Goal: Task Accomplishment & Management: Use online tool/utility

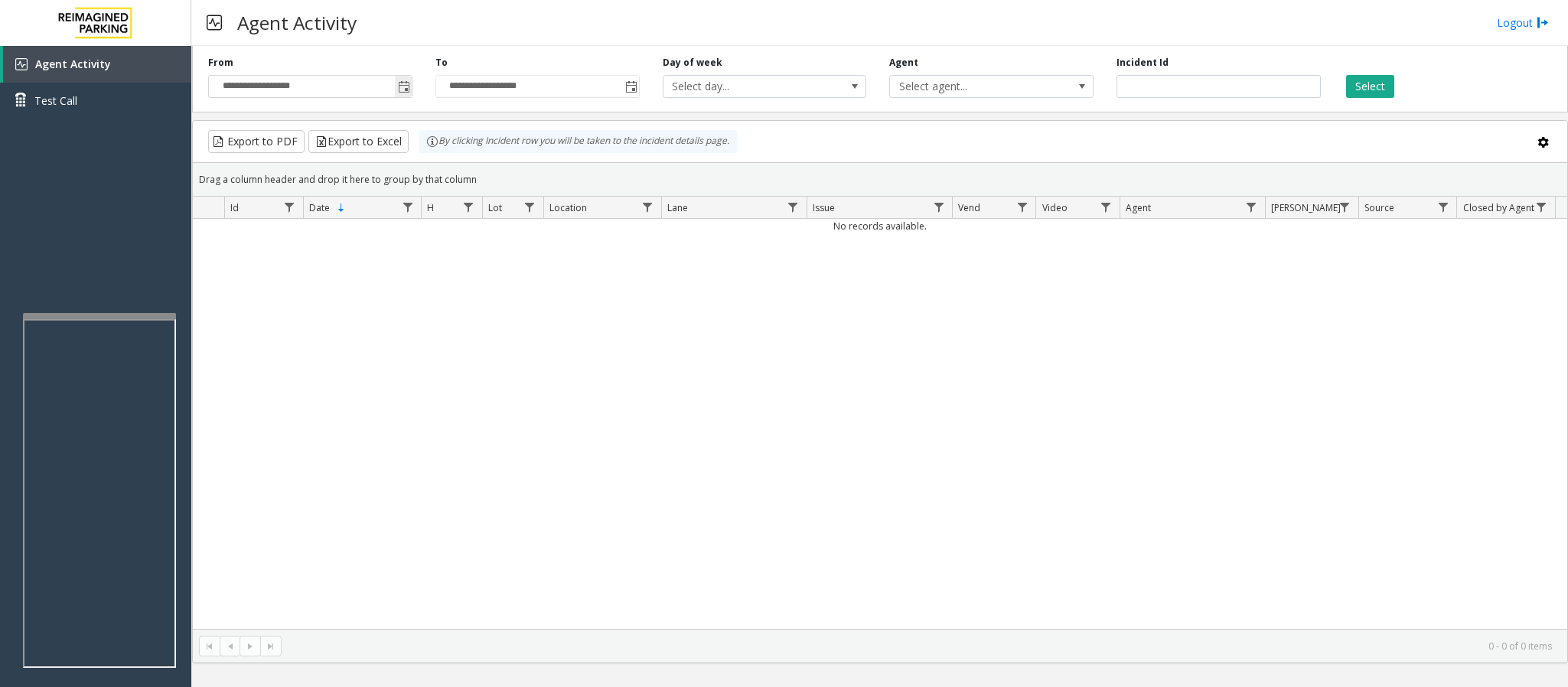
click at [402, 85] on span "Toggle popup" at bounding box center [403, 86] width 12 height 12
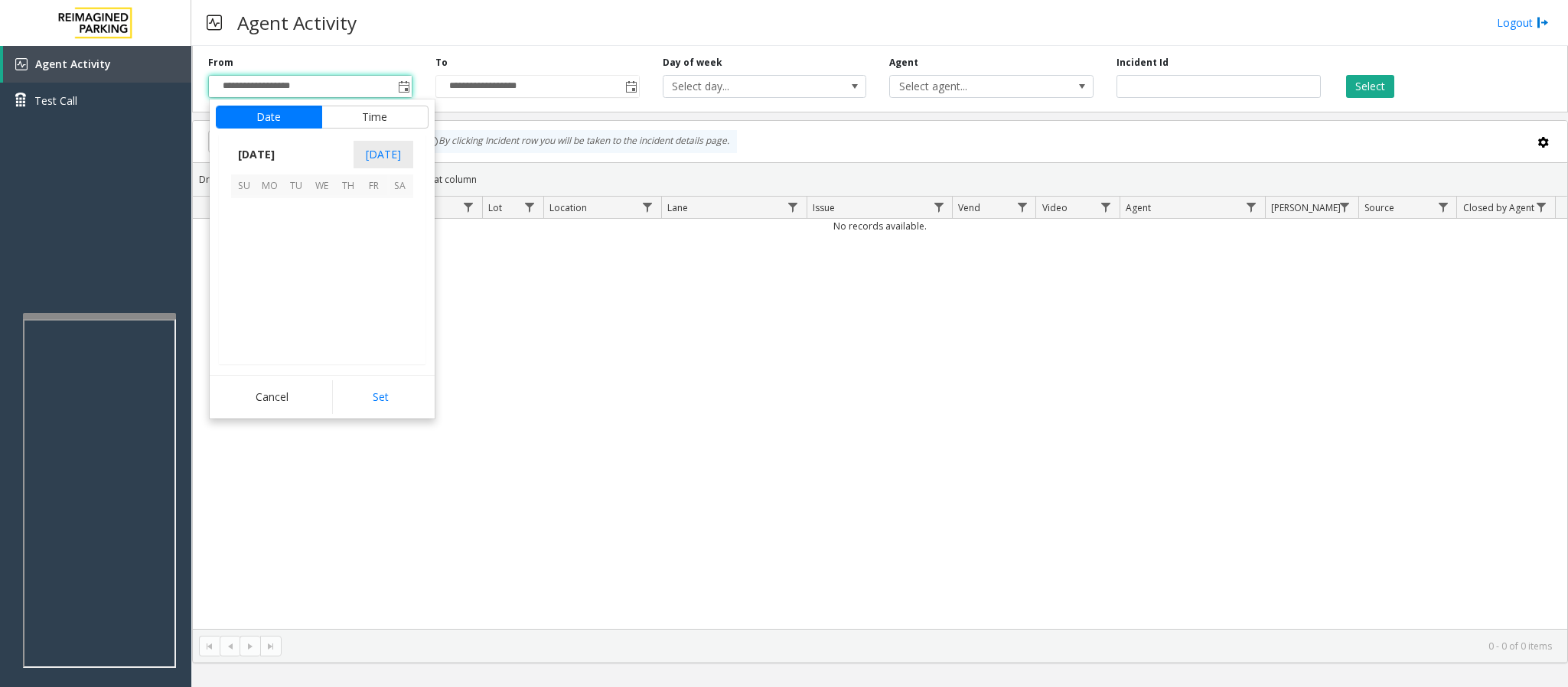
scroll to position [274679, 0]
click at [320, 240] on span "8" at bounding box center [323, 238] width 26 height 26
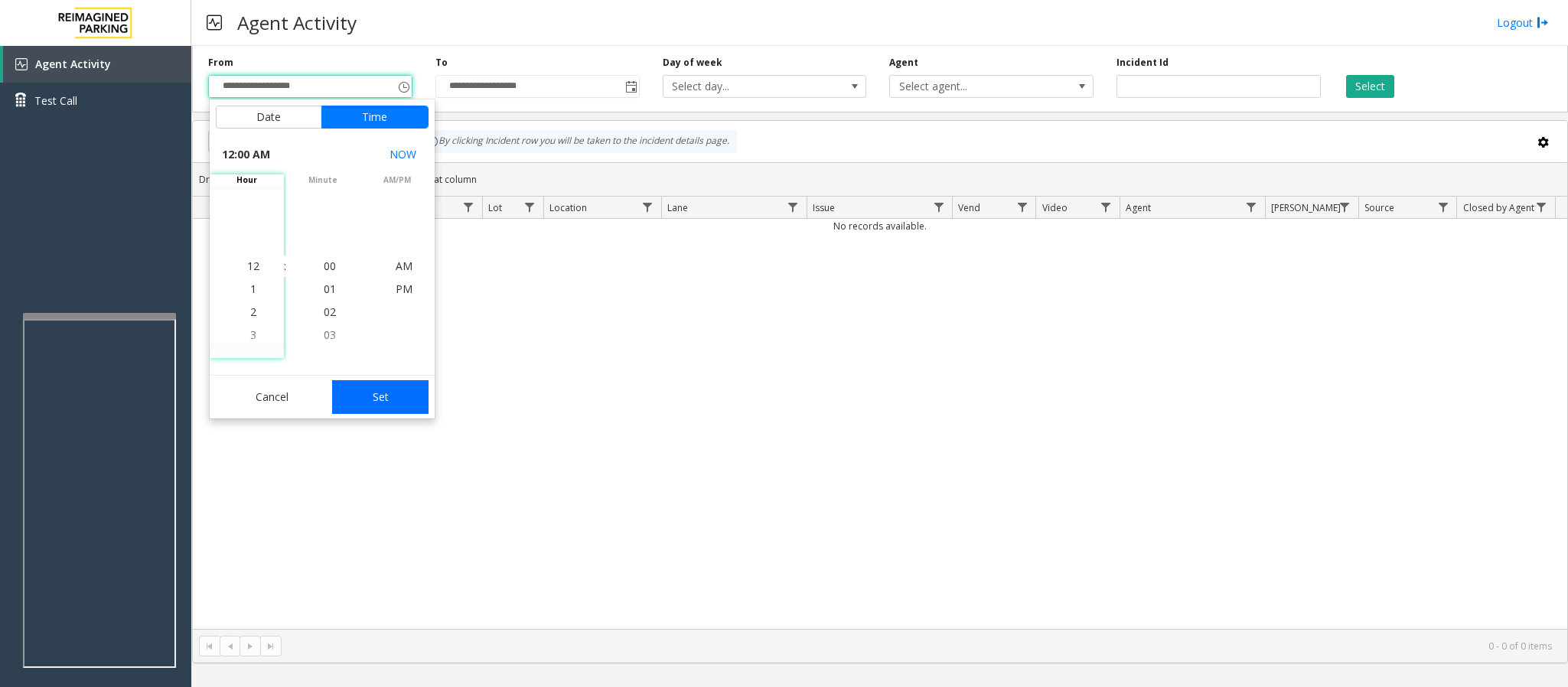
click at [388, 392] on button "Set" at bounding box center [380, 397] width 97 height 33
type input "**********"
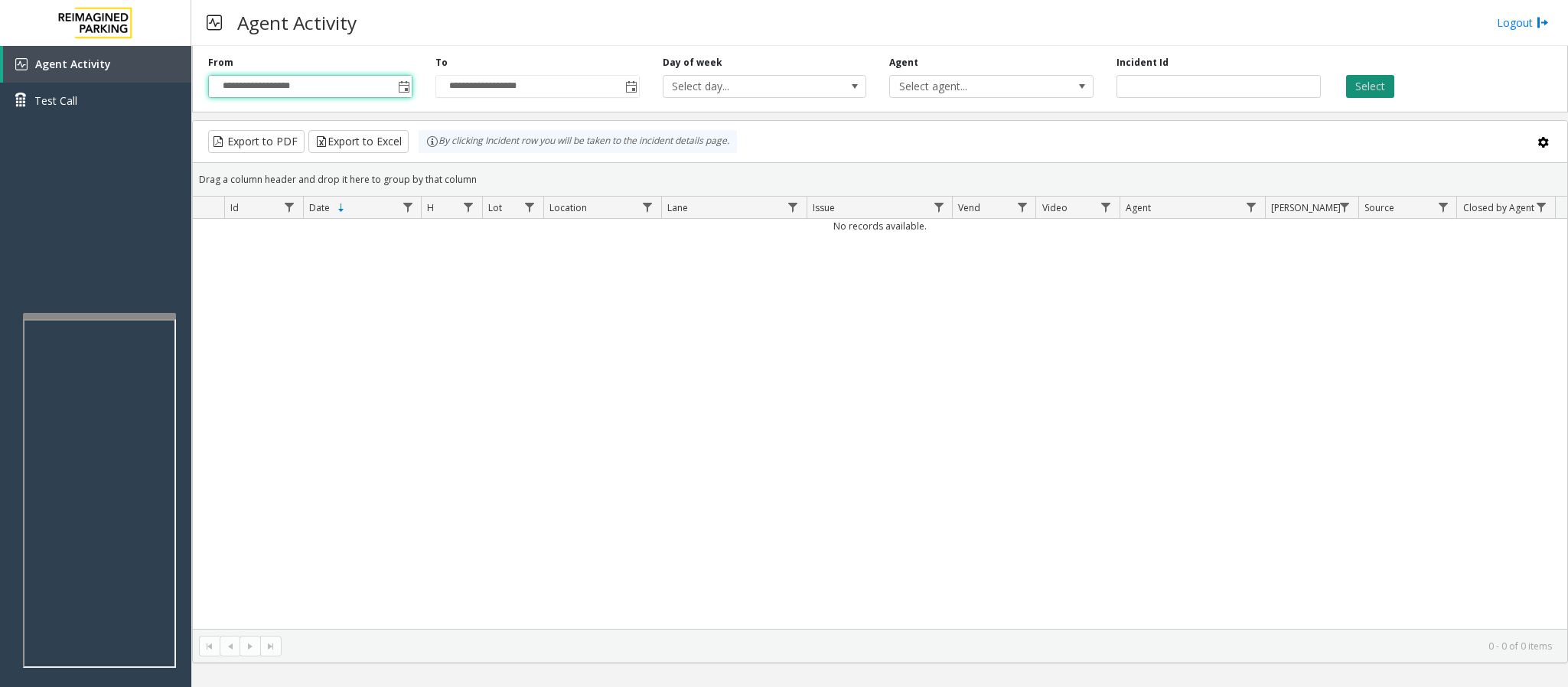
click at [1370, 79] on button "Select" at bounding box center [1370, 86] width 48 height 23
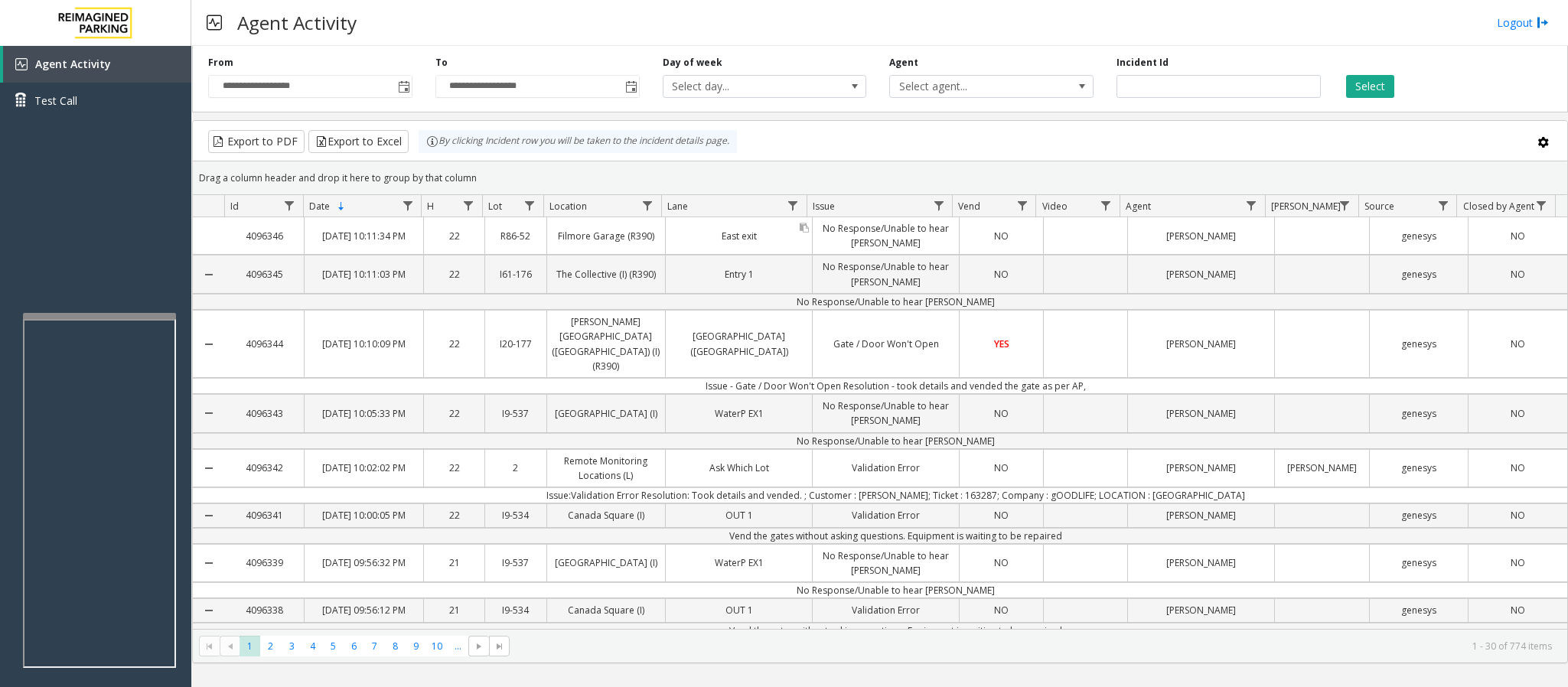
click at [801, 244] on link "East exit" at bounding box center [738, 236] width 146 height 22
click at [897, 239] on link "No Response/Unable to hear [PERSON_NAME]" at bounding box center [885, 236] width 146 height 37
click at [854, 253] on link "No Response/Unable to hear [PERSON_NAME]" at bounding box center [885, 236] width 146 height 37
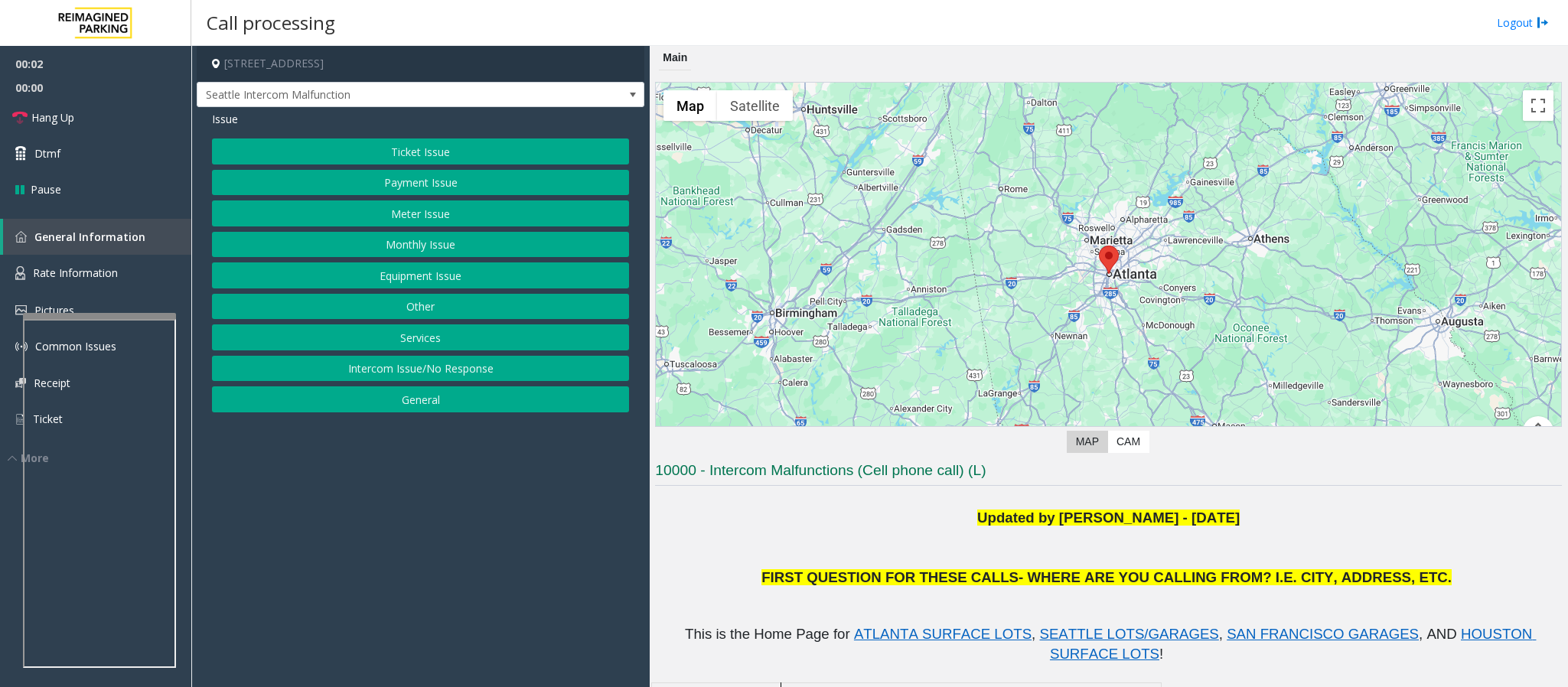
click at [773, 457] on p at bounding box center [1108, 537] width 906 height 20
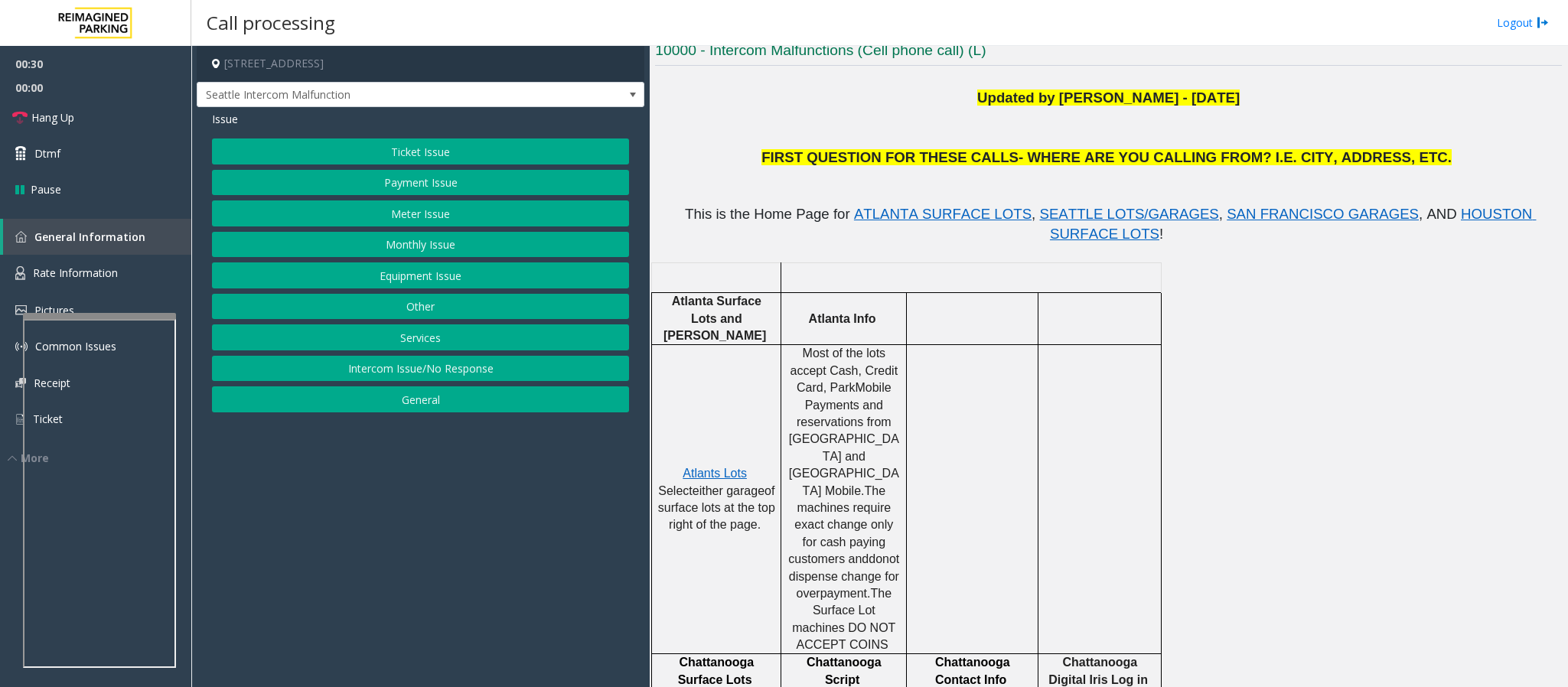
scroll to position [459, 0]
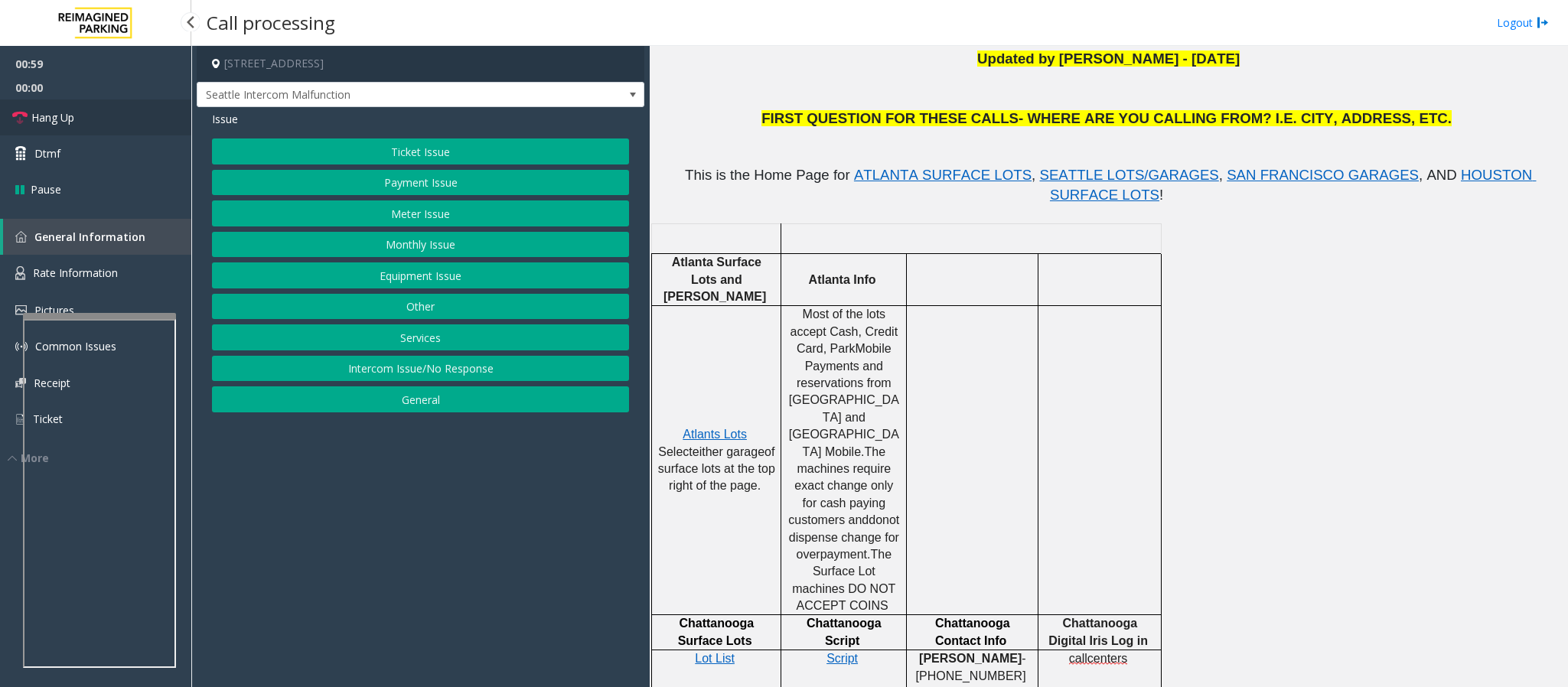
click at [55, 112] on span "Hang Up" at bounding box center [53, 117] width 43 height 16
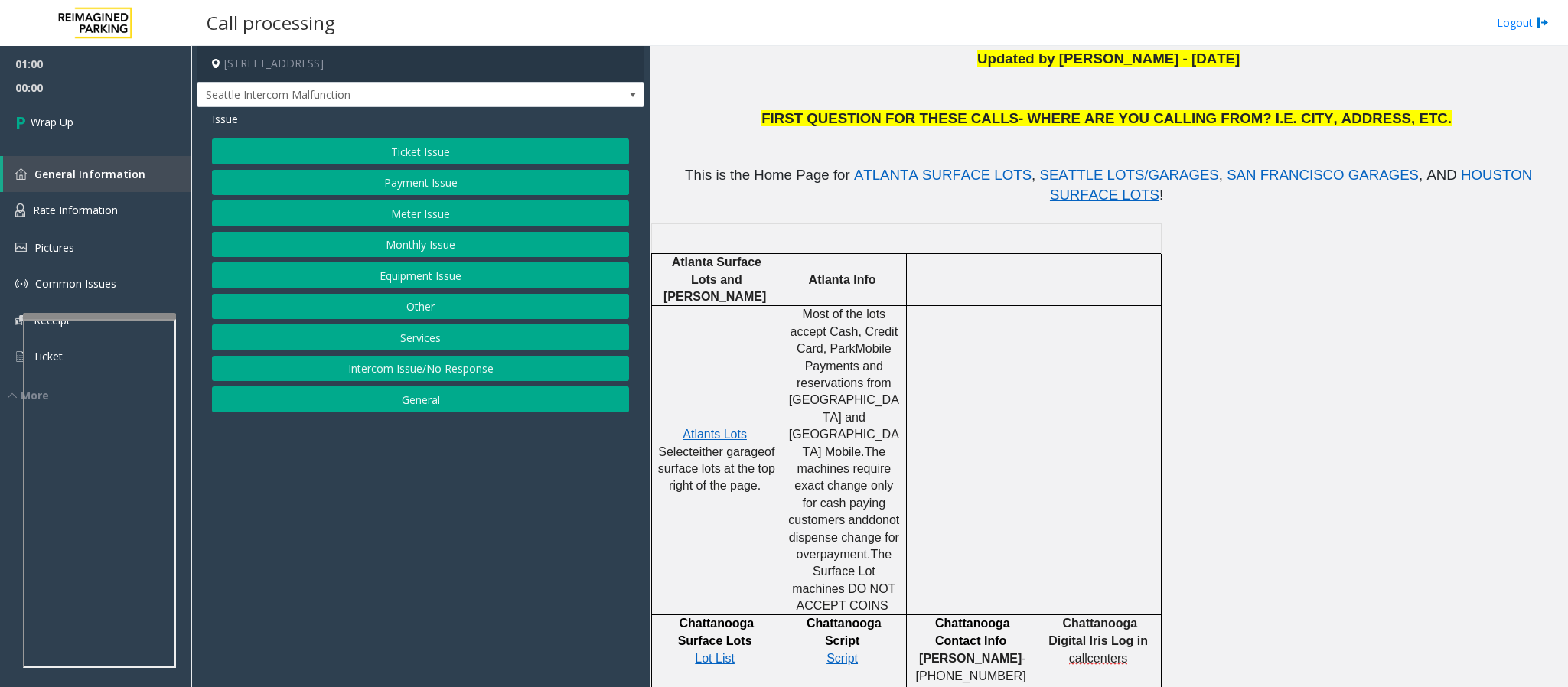
click at [436, 276] on button "Equipment Issue" at bounding box center [420, 275] width 417 height 26
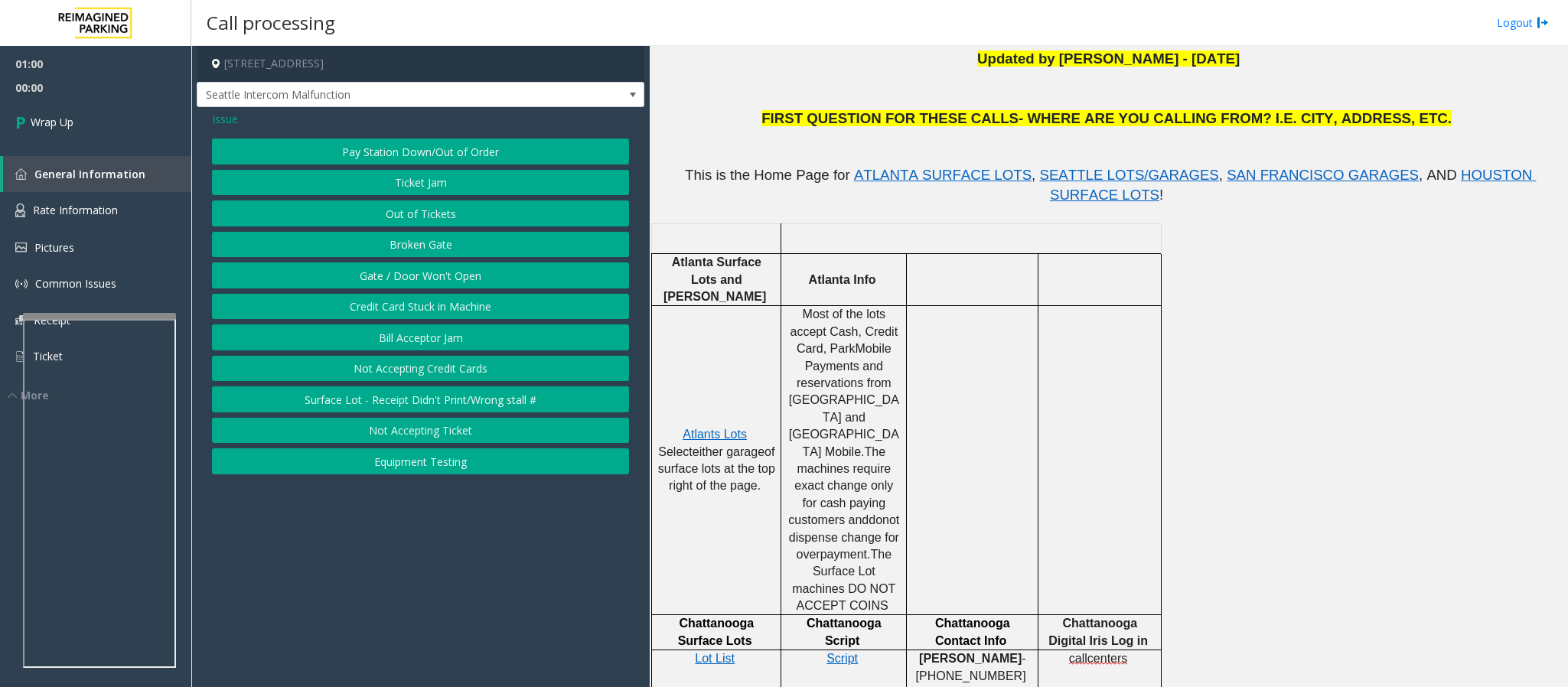
click at [436, 276] on button "Gate / Door Won't Open" at bounding box center [420, 275] width 417 height 26
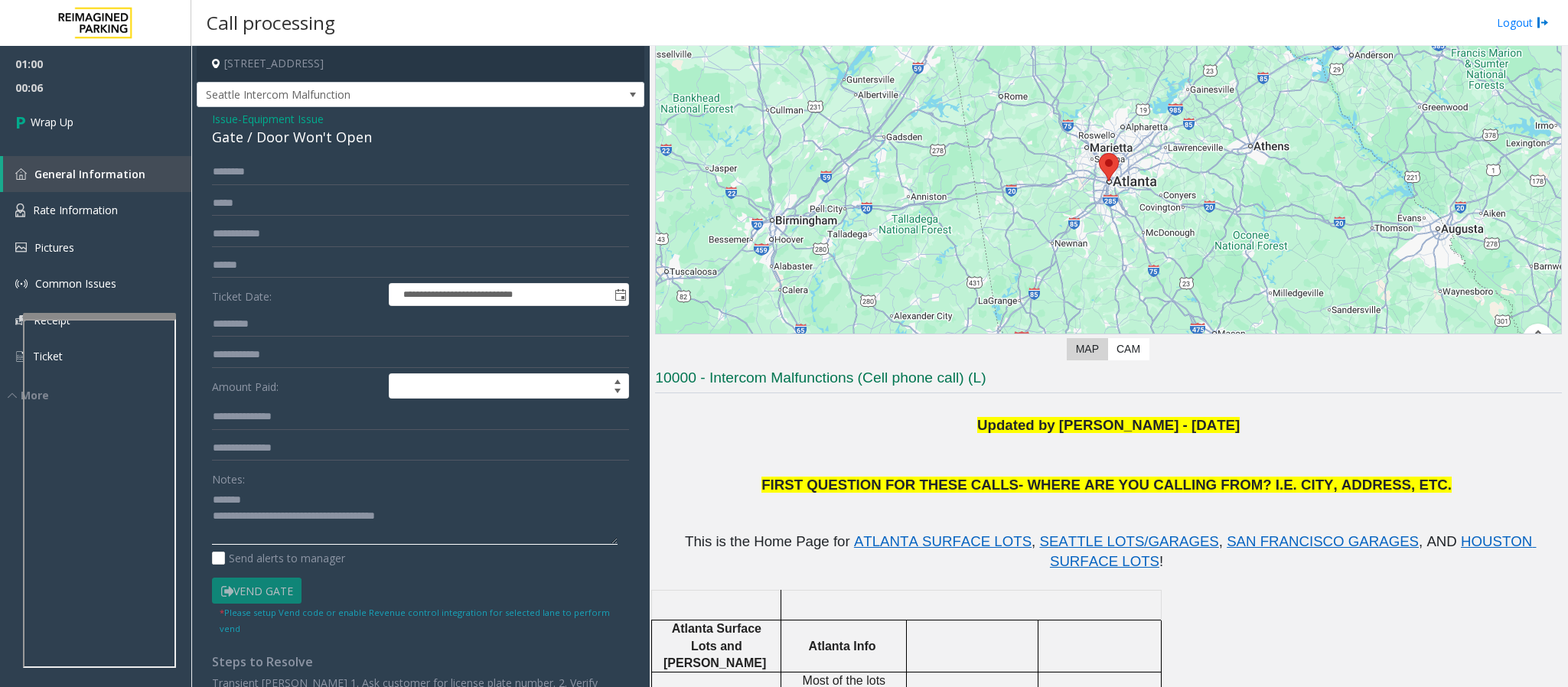
scroll to position [0, 0]
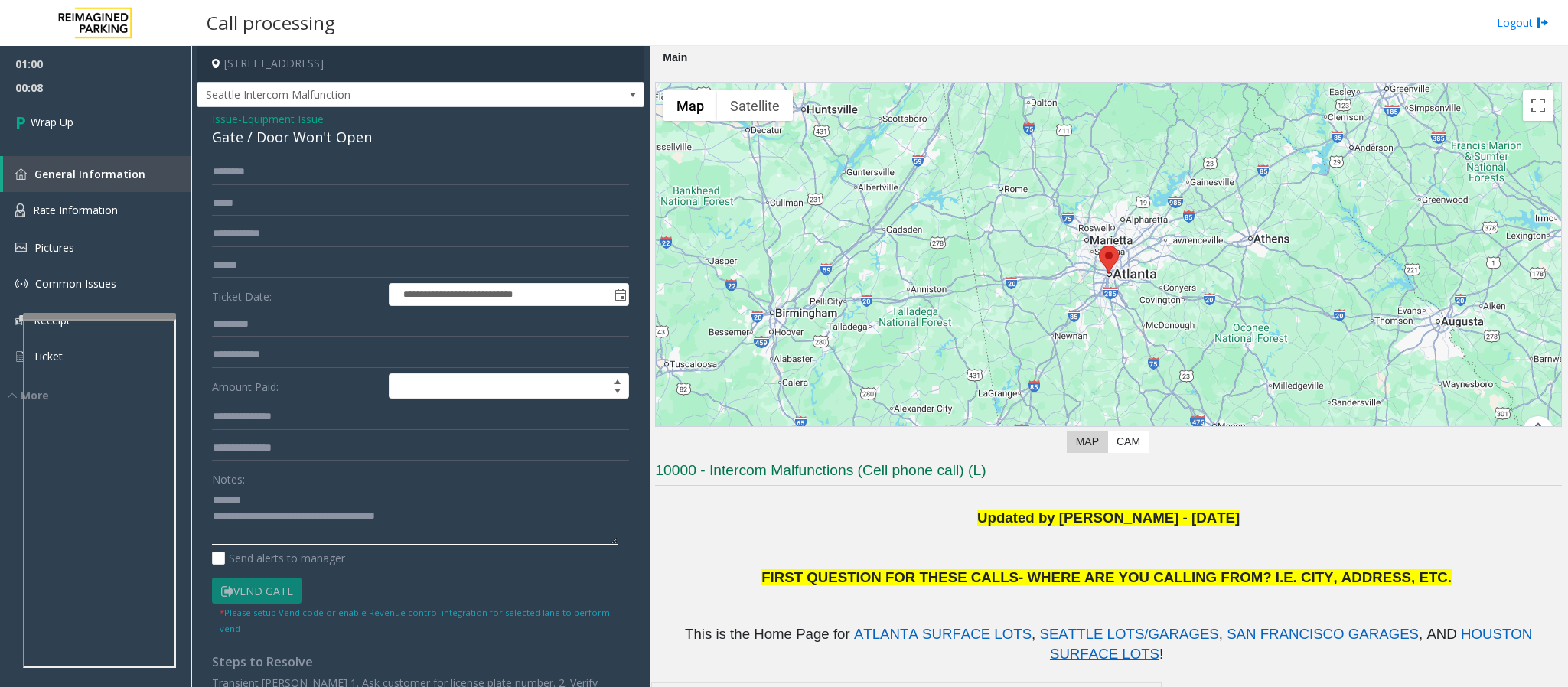
click at [304, 457] on textarea at bounding box center [415, 516] width 405 height 58
drag, startPoint x: 388, startPoint y: 138, endPoint x: 204, endPoint y: 129, distance: 184.2
click at [204, 129] on div "**********" at bounding box center [421, 430] width 448 height 647
drag, startPoint x: 434, startPoint y: 517, endPoint x: 275, endPoint y: 533, distance: 159.8
click at [275, 457] on textarea at bounding box center [415, 516] width 405 height 58
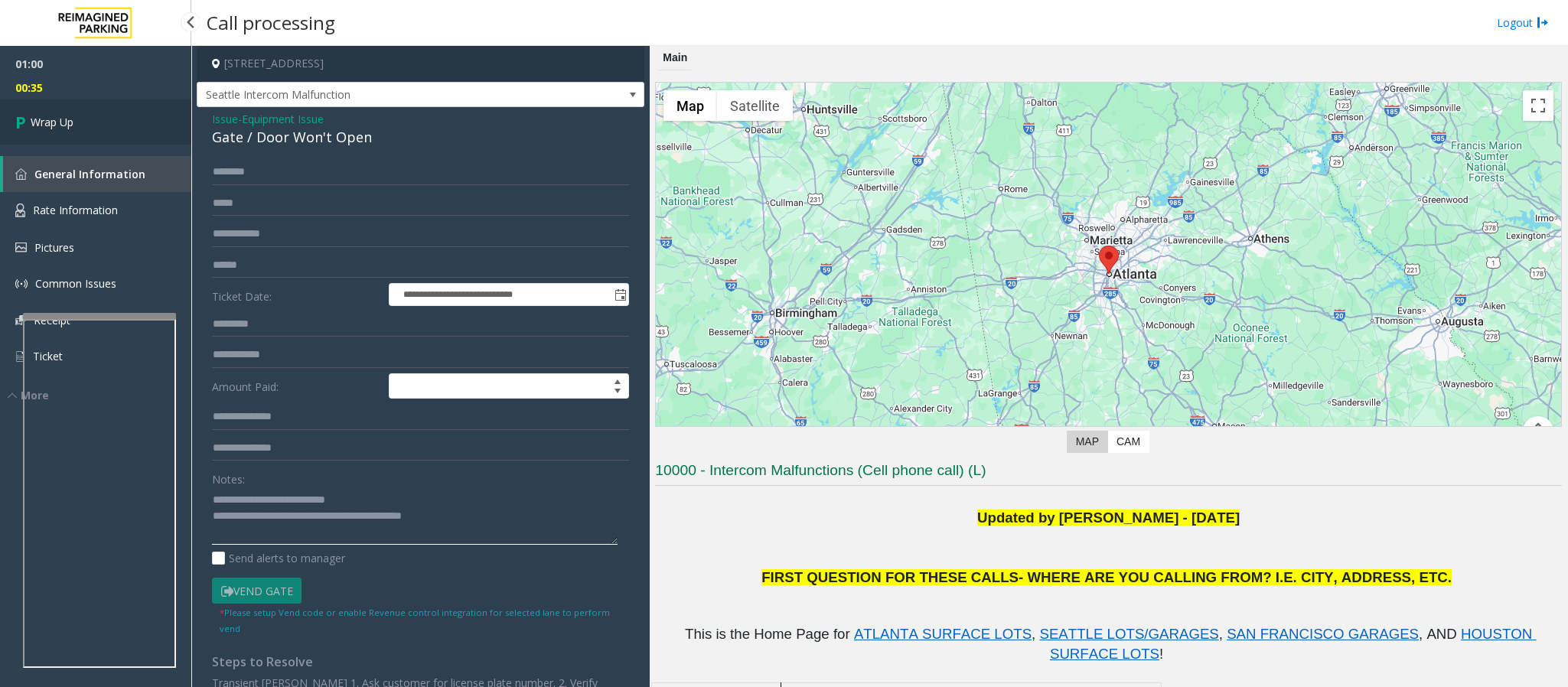
type textarea "**********"
click at [75, 119] on link "Wrap Up" at bounding box center [96, 122] width 191 height 46
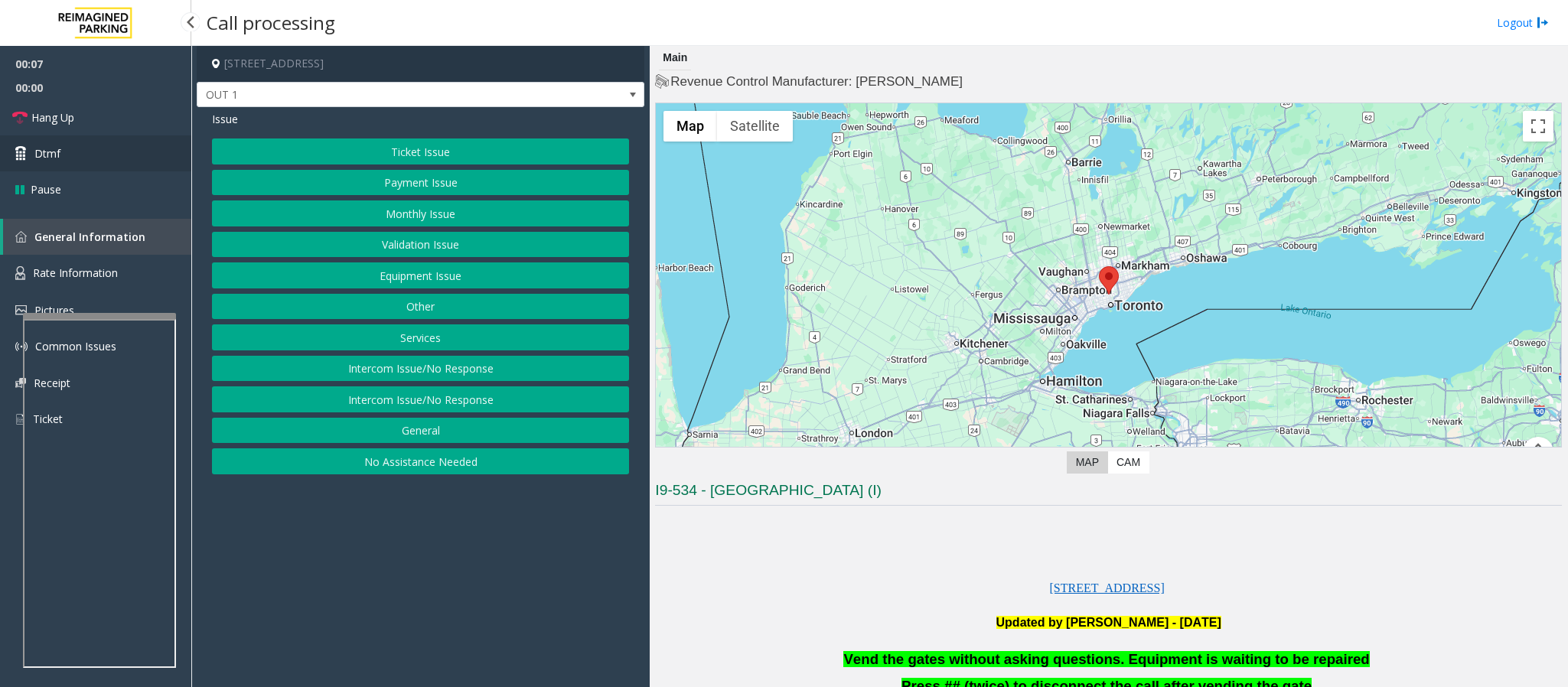
click at [88, 143] on link "Dtmf" at bounding box center [96, 153] width 191 height 36
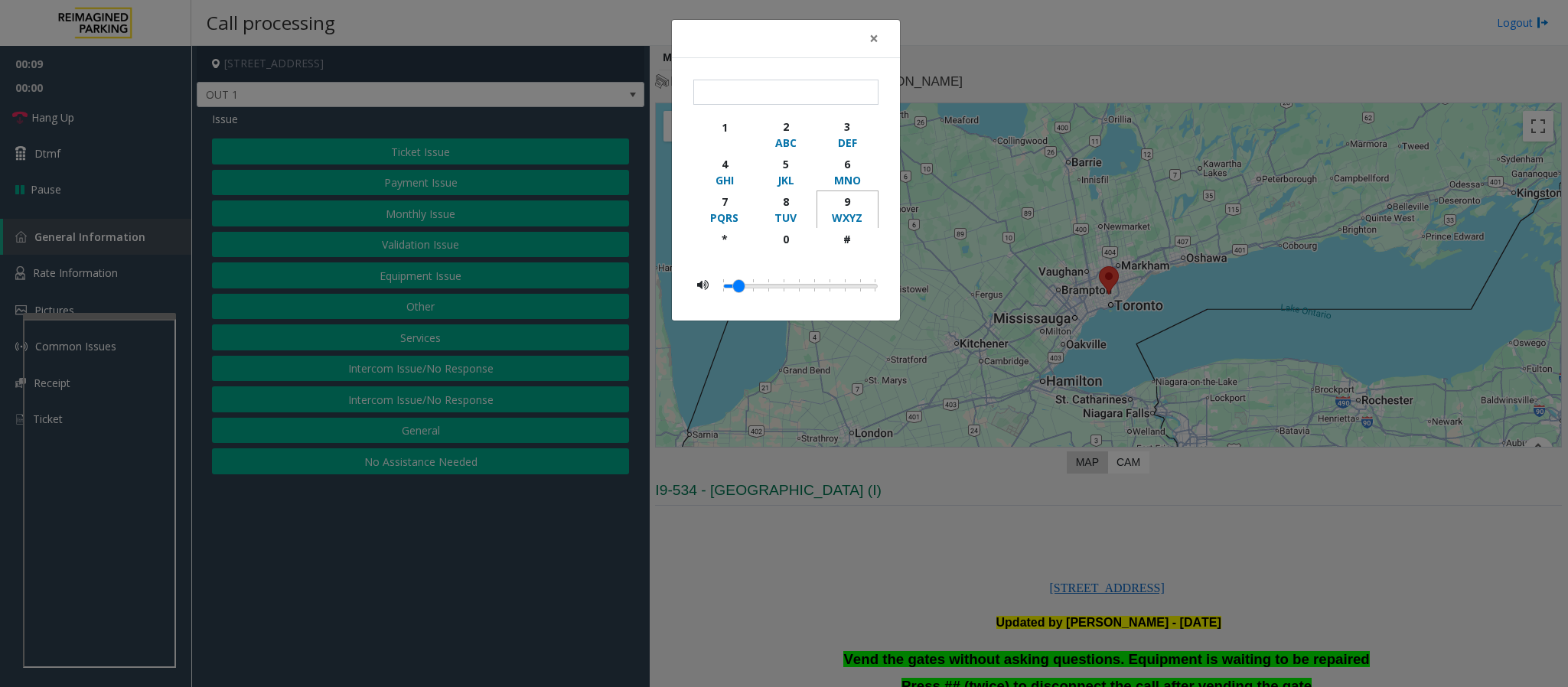
click at [848, 206] on div "9" at bounding box center [847, 201] width 42 height 16
click at [854, 241] on div "#" at bounding box center [847, 239] width 42 height 16
type input "**"
click at [884, 457] on div "× ** 1 2 ABC 3 DEF 4 GHI 5 JKL 6 MNO 7 PQRS 8 TUV 9 WXYZ * 0 #" at bounding box center [784, 343] width 1568 height 687
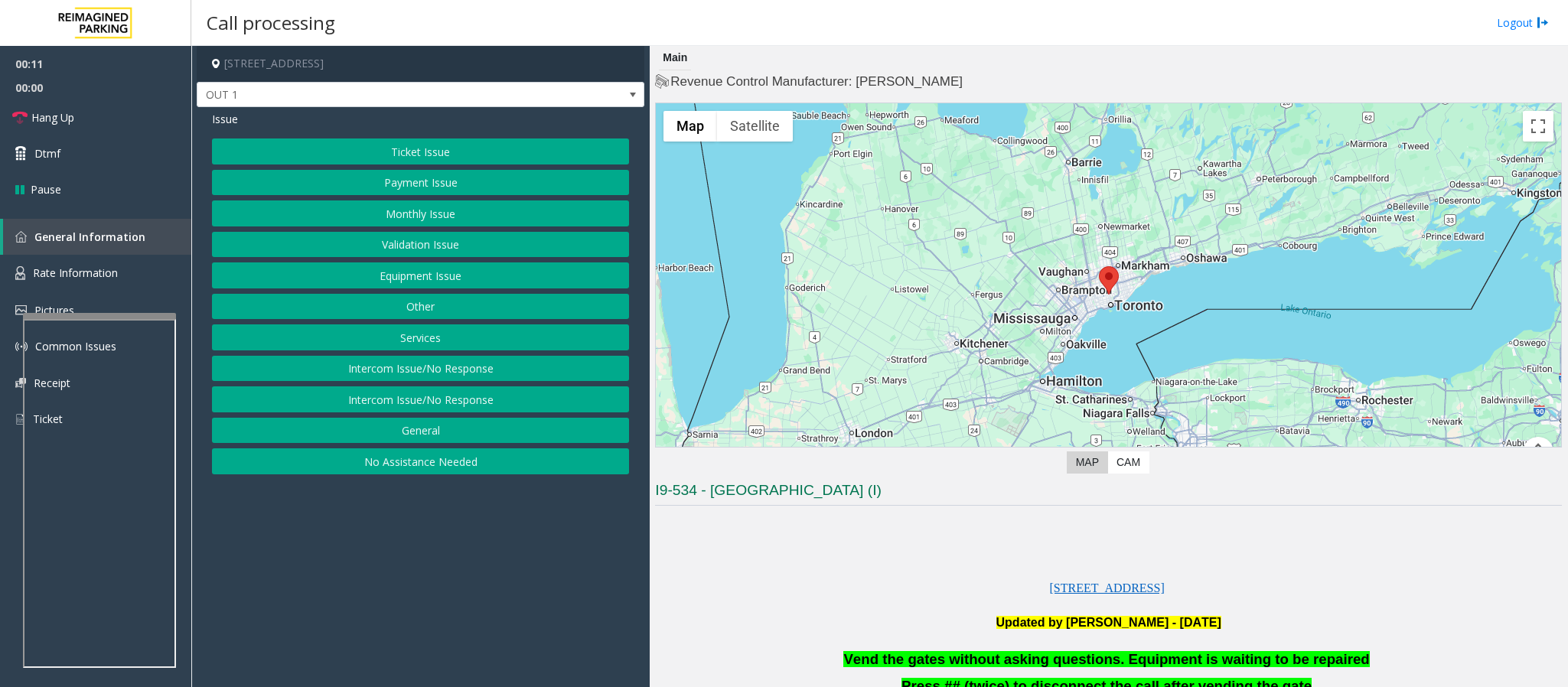
click at [414, 242] on button "Validation Issue" at bounding box center [420, 244] width 417 height 26
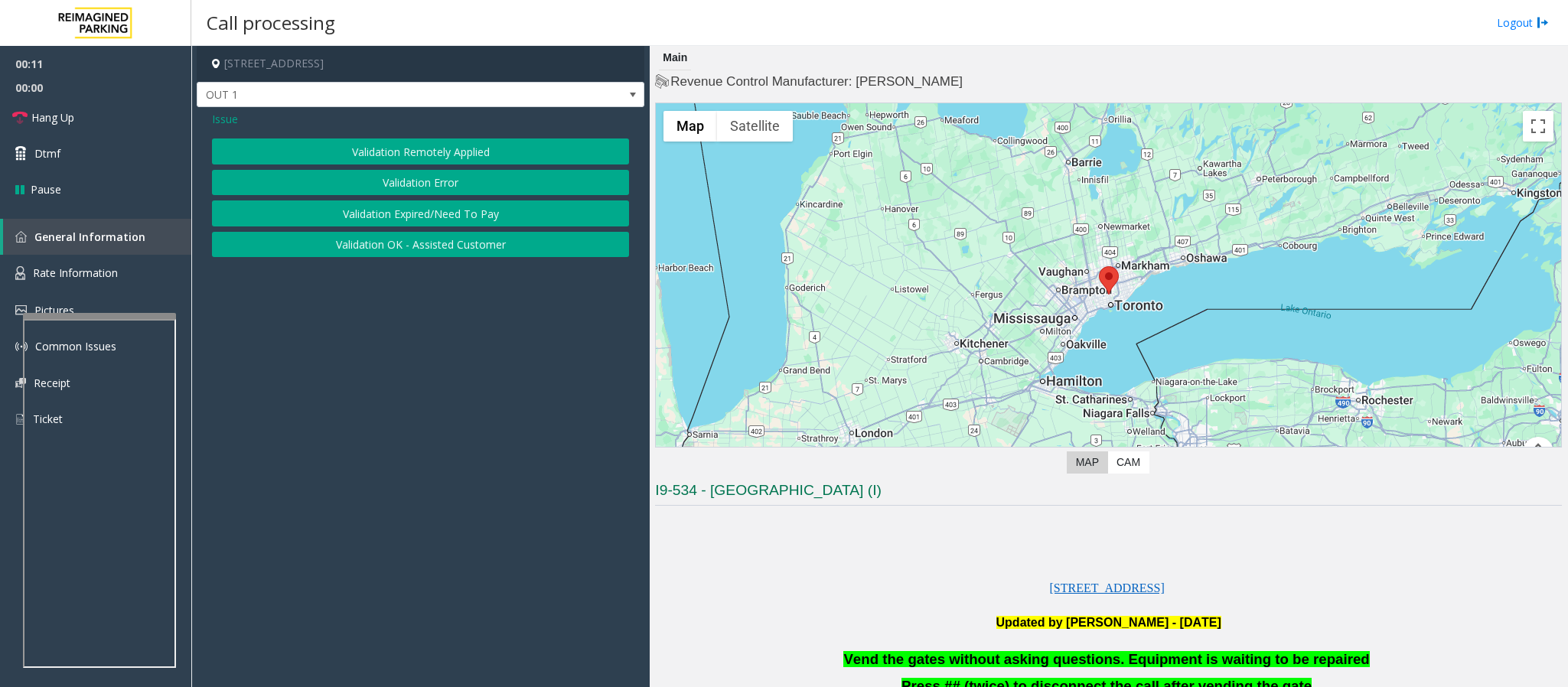
click at [431, 186] on button "Validation Error" at bounding box center [420, 183] width 417 height 26
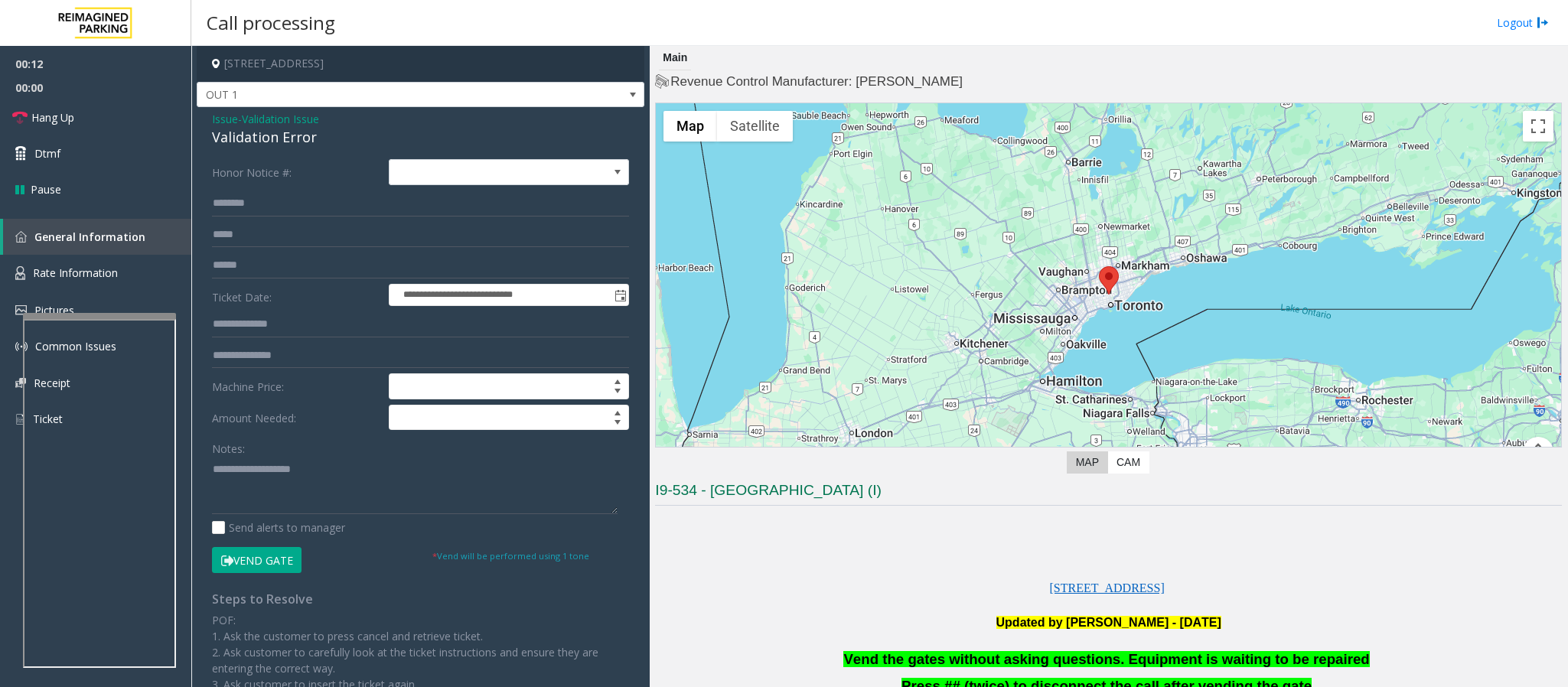
scroll to position [344, 0]
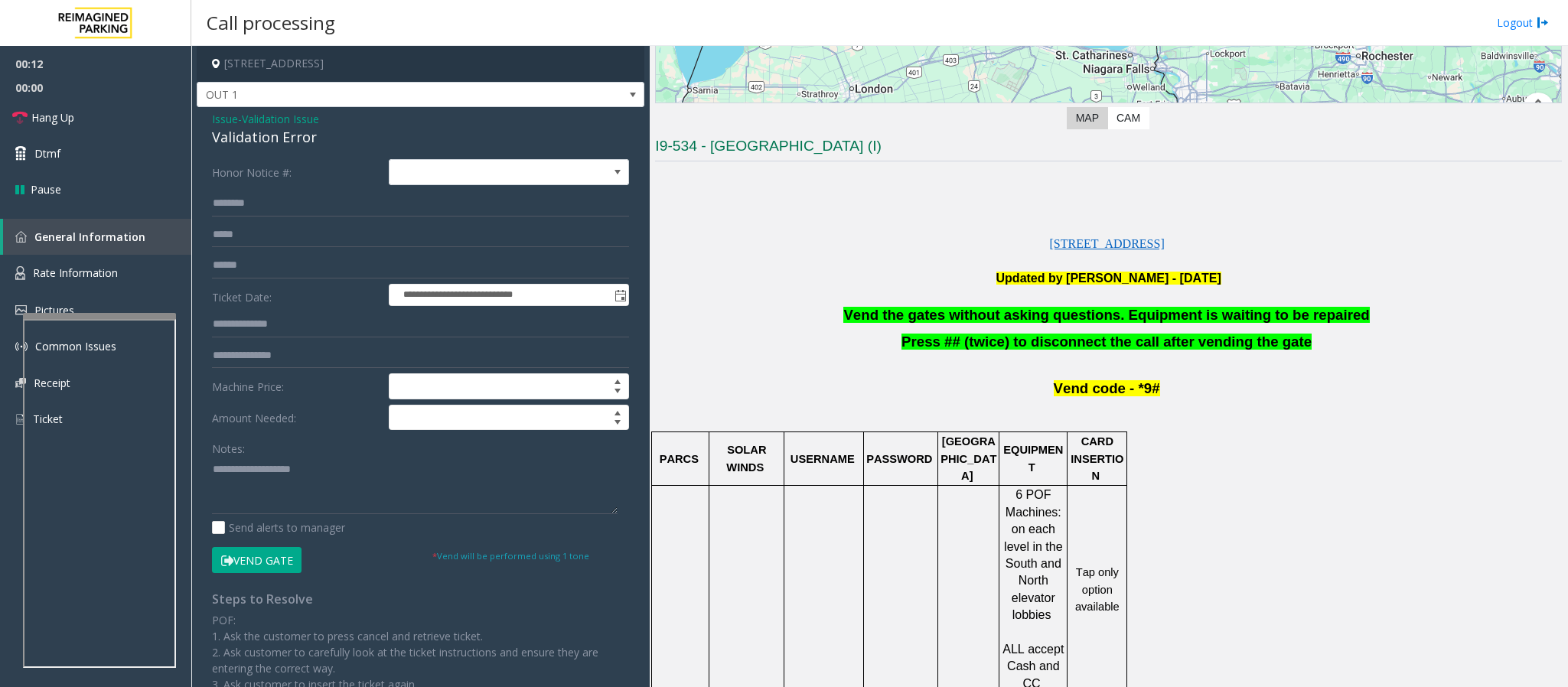
click at [868, 322] on p "Vend the gates without asking questions. Equipment is waiting to be repaired" at bounding box center [1108, 315] width 906 height 20
click at [901, 315] on span "Vend the gates without asking questions. Equipment is waiting to be repaired" at bounding box center [1105, 314] width 525 height 16
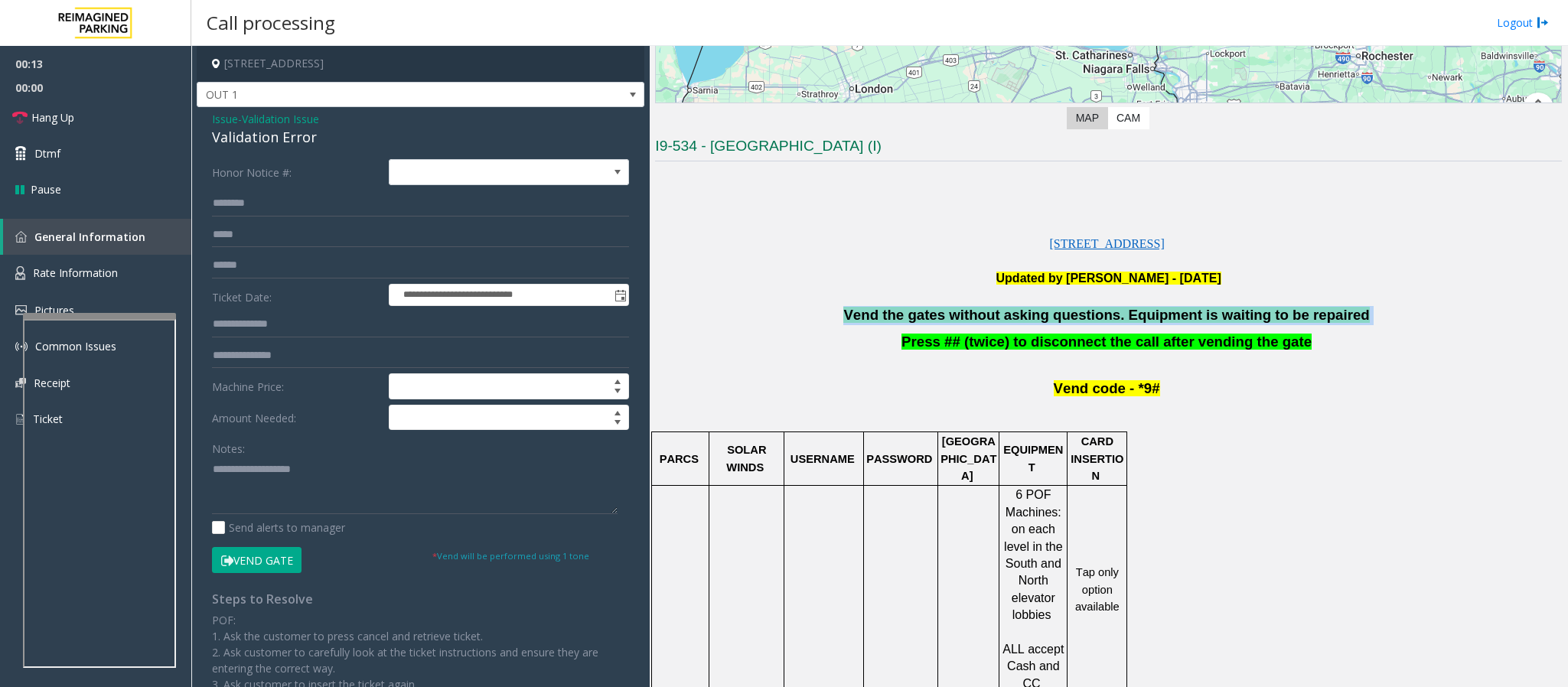
click at [901, 315] on span "Vend the gates without asking questions. Equipment is waiting to be repaired" at bounding box center [1105, 314] width 525 height 16
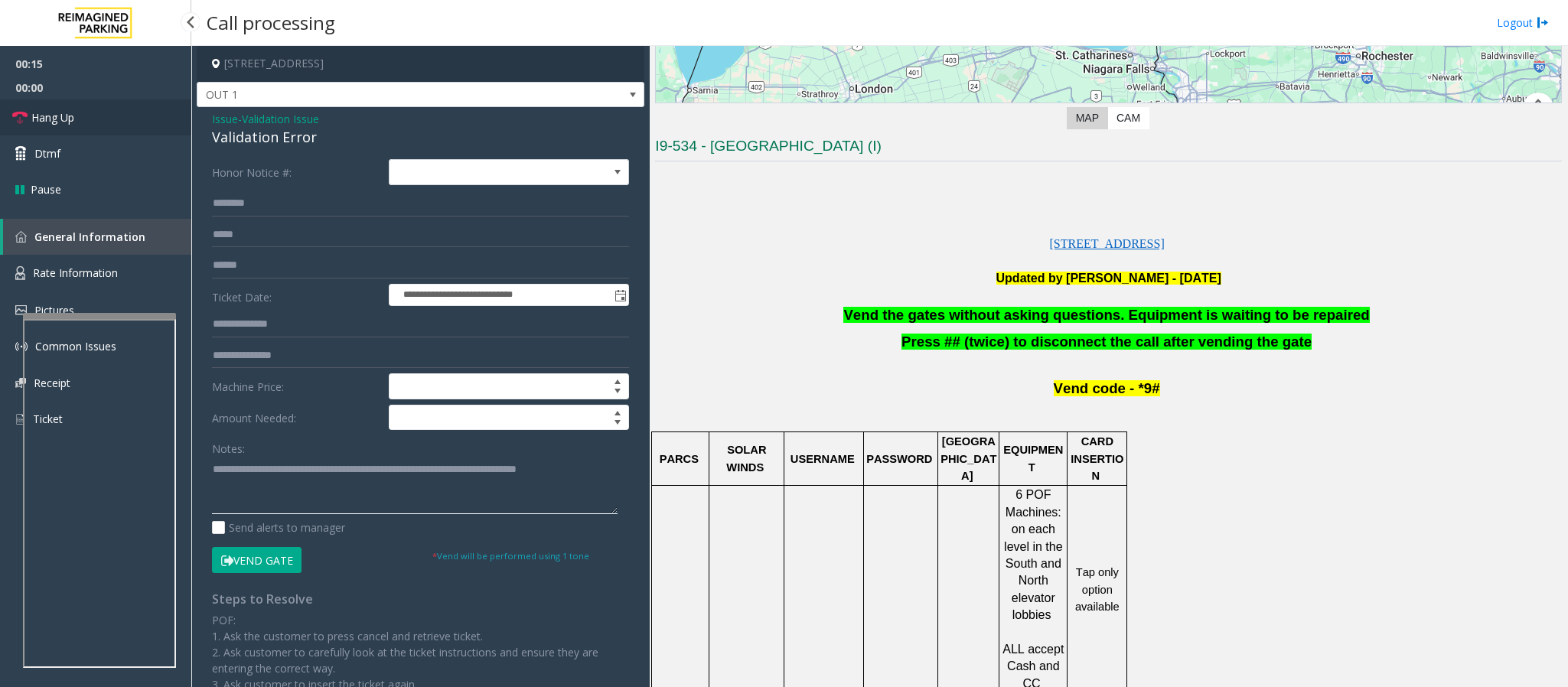
type textarea "**********"
click at [72, 115] on span "Hang Up" at bounding box center [53, 117] width 43 height 16
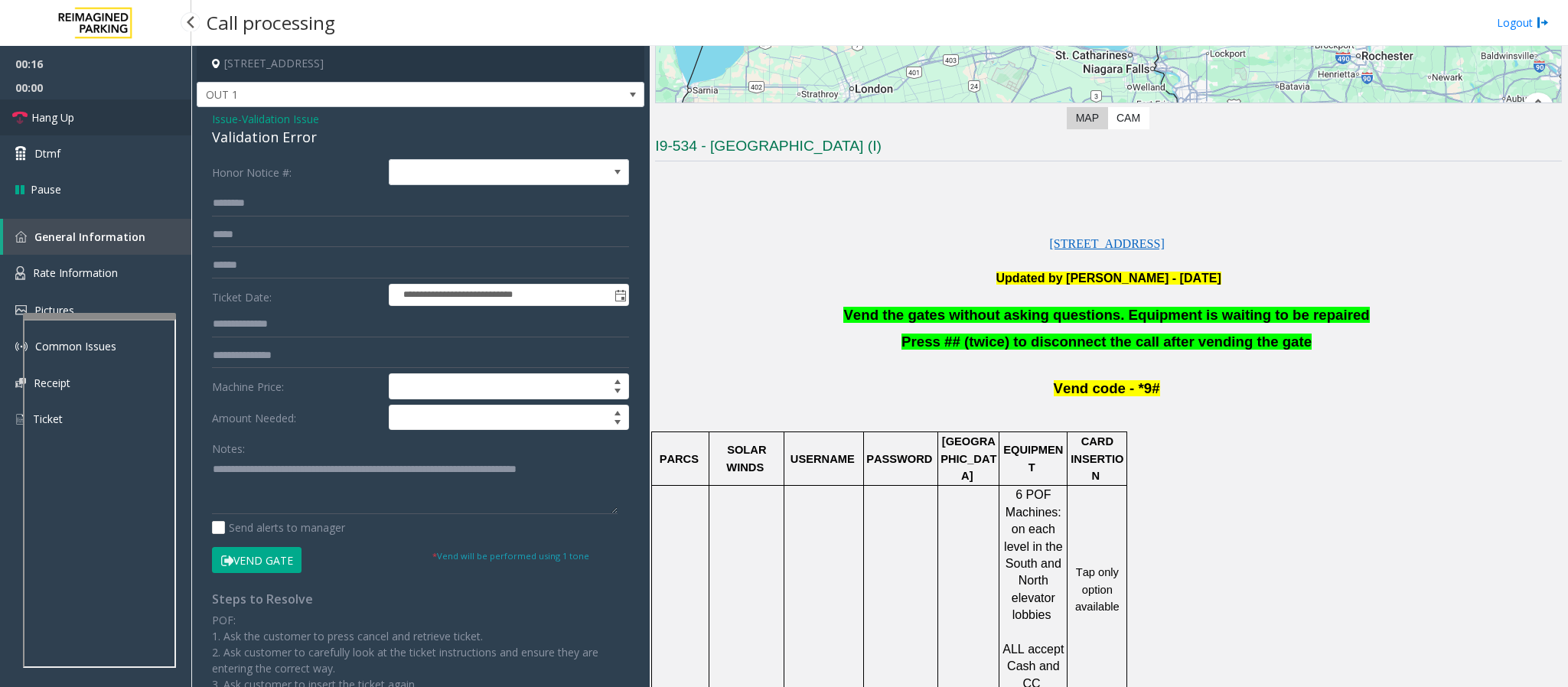
click at [72, 115] on span "Hang Up" at bounding box center [53, 117] width 43 height 16
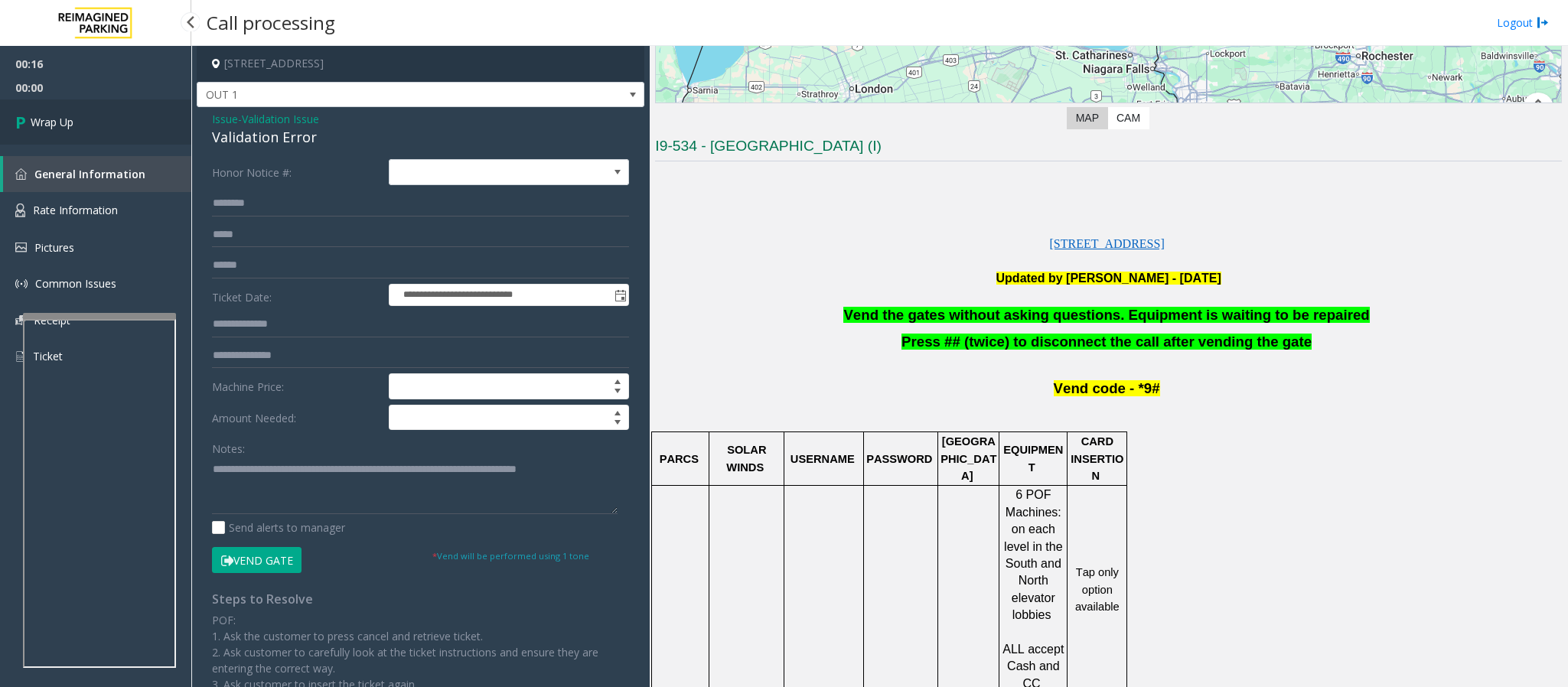
click at [72, 115] on span "Wrap Up" at bounding box center [52, 122] width 43 height 16
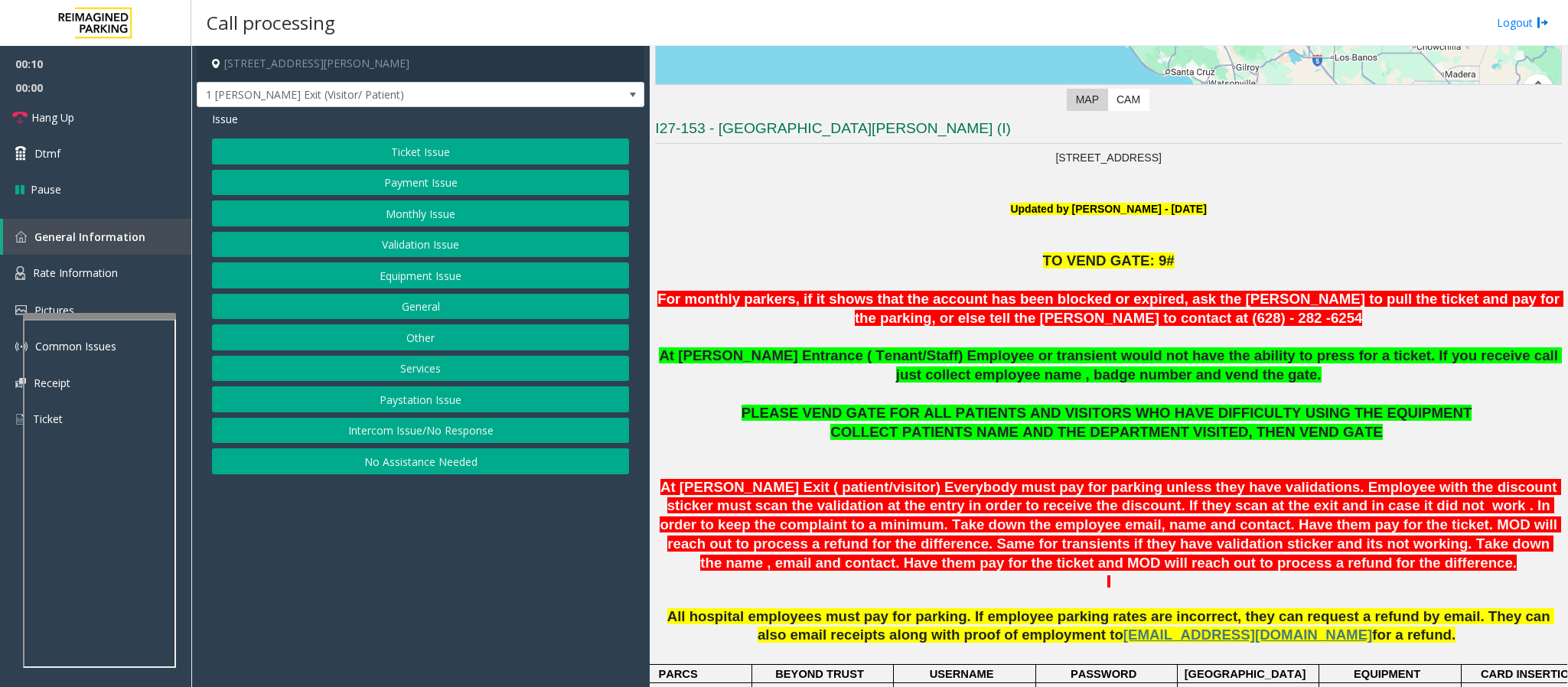
scroll to position [344, 0]
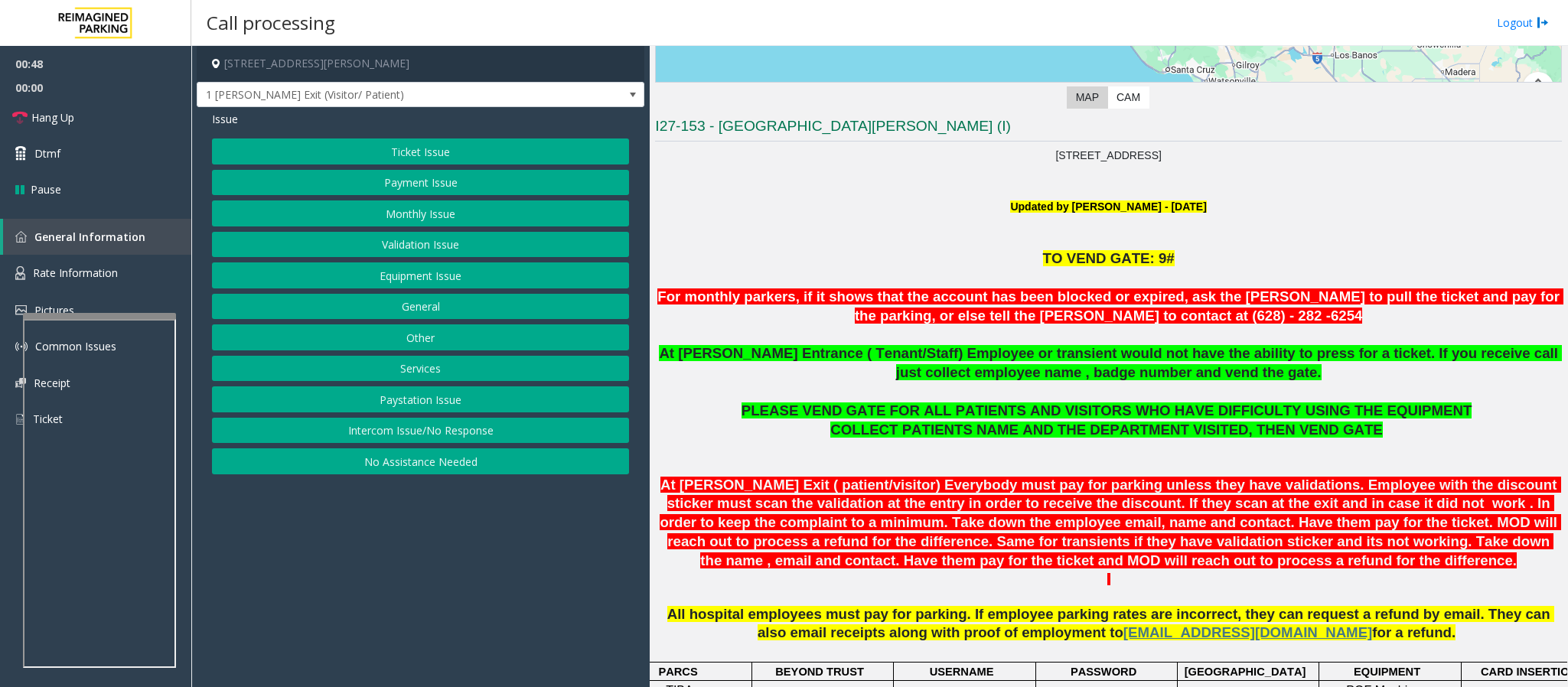
click at [417, 274] on button "Equipment Issue" at bounding box center [420, 275] width 417 height 26
click at [236, 115] on span "Issue" at bounding box center [225, 118] width 26 height 16
click at [494, 457] on button "No Assistance Needed" at bounding box center [420, 461] width 417 height 26
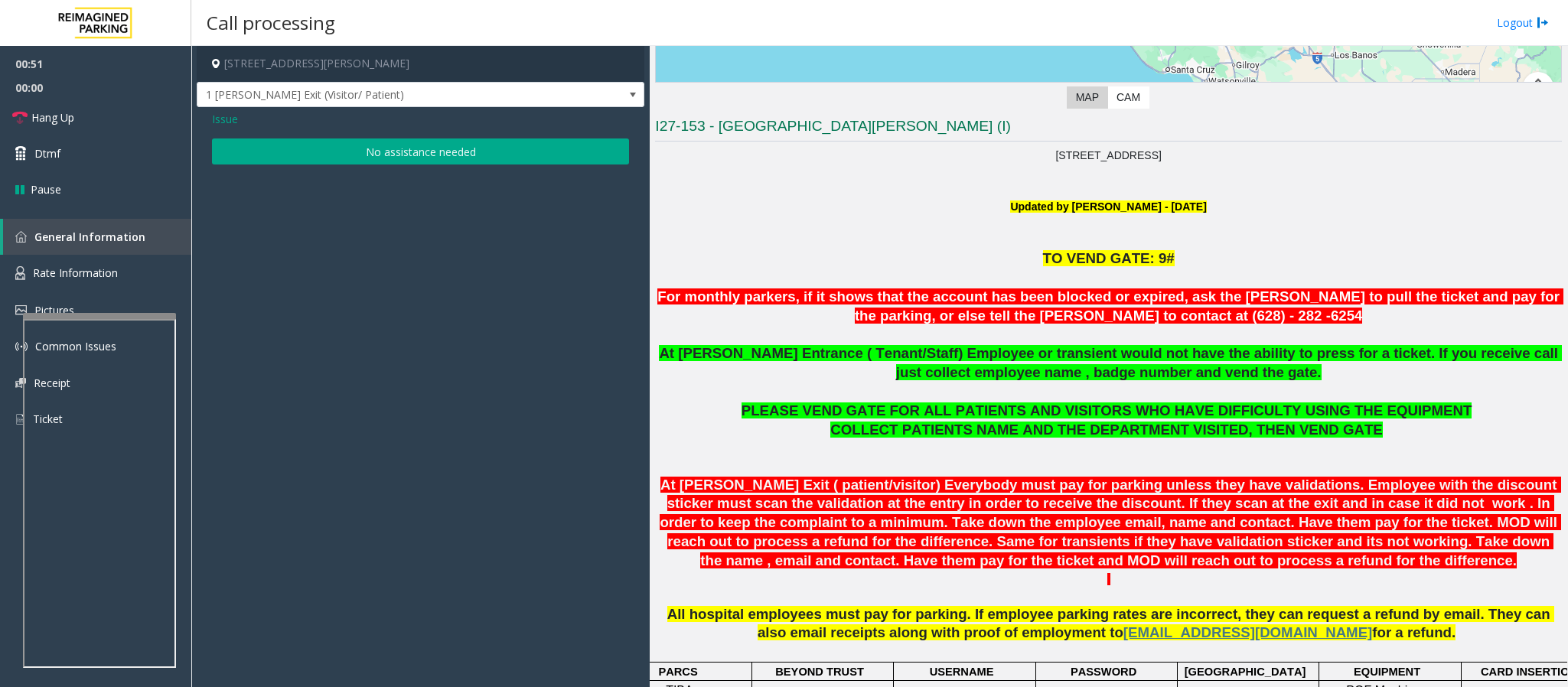
click at [337, 150] on button "No assistance needed" at bounding box center [420, 152] width 417 height 26
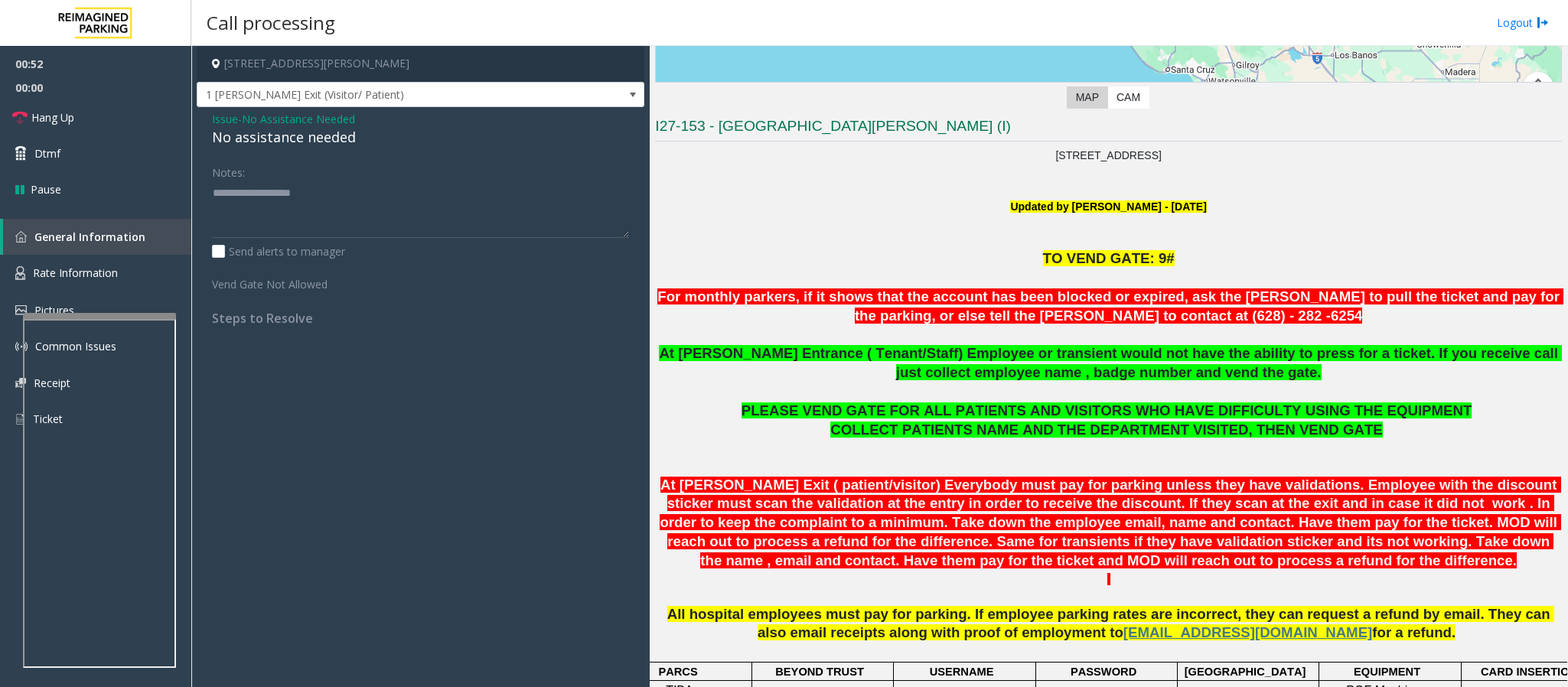
click at [228, 122] on span "Issue" at bounding box center [225, 118] width 26 height 16
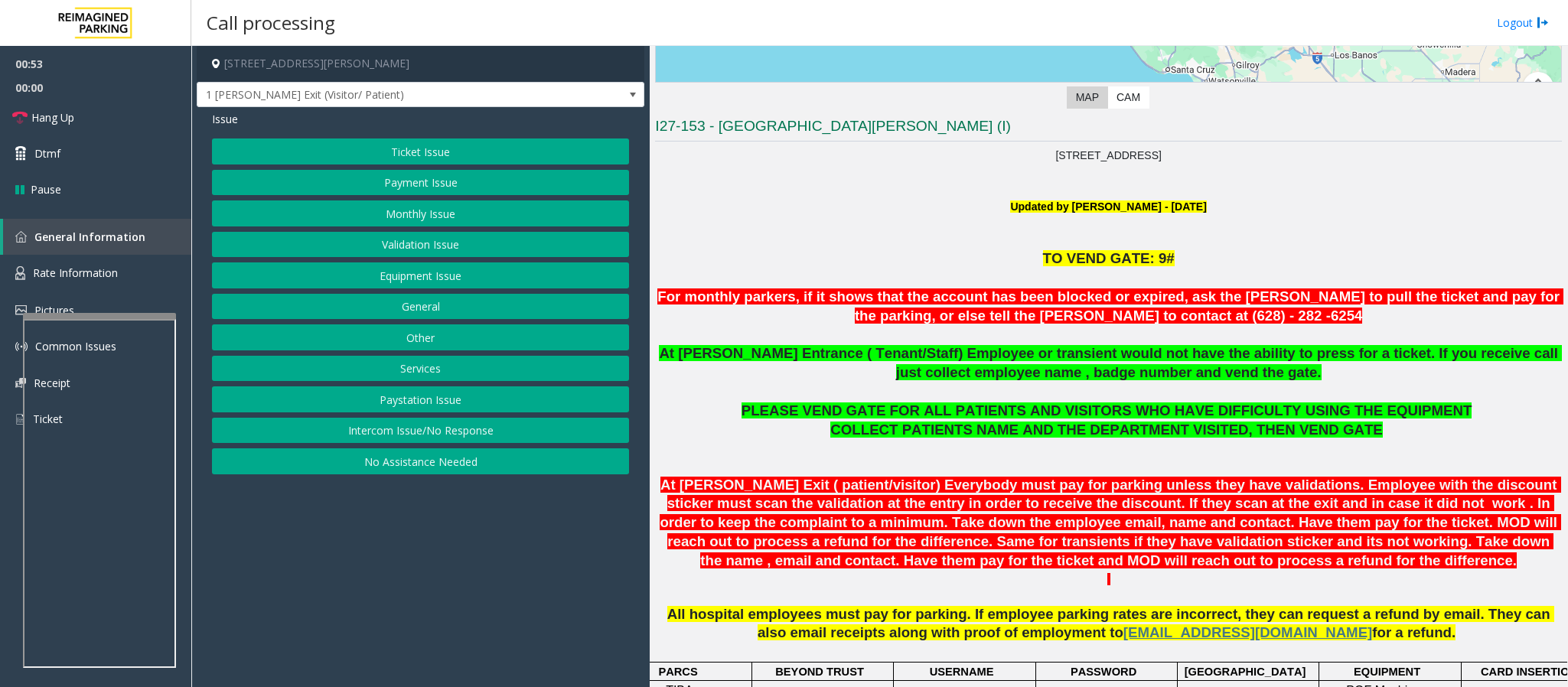
click at [412, 276] on button "Equipment Issue" at bounding box center [420, 275] width 417 height 26
click at [412, 276] on button "Gate / Door Won't Open" at bounding box center [420, 275] width 417 height 26
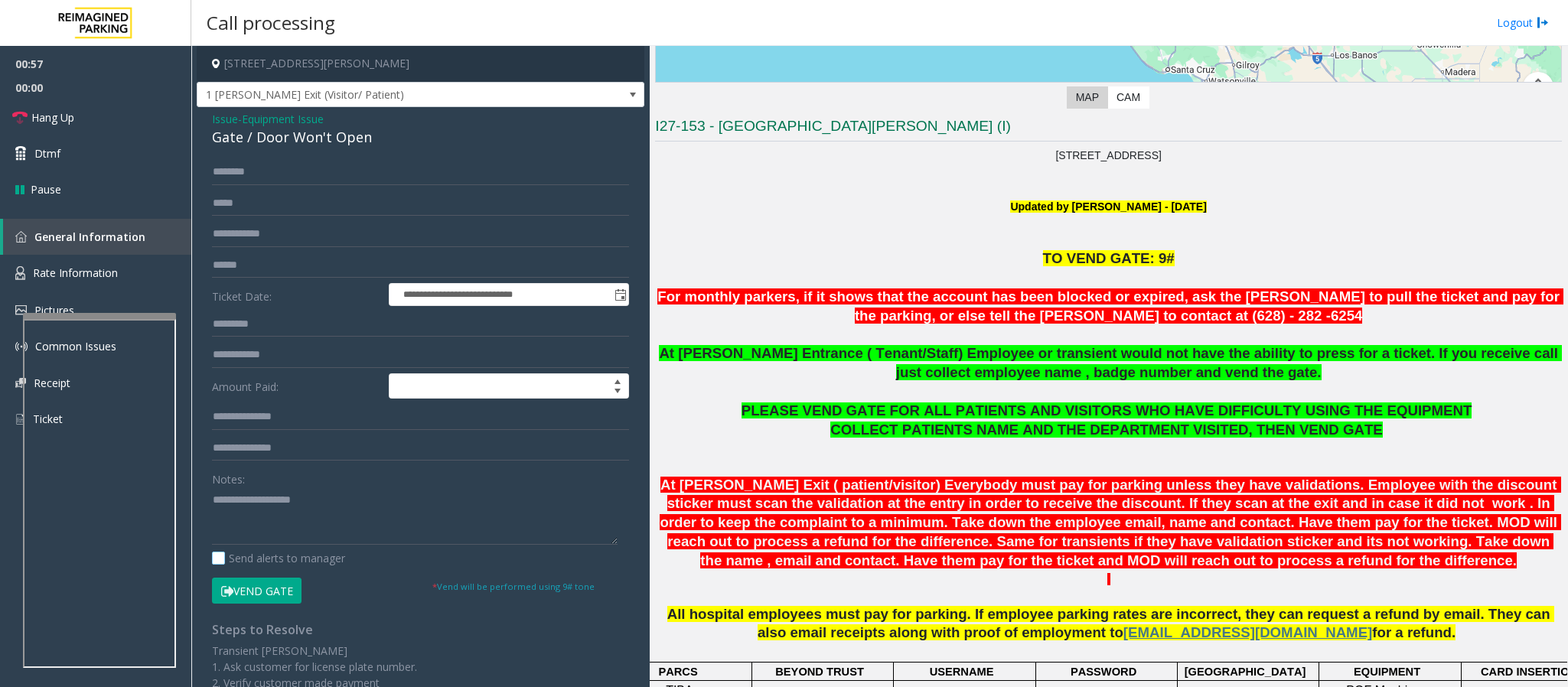
click at [313, 457] on label "Send alerts to manager" at bounding box center [278, 558] width 133 height 16
click at [315, 457] on textarea at bounding box center [415, 516] width 405 height 58
click at [217, 457] on label "Send alerts to manager" at bounding box center [278, 558] width 133 height 16
click at [244, 457] on textarea at bounding box center [415, 516] width 405 height 58
click at [400, 457] on div "Send alerts to manager" at bounding box center [420, 558] width 417 height 16
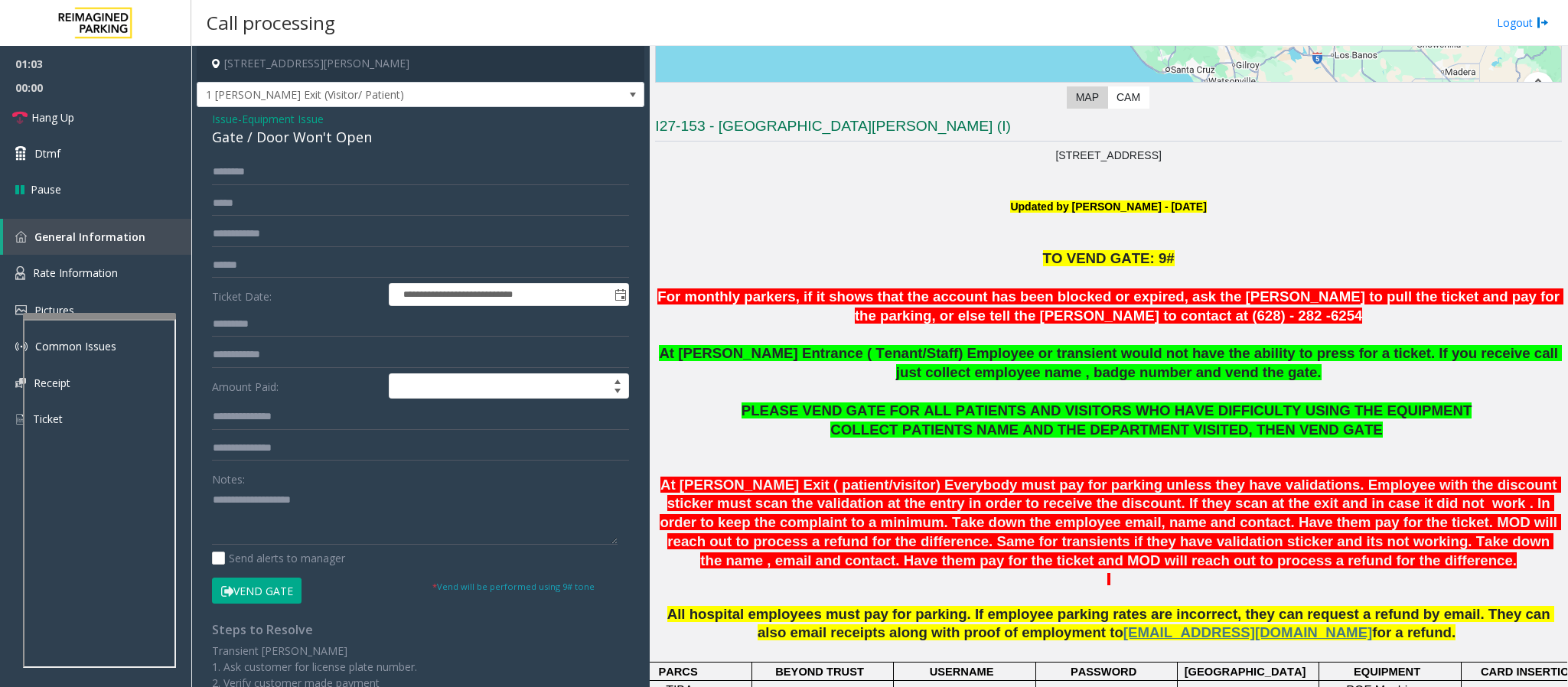
click at [400, 457] on div "Send alerts to manager" at bounding box center [420, 558] width 417 height 16
click at [334, 457] on label "Send alerts to manager" at bounding box center [278, 558] width 133 height 16
click at [113, 111] on link "Hang Up" at bounding box center [96, 117] width 191 height 36
click at [340, 457] on textarea at bounding box center [415, 516] width 405 height 58
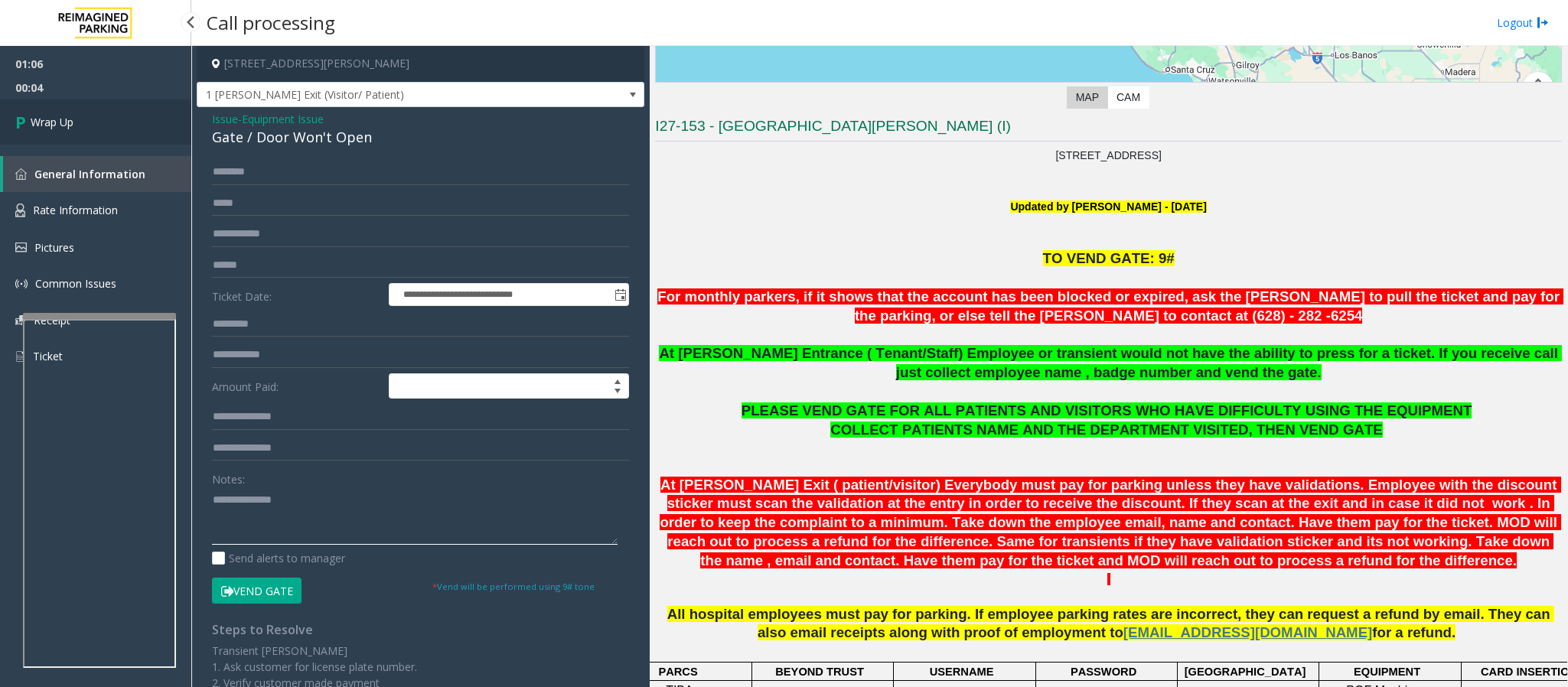
type textarea "**********"
click at [78, 124] on link "Wrap Up" at bounding box center [96, 122] width 191 height 46
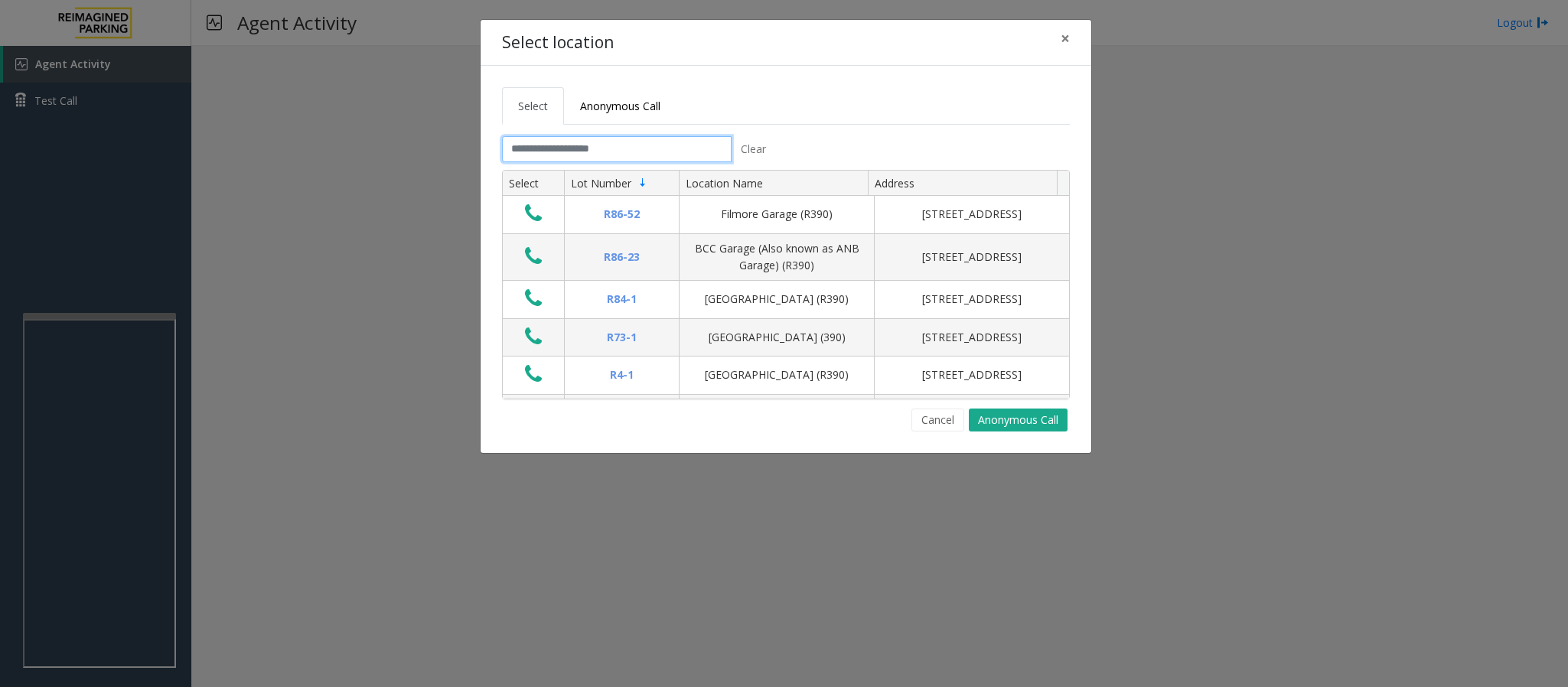
drag, startPoint x: 678, startPoint y: 163, endPoint x: 662, endPoint y: 143, distance: 25.6
click at [677, 162] on div "Clear" at bounding box center [638, 150] width 272 height 26
click at [535, 143] on input "text" at bounding box center [616, 150] width 230 height 26
click at [538, 145] on input "text" at bounding box center [616, 150] width 230 height 26
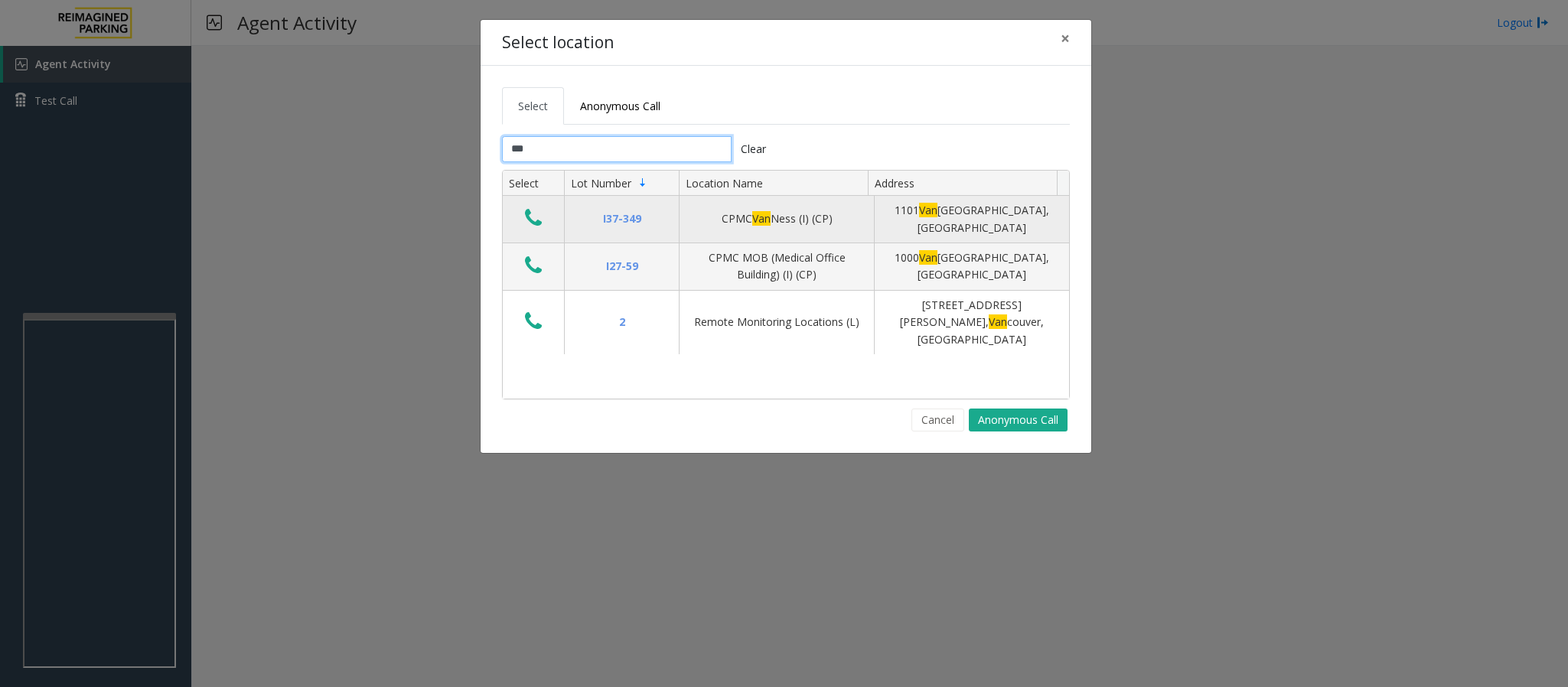
type input "***"
click at [521, 223] on button "Data table" at bounding box center [534, 218] width 26 height 24
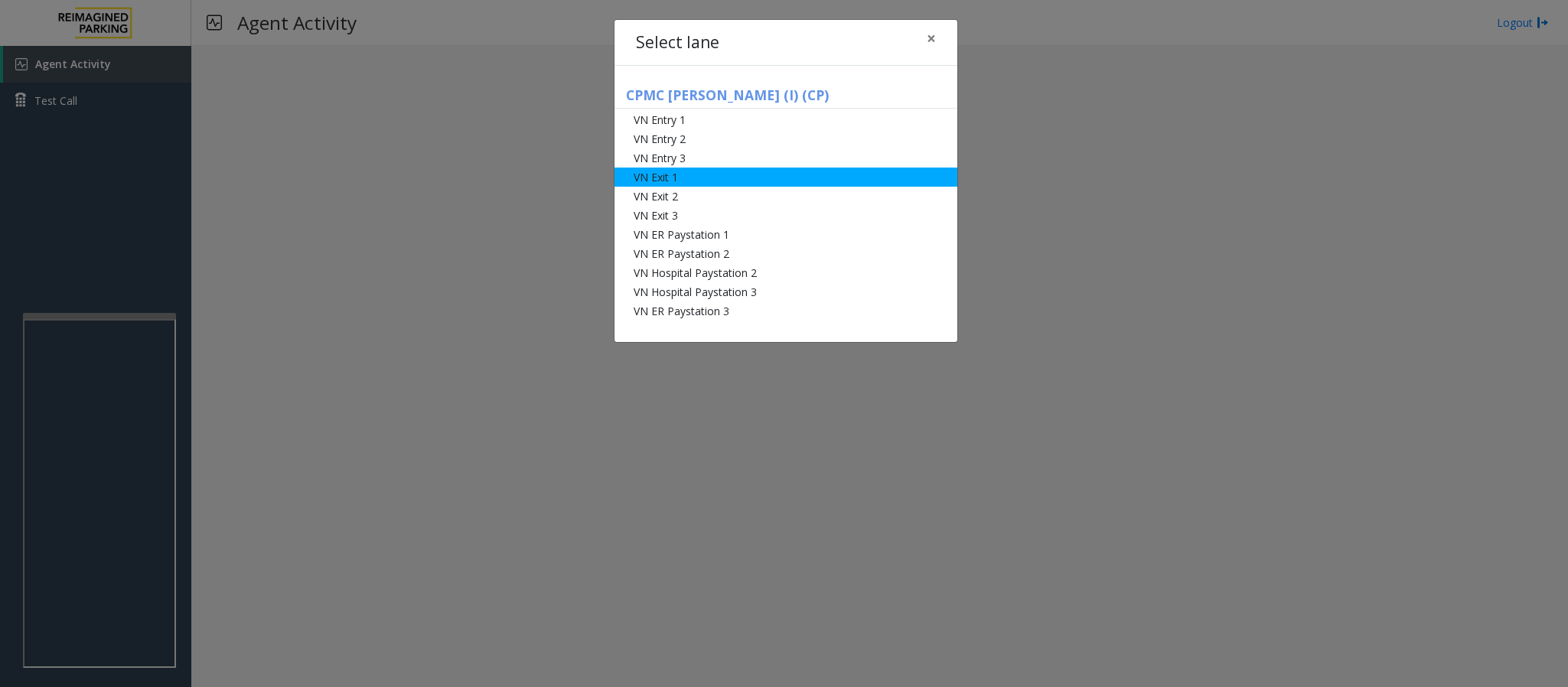
click at [664, 182] on li "VN Exit 1" at bounding box center [785, 177] width 343 height 20
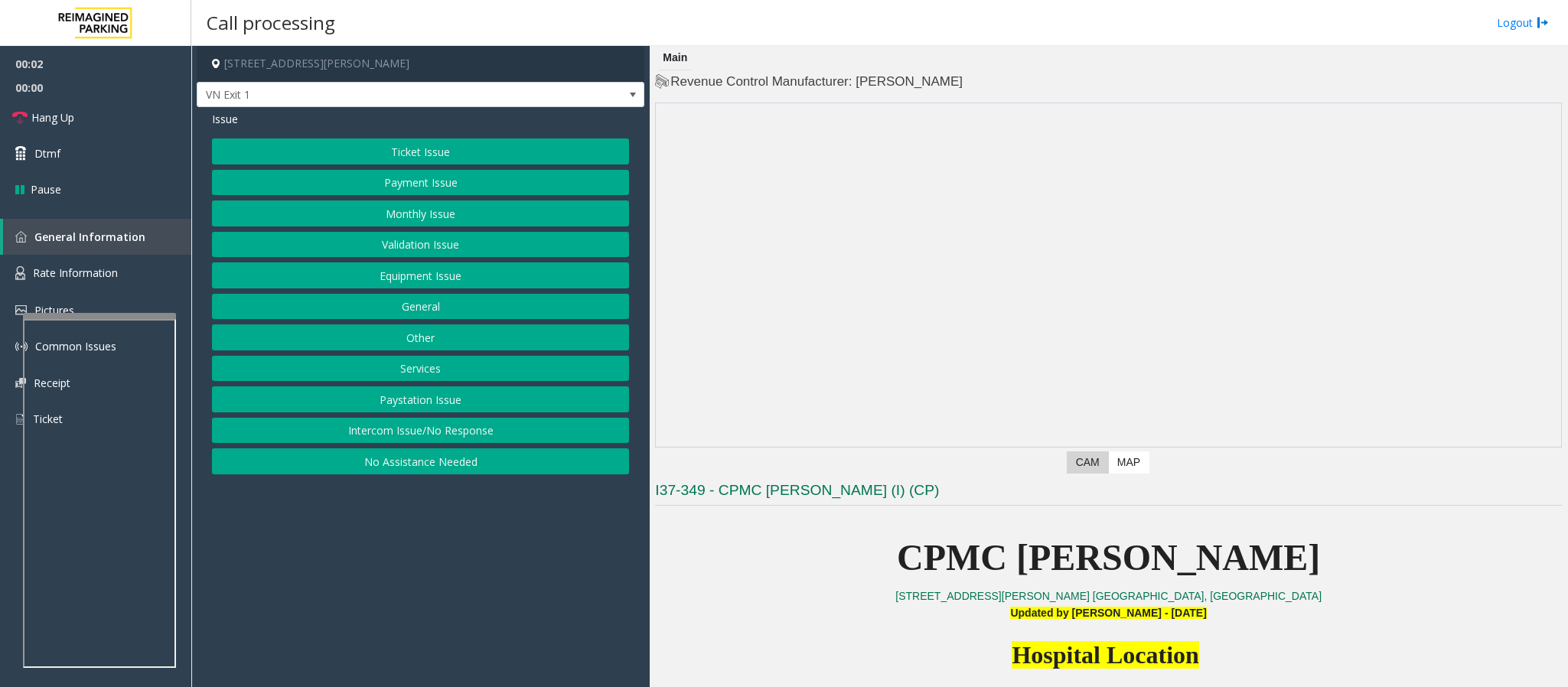
scroll to position [344, 0]
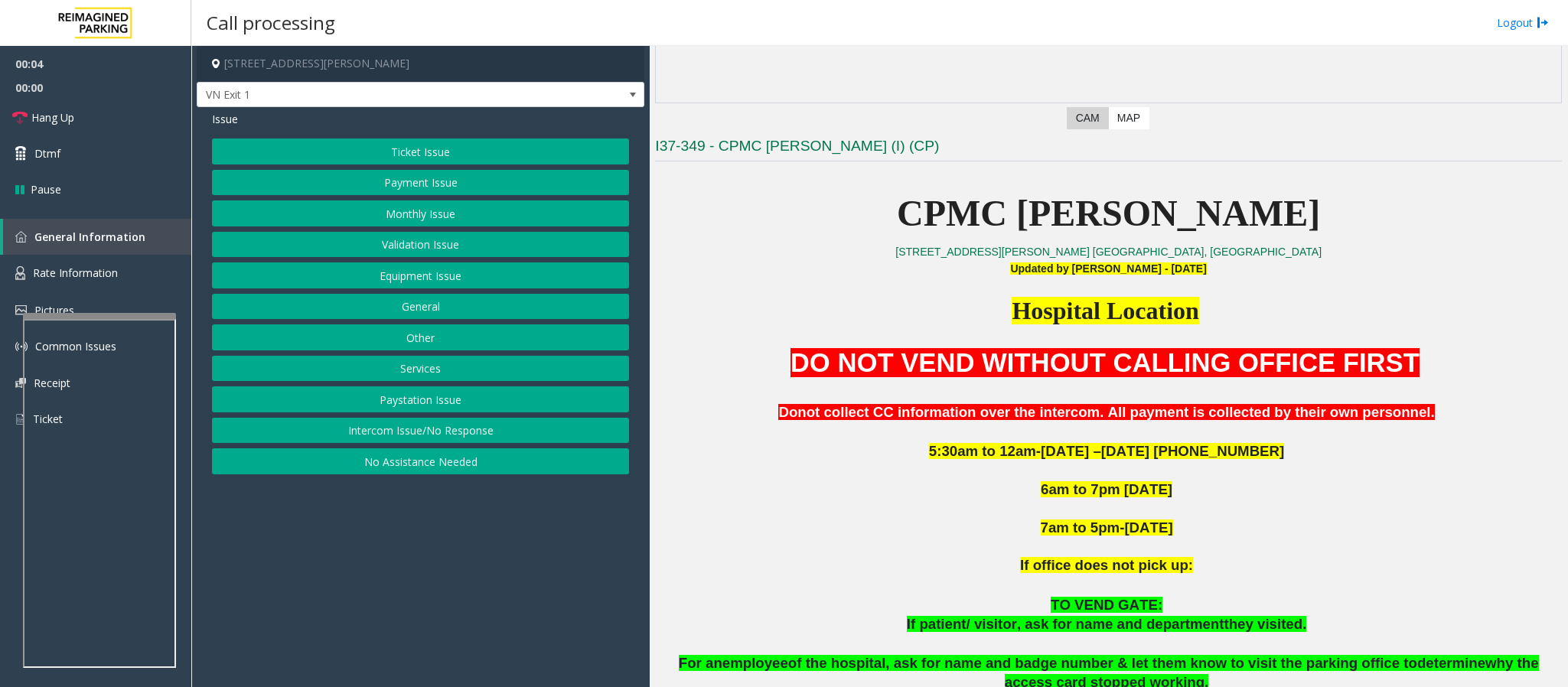
click at [436, 275] on button "Equipment Issue" at bounding box center [420, 275] width 417 height 26
click at [436, 275] on button "Gate / Door Won't Open" at bounding box center [420, 275] width 417 height 26
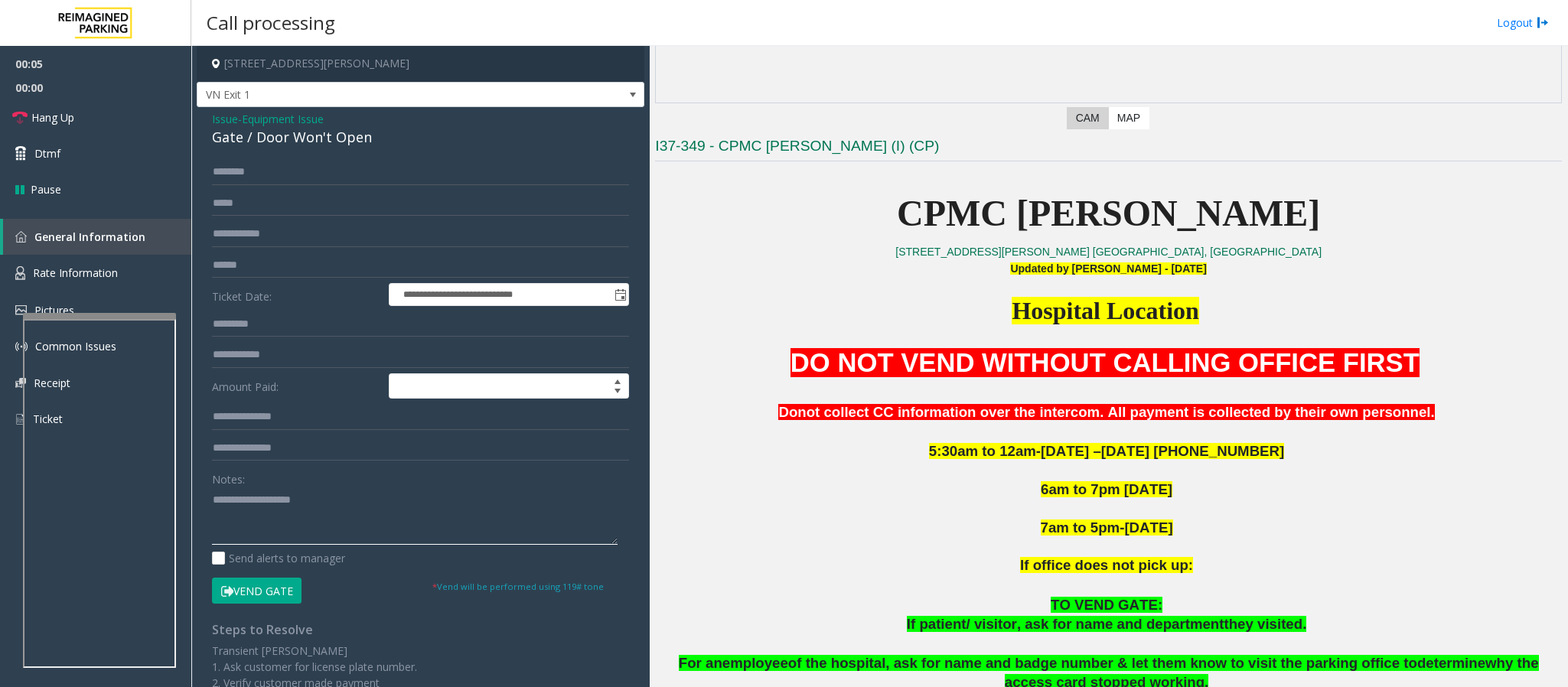
click at [287, 457] on textarea at bounding box center [415, 516] width 405 height 58
paste textarea "**********"
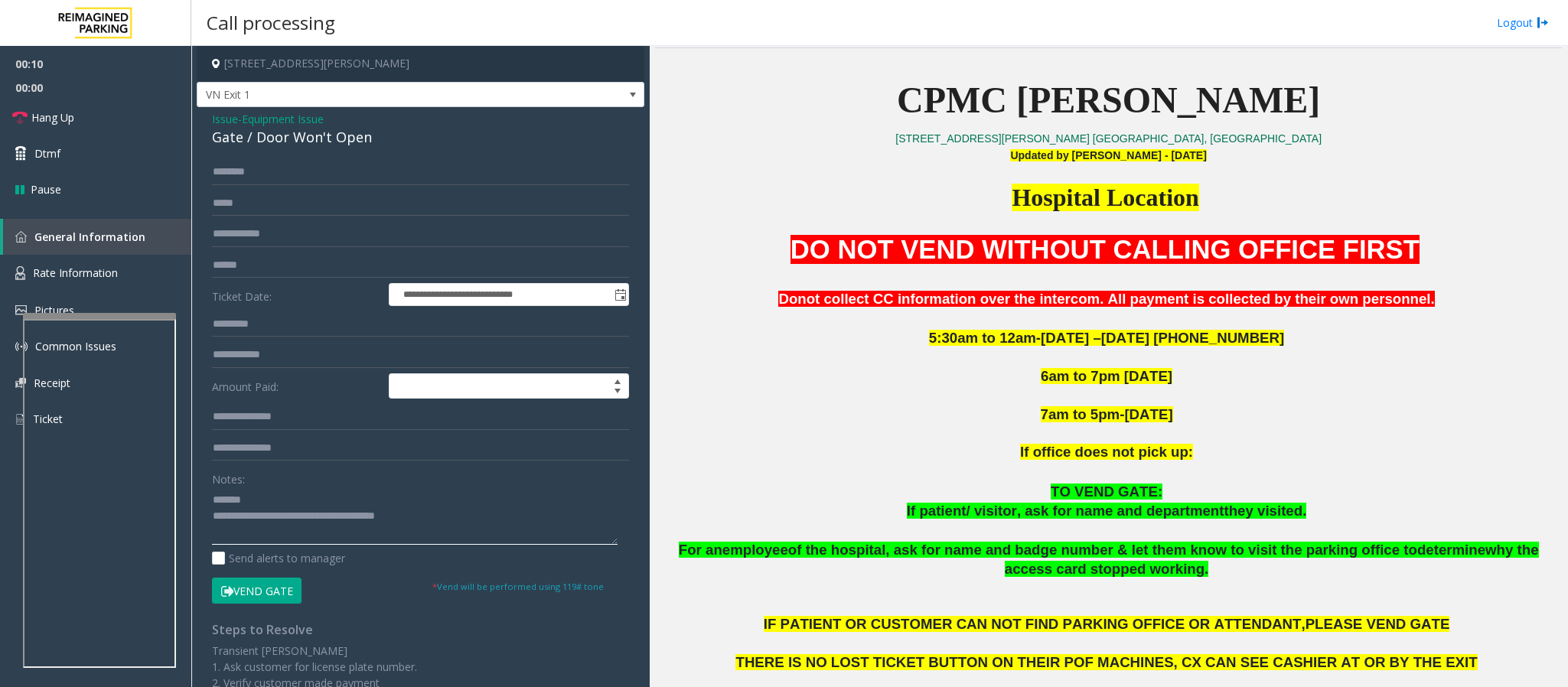
scroll to position [459, 0]
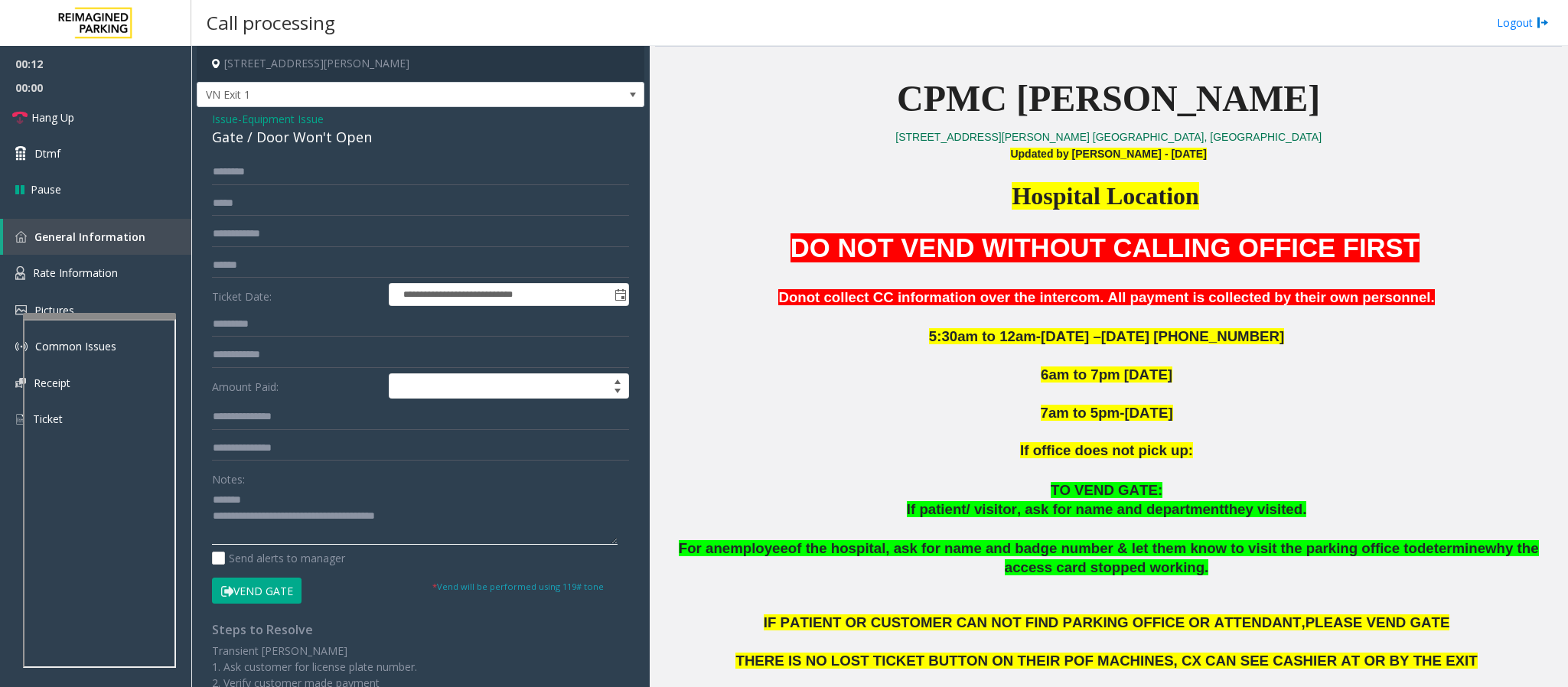
click at [448, 457] on textarea at bounding box center [415, 516] width 405 height 58
drag, startPoint x: 887, startPoint y: 517, endPoint x: 1320, endPoint y: 520, distance: 433.0
click at [1045, 457] on div "DO NOT VEND WITHOUT CALLING OFFICE FIRST Donot collect CC information over the …" at bounding box center [1108, 481] width 906 height 502
click at [1045, 457] on p at bounding box center [1108, 530] width 906 height 20
click at [391, 136] on div "Gate / Door Won't Open" at bounding box center [420, 138] width 417 height 20
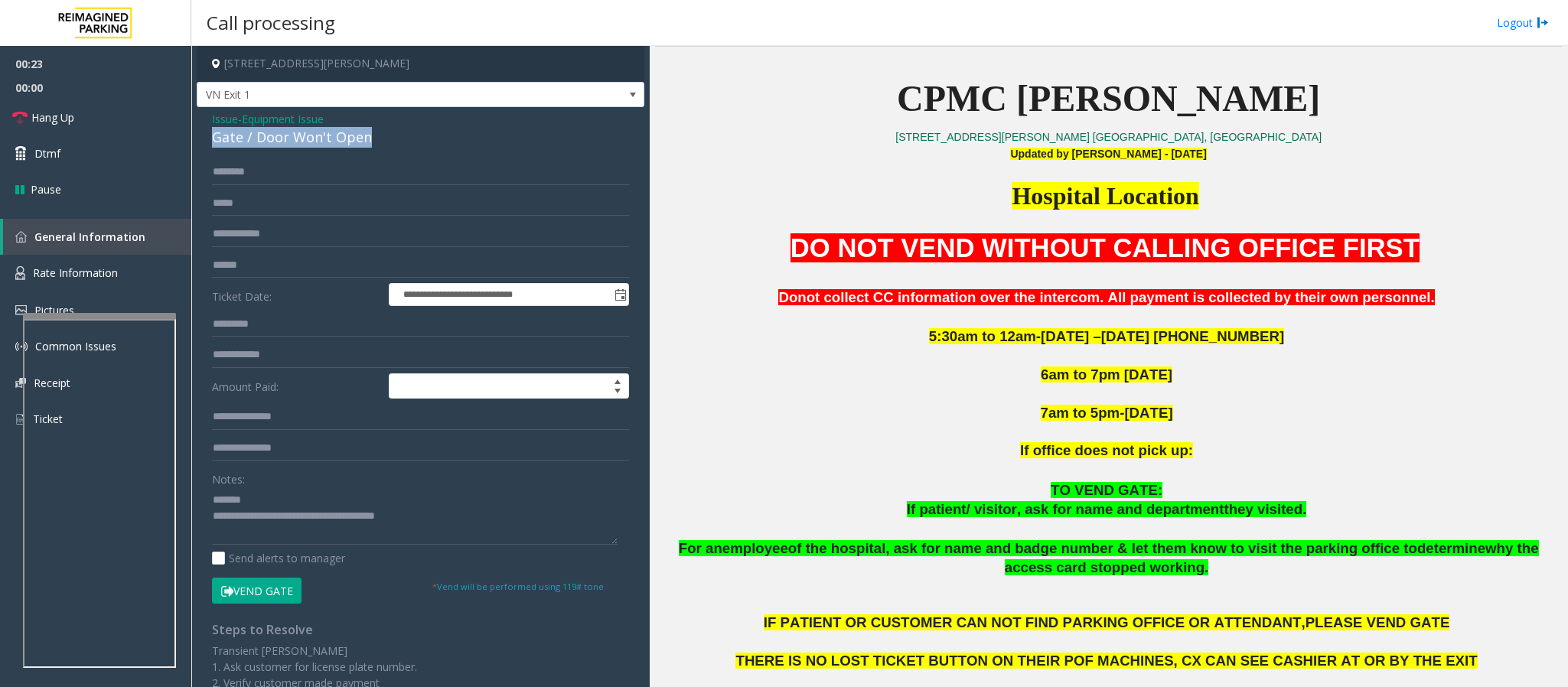
drag, startPoint x: 392, startPoint y: 136, endPoint x: 211, endPoint y: 142, distance: 181.1
click at [212, 142] on div "Gate / Door Won't Open" at bounding box center [420, 138] width 417 height 20
click at [467, 457] on textarea at bounding box center [415, 516] width 405 height 58
click at [73, 124] on span "Hang Up" at bounding box center [53, 117] width 43 height 16
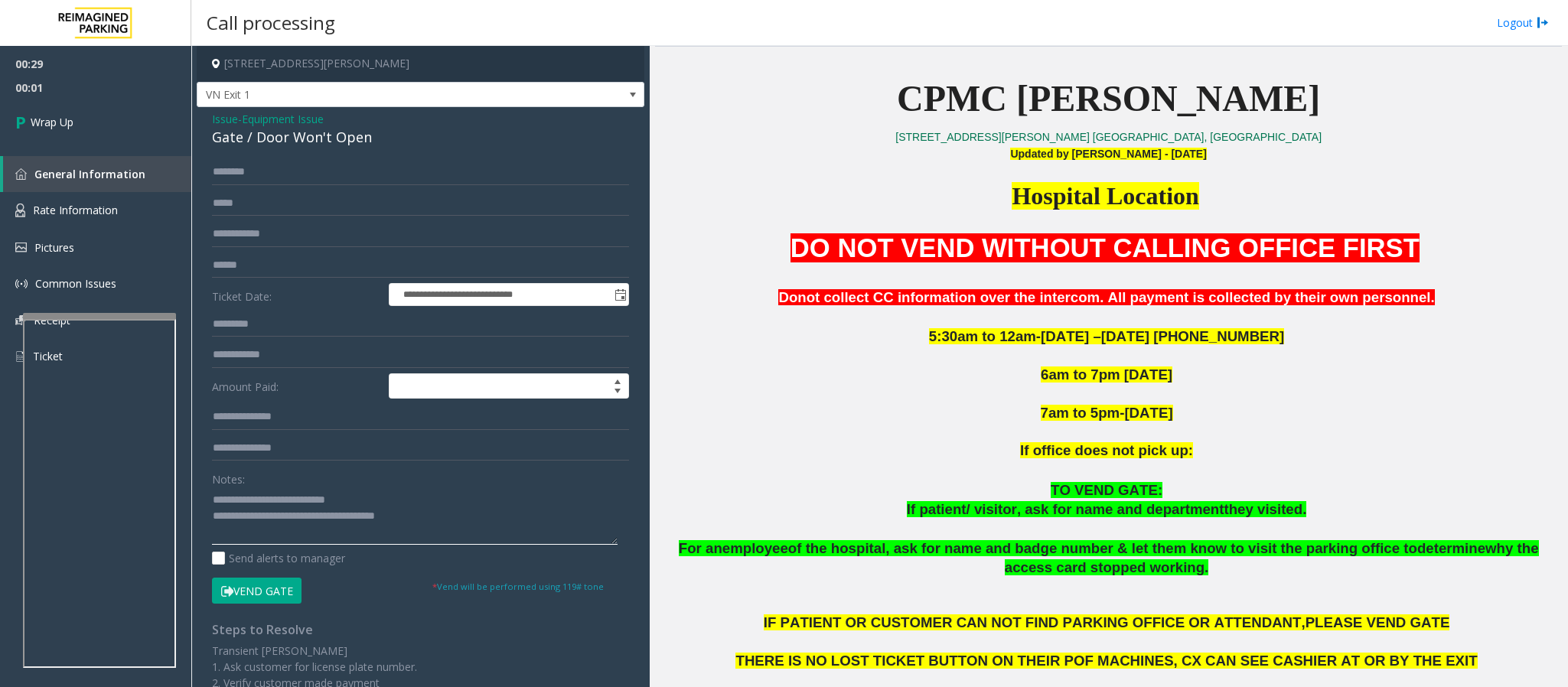
drag, startPoint x: 468, startPoint y: 517, endPoint x: 274, endPoint y: 530, distance: 194.4
click at [274, 457] on textarea at bounding box center [415, 516] width 405 height 58
type textarea "**********"
click at [59, 109] on link "Wrap Up" at bounding box center [96, 122] width 191 height 46
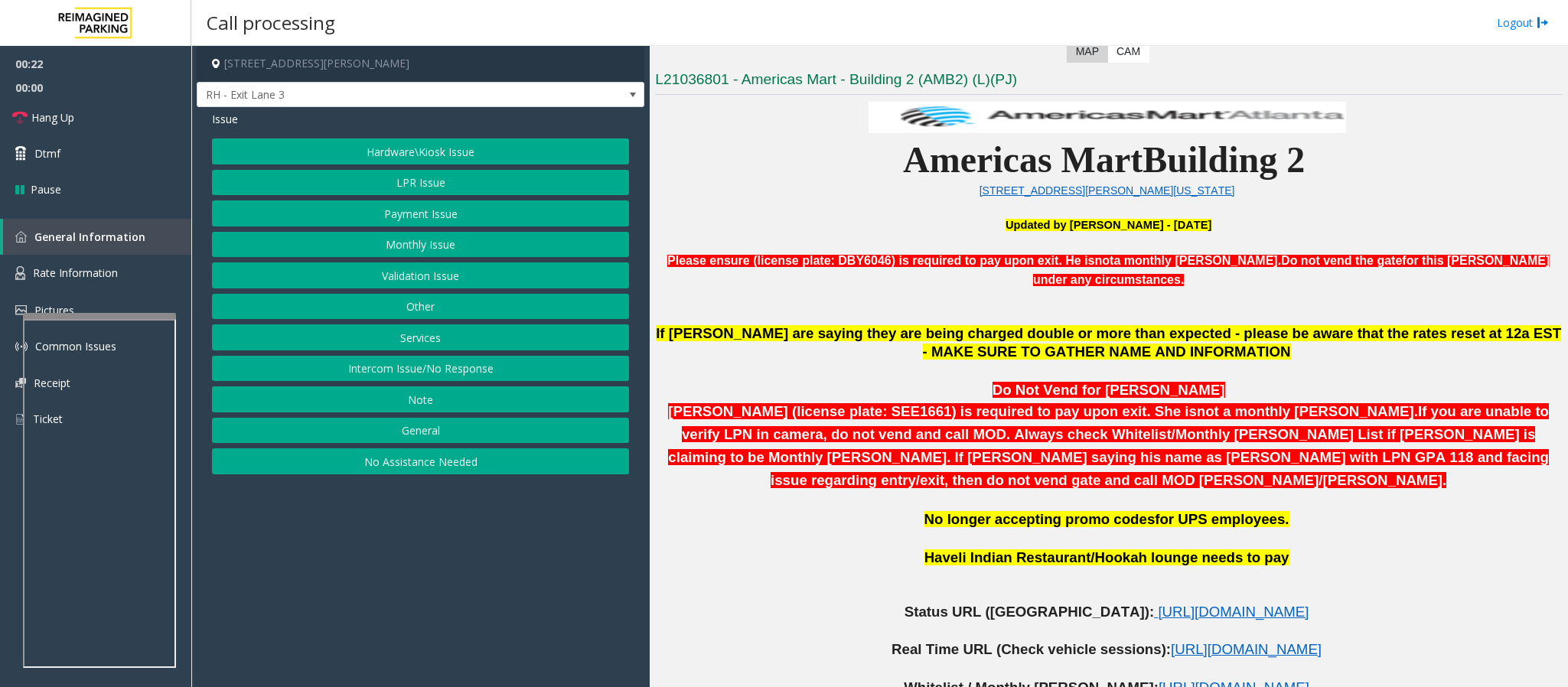
scroll to position [459, 0]
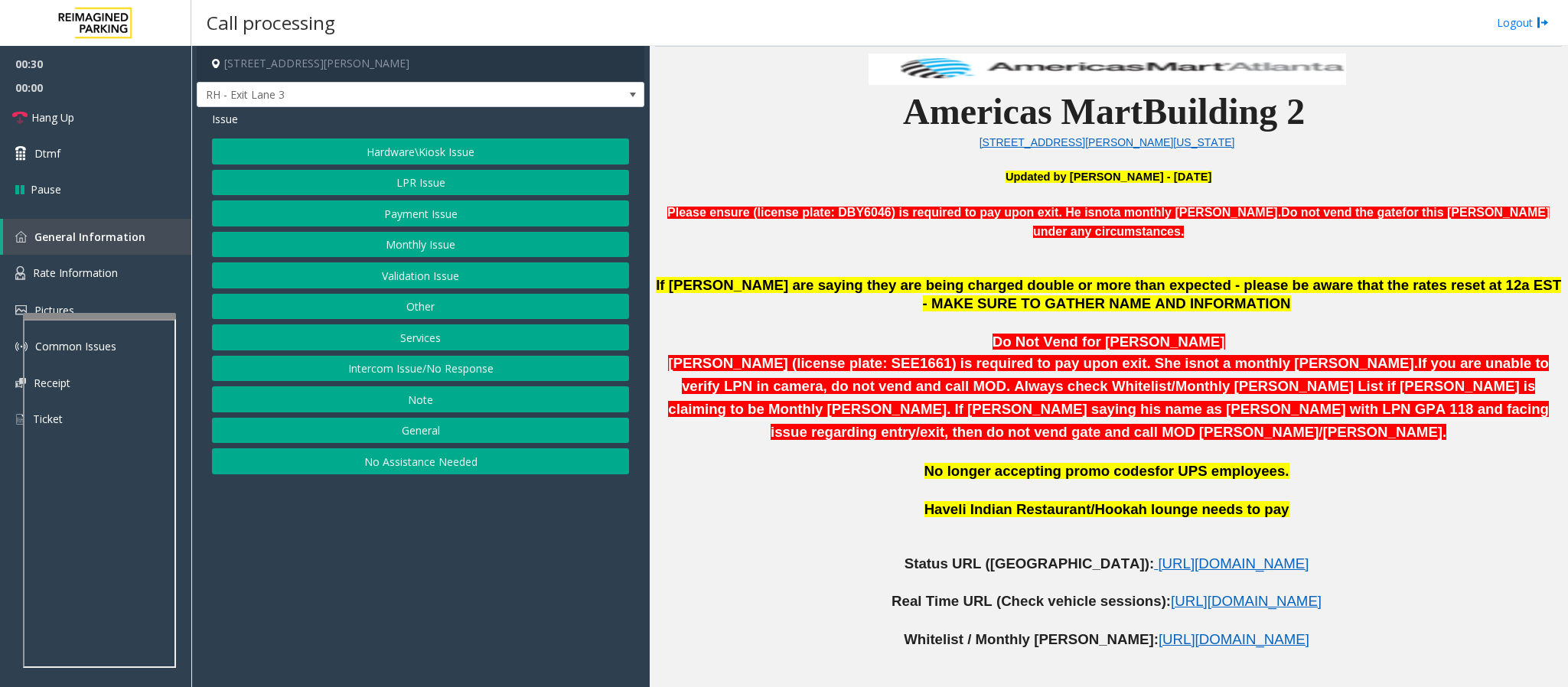
click at [448, 249] on button "Monthly Issue" at bounding box center [420, 244] width 417 height 26
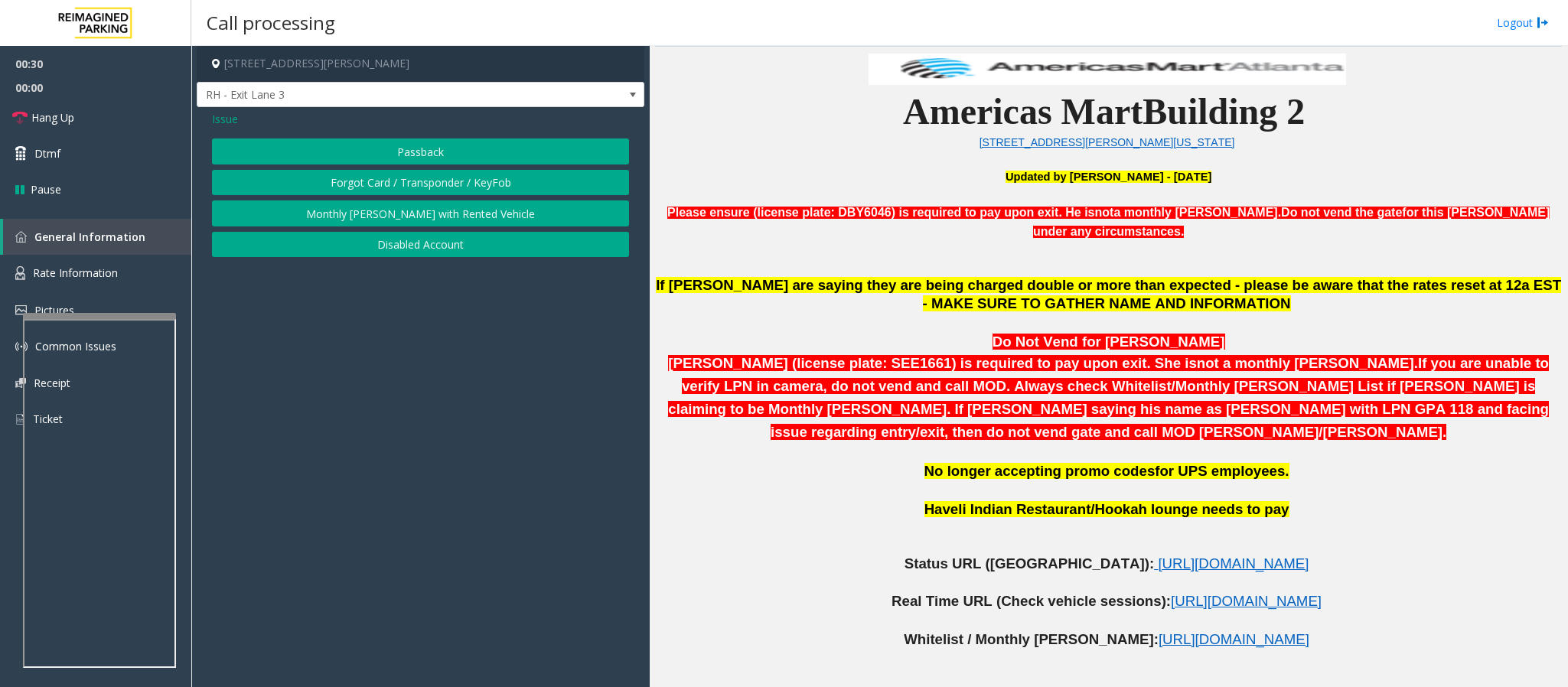
click at [434, 153] on button "Passback" at bounding box center [420, 152] width 417 height 26
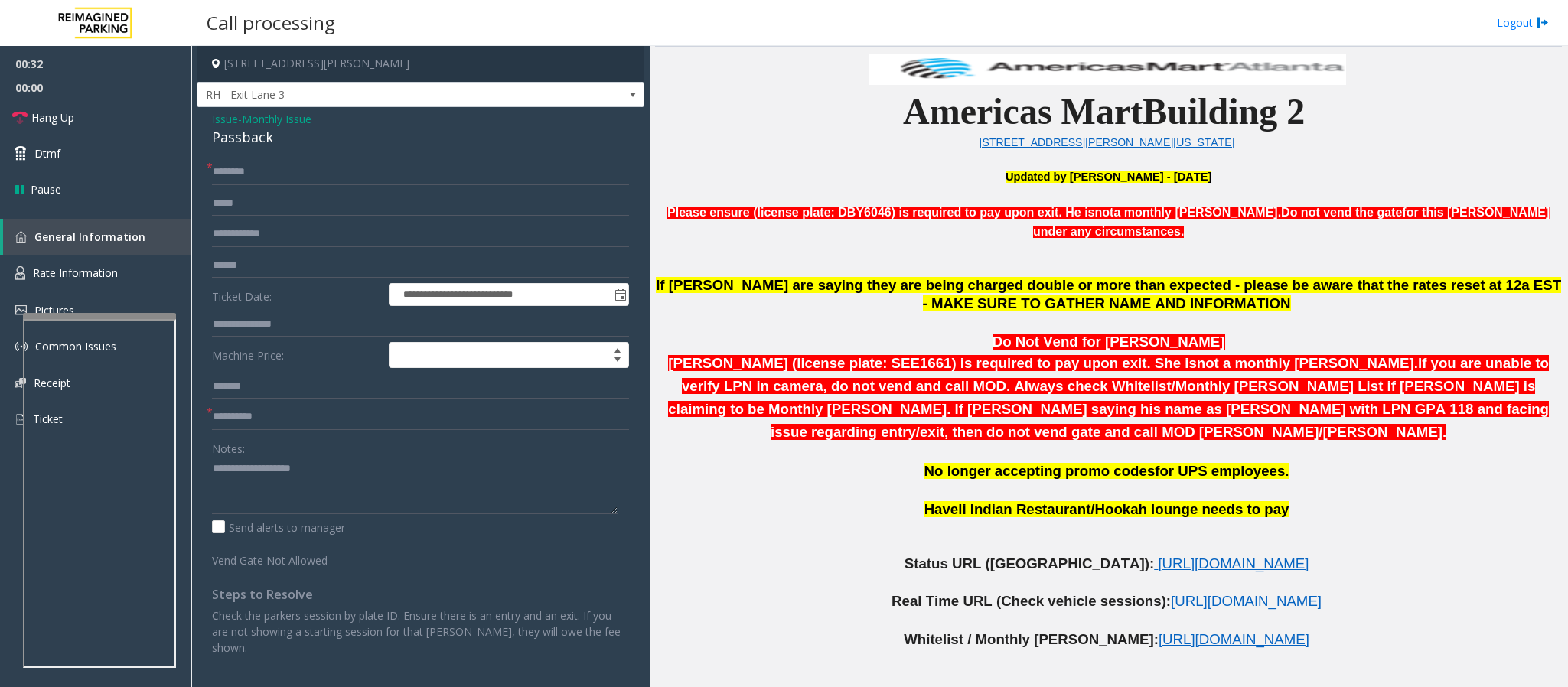
click at [292, 125] on span "Monthly Issue" at bounding box center [276, 118] width 70 height 16
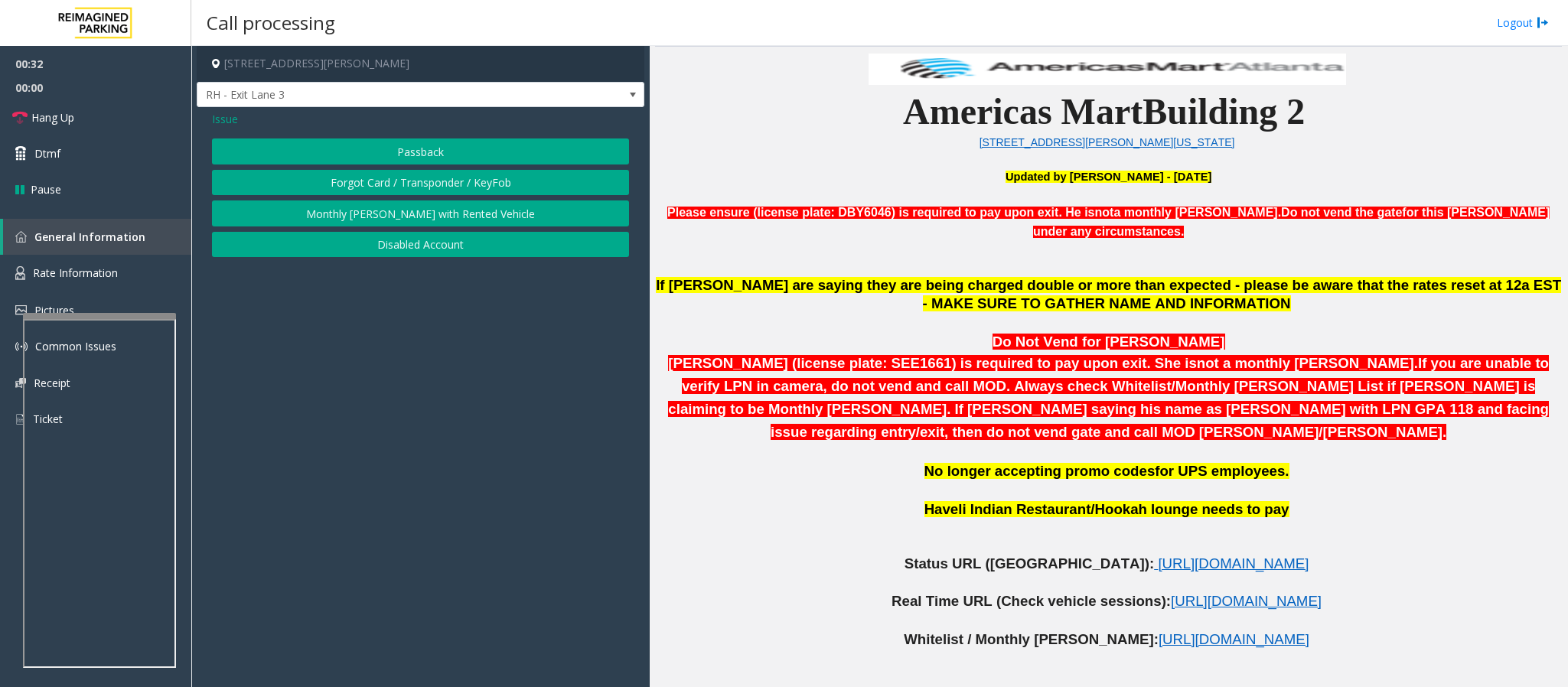
click at [427, 248] on button "Disabled Account" at bounding box center [420, 244] width 417 height 26
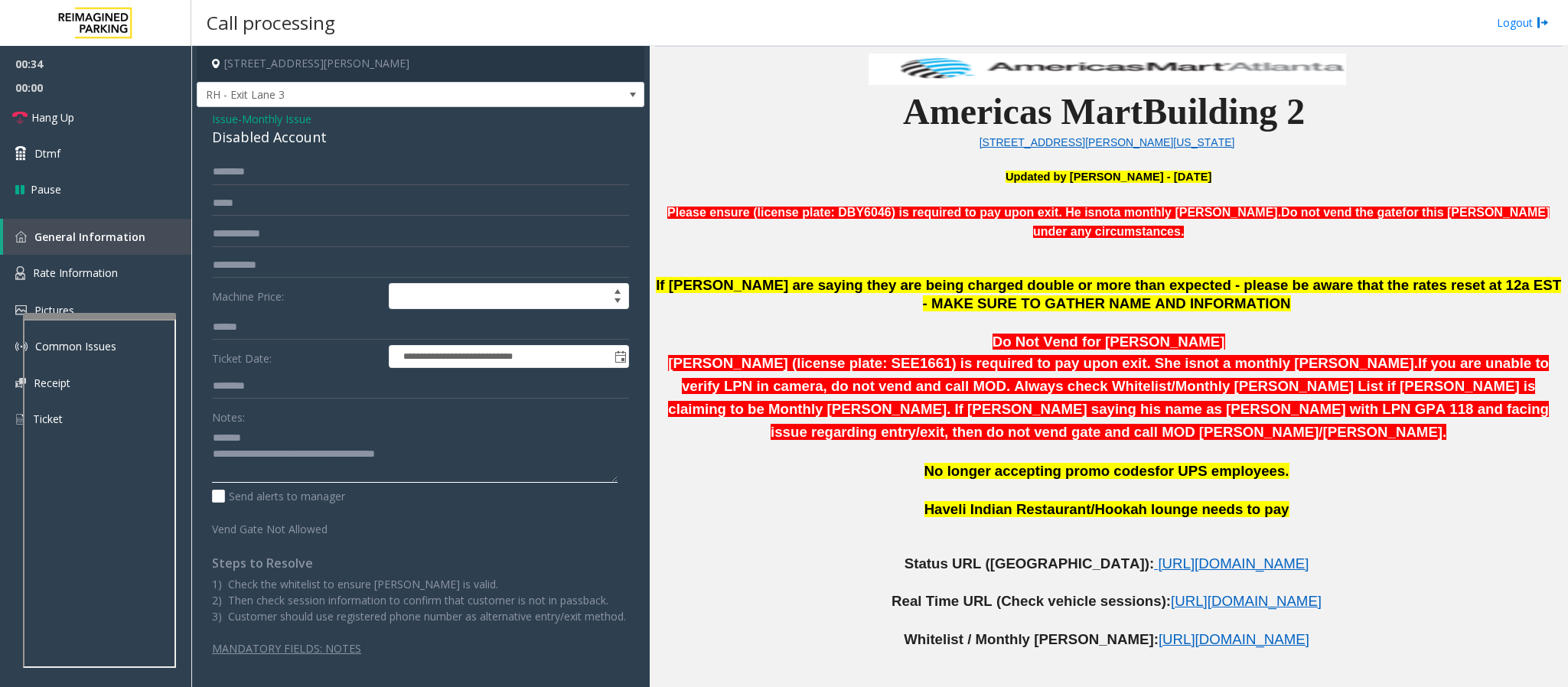
click at [265, 445] on textarea at bounding box center [415, 455] width 405 height 58
click at [1045, 457] on span "[URL][DOMAIN_NAME]" at bounding box center [1232, 563] width 151 height 16
click at [231, 456] on textarea at bounding box center [415, 455] width 405 height 58
click at [212, 457] on textarea at bounding box center [415, 455] width 405 height 58
click at [253, 456] on textarea at bounding box center [415, 455] width 405 height 58
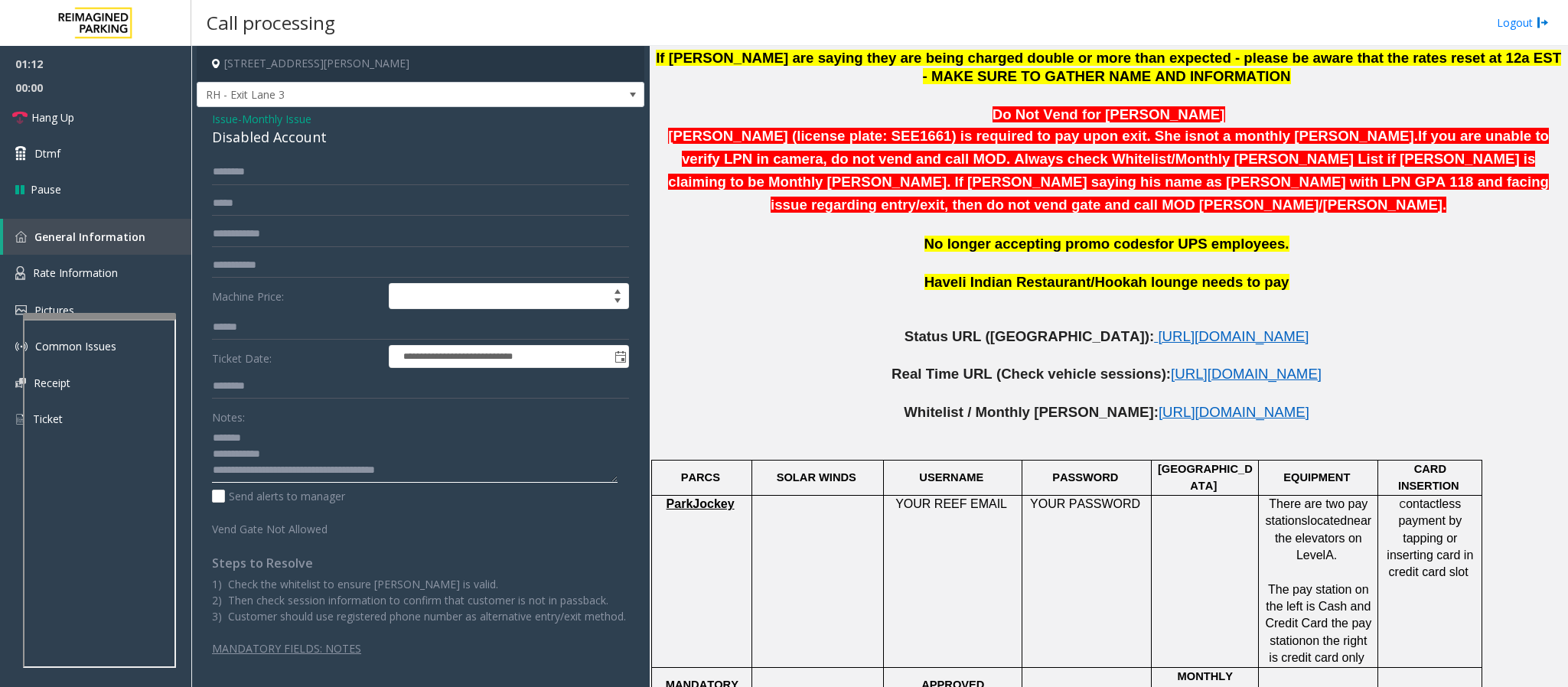
scroll to position [689, 0]
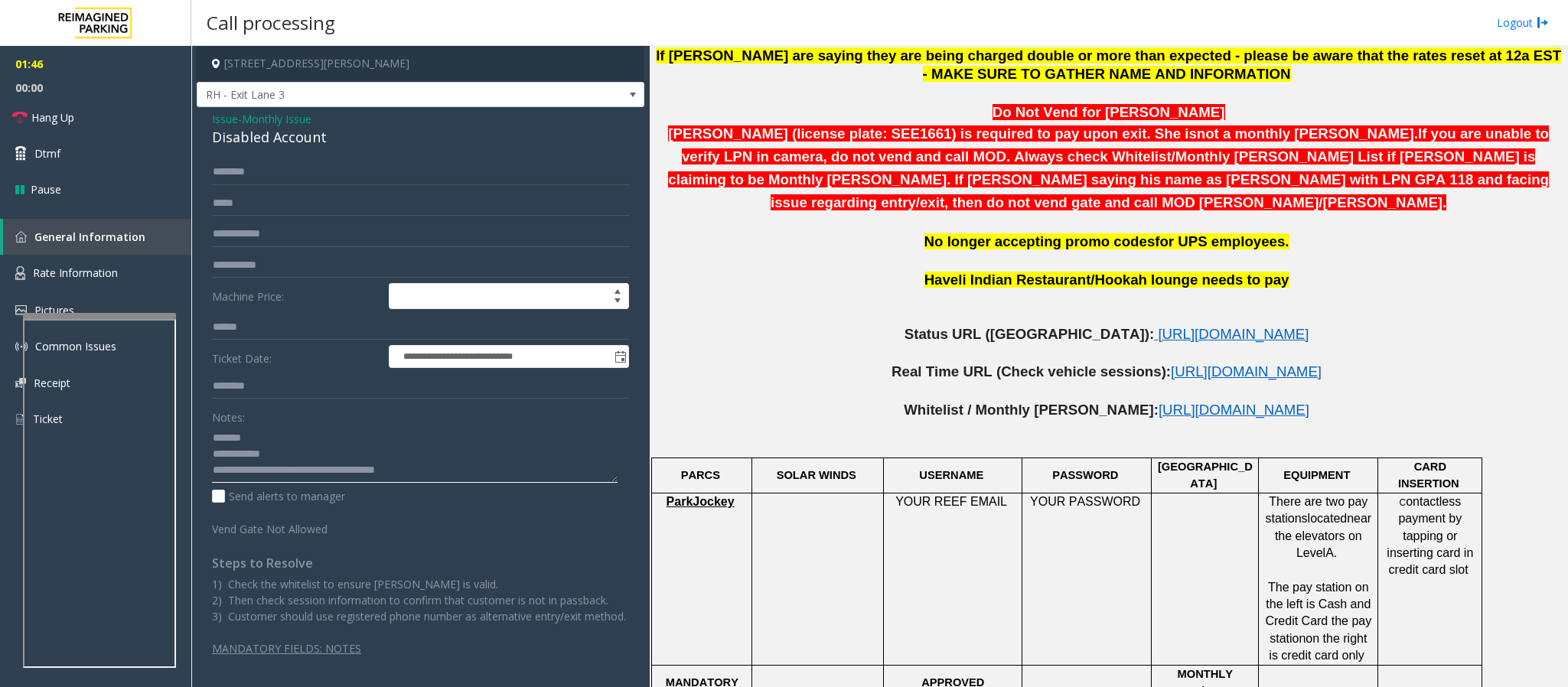
click at [266, 456] on textarea at bounding box center [415, 455] width 405 height 58
drag, startPoint x: 340, startPoint y: 139, endPoint x: 197, endPoint y: 136, distance: 143.0
click at [197, 136] on div "**********" at bounding box center [421, 389] width 448 height 564
click at [1045, 420] on p at bounding box center [1108, 429] width 906 height 20
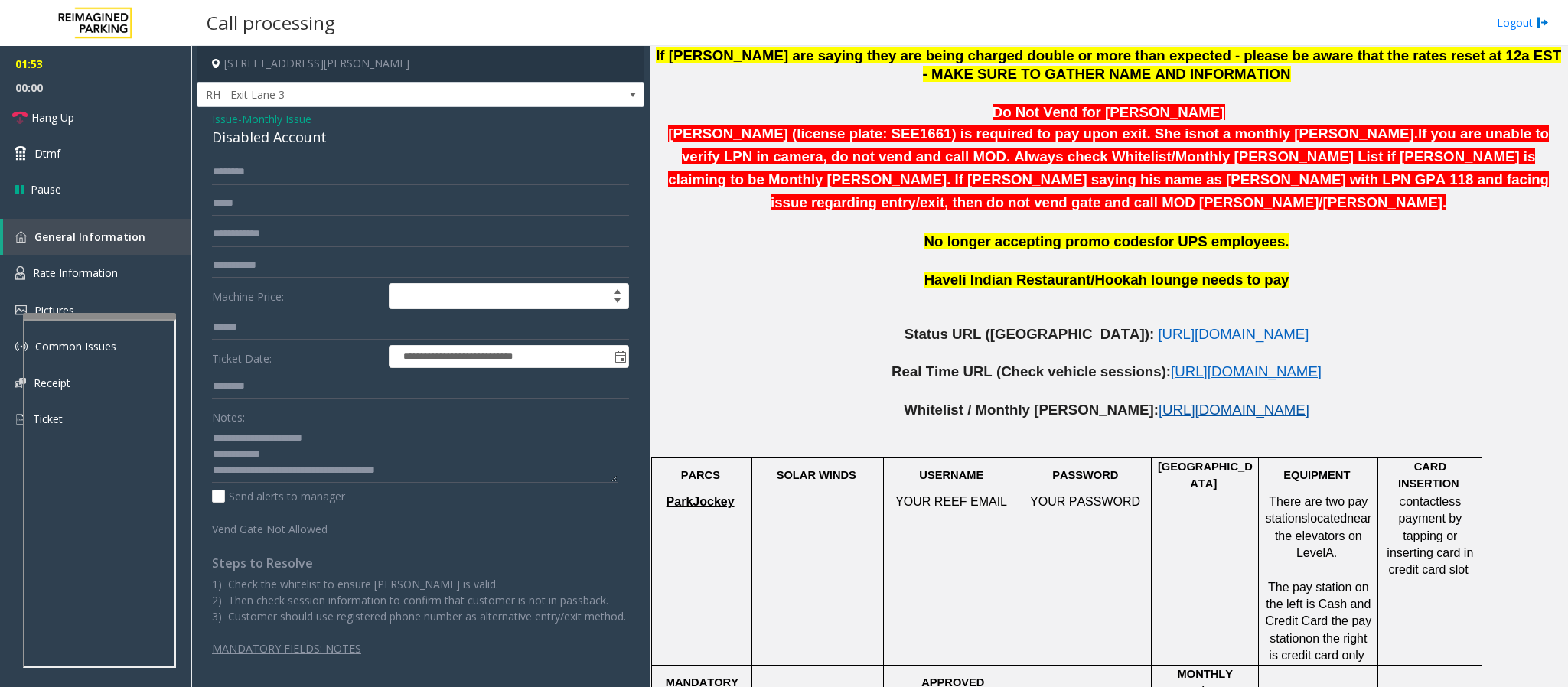
click at [1045, 402] on span "[URL][DOMAIN_NAME]" at bounding box center [1233, 409] width 151 height 16
click at [1045, 326] on span "[URL][DOMAIN_NAME]" at bounding box center [1232, 334] width 151 height 16
click at [55, 106] on link "Hang Up" at bounding box center [96, 117] width 191 height 36
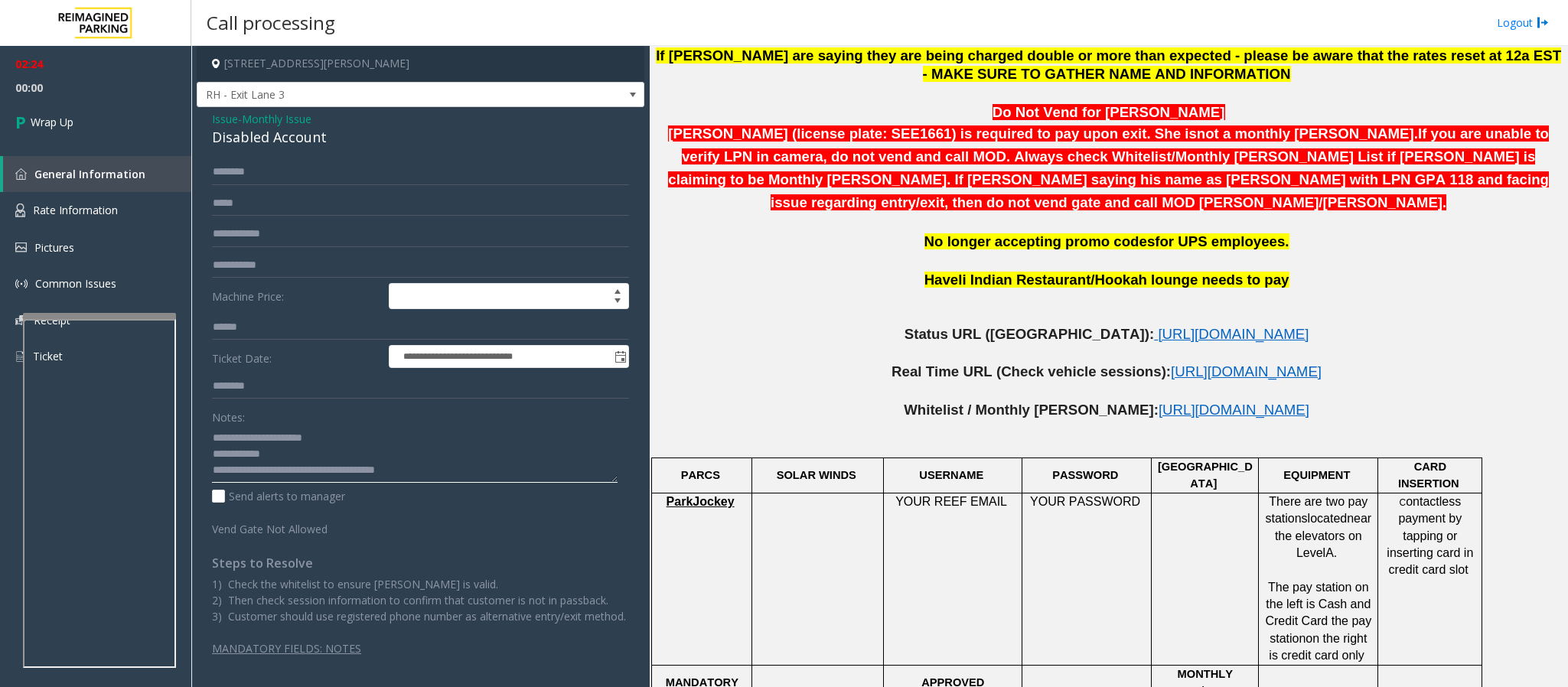
click at [284, 457] on textarea at bounding box center [415, 455] width 405 height 58
type textarea "**********"
click at [331, 162] on input "text" at bounding box center [420, 172] width 417 height 26
paste input "**********"
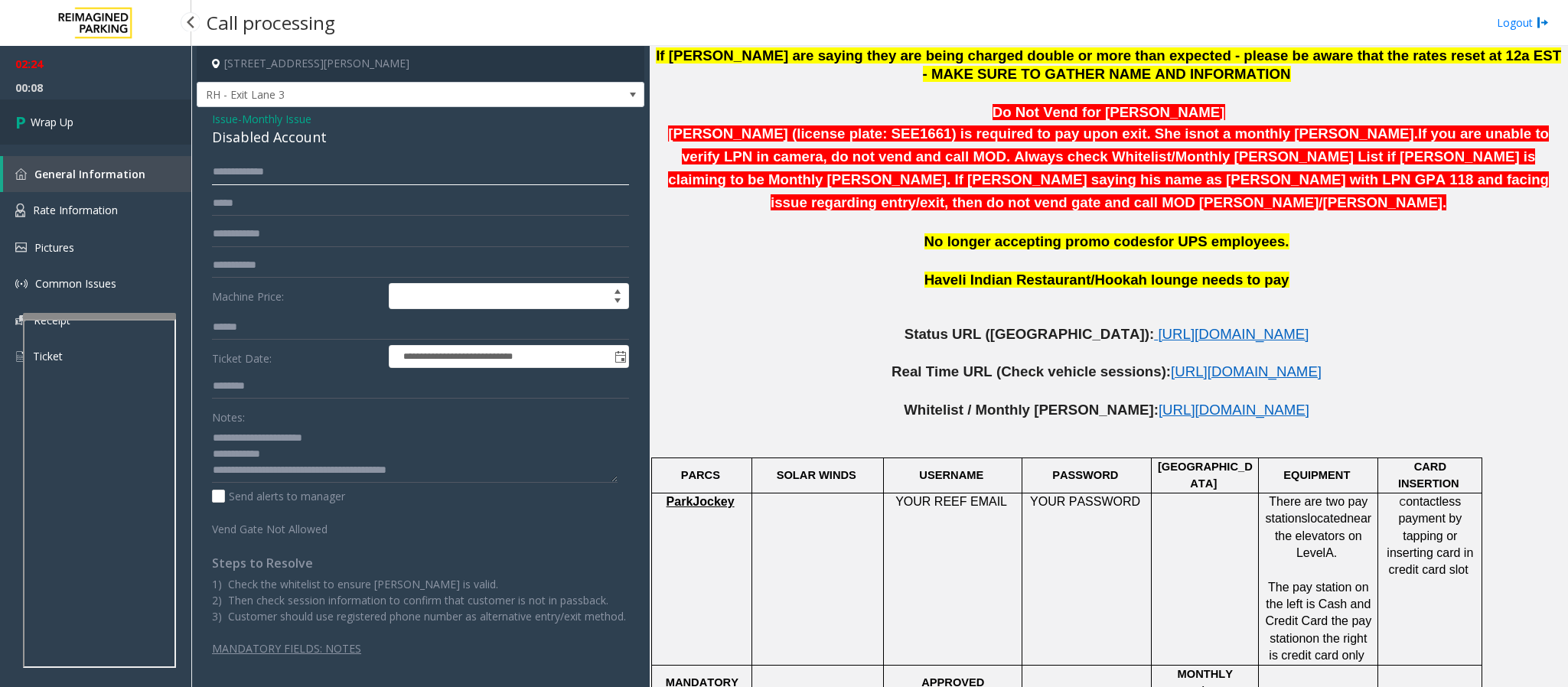
type input "**********"
click at [79, 114] on link "Wrap Up" at bounding box center [96, 122] width 191 height 46
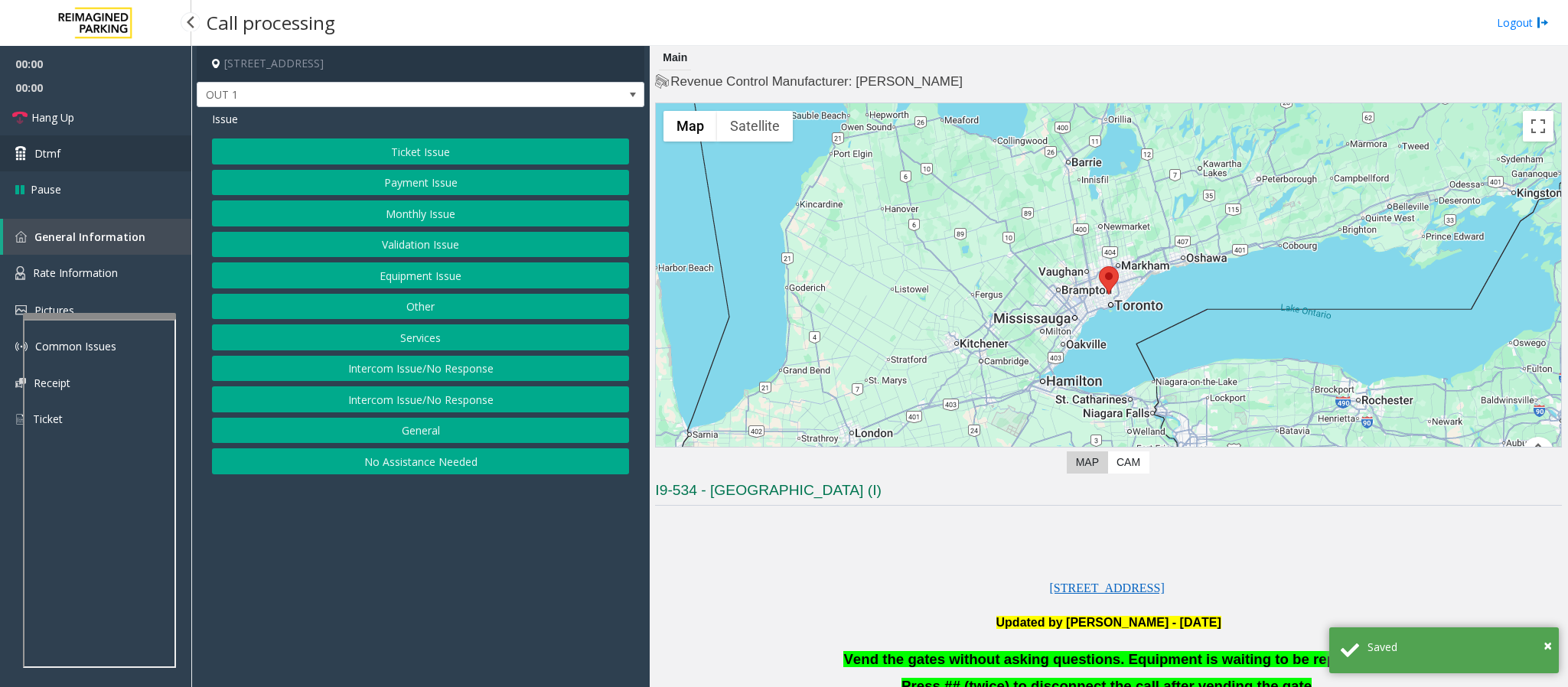
click at [84, 154] on link "Dtmf" at bounding box center [96, 153] width 191 height 36
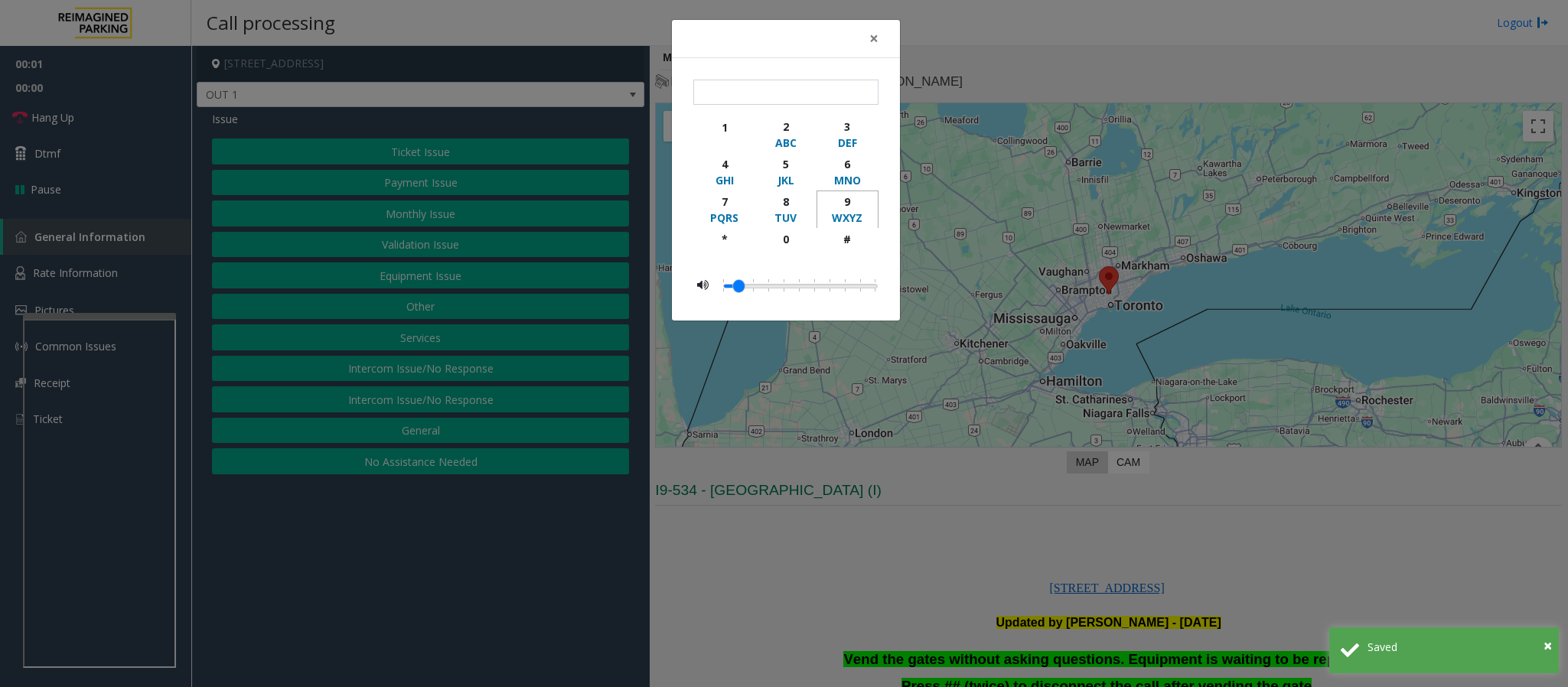
click at [852, 196] on div "9" at bounding box center [847, 201] width 42 height 16
click at [846, 247] on div "#" at bounding box center [847, 239] width 42 height 16
type input "**"
click at [921, 457] on div "× ** 1 2 ABC 3 DEF 4 GHI 5 JKL 6 MNO 7 PQRS 8 TUV 9 WXYZ * 0 #" at bounding box center [784, 343] width 1568 height 687
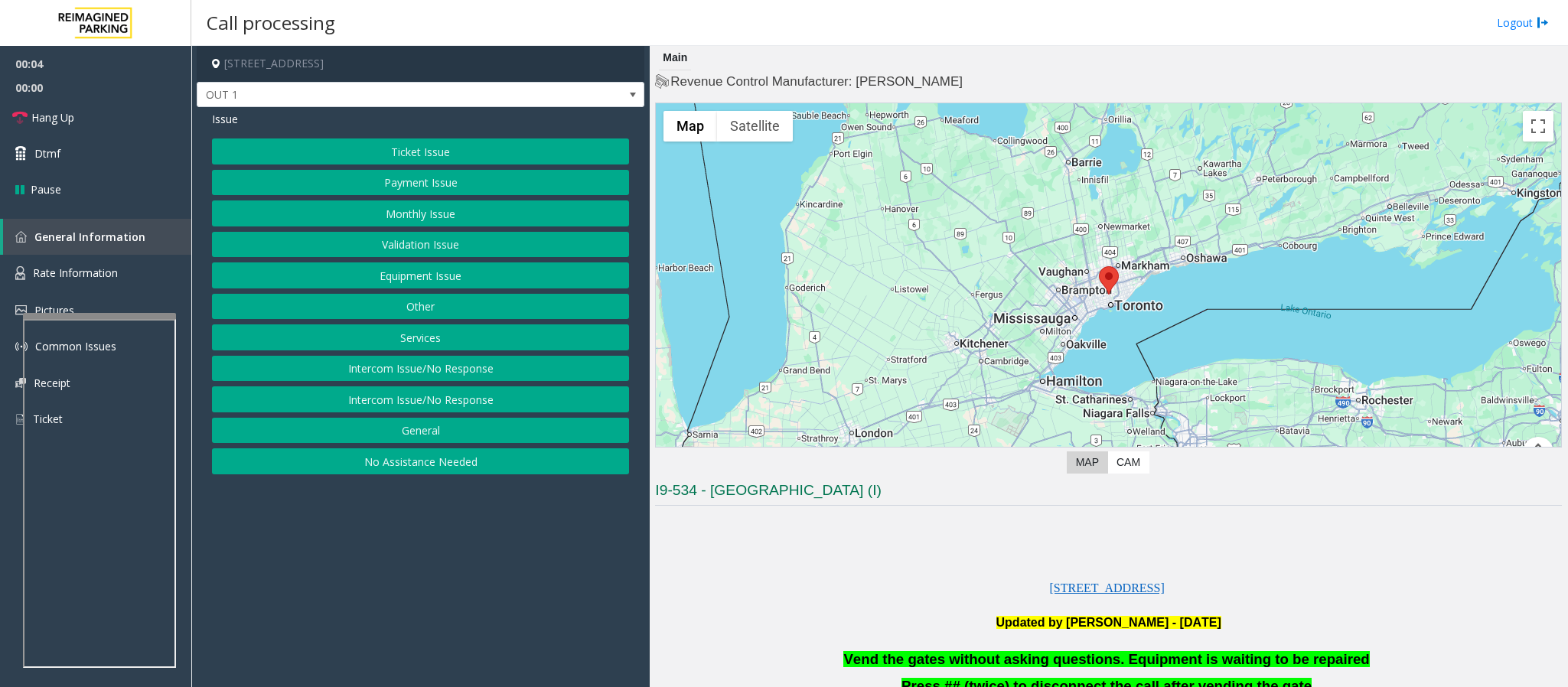
click at [448, 287] on button "Equipment Issue" at bounding box center [420, 275] width 417 height 26
click at [499, 271] on button "Gate / Door Won't Open" at bounding box center [420, 275] width 417 height 26
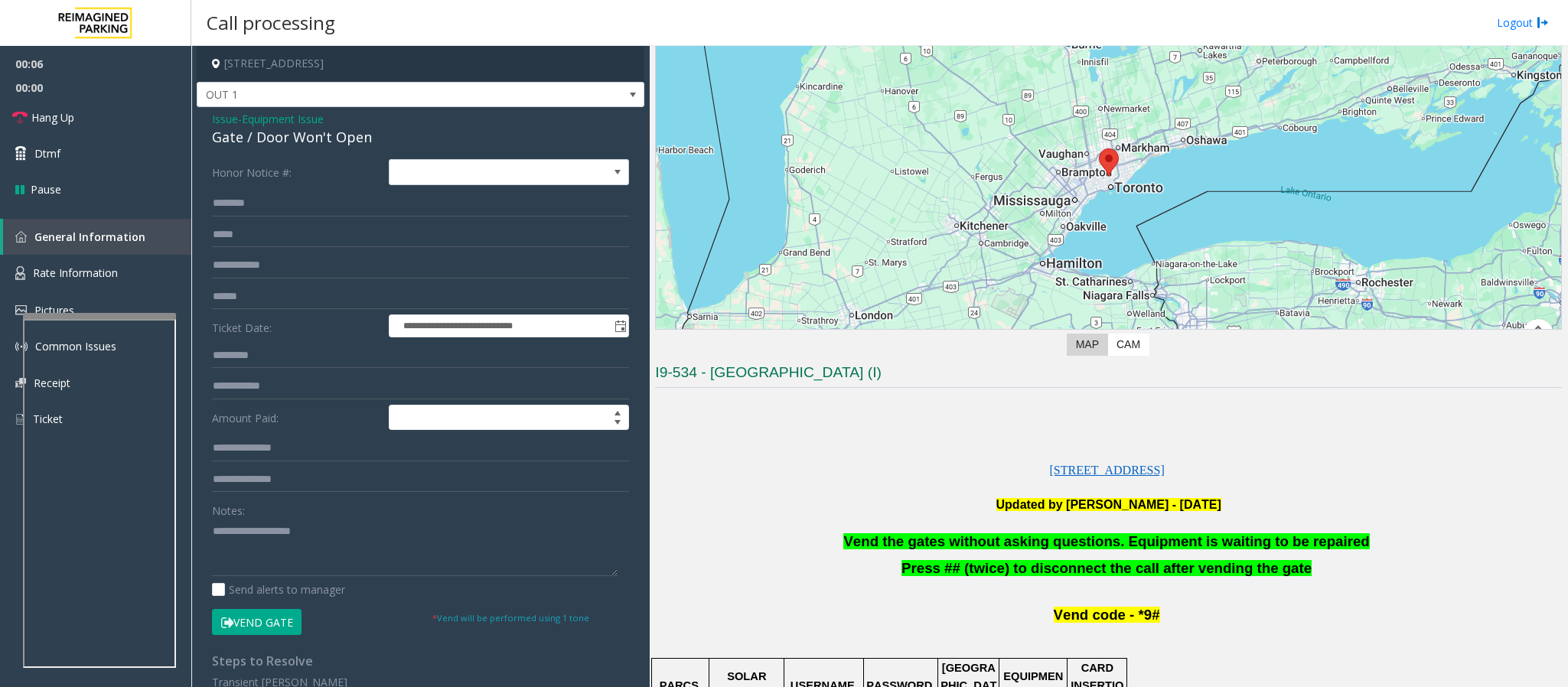
scroll to position [230, 0]
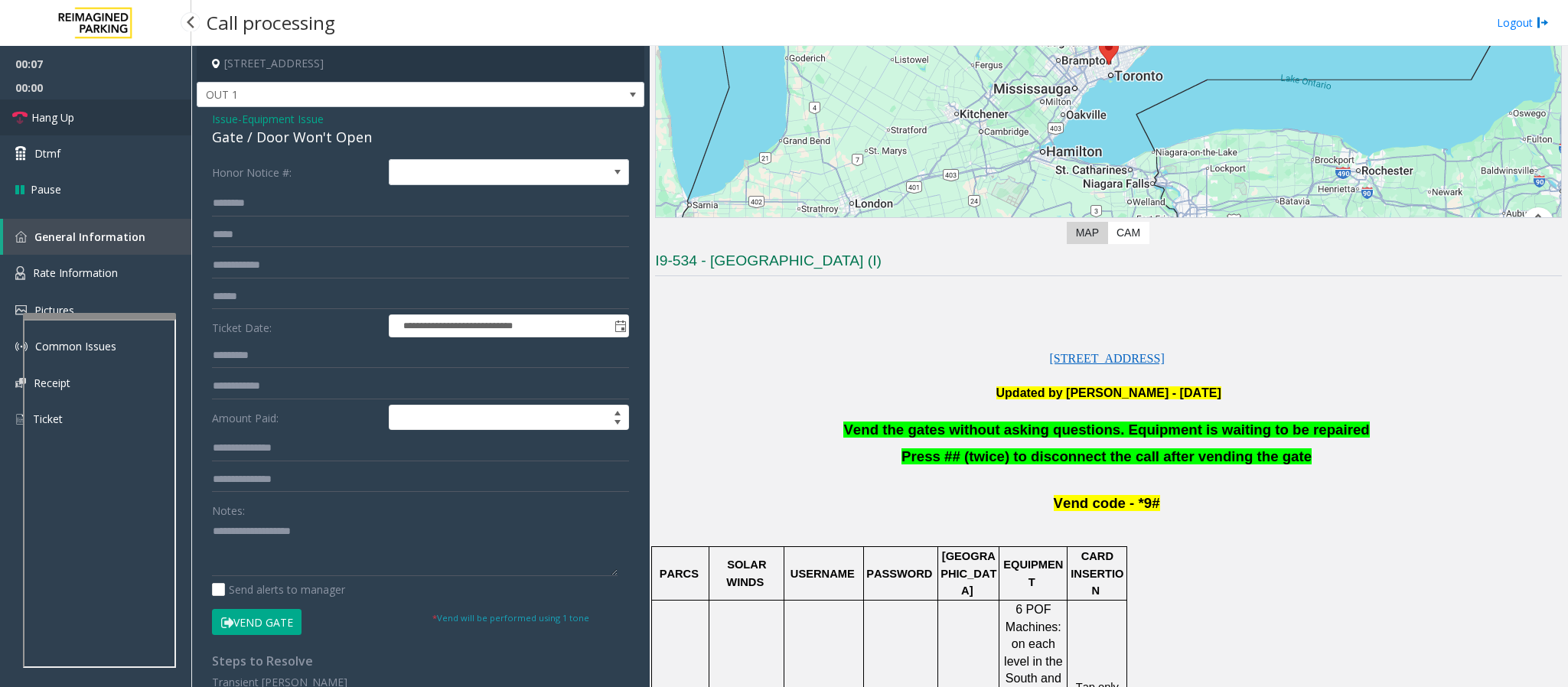
click at [125, 120] on link "Hang Up" at bounding box center [96, 117] width 191 height 36
click at [981, 429] on span "Vend the gates without asking questions. Equipment is waiting to be repaired" at bounding box center [1105, 429] width 525 height 16
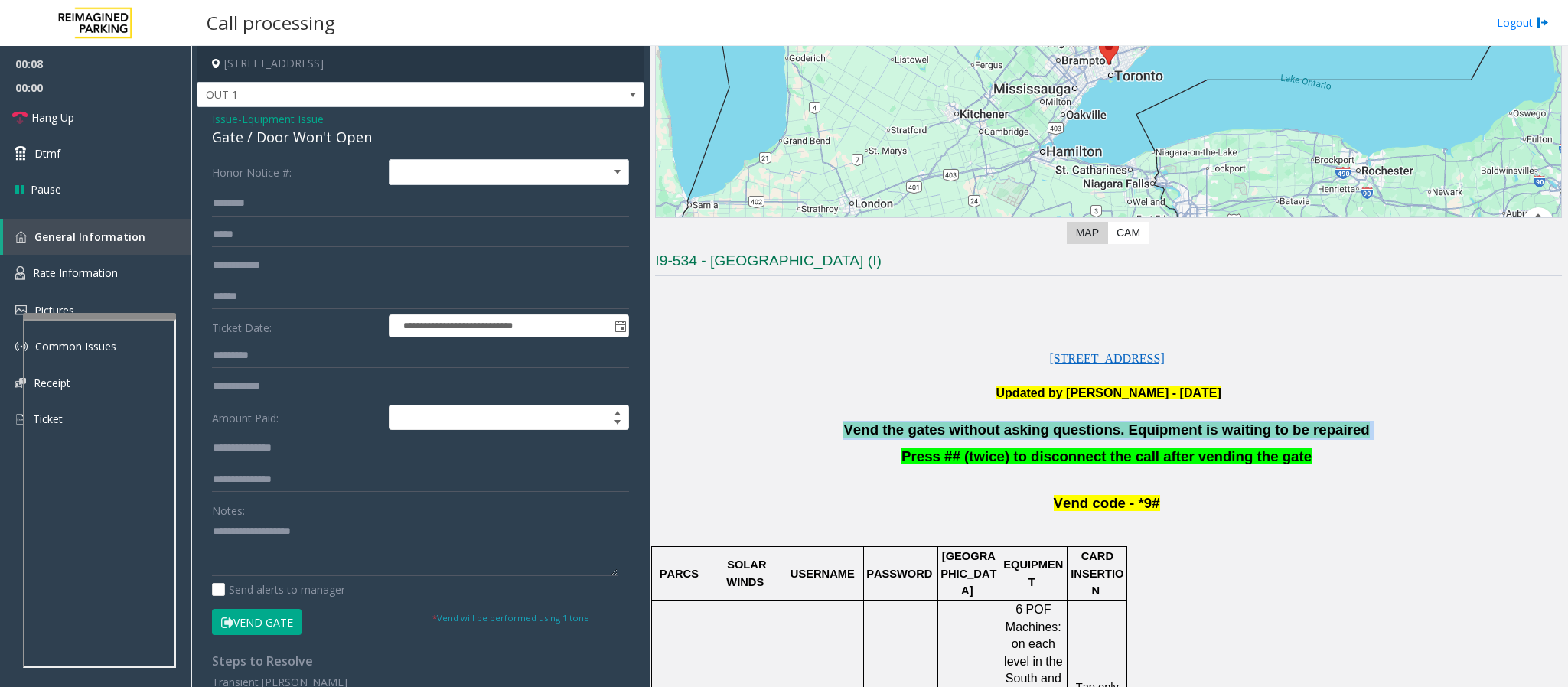
click at [981, 429] on span "Vend the gates without asking questions. Equipment is waiting to be repaired" at bounding box center [1105, 429] width 525 height 16
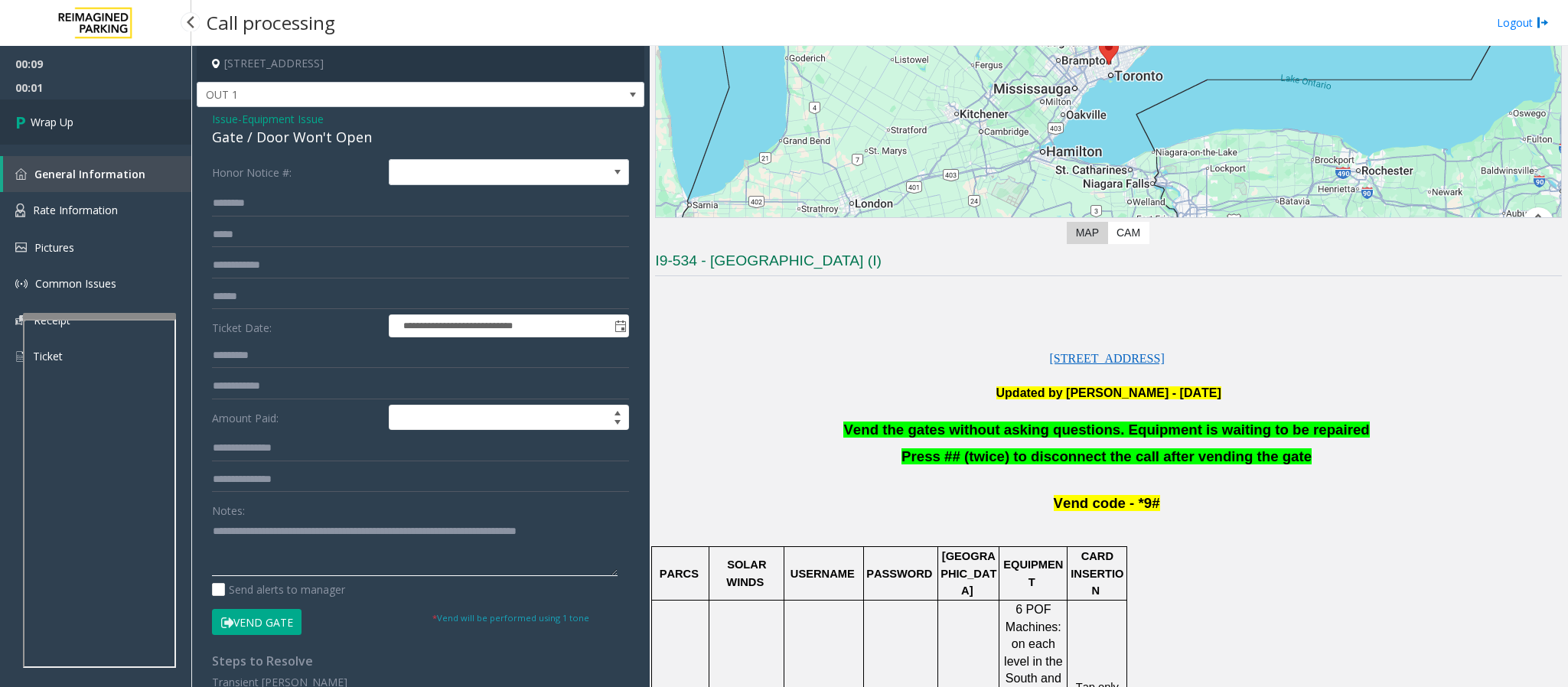
type textarea "**********"
click at [109, 129] on link "Wrap Up" at bounding box center [96, 122] width 191 height 46
click at [106, 129] on link "Wrap Up" at bounding box center [96, 122] width 191 height 46
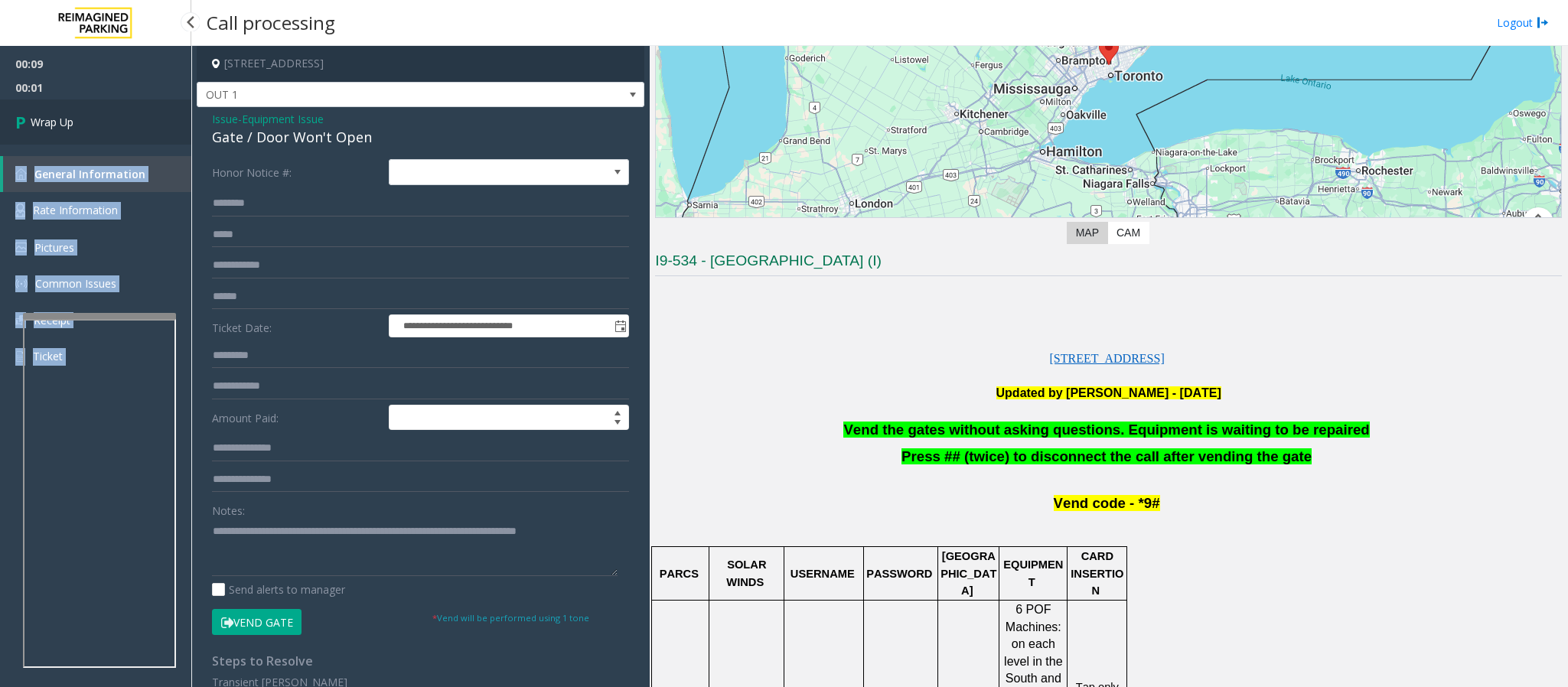
click at [106, 129] on div "00:09 00:01 Wrap Up General Information Rate Information Pictures Common Issues…" at bounding box center [96, 389] width 191 height 687
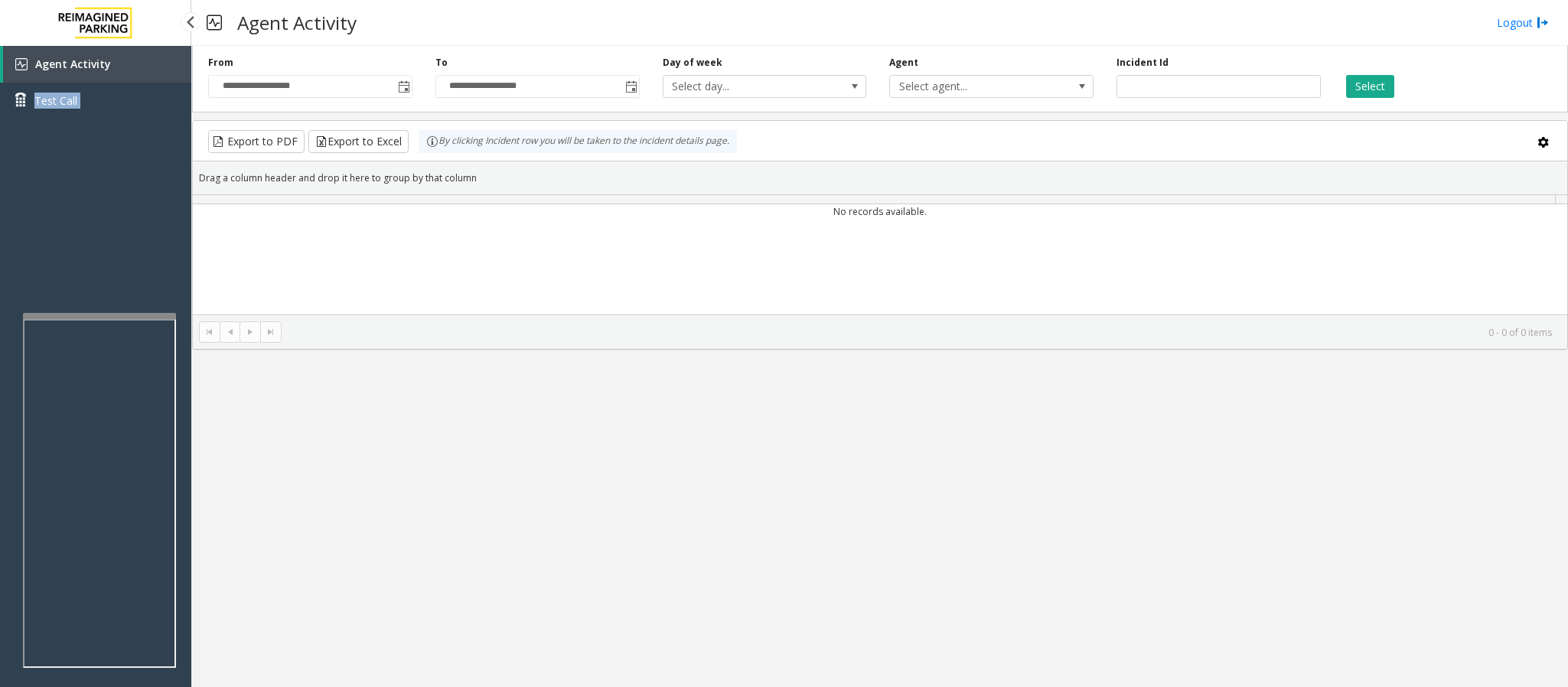
click at [106, 129] on div "Agent Activity Test Call" at bounding box center [96, 389] width 191 height 687
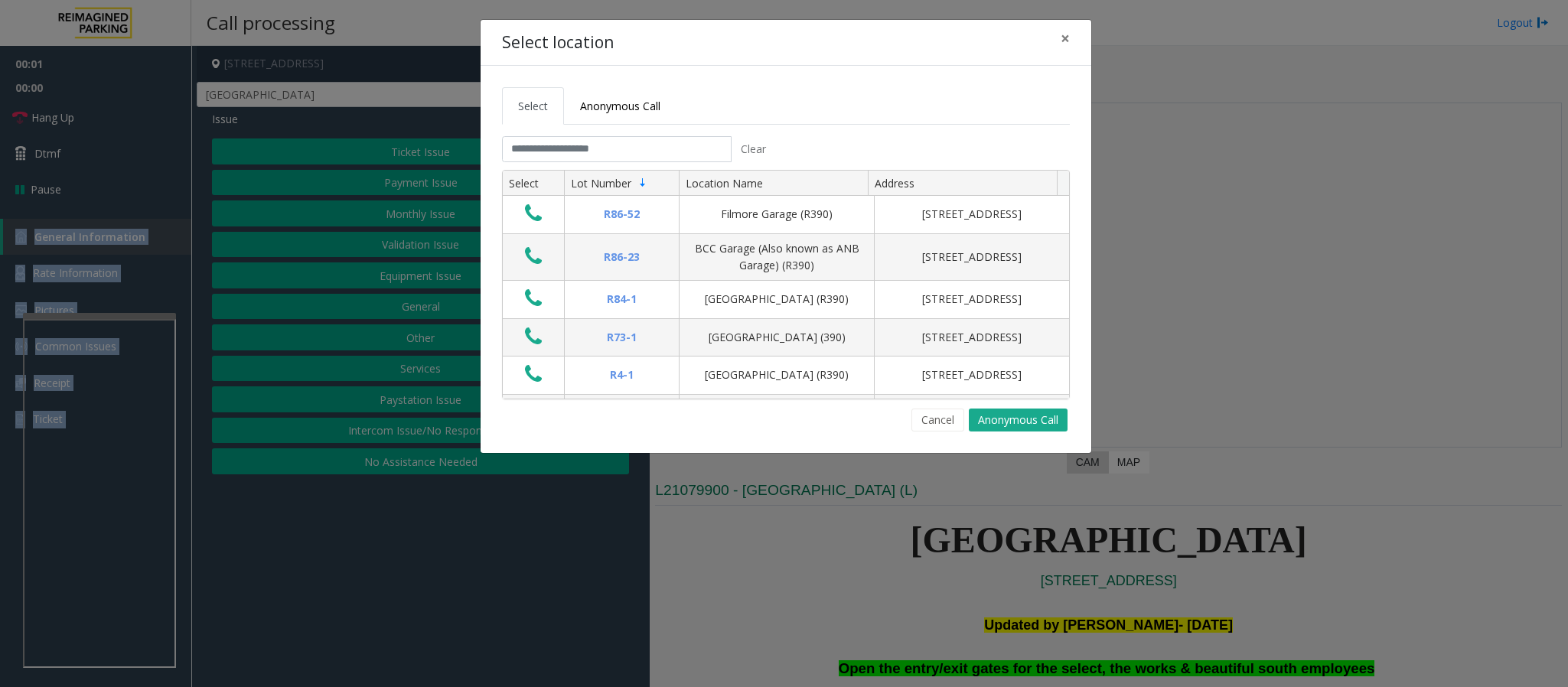
drag, startPoint x: 929, startPoint y: 421, endPoint x: 980, endPoint y: 439, distance: 54.1
click at [929, 421] on button "Cancel" at bounding box center [937, 420] width 53 height 23
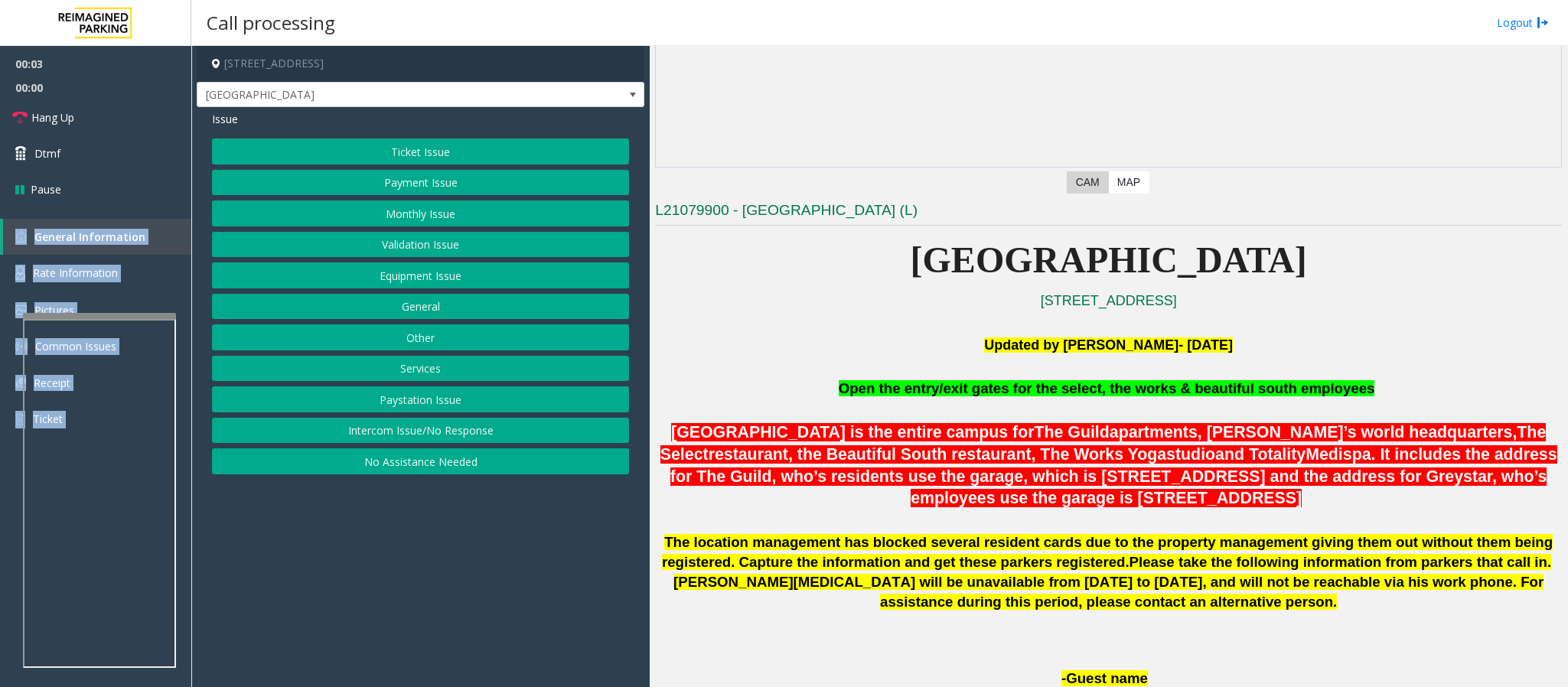
scroll to position [344, 0]
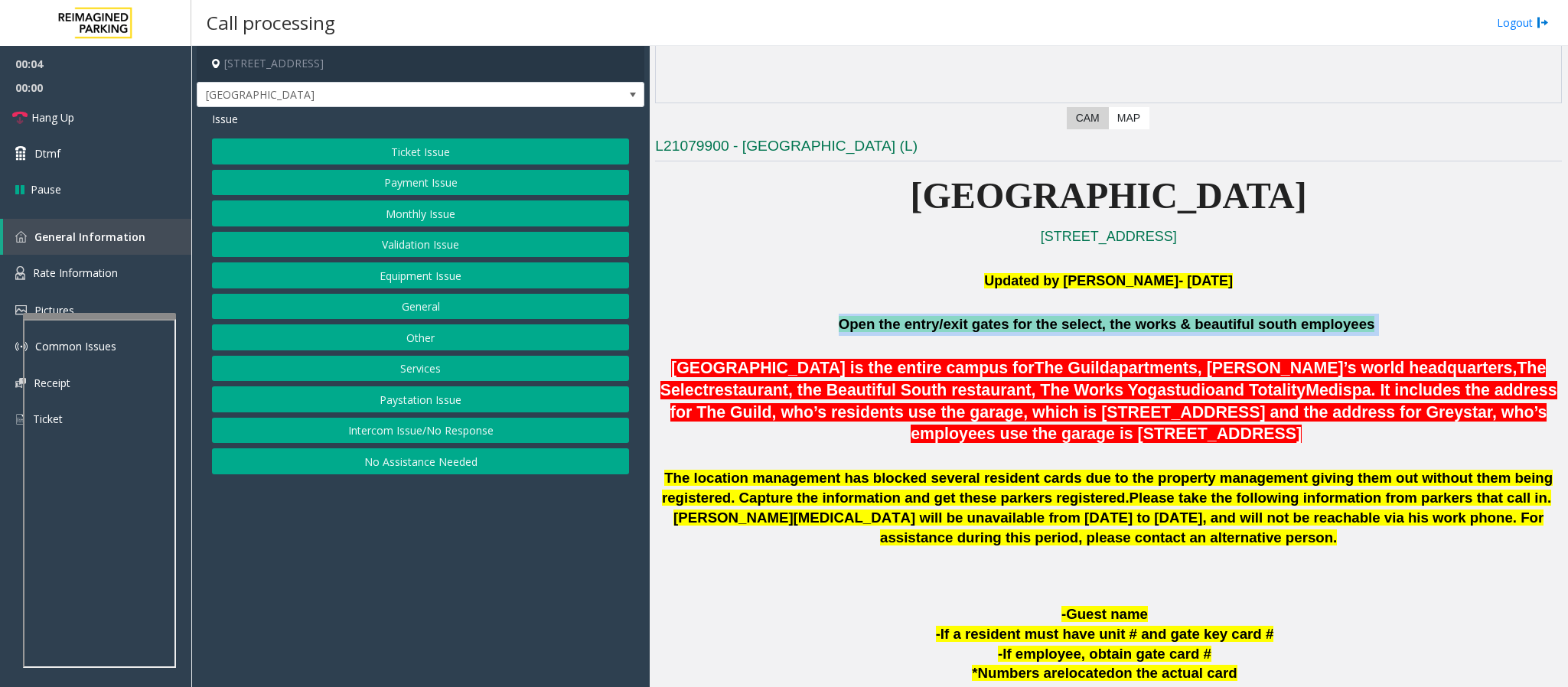
drag, startPoint x: 850, startPoint y: 323, endPoint x: 1373, endPoint y: 324, distance: 523.0
click at [1045, 324] on p "Open the entry/exit gates for the select, the works & beautiful south employees" at bounding box center [1108, 324] width 906 height 22
click at [422, 150] on button "Ticket Issue" at bounding box center [420, 152] width 417 height 26
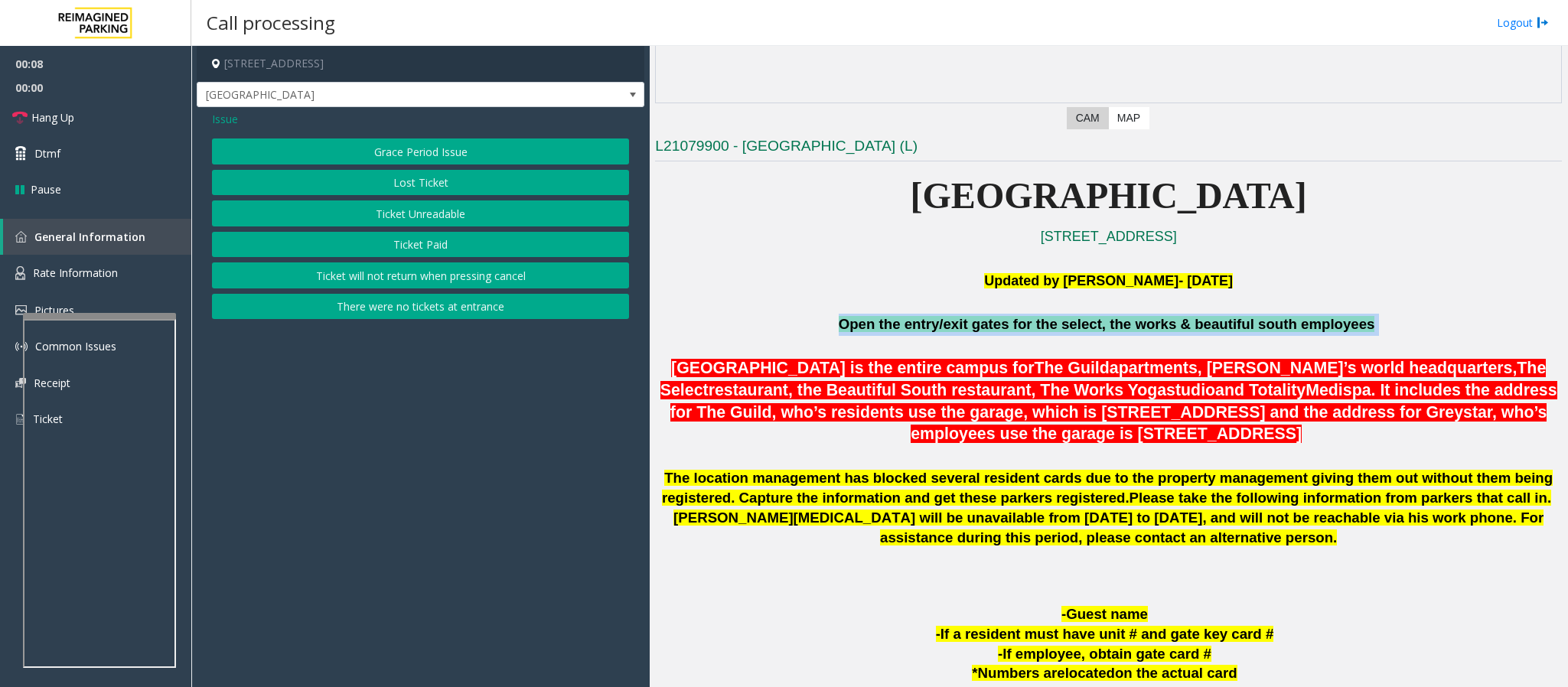
click at [435, 212] on button "Ticket Unreadable" at bounding box center [420, 214] width 417 height 26
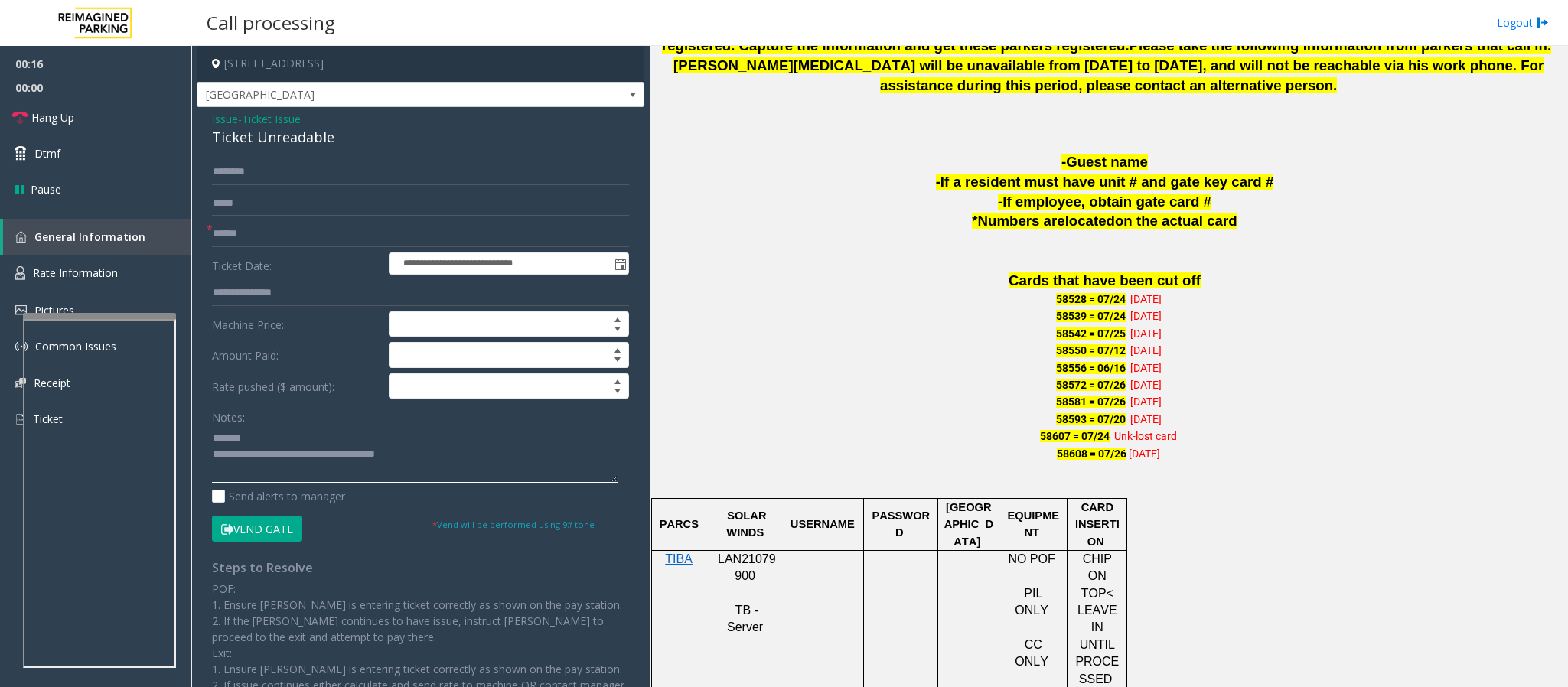
scroll to position [918, 0]
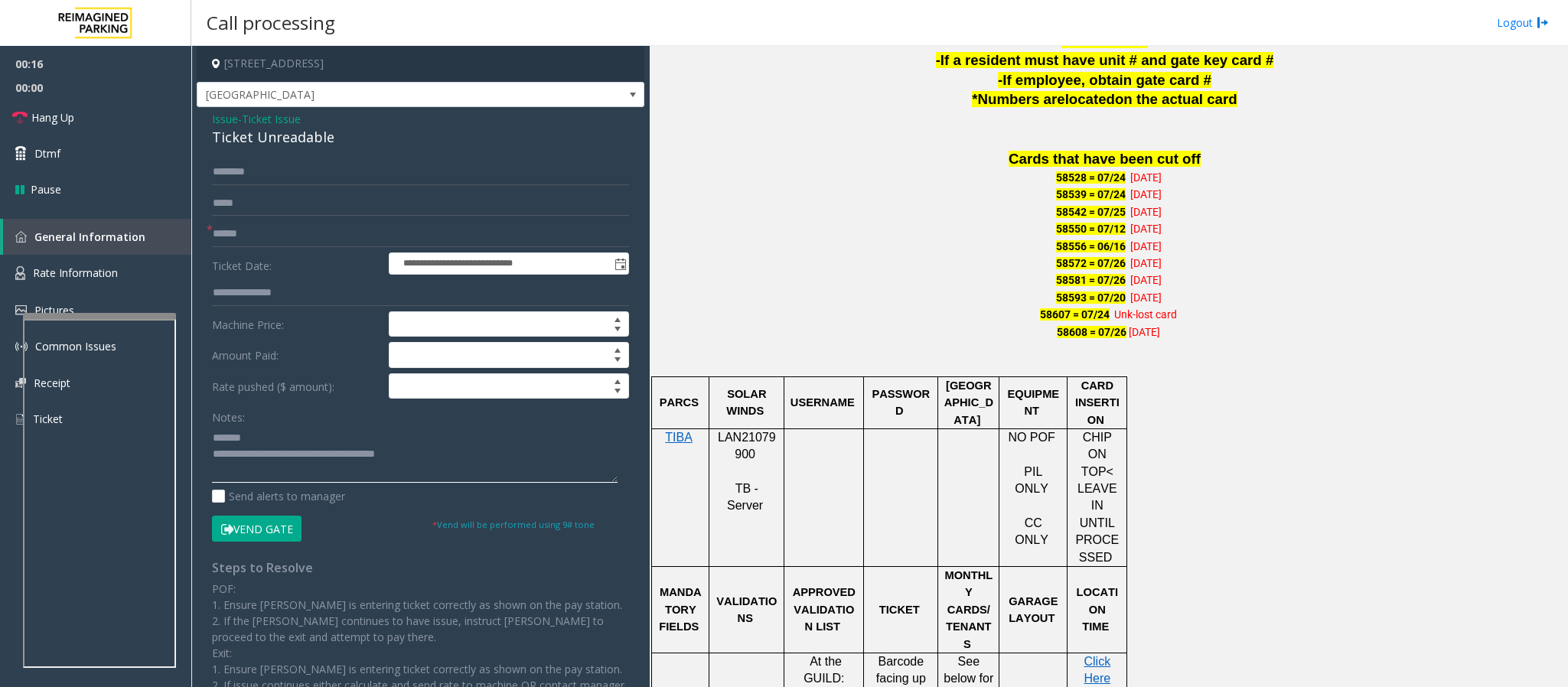
type textarea "**********"
click at [754, 443] on span "LAN21079900" at bounding box center [746, 445] width 59 height 30
copy p "LAN21079900"
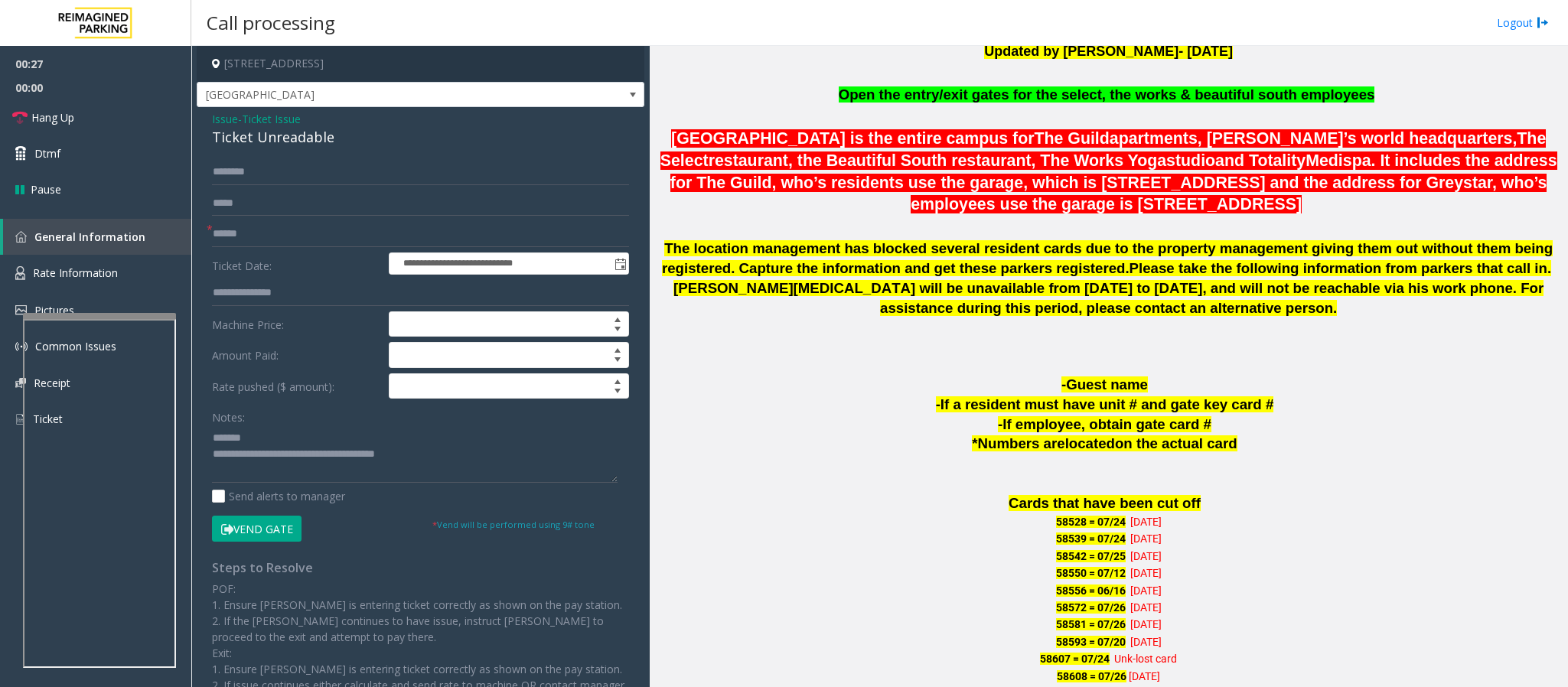
scroll to position [459, 0]
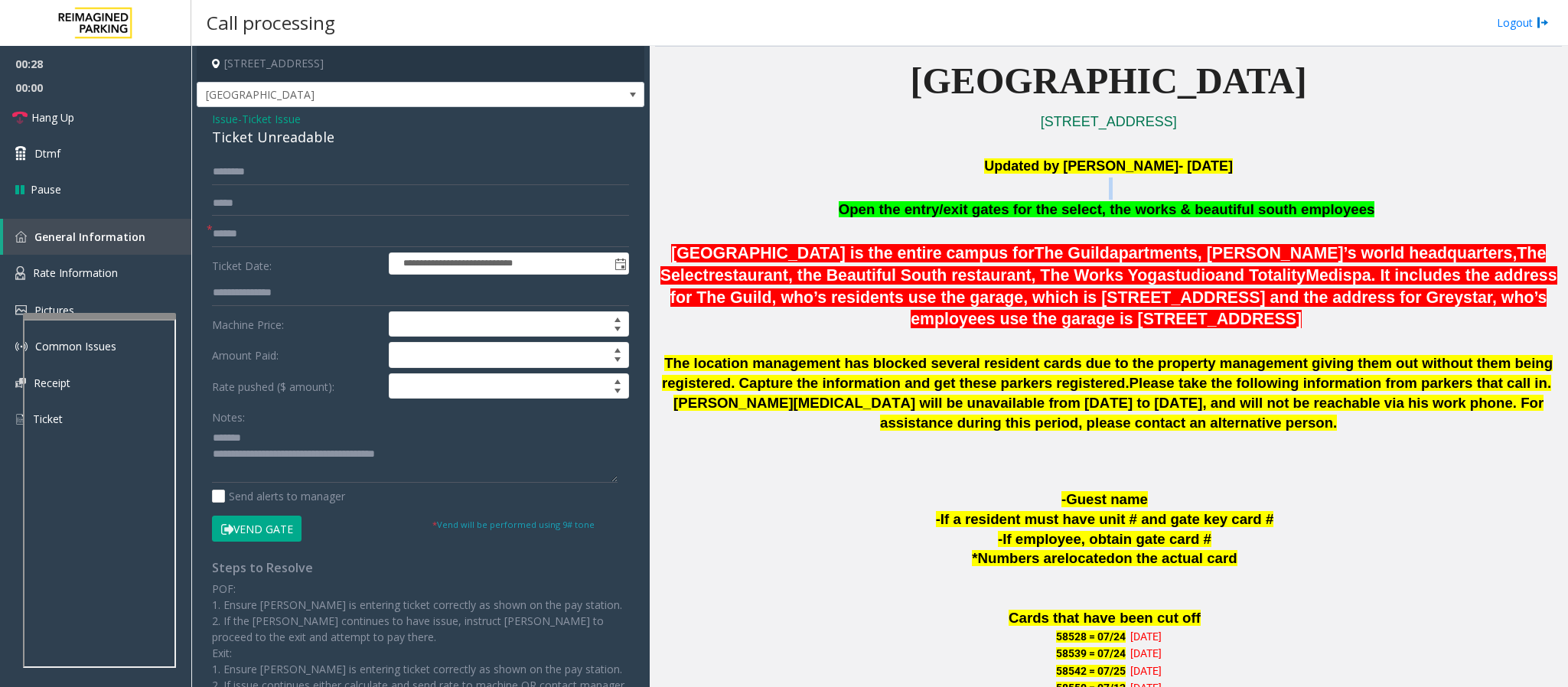
drag, startPoint x: 837, startPoint y: 205, endPoint x: 1141, endPoint y: 197, distance: 304.1
click at [1045, 214] on span "Open the entry/exit gates for the select, the works & beautiful south employees" at bounding box center [1106, 208] width 536 height 16
click at [225, 125] on span "Issue" at bounding box center [225, 118] width 26 height 16
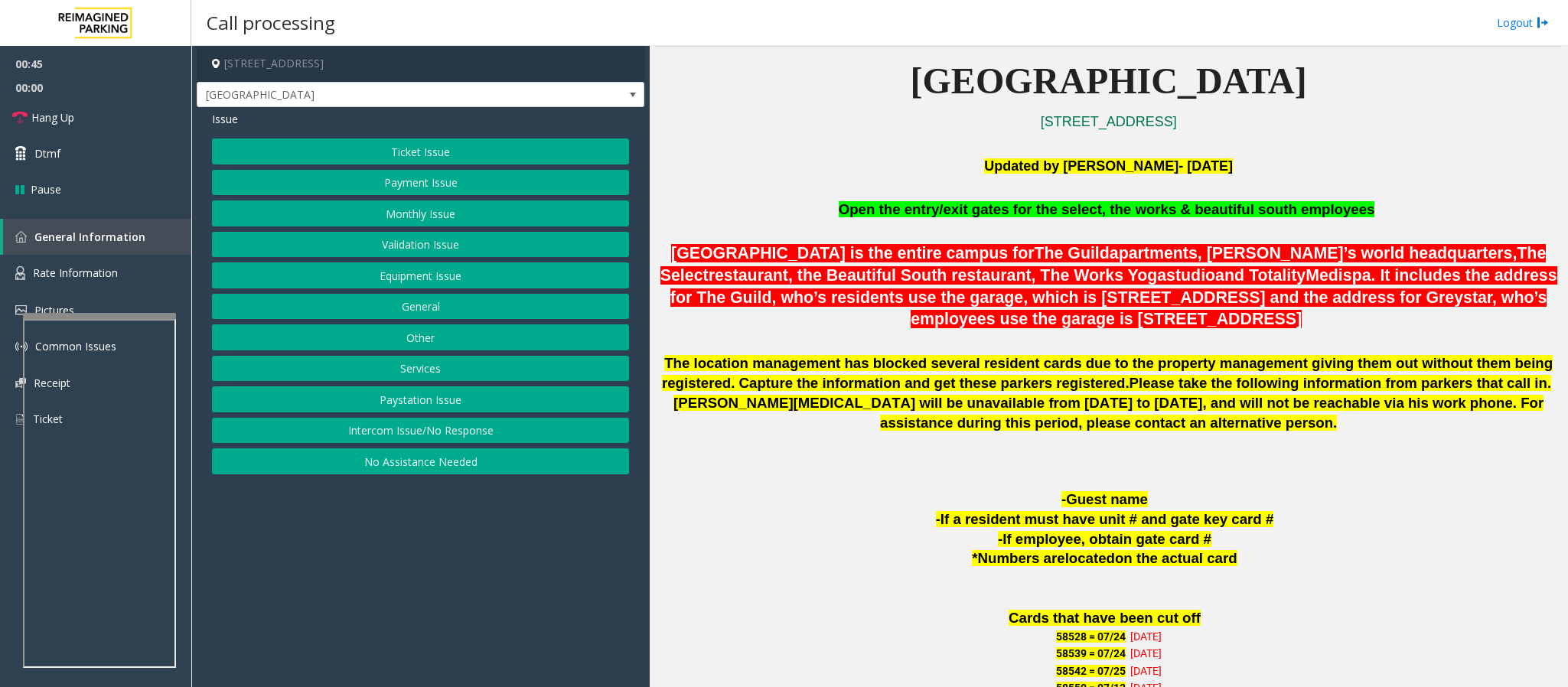
click at [451, 240] on button "Validation Issue" at bounding box center [420, 244] width 417 height 26
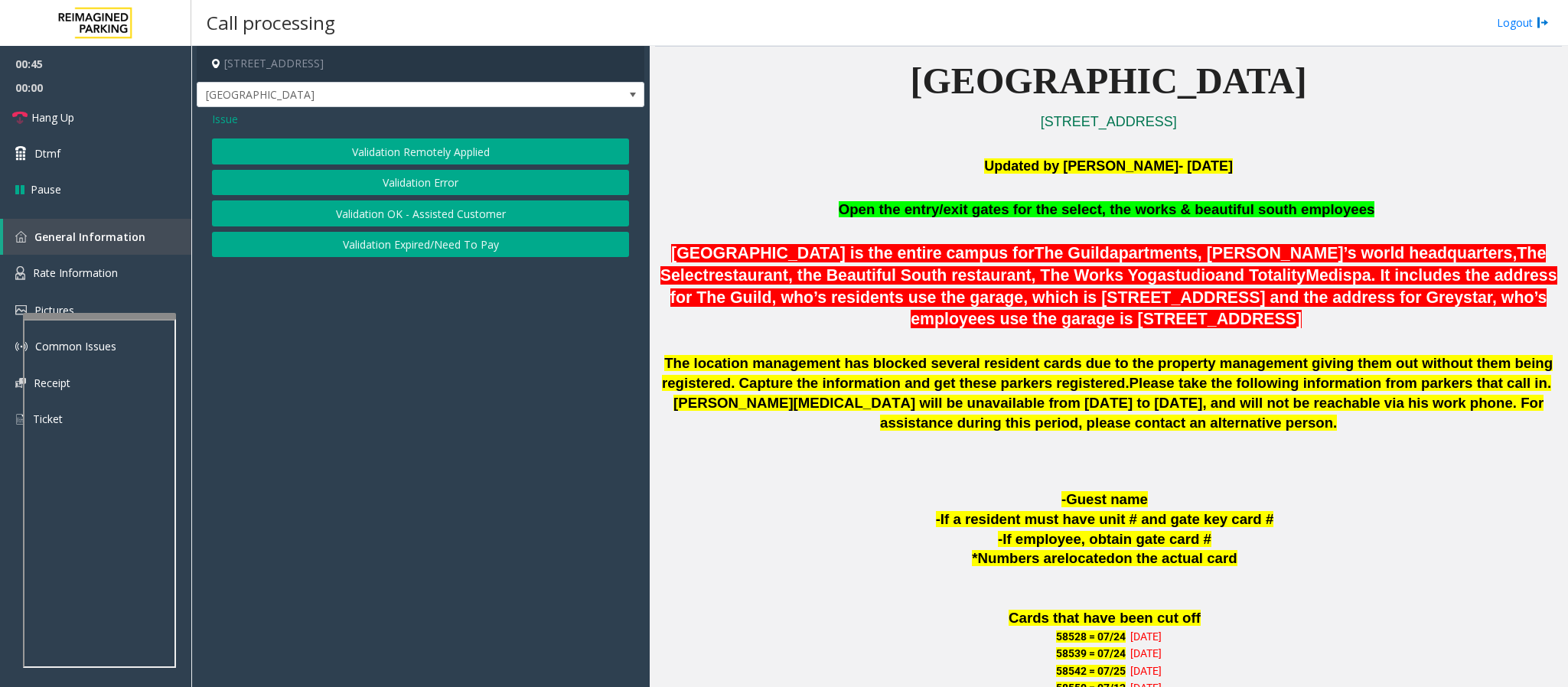
click at [430, 186] on button "Validation Error" at bounding box center [420, 183] width 417 height 26
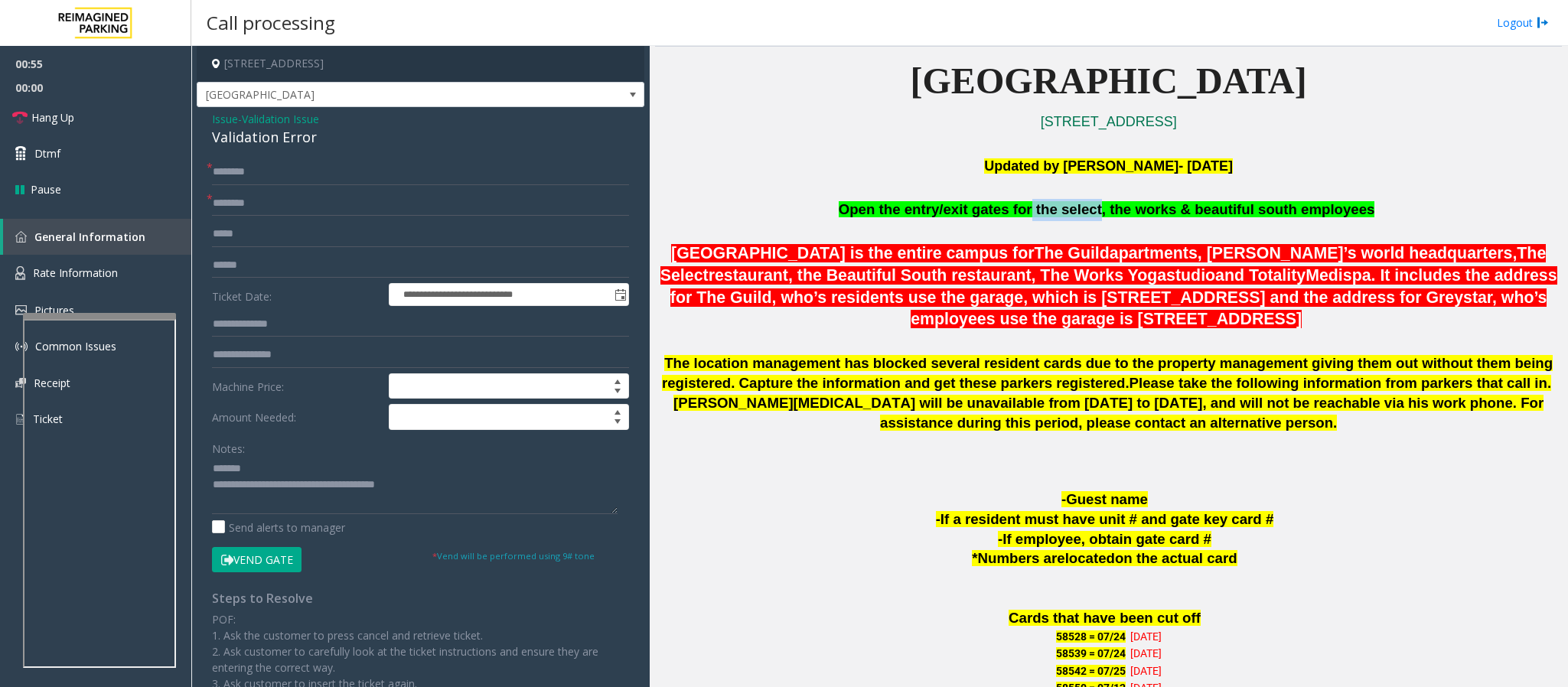
drag, startPoint x: 1035, startPoint y: 210, endPoint x: 1098, endPoint y: 214, distance: 63.1
click at [1045, 214] on span "Open the entry/exit gates for the select, the works & beautiful south employees" at bounding box center [1106, 208] width 536 height 16
type input "**********"
drag, startPoint x: 879, startPoint y: 214, endPoint x: 1320, endPoint y: 218, distance: 441.0
click at [1045, 218] on p "Open the entry/exit gates for the select, the works & beautiful south employees" at bounding box center [1108, 210] width 906 height 22
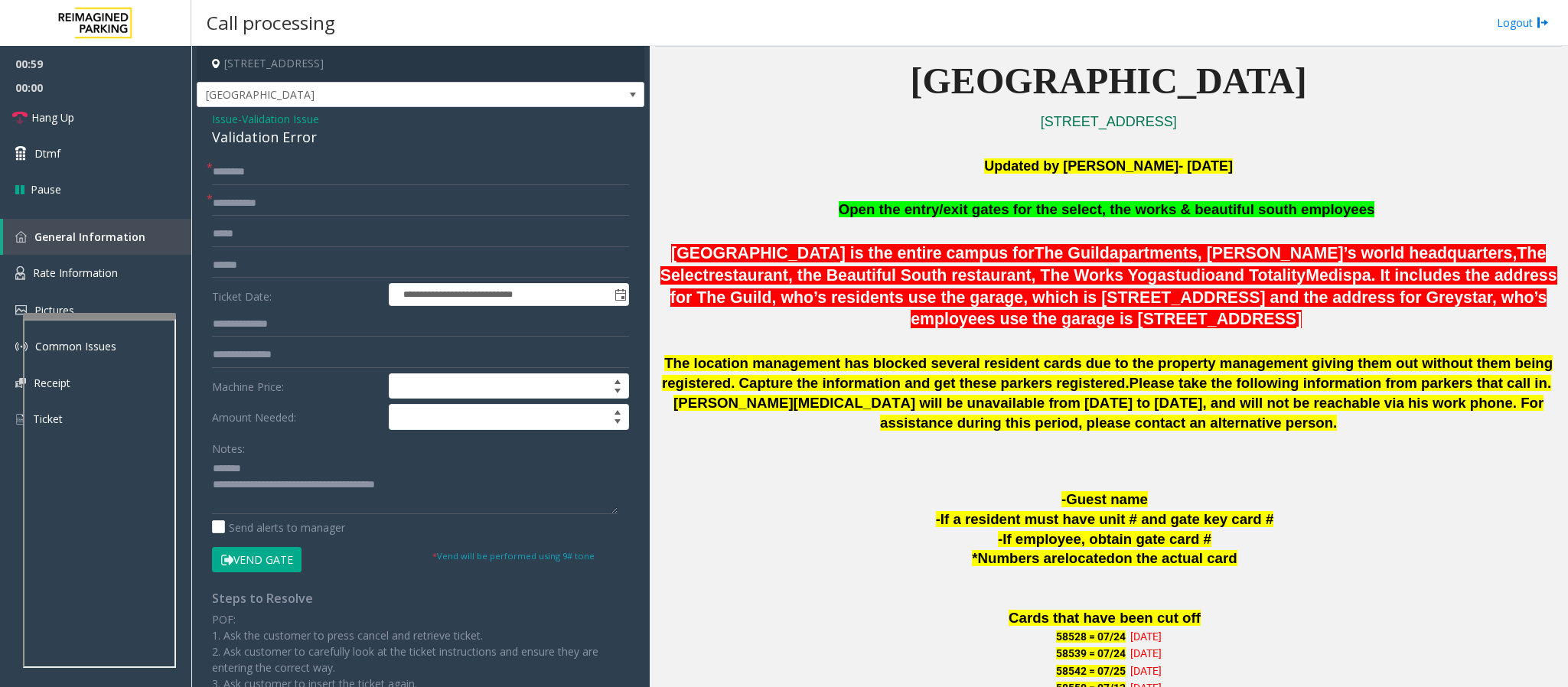
click at [1045, 211] on p "Open the entry/exit gates for the select, the works & beautiful south employees" at bounding box center [1108, 210] width 906 height 22
drag, startPoint x: 318, startPoint y: 139, endPoint x: 210, endPoint y: 137, distance: 108.0
click at [210, 137] on div "**********" at bounding box center [421, 511] width 448 height 809
type textarea "**********"
click at [259, 270] on input "text" at bounding box center [420, 266] width 417 height 26
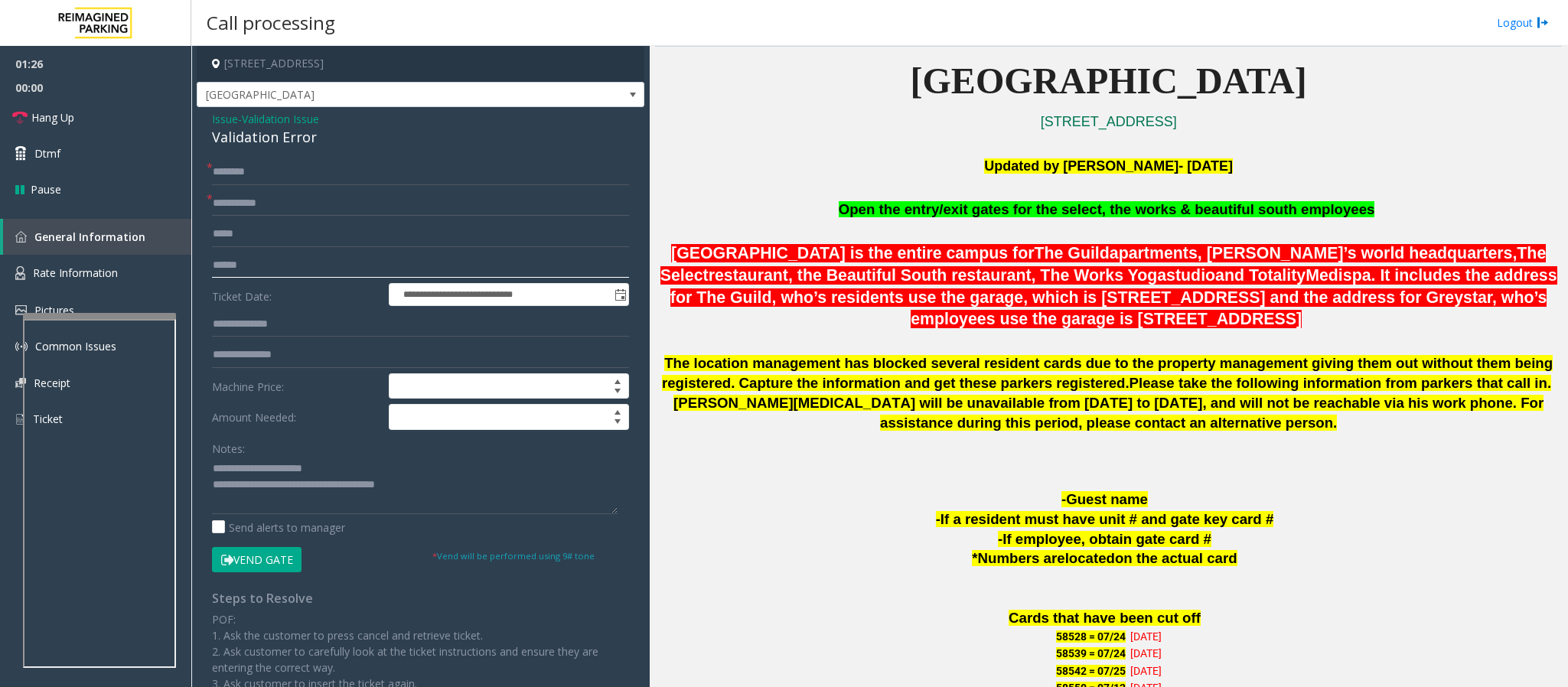
click at [266, 261] on input "text" at bounding box center [420, 266] width 417 height 26
type input "*******"
click at [235, 168] on input "text" at bounding box center [420, 172] width 417 height 26
click at [266, 179] on input "**********" at bounding box center [420, 172] width 417 height 26
click at [271, 179] on input "**********" at bounding box center [420, 172] width 417 height 26
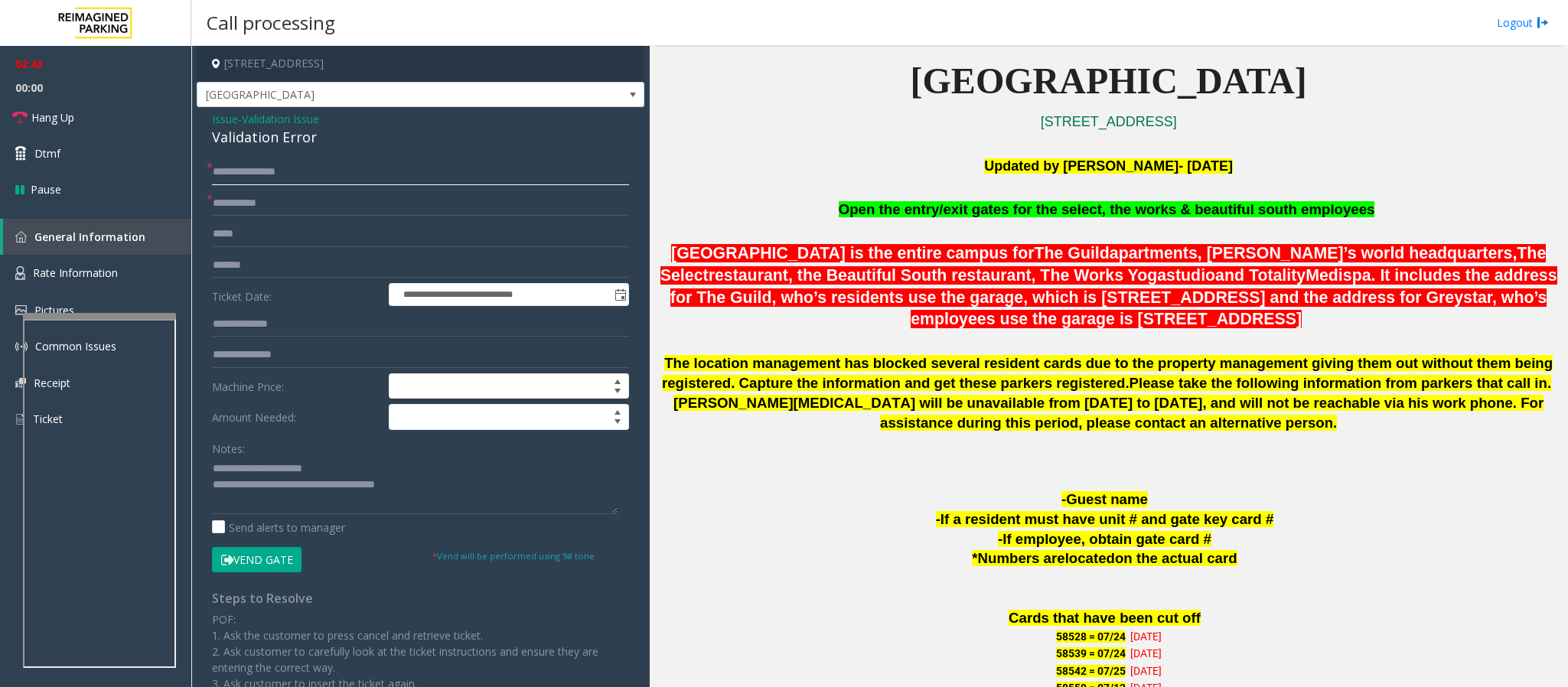
click at [287, 179] on input "**********" at bounding box center [420, 172] width 417 height 26
click at [290, 179] on input "**********" at bounding box center [420, 172] width 417 height 26
click at [296, 179] on input "**********" at bounding box center [420, 172] width 417 height 26
click at [227, 172] on input "**********" at bounding box center [420, 172] width 417 height 26
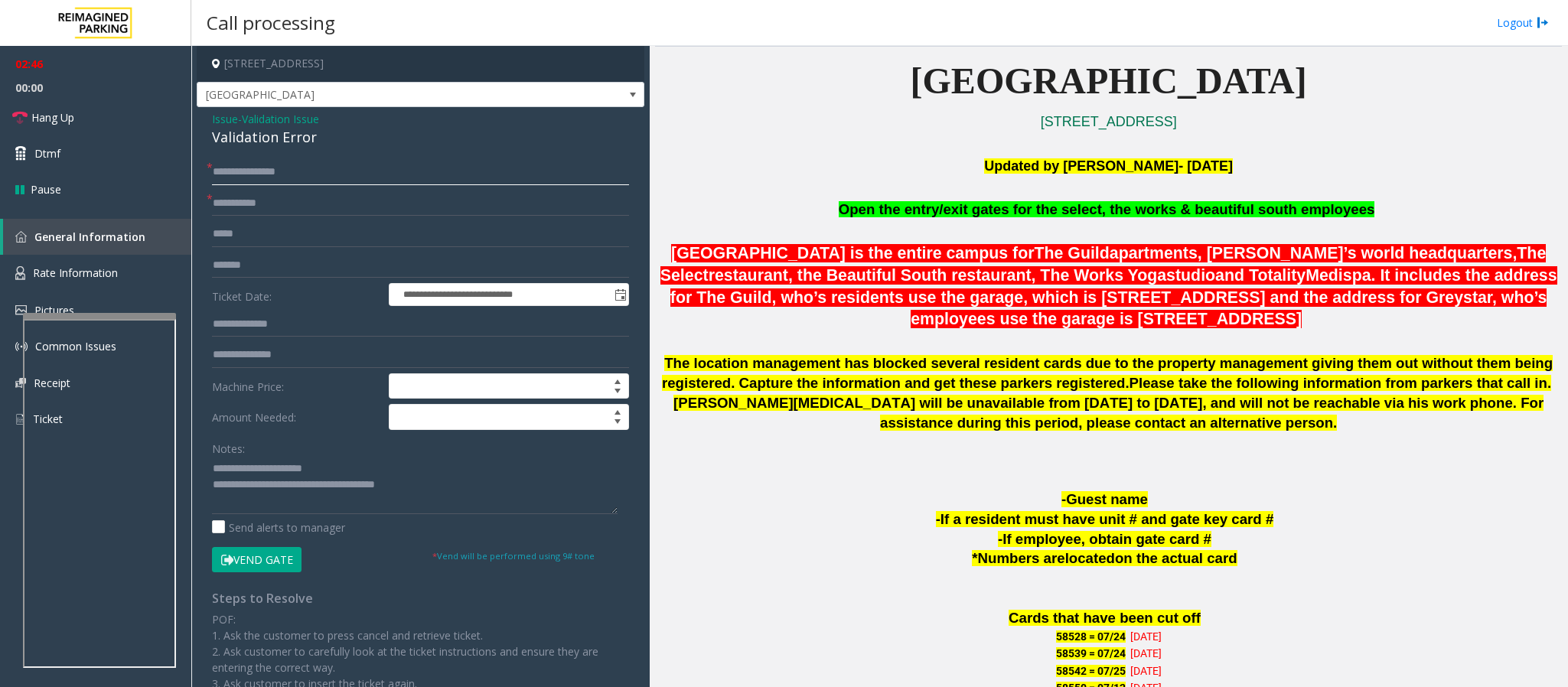
click at [227, 172] on input "**********" at bounding box center [420, 172] width 417 height 26
type input "*********"
click at [245, 457] on button "Vend Gate" at bounding box center [257, 561] width 89 height 26
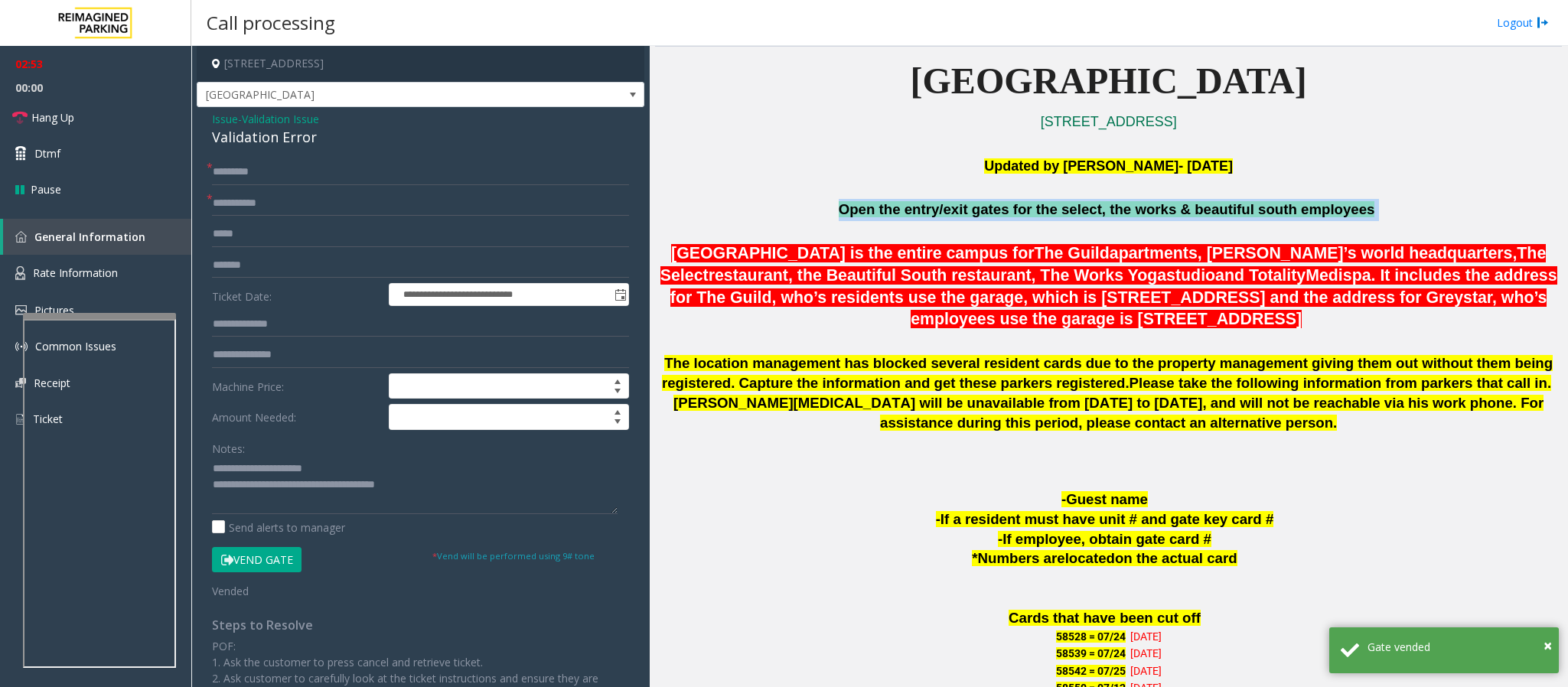
drag, startPoint x: 831, startPoint y: 206, endPoint x: 1375, endPoint y: 203, distance: 544.0
click at [1045, 203] on p "Open the entry/exit gates for the select, the works & beautiful south employees" at bounding box center [1108, 210] width 906 height 22
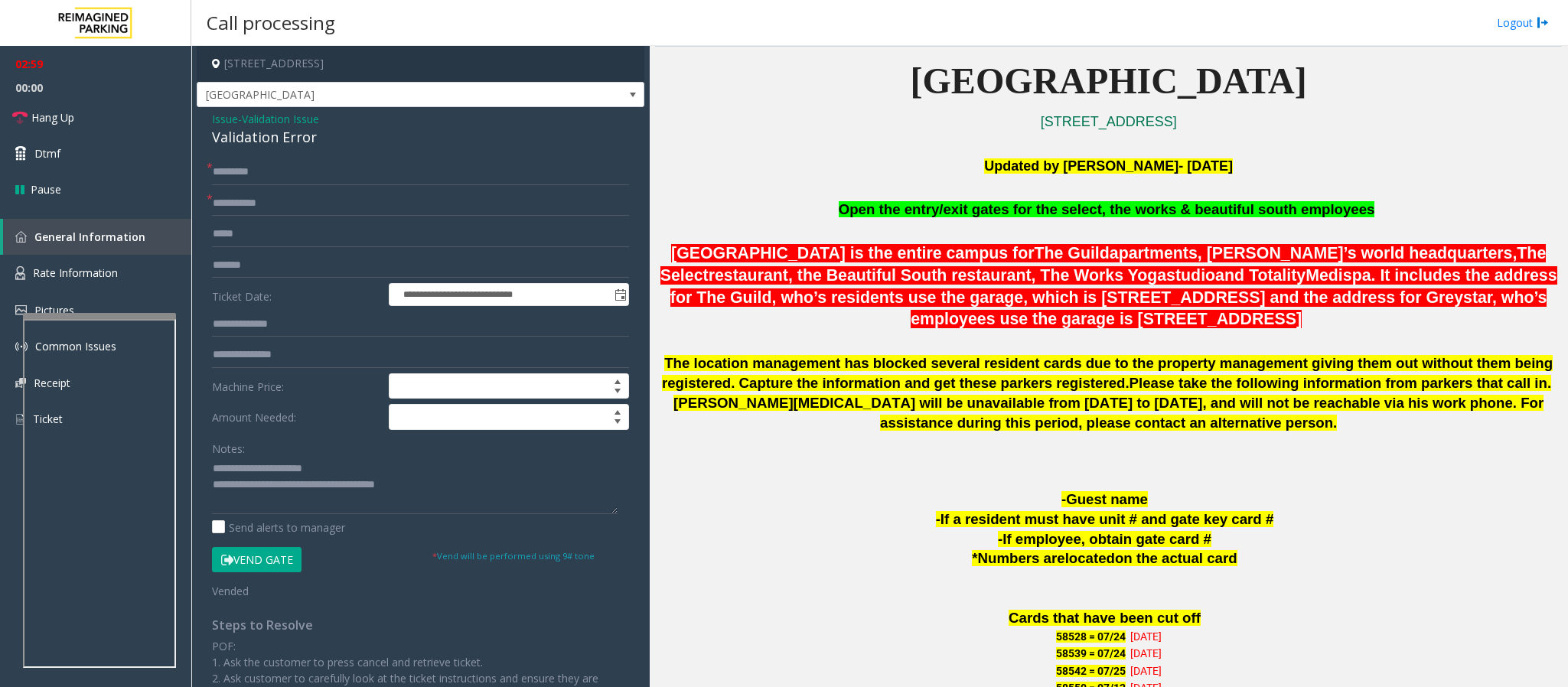
click at [271, 457] on button "Vend Gate" at bounding box center [257, 561] width 89 height 26
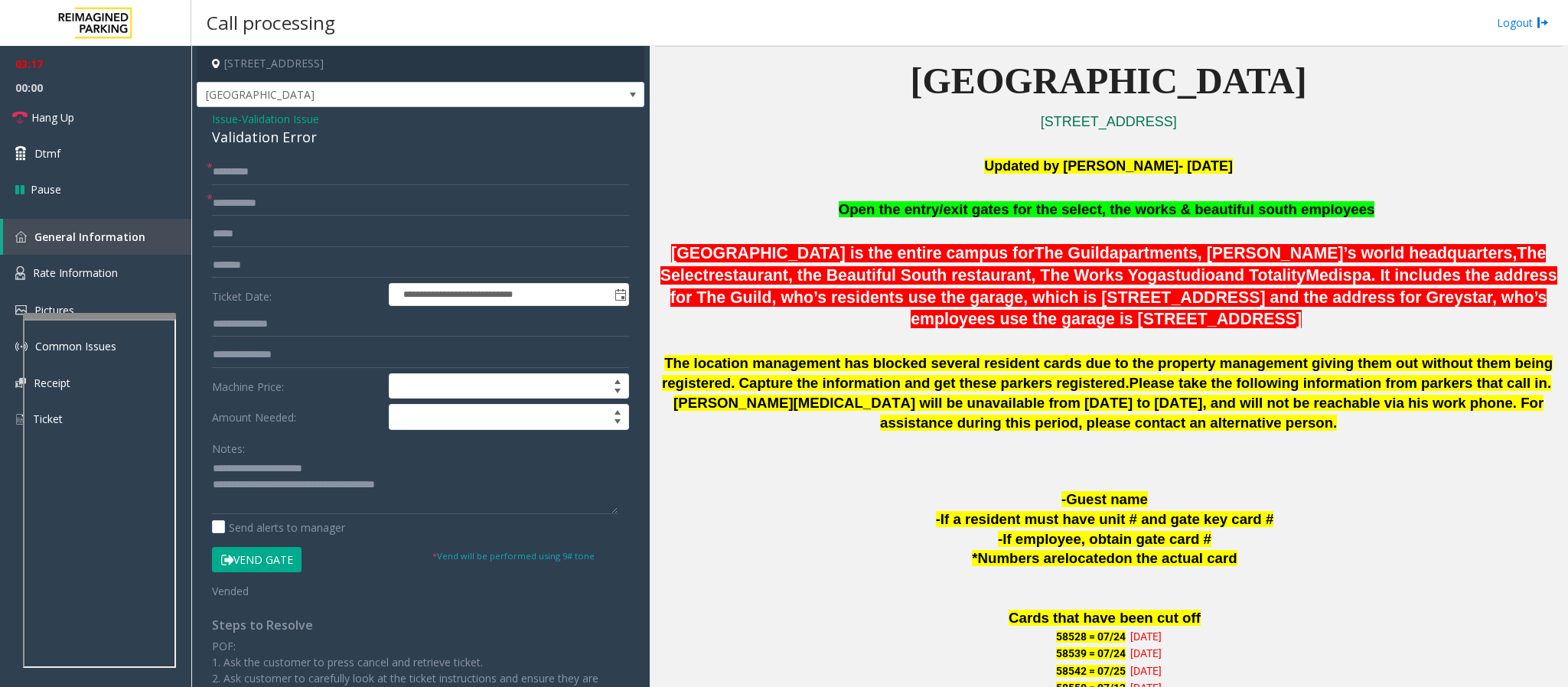
click at [257, 457] on button "Vend Gate" at bounding box center [257, 561] width 89 height 26
click at [260, 457] on button "Vend Gate" at bounding box center [257, 561] width 89 height 26
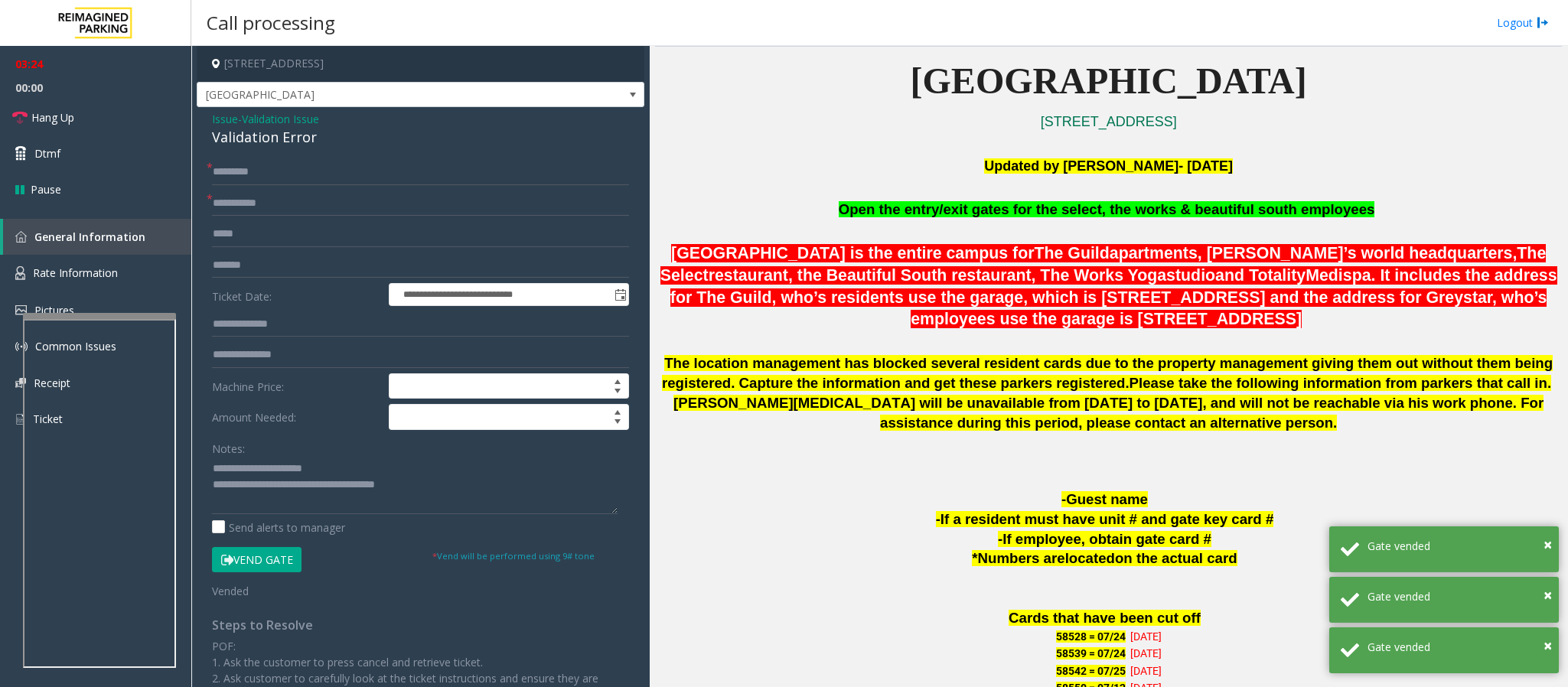
click at [259, 457] on button "Vend Gate" at bounding box center [257, 561] width 89 height 26
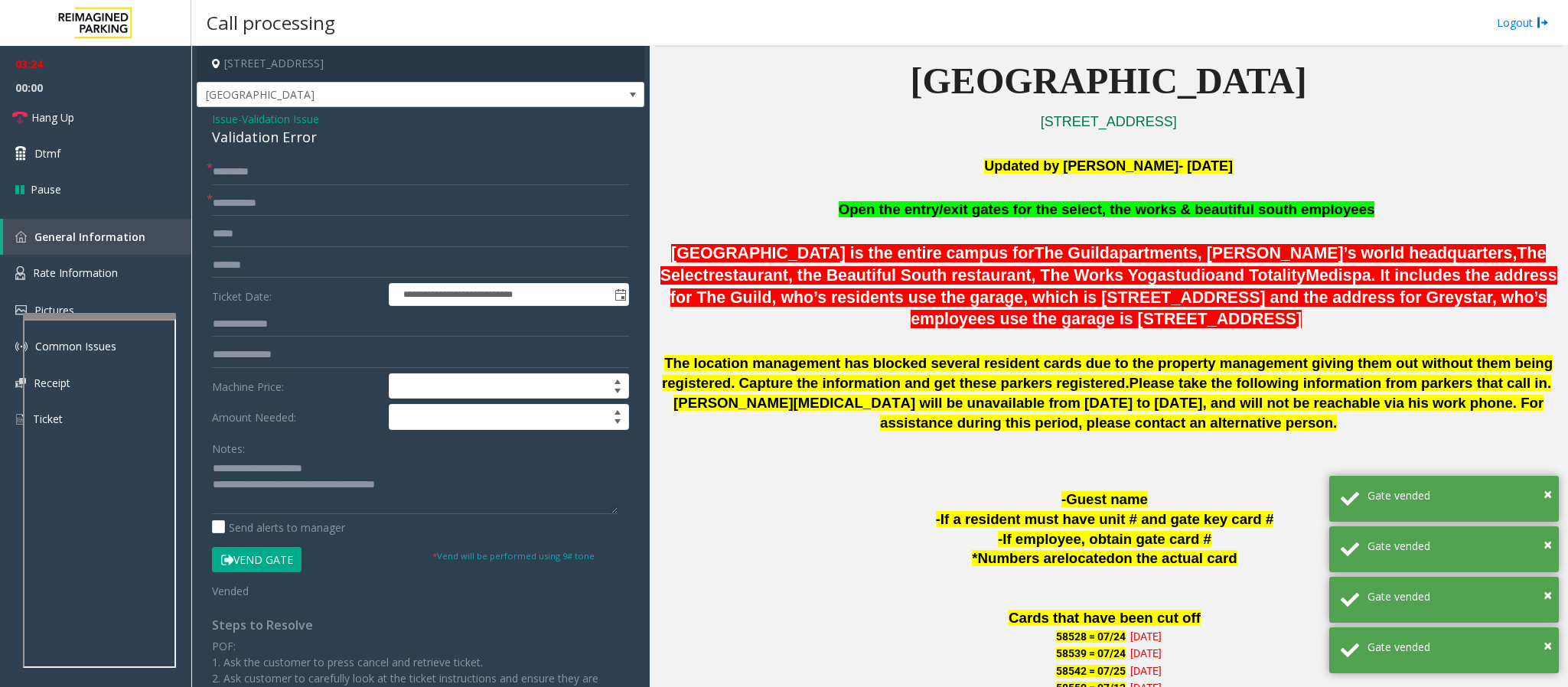
click at [259, 457] on button "Vend Gate" at bounding box center [257, 561] width 89 height 26
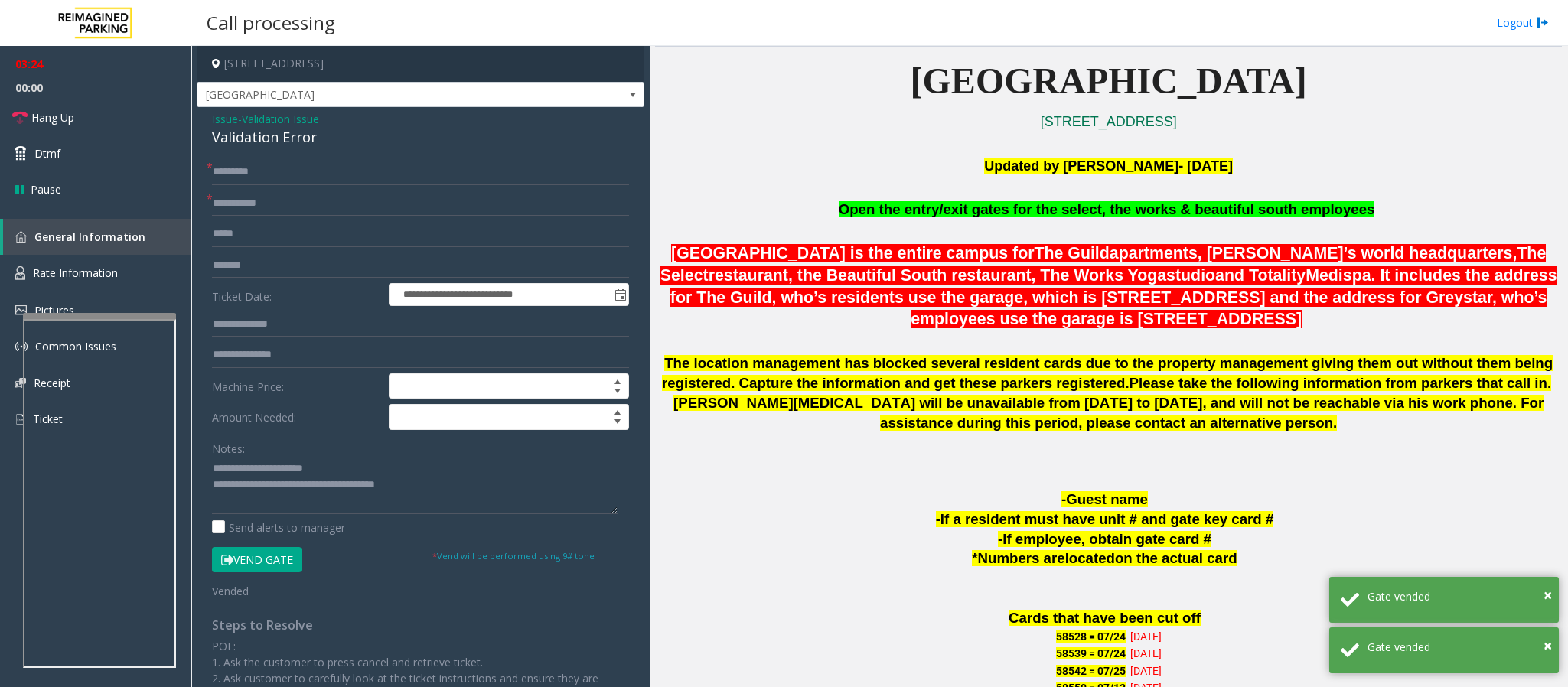
click at [259, 457] on button "Vend Gate" at bounding box center [257, 561] width 89 height 26
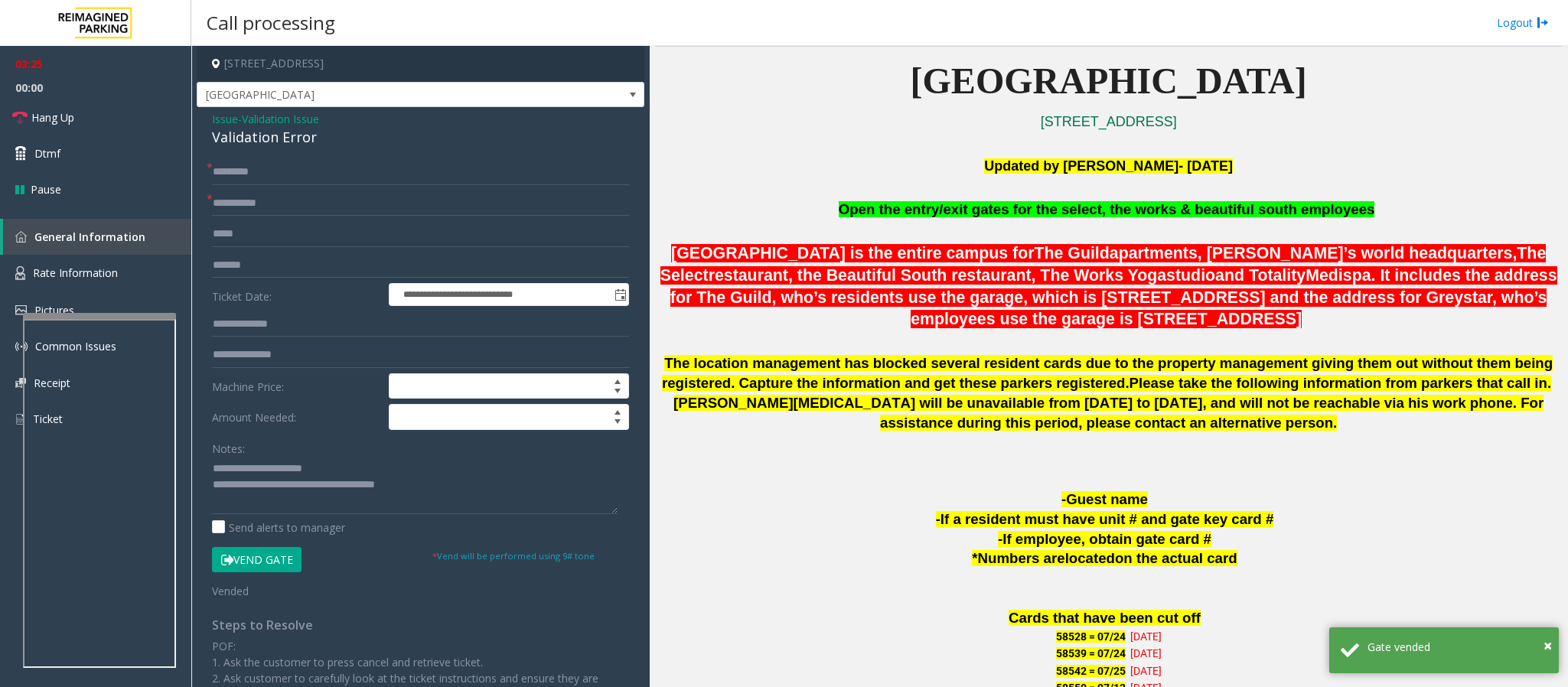
click at [259, 457] on button "Vend Gate" at bounding box center [257, 561] width 89 height 26
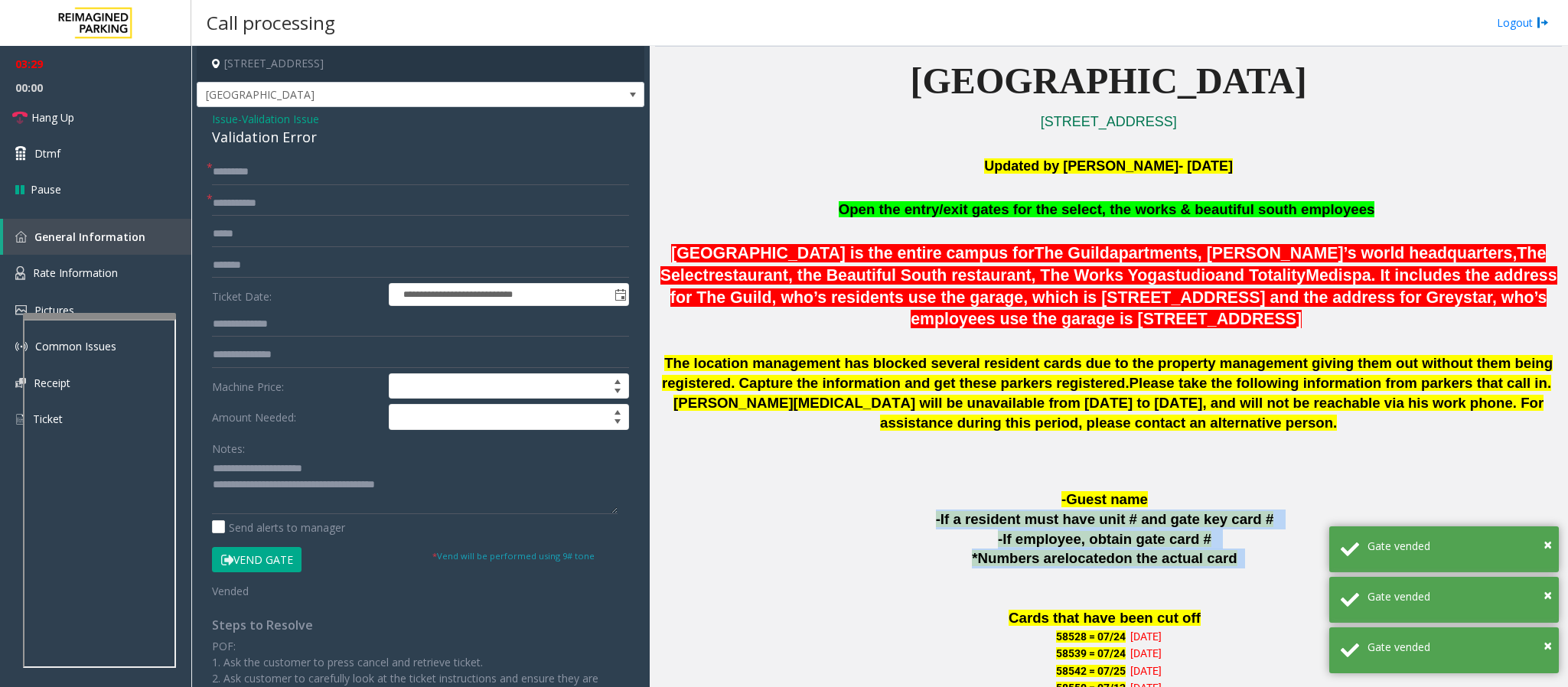
drag, startPoint x: 891, startPoint y: 512, endPoint x: 1307, endPoint y: 575, distance: 420.7
click at [1045, 457] on p at bounding box center [1108, 578] width 906 height 20
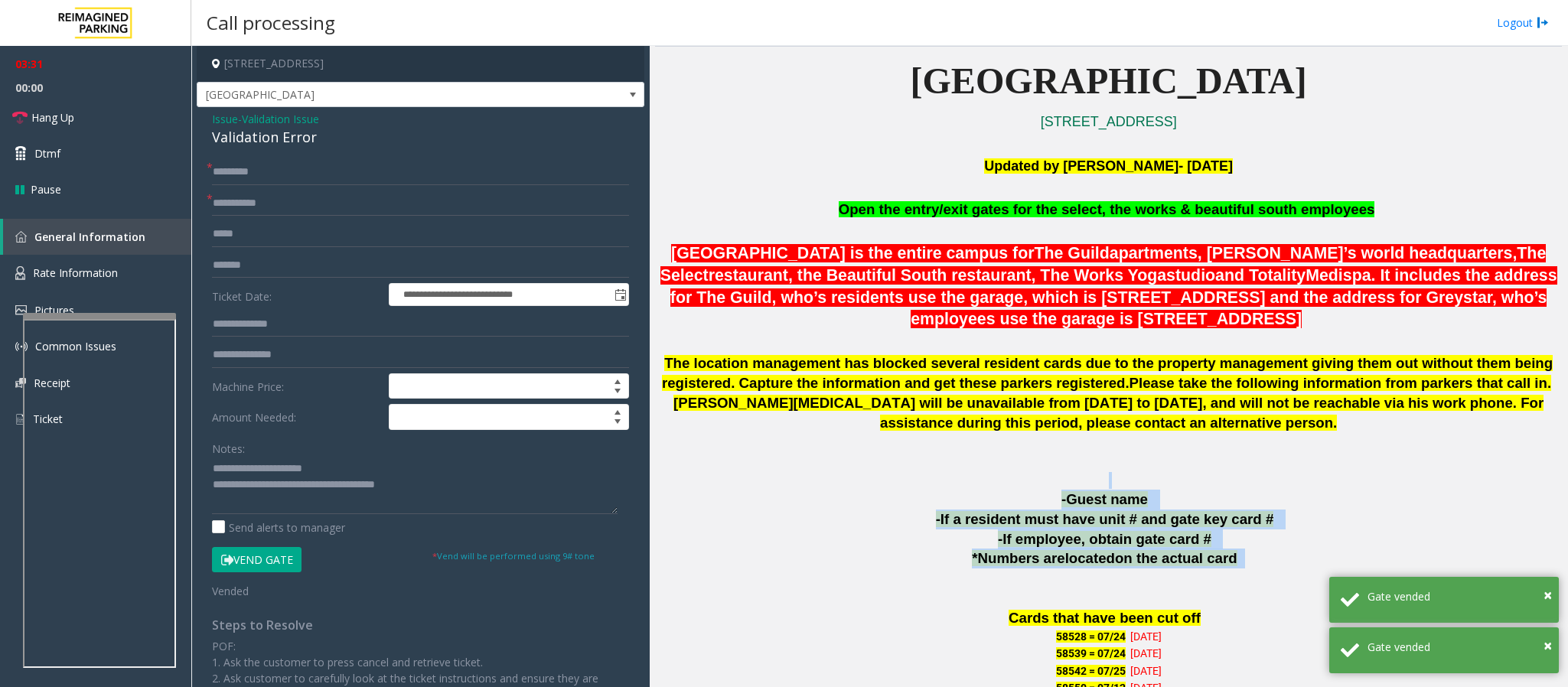
drag, startPoint x: 1281, startPoint y: 565, endPoint x: 1028, endPoint y: 476, distance: 268.2
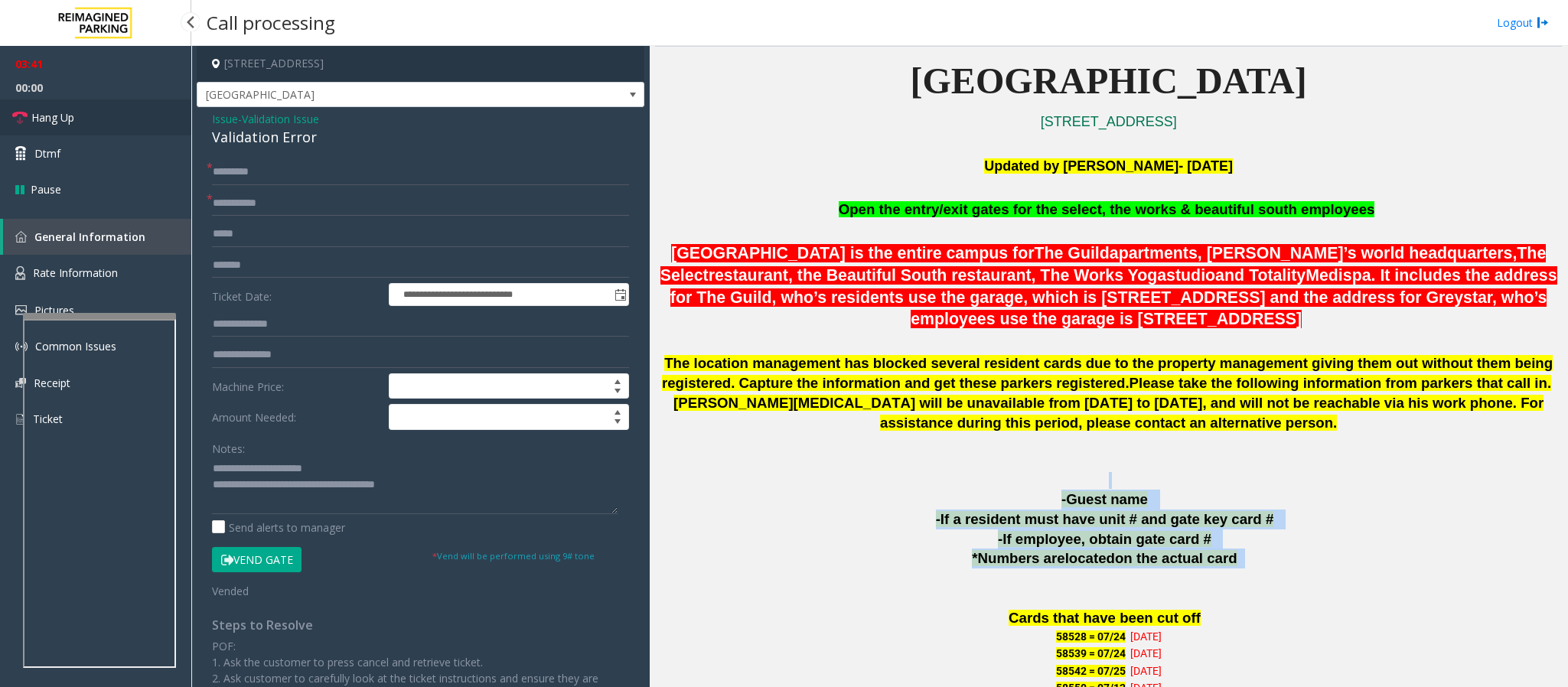
click at [60, 114] on span "Hang Up" at bounding box center [53, 117] width 43 height 16
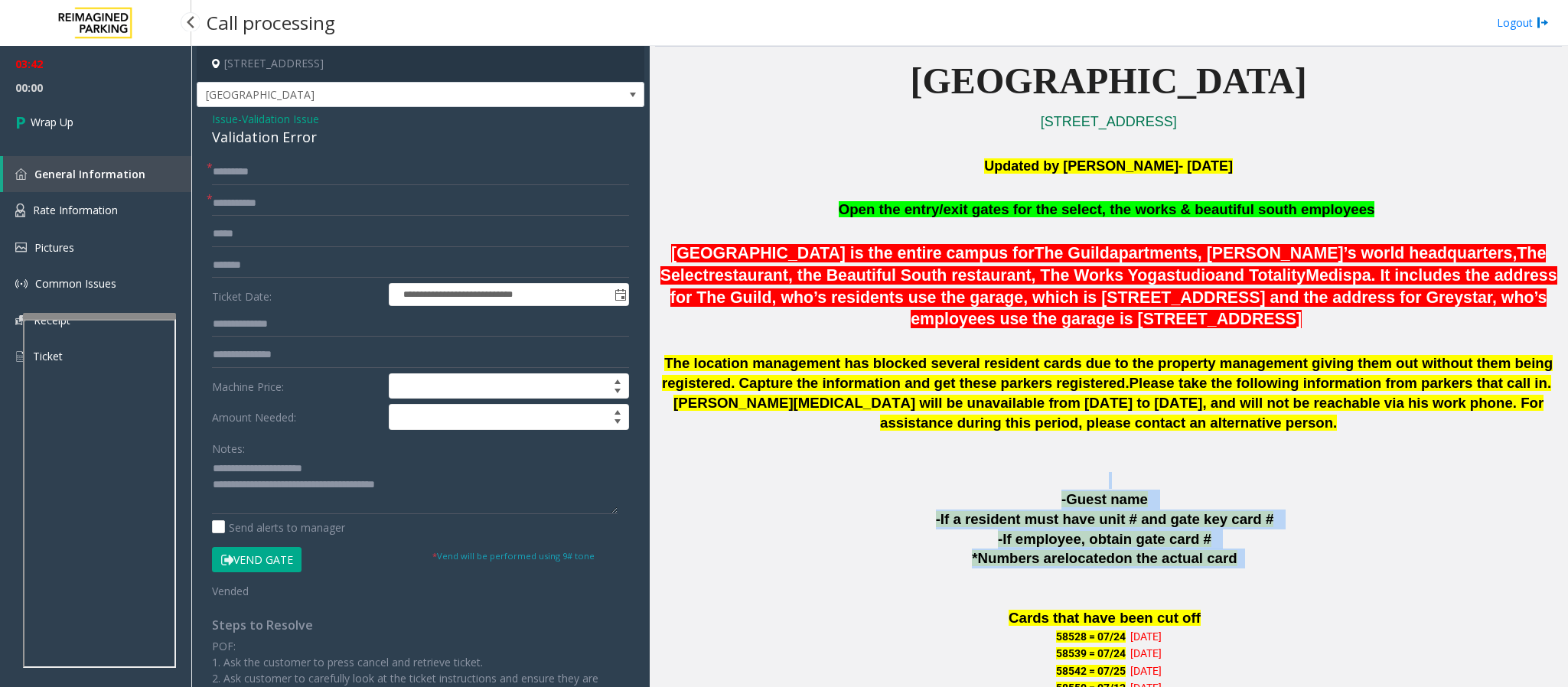
click at [60, 114] on span "Wrap Up" at bounding box center [52, 122] width 43 height 16
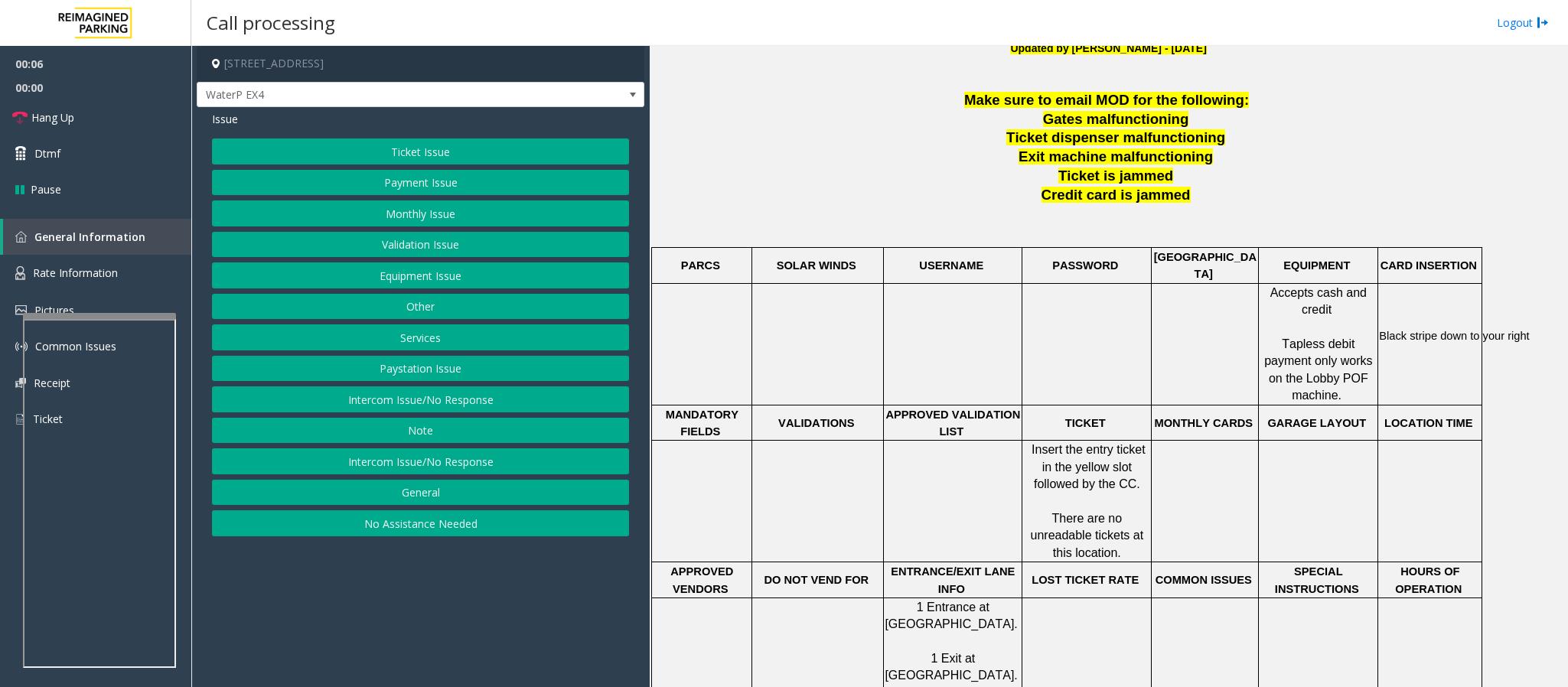
scroll to position [574, 0]
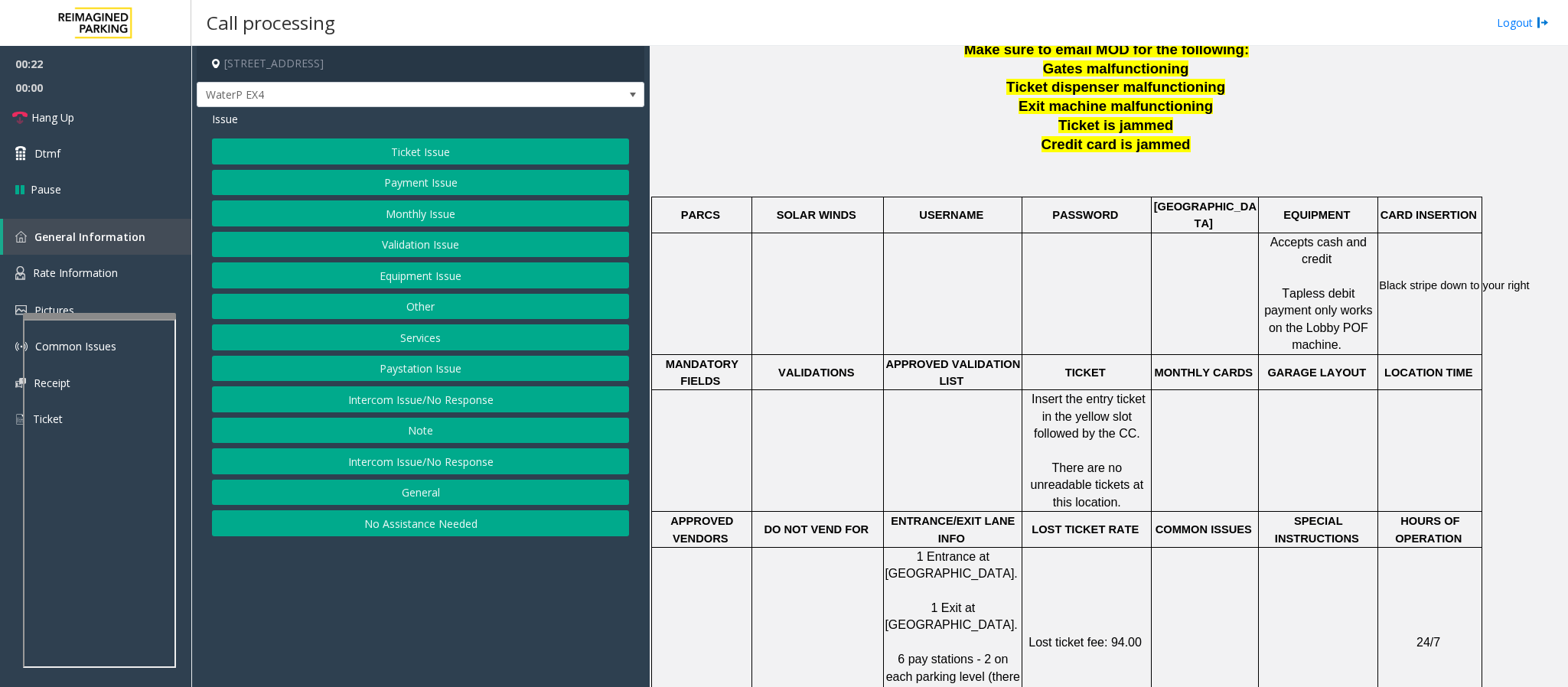
click at [451, 457] on button "No Assistance Needed" at bounding box center [420, 523] width 417 height 26
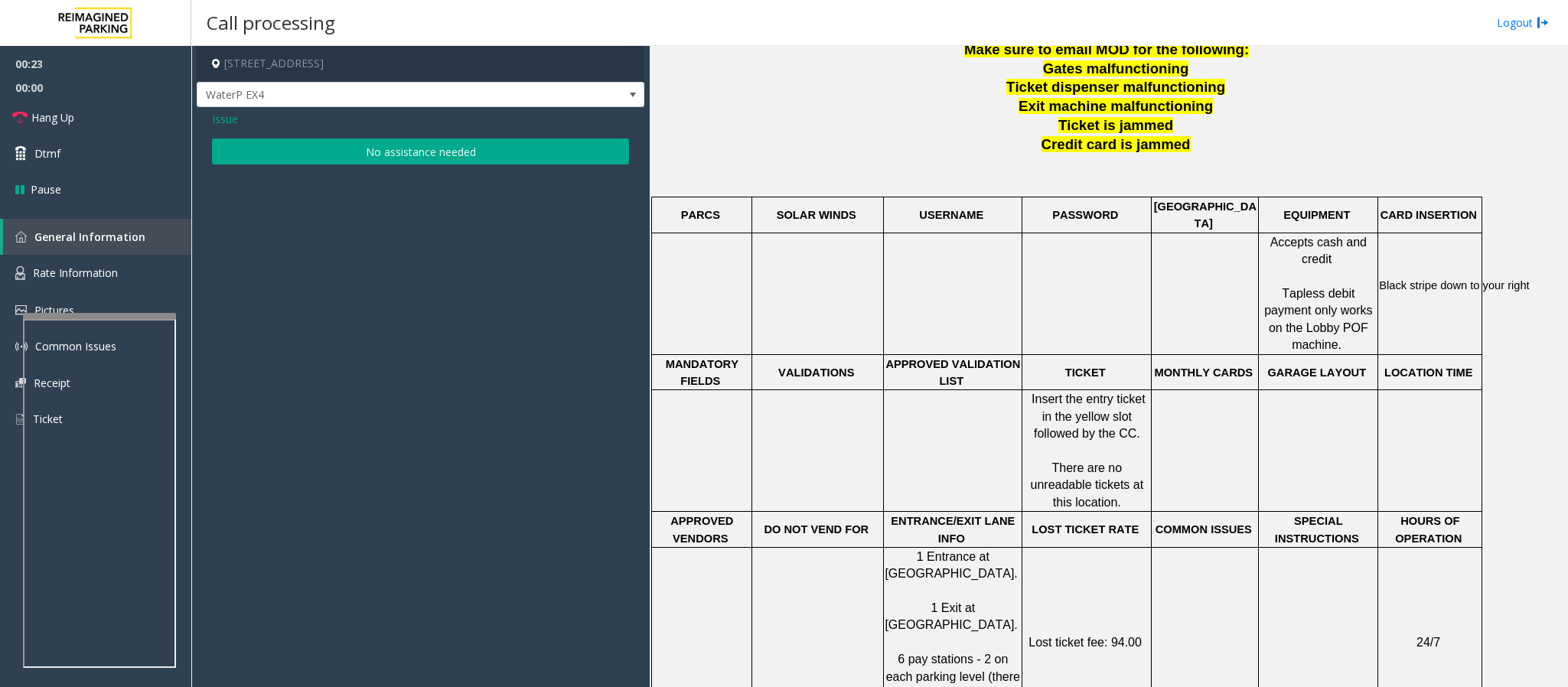
click at [357, 153] on button "No assistance needed" at bounding box center [420, 152] width 417 height 26
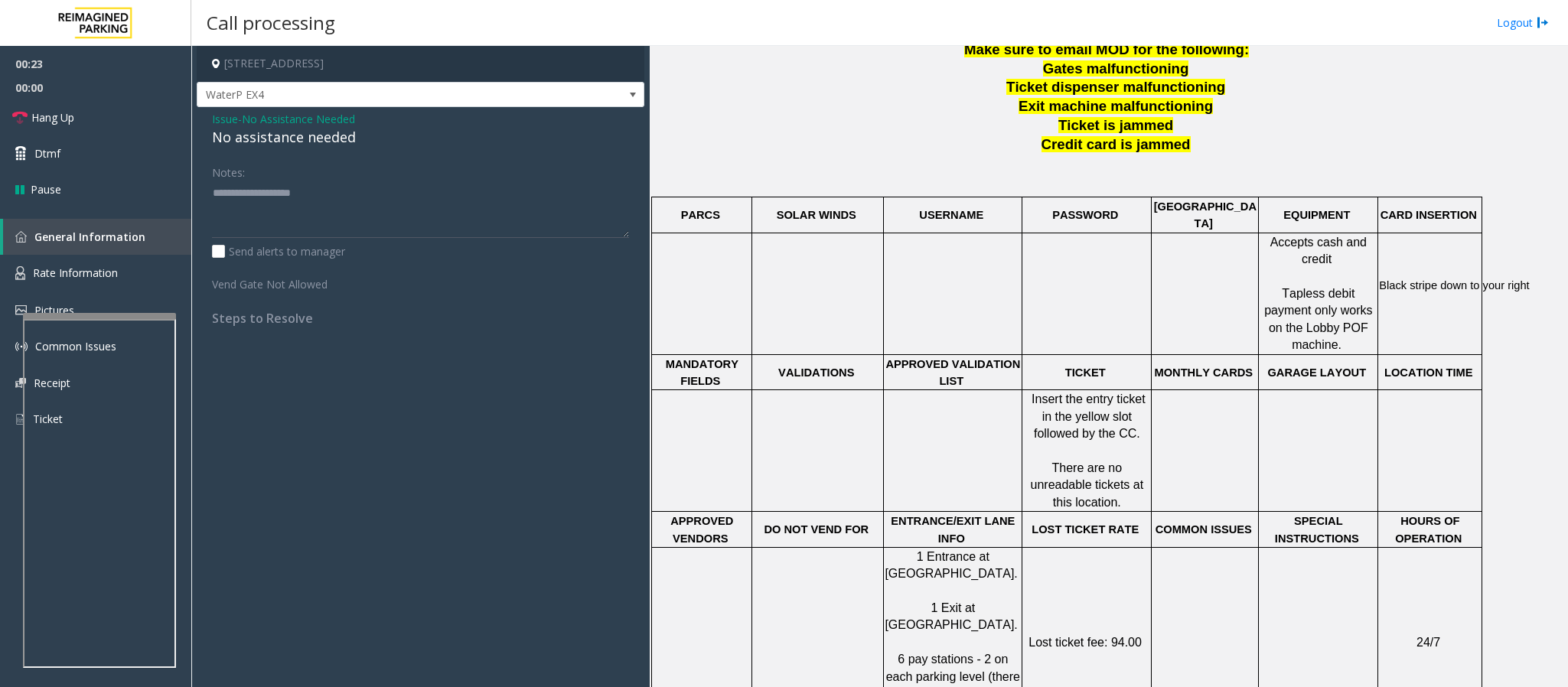
click at [301, 139] on div "No assistance needed" at bounding box center [420, 138] width 417 height 20
click at [223, 122] on span "Issue" at bounding box center [225, 118] width 26 height 16
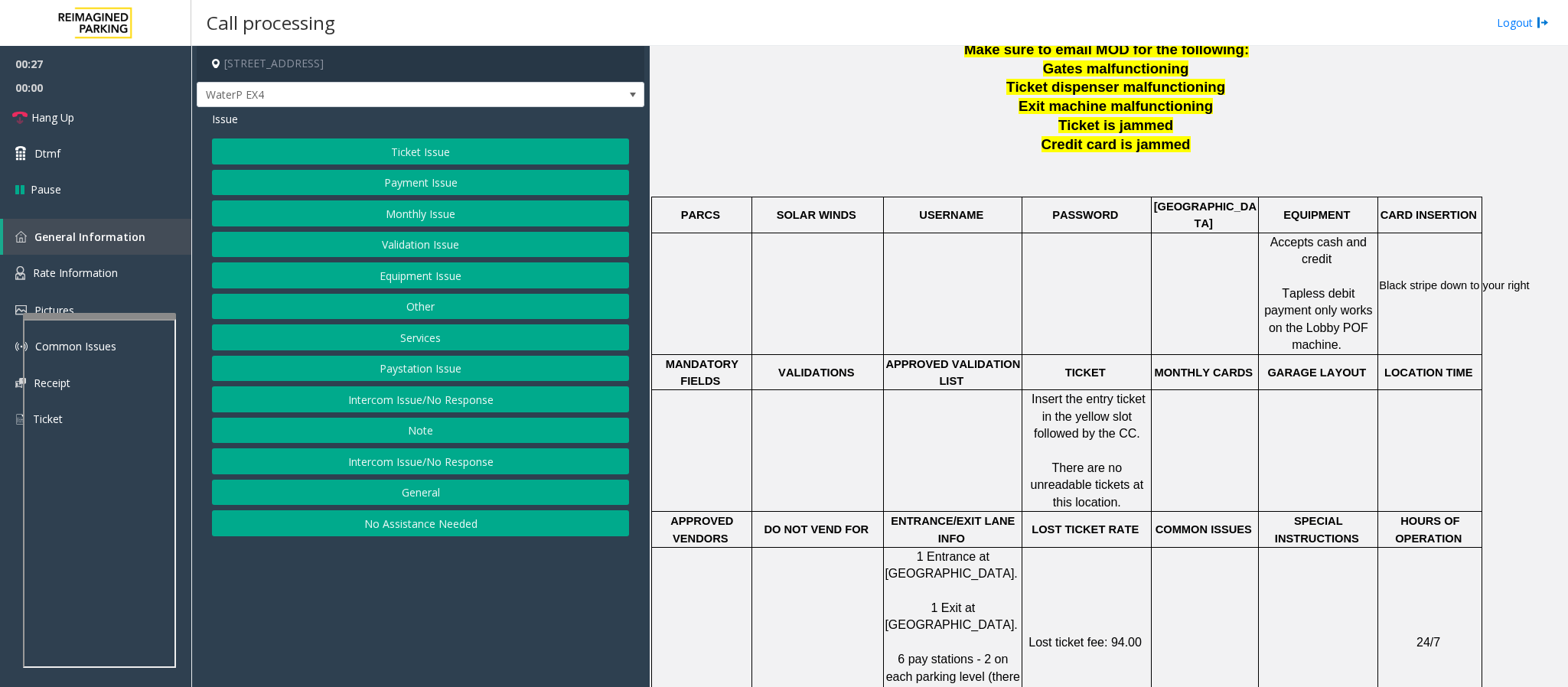
click at [441, 279] on button "Equipment Issue" at bounding box center [420, 275] width 417 height 26
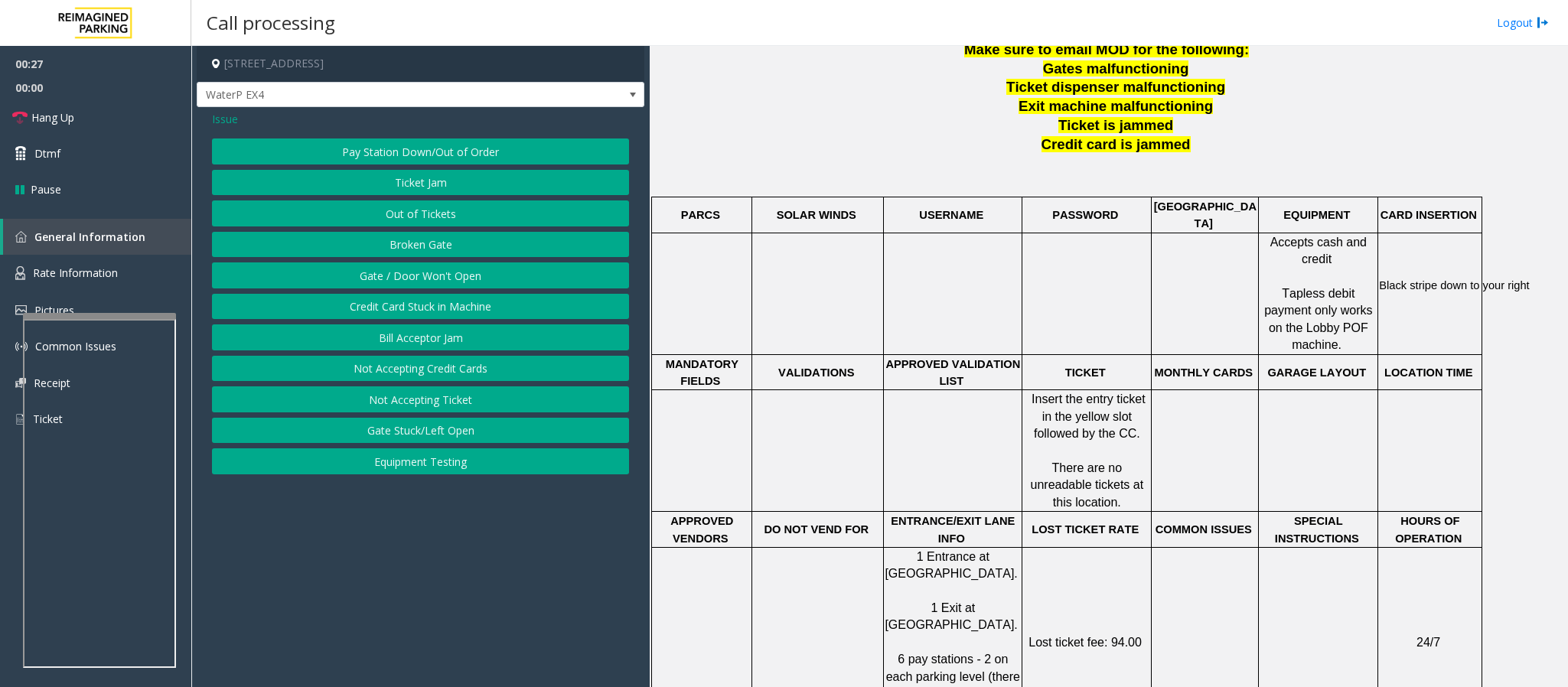
click at [426, 280] on button "Gate / Door Won't Open" at bounding box center [420, 275] width 417 height 26
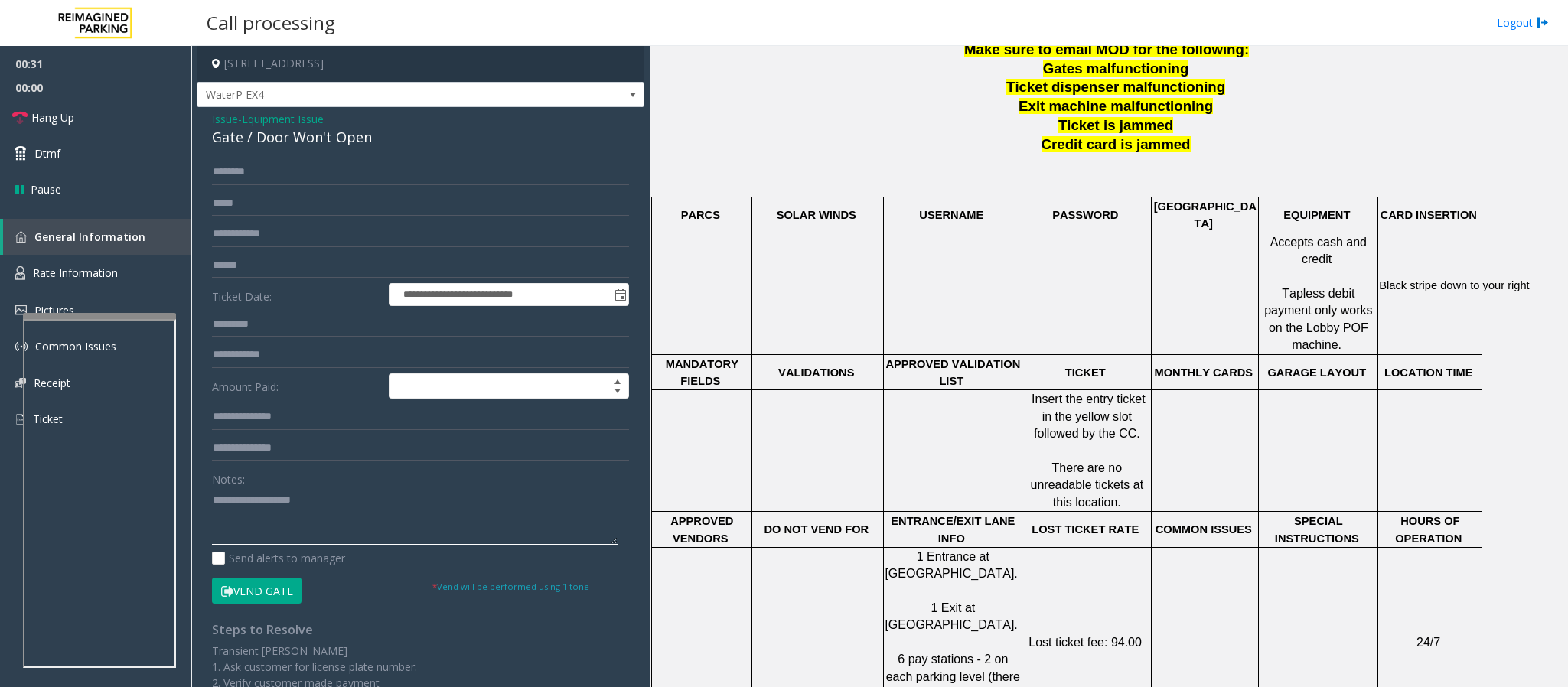
click at [323, 457] on textarea at bounding box center [415, 516] width 405 height 58
type textarea "**********"
click at [87, 113] on link "Hang Up" at bounding box center [96, 117] width 191 height 36
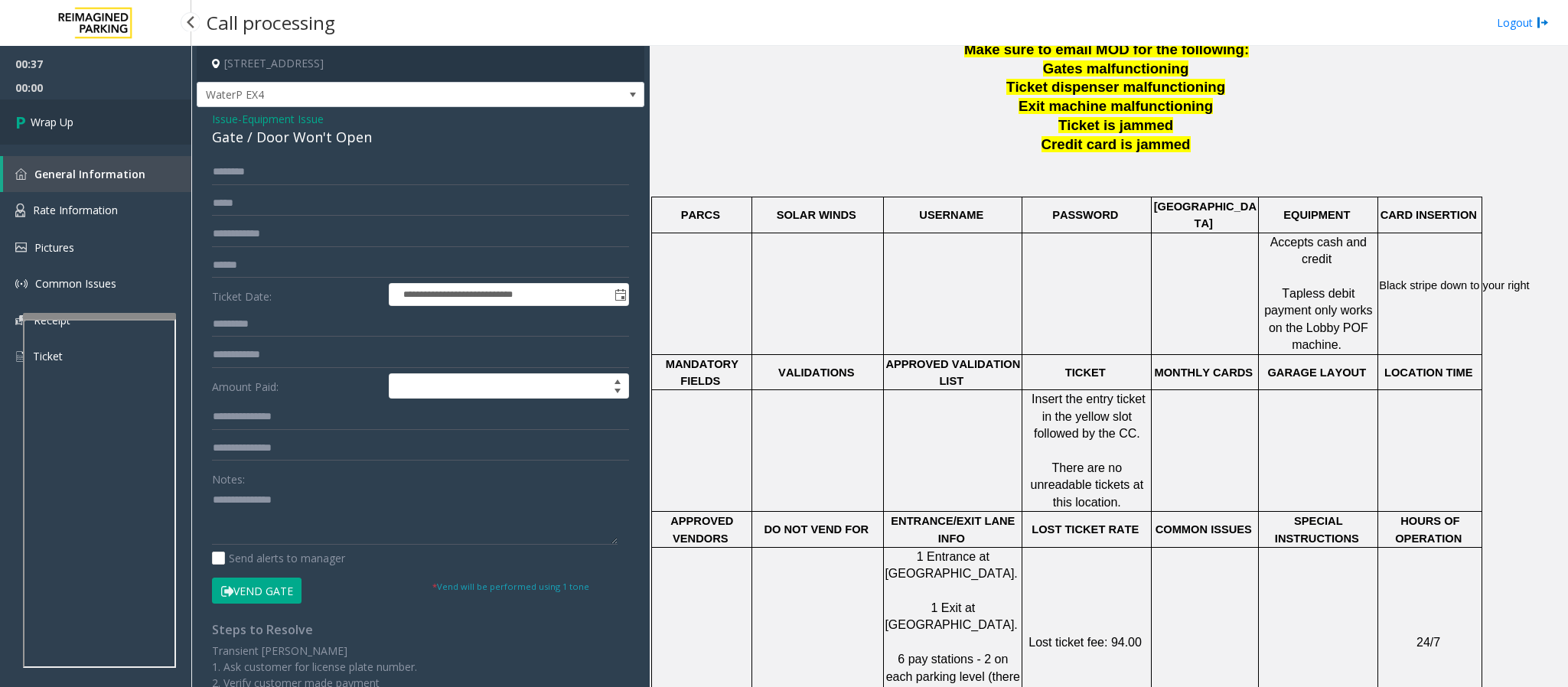
click at [87, 113] on link "Wrap Up" at bounding box center [96, 122] width 191 height 46
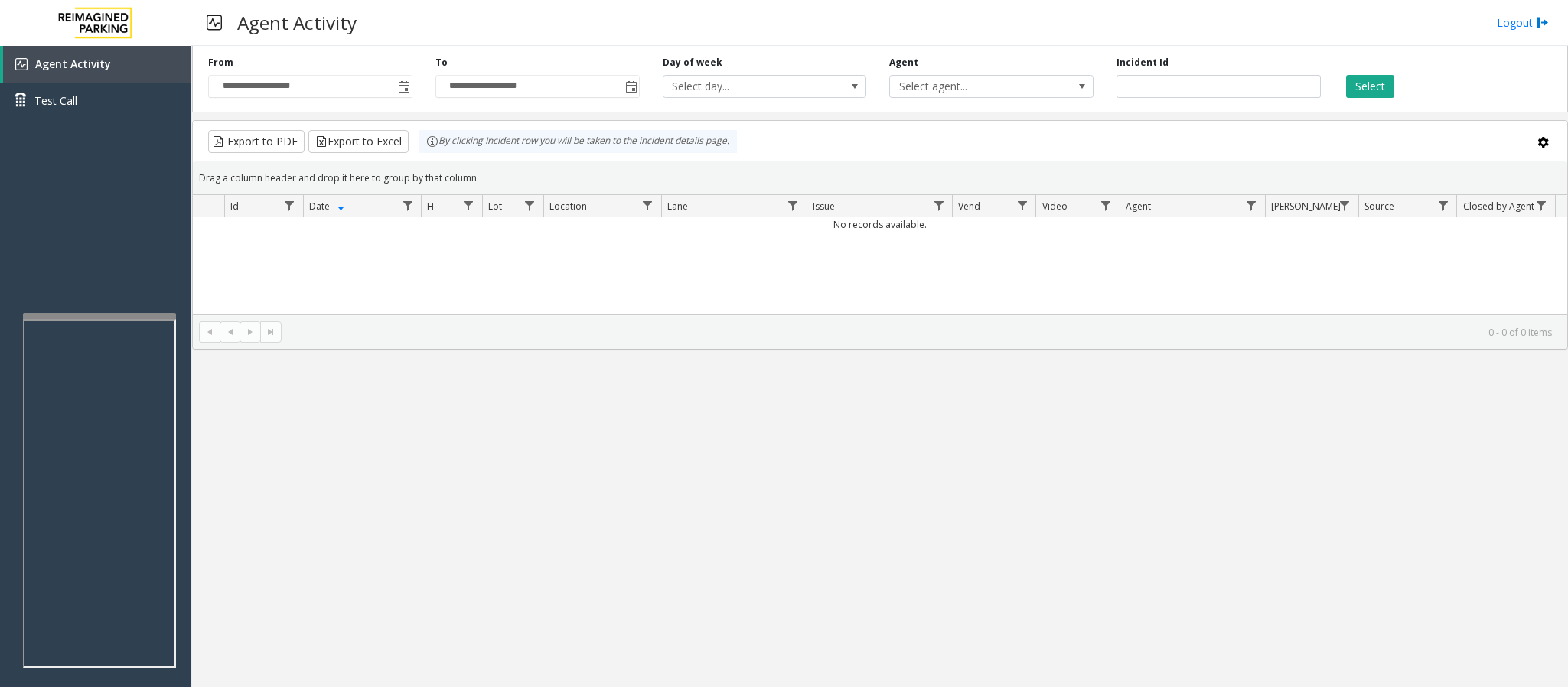
click at [453, 400] on div "**********" at bounding box center [879, 366] width 1377 height 641
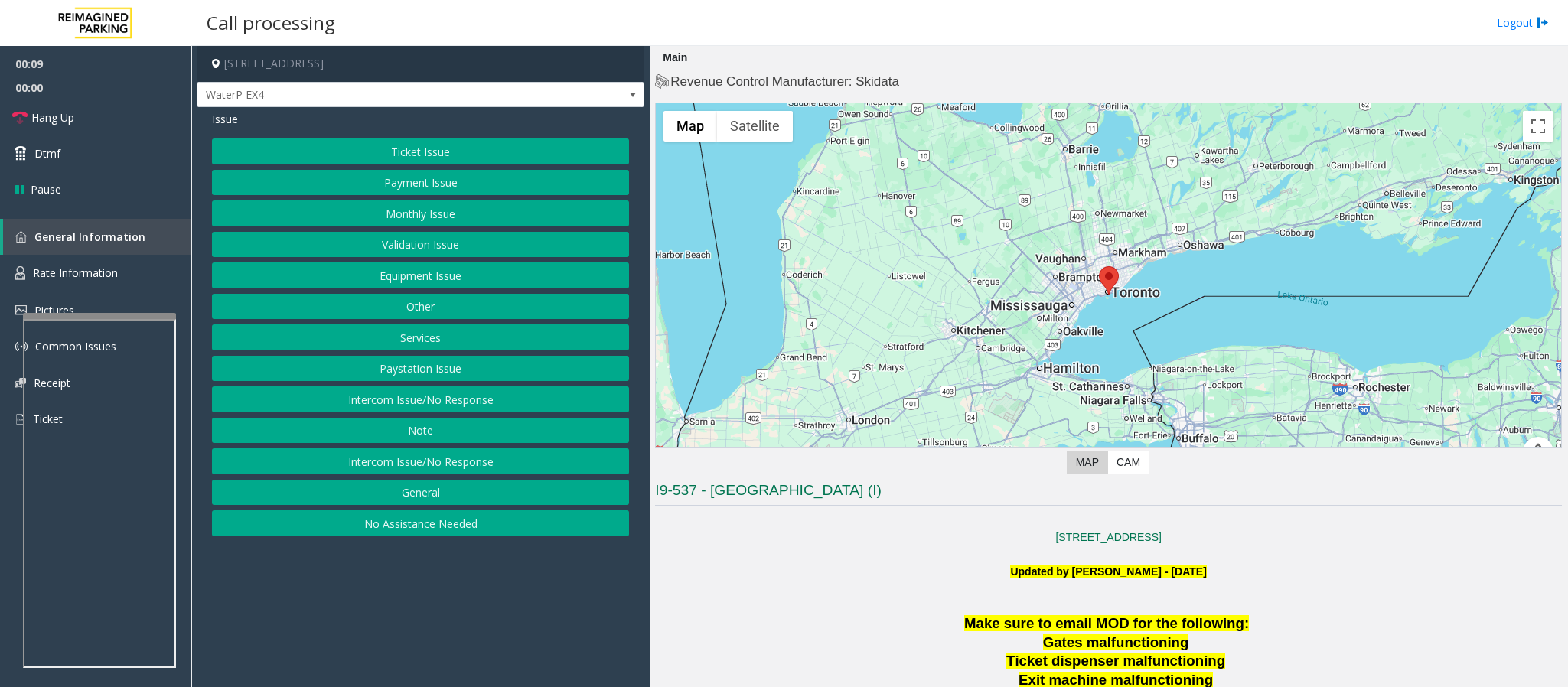
click at [427, 456] on button "Intercom Issue/No Response" at bounding box center [420, 461] width 417 height 26
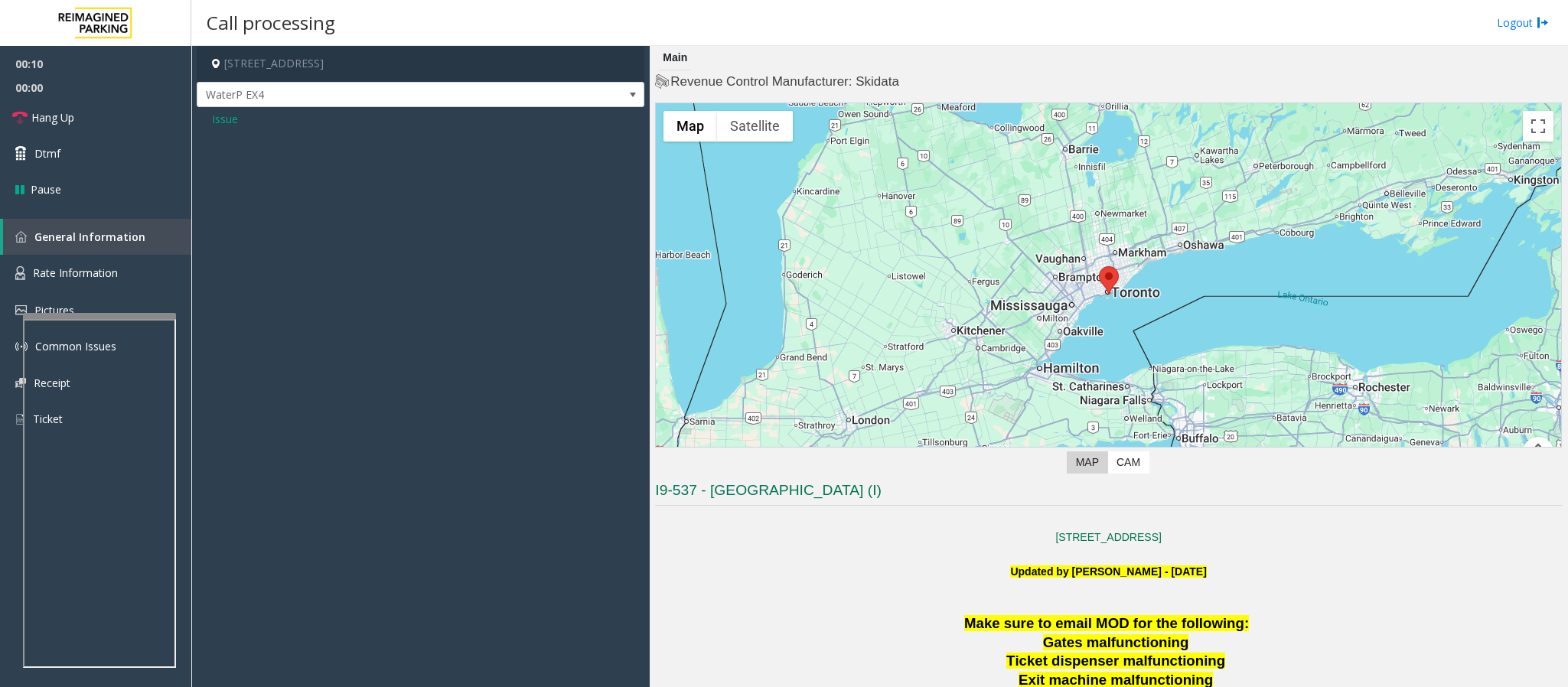
click at [228, 118] on span "Issue" at bounding box center [225, 118] width 26 height 16
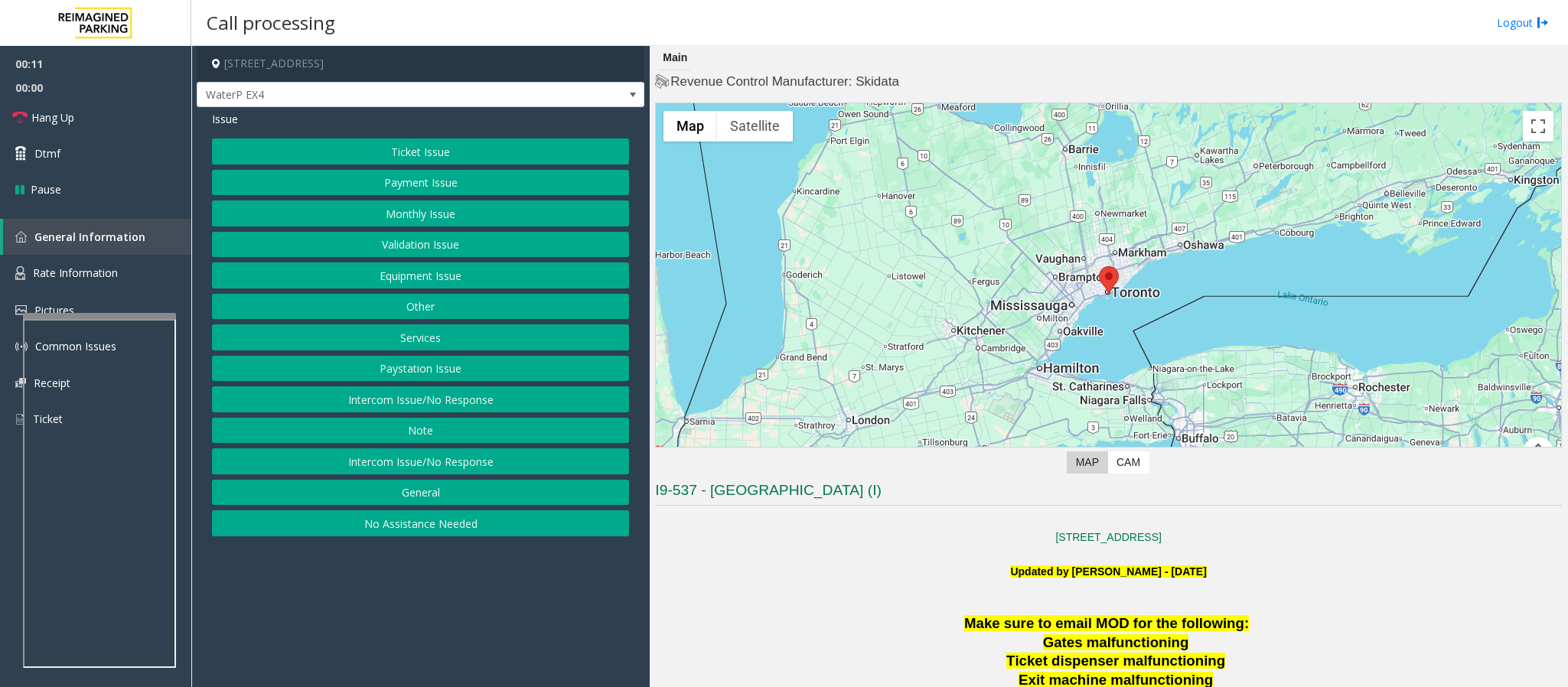
click at [406, 407] on button "Intercom Issue/No Response" at bounding box center [420, 400] width 417 height 26
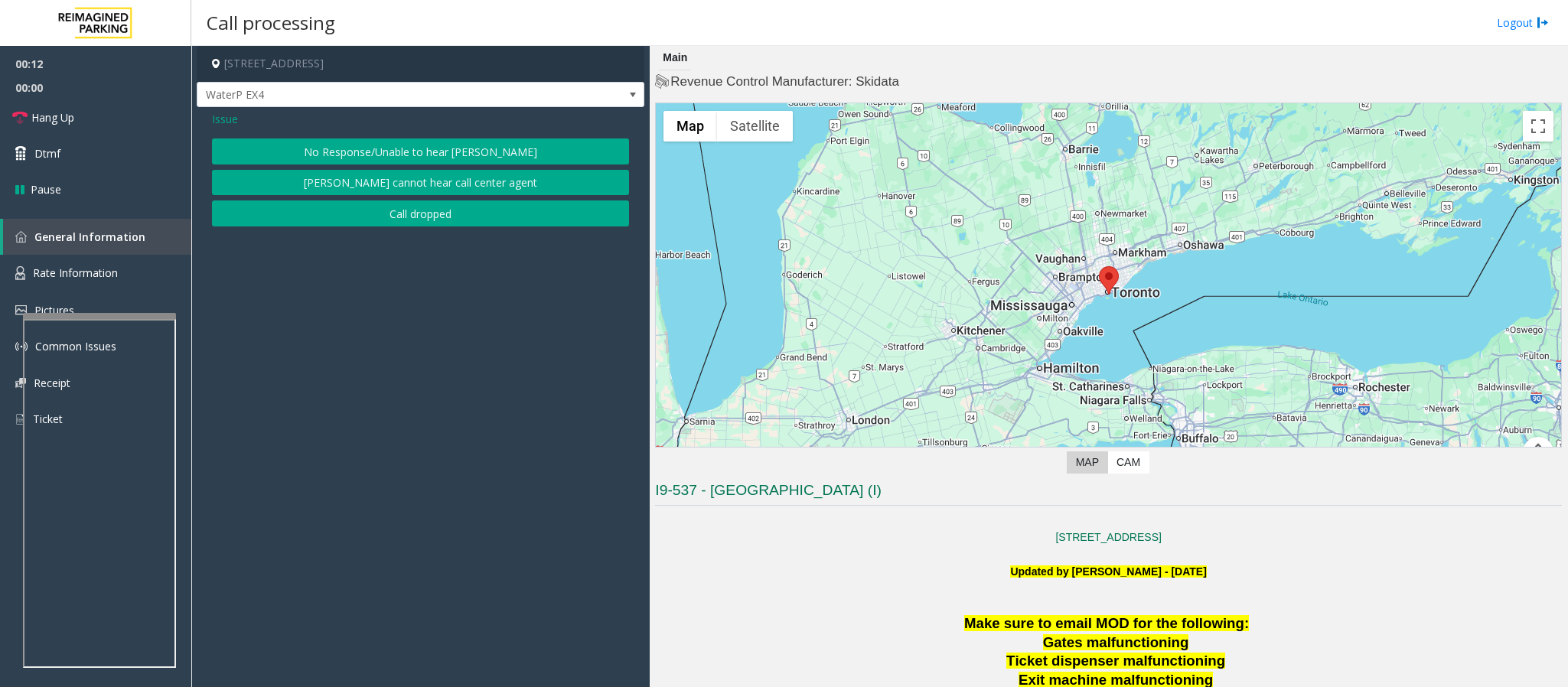
click at [349, 153] on button "No Response/Unable to hear [PERSON_NAME]" at bounding box center [420, 152] width 417 height 26
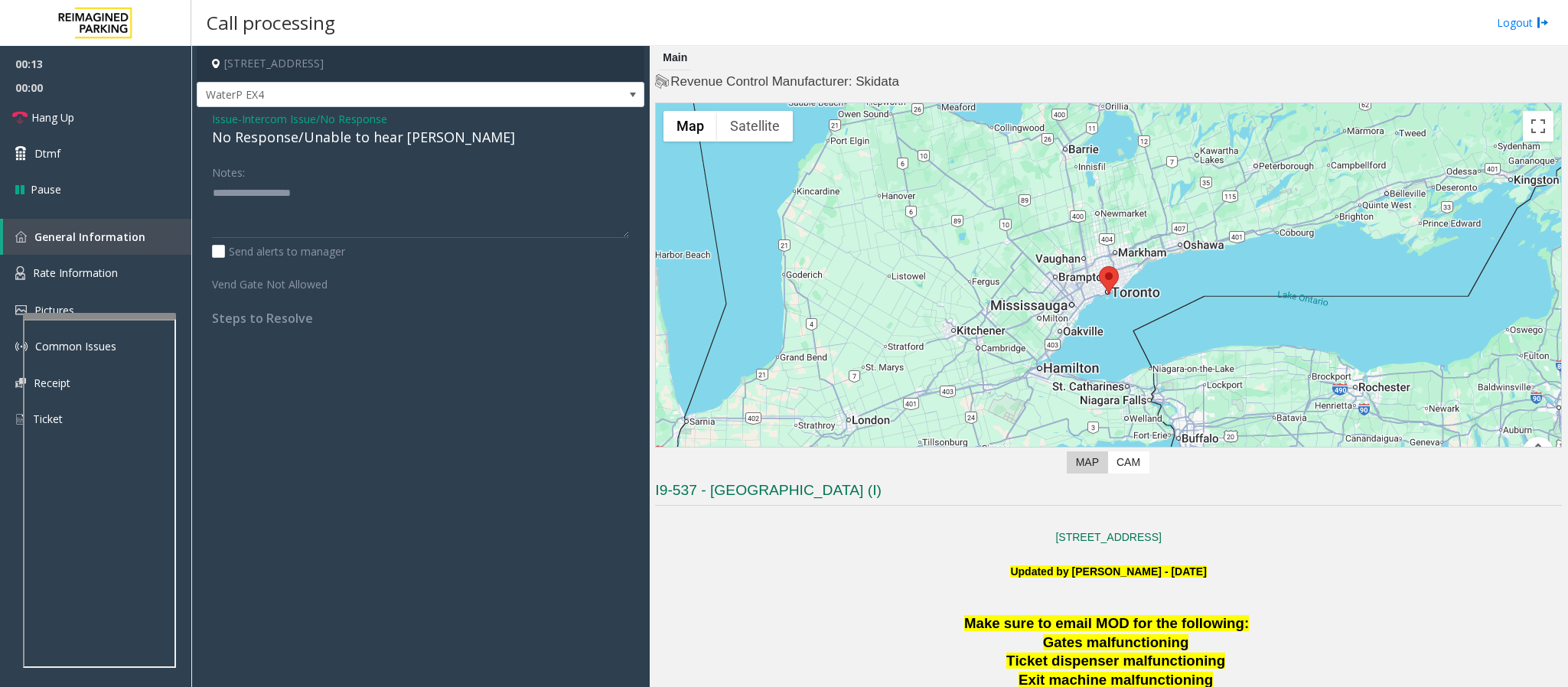
click at [356, 140] on div "No Response/Unable to hear [PERSON_NAME]" at bounding box center [420, 138] width 417 height 20
type textarea "**********"
click at [56, 114] on span "Hang Up" at bounding box center [53, 117] width 43 height 16
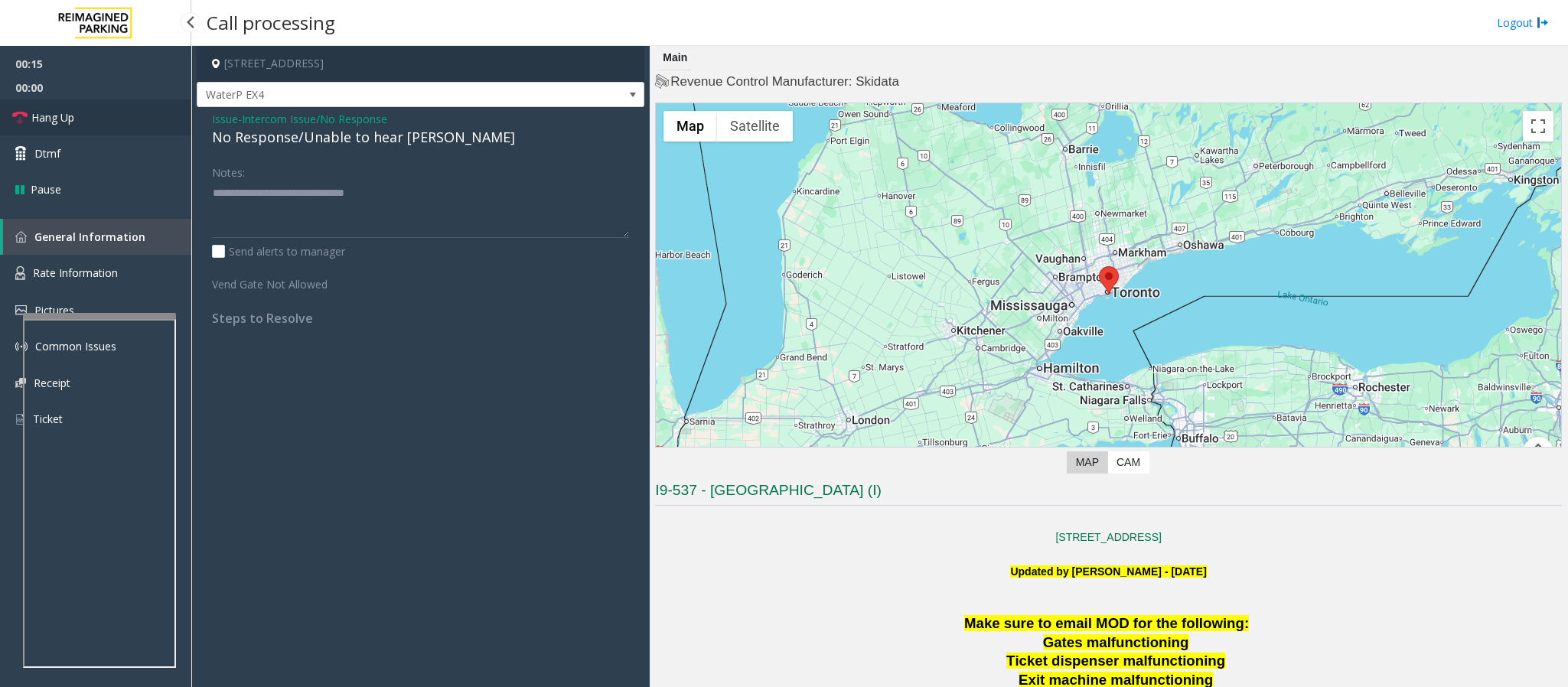
click at [56, 114] on span "Hang Up" at bounding box center [53, 117] width 43 height 16
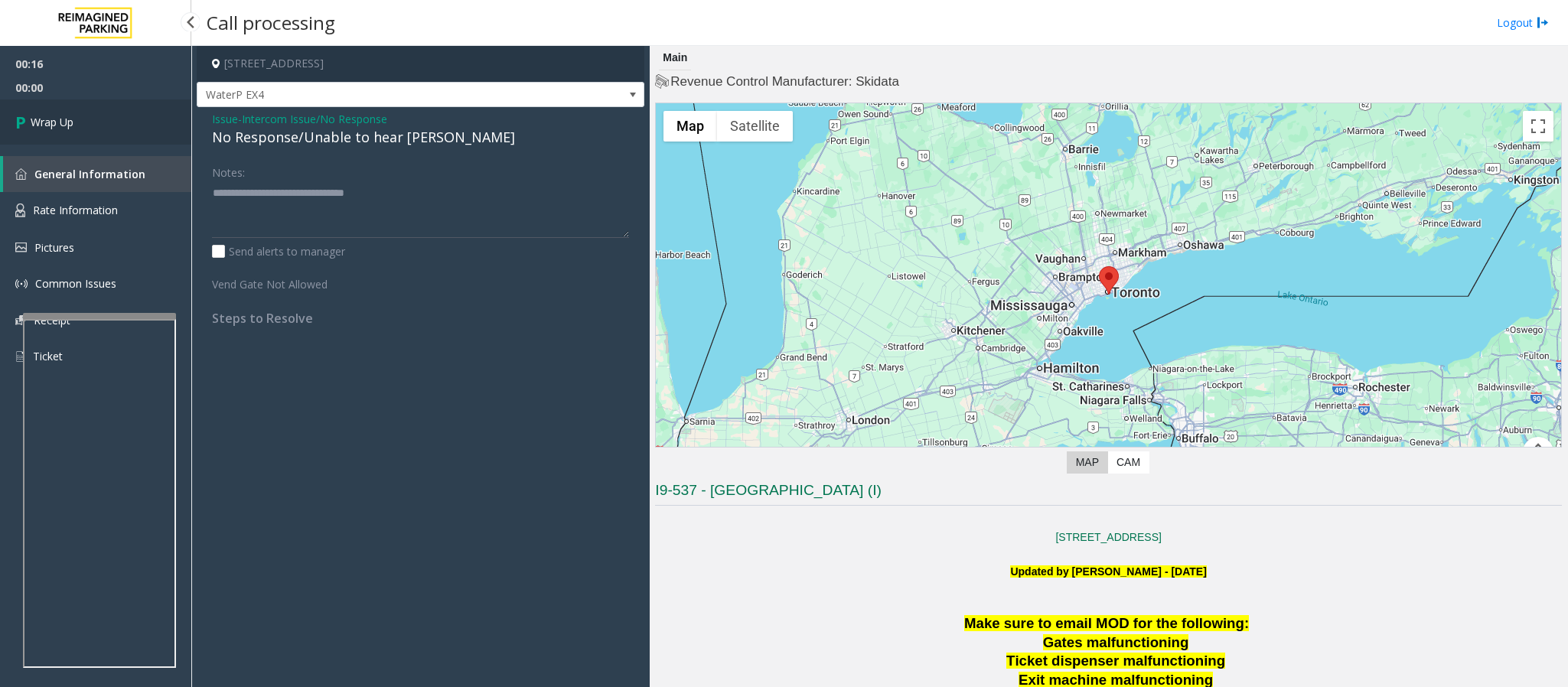
click at [56, 114] on span "Wrap Up" at bounding box center [52, 122] width 43 height 16
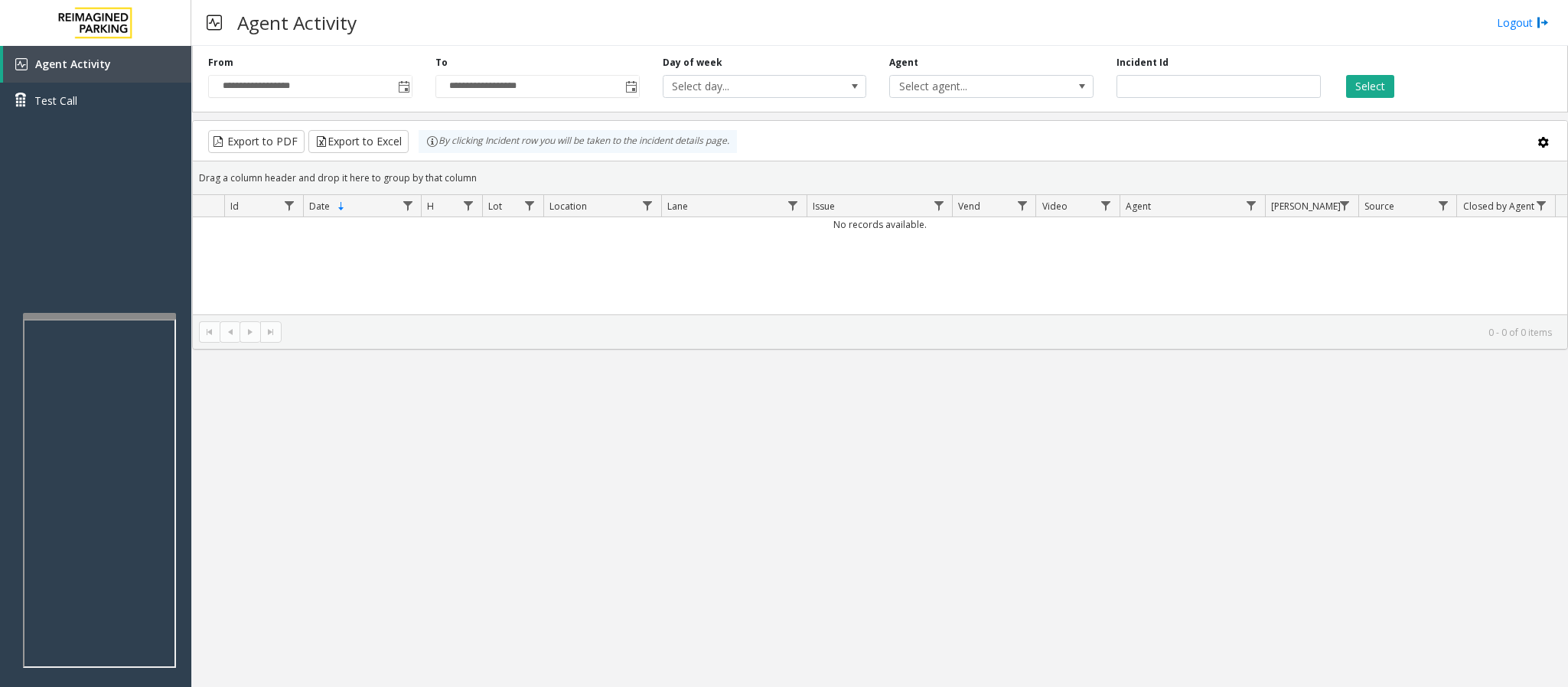
click at [717, 400] on div "**********" at bounding box center [879, 366] width 1377 height 641
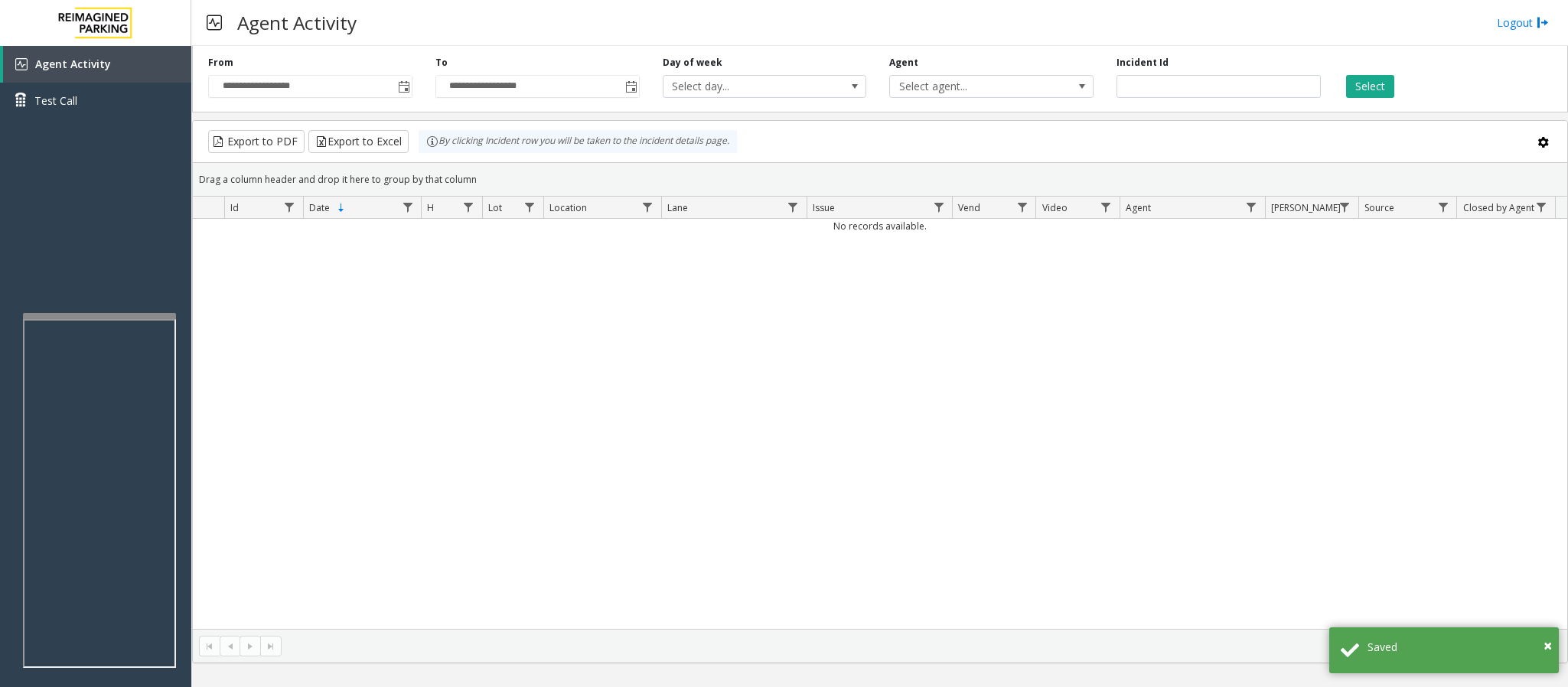
click at [427, 452] on div "No records available." at bounding box center [879, 423] width 1374 height 410
click at [415, 347] on div "No records available." at bounding box center [879, 423] width 1374 height 410
click at [422, 382] on div "No records available." at bounding box center [879, 423] width 1374 height 410
click at [441, 329] on div "No records available." at bounding box center [879, 423] width 1374 height 410
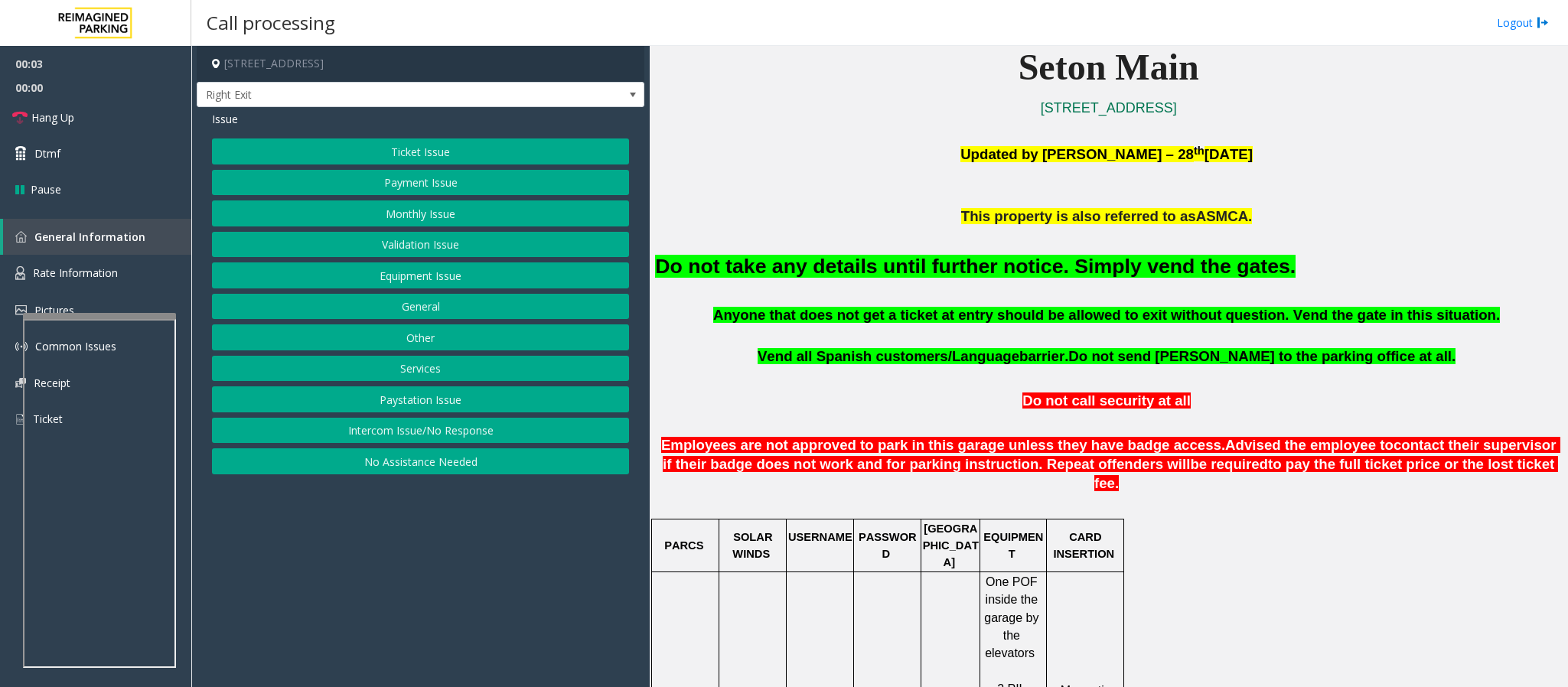
scroll to position [459, 0]
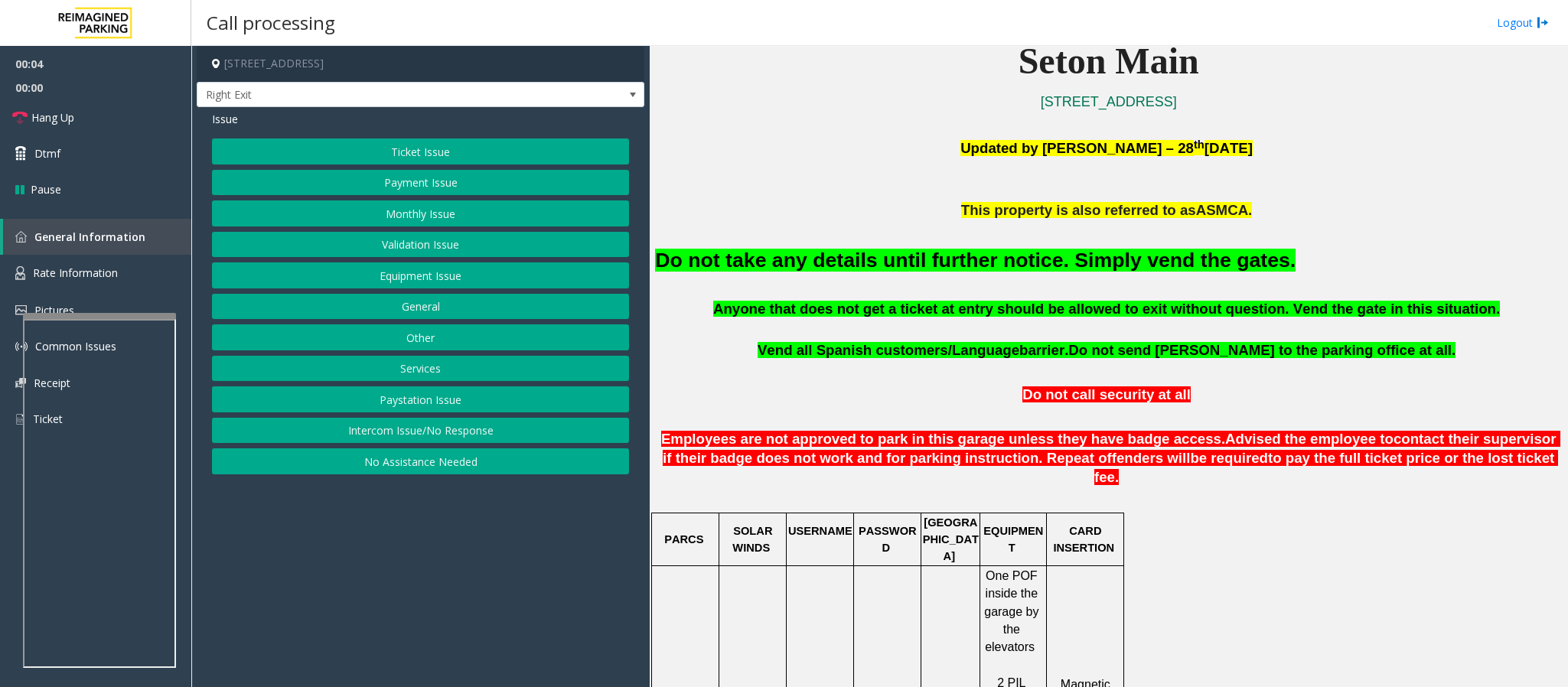
click at [411, 217] on button "Monthly Issue" at bounding box center [420, 214] width 417 height 26
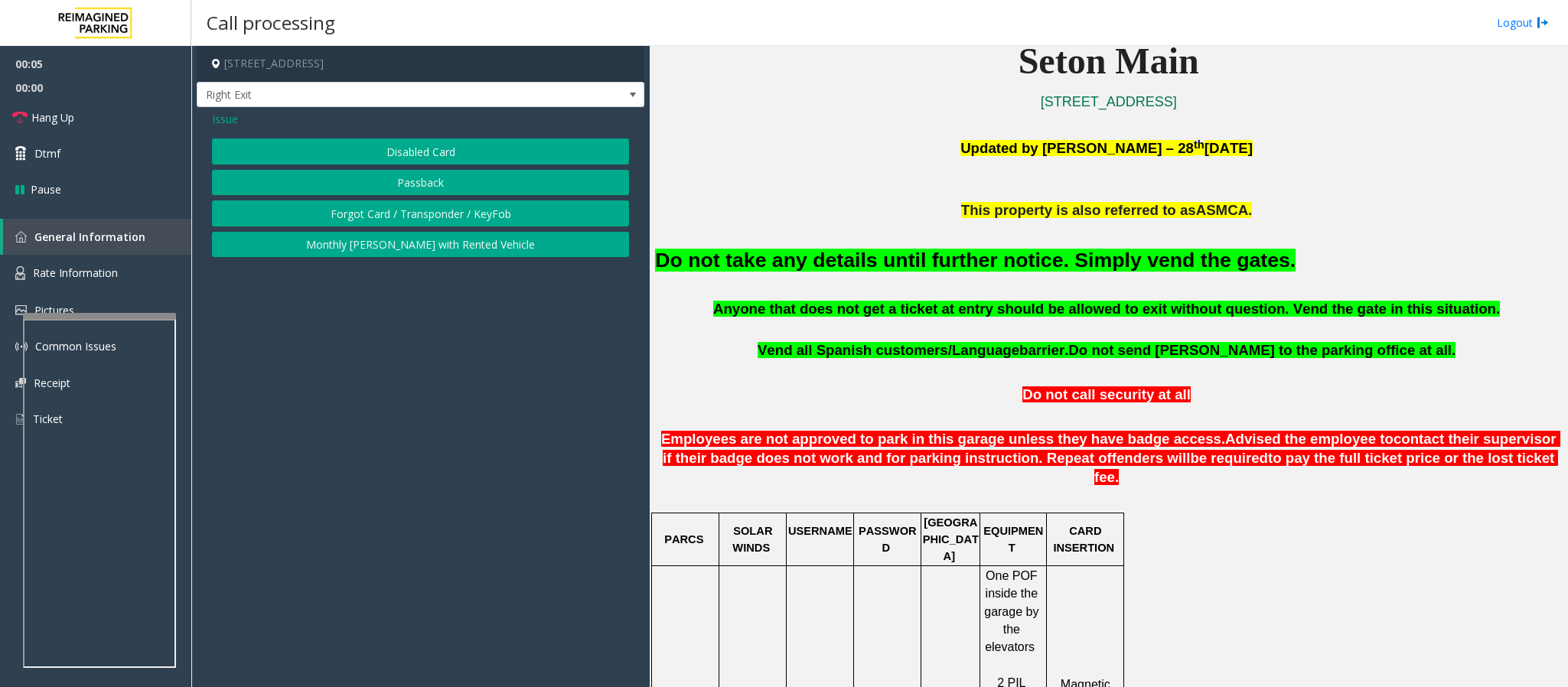
click at [392, 148] on button "Disabled Card" at bounding box center [420, 152] width 417 height 26
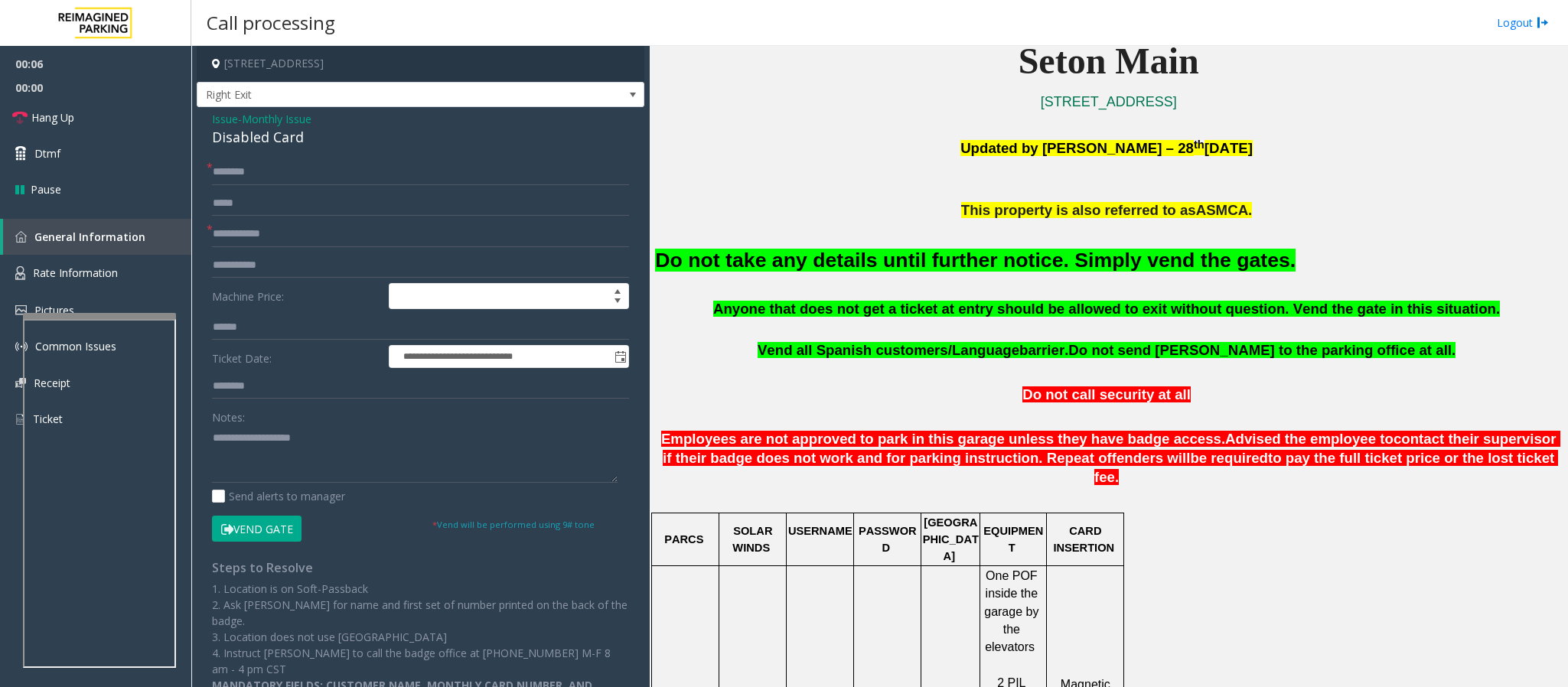
click at [270, 457] on button "Vend Gate" at bounding box center [257, 529] width 89 height 26
click at [904, 266] on font "Do not take any details until further notice. Simply vend the gates." at bounding box center [975, 260] width 640 height 23
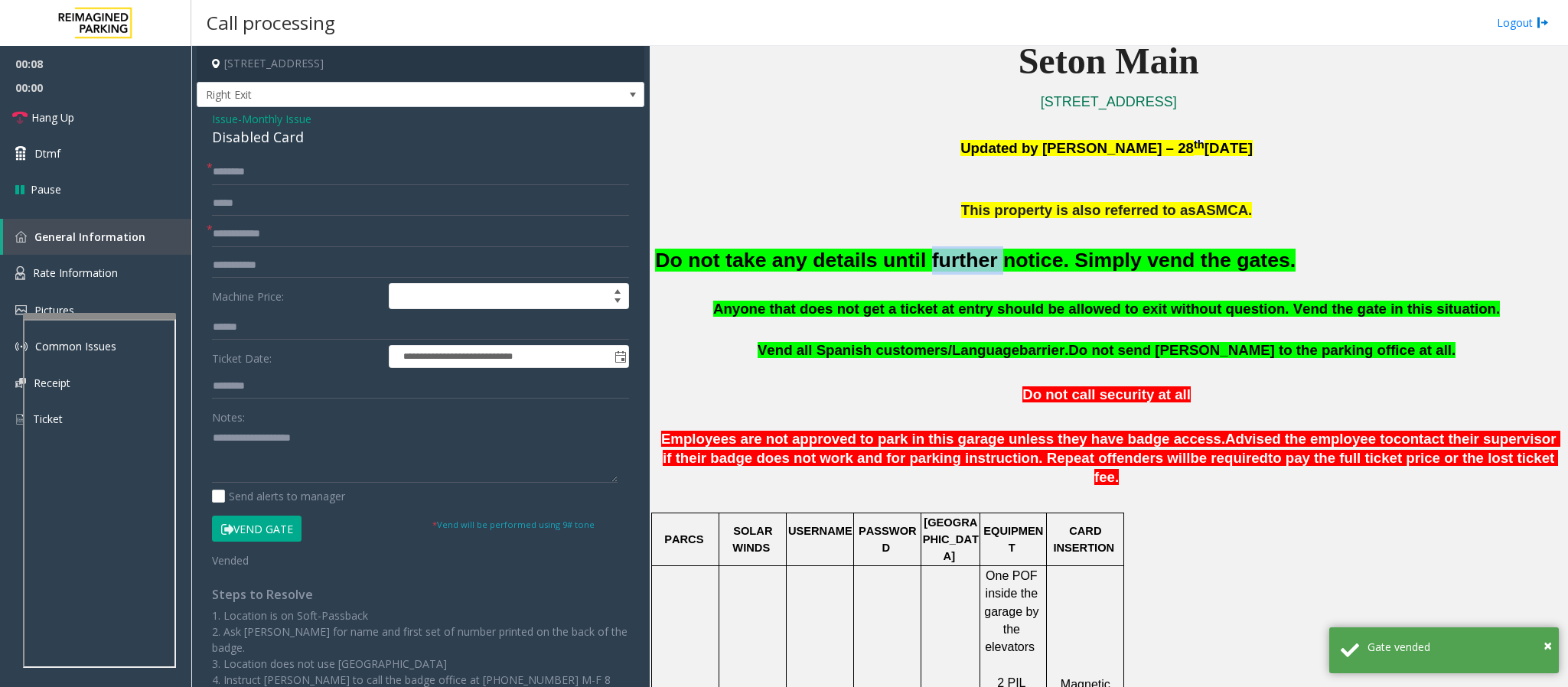
click at [904, 266] on font "Do not take any details until further notice. Simply vend the gates." at bounding box center [975, 260] width 640 height 23
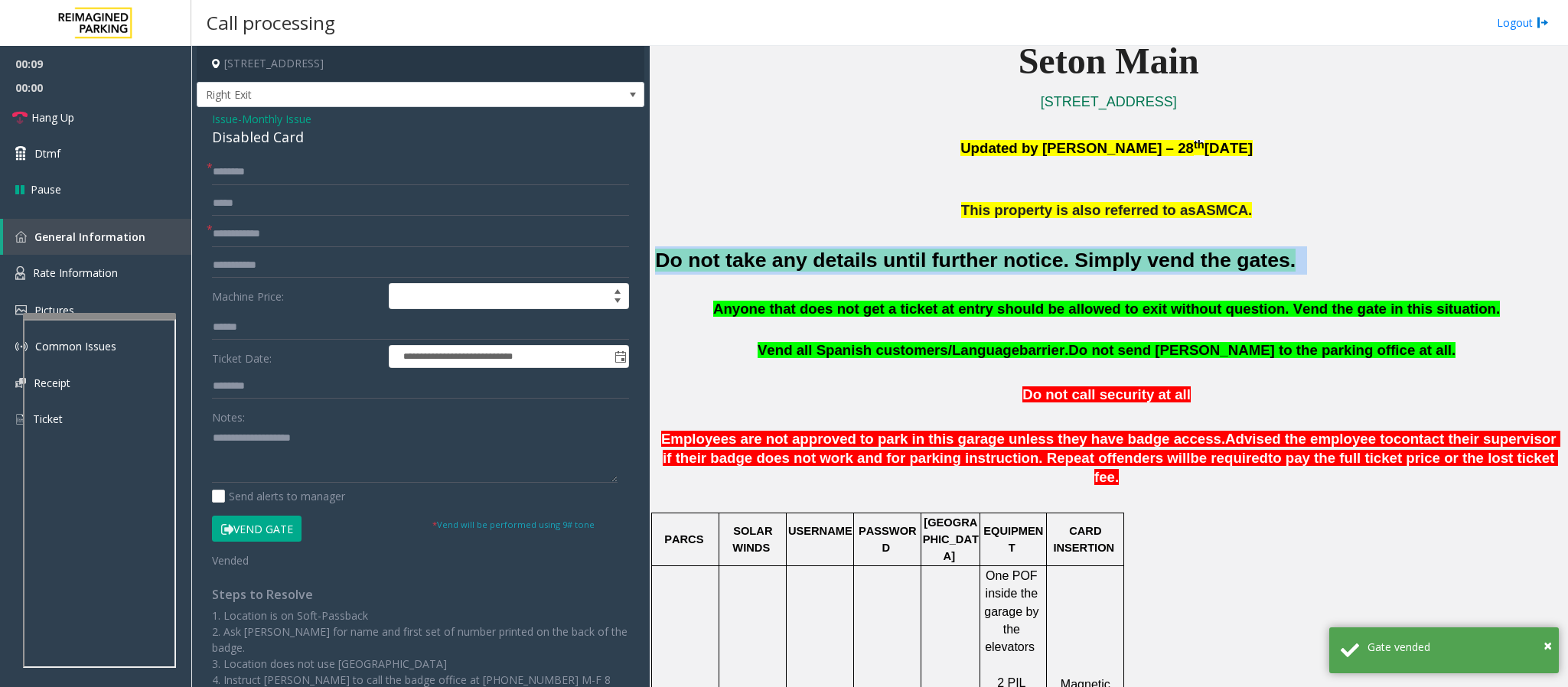
click at [904, 266] on font "Do not take any details until further notice. Simply vend the gates." at bounding box center [975, 260] width 640 height 23
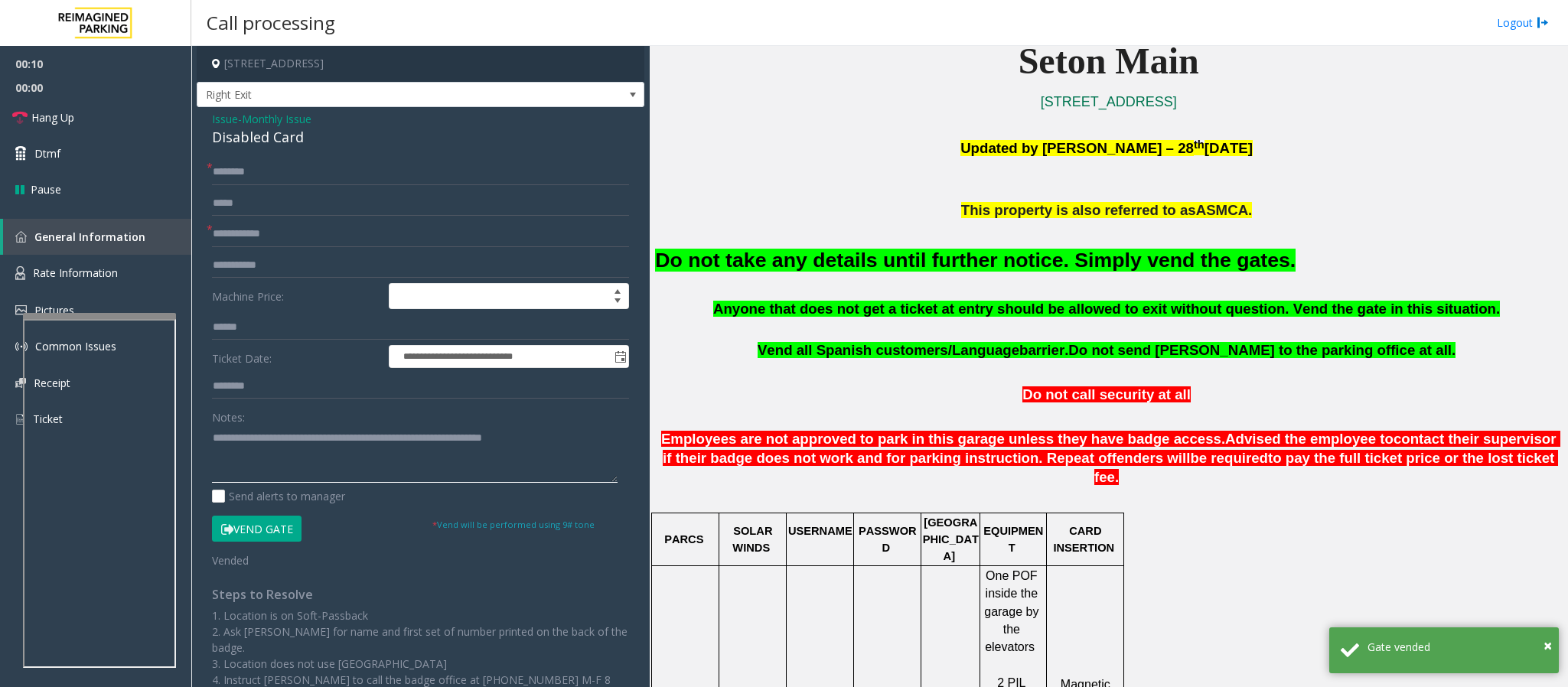
type textarea "**********"
click at [241, 167] on input "text" at bounding box center [420, 172] width 417 height 26
type input "**"
click at [249, 236] on input "text" at bounding box center [420, 234] width 417 height 26
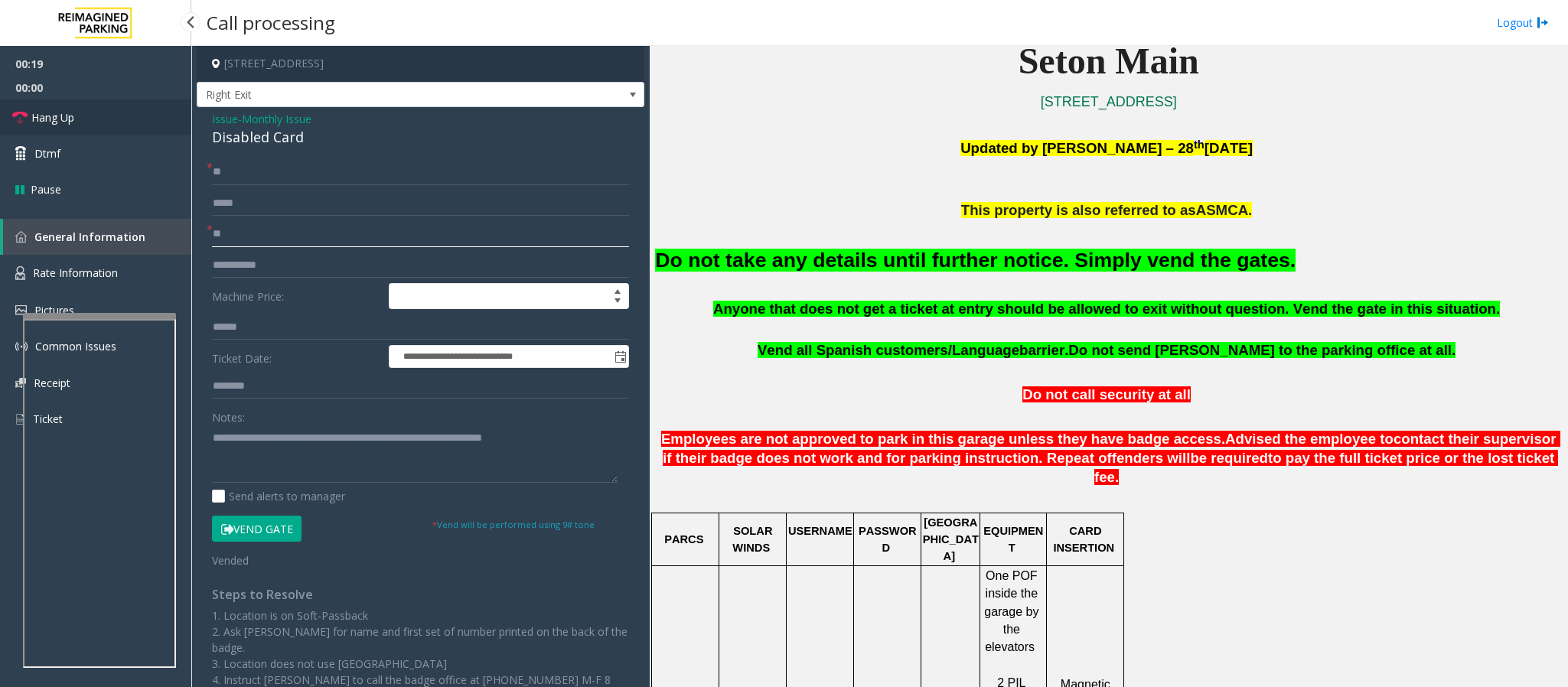
type input "**"
click at [69, 124] on span "Hang Up" at bounding box center [53, 117] width 43 height 16
click at [69, 125] on span "Hang Up" at bounding box center [53, 117] width 43 height 16
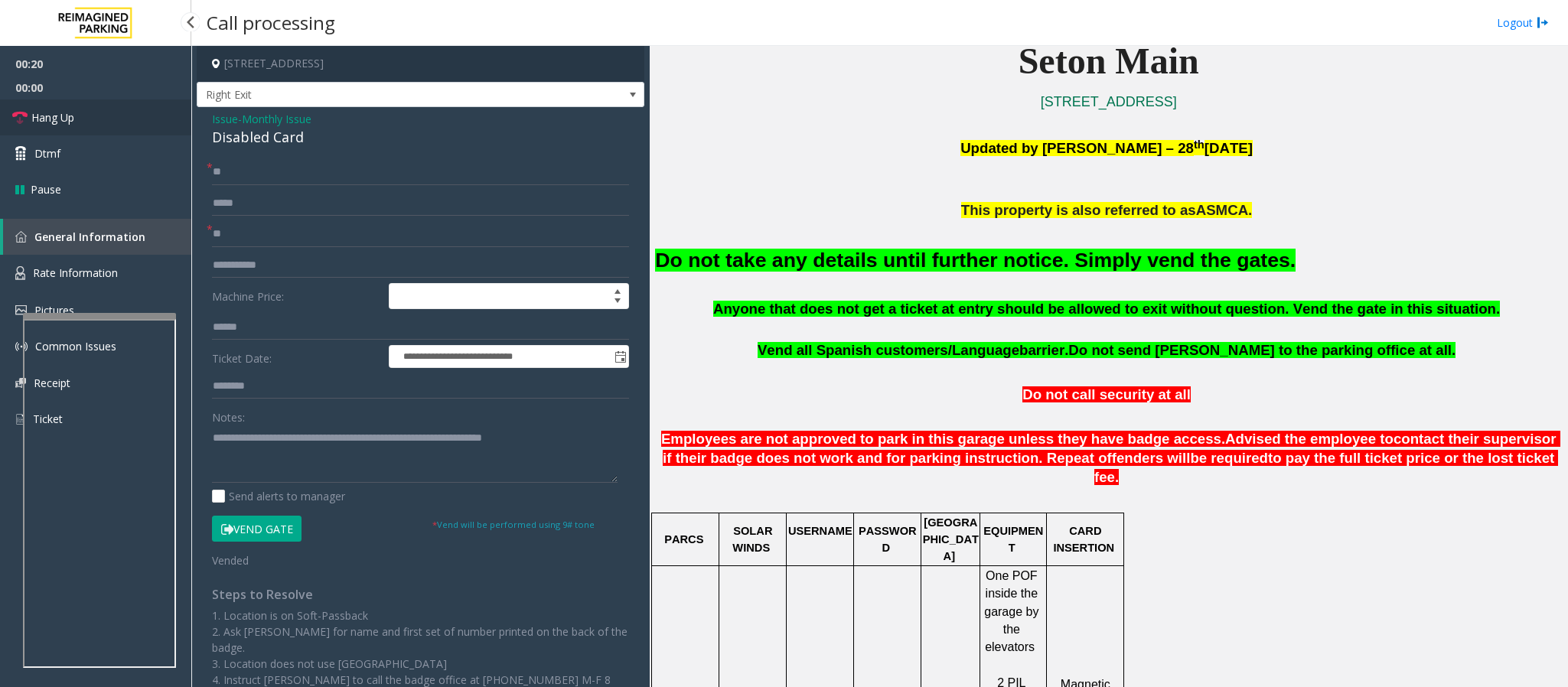
click at [69, 125] on span "Hang Up" at bounding box center [53, 117] width 43 height 16
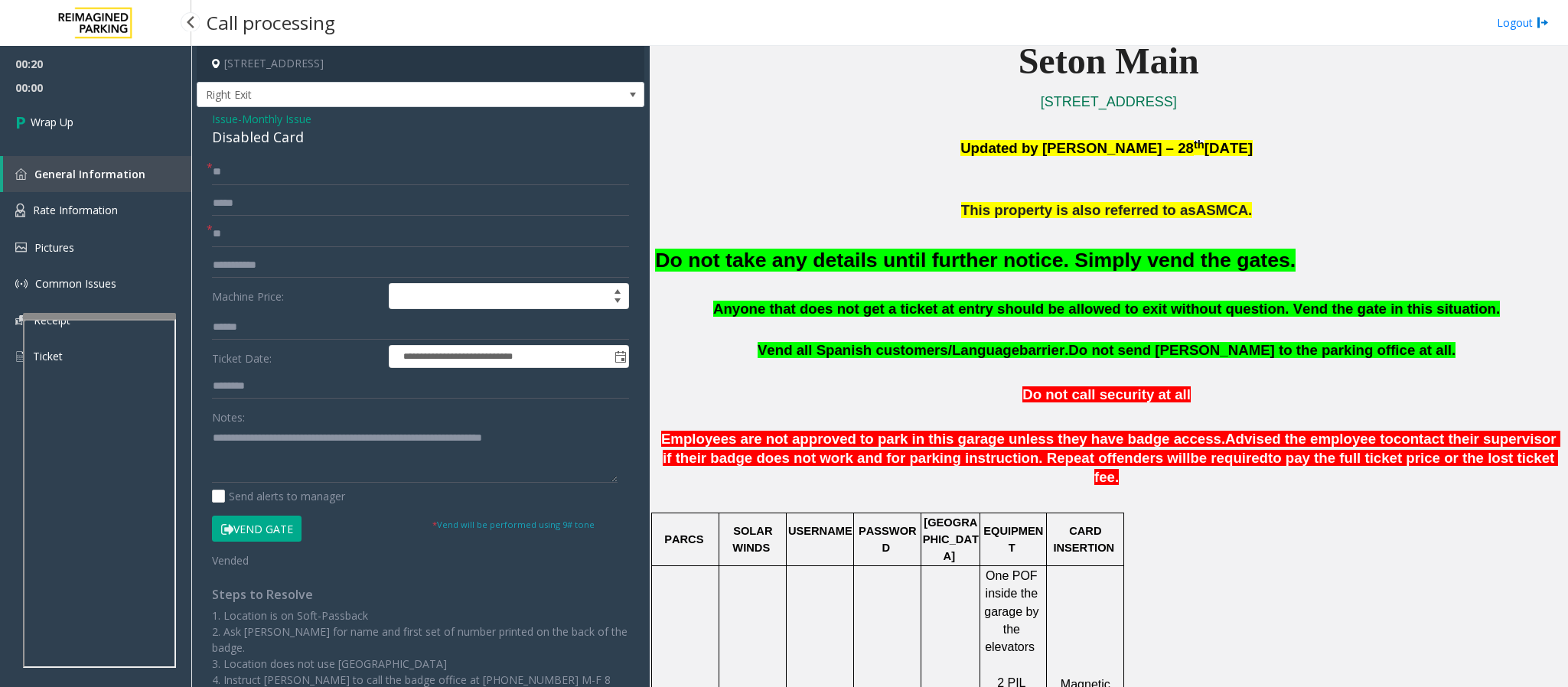
click at [69, 125] on span "Wrap Up" at bounding box center [52, 122] width 43 height 16
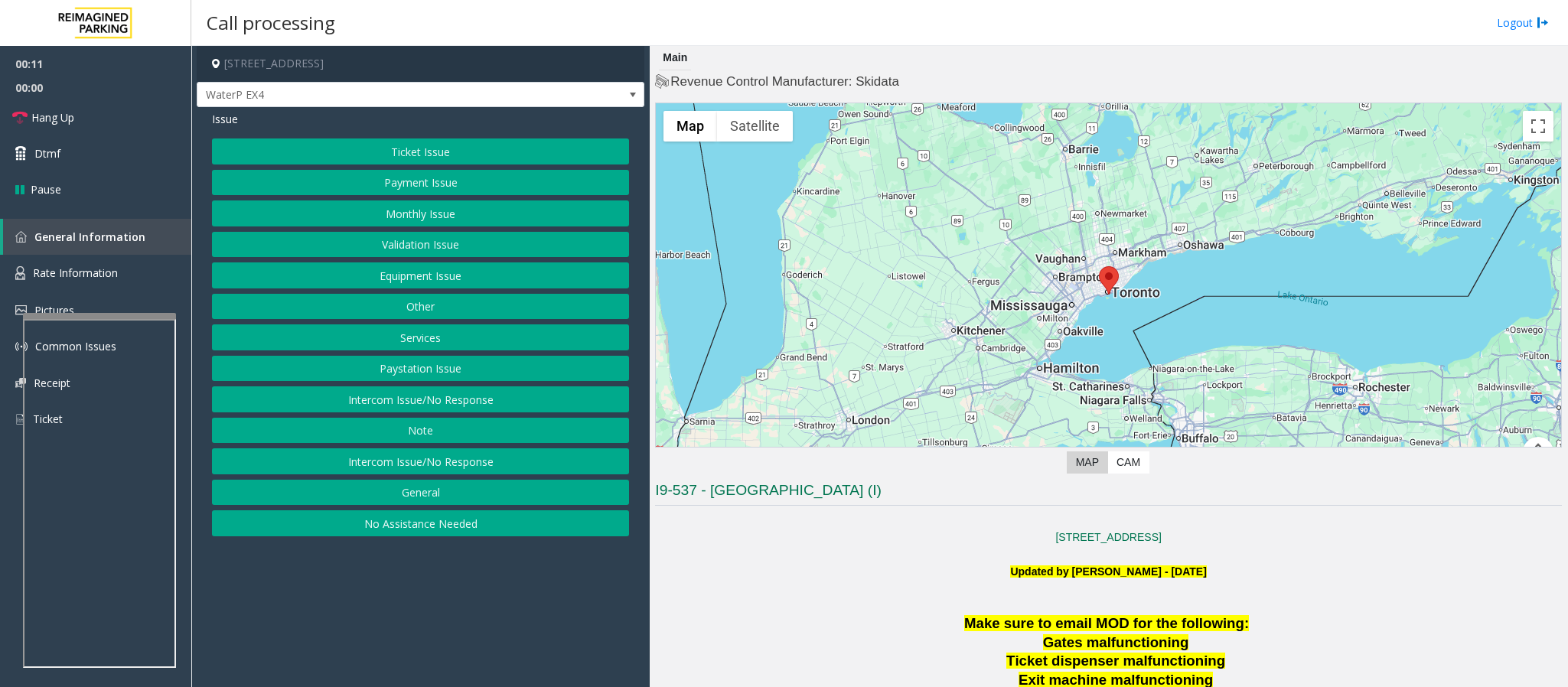
click at [427, 378] on button "Paystation Issue" at bounding box center [420, 369] width 417 height 26
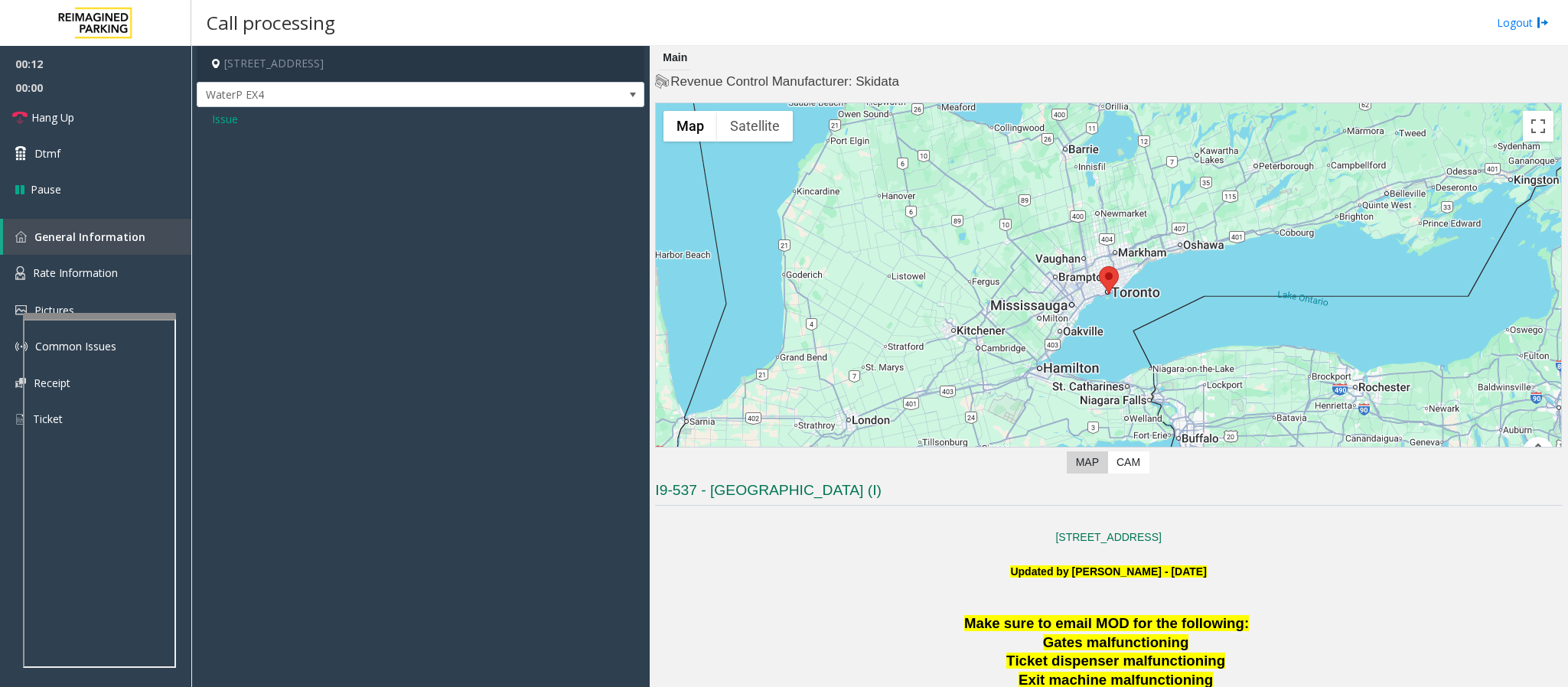
click at [228, 117] on span "Issue" at bounding box center [225, 118] width 26 height 16
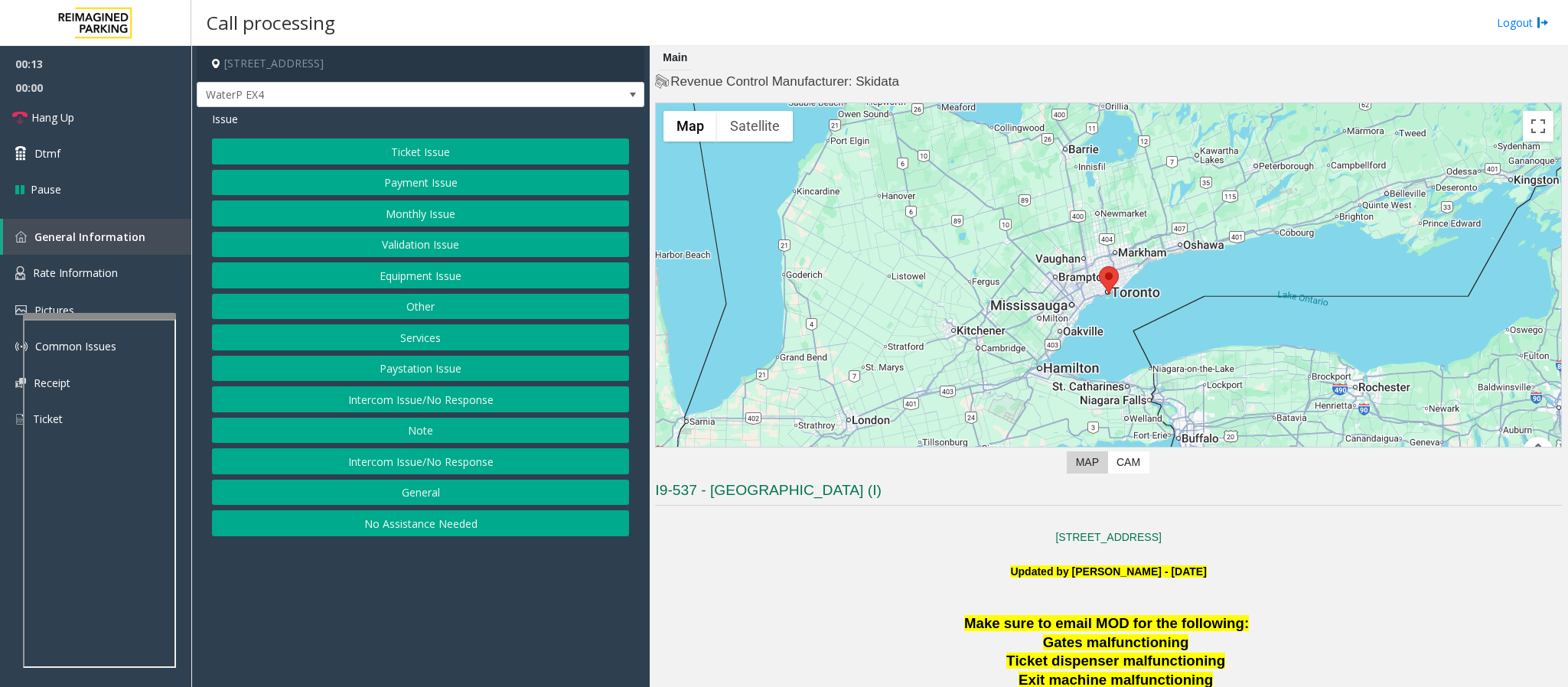
click at [464, 403] on button "Intercom Issue/No Response" at bounding box center [420, 400] width 417 height 26
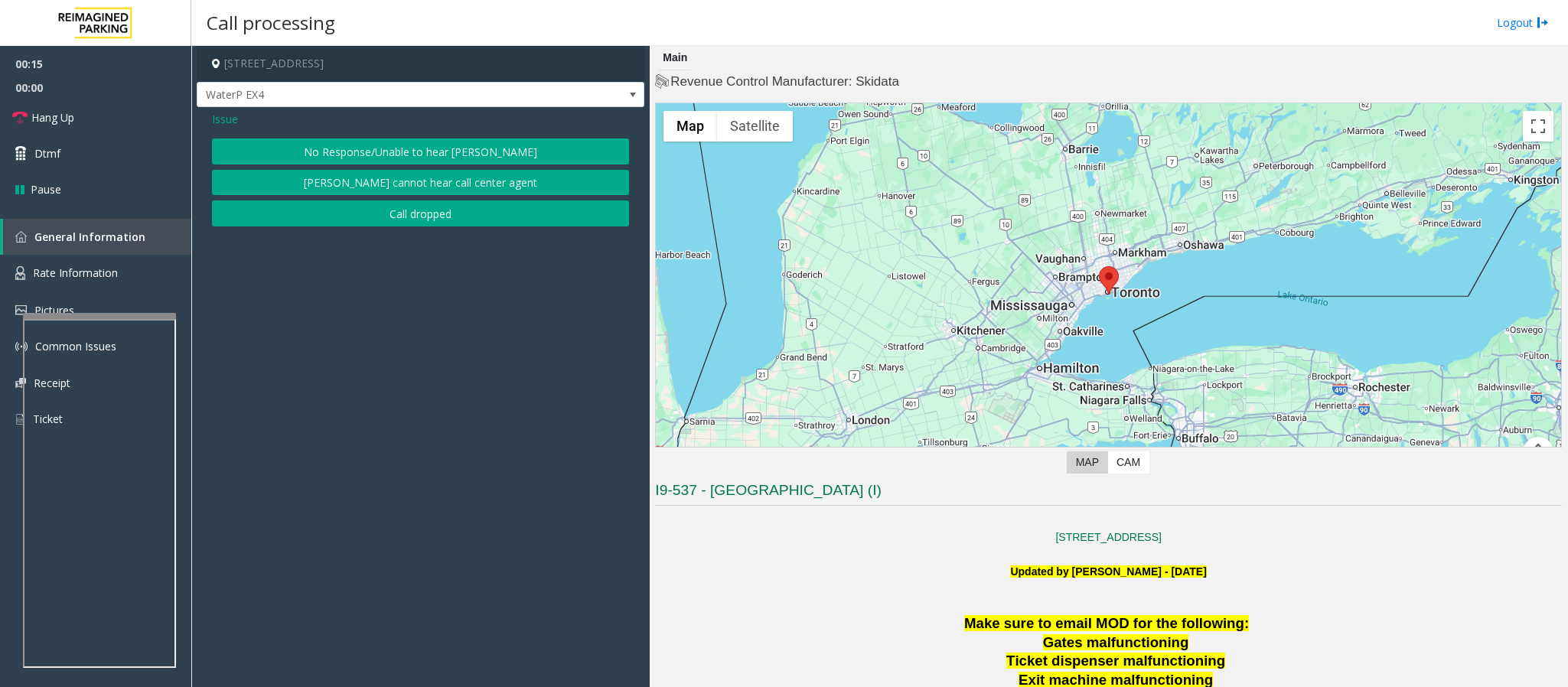
click at [359, 152] on button "No Response/Unable to hear [PERSON_NAME]" at bounding box center [420, 152] width 417 height 26
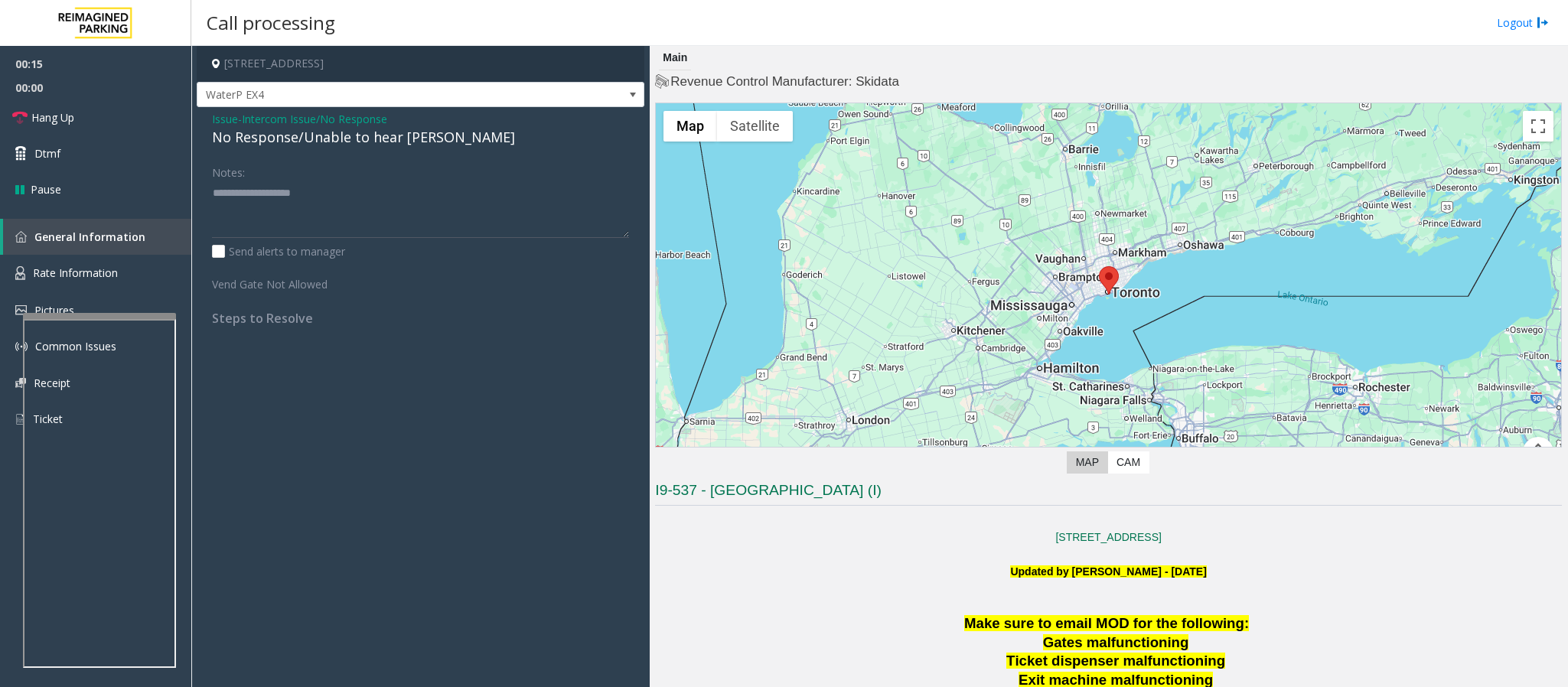
click at [312, 137] on div "No Response/Unable to hear [PERSON_NAME]" at bounding box center [420, 138] width 417 height 20
type textarea "**********"
click at [478, 350] on app-call-processing-form "[STREET_ADDRESS] Issue - Intercom Issue/No Response No Response/Unable to hear …" at bounding box center [420, 366] width 458 height 641
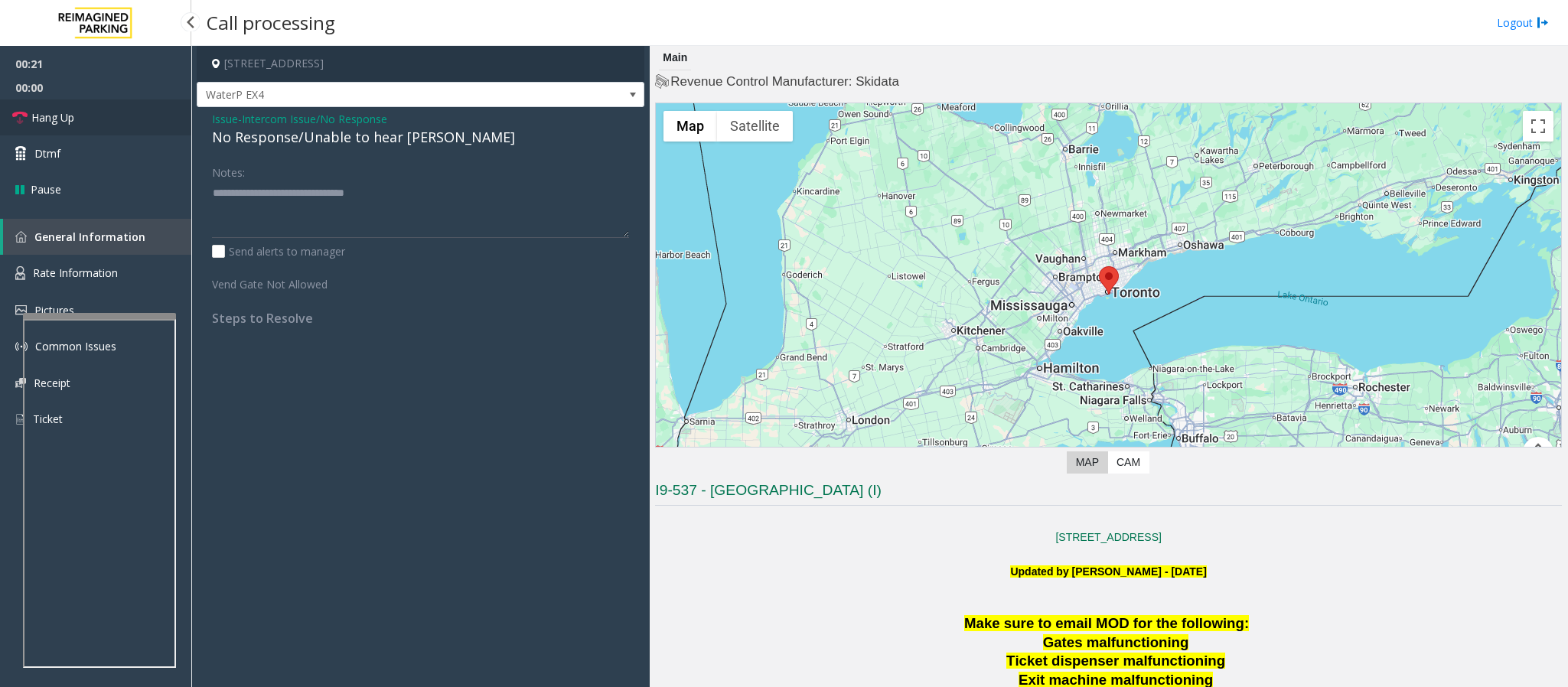
click at [69, 120] on span "Hang Up" at bounding box center [53, 117] width 43 height 16
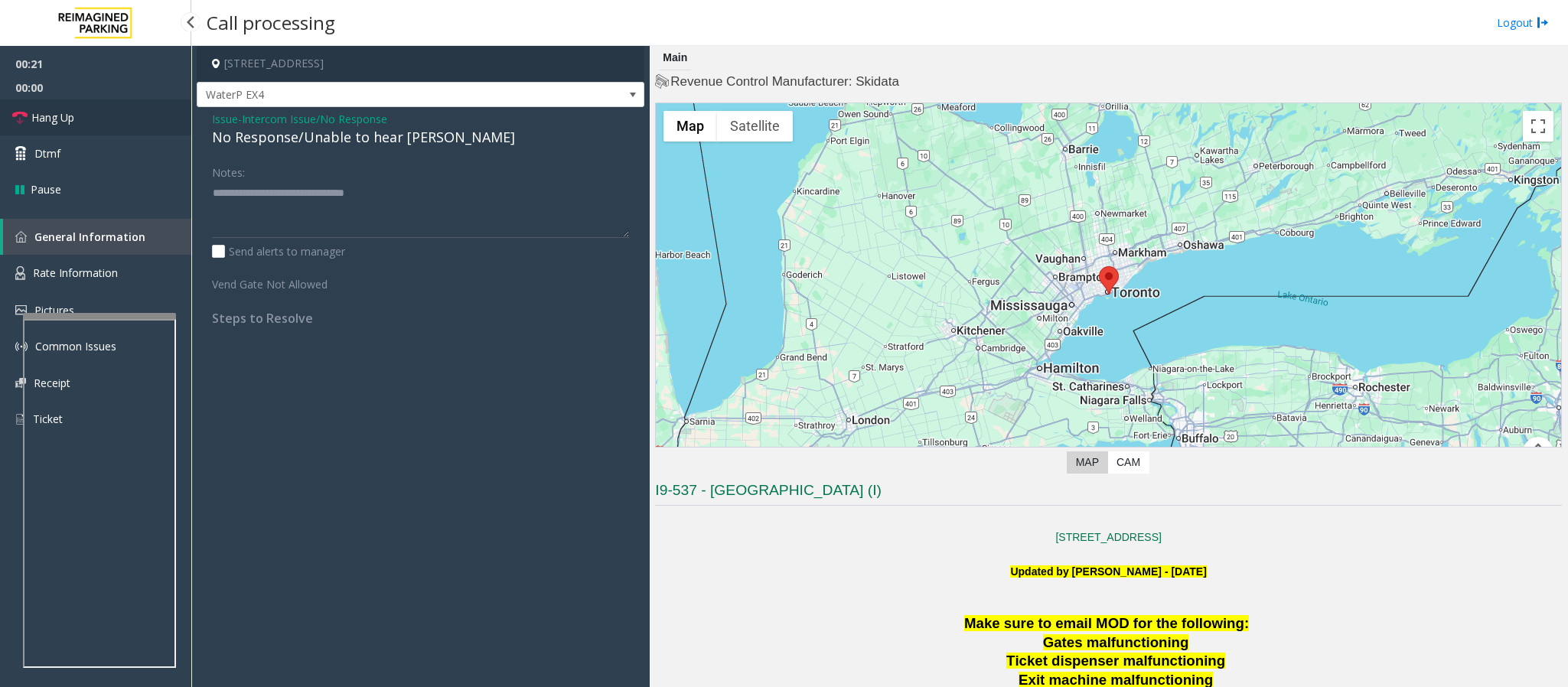
click at [69, 120] on span "Hang Up" at bounding box center [53, 117] width 43 height 16
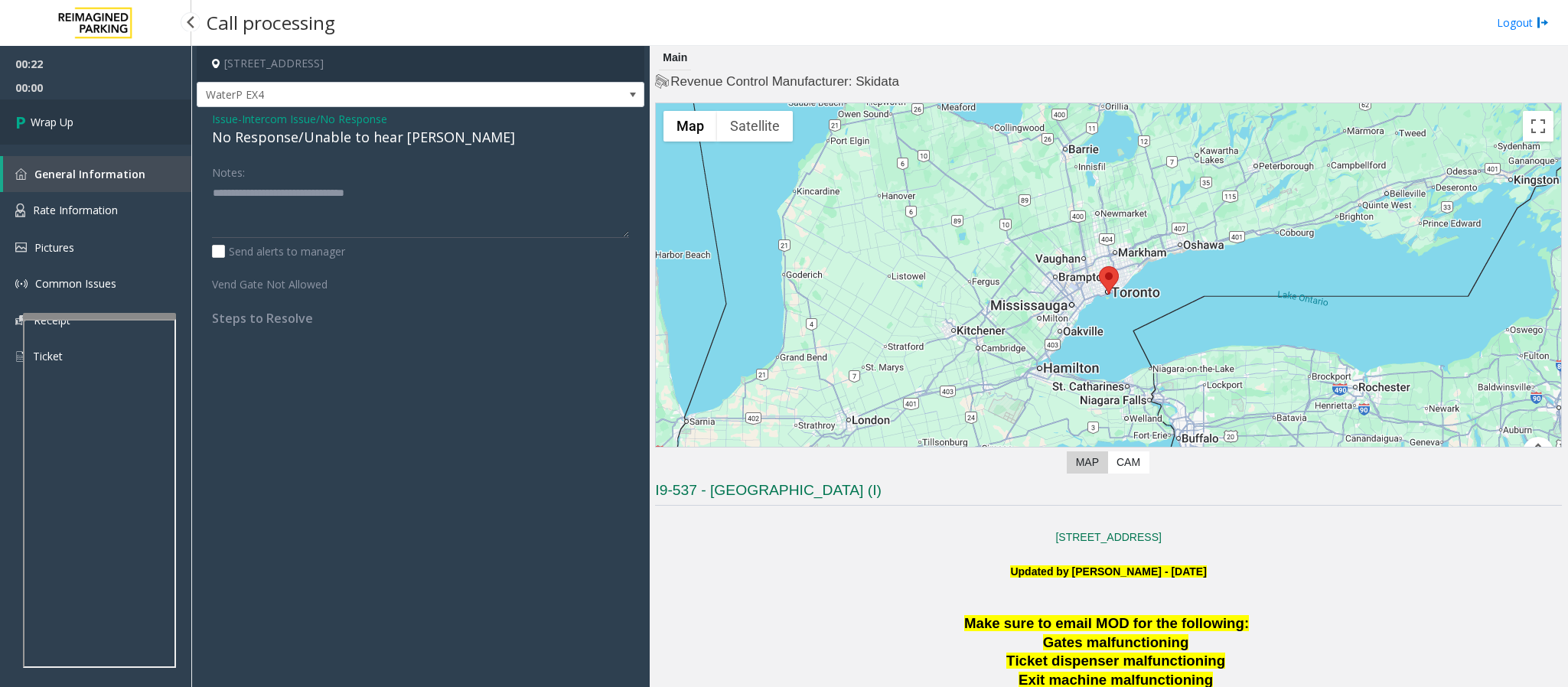
click at [69, 120] on span "Wrap Up" at bounding box center [52, 122] width 43 height 16
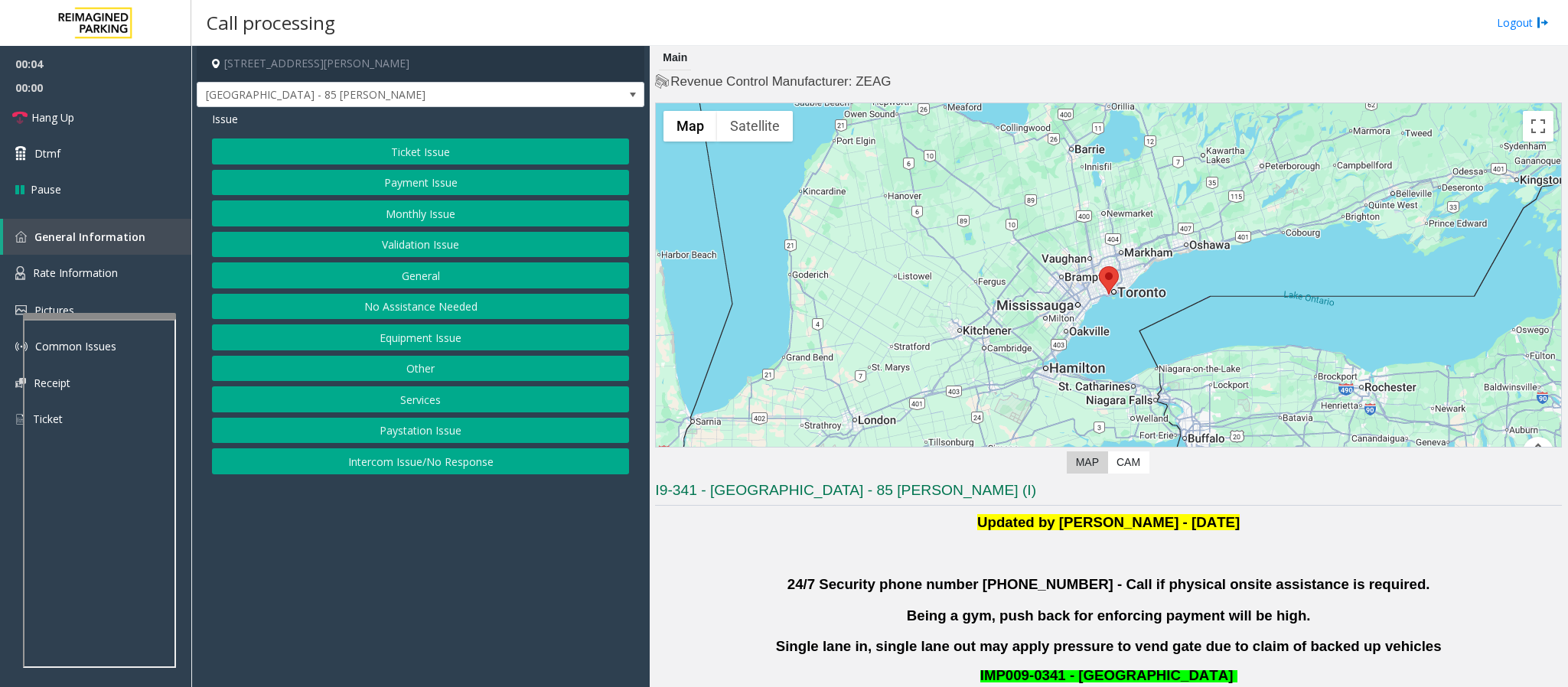
click at [462, 250] on button "Validation Issue" at bounding box center [420, 244] width 417 height 26
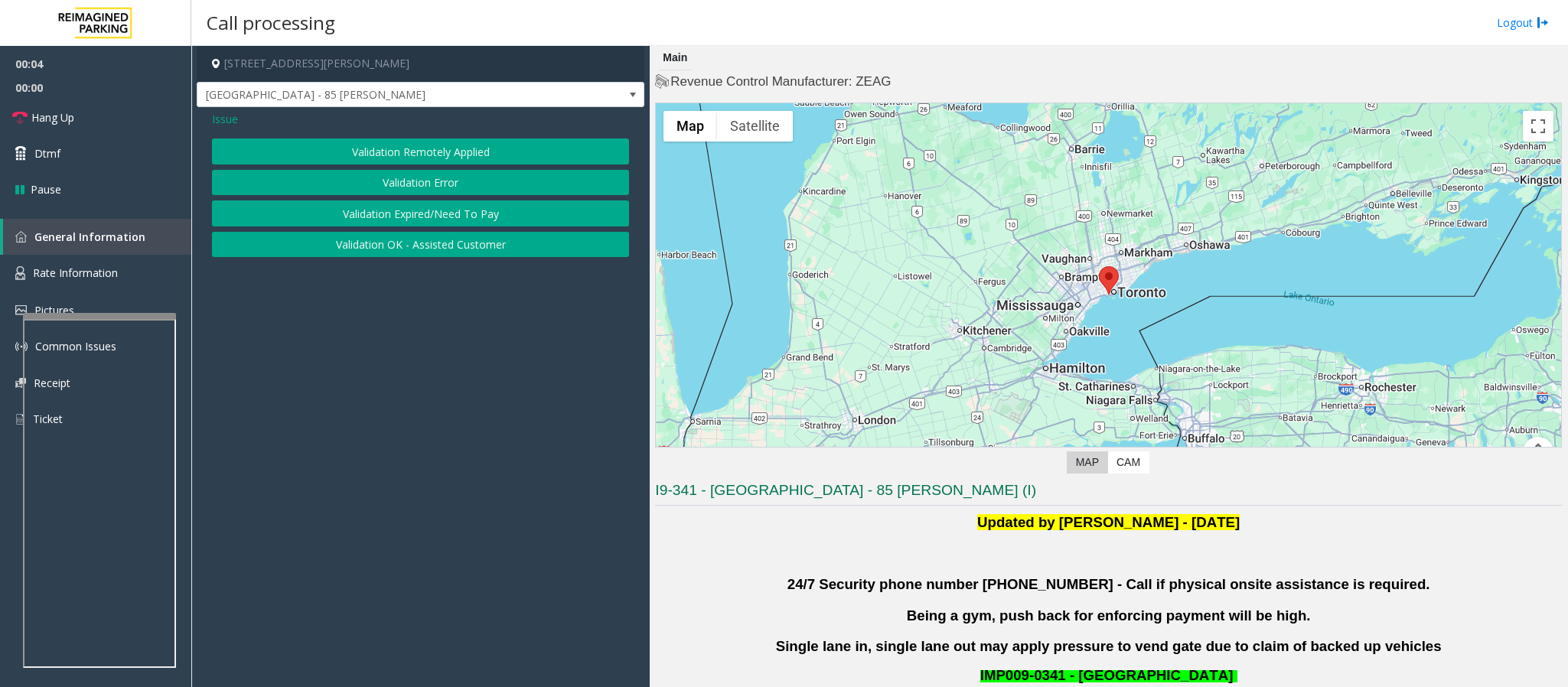
click at [464, 184] on button "Validation Error" at bounding box center [420, 183] width 417 height 26
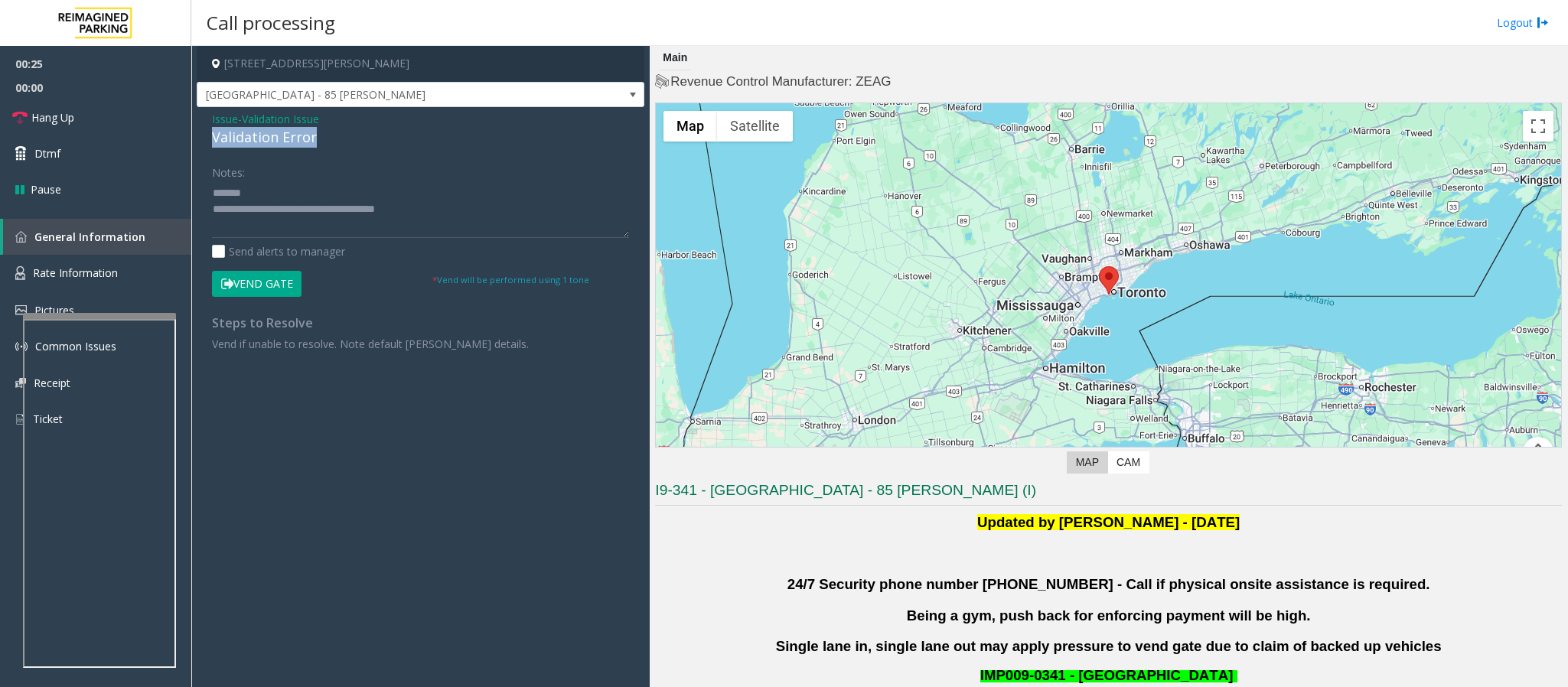
drag, startPoint x: 331, startPoint y: 143, endPoint x: 210, endPoint y: 139, distance: 121.1
click at [210, 139] on div "Issue - Validation Issue Validation Error Notes: Send alerts to manager Vend Ga…" at bounding box center [421, 237] width 448 height 260
click at [349, 186] on textarea at bounding box center [420, 209] width 417 height 58
drag, startPoint x: 457, startPoint y: 59, endPoint x: 322, endPoint y: 65, distance: 135.1
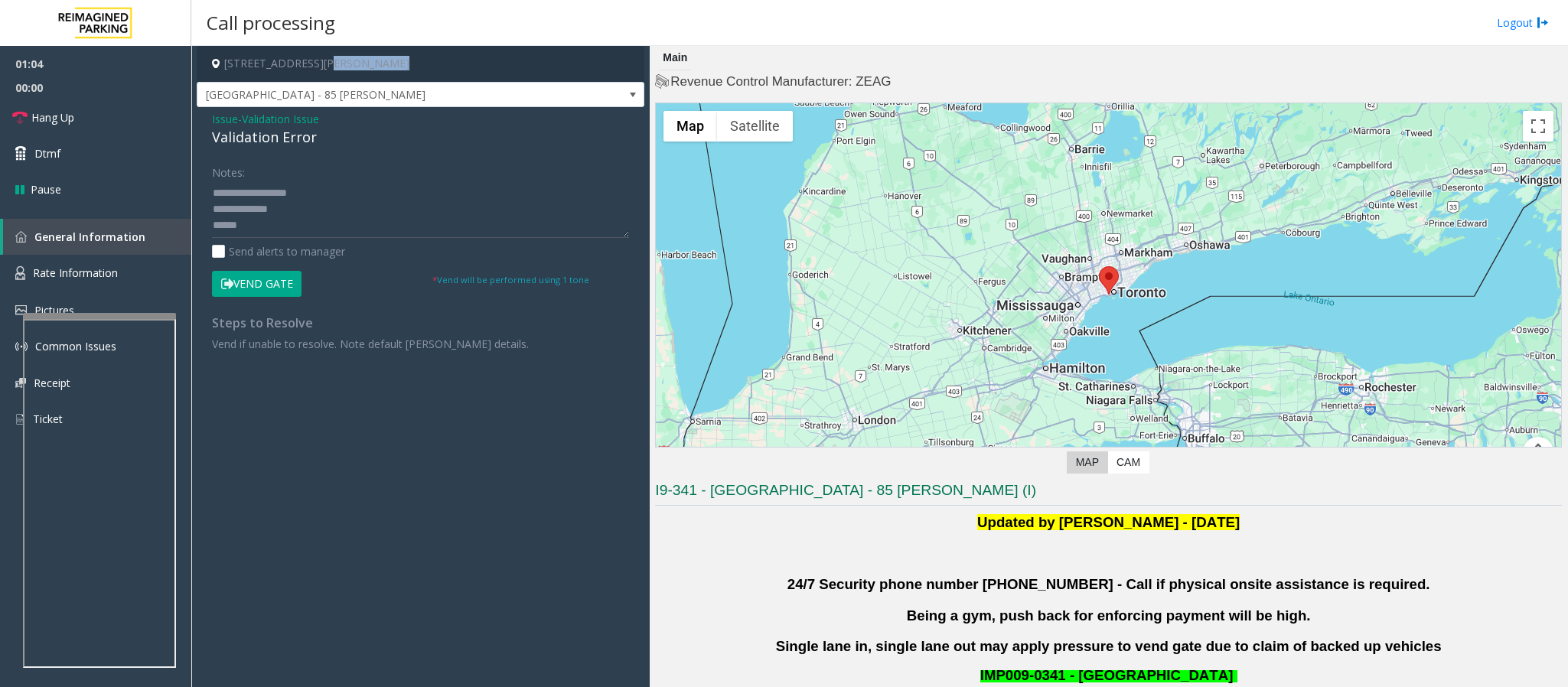
click at [322, 65] on h4 "[STREET_ADDRESS][PERSON_NAME]" at bounding box center [421, 63] width 448 height 36
copy h4 "[GEOGRAPHIC_DATA], [GEOGRAPHIC_DATA]"
click at [264, 214] on textarea at bounding box center [420, 209] width 417 height 58
click at [270, 210] on textarea at bounding box center [420, 209] width 417 height 58
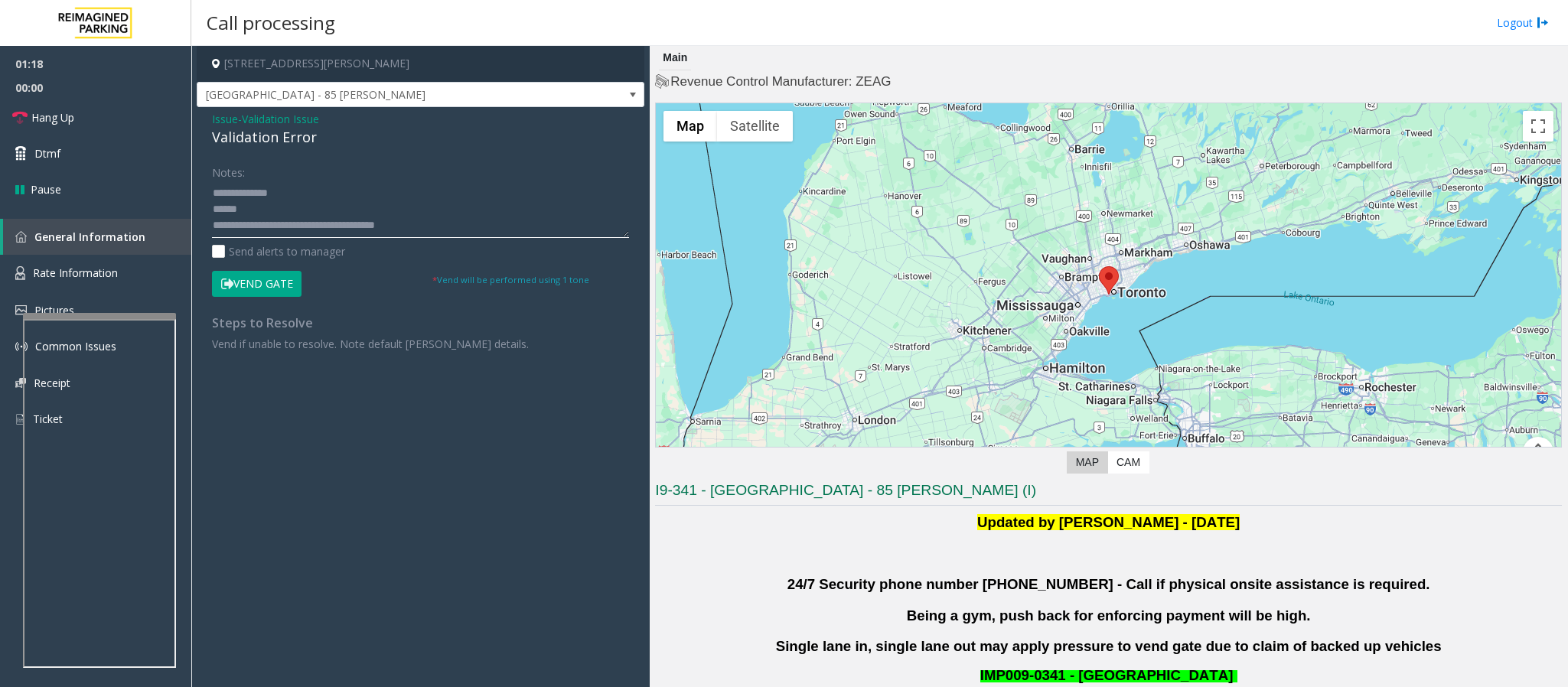
click at [270, 210] on textarea at bounding box center [420, 209] width 417 height 58
click at [256, 210] on textarea at bounding box center [420, 209] width 417 height 58
click at [259, 212] on textarea at bounding box center [420, 209] width 417 height 58
click at [260, 212] on textarea at bounding box center [420, 209] width 417 height 58
click at [271, 212] on textarea at bounding box center [420, 209] width 417 height 58
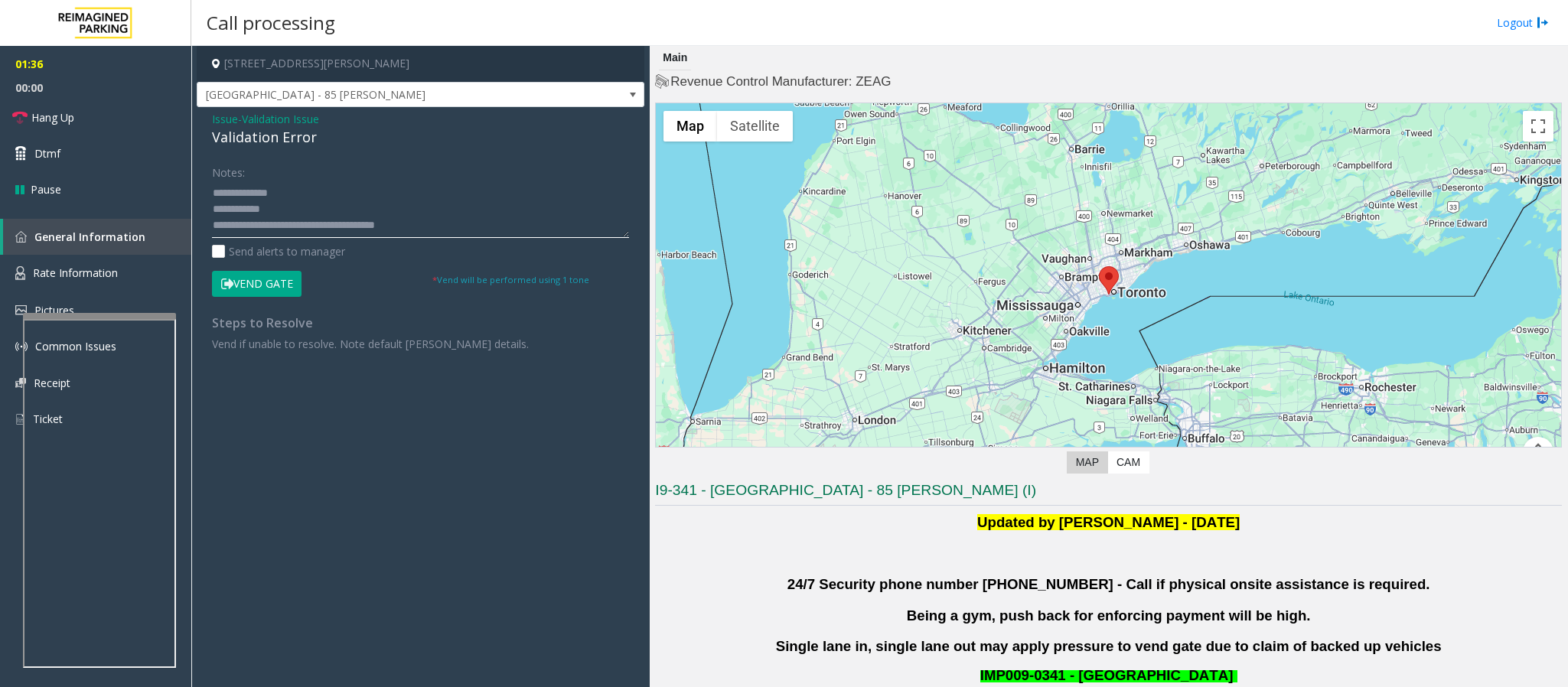
click at [255, 209] on textarea at bounding box center [420, 209] width 417 height 58
click at [259, 211] on textarea at bounding box center [420, 209] width 417 height 58
click at [266, 212] on textarea at bounding box center [420, 209] width 417 height 58
click at [278, 214] on textarea at bounding box center [420, 209] width 417 height 58
type textarea "**********"
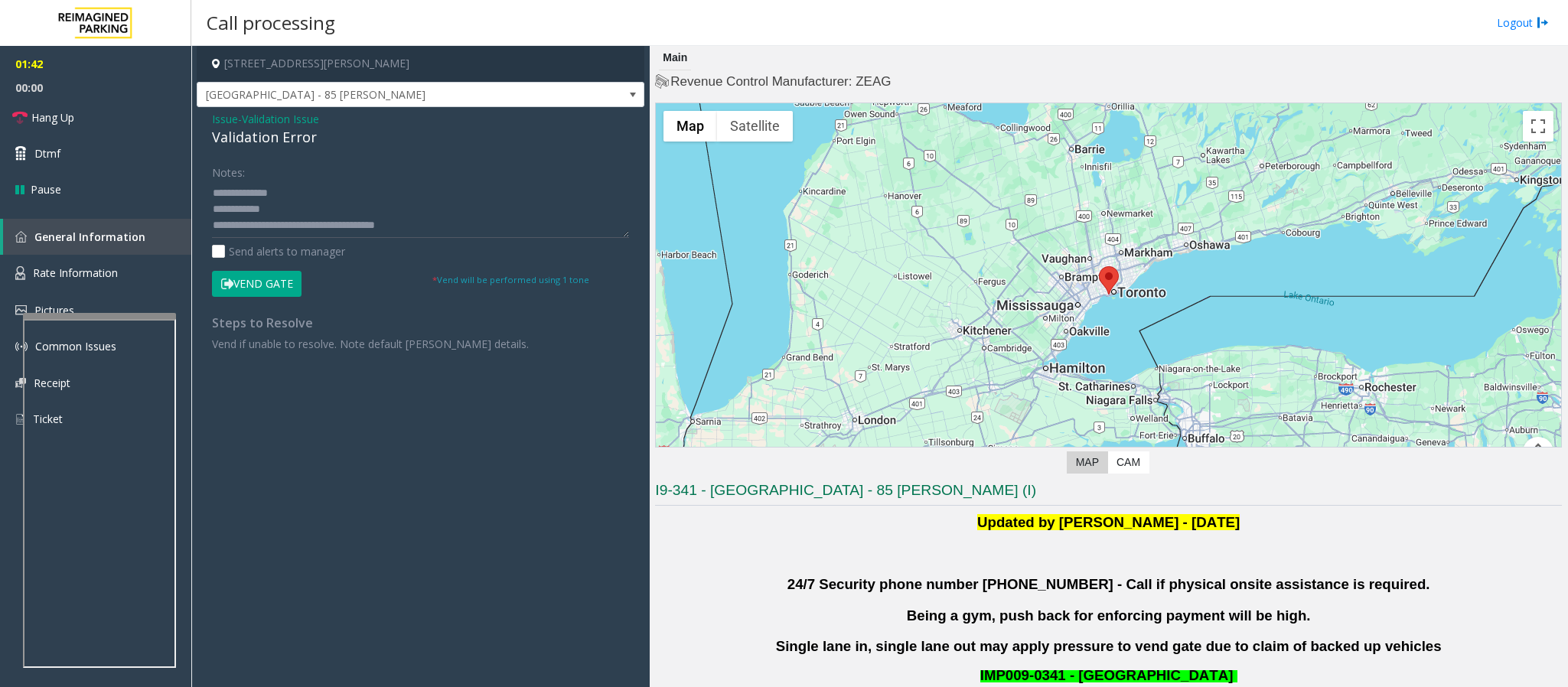
click at [266, 283] on button "Vend Gate" at bounding box center [257, 284] width 89 height 26
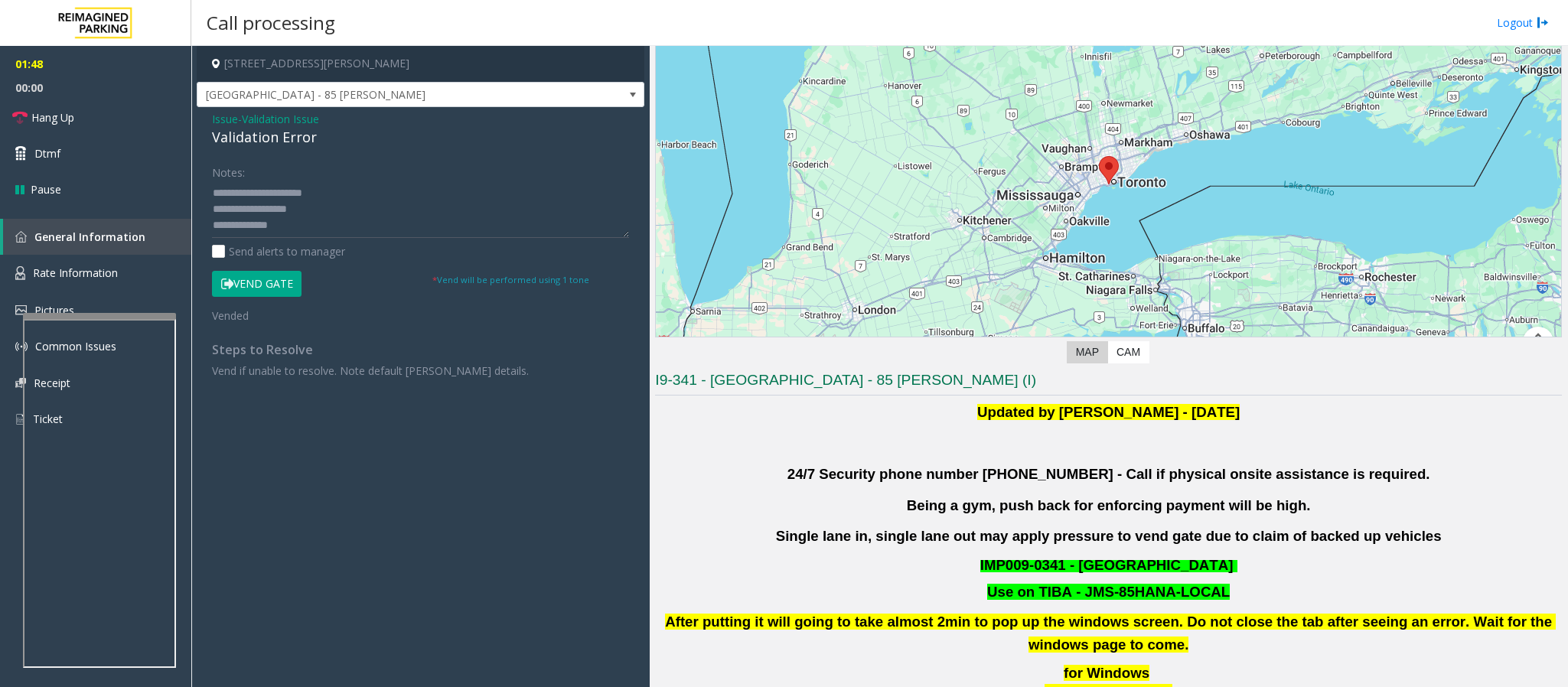
scroll to position [459, 0]
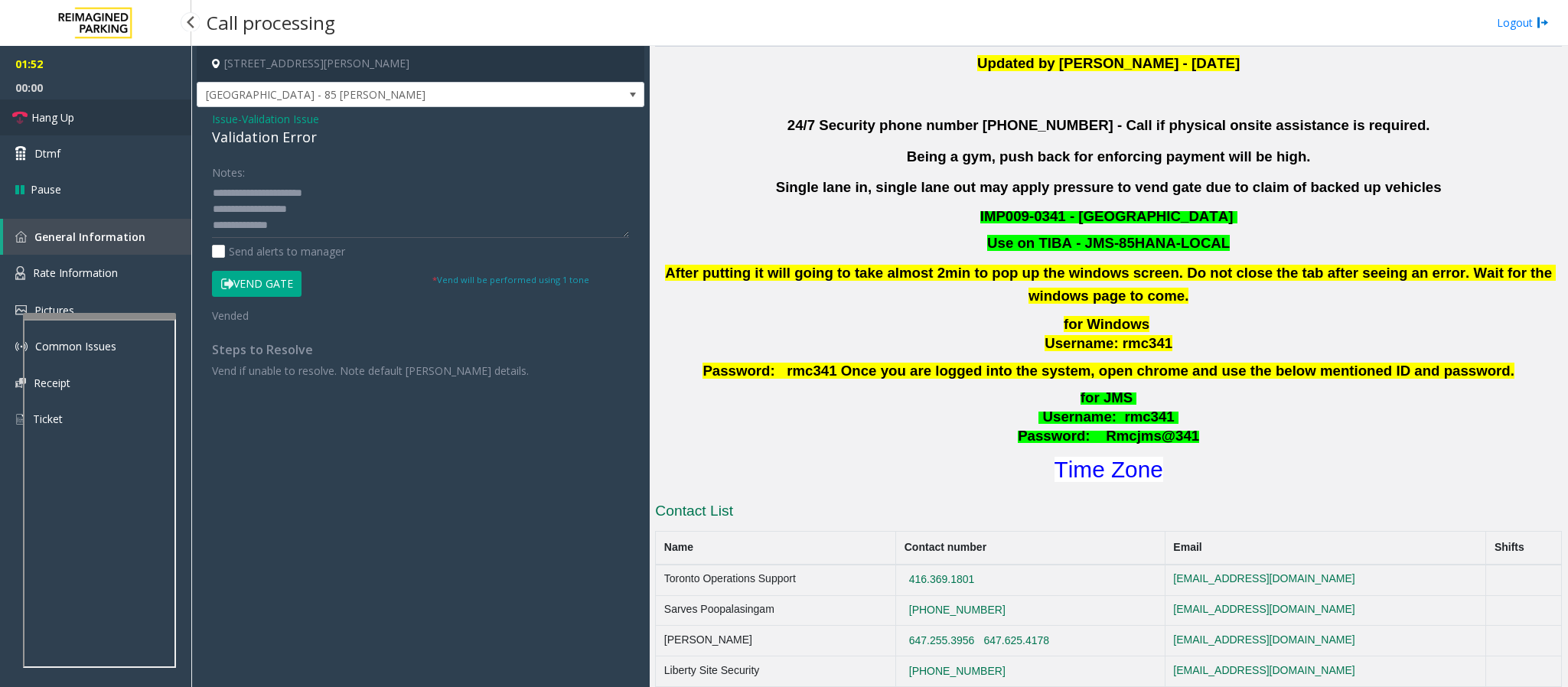
click at [51, 112] on span "Hang Up" at bounding box center [53, 117] width 43 height 16
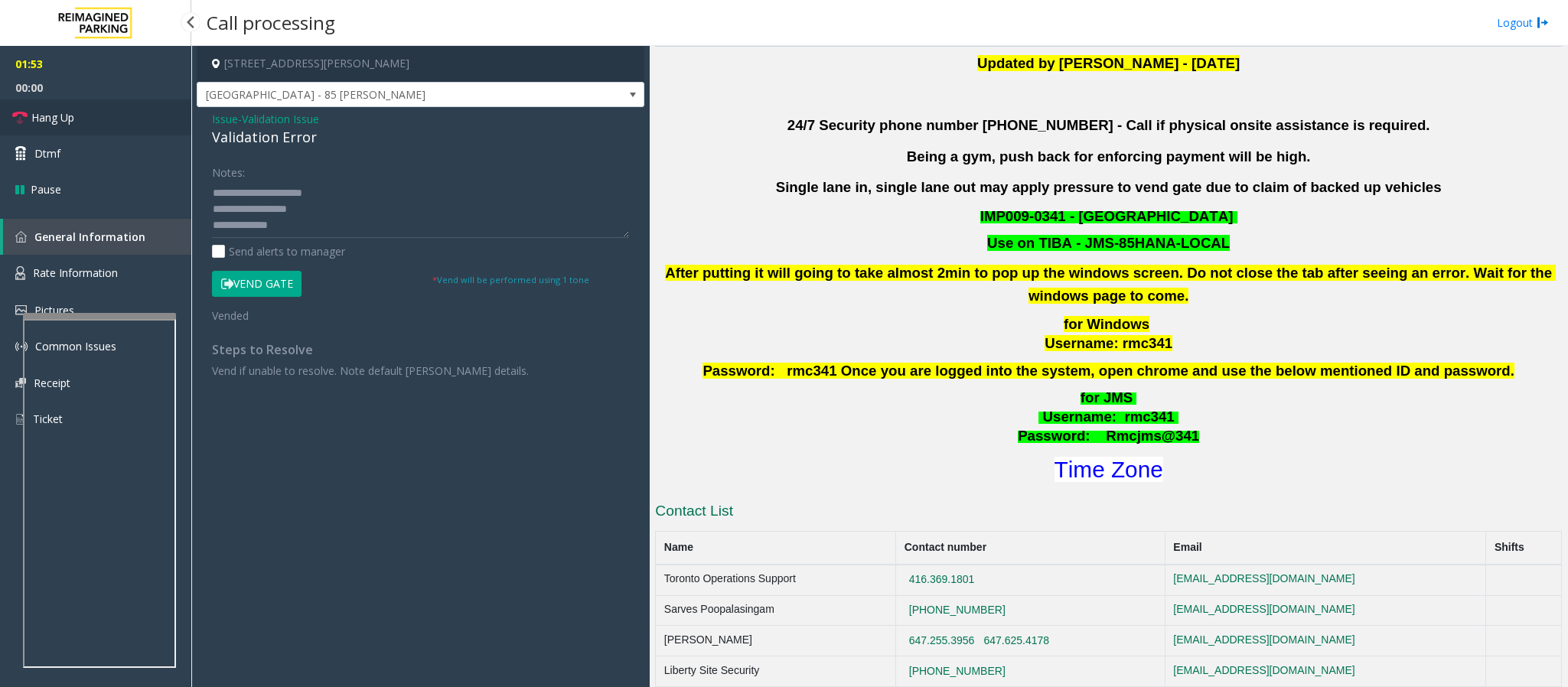
click at [51, 112] on span "Hang Up" at bounding box center [53, 117] width 43 height 16
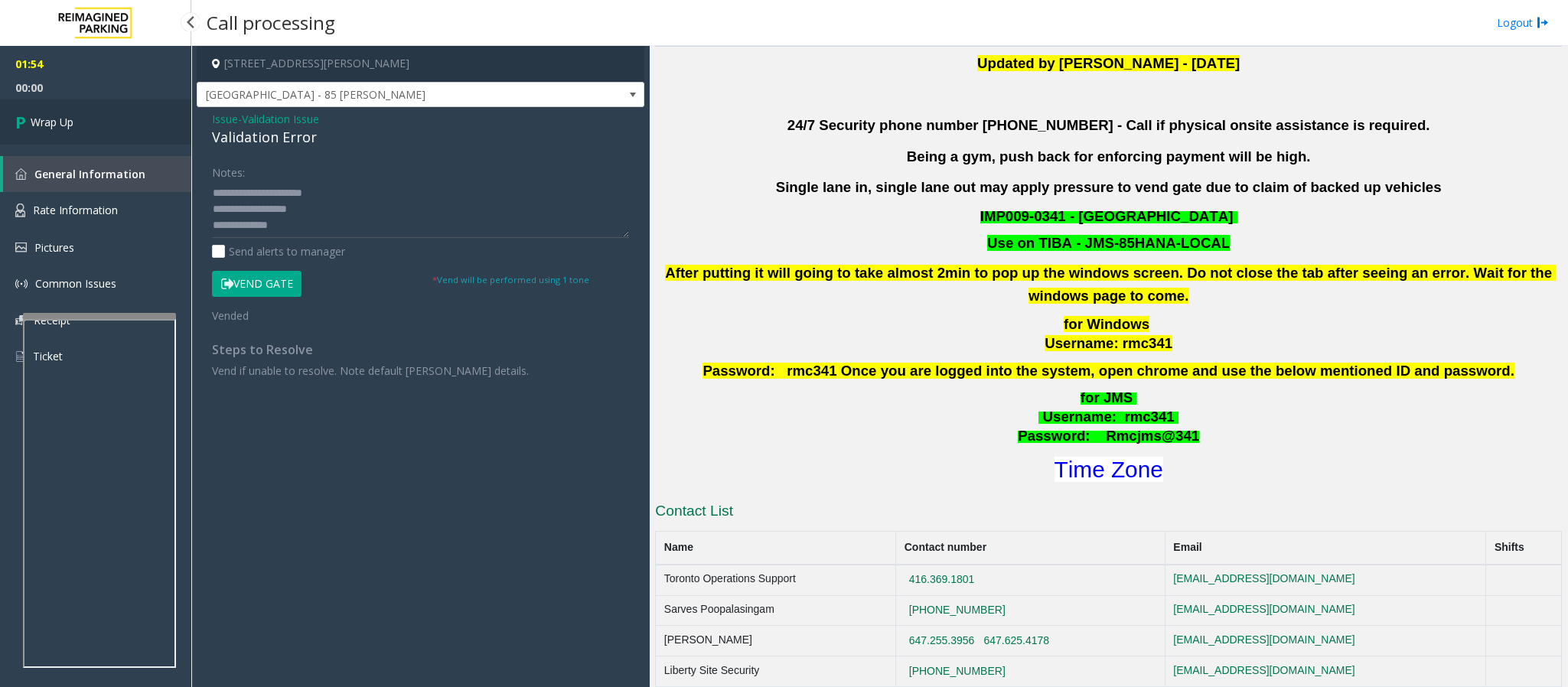
click at [62, 118] on span "Wrap Up" at bounding box center [52, 122] width 43 height 16
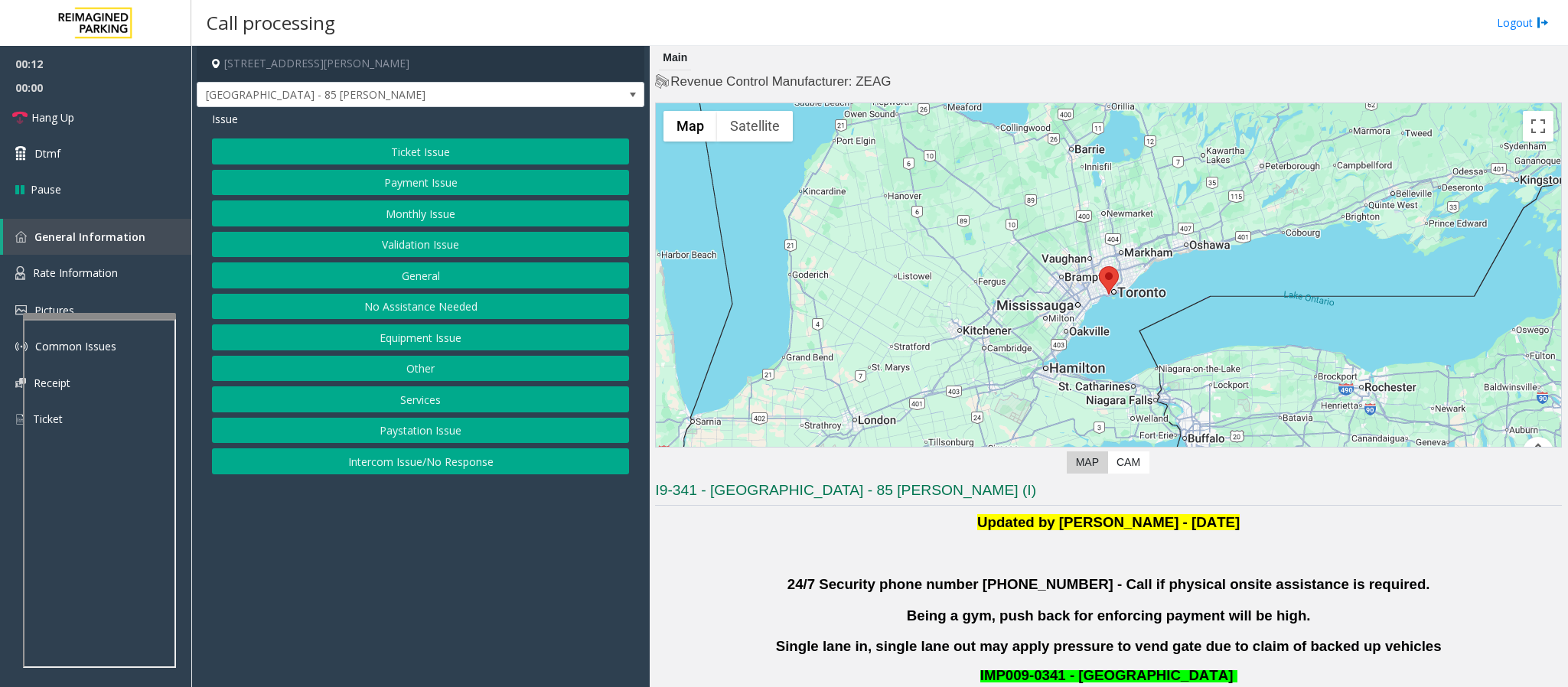
click at [484, 207] on button "Monthly Issue" at bounding box center [420, 214] width 417 height 26
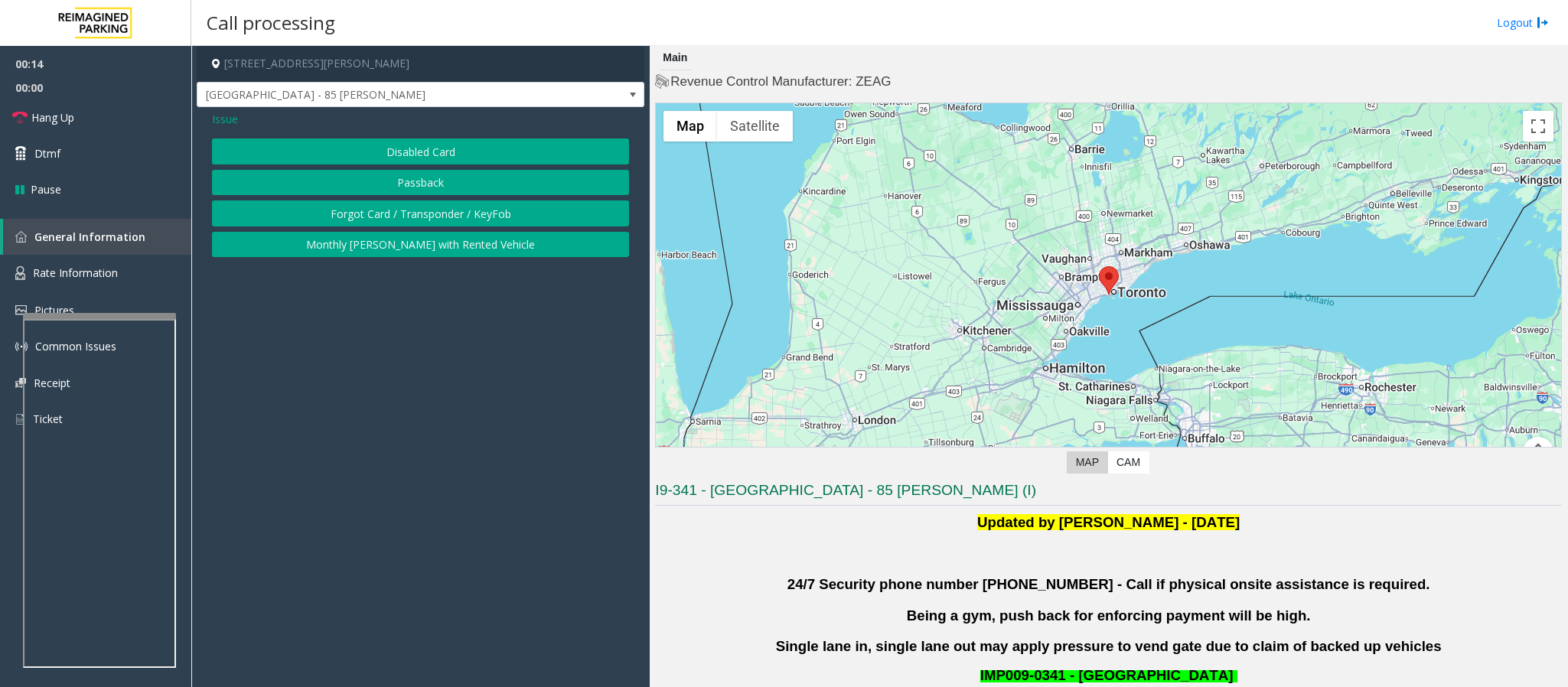
click at [231, 124] on span "Issue" at bounding box center [225, 118] width 26 height 16
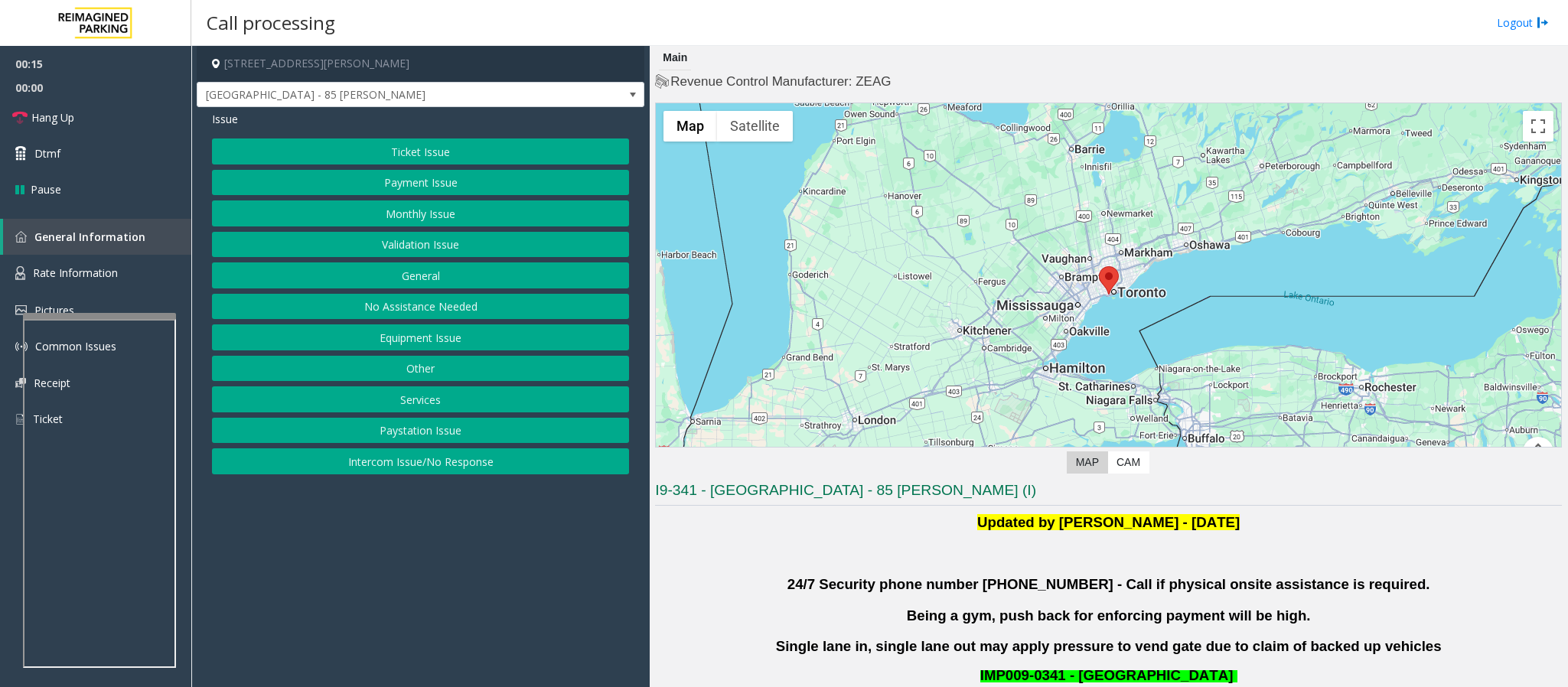
click at [420, 253] on button "Validation Issue" at bounding box center [420, 244] width 417 height 26
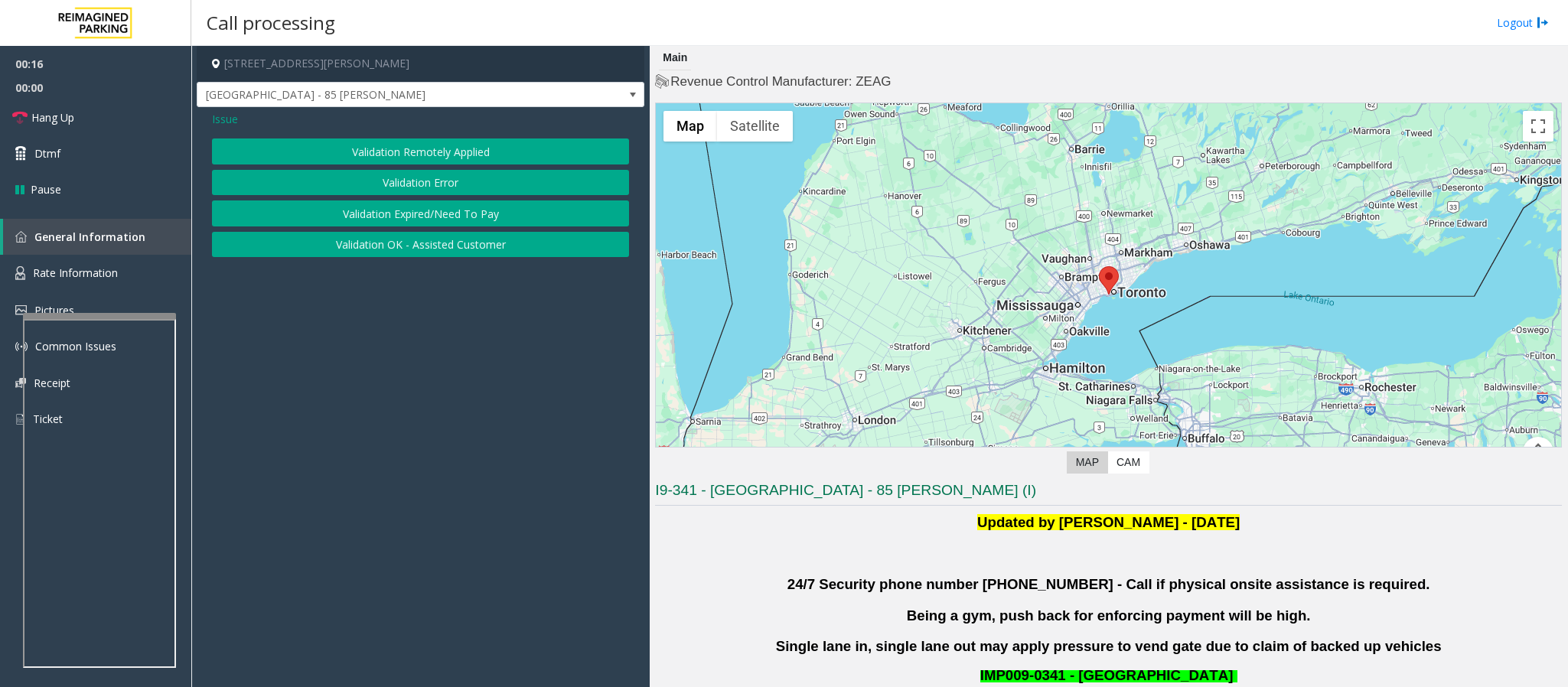
click at [412, 192] on button "Validation Error" at bounding box center [420, 183] width 417 height 26
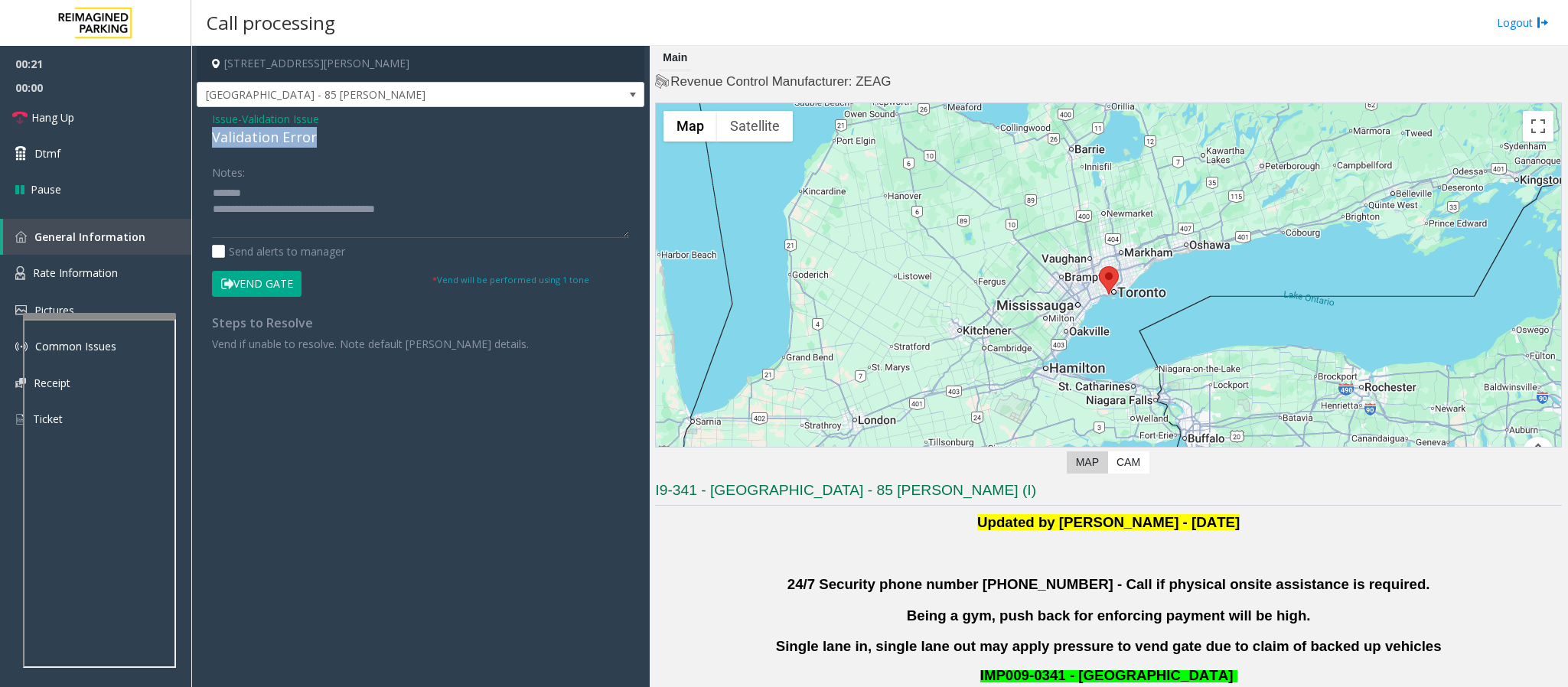
drag, startPoint x: 324, startPoint y: 137, endPoint x: 212, endPoint y: 137, distance: 112.0
click at [212, 137] on div "Validation Error" at bounding box center [420, 138] width 417 height 20
click at [361, 186] on textarea at bounding box center [420, 209] width 417 height 58
click at [257, 210] on textarea at bounding box center [420, 209] width 417 height 58
click at [274, 232] on textarea at bounding box center [420, 209] width 417 height 58
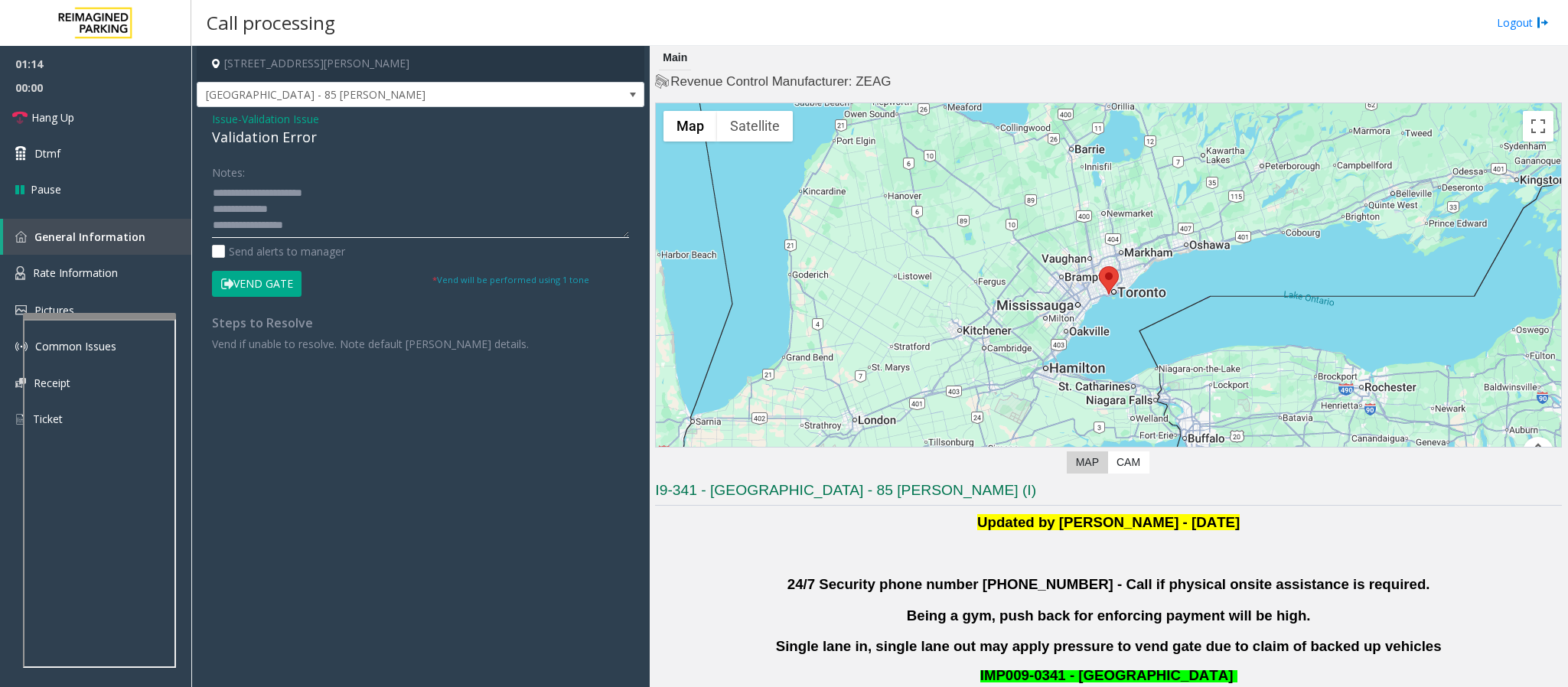
scroll to position [33, 0]
type textarea "**********"
click at [283, 271] on button "Vend Gate" at bounding box center [257, 284] width 89 height 26
click at [294, 276] on button "Vend Gate" at bounding box center [257, 284] width 89 height 26
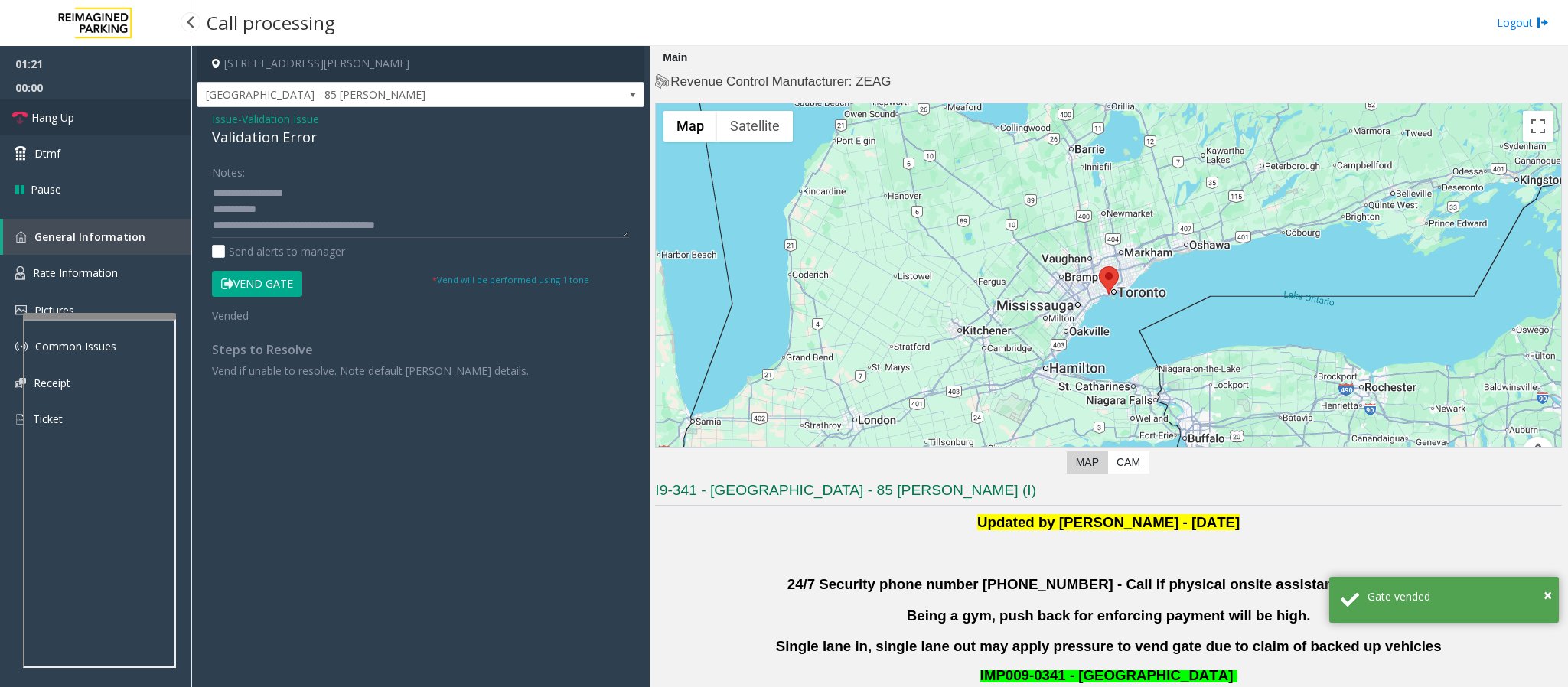
click at [62, 120] on span "Hang Up" at bounding box center [53, 117] width 43 height 16
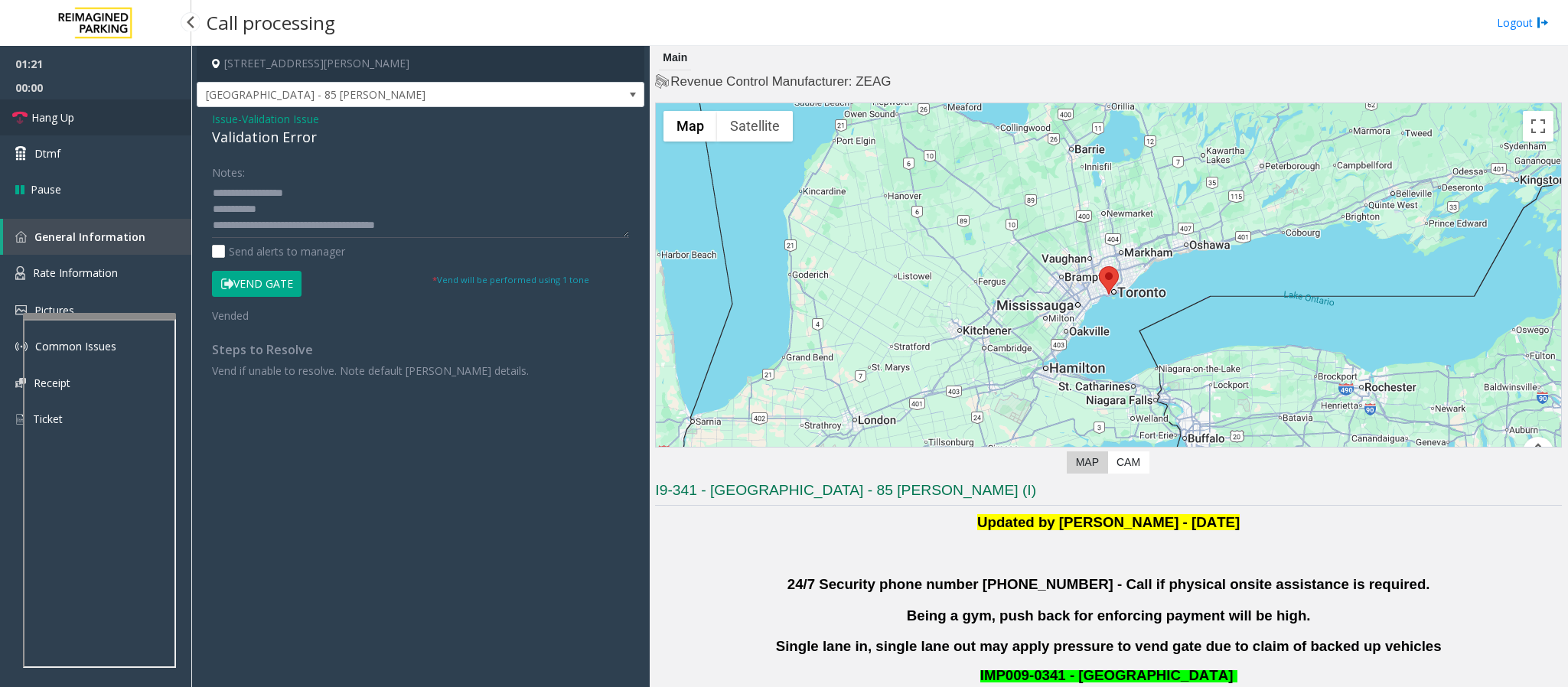
click at [62, 120] on span "Hang Up" at bounding box center [53, 117] width 43 height 16
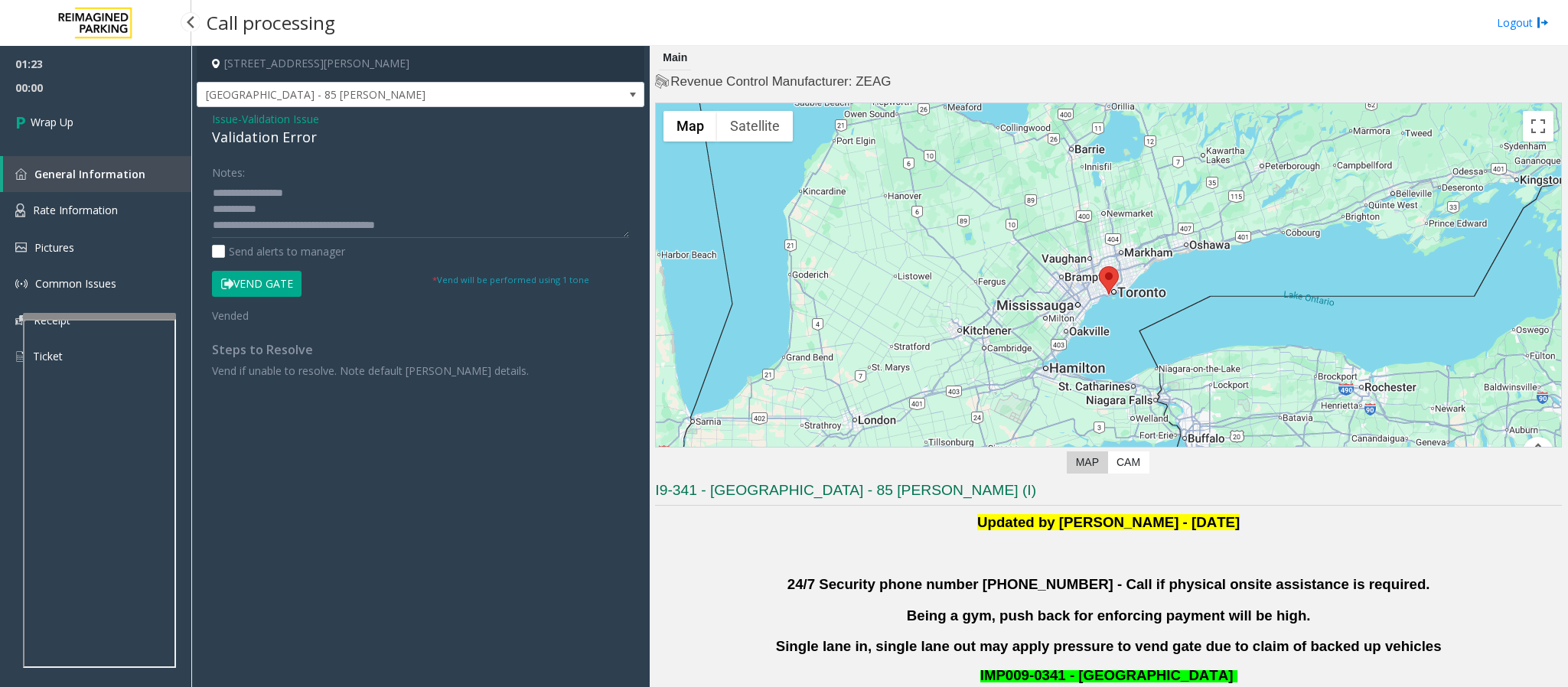
click at [62, 120] on span "Wrap Up" at bounding box center [52, 122] width 43 height 16
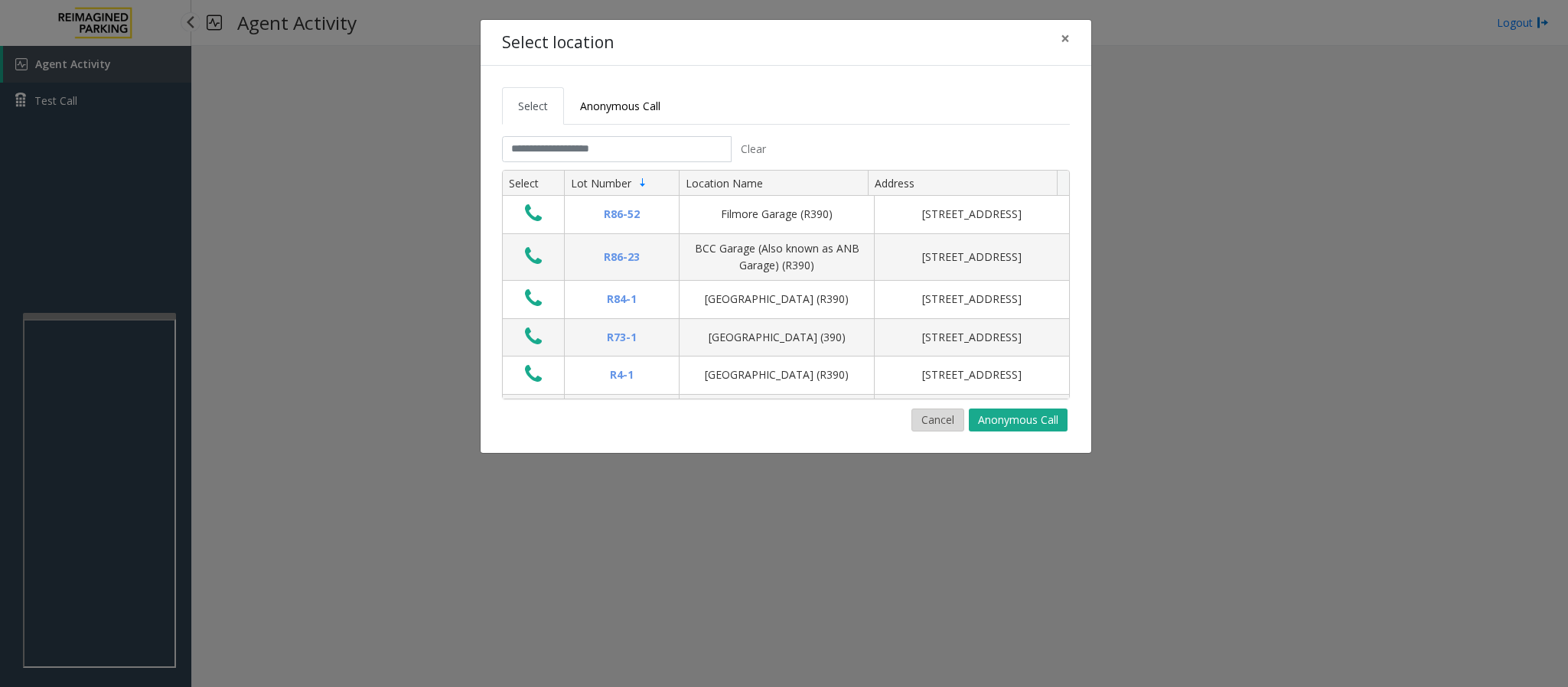
click at [923, 426] on button "Cancel" at bounding box center [937, 420] width 53 height 23
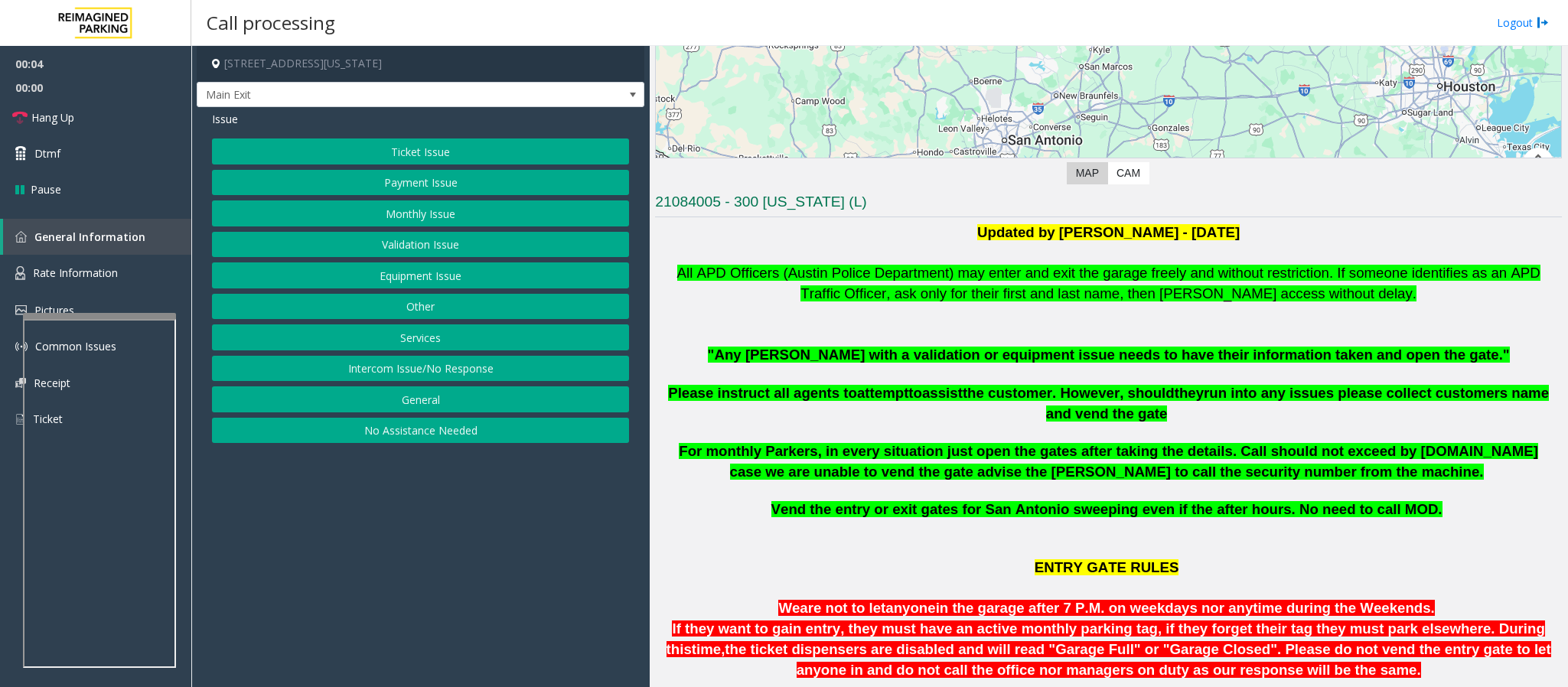
scroll to position [230, 0]
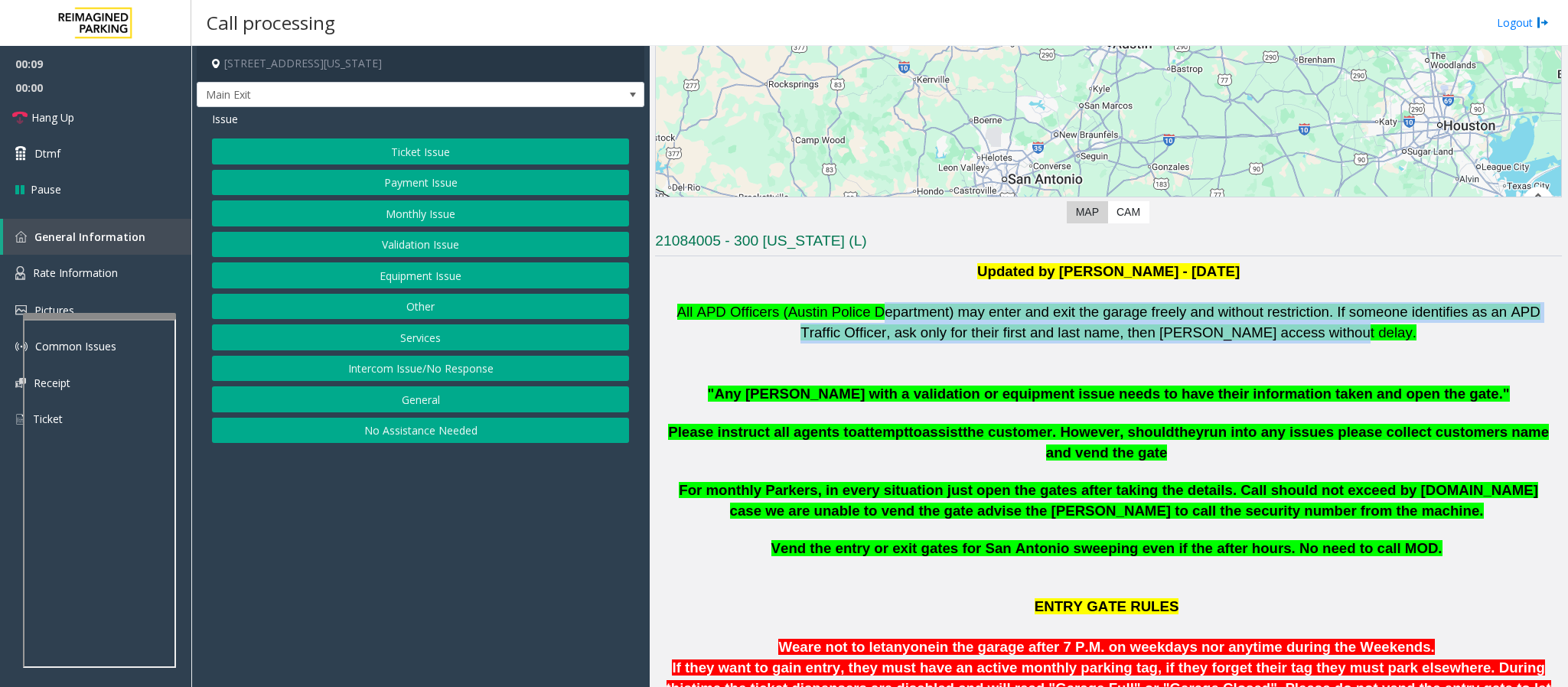
drag, startPoint x: 848, startPoint y: 312, endPoint x: 1321, endPoint y: 339, distance: 473.8
click at [1045, 339] on p "All APD Officers (Austin Police Department) may enter and exit the garage freel…" at bounding box center [1108, 323] width 906 height 41
click at [1045, 342] on p "All APD Officers (Austin Police Department) may enter and exit the garage freel…" at bounding box center [1108, 323] width 906 height 41
drag, startPoint x: 1330, startPoint y: 336, endPoint x: 654, endPoint y: 314, distance: 676.4
click at [654, 314] on div "Main ← Move left → Move right ↑ Move up ↓ Move down + Zoom in - Zoom out Home J…" at bounding box center [1108, 366] width 917 height 641
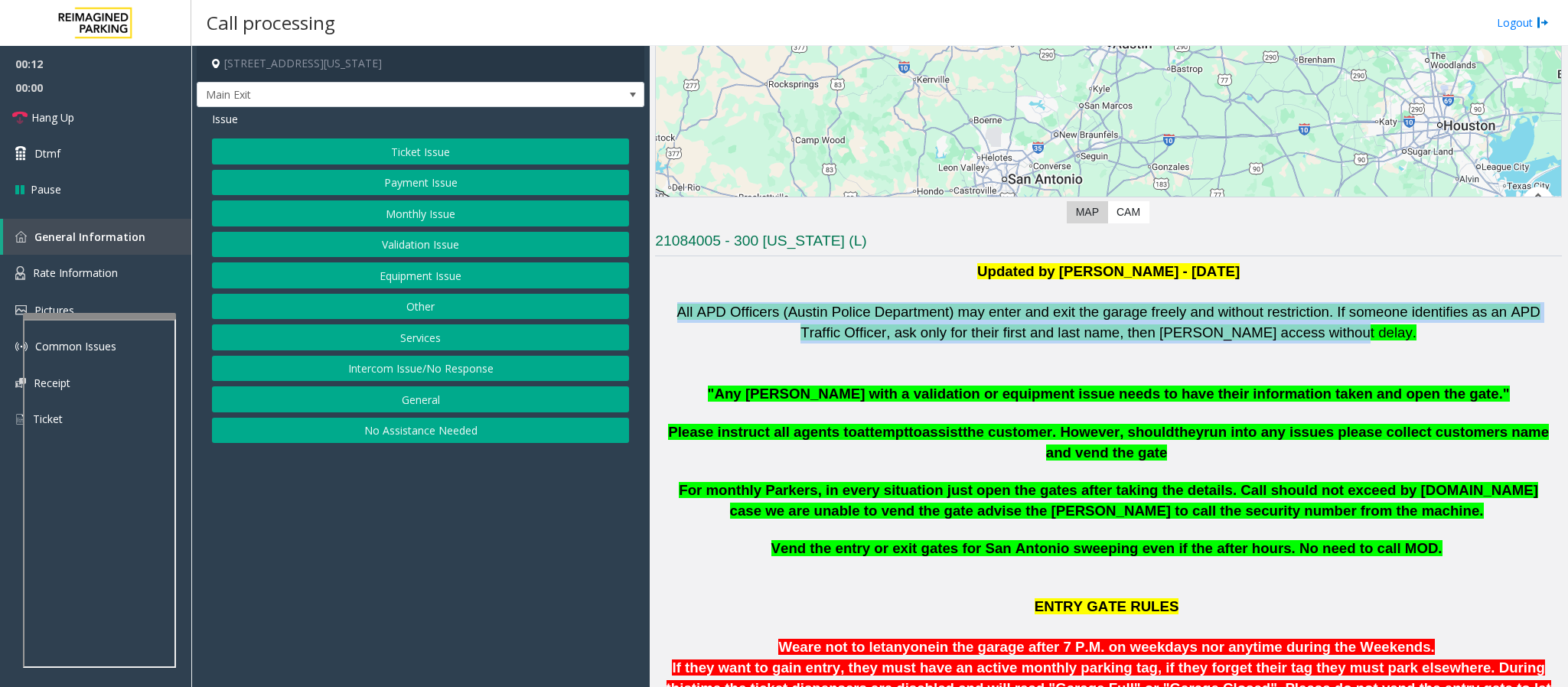
click at [678, 336] on p "All APD Officers (Austin Police Department) may enter and exit the garage freel…" at bounding box center [1108, 323] width 906 height 41
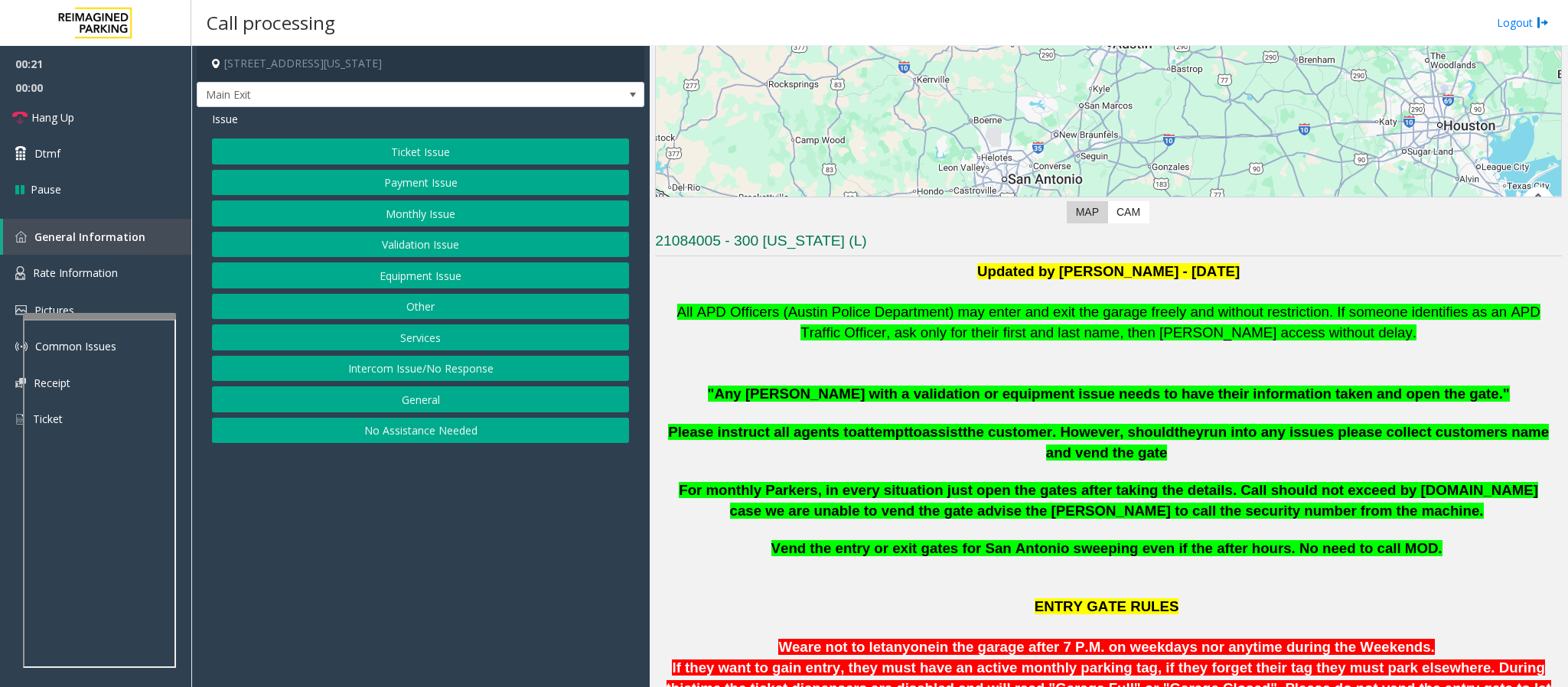
click at [388, 150] on button "Ticket Issue" at bounding box center [420, 152] width 417 height 26
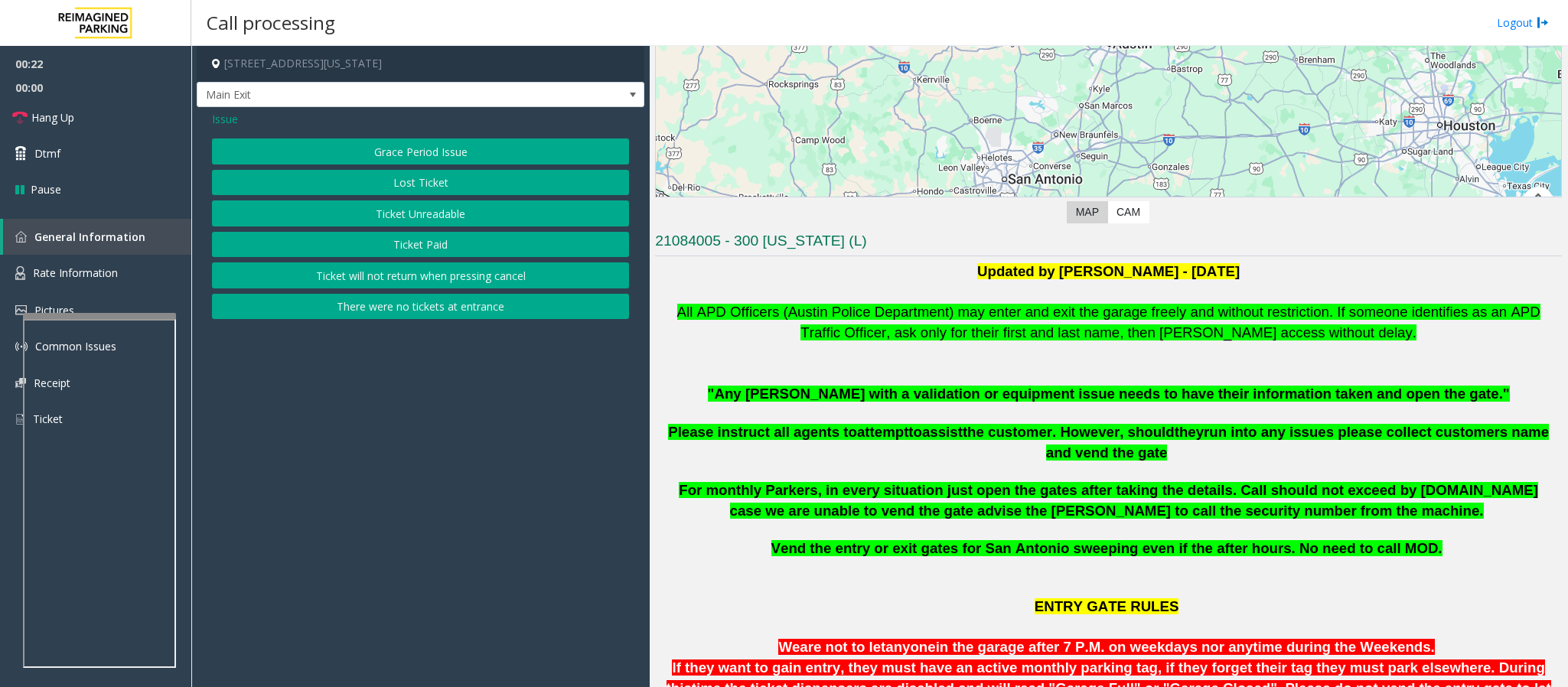
click at [413, 212] on button "Ticket Unreadable" at bounding box center [420, 214] width 417 height 26
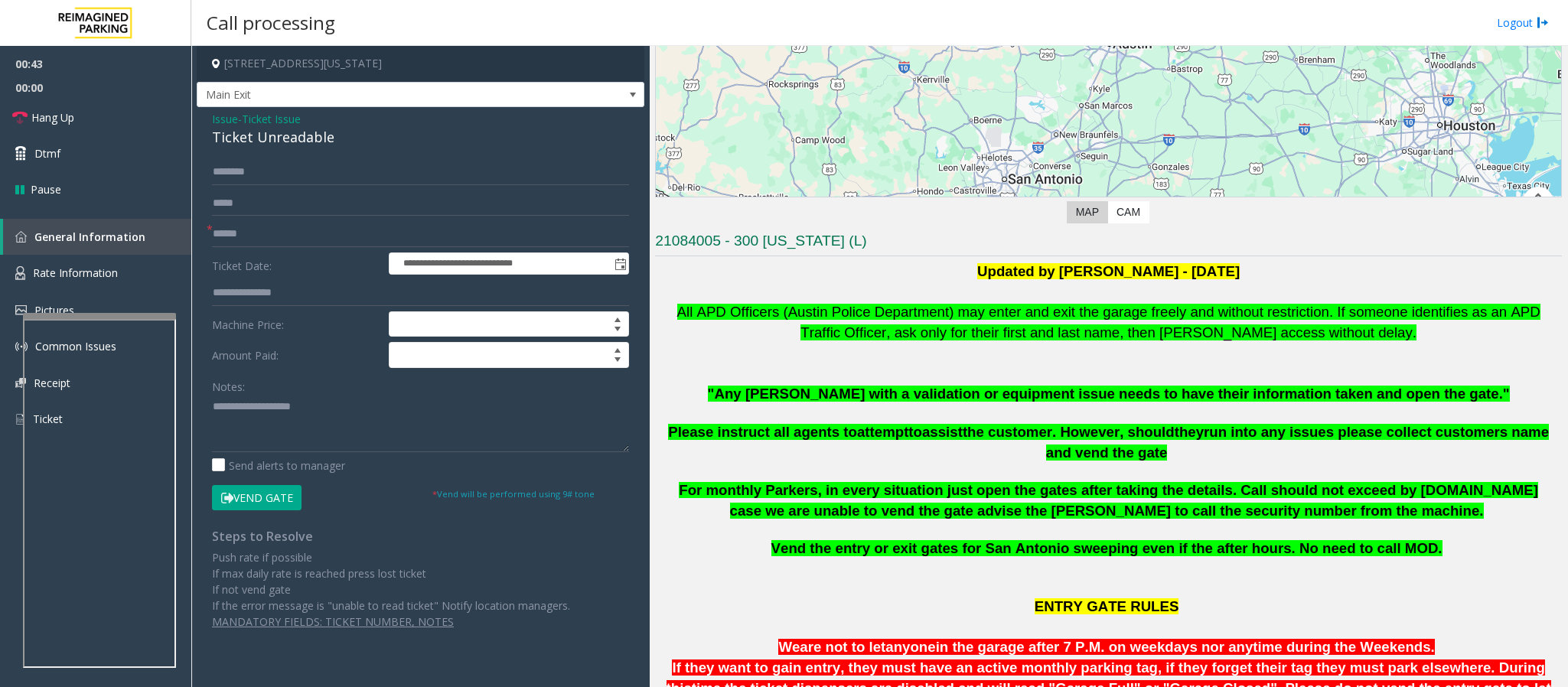
click at [217, 127] on div "Ticket Unreadable" at bounding box center [420, 138] width 417 height 20
click at [225, 125] on span "Issue" at bounding box center [225, 118] width 26 height 16
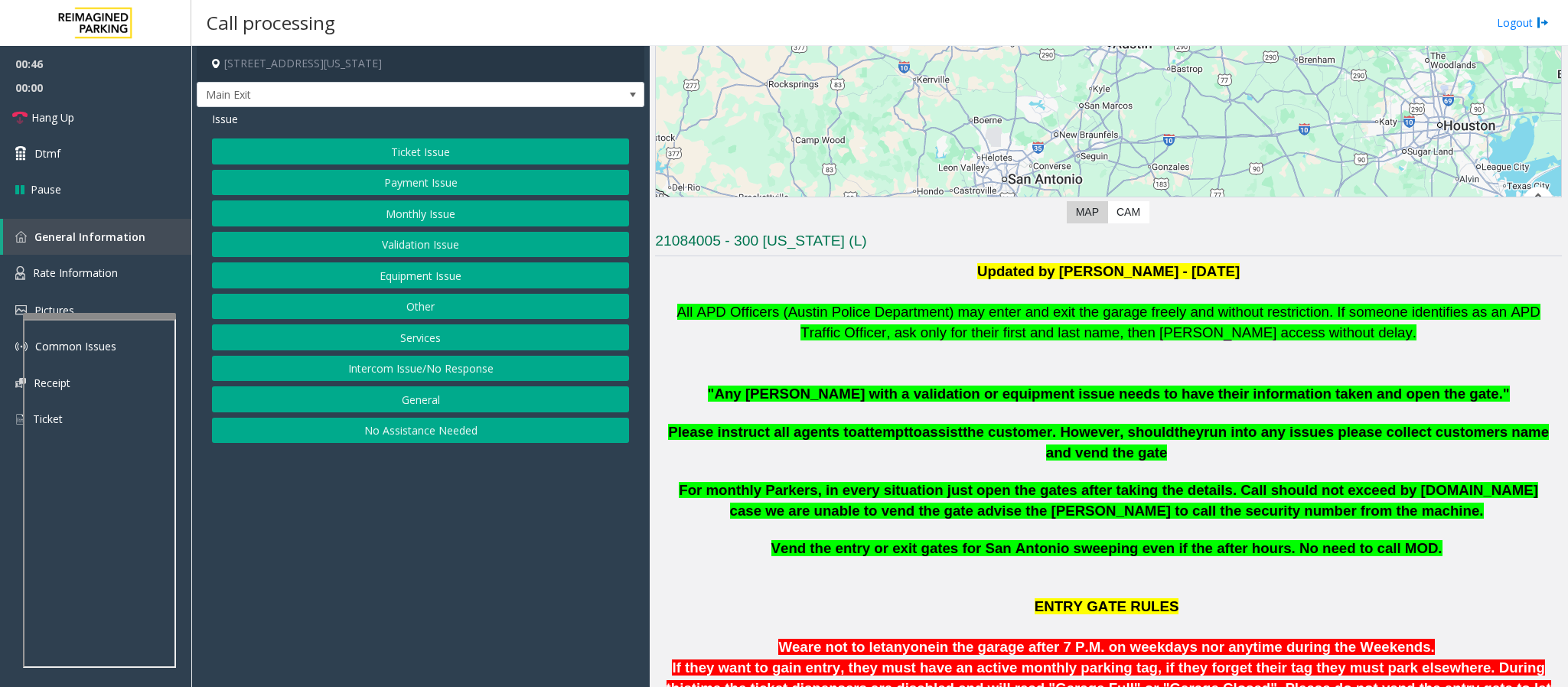
click at [416, 246] on button "Validation Issue" at bounding box center [420, 244] width 417 height 26
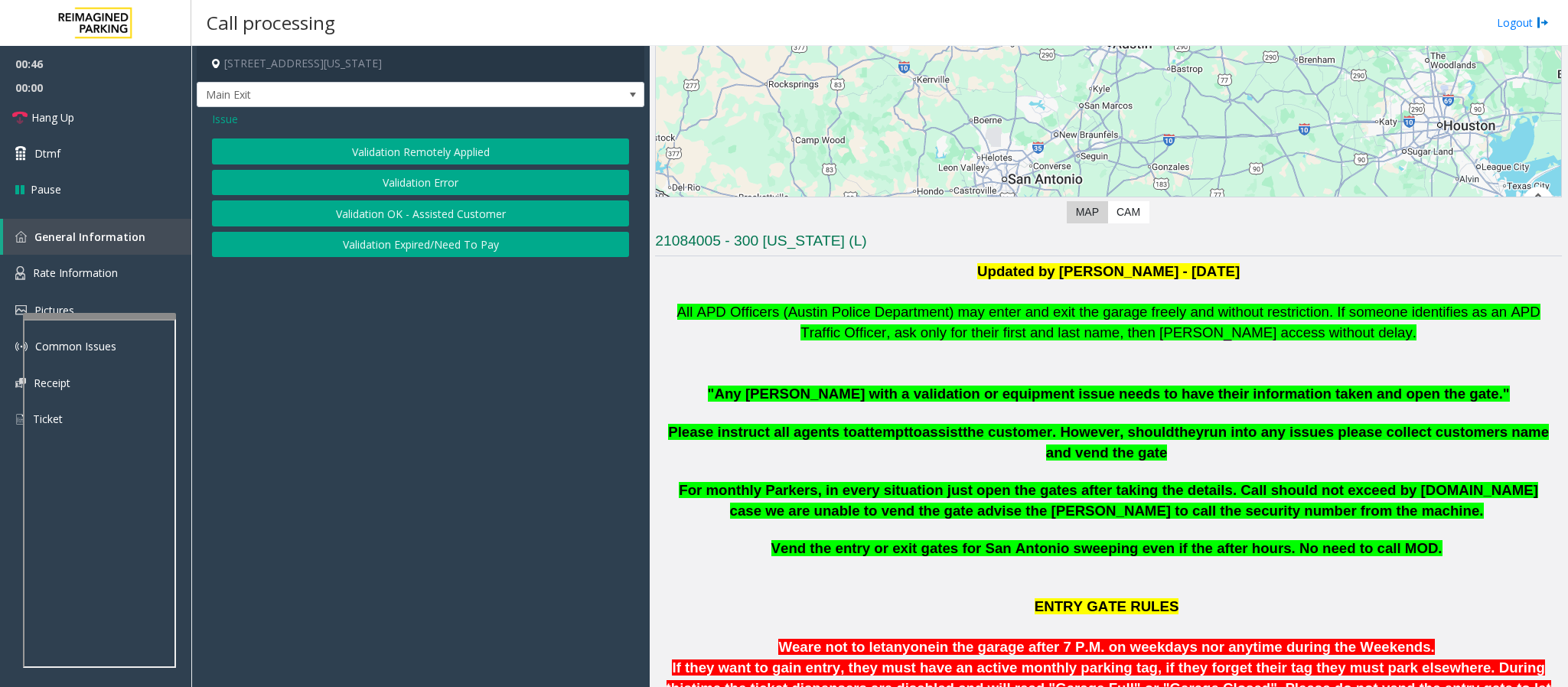
click at [413, 192] on button "Validation Error" at bounding box center [420, 183] width 417 height 26
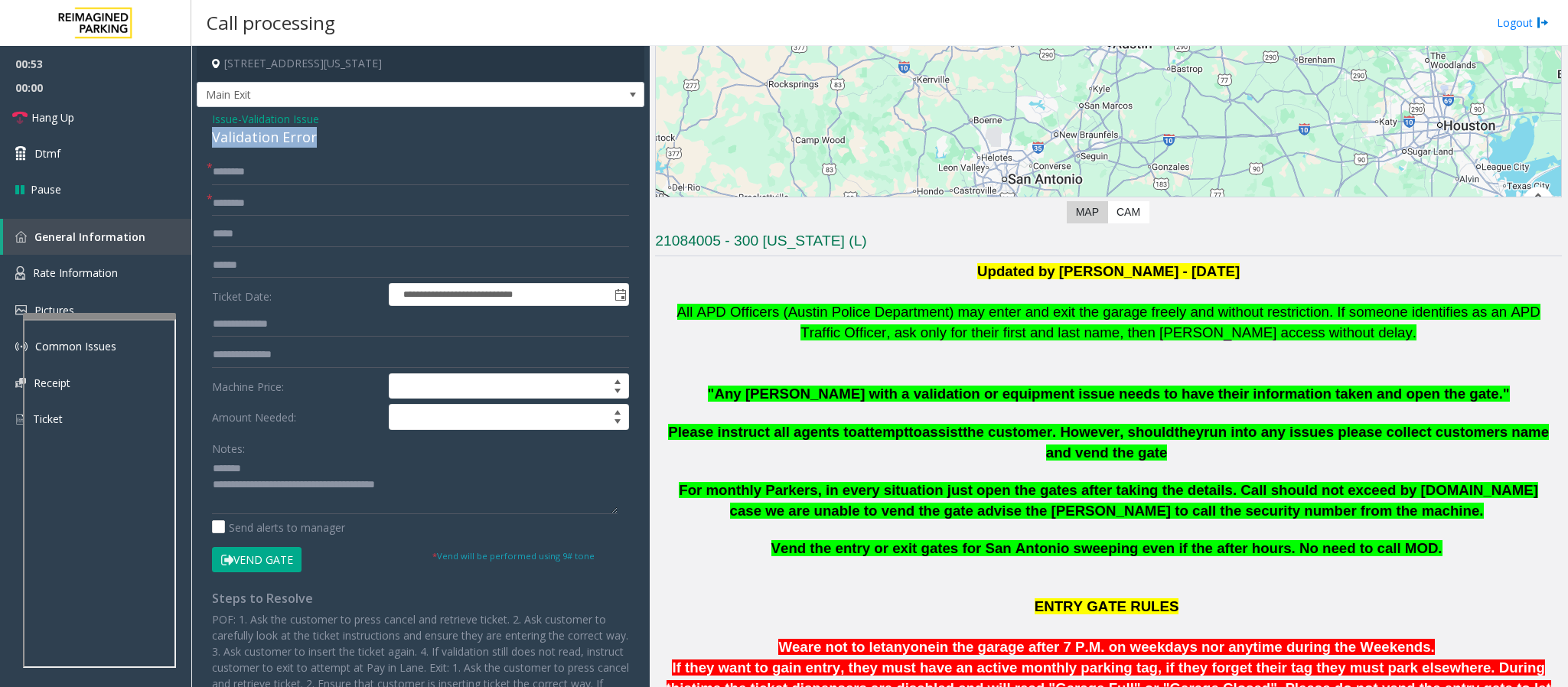
drag, startPoint x: 319, startPoint y: 139, endPoint x: 204, endPoint y: 137, distance: 115.0
click at [204, 137] on div "**********" at bounding box center [421, 479] width 448 height 745
type textarea "**********"
click at [242, 198] on input "text" at bounding box center [420, 204] width 417 height 26
type input "***"
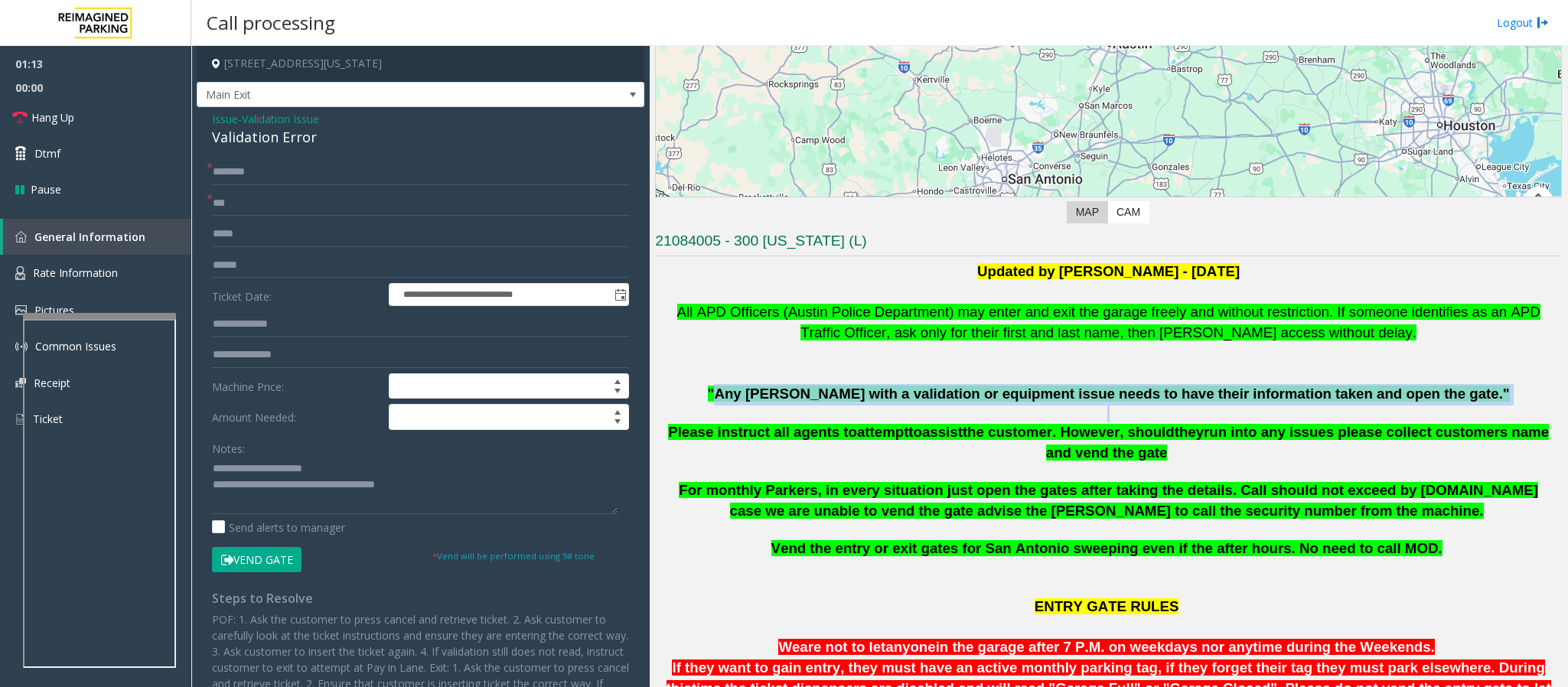
drag, startPoint x: 776, startPoint y: 400, endPoint x: 1420, endPoint y: 409, distance: 644.1
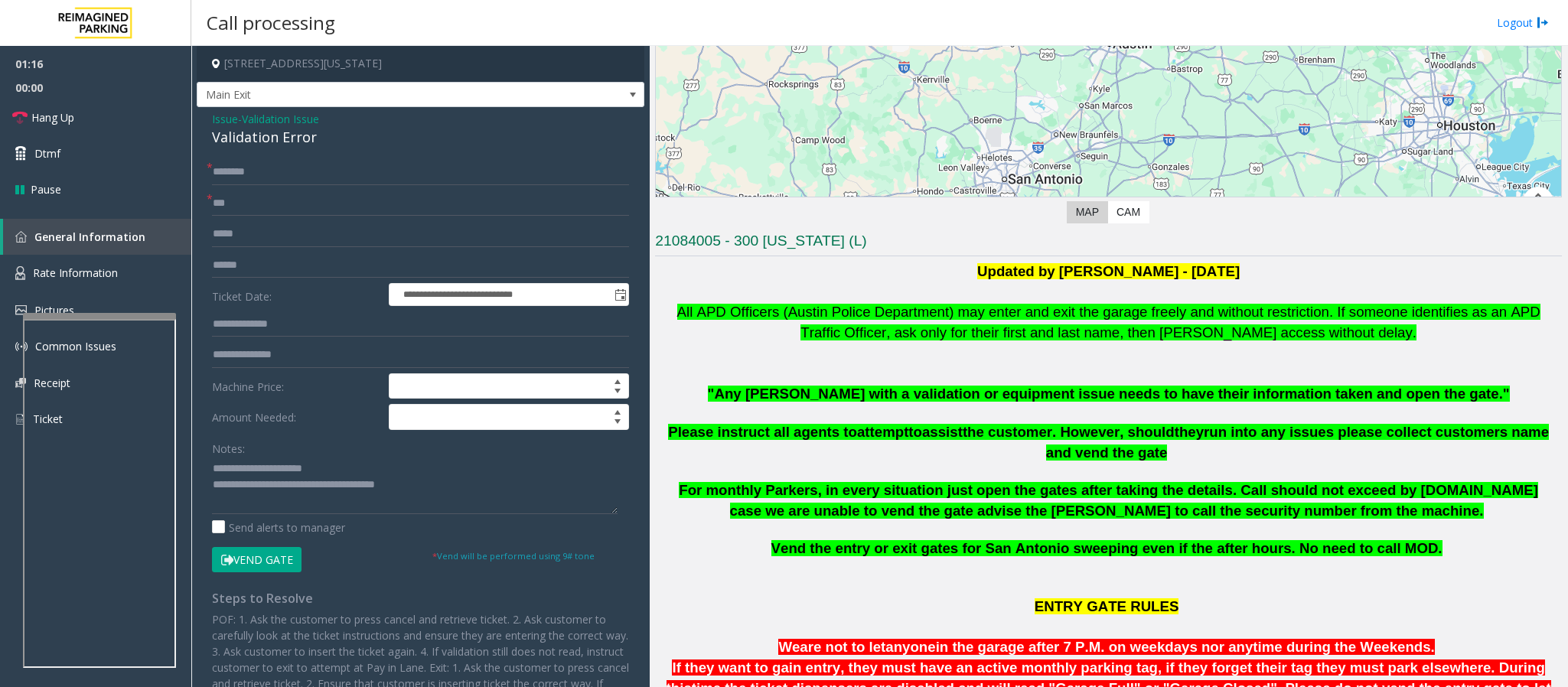
click at [240, 251] on form "**********" at bounding box center [420, 365] width 417 height 413
click at [235, 261] on input "text" at bounding box center [420, 266] width 417 height 26
type input "*******"
click at [242, 165] on input "text" at bounding box center [420, 172] width 417 height 26
type input "**"
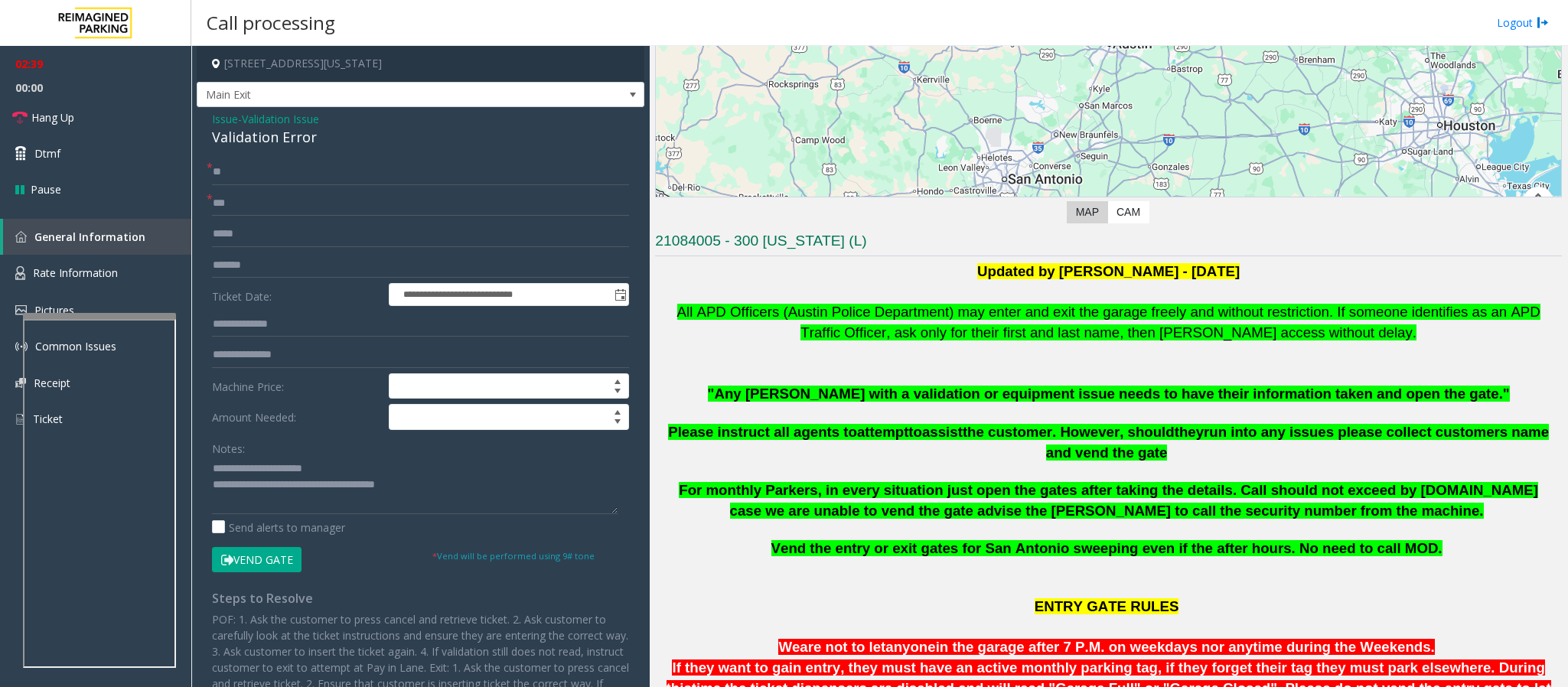
click at [280, 457] on button "Vend Gate" at bounding box center [257, 561] width 89 height 26
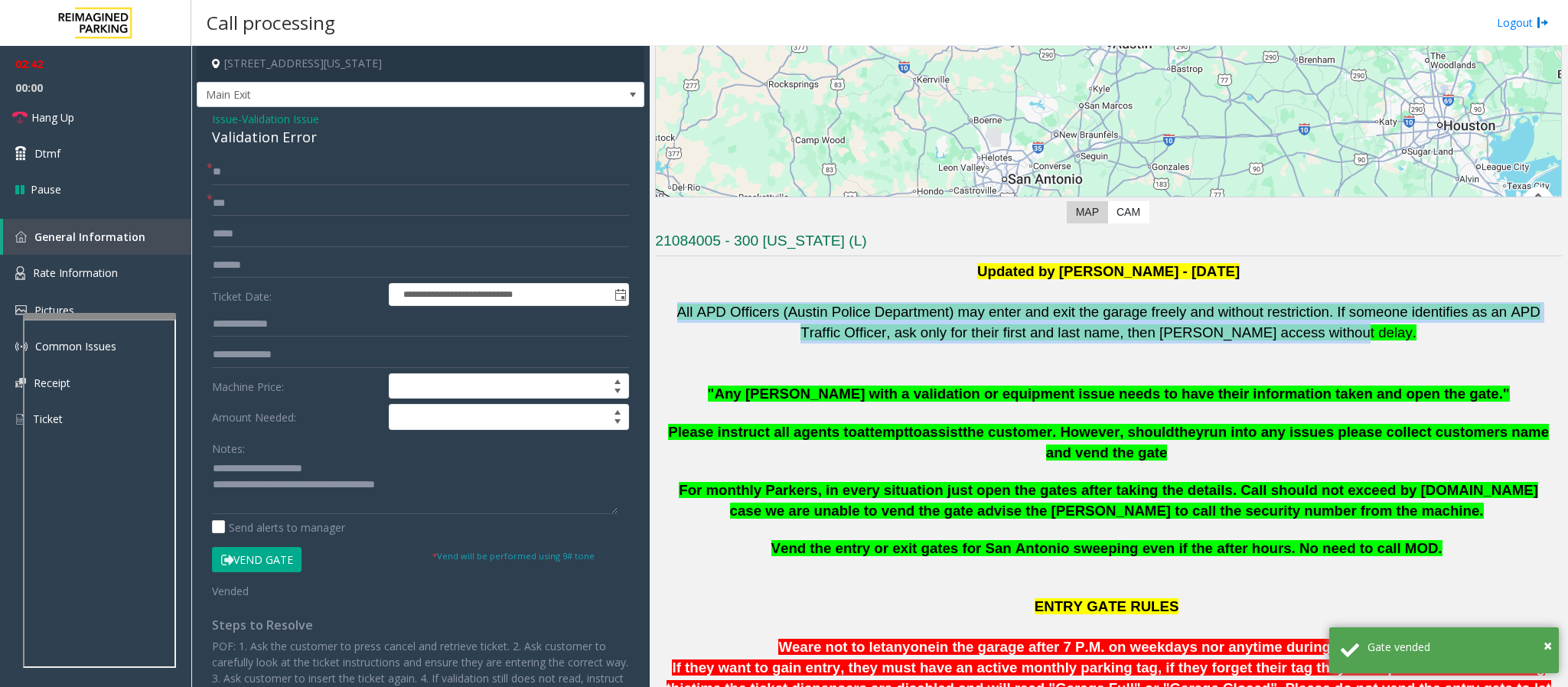
drag, startPoint x: 661, startPoint y: 318, endPoint x: 1382, endPoint y: 339, distance: 721.3
click at [1045, 339] on p "All APD Officers (Austin Police Department) may enter and exit the garage freel…" at bounding box center [1108, 323] width 906 height 41
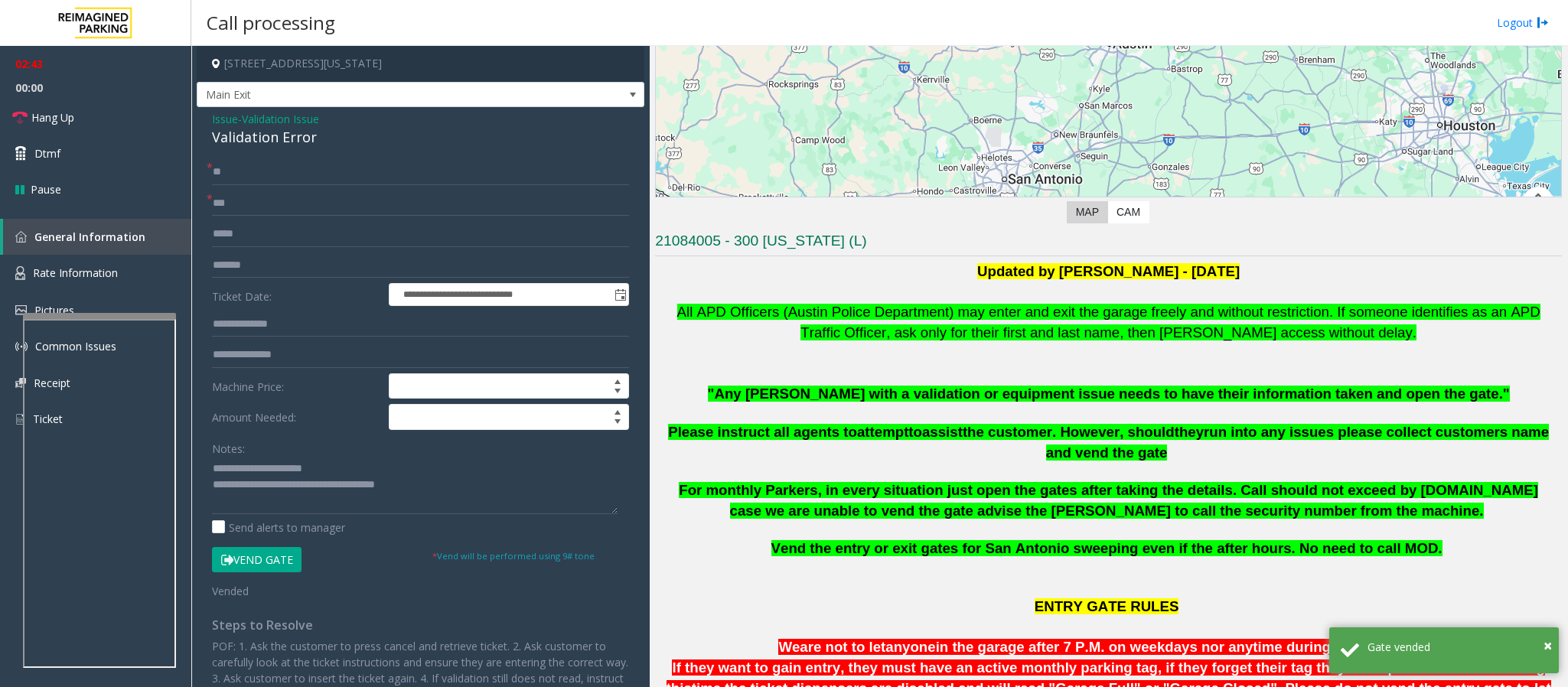
click at [1045, 348] on p at bounding box center [1108, 354] width 906 height 20
click at [1045, 326] on p "All APD Officers (Austin Police Department) may enter and exit the garage freel…" at bounding box center [1108, 323] width 906 height 41
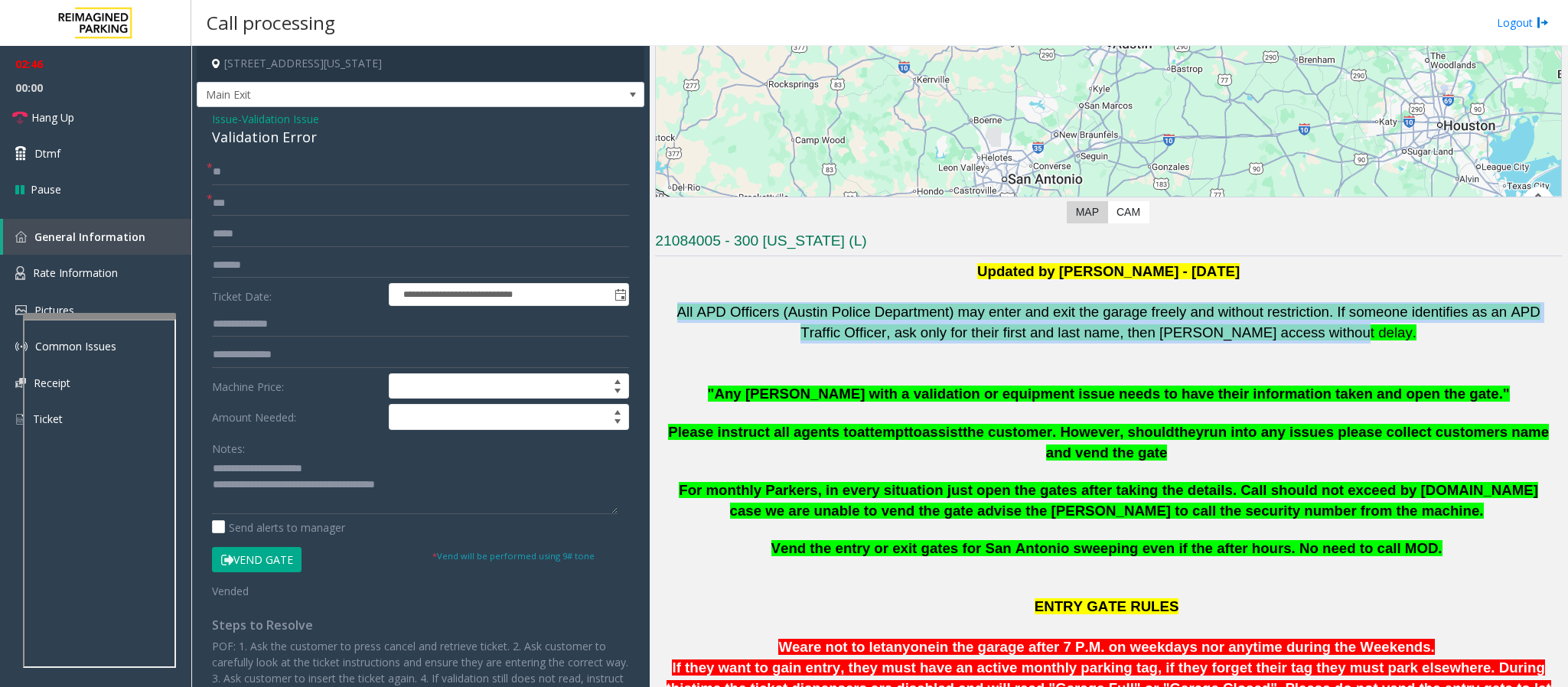
drag, startPoint x: 1343, startPoint y: 324, endPoint x: 660, endPoint y: 309, distance: 683.2
click at [660, 309] on p "All APD Officers (Austin Police Department) may enter and exit the garage freel…" at bounding box center [1108, 323] width 906 height 41
click at [56, 119] on span "Hang Up" at bounding box center [53, 117] width 43 height 16
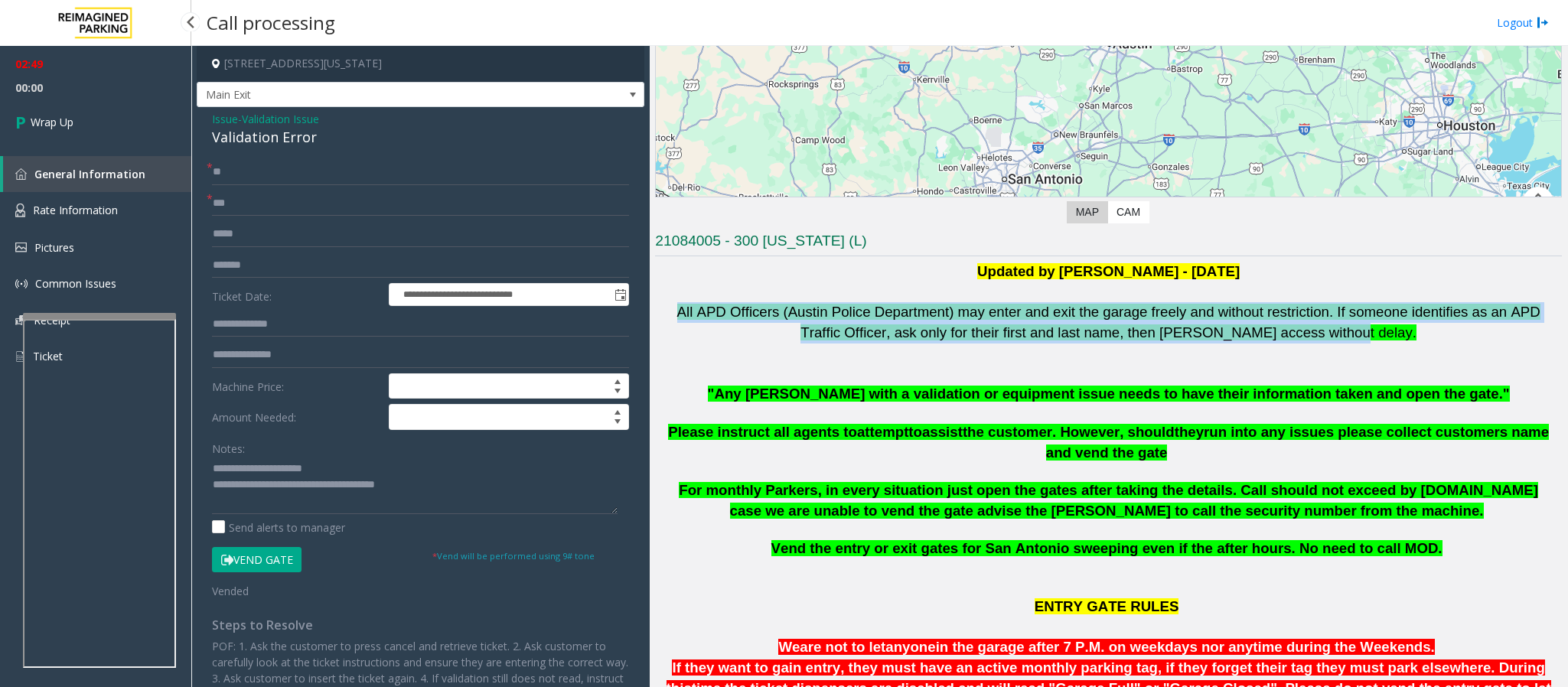
click at [56, 119] on span "Wrap Up" at bounding box center [52, 122] width 43 height 16
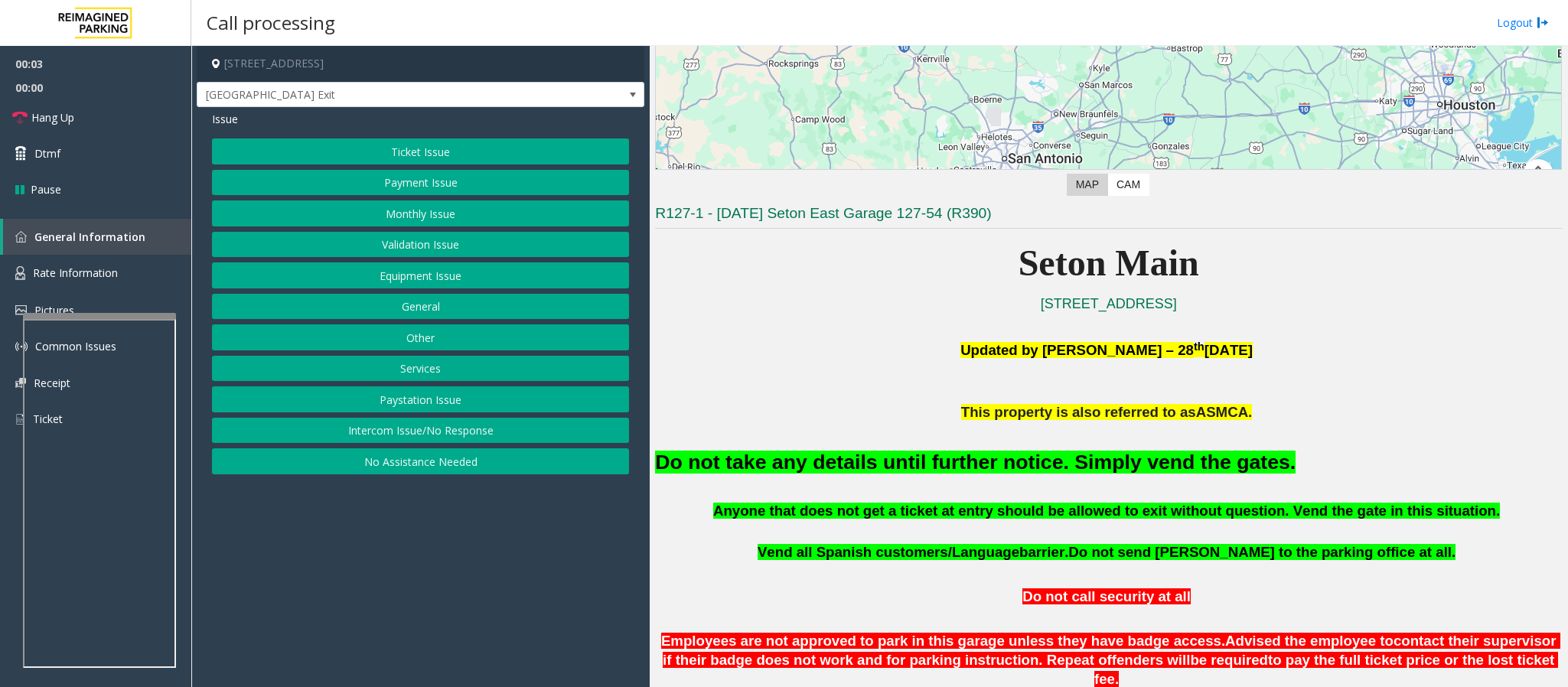
scroll to position [344, 0]
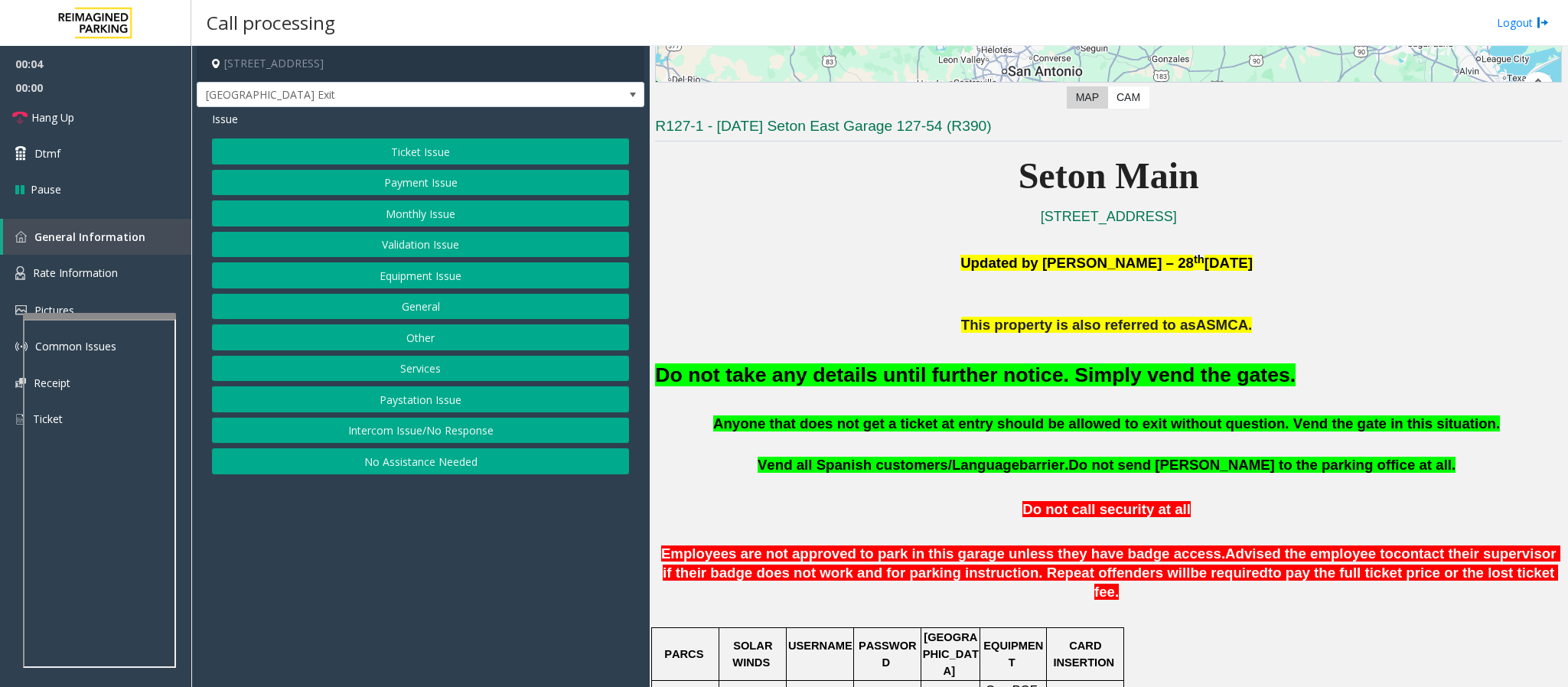
click at [453, 276] on button "Equipment Issue" at bounding box center [420, 275] width 417 height 26
click at [435, 284] on button "Gate / Door Won't Open" at bounding box center [420, 275] width 417 height 26
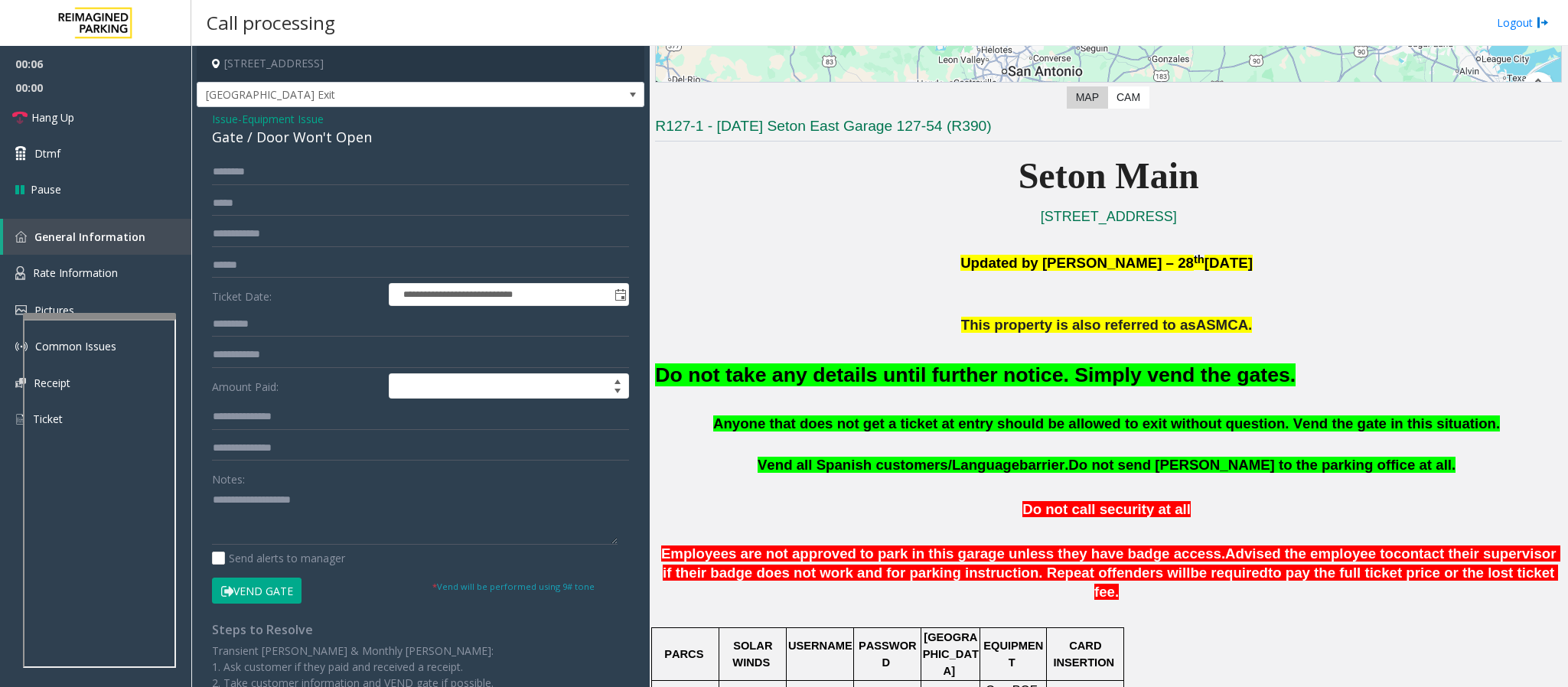
click at [276, 457] on button "Vend Gate" at bounding box center [257, 590] width 89 height 26
click at [911, 384] on font "Do not take any details until further notice. Simply vend the gates." at bounding box center [975, 375] width 640 height 23
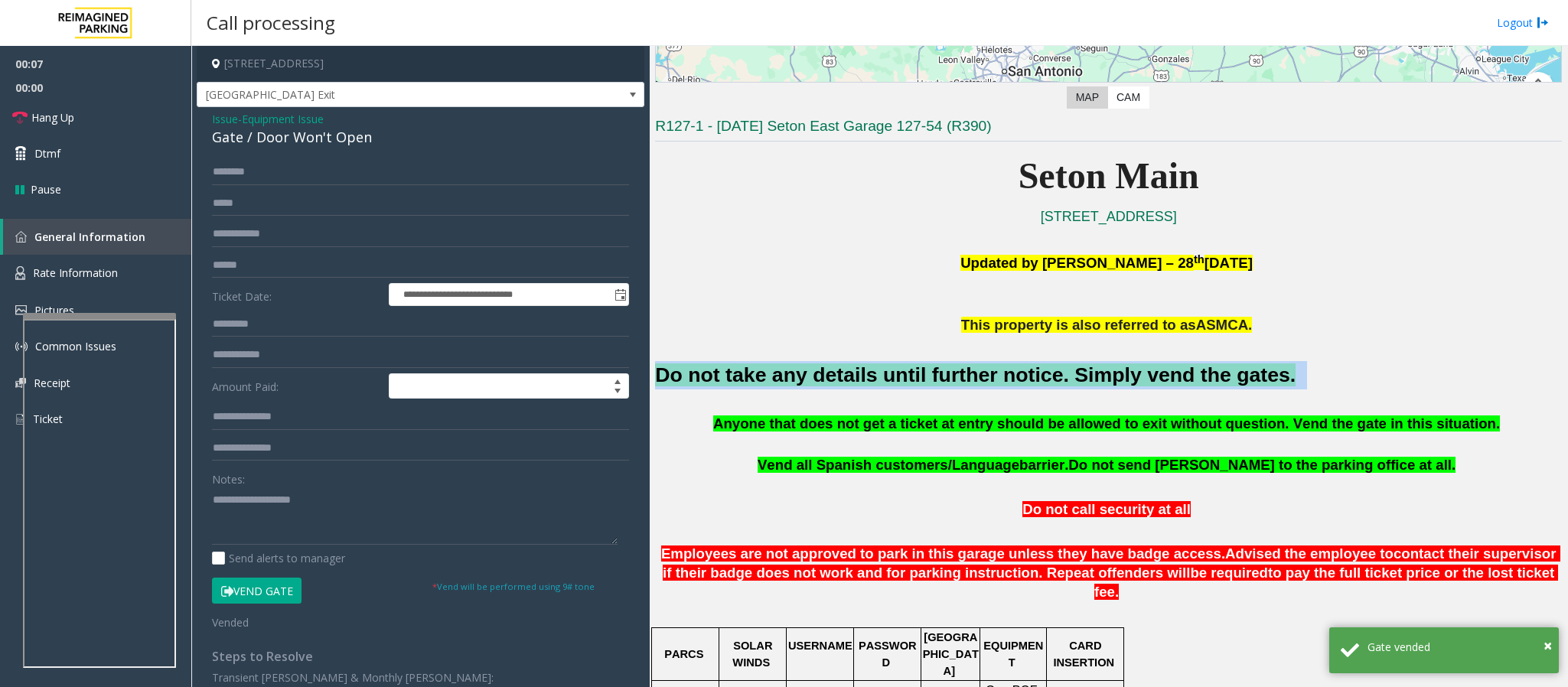
click at [911, 384] on font "Do not take any details until further notice. Simply vend the gates." at bounding box center [975, 375] width 640 height 23
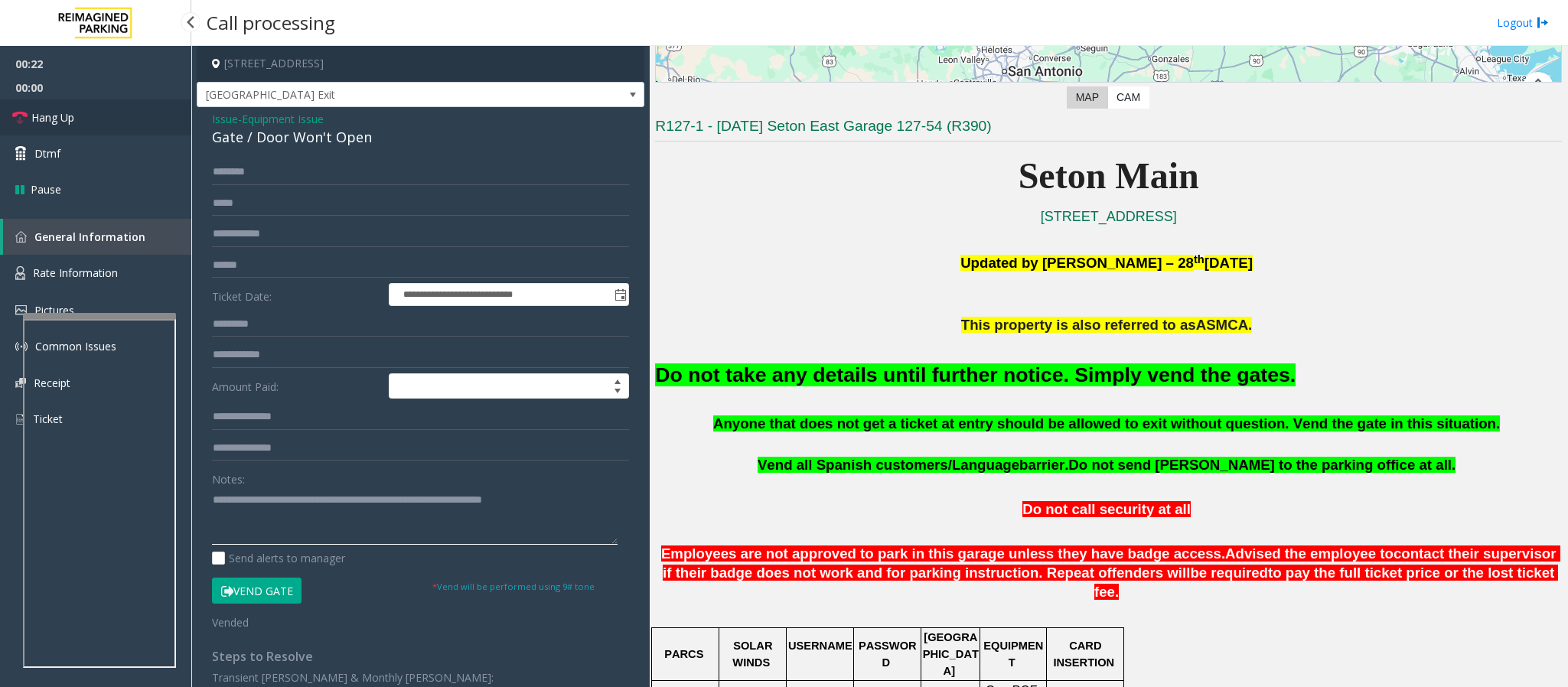
type textarea "**********"
click at [72, 118] on span "Hang Up" at bounding box center [53, 117] width 43 height 16
click at [70, 118] on span "Hang Up" at bounding box center [53, 117] width 43 height 16
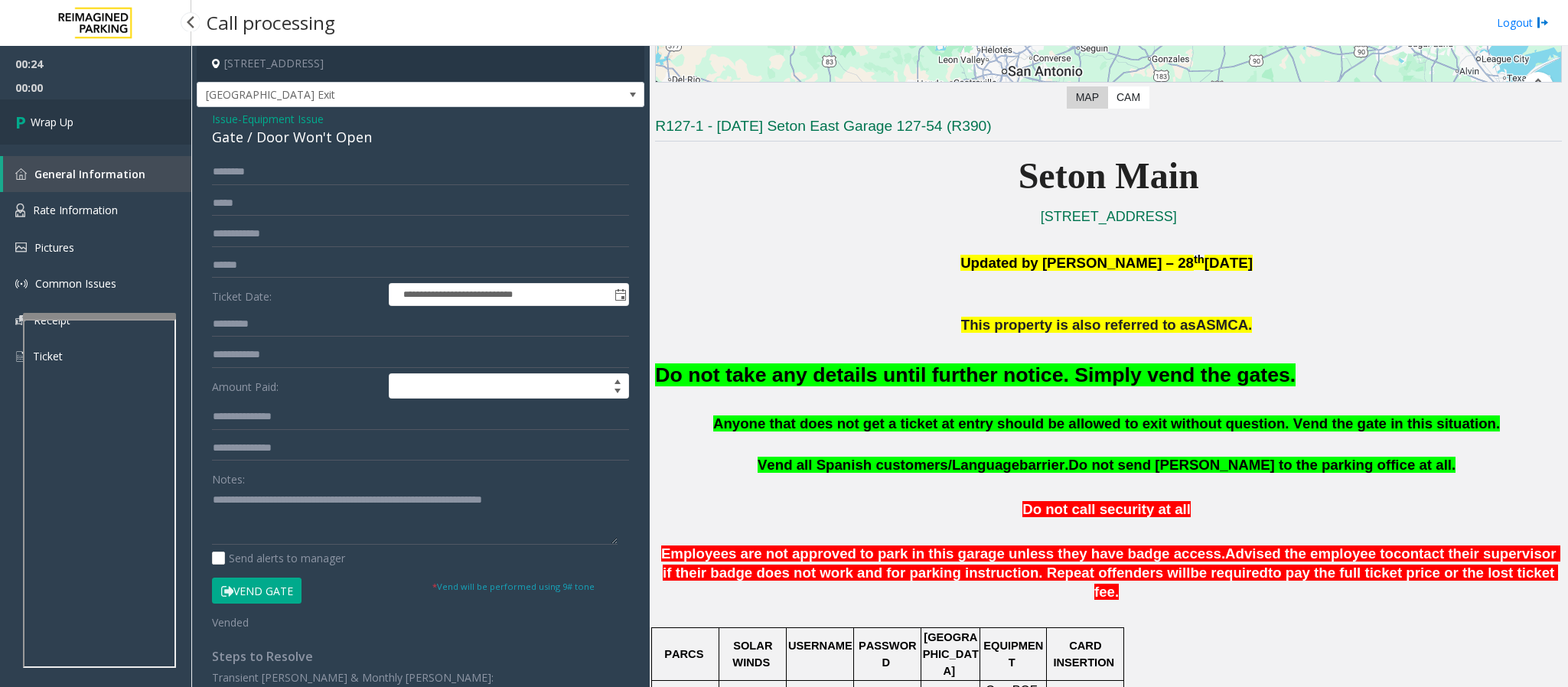
click at [70, 118] on span "Wrap Up" at bounding box center [52, 122] width 43 height 16
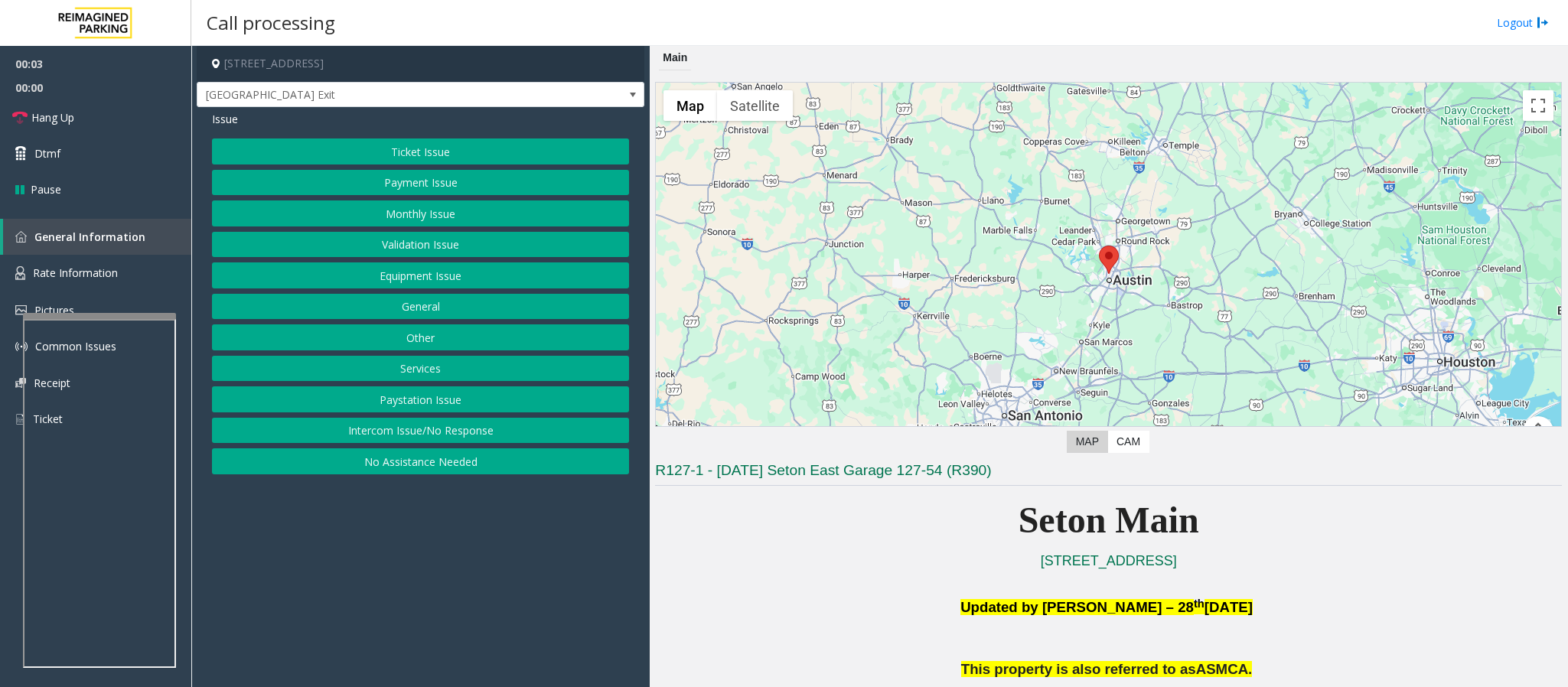
click at [443, 283] on button "Equipment Issue" at bounding box center [420, 275] width 417 height 26
click at [443, 284] on button "Gate / Door Won't Open" at bounding box center [420, 275] width 417 height 26
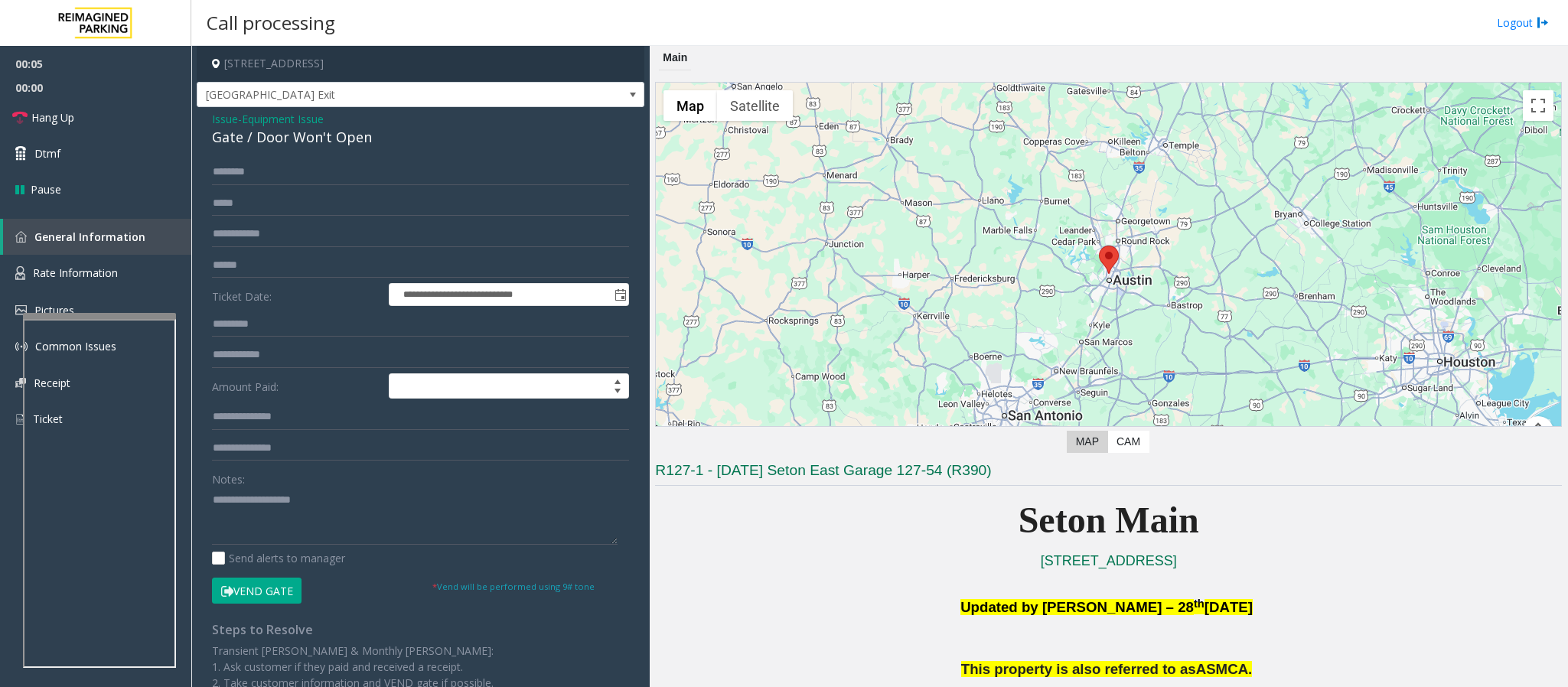
click at [281, 457] on button "Vend Gate" at bounding box center [257, 590] width 89 height 26
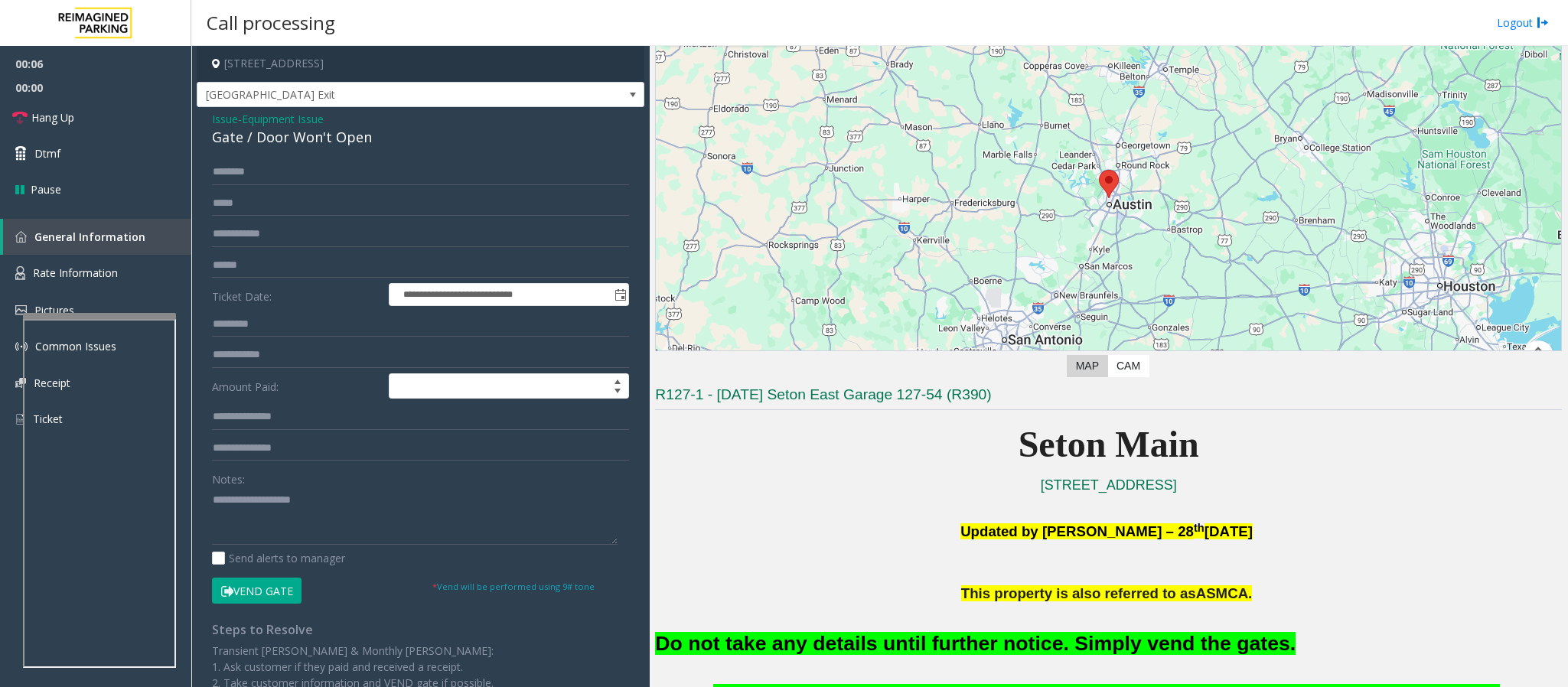
scroll to position [344, 0]
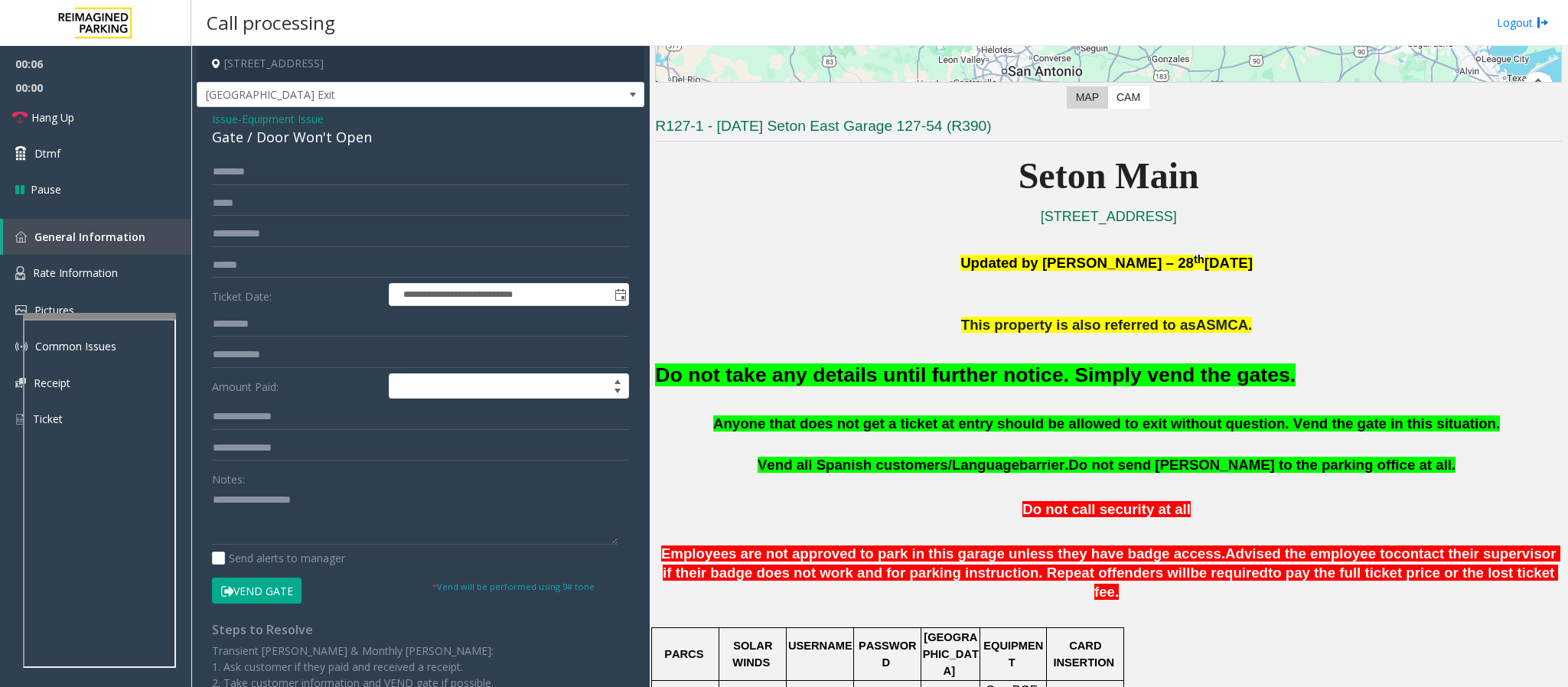
click at [937, 372] on font "Do not take any details until further notice. Simply vend the gates." at bounding box center [975, 375] width 640 height 23
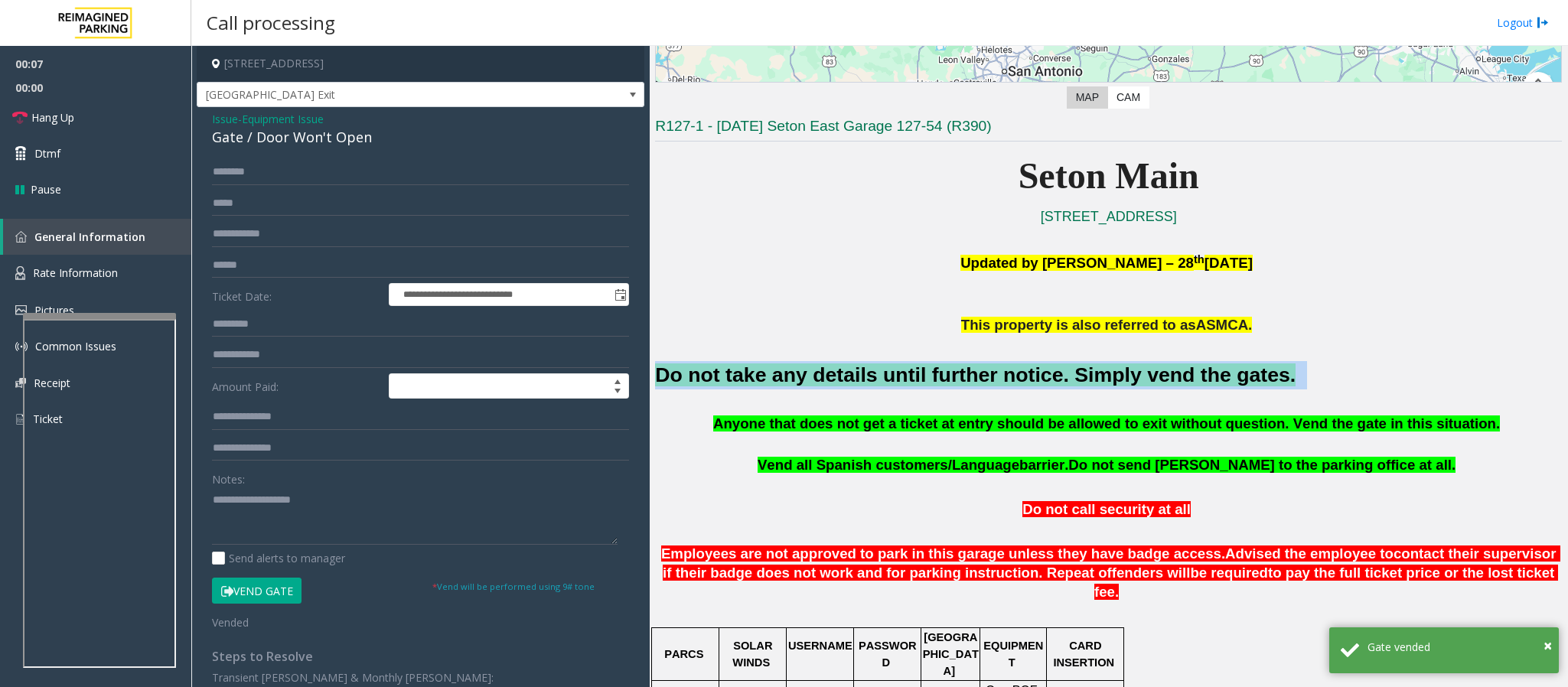
click at [935, 373] on font "Do not take any details until further notice. Simply vend the gates." at bounding box center [975, 375] width 640 height 23
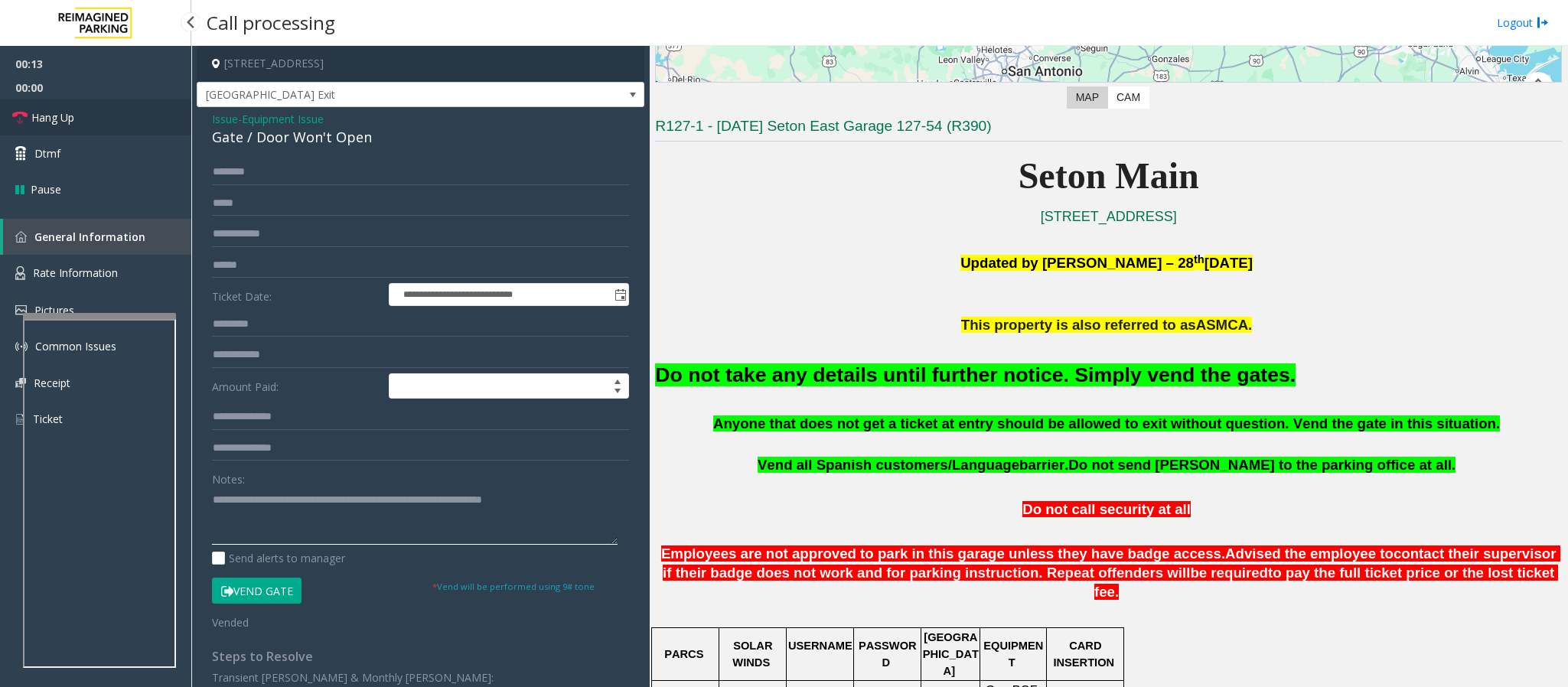
type textarea "**********"
click at [59, 122] on span "Hang Up" at bounding box center [53, 117] width 43 height 16
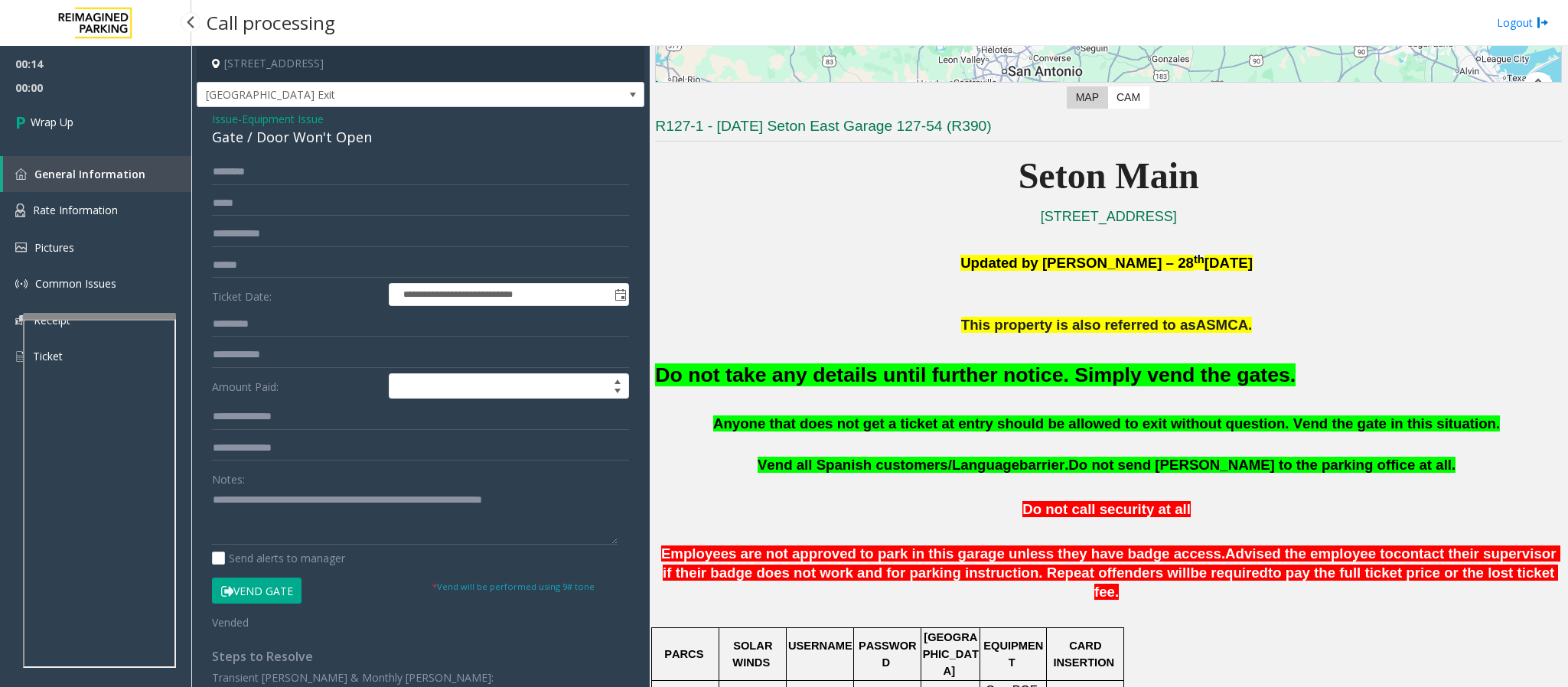
click at [59, 122] on span "Wrap Up" at bounding box center [52, 122] width 43 height 16
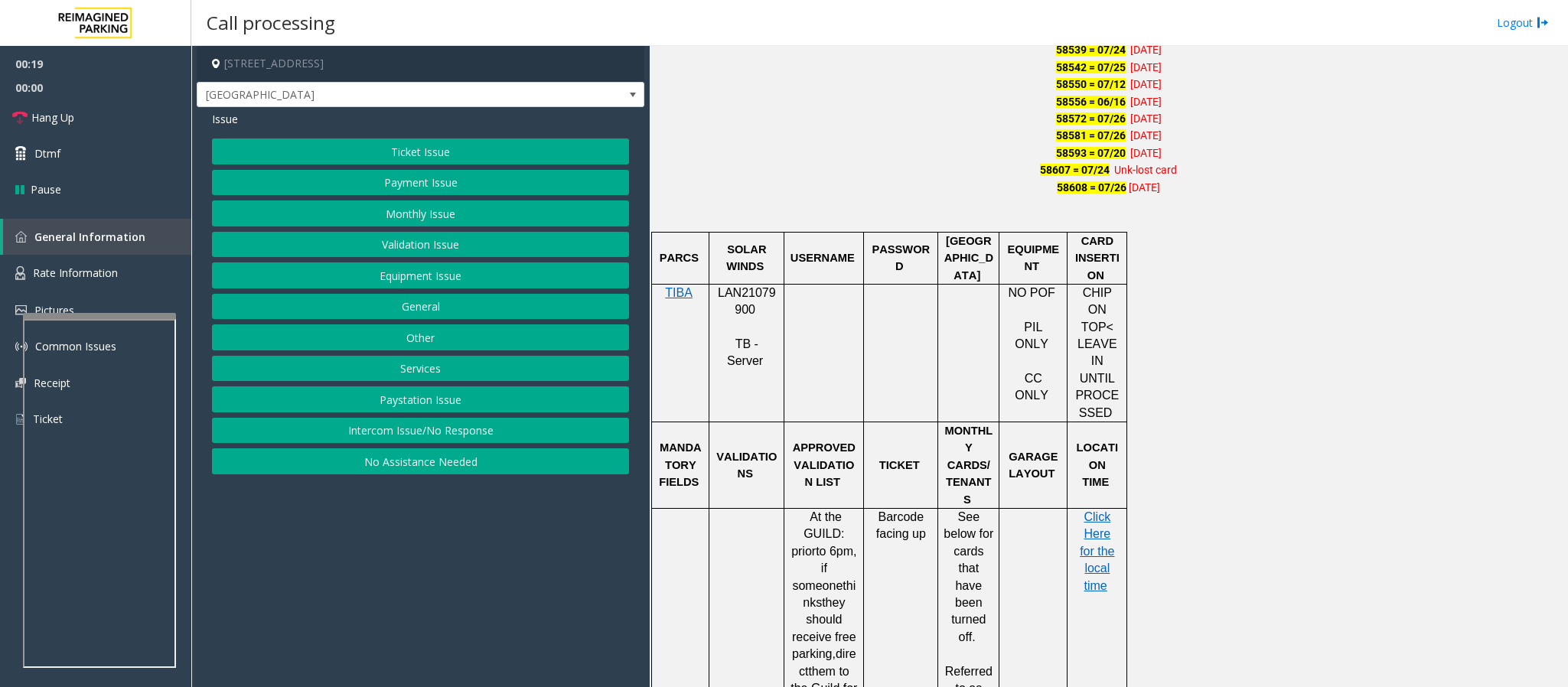
scroll to position [1148, 0]
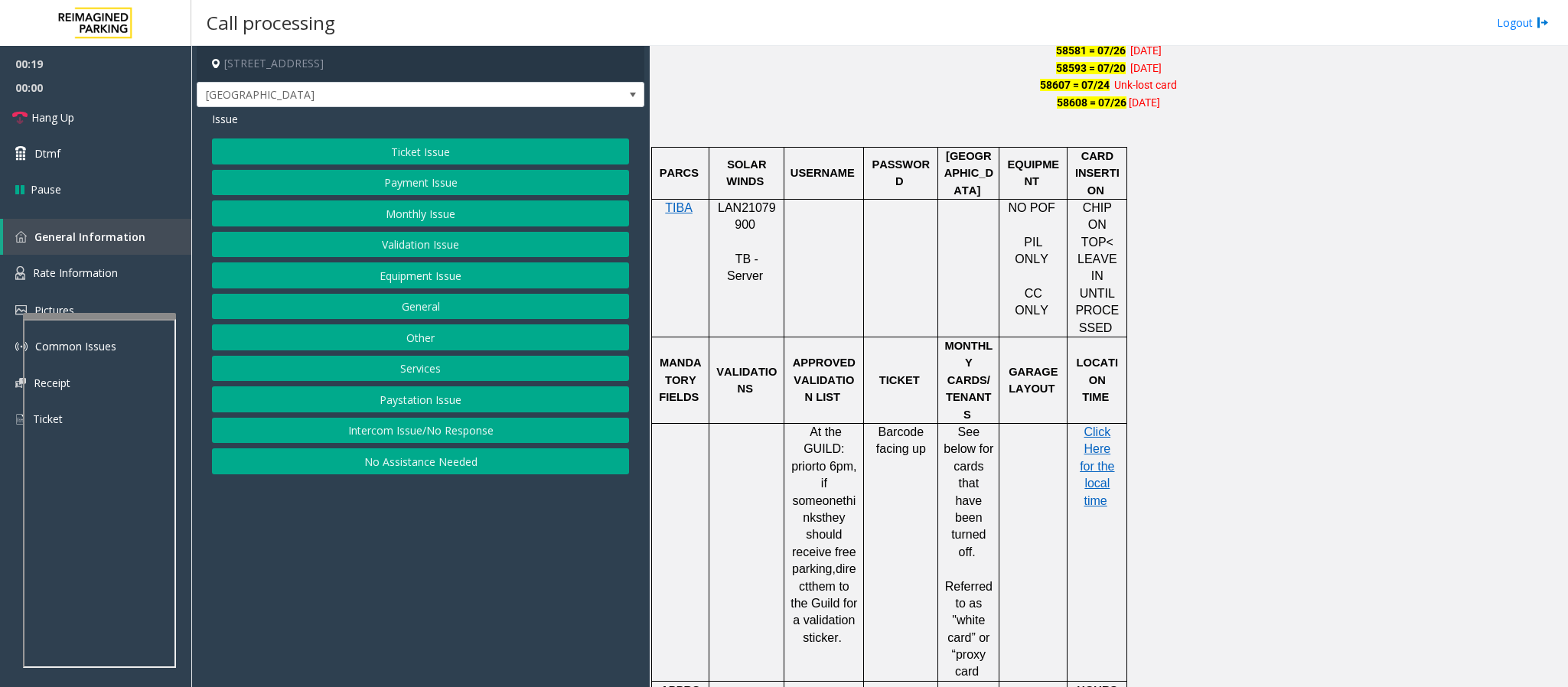
click at [455, 214] on button "Monthly Issue" at bounding box center [420, 214] width 417 height 26
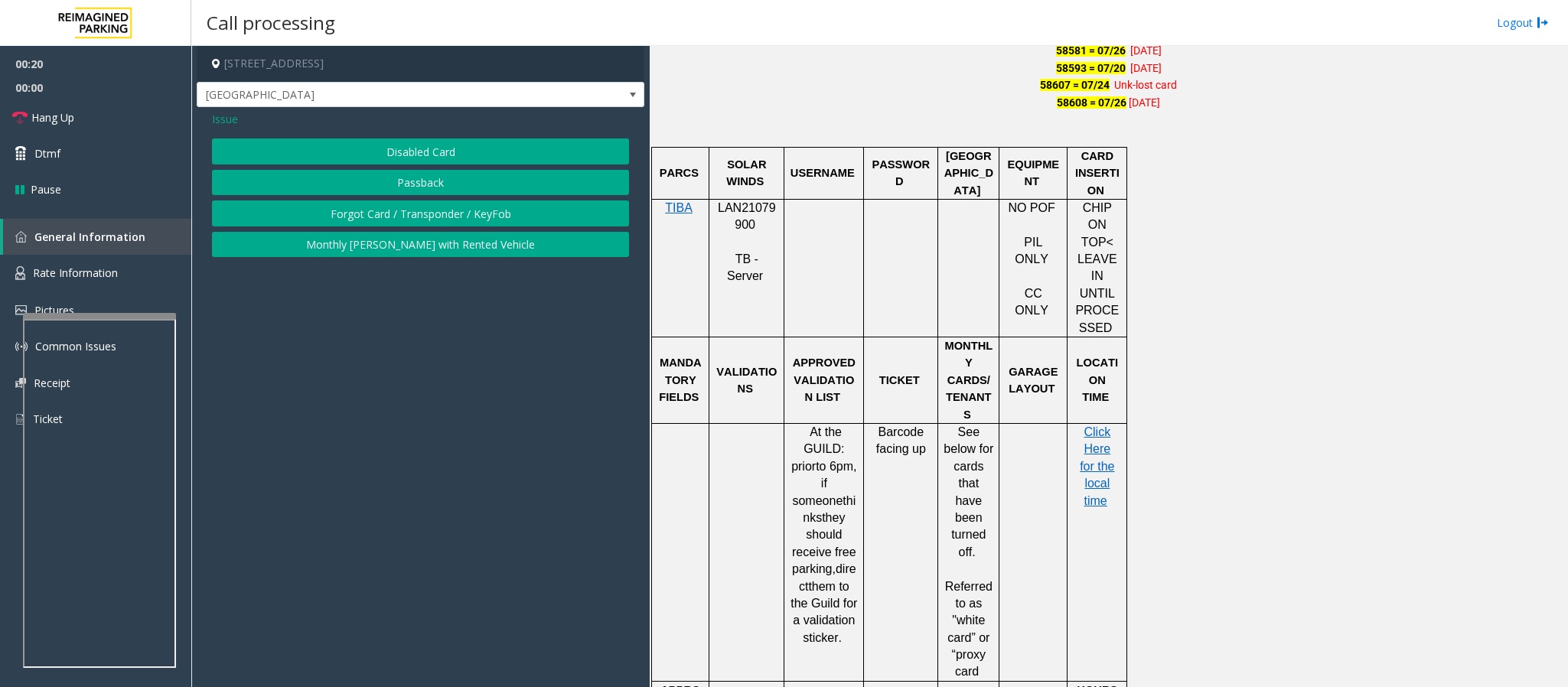
click at [432, 148] on button "Disabled Card" at bounding box center [420, 152] width 417 height 26
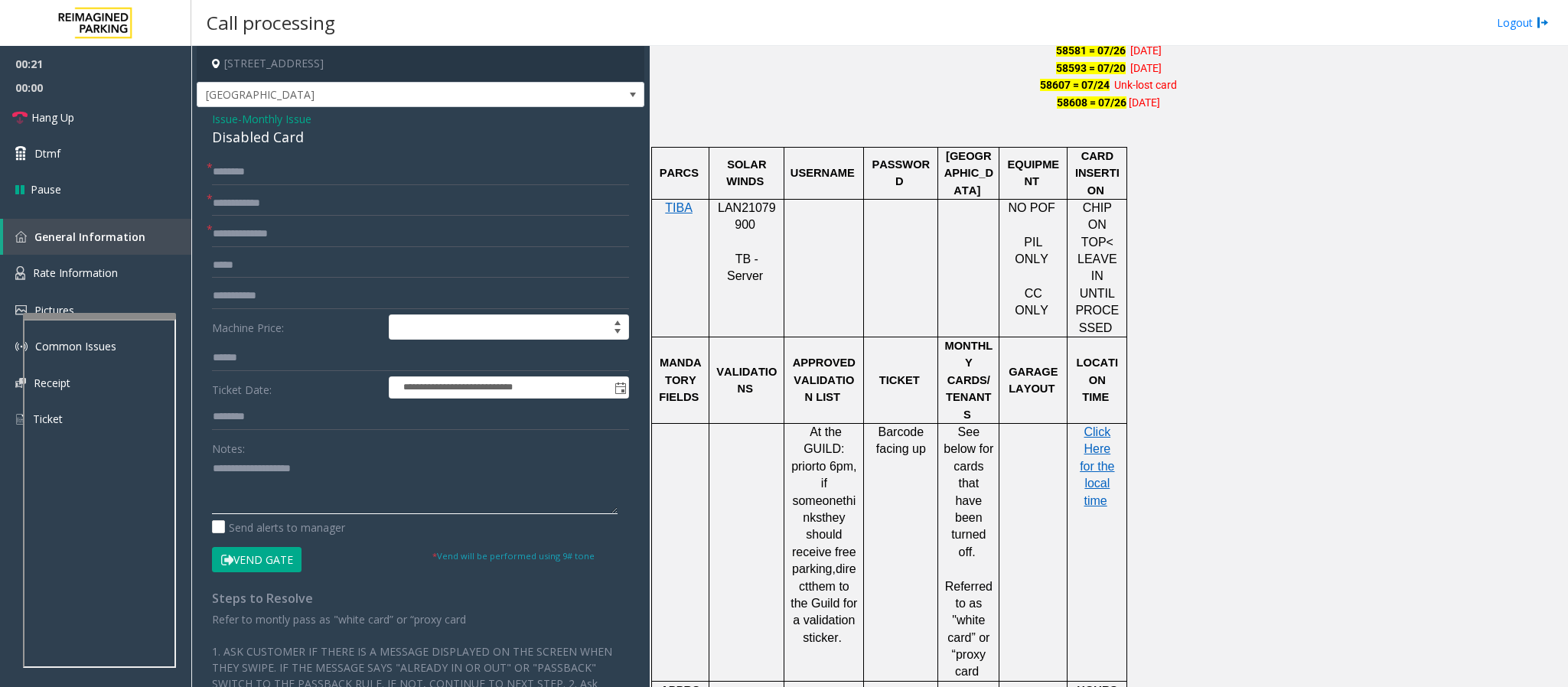
click at [274, 457] on textarea at bounding box center [415, 485] width 405 height 58
paste textarea "**********"
type textarea "**********"
click at [742, 209] on span "LAN21079900" at bounding box center [746, 216] width 59 height 30
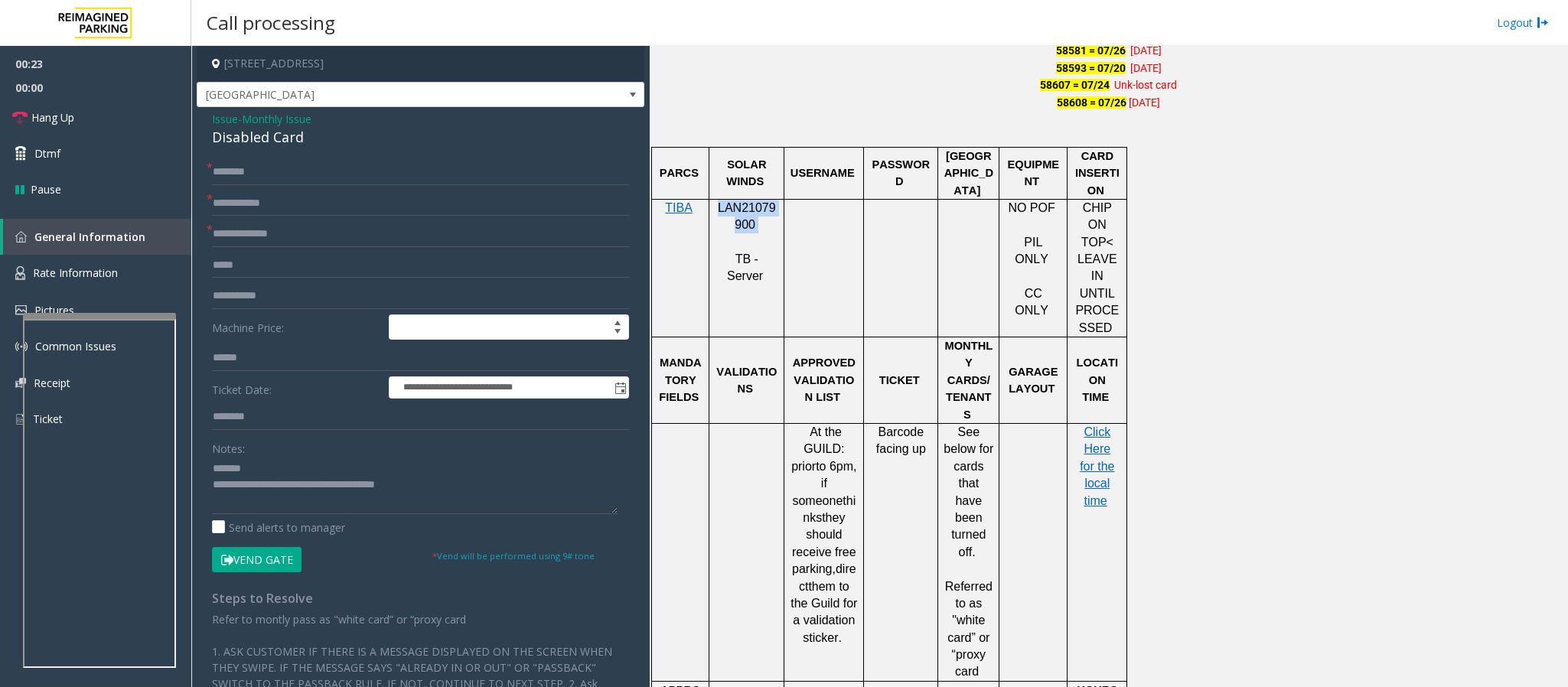
copy p "LAN21079900"
click at [226, 123] on span "Issue" at bounding box center [225, 118] width 26 height 16
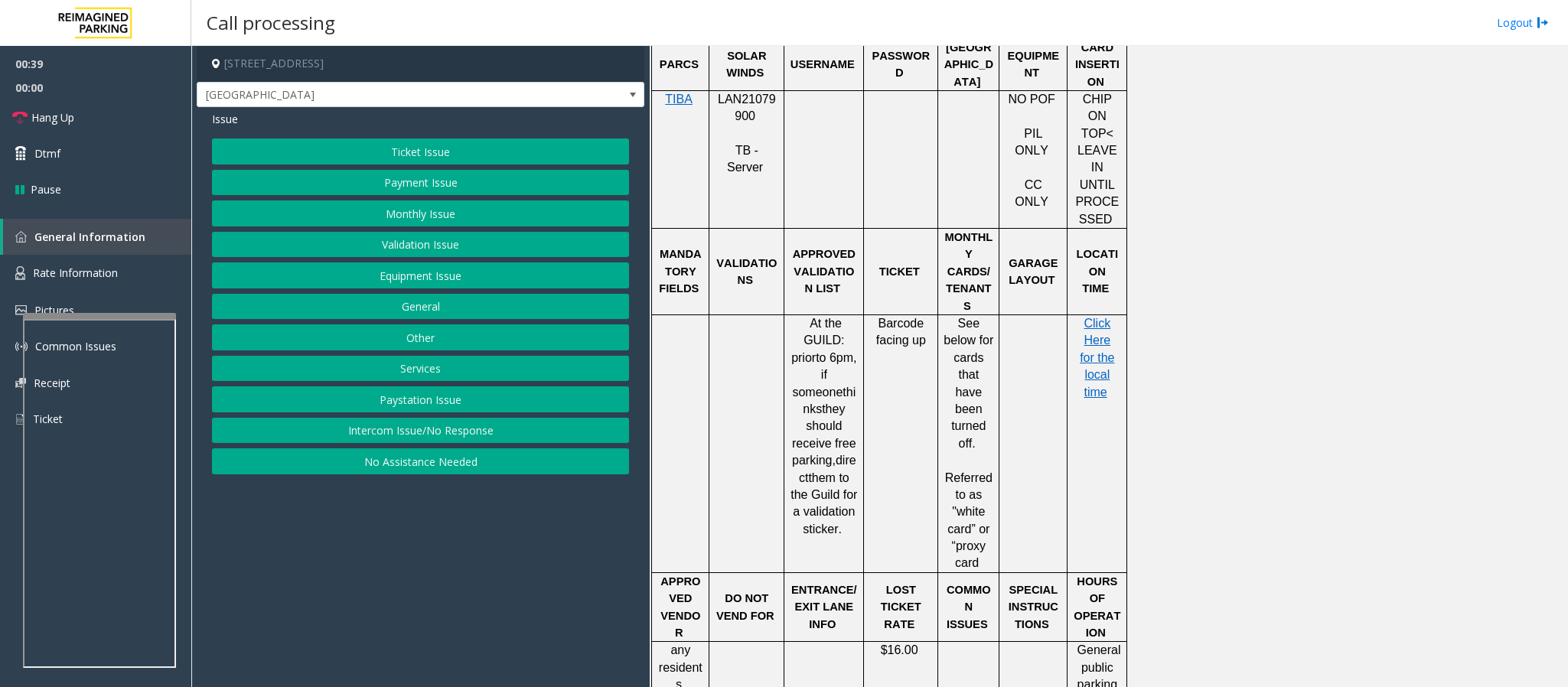
scroll to position [1262, 0]
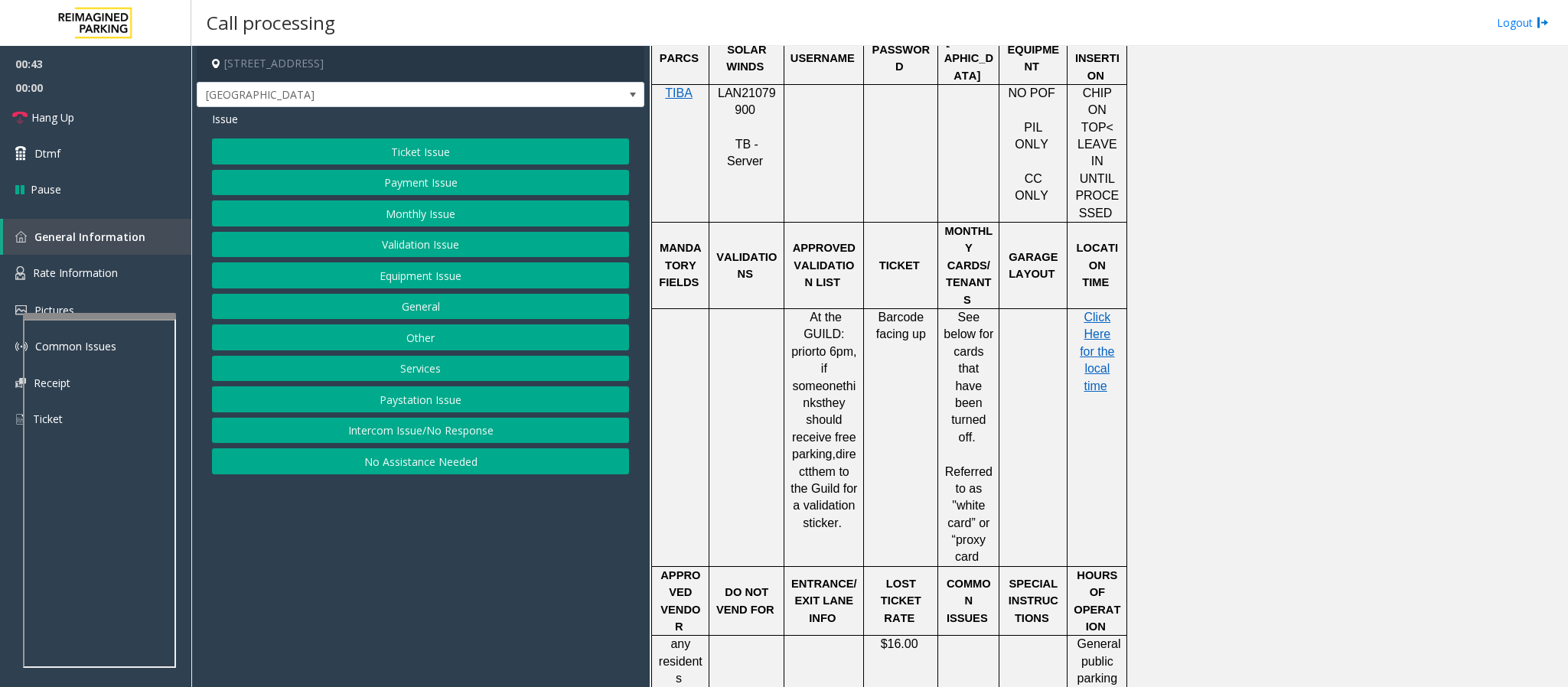
click at [384, 240] on button "Validation Issue" at bounding box center [420, 244] width 417 height 26
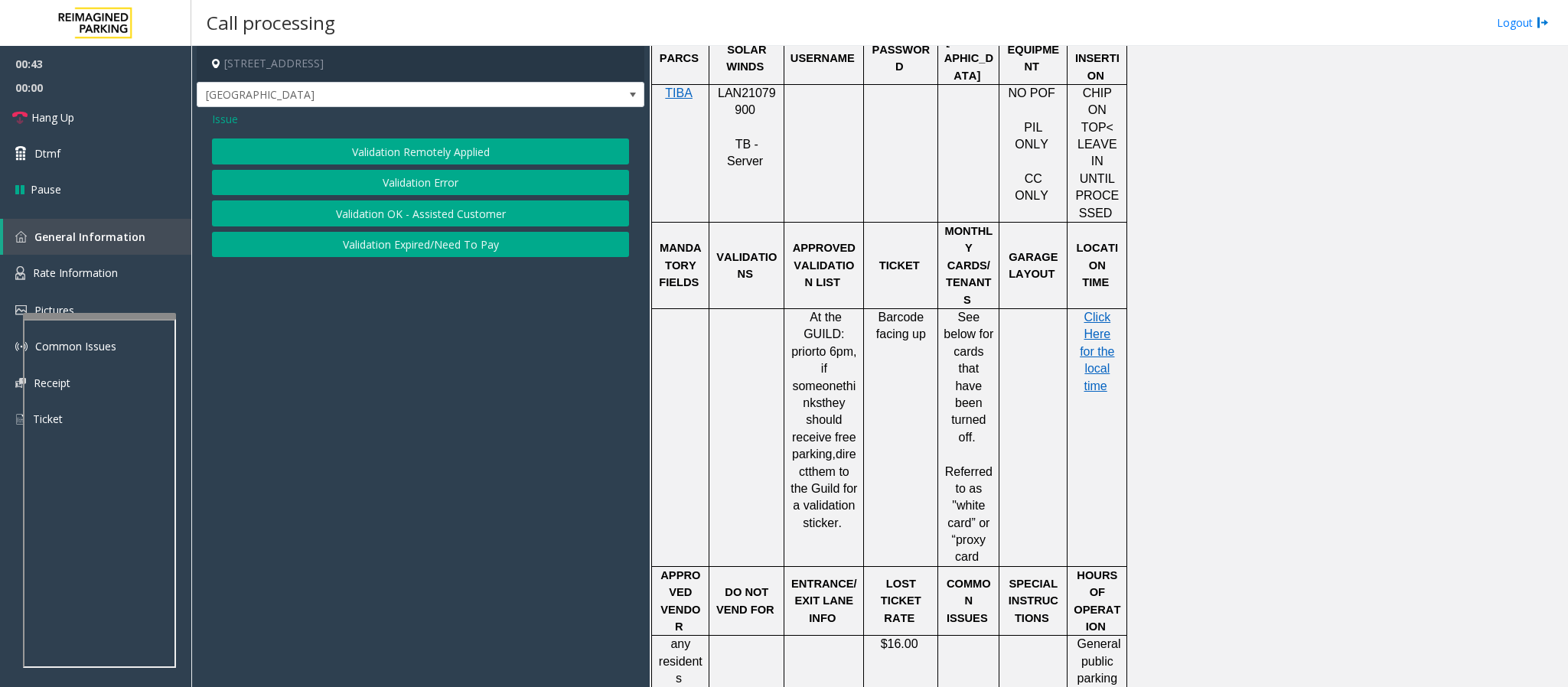
click at [416, 188] on button "Validation Error" at bounding box center [420, 183] width 417 height 26
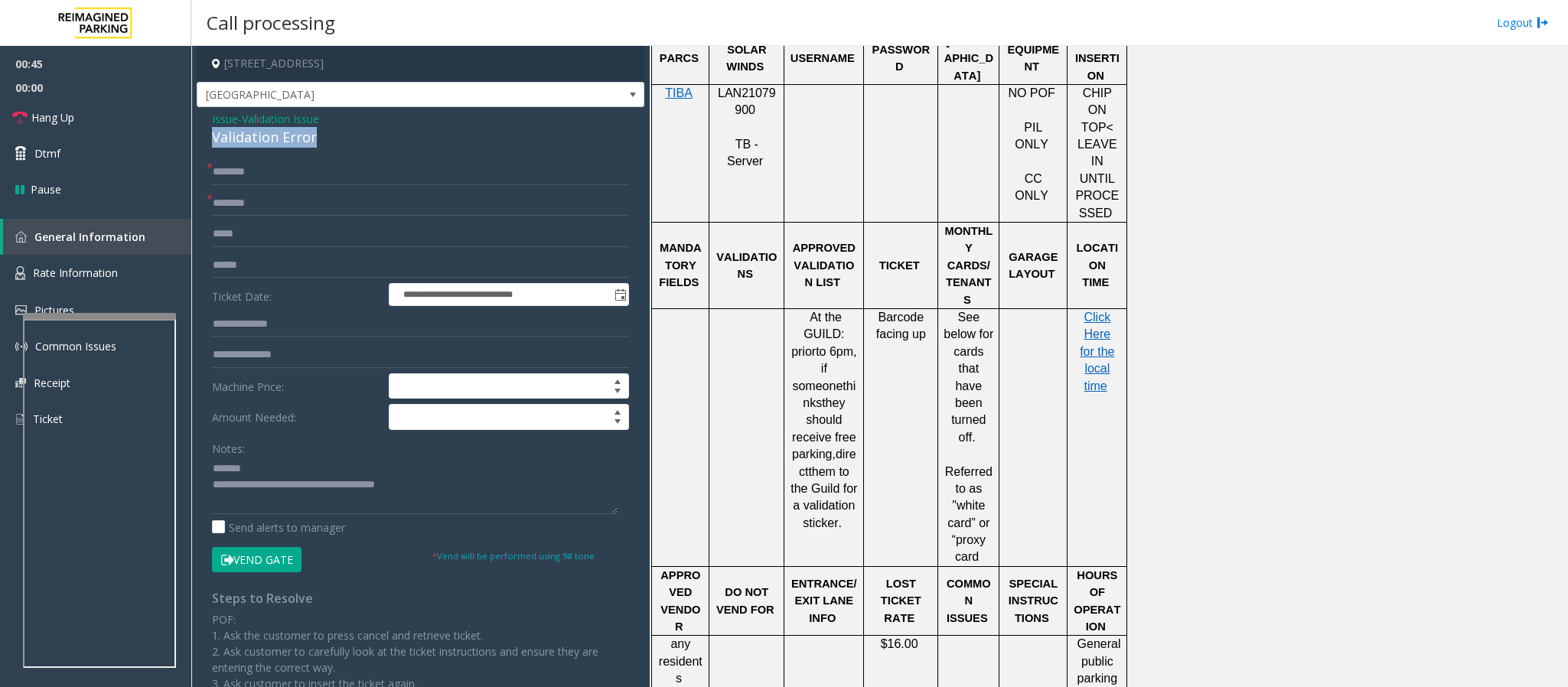
drag, startPoint x: 323, startPoint y: 140, endPoint x: 206, endPoint y: 134, distance: 117.2
click at [206, 134] on div "**********" at bounding box center [421, 511] width 448 height 809
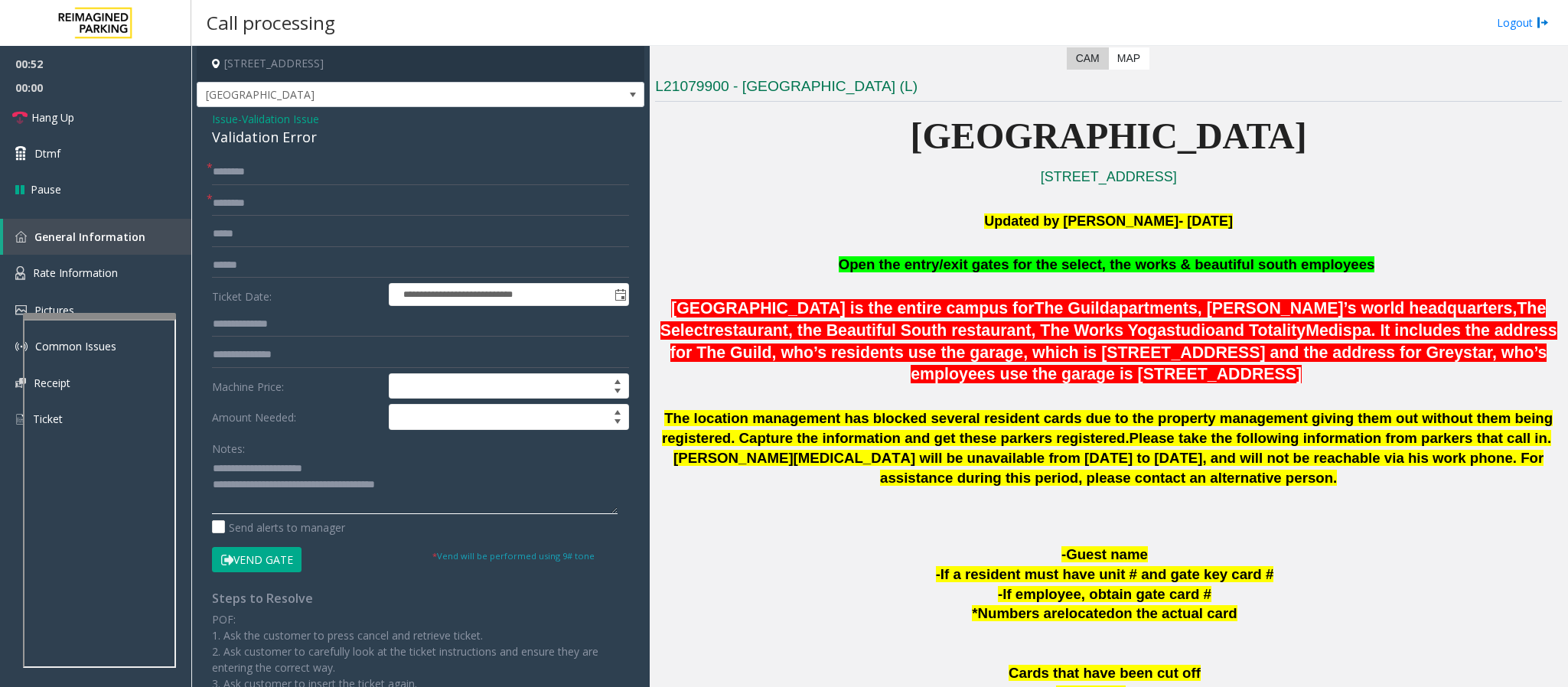
scroll to position [344, 0]
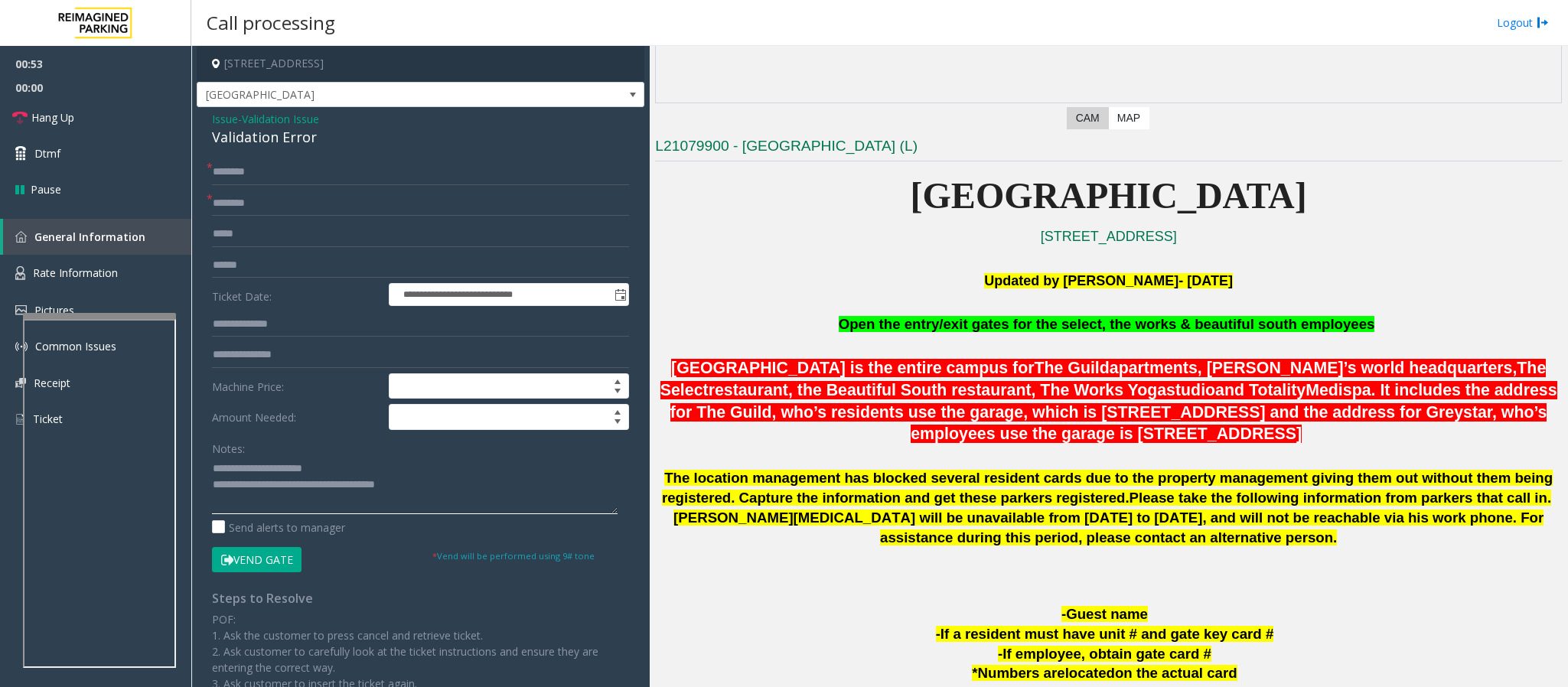
type textarea "**********"
click at [260, 200] on input "text" at bounding box center [420, 204] width 417 height 26
type input "**********"
drag, startPoint x: 850, startPoint y: 322, endPoint x: 1401, endPoint y: 300, distance: 551.4
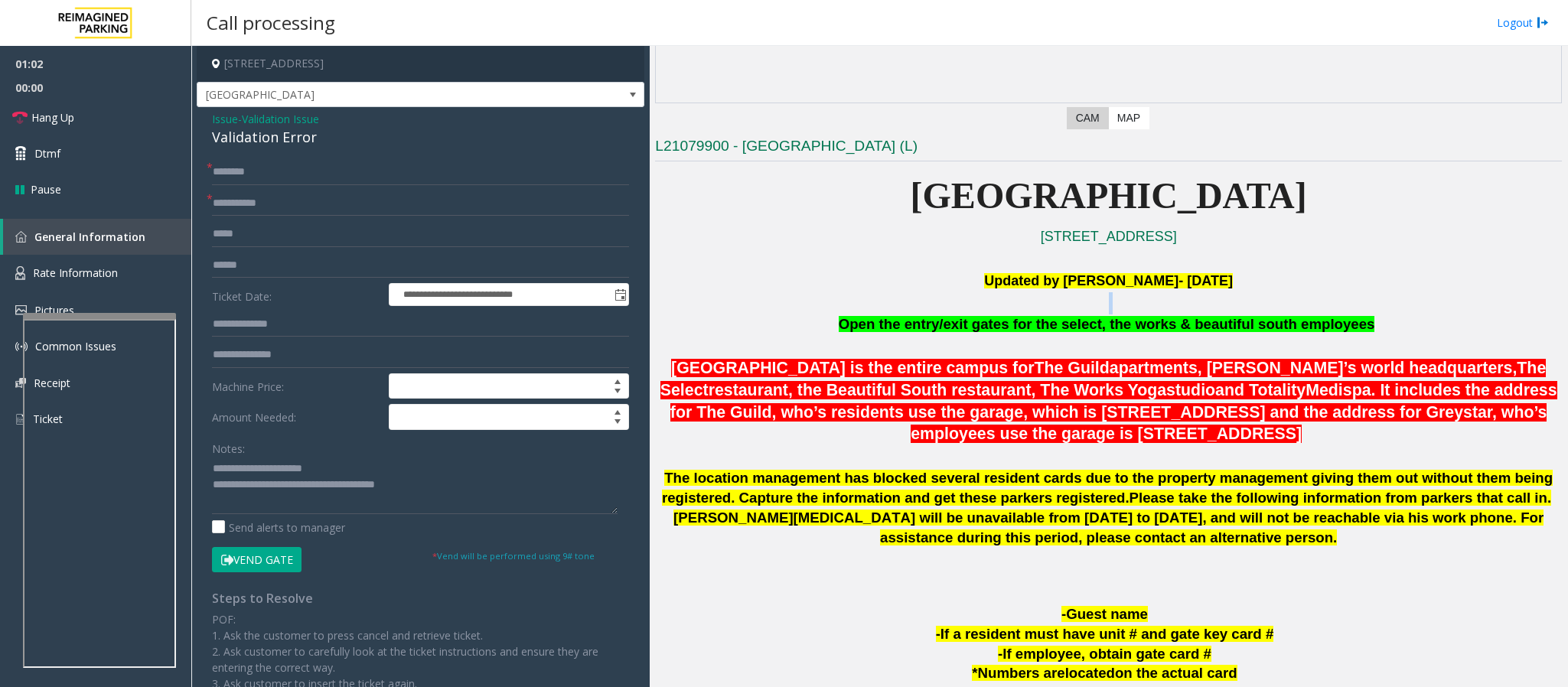
click at [1045, 310] on p at bounding box center [1108, 303] width 906 height 22
drag, startPoint x: 329, startPoint y: 473, endPoint x: 244, endPoint y: 467, distance: 85.2
click at [244, 457] on textarea at bounding box center [415, 485] width 405 height 58
type textarea "**********"
click at [223, 112] on span "Issue" at bounding box center [225, 118] width 26 height 16
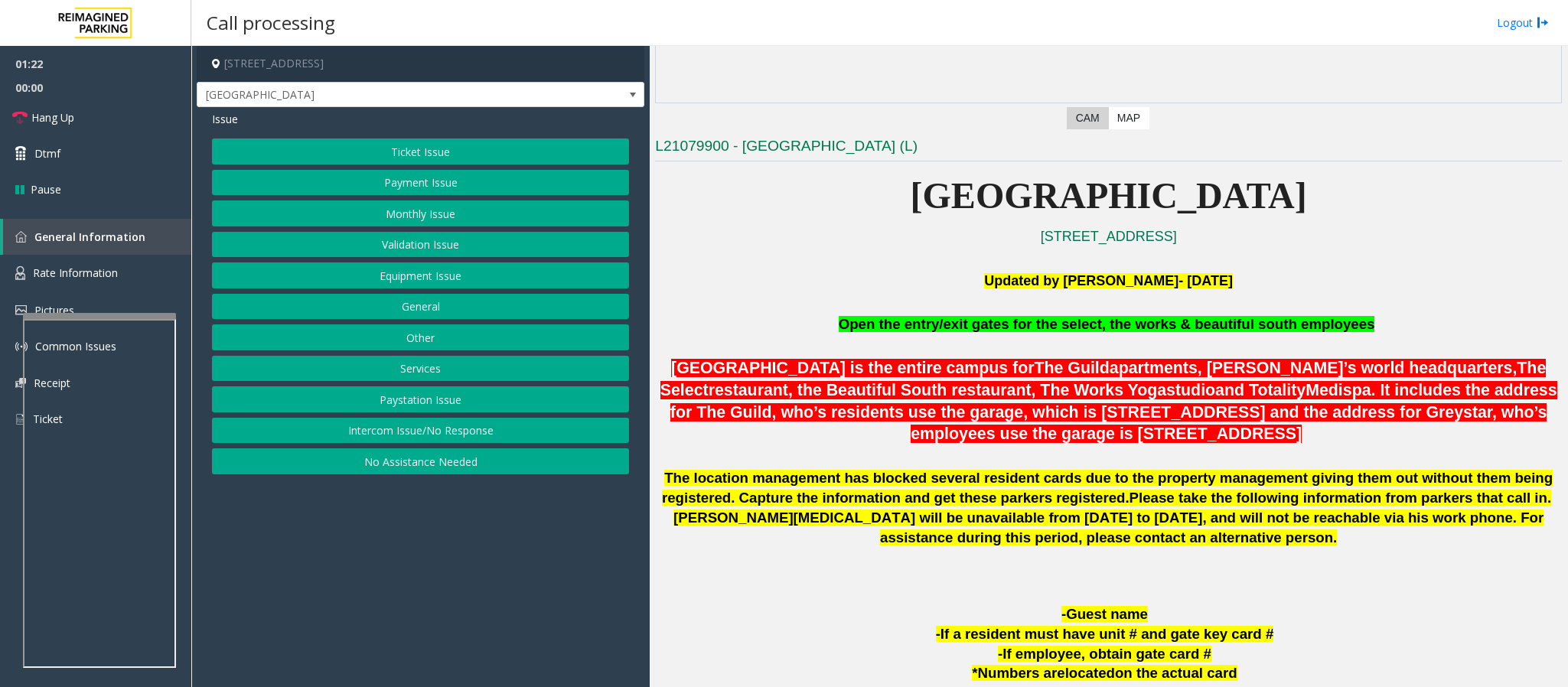
click at [435, 218] on button "Monthly Issue" at bounding box center [420, 214] width 417 height 26
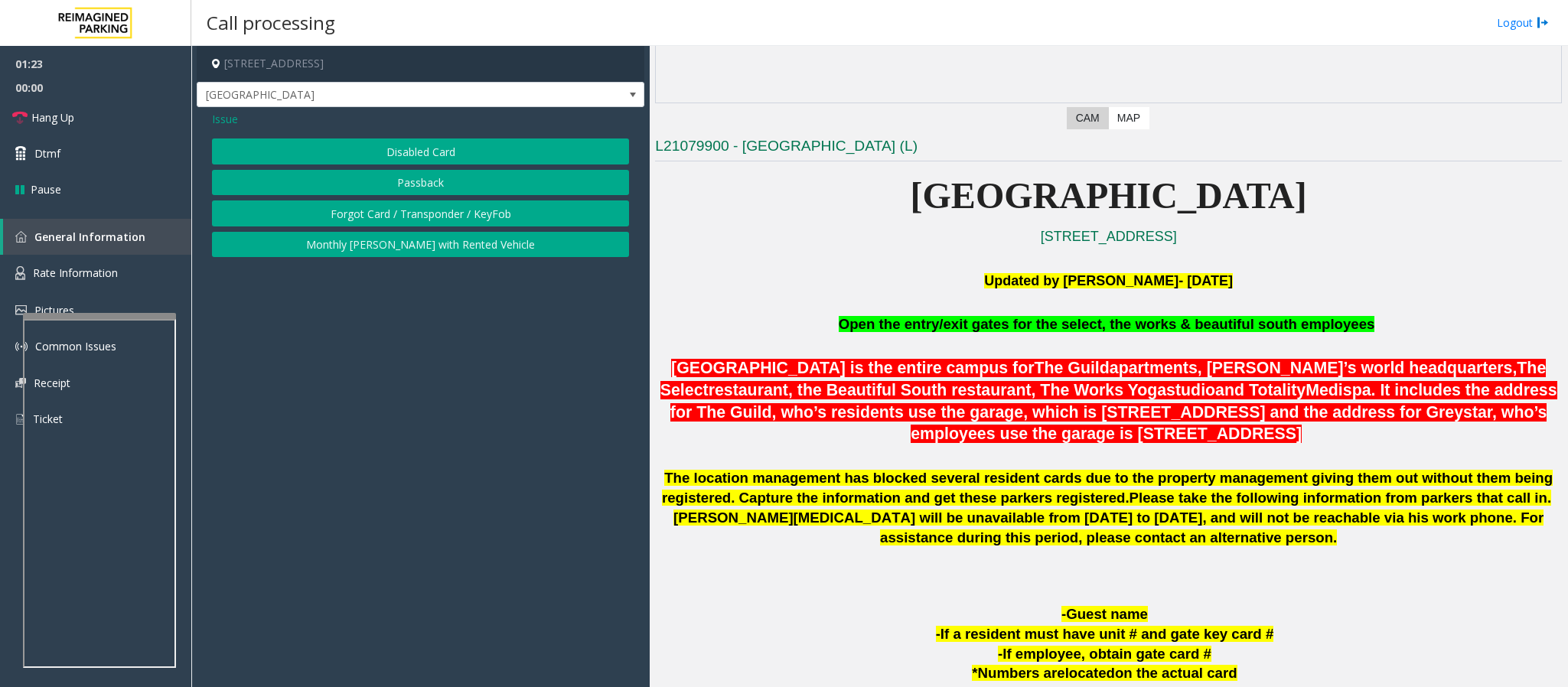
click at [404, 150] on button "Disabled Card" at bounding box center [420, 152] width 417 height 26
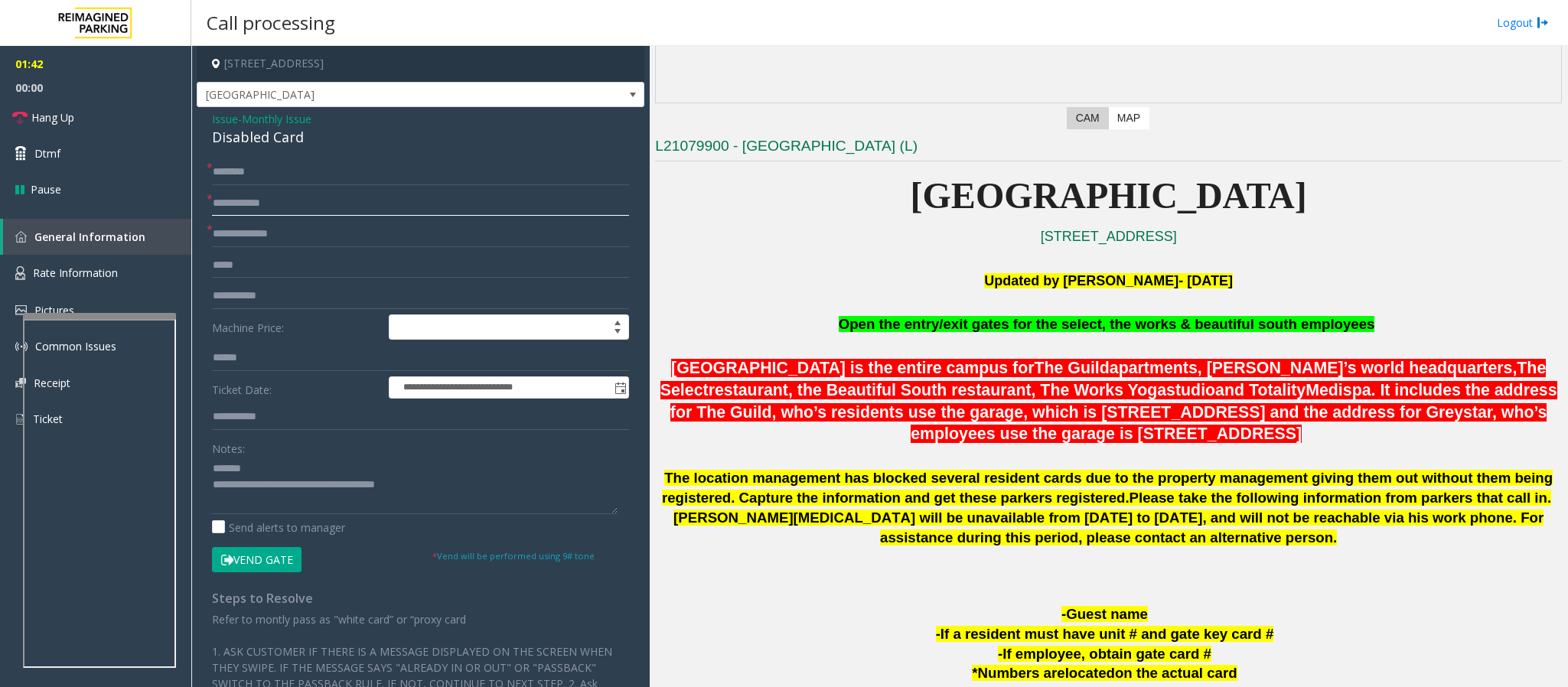
click at [249, 203] on input "text" at bounding box center [420, 204] width 417 height 26
click at [257, 239] on input "text" at bounding box center [420, 234] width 417 height 26
type input "**"
drag, startPoint x: 314, startPoint y: 140, endPoint x: 202, endPoint y: 134, distance: 112.2
click at [202, 134] on div "**********" at bounding box center [421, 479] width 448 height 745
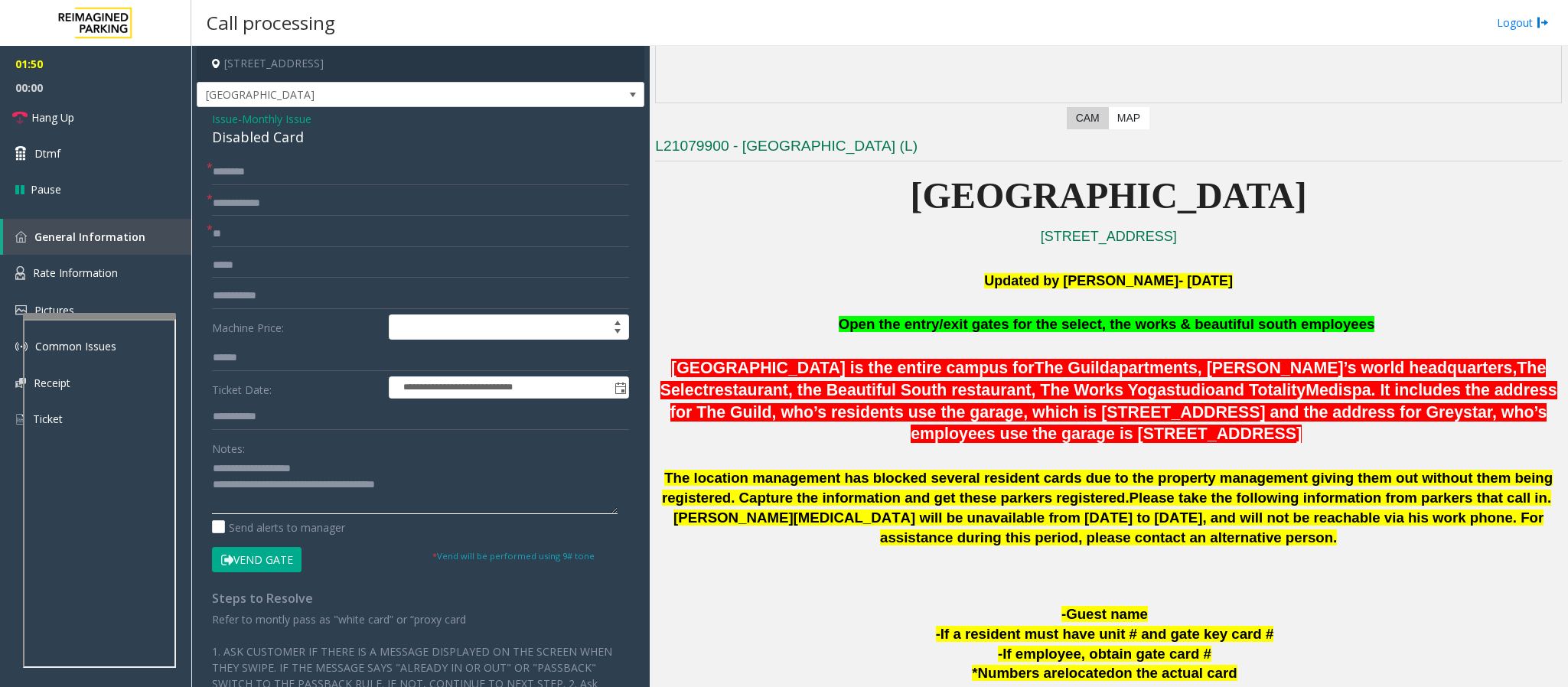
click at [292, 457] on textarea at bounding box center [415, 485] width 405 height 58
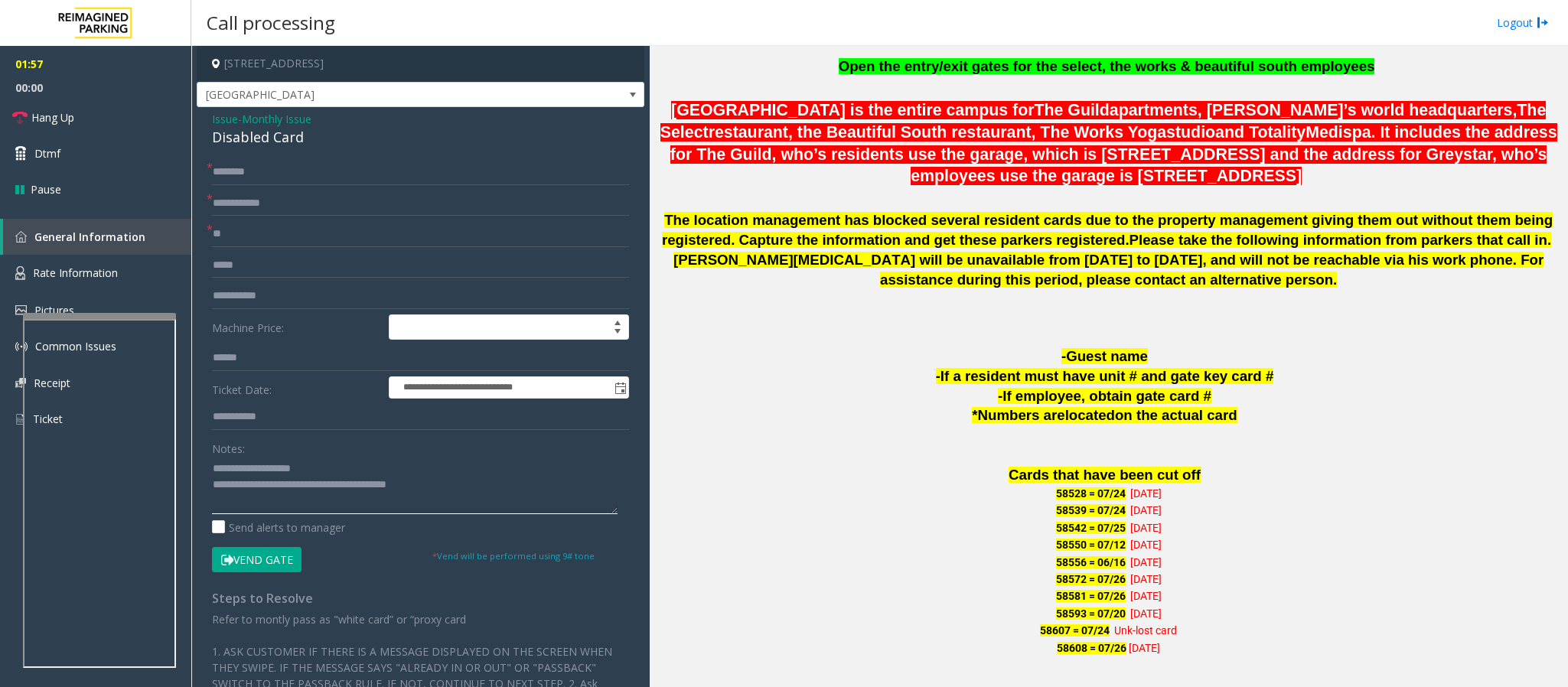
scroll to position [689, 0]
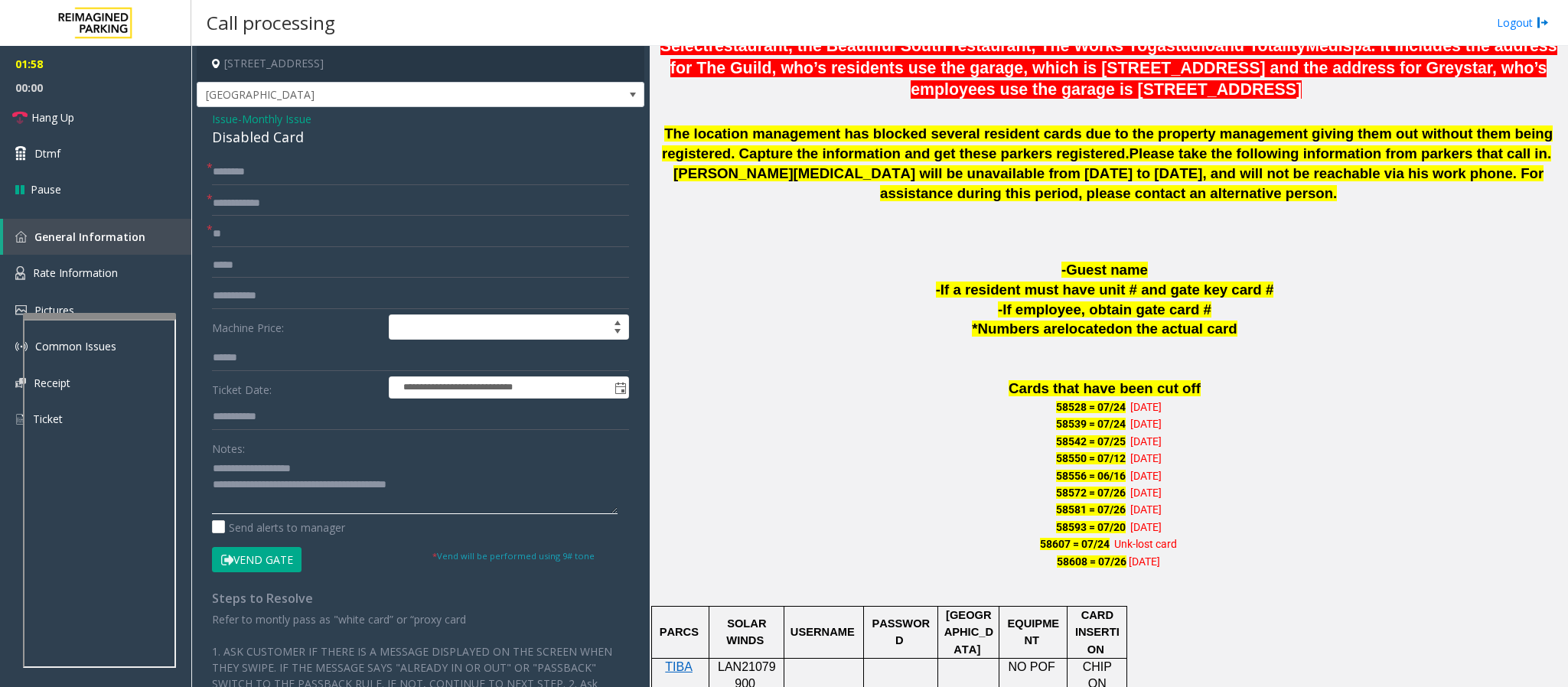
type textarea "**********"
drag, startPoint x: 1032, startPoint y: 409, endPoint x: 1073, endPoint y: 413, distance: 41.2
click at [1045, 413] on p "58528 = 07/[PHONE_NUMBER][DATE]" at bounding box center [1108, 407] width 906 height 17
drag, startPoint x: 1026, startPoint y: 421, endPoint x: 1070, endPoint y: 430, distance: 44.9
click at [1045, 430] on p "58539 = 07/[PHONE_NUMBER][DATE]" at bounding box center [1108, 424] width 906 height 17
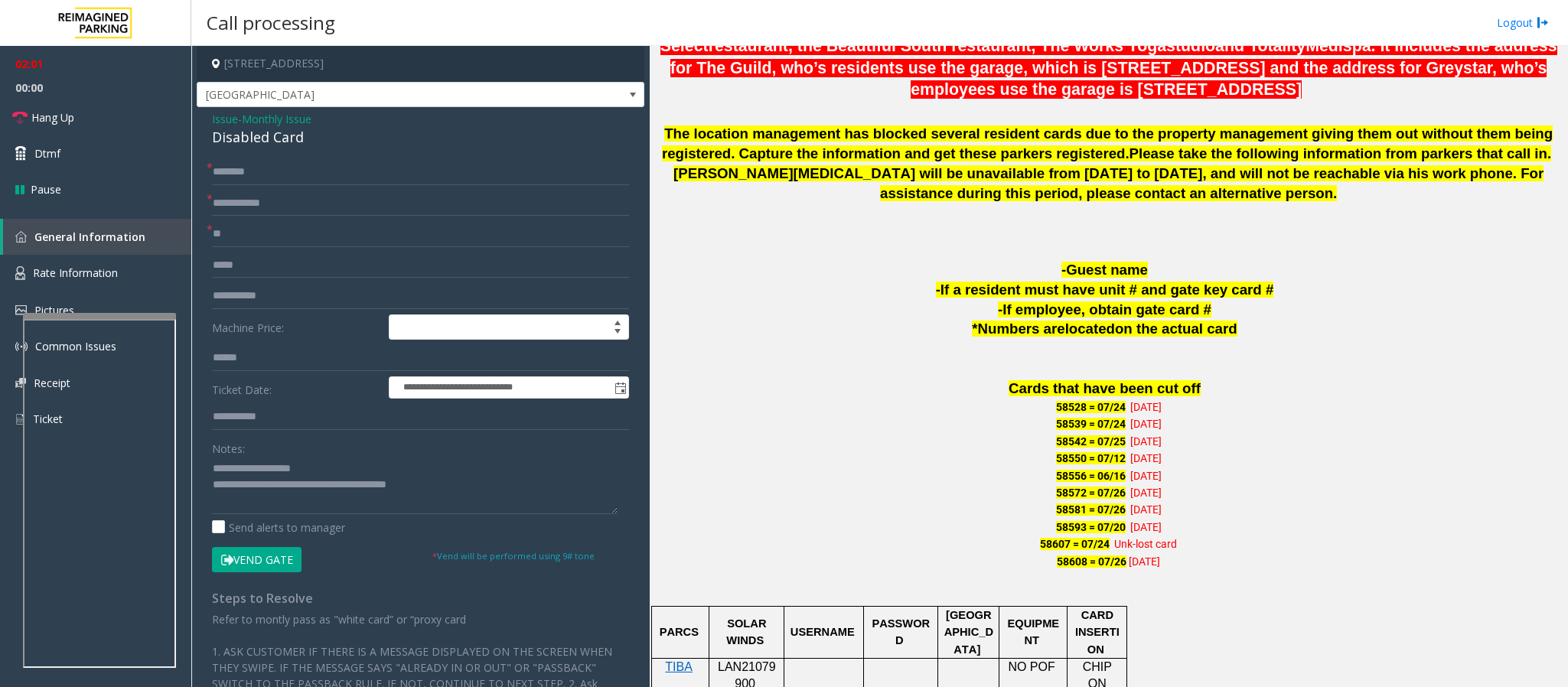
click at [1045, 457] on span "58550 = 07/12" at bounding box center [1090, 457] width 70 height 12
click at [1045, 225] on p "[PERSON_NAME][MEDICAL_DATA] will be unavailable from [DATE] to [DATE], and will…" at bounding box center [1108, 204] width 906 height 80
click at [232, 457] on button "Vend Gate" at bounding box center [257, 561] width 89 height 26
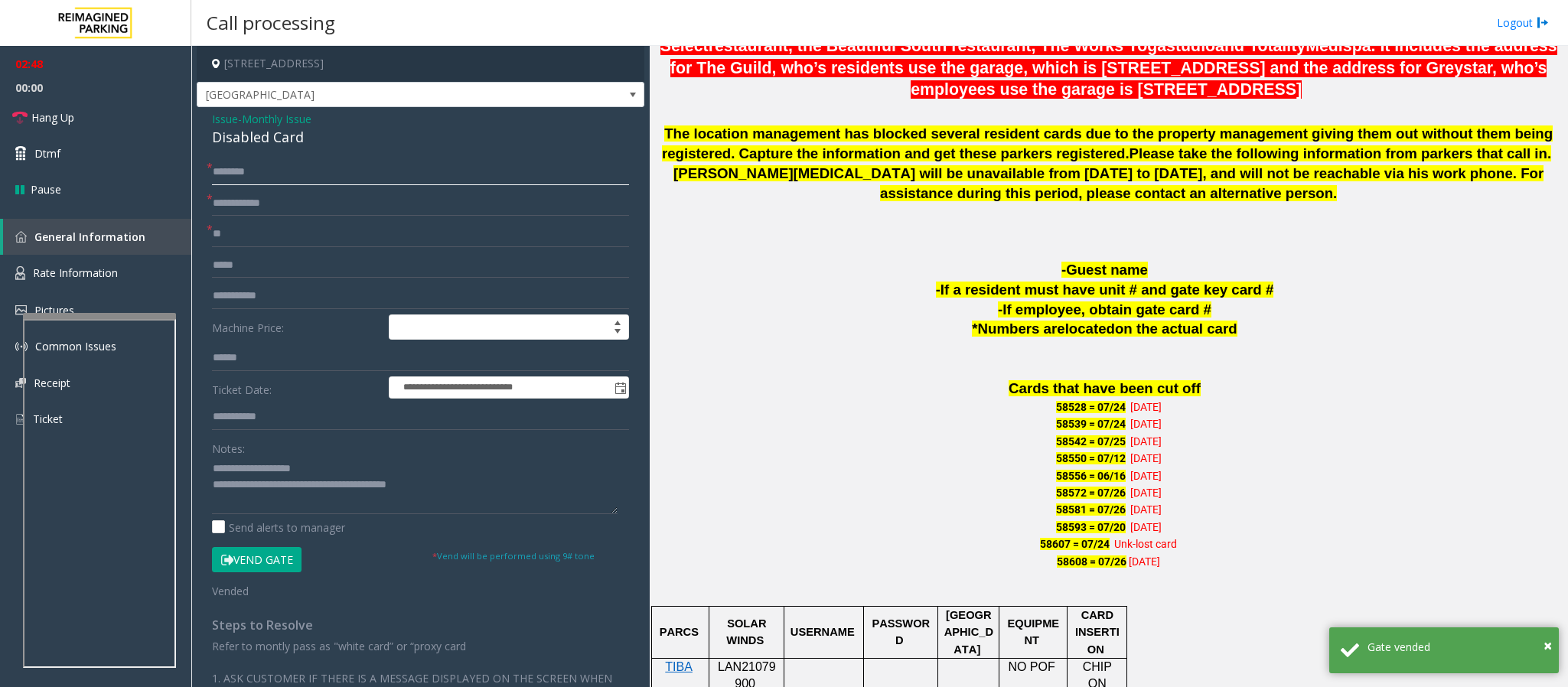
click at [256, 170] on input "text" at bounding box center [420, 172] width 417 height 26
paste input "*******"
click at [318, 177] on input "*******" at bounding box center [420, 172] width 417 height 26
paste input "*********"
type input "**********"
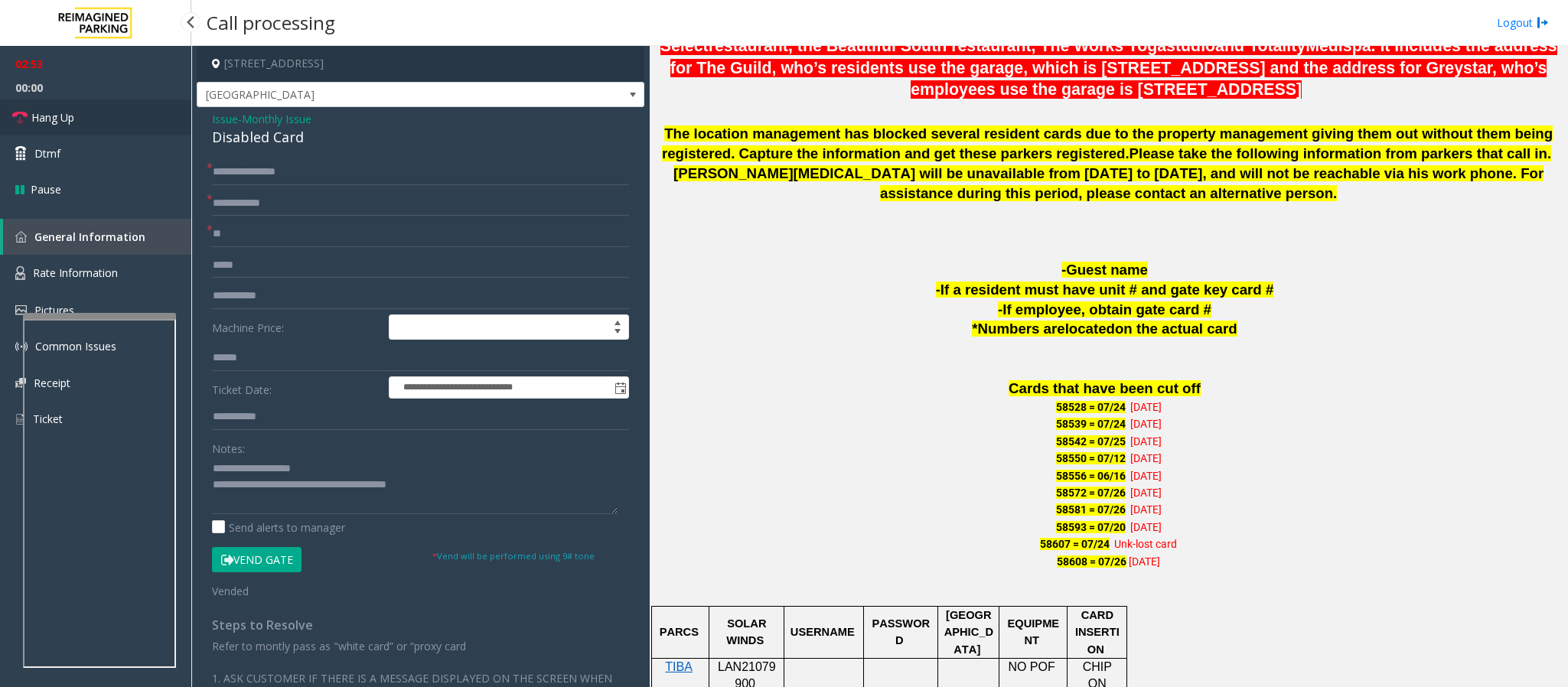
click at [53, 104] on link "Hang Up" at bounding box center [96, 117] width 191 height 36
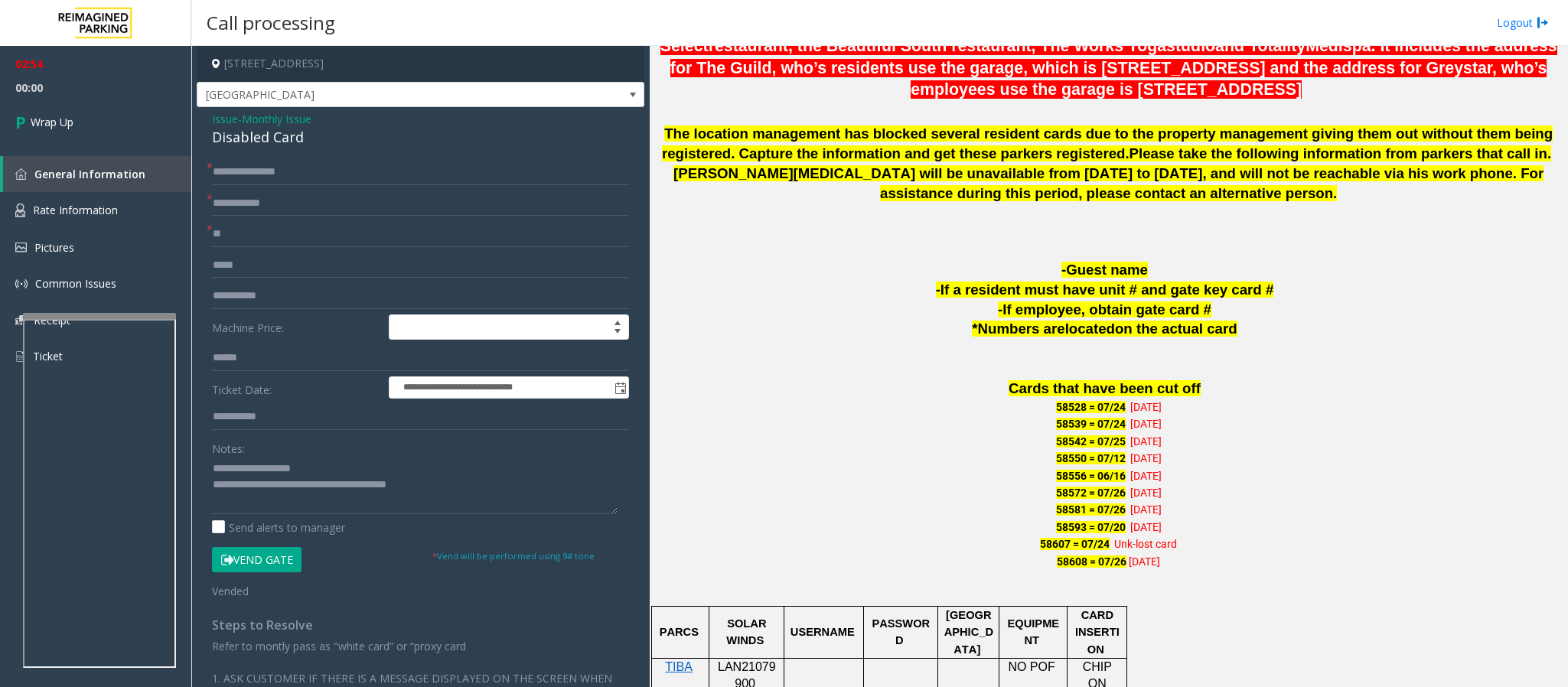
click at [240, 220] on form "**********" at bounding box center [420, 378] width 417 height 440
click at [245, 202] on input "text" at bounding box center [420, 204] width 417 height 26
paste input "*****"
type input "*****"
click at [72, 114] on span "Wrap Up" at bounding box center [52, 122] width 43 height 16
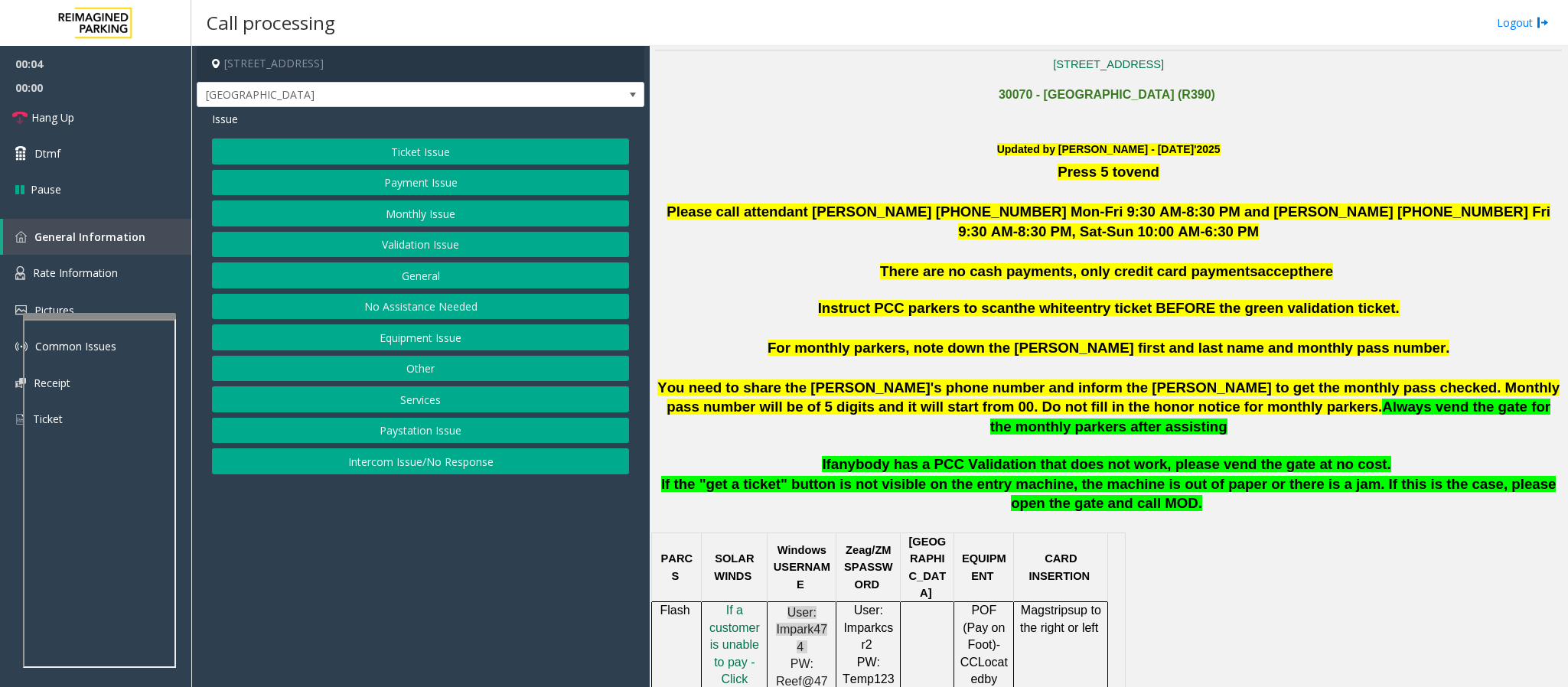
scroll to position [459, 0]
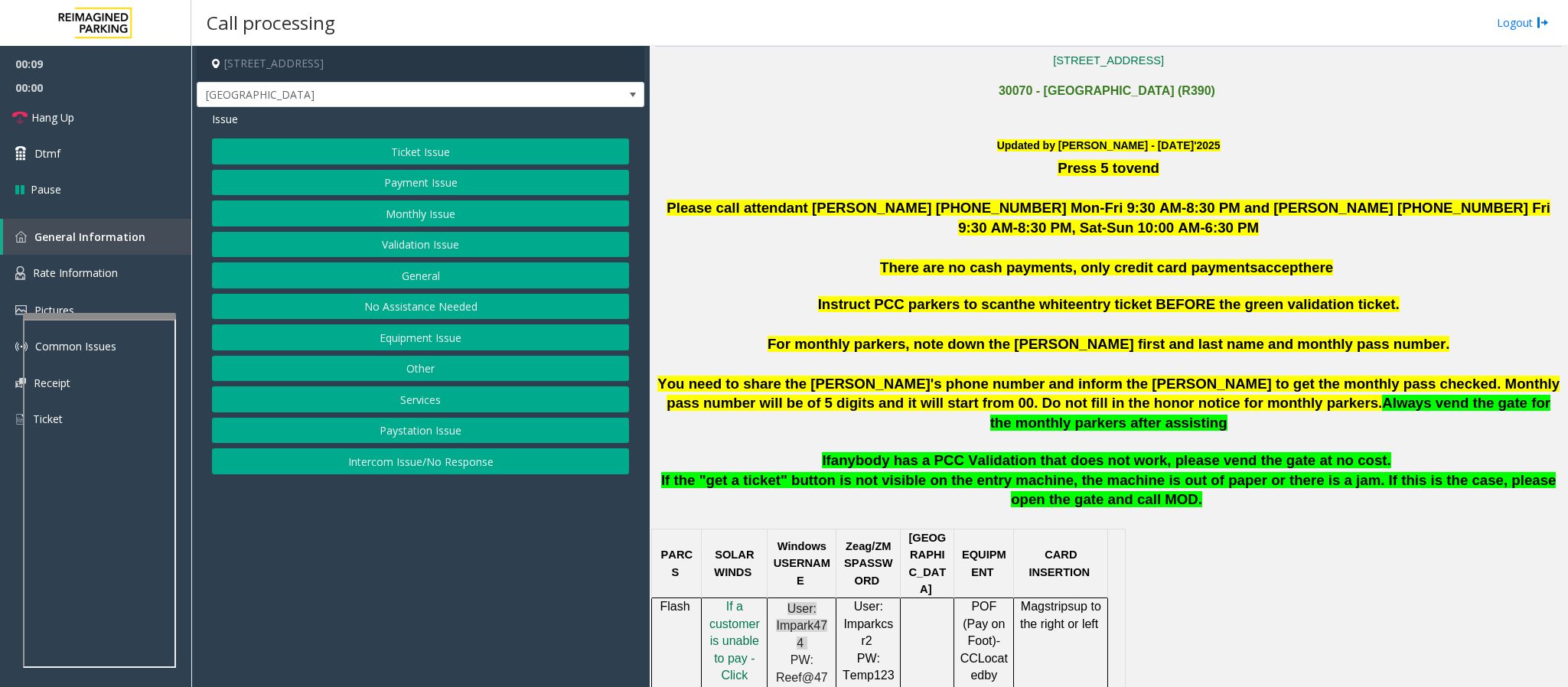
click at [414, 245] on button "Validation Issue" at bounding box center [420, 244] width 417 height 26
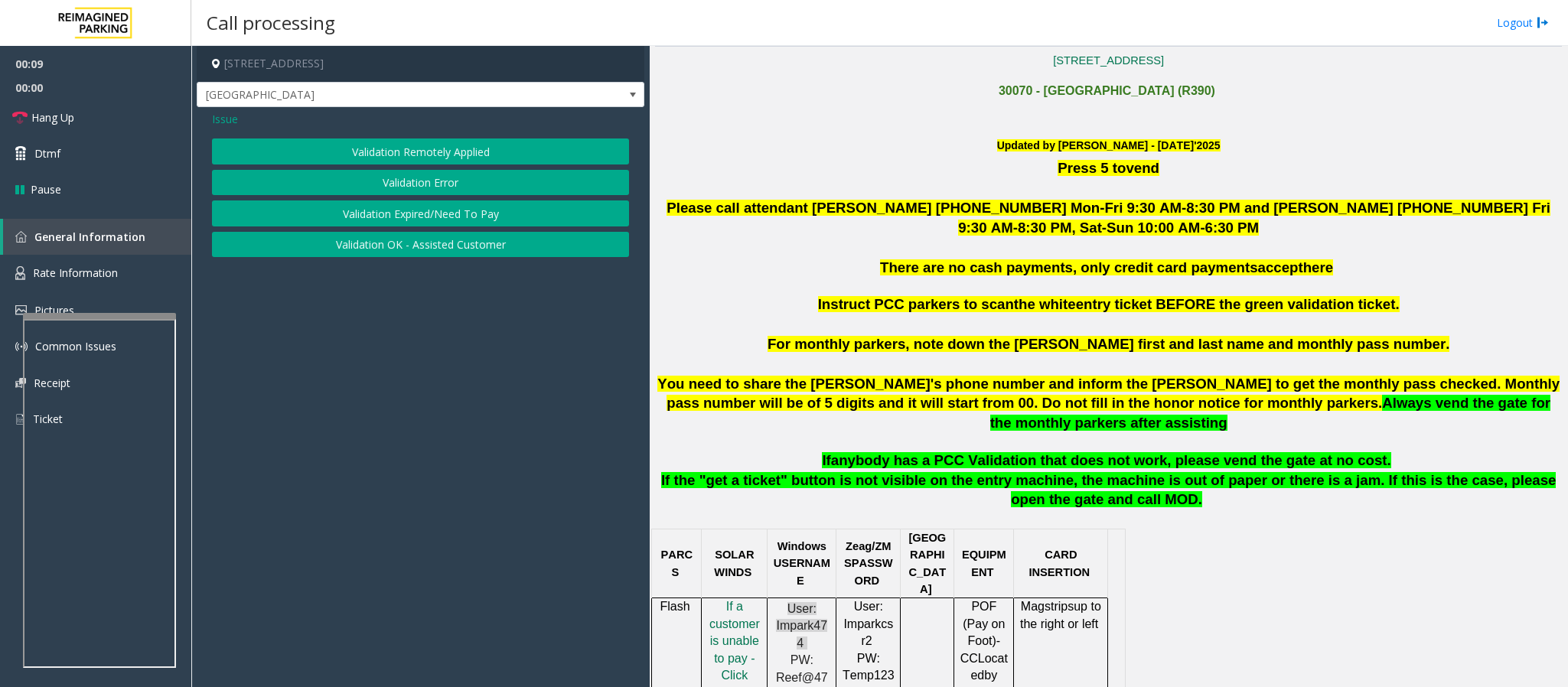
click at [402, 192] on button "Validation Error" at bounding box center [420, 183] width 417 height 26
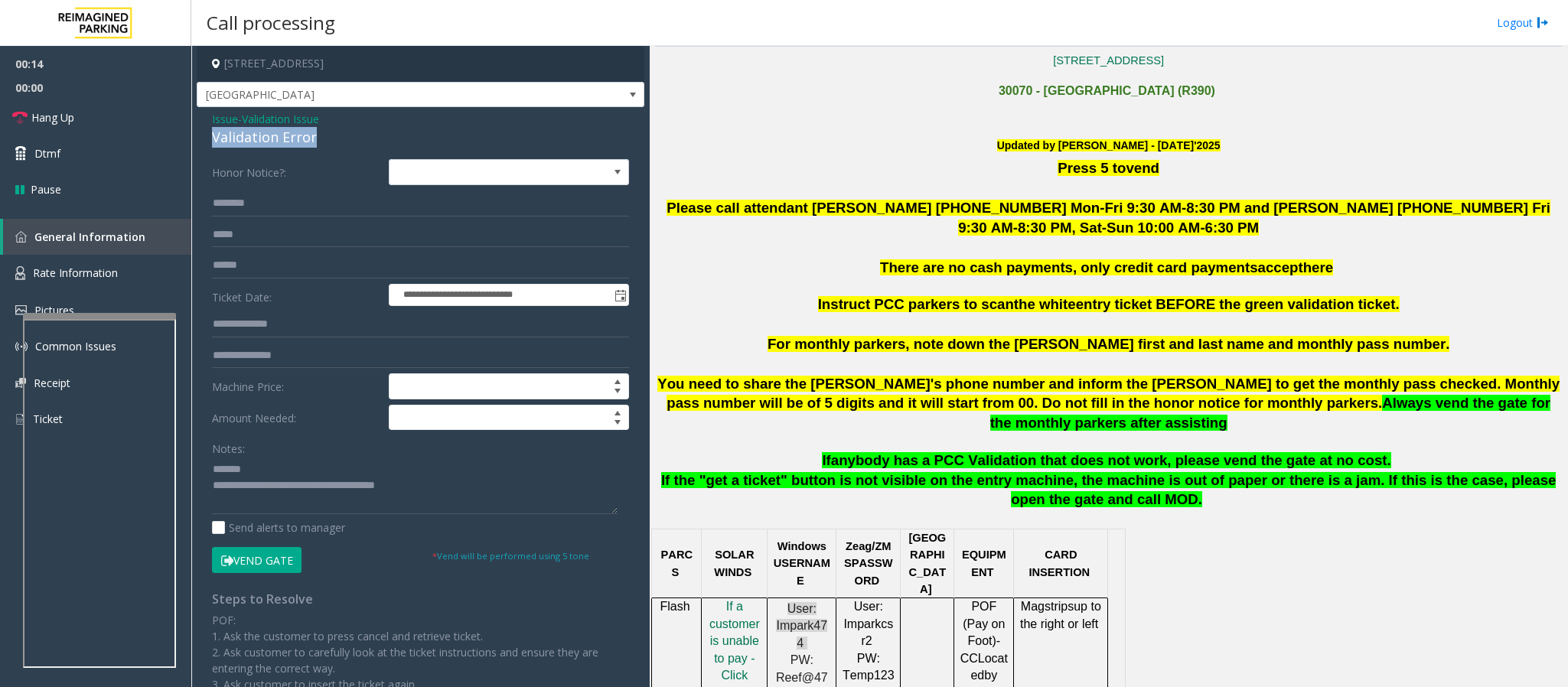
drag, startPoint x: 318, startPoint y: 140, endPoint x: 205, endPoint y: 145, distance: 113.1
click at [205, 145] on div "**********" at bounding box center [421, 520] width 448 height 826
click at [968, 452] on span "anybody has a PCC Validation that does not work, please vend the gate at no cos…" at bounding box center [1111, 459] width 560 height 16
click at [274, 457] on textarea at bounding box center [415, 485] width 405 height 58
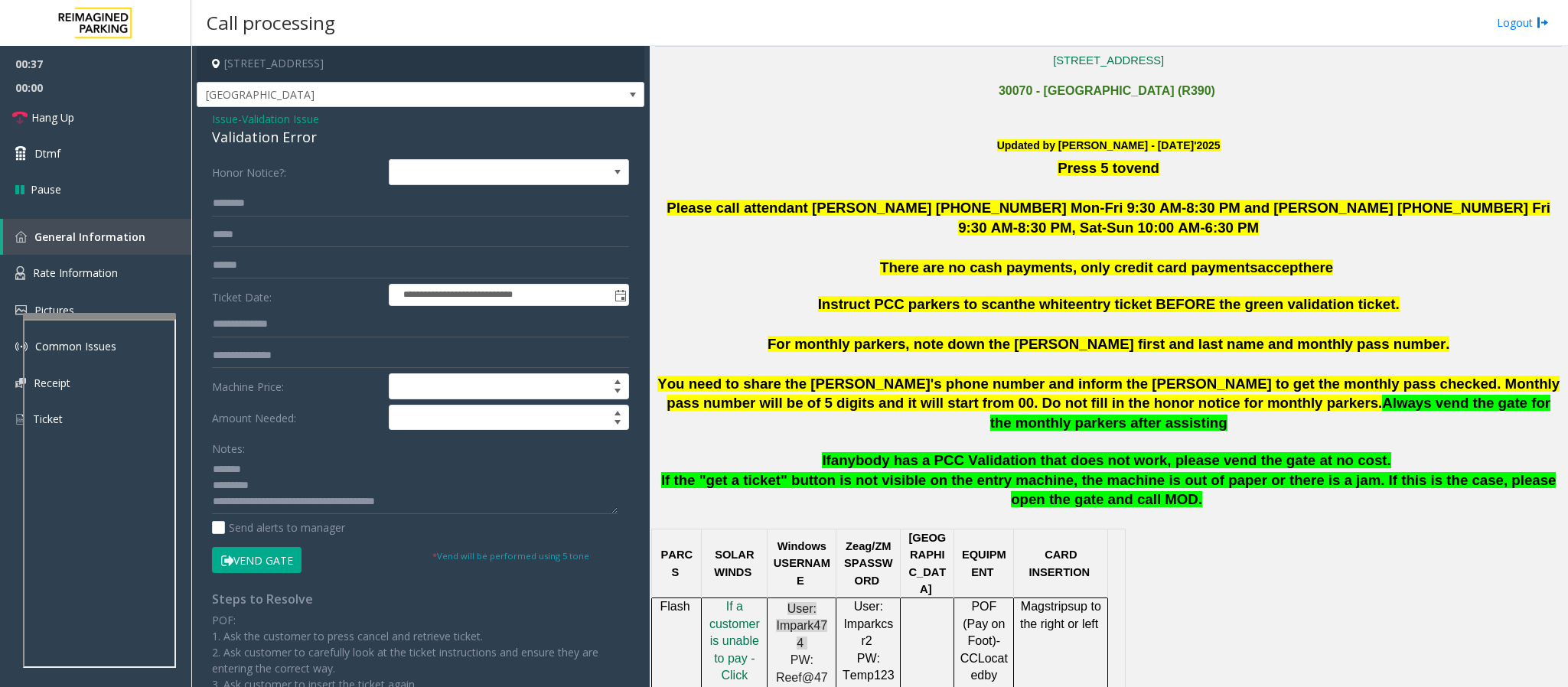
click at [959, 452] on span "anybody has a PCC Validation that does not work, please vend the gate at no cos…" at bounding box center [1111, 459] width 560 height 16
drag, startPoint x: 329, startPoint y: 138, endPoint x: 205, endPoint y: 137, distance: 124.0
click at [205, 137] on div "**********" at bounding box center [421, 520] width 448 height 826
click at [345, 457] on textarea at bounding box center [415, 485] width 405 height 58
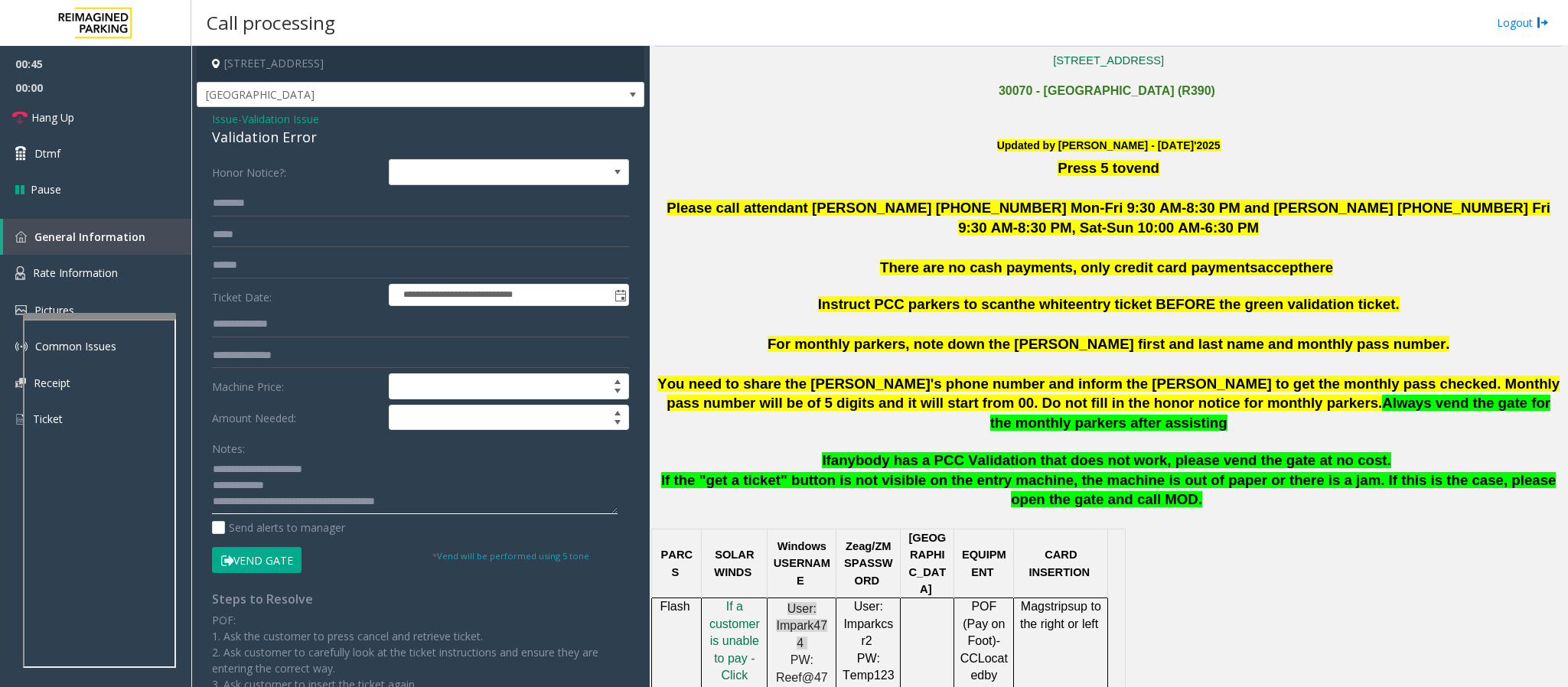
type textarea "**********"
click at [264, 261] on input "text" at bounding box center [420, 266] width 417 height 26
drag, startPoint x: 1001, startPoint y: 439, endPoint x: 1435, endPoint y: 437, distance: 434.0
click at [1045, 451] on p "If anybody has a PCC Validation that does not work, please vend the gate at no …" at bounding box center [1108, 460] width 906 height 20
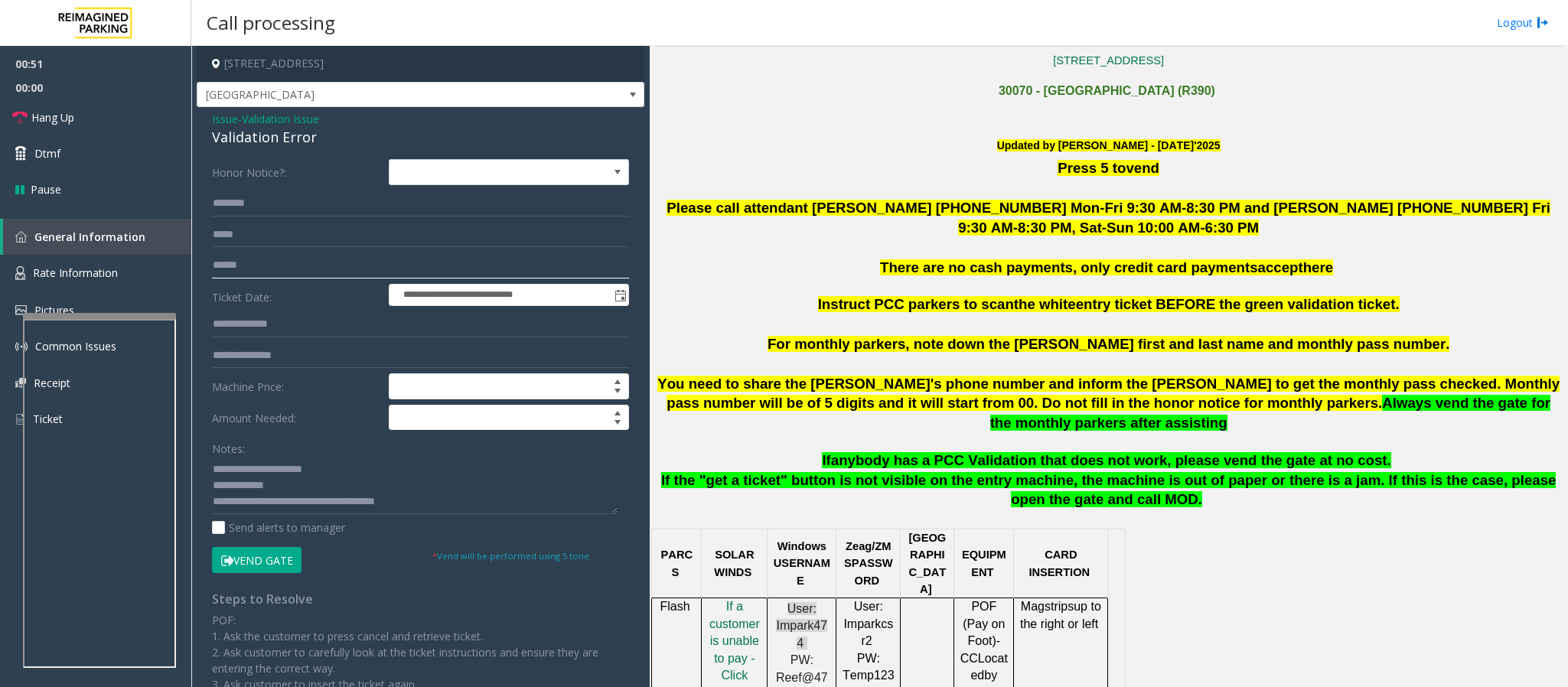
click at [230, 274] on input "text" at bounding box center [420, 266] width 417 height 26
type input "********"
click at [225, 197] on input "text" at bounding box center [420, 204] width 417 height 26
drag, startPoint x: 1302, startPoint y: 451, endPoint x: 1351, endPoint y: 448, distance: 49.1
click at [1045, 451] on p "If anybody has a PCC Validation that does not work, please vend the gate at no …" at bounding box center [1108, 460] width 906 height 20
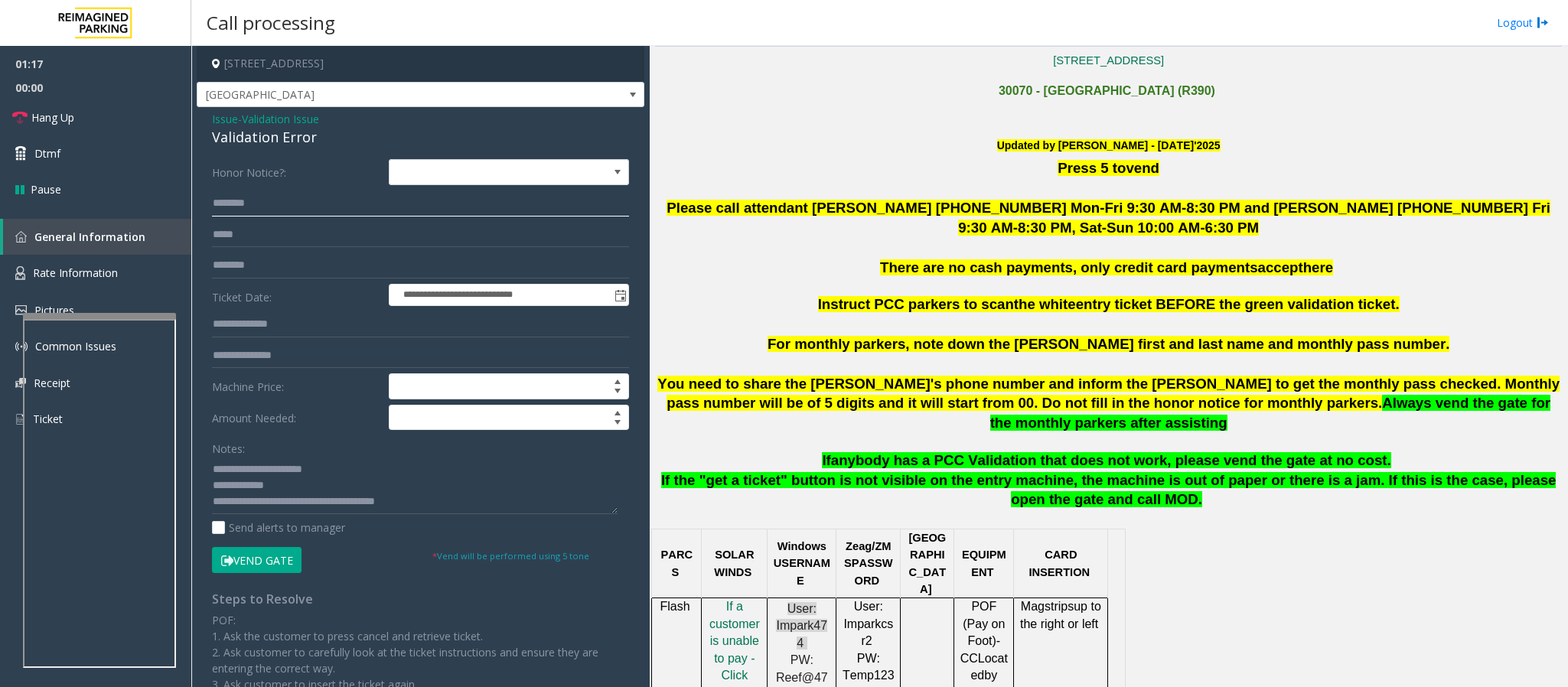
click at [257, 205] on input "text" at bounding box center [420, 204] width 417 height 26
type input "*"
click at [221, 209] on input "*****" at bounding box center [420, 204] width 417 height 26
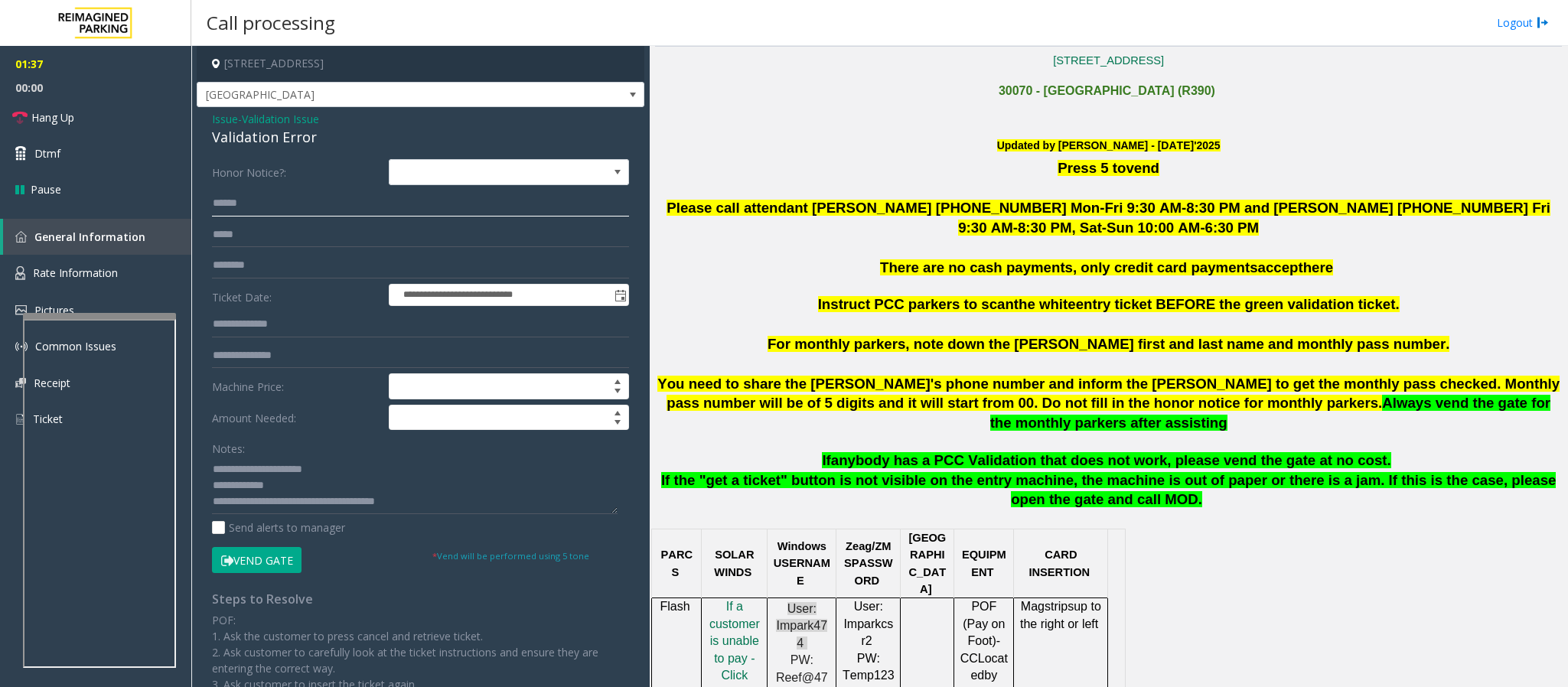
click at [226, 206] on input "*****" at bounding box center [420, 204] width 417 height 26
click at [228, 206] on input "*****" at bounding box center [420, 204] width 417 height 26
click at [237, 206] on input "*****" at bounding box center [420, 204] width 417 height 26
click at [217, 202] on input "*****" at bounding box center [420, 204] width 417 height 26
click at [218, 200] on input "*****" at bounding box center [420, 204] width 417 height 26
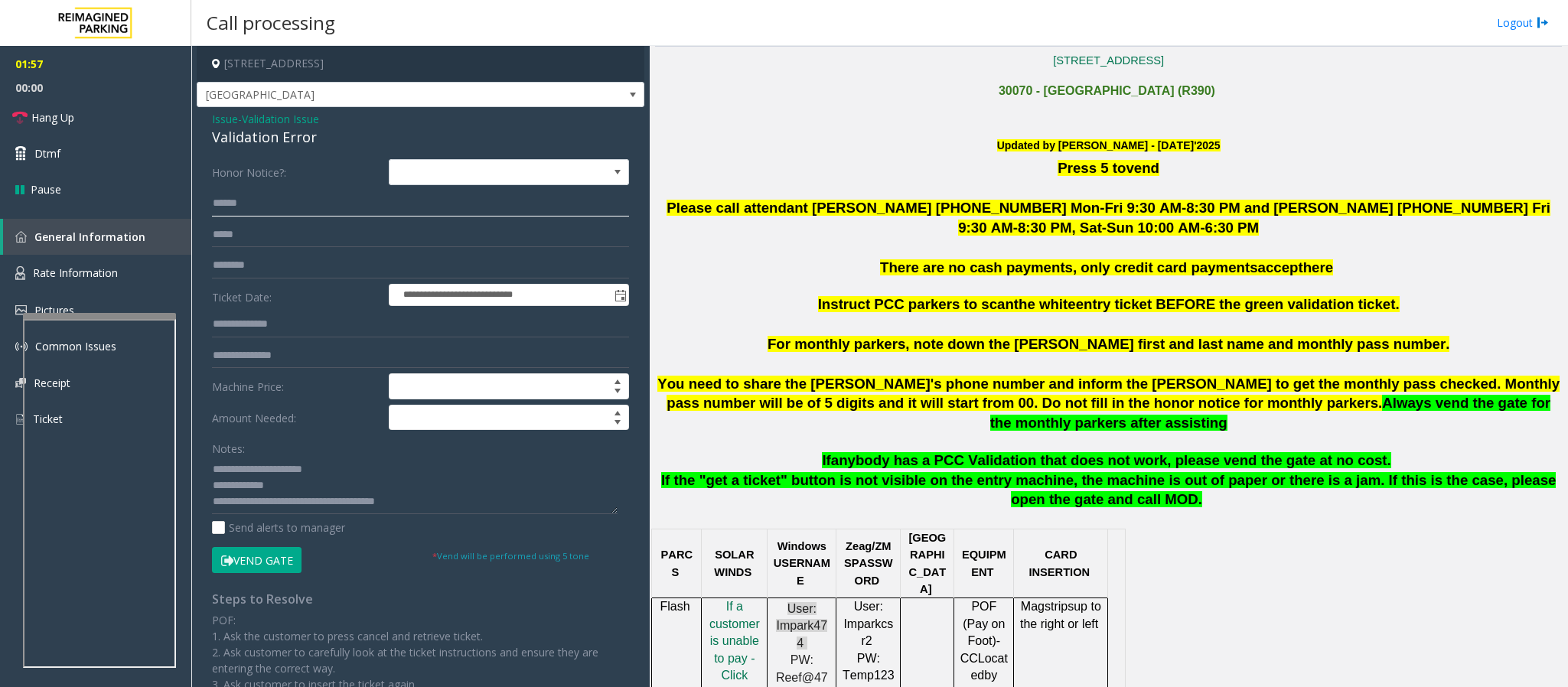
type input "*****"
click at [261, 457] on button "Vend Gate" at bounding box center [257, 561] width 89 height 26
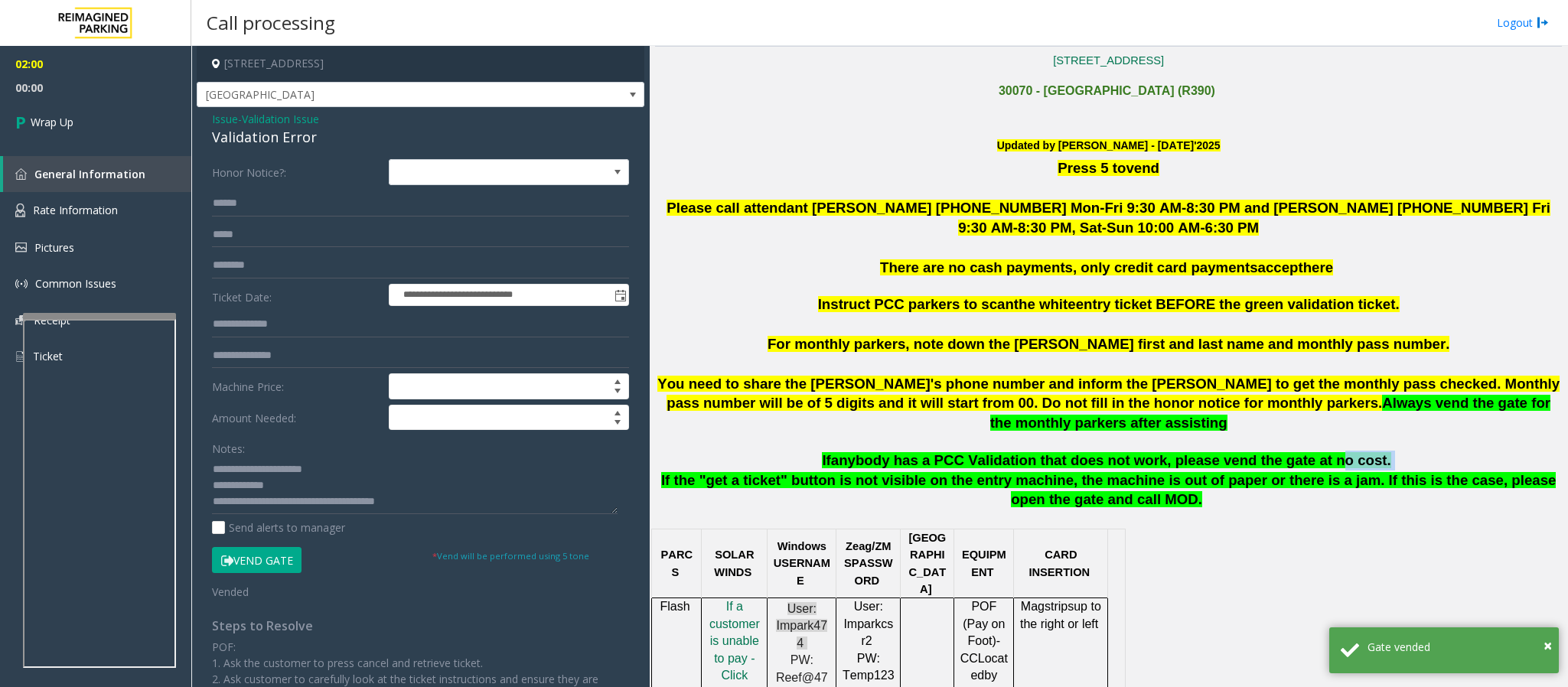
drag, startPoint x: 1354, startPoint y: 439, endPoint x: 1307, endPoint y: 450, distance: 48.3
click at [1045, 451] on p "If anybody has a PCC Validation that does not work, please vend the gate at no …" at bounding box center [1108, 460] width 906 height 20
click at [53, 115] on span "Wrap Up" at bounding box center [52, 122] width 43 height 16
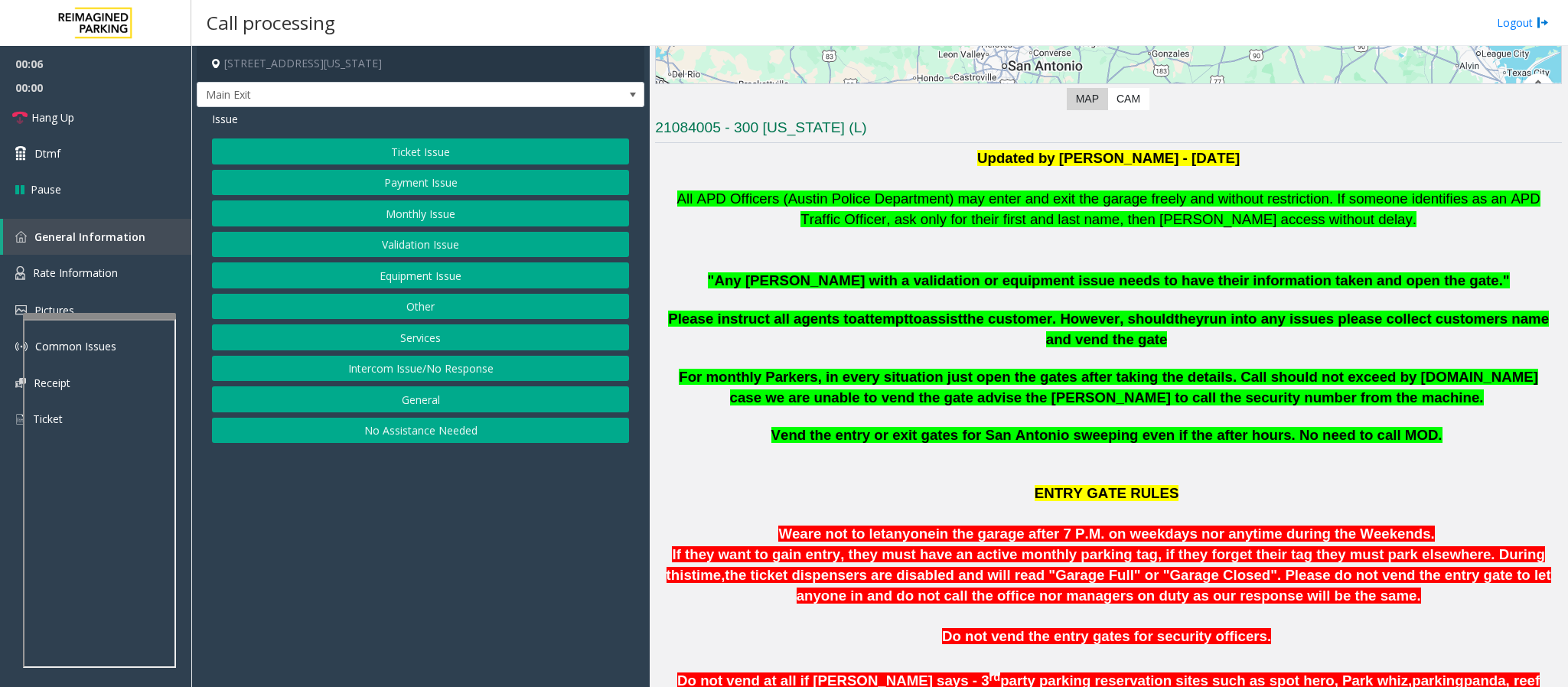
scroll to position [344, 0]
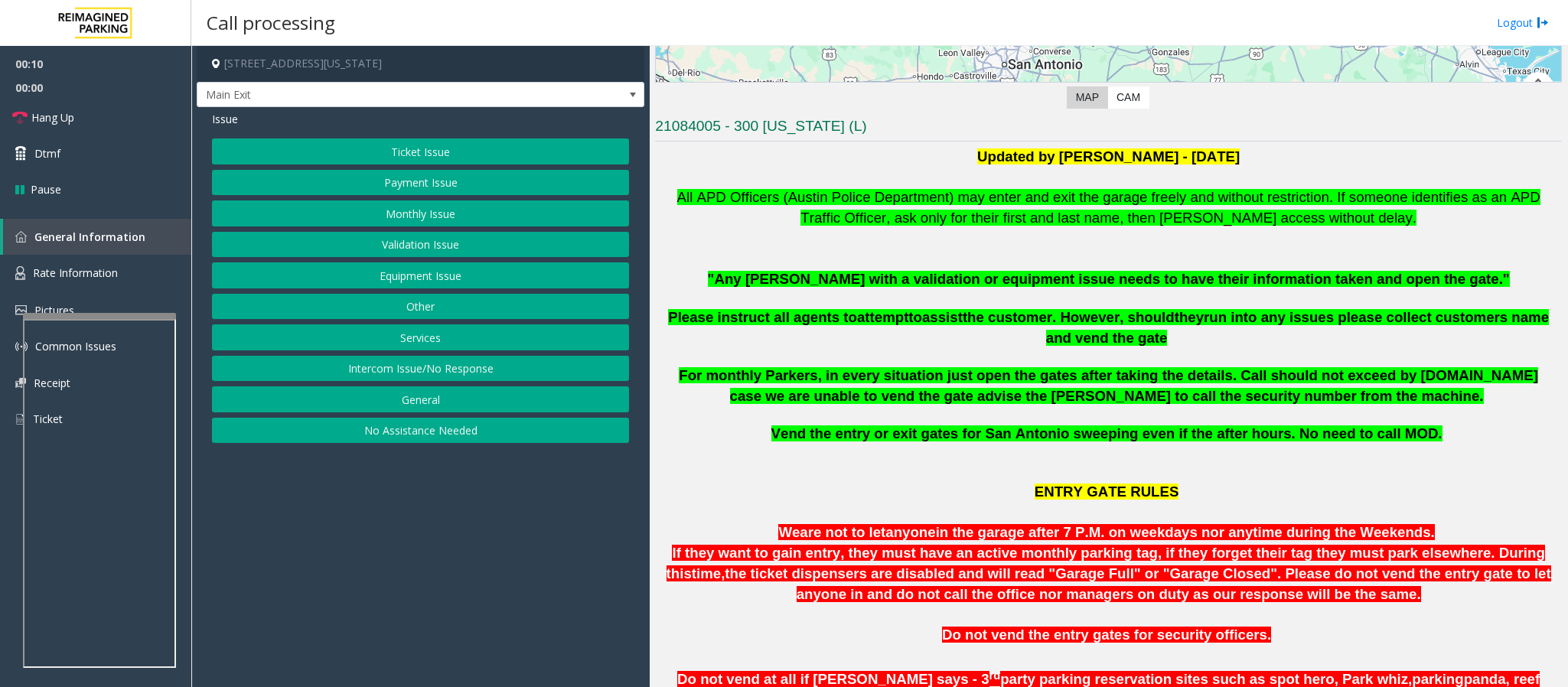
click at [452, 249] on button "Validation Issue" at bounding box center [420, 244] width 417 height 26
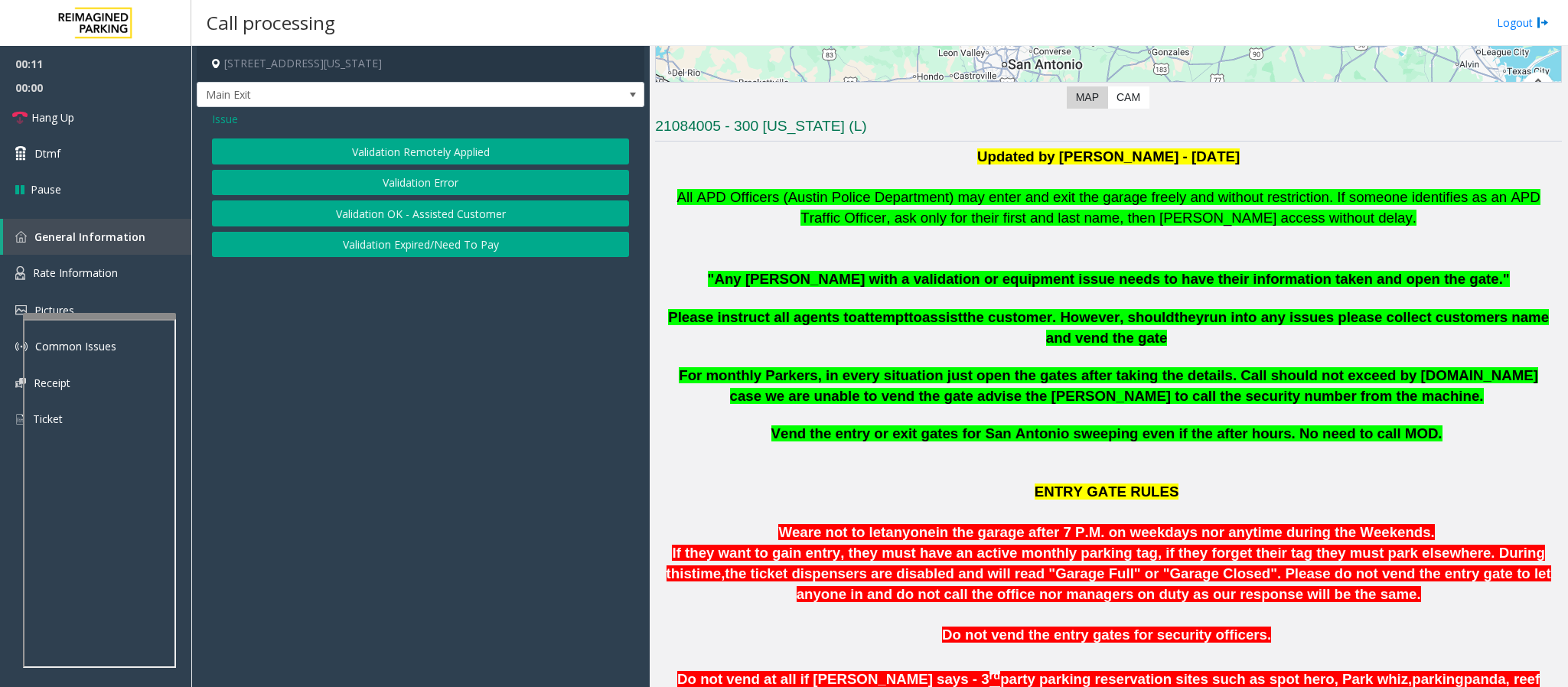
click at [412, 192] on button "Validation Error" at bounding box center [420, 183] width 417 height 26
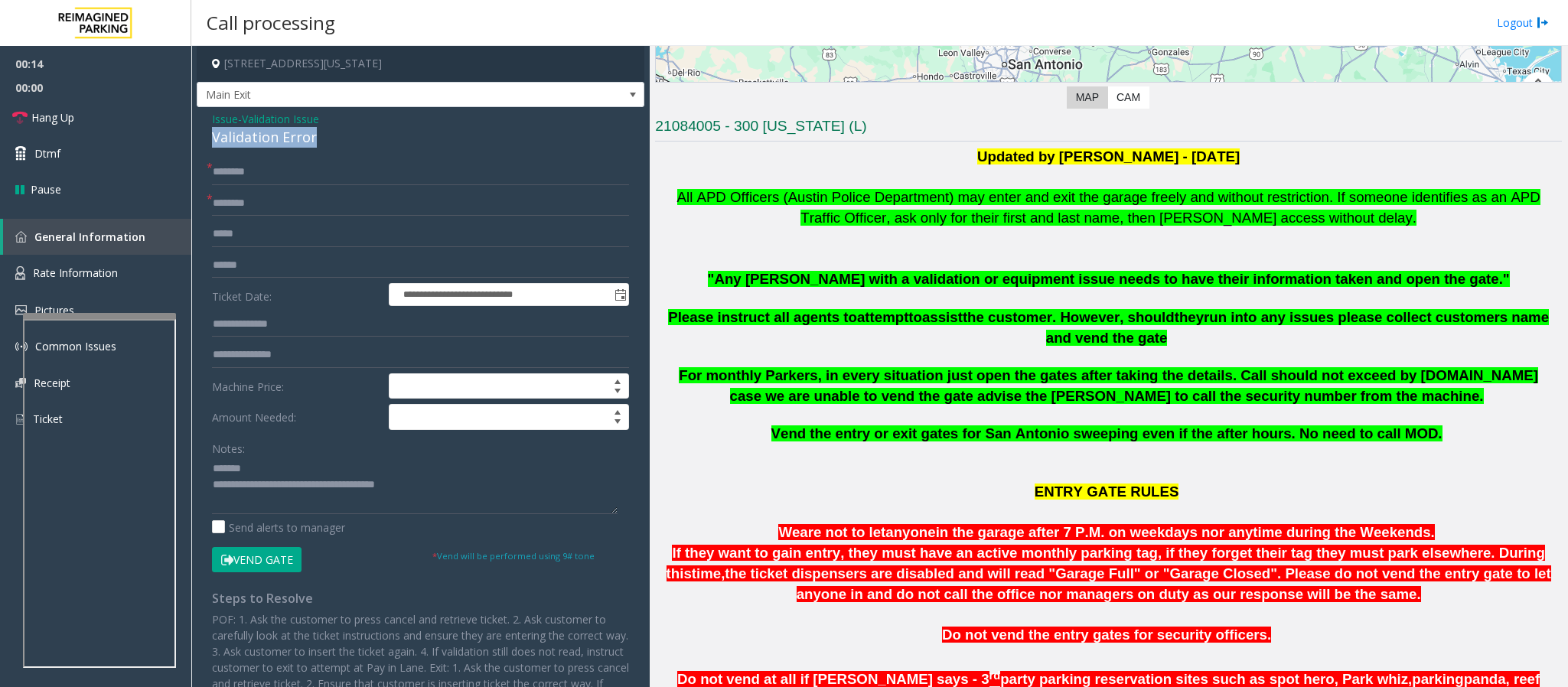
drag, startPoint x: 337, startPoint y: 140, endPoint x: 203, endPoint y: 134, distance: 134.1
click at [203, 134] on div "**********" at bounding box center [421, 479] width 448 height 745
type textarea "**********"
drag, startPoint x: 678, startPoint y: 201, endPoint x: 705, endPoint y: 205, distance: 27.3
click at [705, 205] on font "All APD Officers (Austin Police Department) may enter and exit the garage freel…" at bounding box center [1108, 207] width 863 height 37
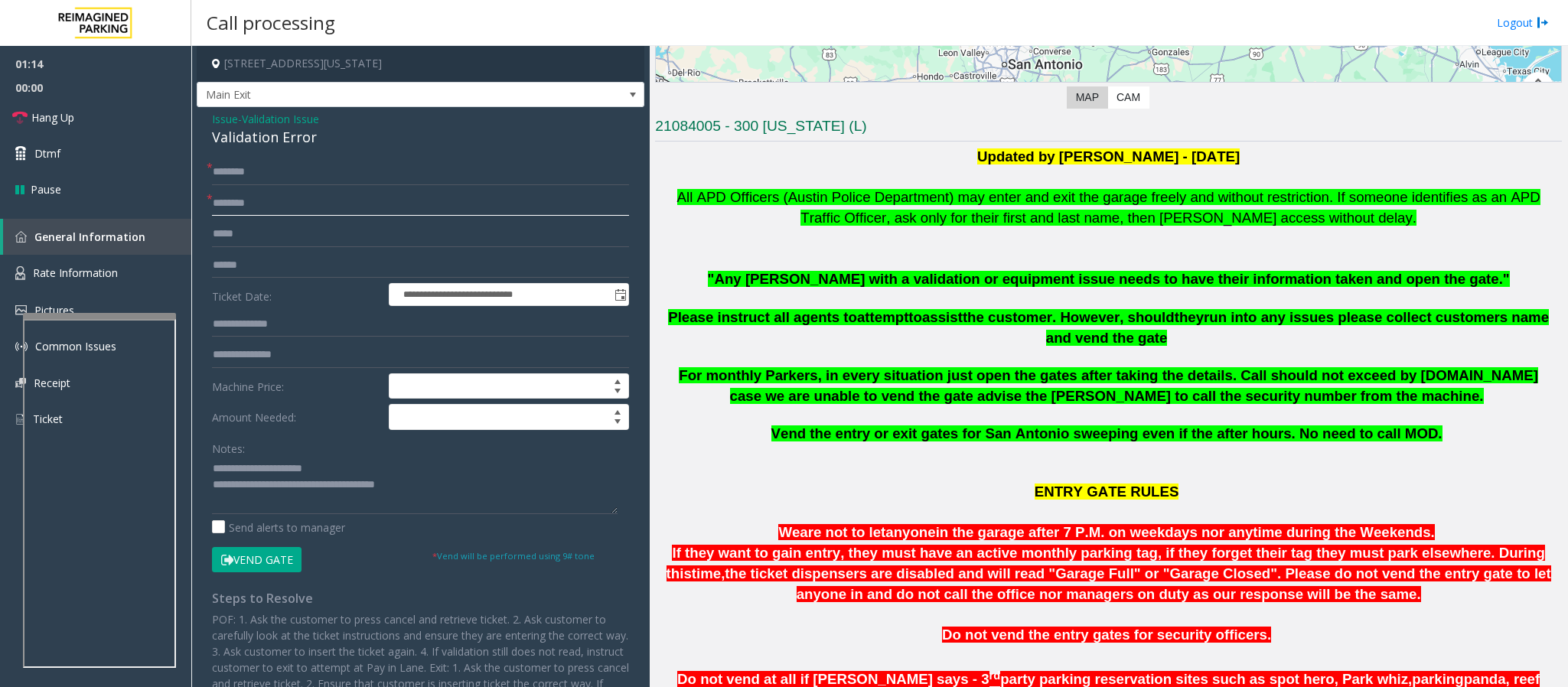
click at [333, 201] on input "text" at bounding box center [420, 204] width 417 height 26
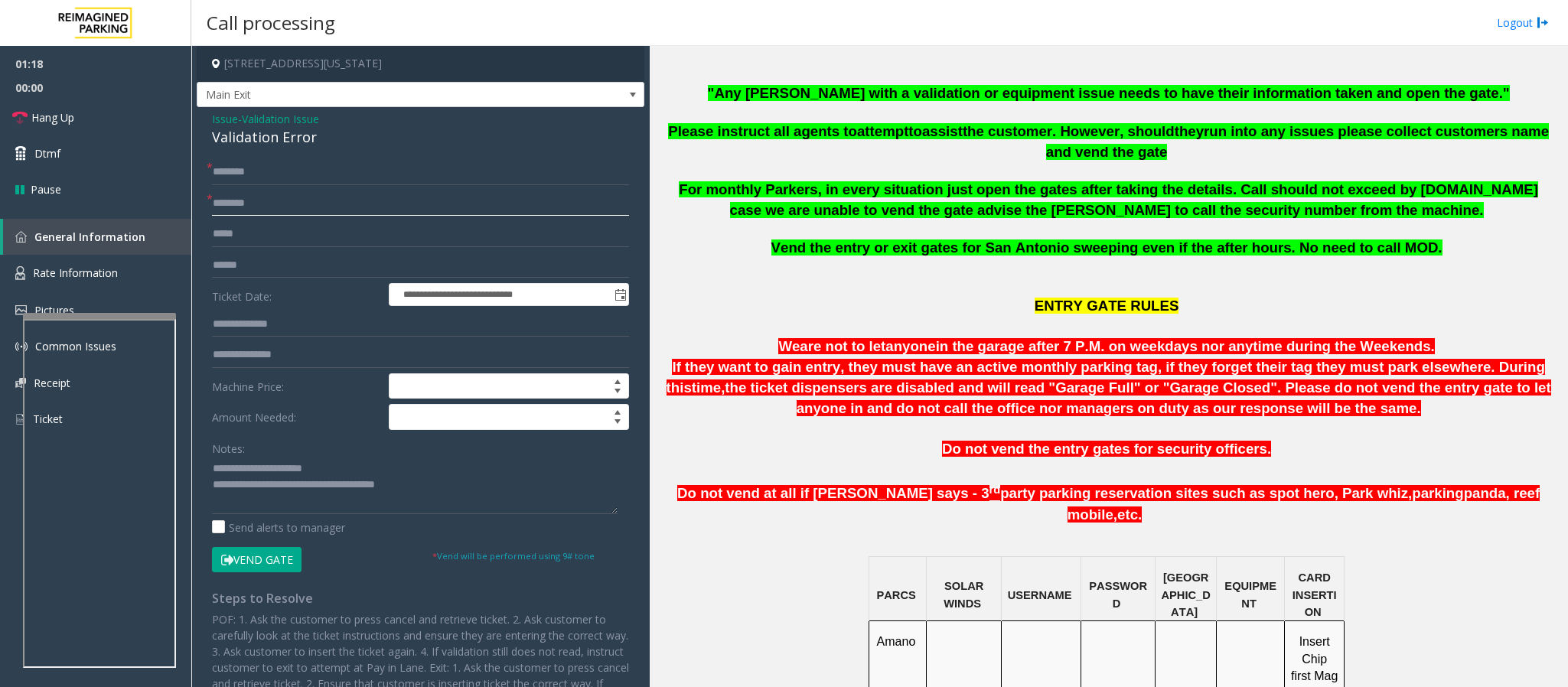
scroll to position [459, 0]
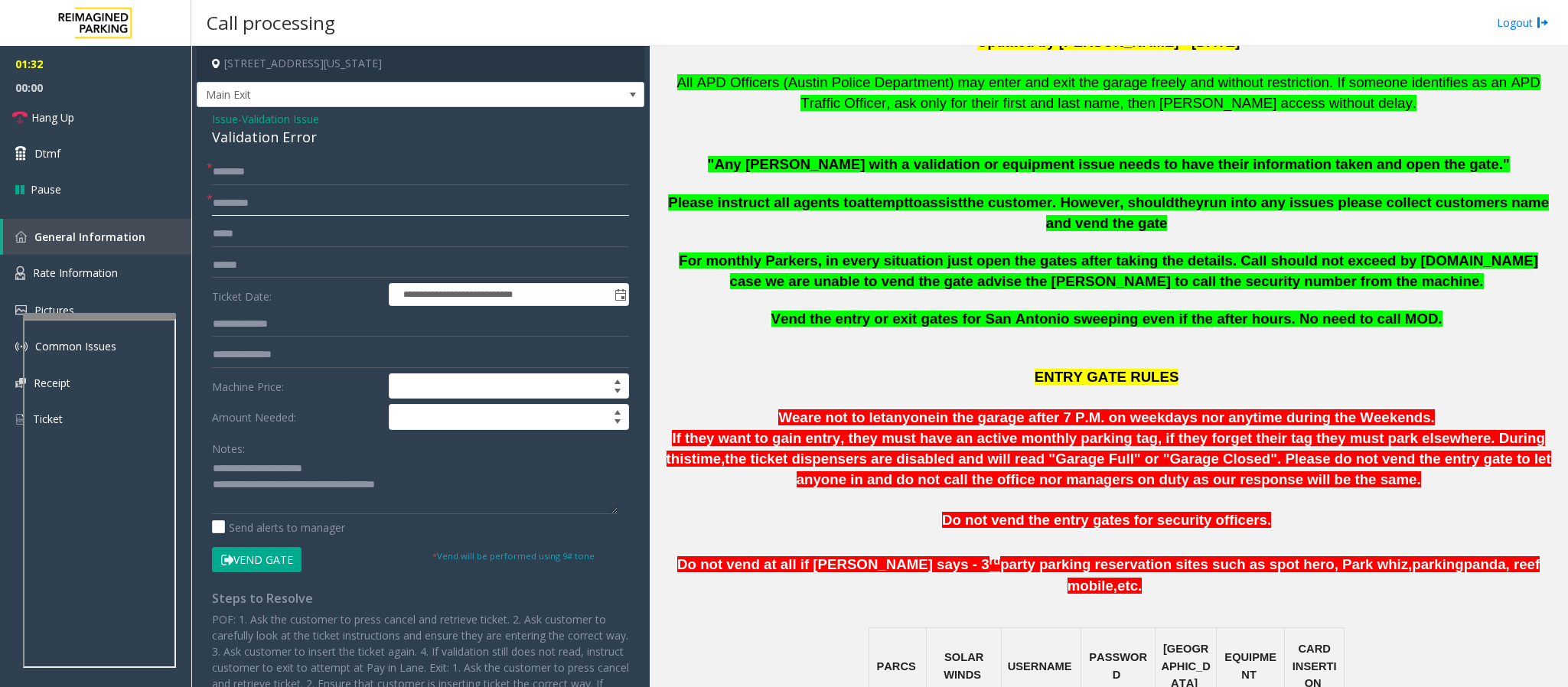
type input "********"
click at [259, 267] on input "text" at bounding box center [420, 266] width 417 height 26
type input "******"
click at [237, 173] on input "text" at bounding box center [420, 172] width 417 height 26
type input "******"
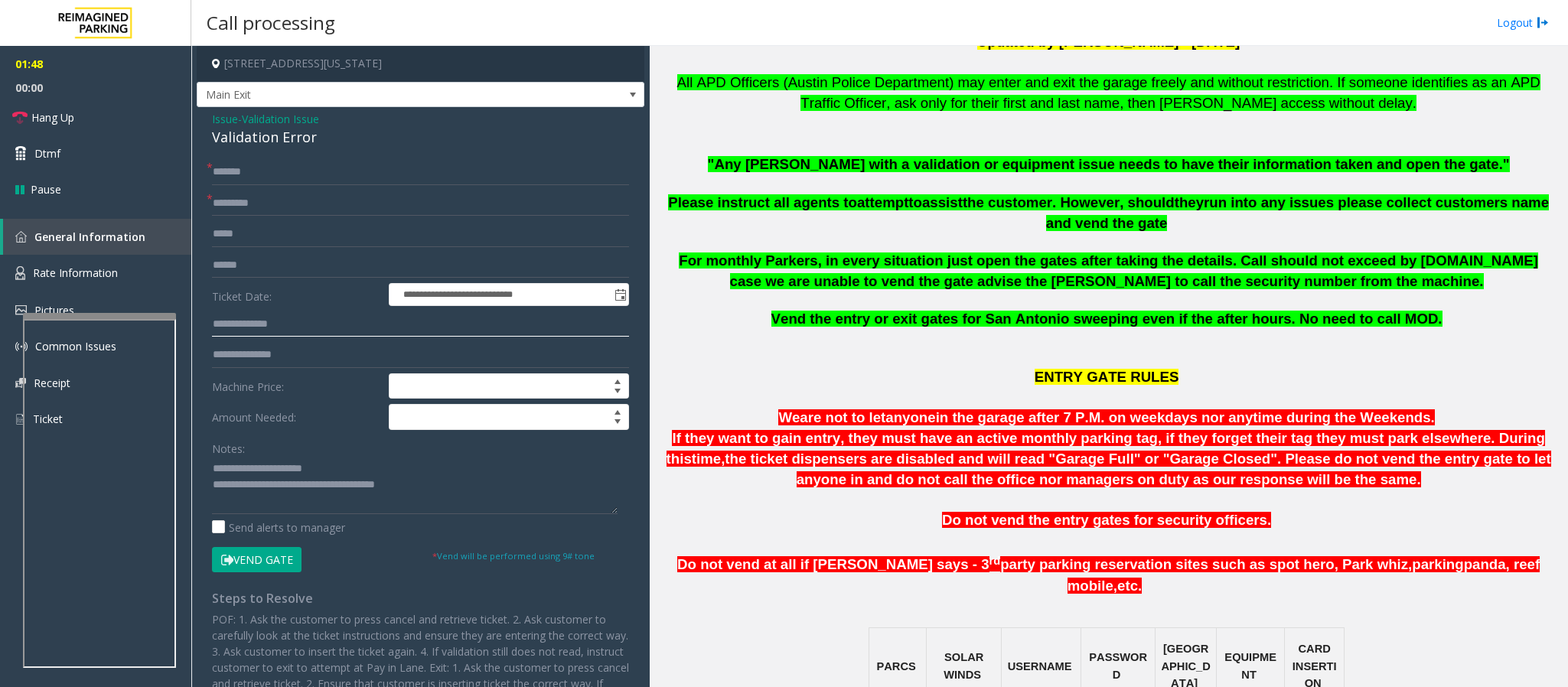
click at [255, 326] on input "text" at bounding box center [420, 324] width 417 height 26
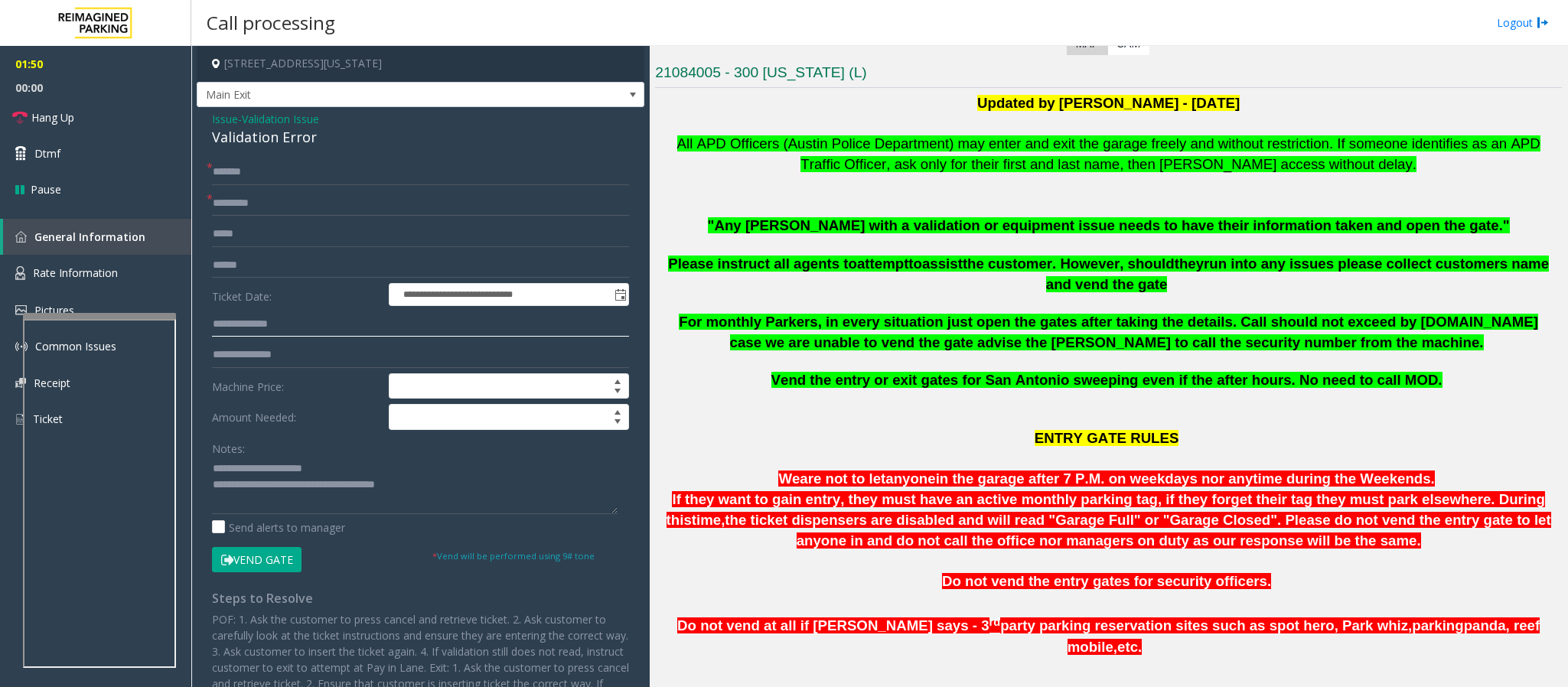
scroll to position [344, 0]
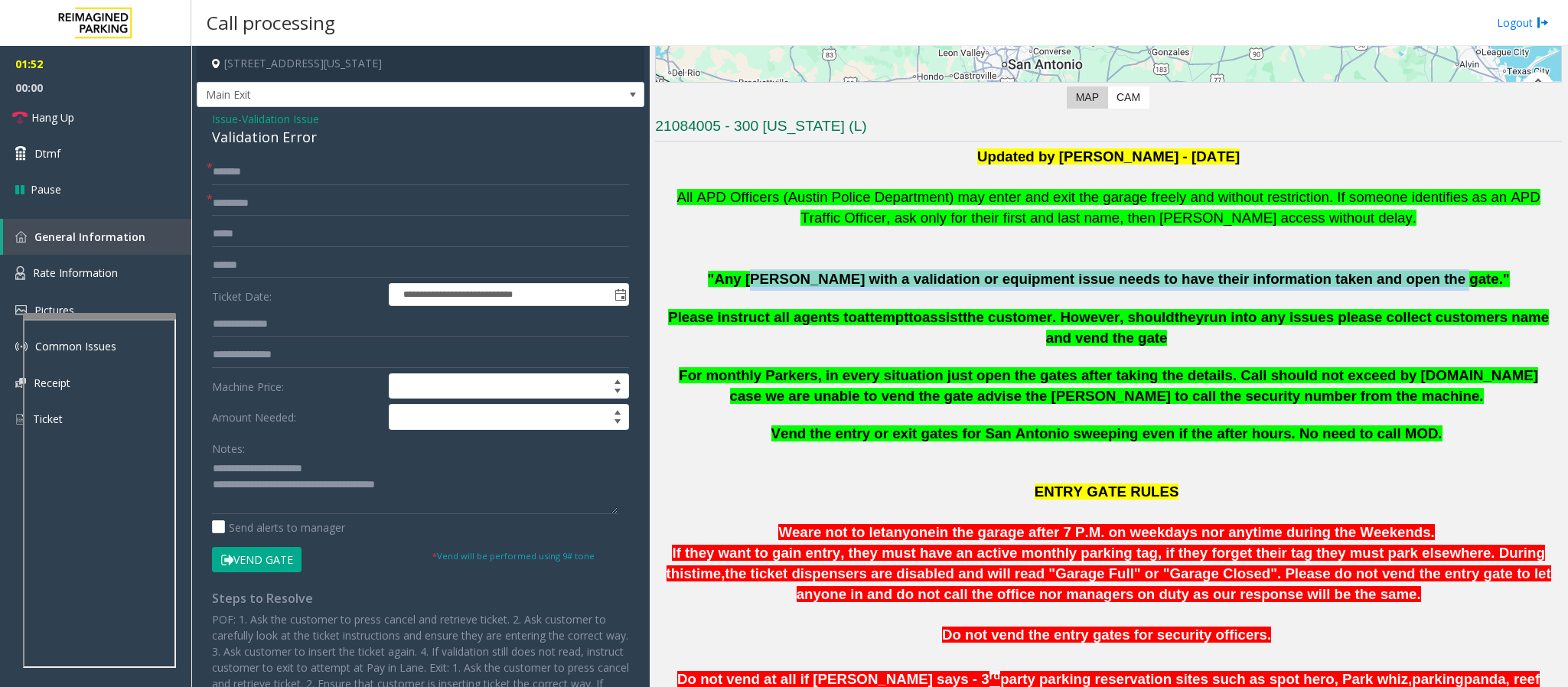
drag, startPoint x: 818, startPoint y: 287, endPoint x: 1451, endPoint y: 278, distance: 633.1
click at [1045, 278] on p ""Any [PERSON_NAME] with a validation or equipment issue needs to have their inf…" at bounding box center [1108, 280] width 906 height 21
drag, startPoint x: 770, startPoint y: 273, endPoint x: 1442, endPoint y: 271, distance: 672.0
click at [1045, 271] on p ""Any [PERSON_NAME] with a validation or equipment issue needs to have their inf…" at bounding box center [1108, 280] width 906 height 21
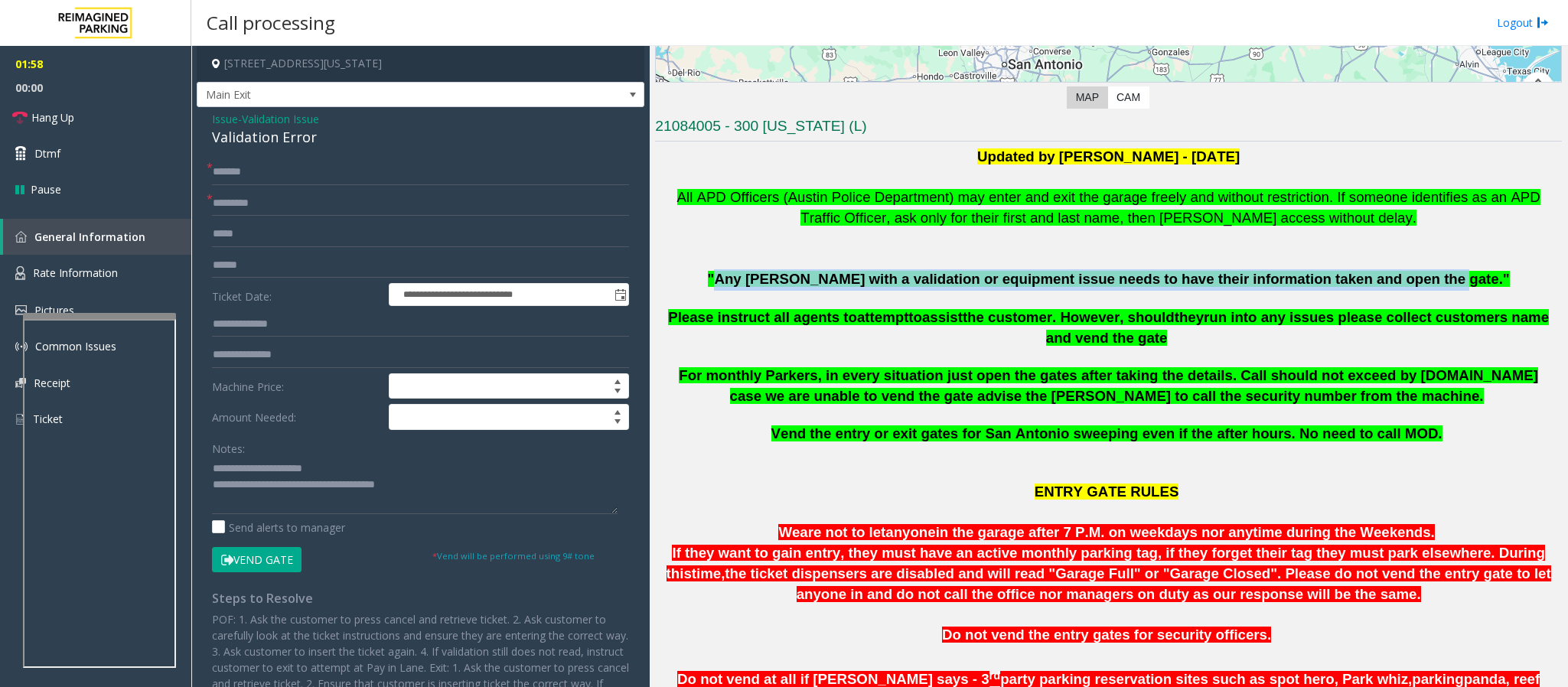
click at [1045, 274] on p ""Any [PERSON_NAME] with a validation or equipment issue needs to have their inf…" at bounding box center [1108, 280] width 906 height 21
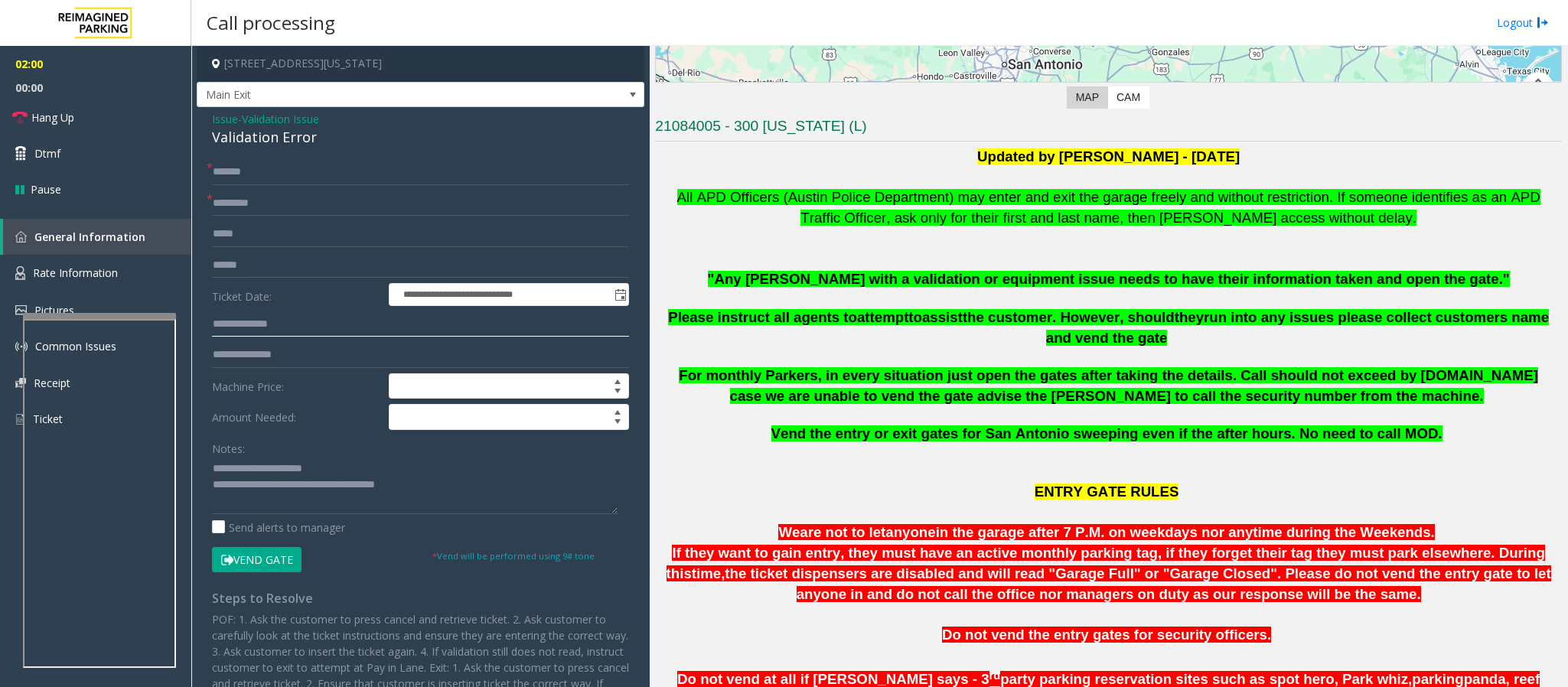
click at [271, 320] on input "text" at bounding box center [420, 324] width 417 height 26
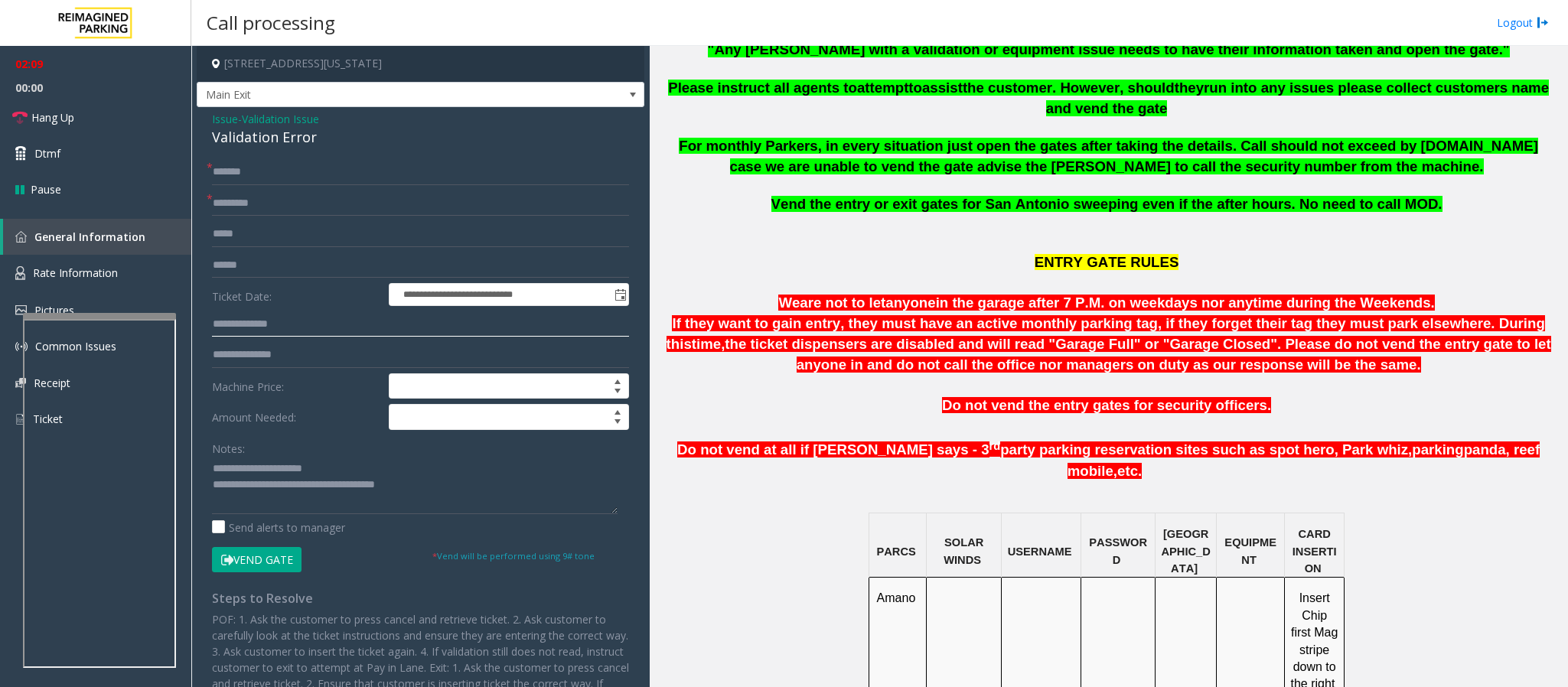
scroll to position [689, 0]
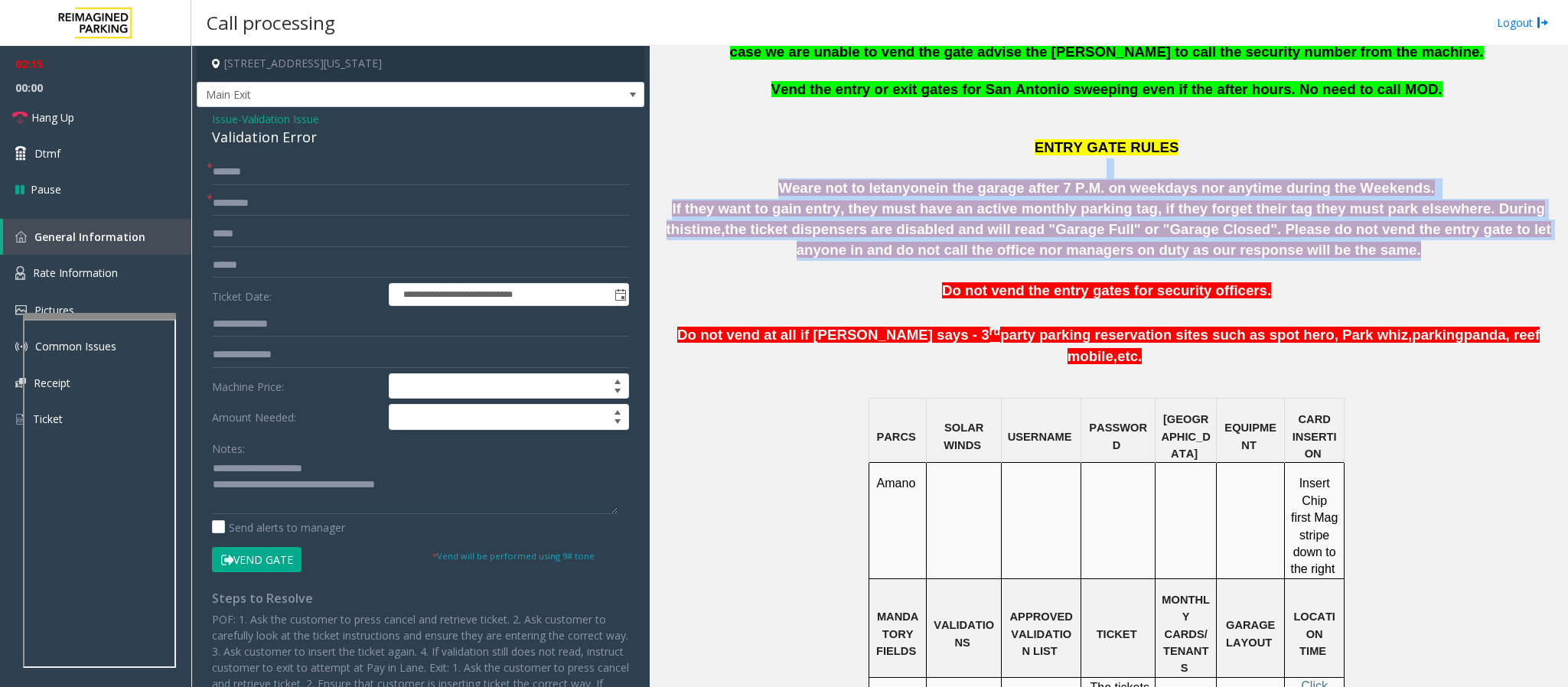
drag, startPoint x: 788, startPoint y: 179, endPoint x: 1256, endPoint y: 258, distance: 474.6
click at [1045, 258] on div "Updated by [PERSON_NAME] - [DATE] All APD Officers (Austin Police Department) m…" at bounding box center [1108, 544] width 906 height 1482
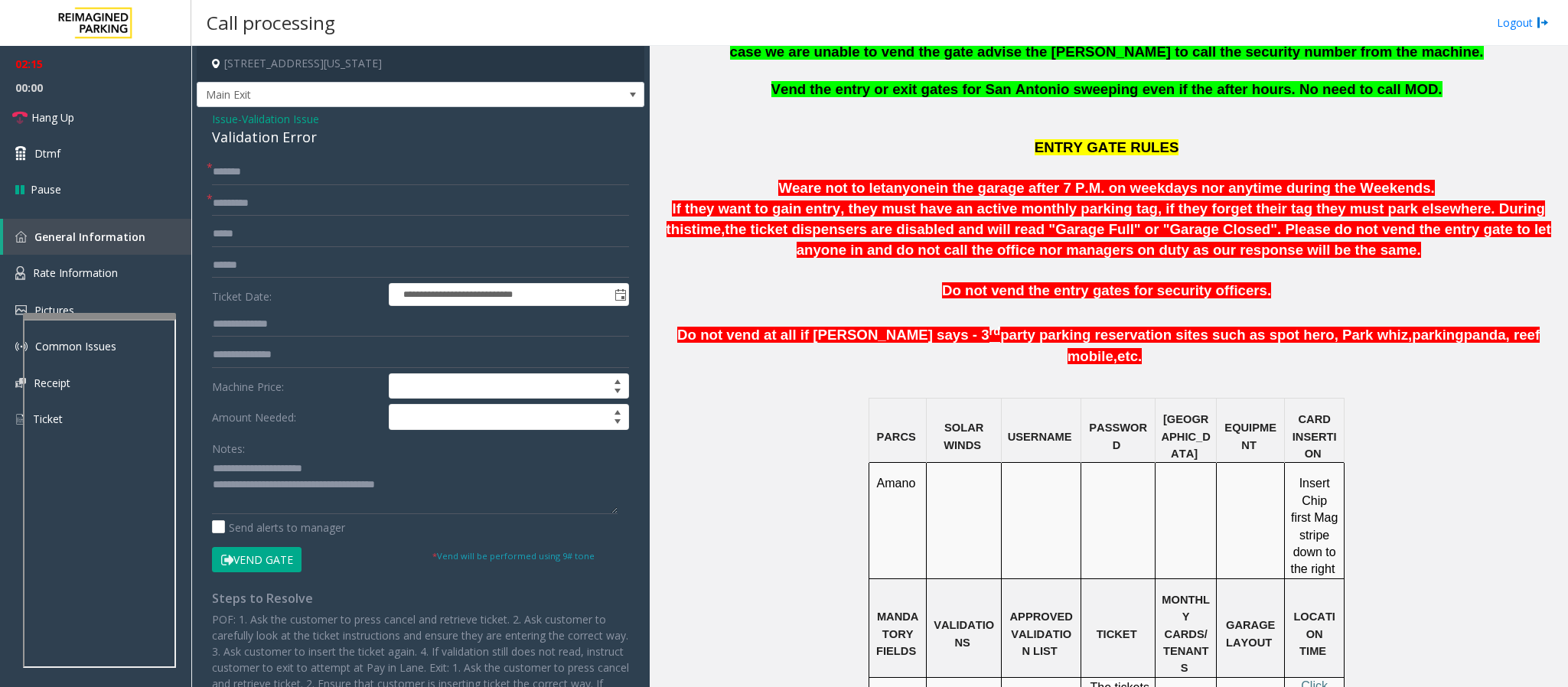
click at [1045, 260] on p "If they want to gain entry, they must have an active monthly parking tag, if th…" at bounding box center [1108, 230] width 906 height 61
drag, startPoint x: 1267, startPoint y: 259, endPoint x: 797, endPoint y: 210, distance: 472.5
click at [797, 210] on p "If they want to gain entry, they must have an active monthly parking tag, if th…" at bounding box center [1108, 230] width 906 height 61
click at [281, 457] on form "**********" at bounding box center [420, 365] width 417 height 413
click at [283, 457] on button "Vend Gate" at bounding box center [257, 561] width 89 height 26
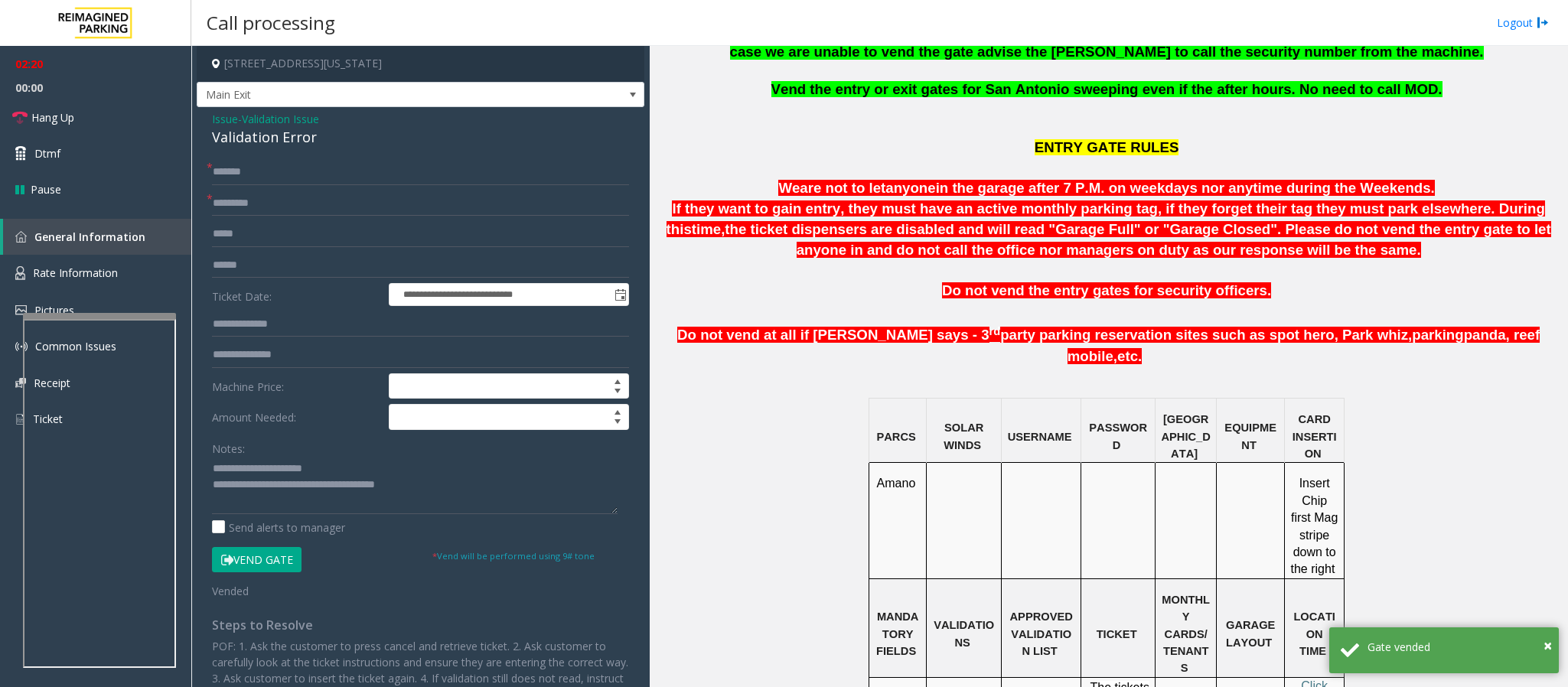
drag, startPoint x: 798, startPoint y: 191, endPoint x: 1315, endPoint y: 260, distance: 521.6
click at [1045, 260] on div "Updated by [PERSON_NAME] - [DATE] All APD Officers (Austin Police Department) m…" at bounding box center [1108, 544] width 906 height 1482
click at [1045, 260] on p "If they want to gain entry, they must have an active monthly parking tag, if th…" at bounding box center [1108, 230] width 906 height 61
drag, startPoint x: 1313, startPoint y: 262, endPoint x: 798, endPoint y: 182, distance: 521.2
click at [798, 182] on div "Updated by [PERSON_NAME] - [DATE] All APD Officers (Austin Police Department) m…" at bounding box center [1108, 544] width 906 height 1482
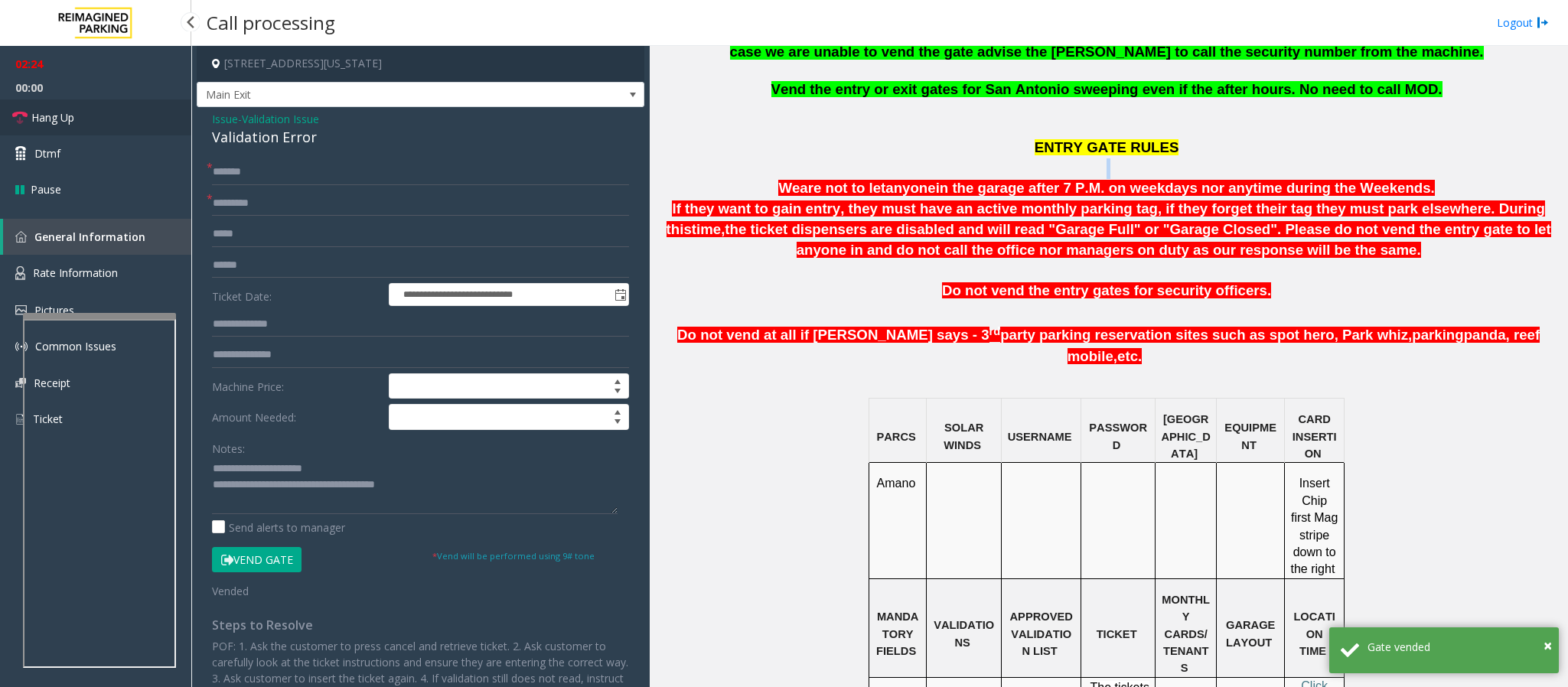
click at [51, 111] on span "Hang Up" at bounding box center [53, 117] width 43 height 16
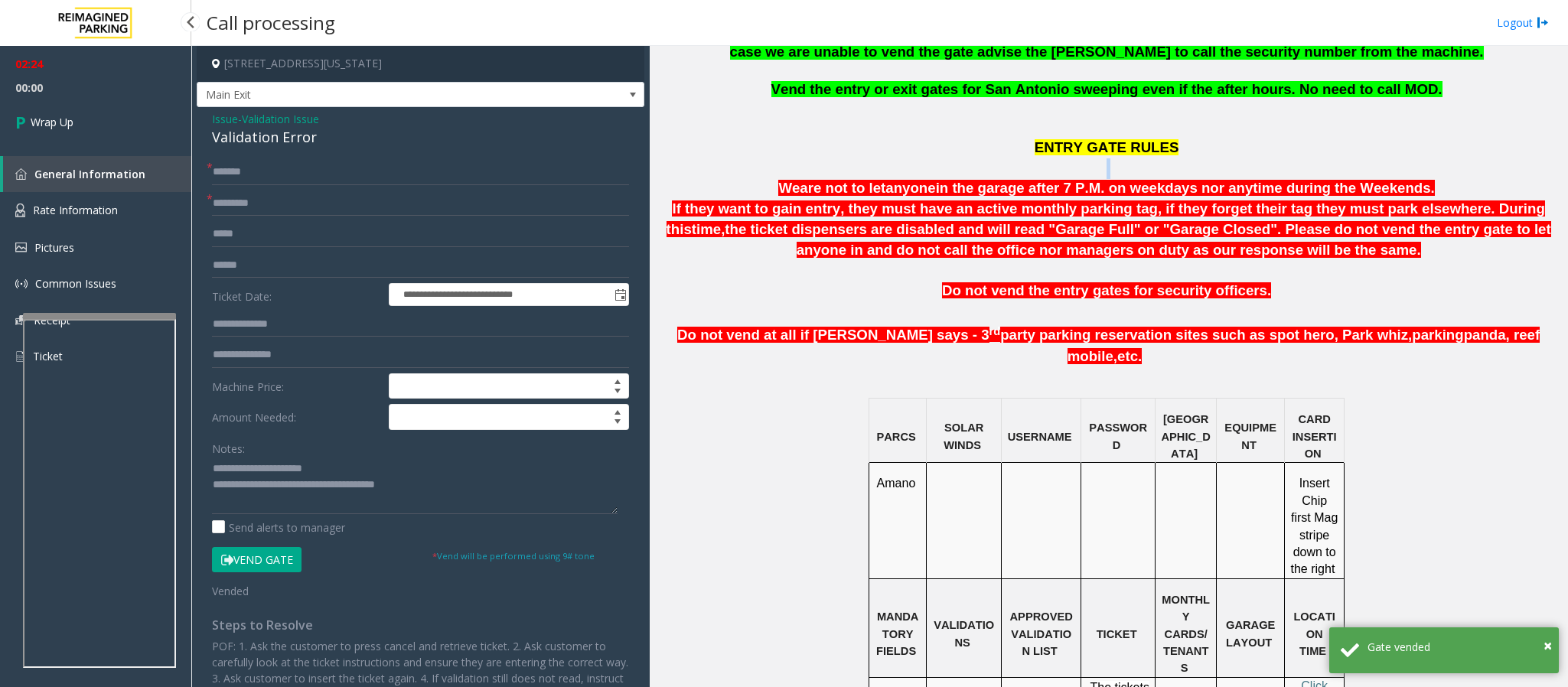
click at [51, 111] on link "Wrap Up" at bounding box center [96, 122] width 191 height 46
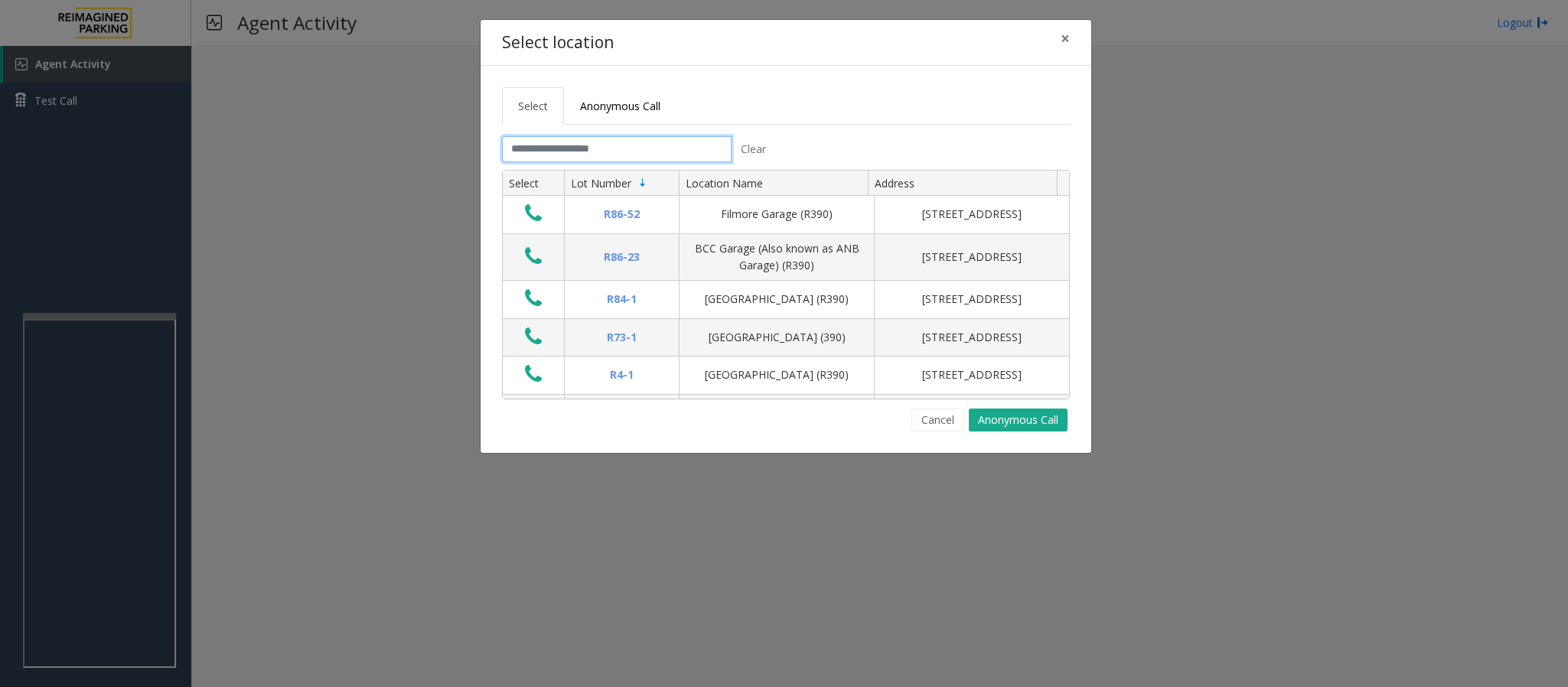
click at [582, 158] on input "text" at bounding box center [616, 150] width 230 height 26
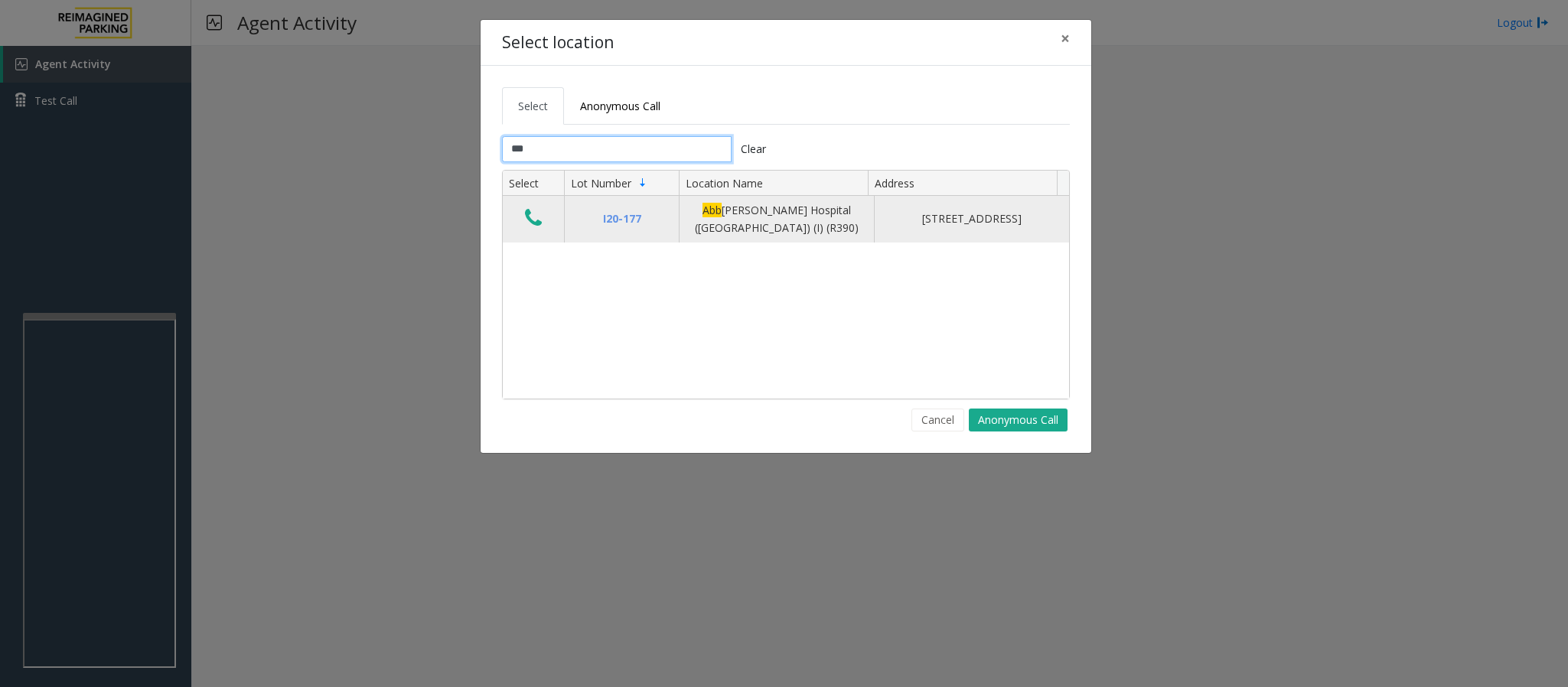
type input "***"
click at [539, 214] on icon "Data table" at bounding box center [534, 218] width 17 height 21
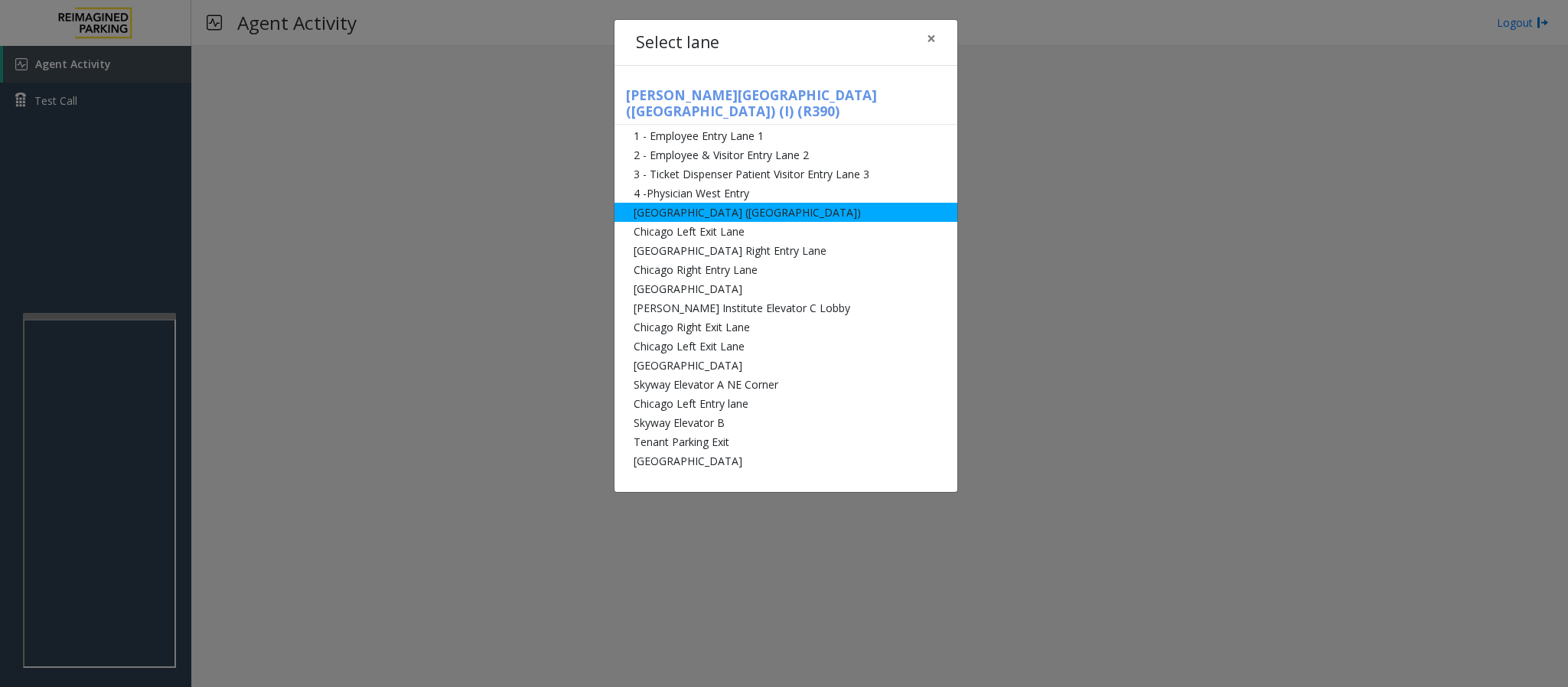
click at [721, 203] on li "[GEOGRAPHIC_DATA] ([GEOGRAPHIC_DATA])" at bounding box center [785, 212] width 343 height 20
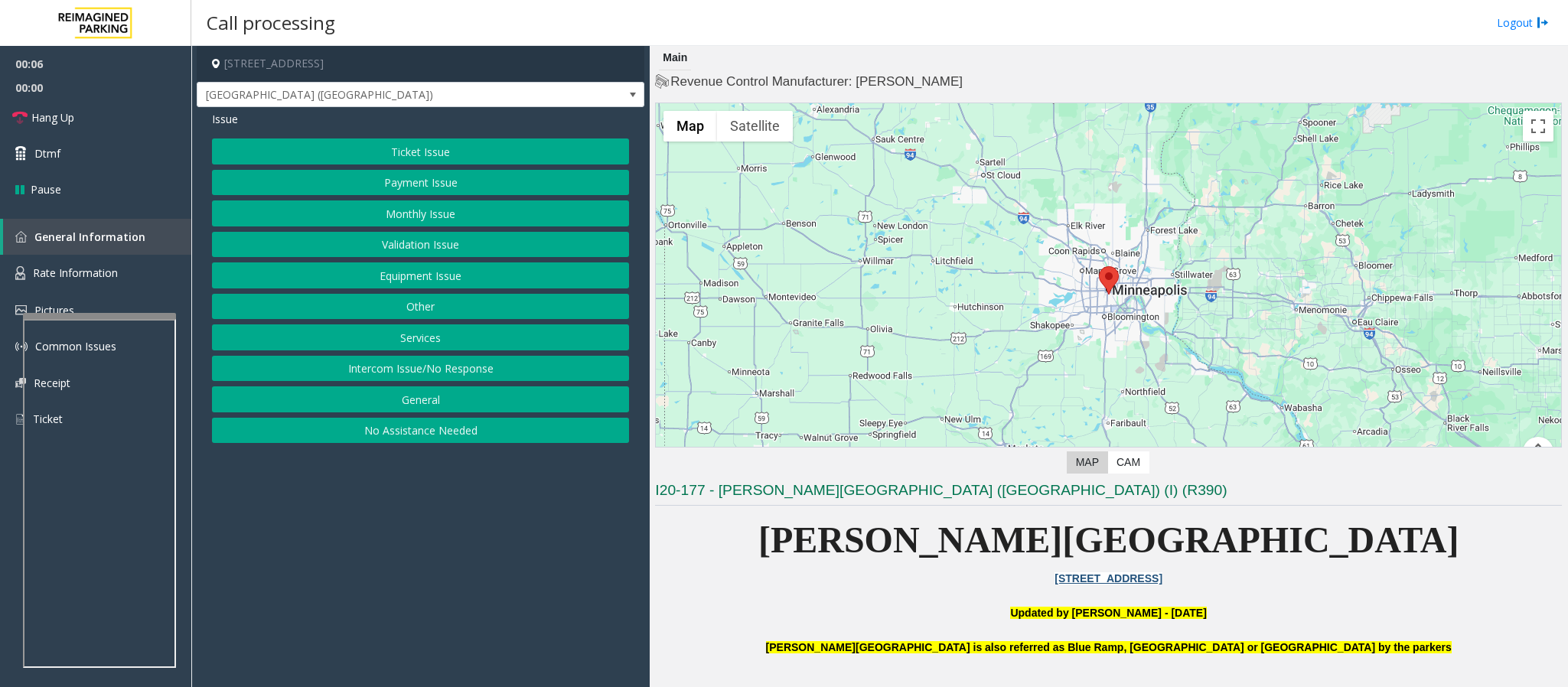
click at [439, 216] on button "Monthly Issue" at bounding box center [420, 214] width 417 height 26
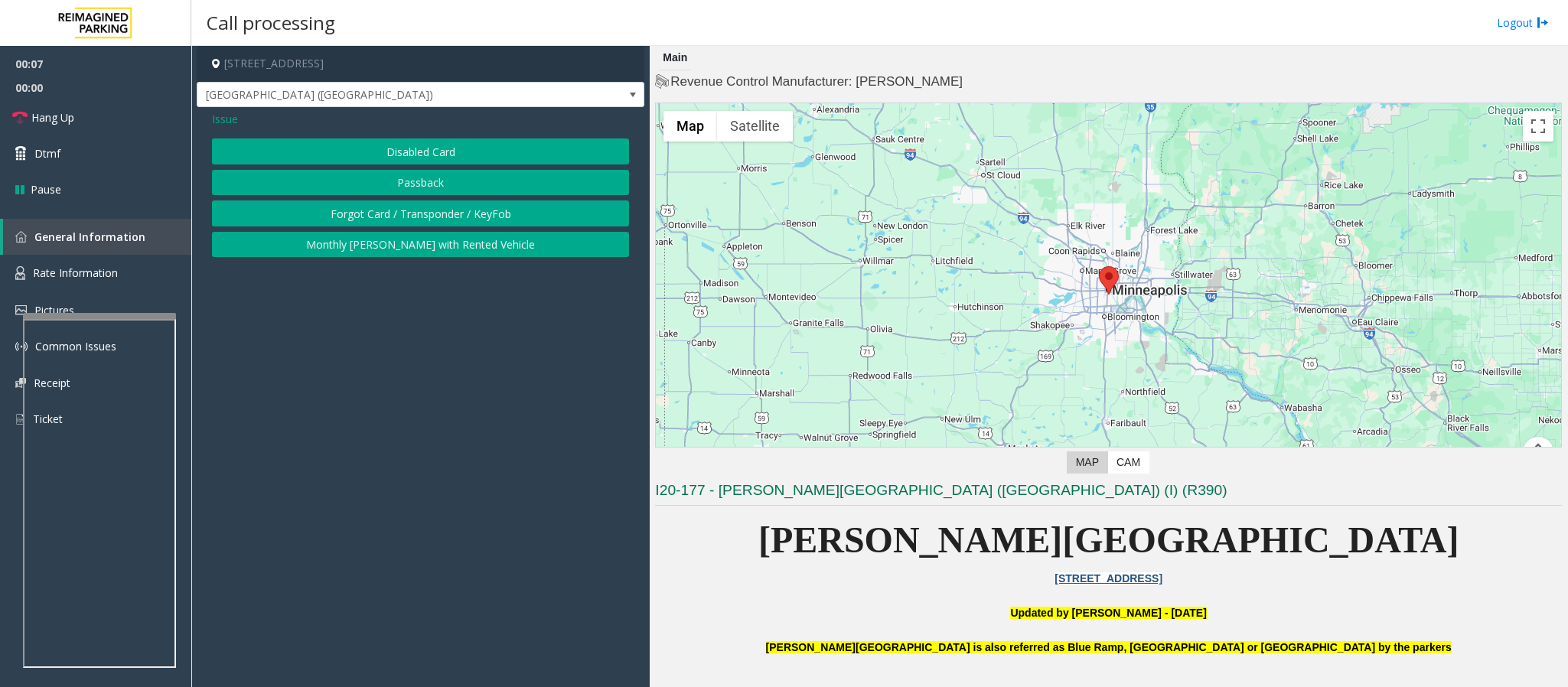
click at [227, 122] on span "Issue" at bounding box center [225, 118] width 26 height 16
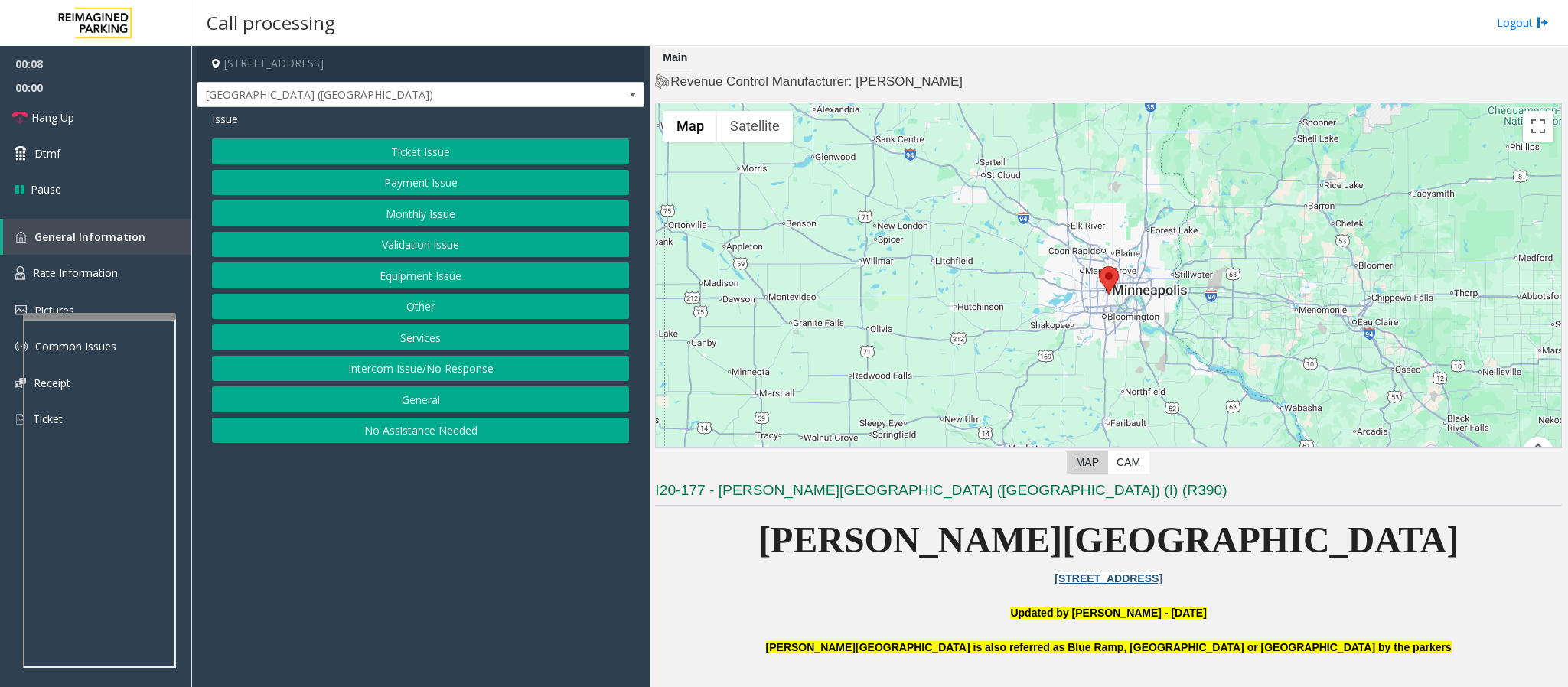
click at [428, 246] on button "Validation Issue" at bounding box center [420, 244] width 417 height 26
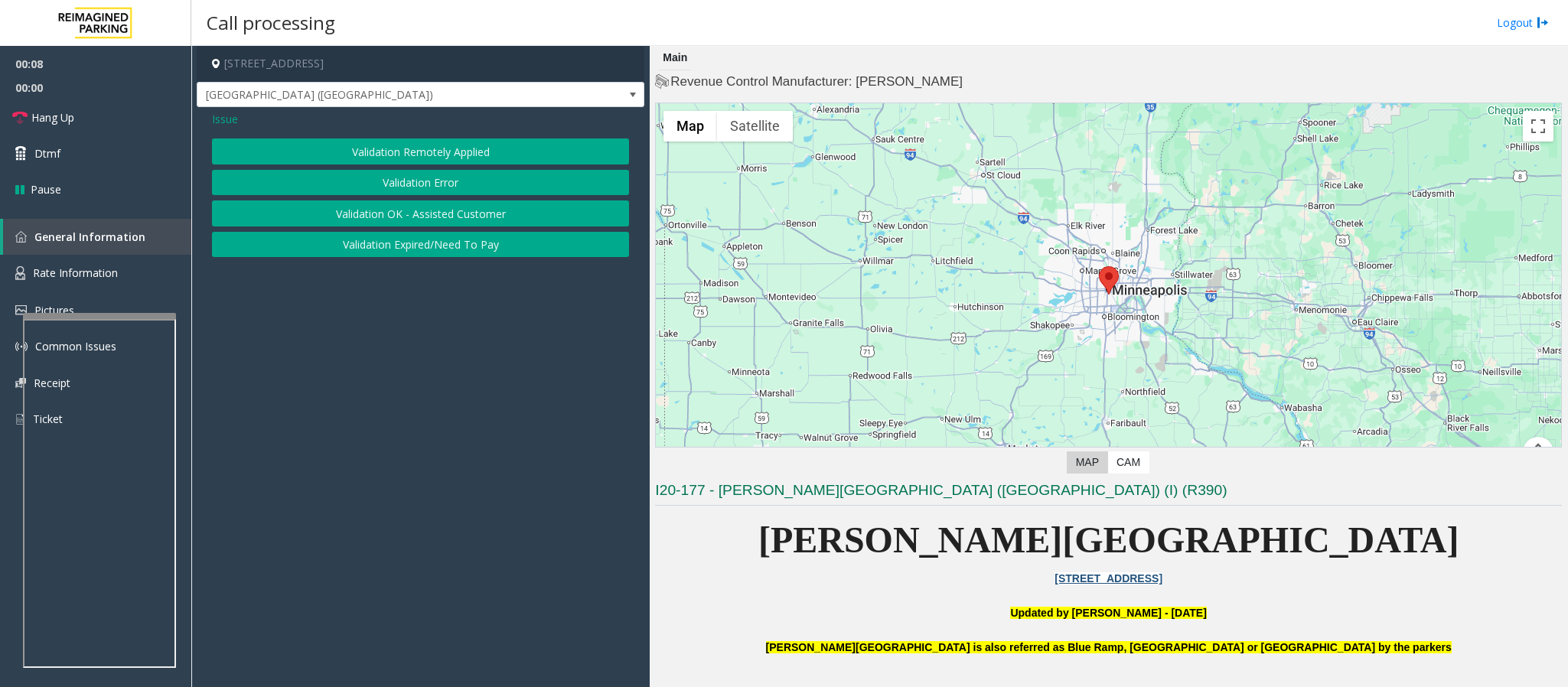
click at [414, 182] on button "Validation Error" at bounding box center [420, 183] width 417 height 26
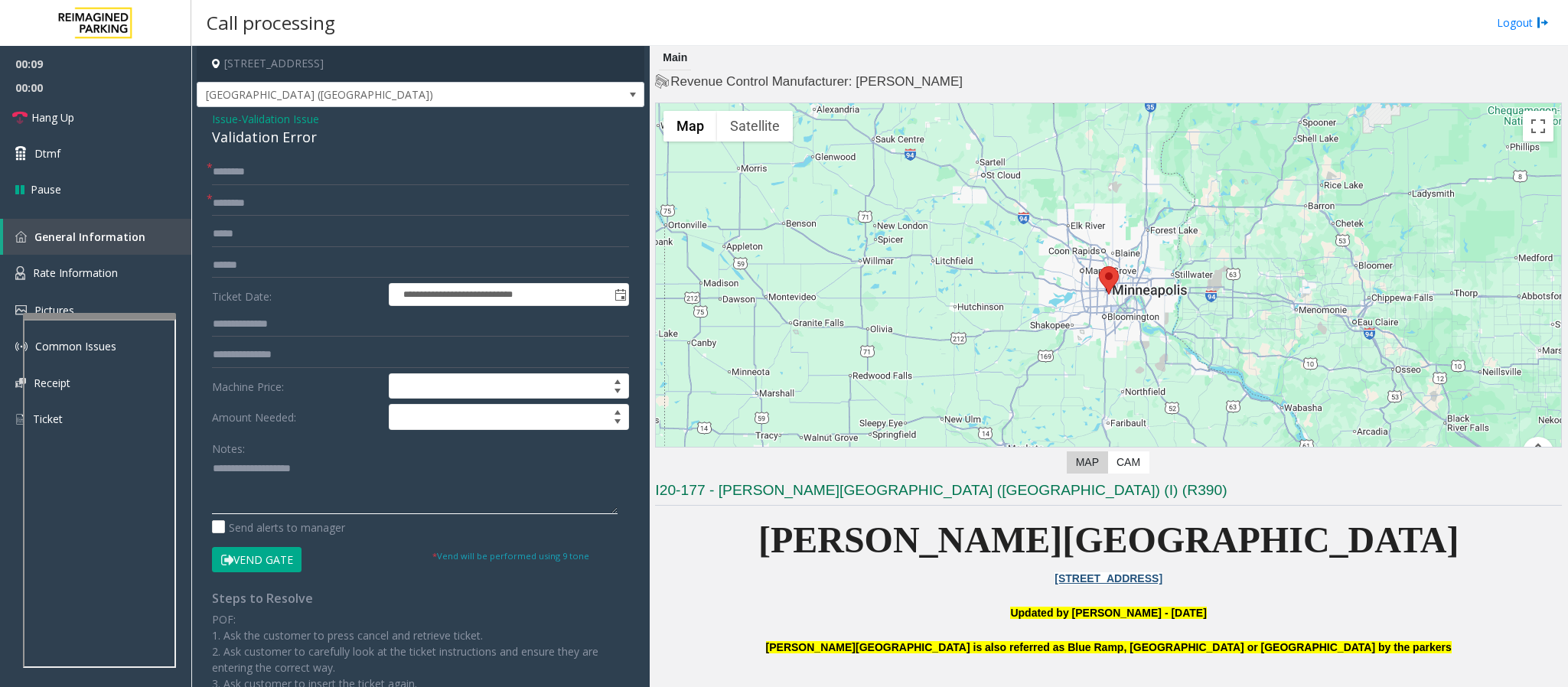
click at [323, 457] on textarea at bounding box center [415, 485] width 405 height 58
paste textarea "**********"
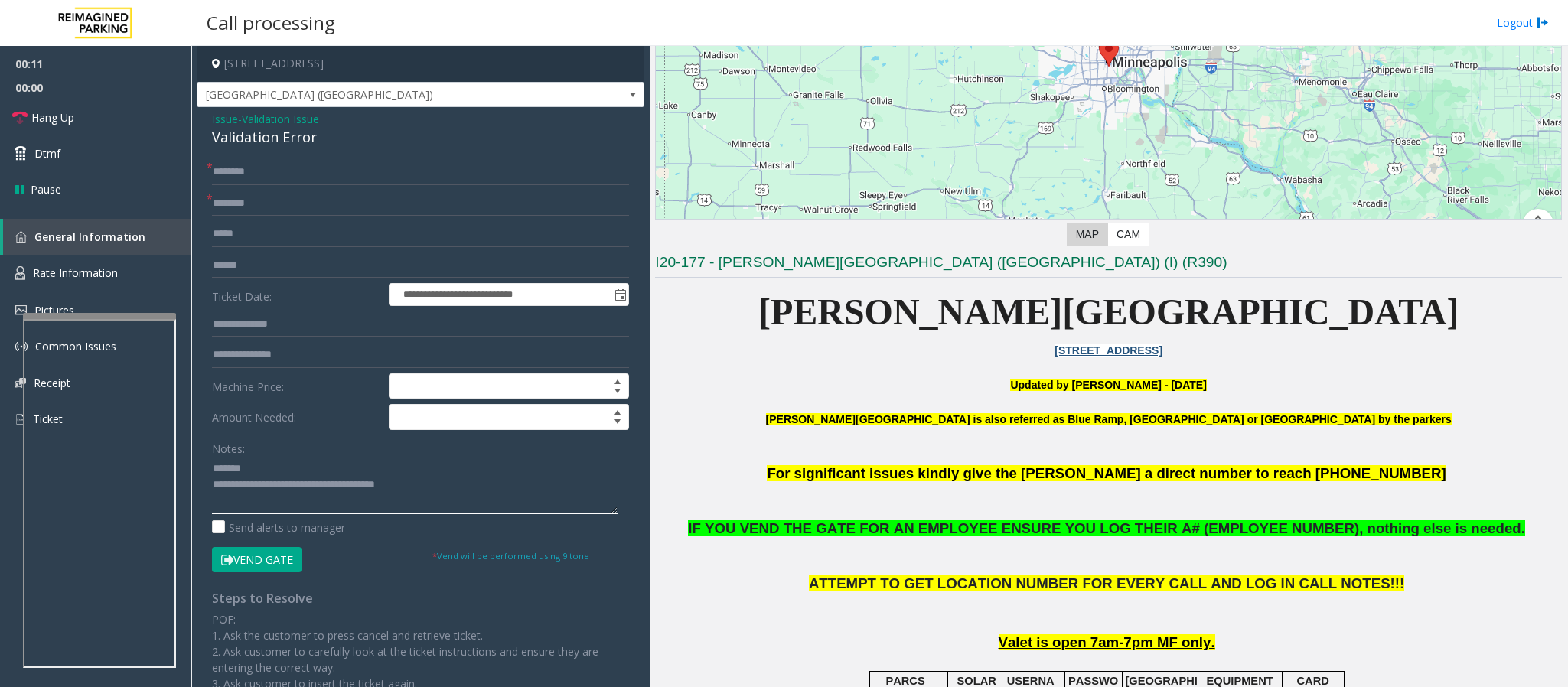
scroll to position [230, 0]
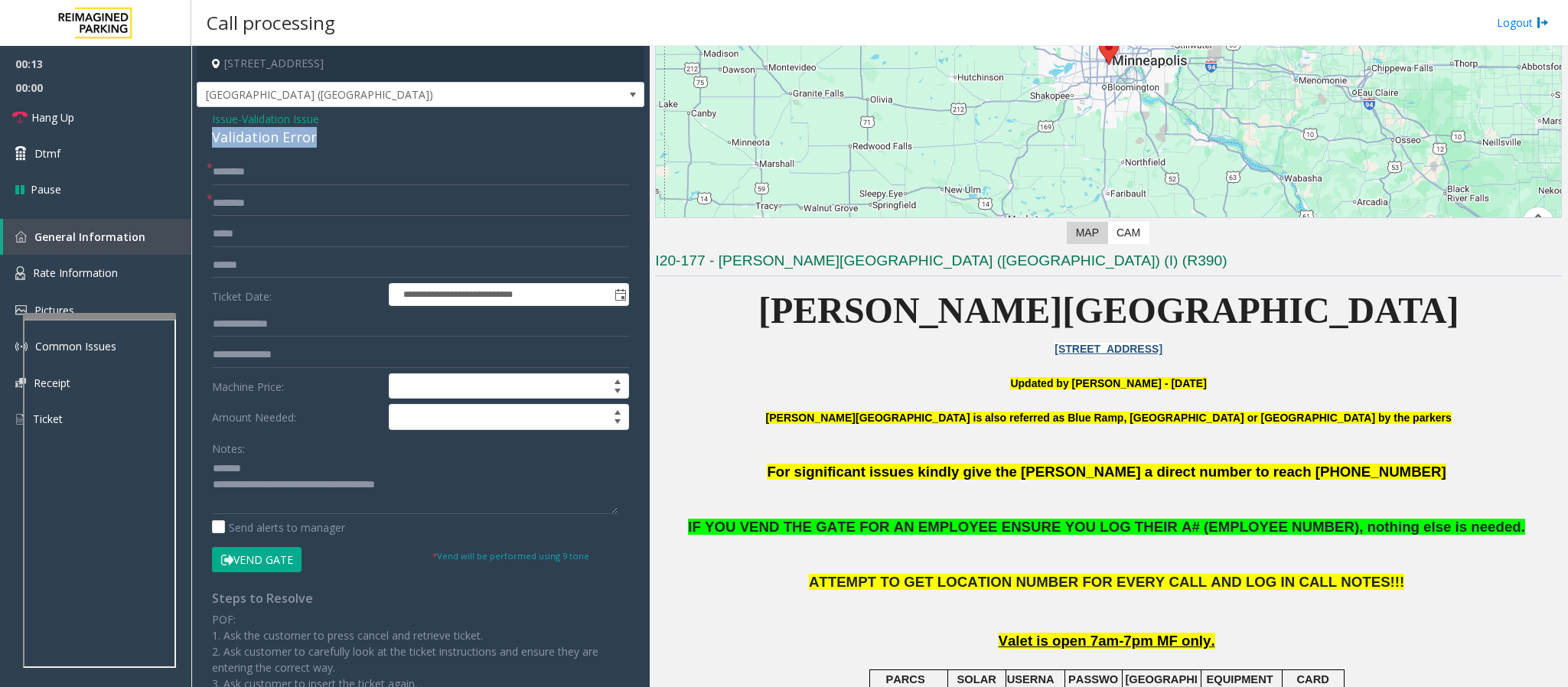
drag, startPoint x: 363, startPoint y: 136, endPoint x: 204, endPoint y: 134, distance: 159.0
click at [204, 134] on div "**********" at bounding box center [421, 511] width 448 height 809
type textarea "**********"
drag, startPoint x: 269, startPoint y: 556, endPoint x: 267, endPoint y: 544, distance: 12.2
click at [269, 457] on button "Vend Gate" at bounding box center [257, 561] width 89 height 26
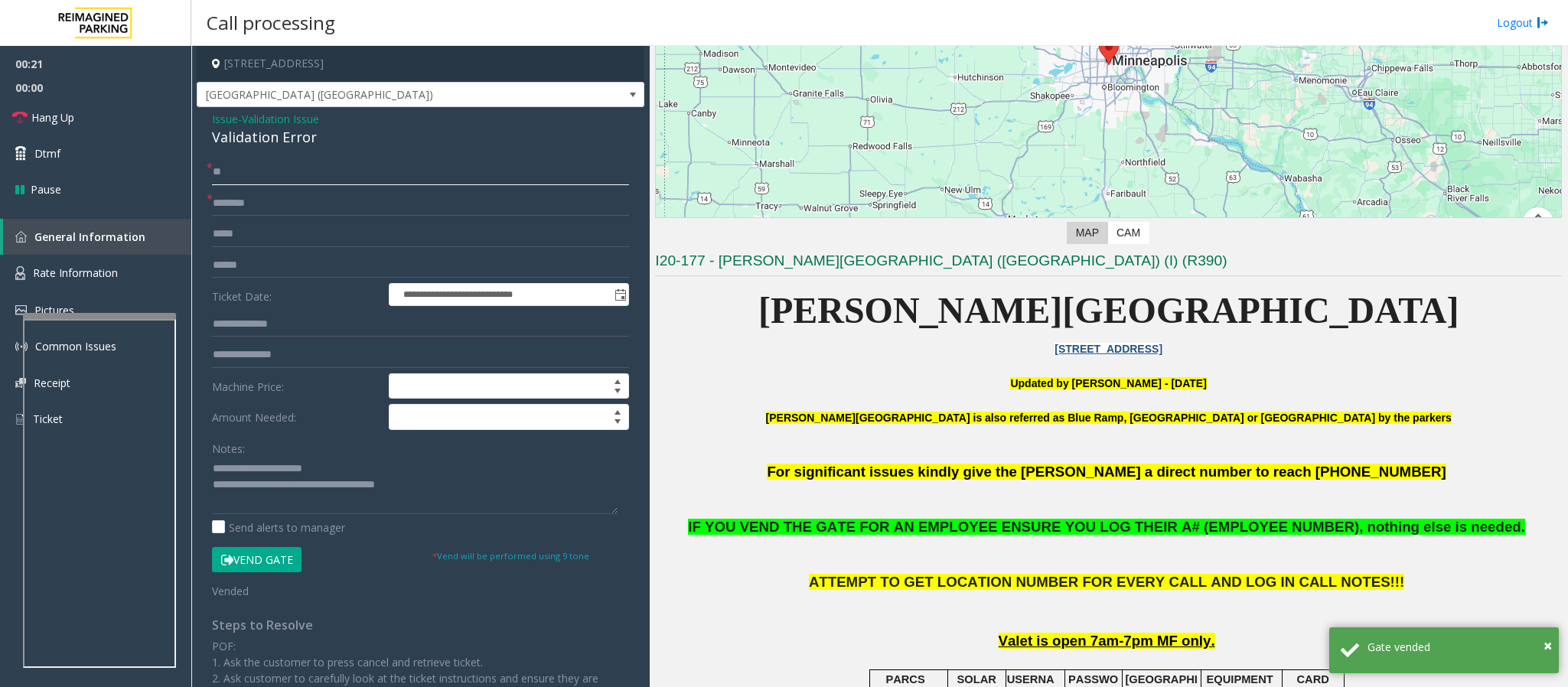
type input "**"
click at [244, 195] on input "text" at bounding box center [420, 204] width 417 height 26
type input "**"
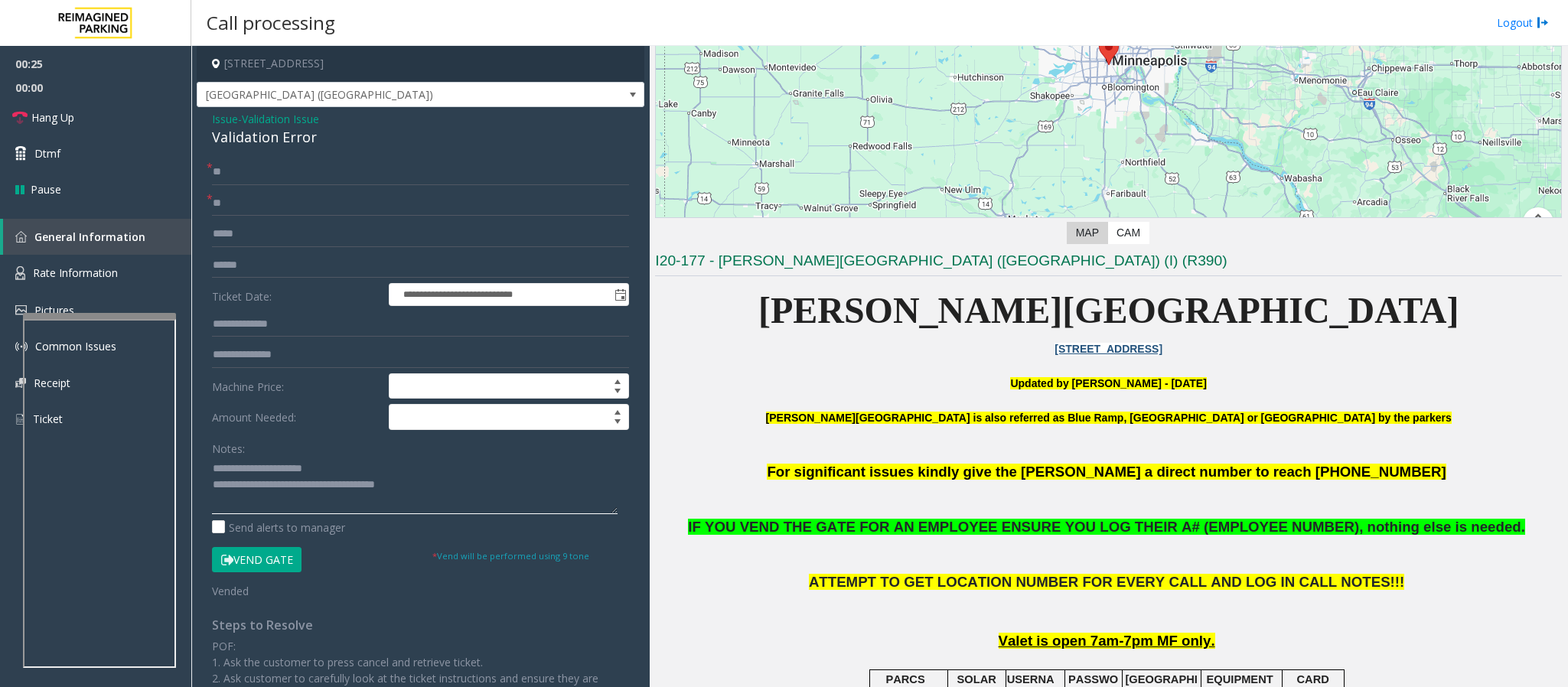
drag, startPoint x: 439, startPoint y: 494, endPoint x: 274, endPoint y: 499, distance: 165.1
click at [274, 457] on textarea at bounding box center [415, 485] width 405 height 58
paste textarea "**********"
type textarea "**********"
click at [62, 114] on span "Hang Up" at bounding box center [53, 117] width 43 height 16
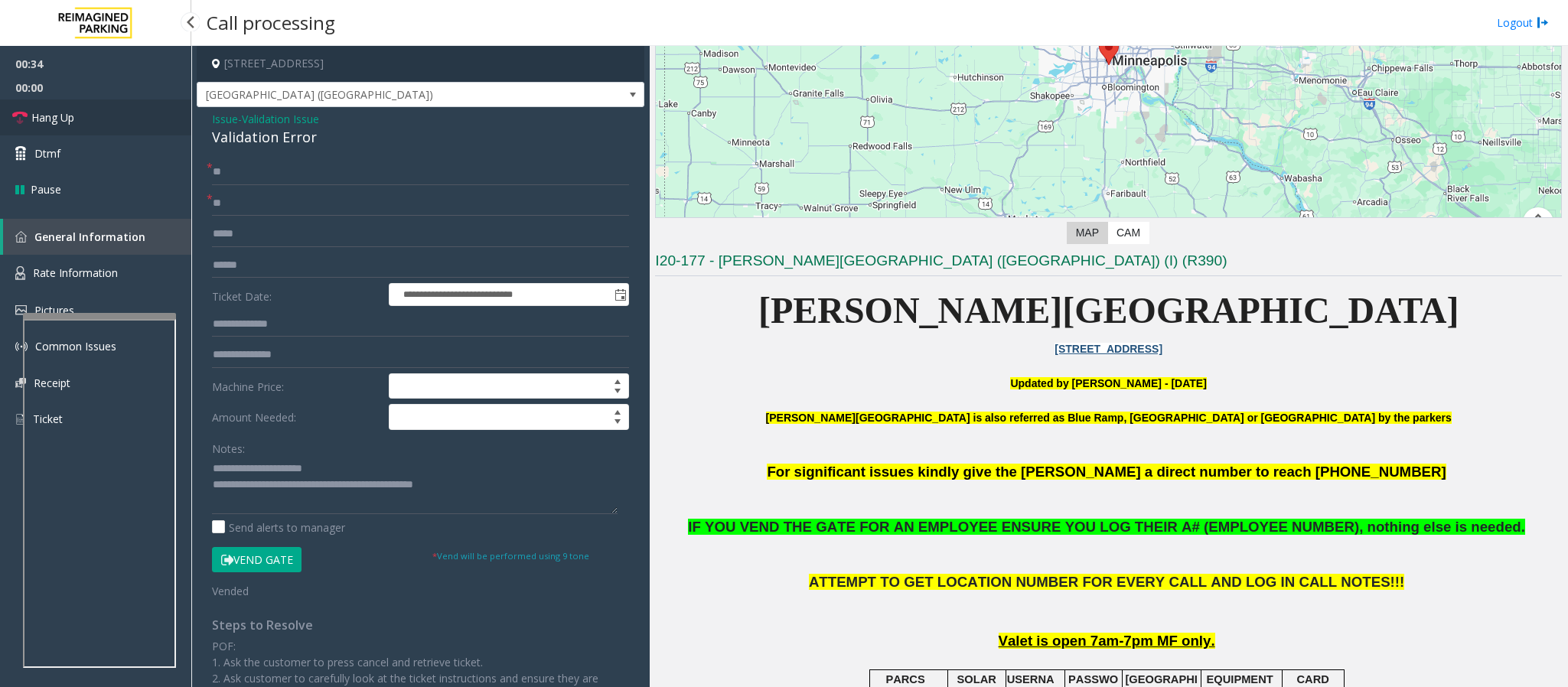
click at [62, 114] on span "Hang Up" at bounding box center [53, 117] width 43 height 16
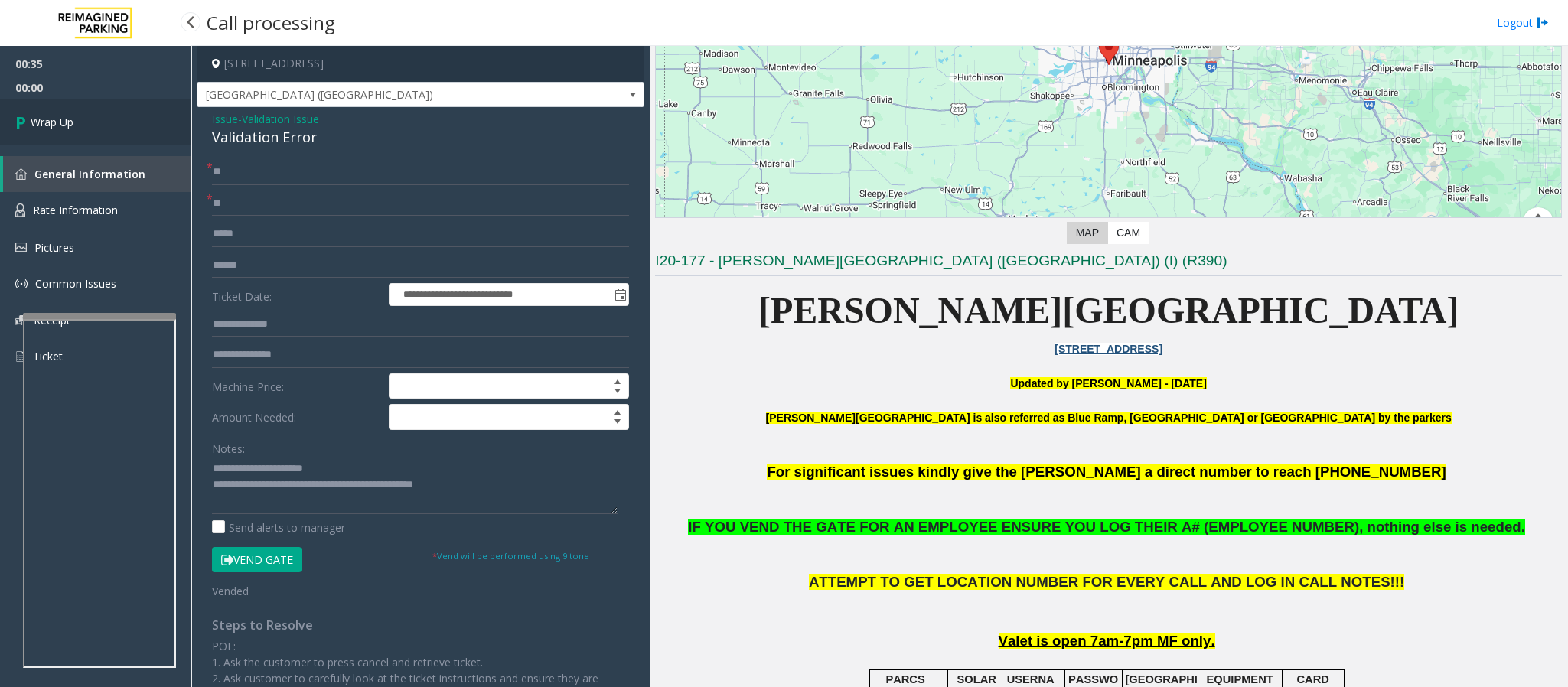
click at [62, 114] on span "Wrap Up" at bounding box center [52, 122] width 43 height 16
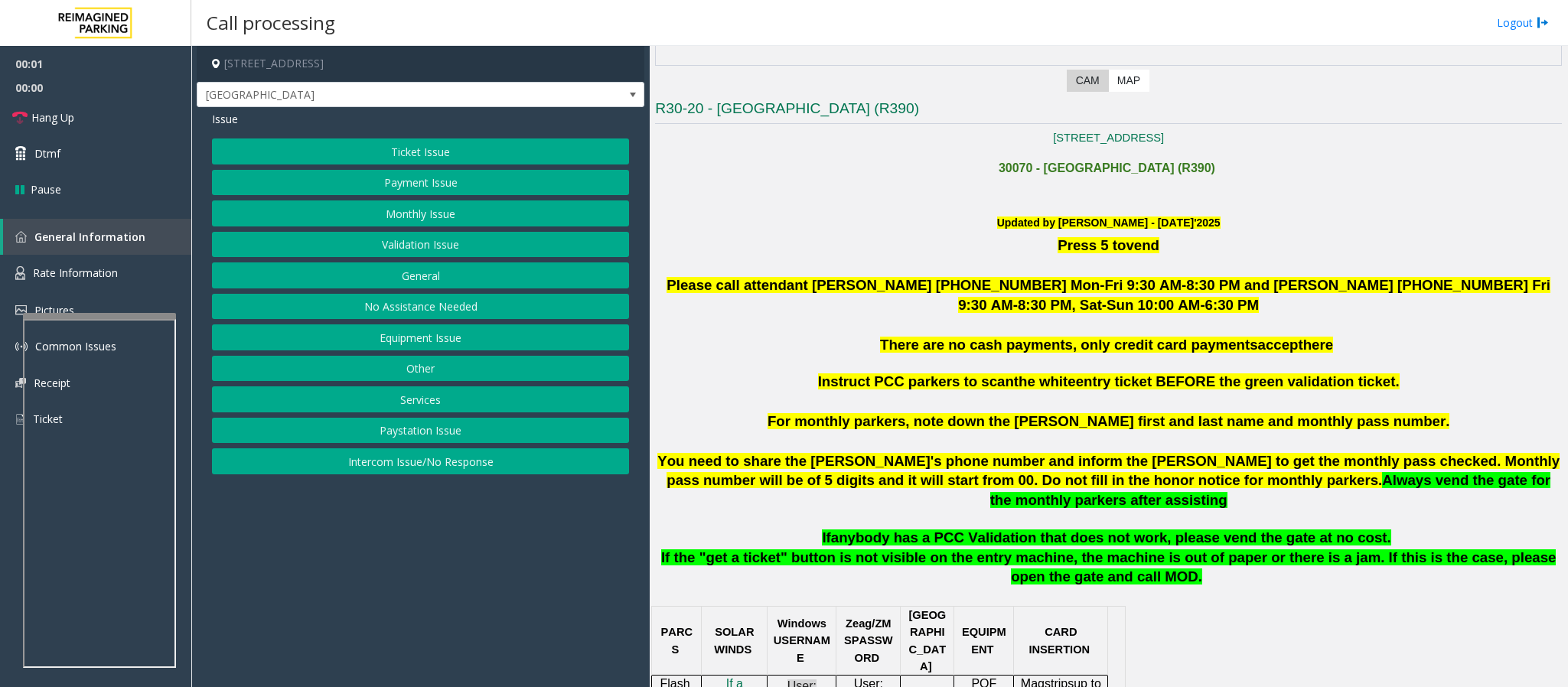
scroll to position [574, 0]
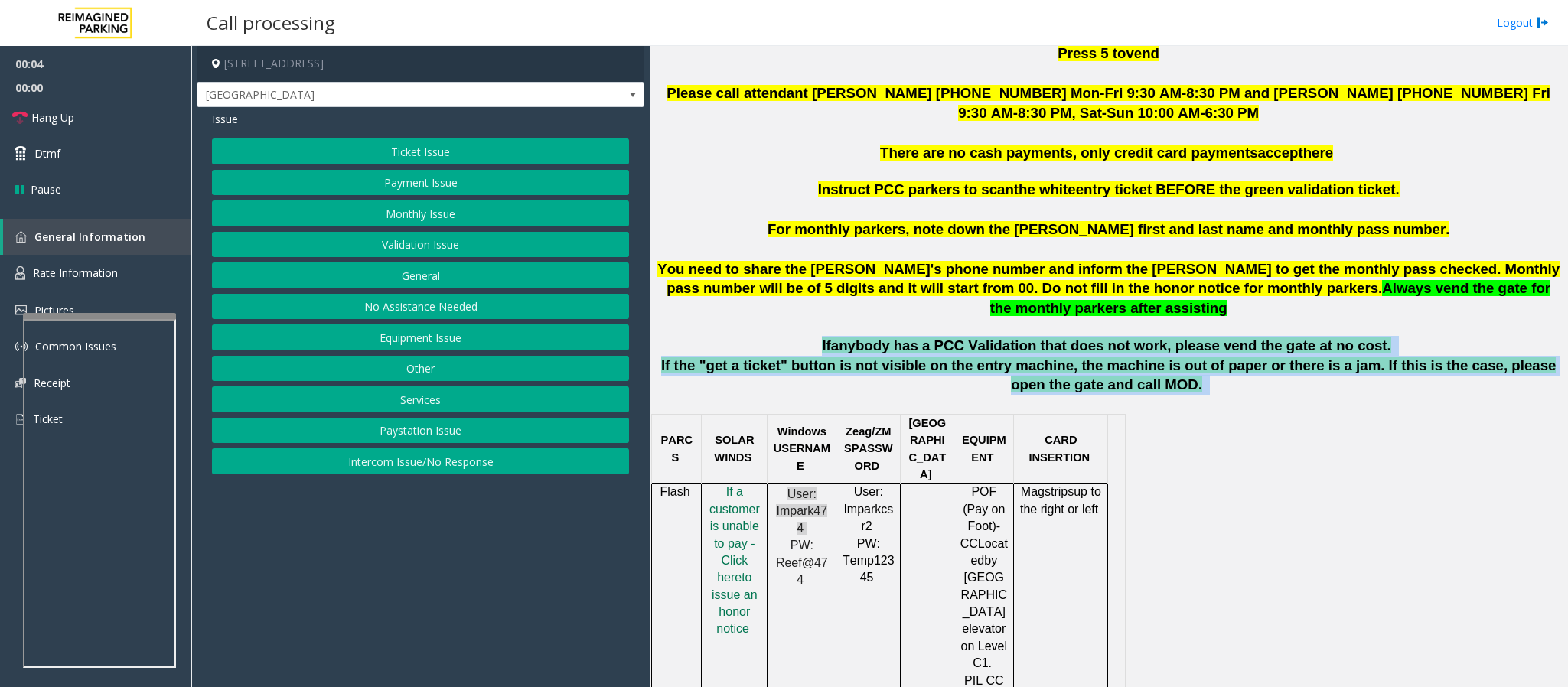
drag, startPoint x: 834, startPoint y: 326, endPoint x: 1157, endPoint y: 388, distance: 328.9
click at [1045, 388] on p "If the "get a ticket" button is not visible on the entry machine, the machine i…" at bounding box center [1108, 384] width 906 height 57
drag, startPoint x: 1157, startPoint y: 387, endPoint x: 840, endPoint y: 329, distance: 322.3
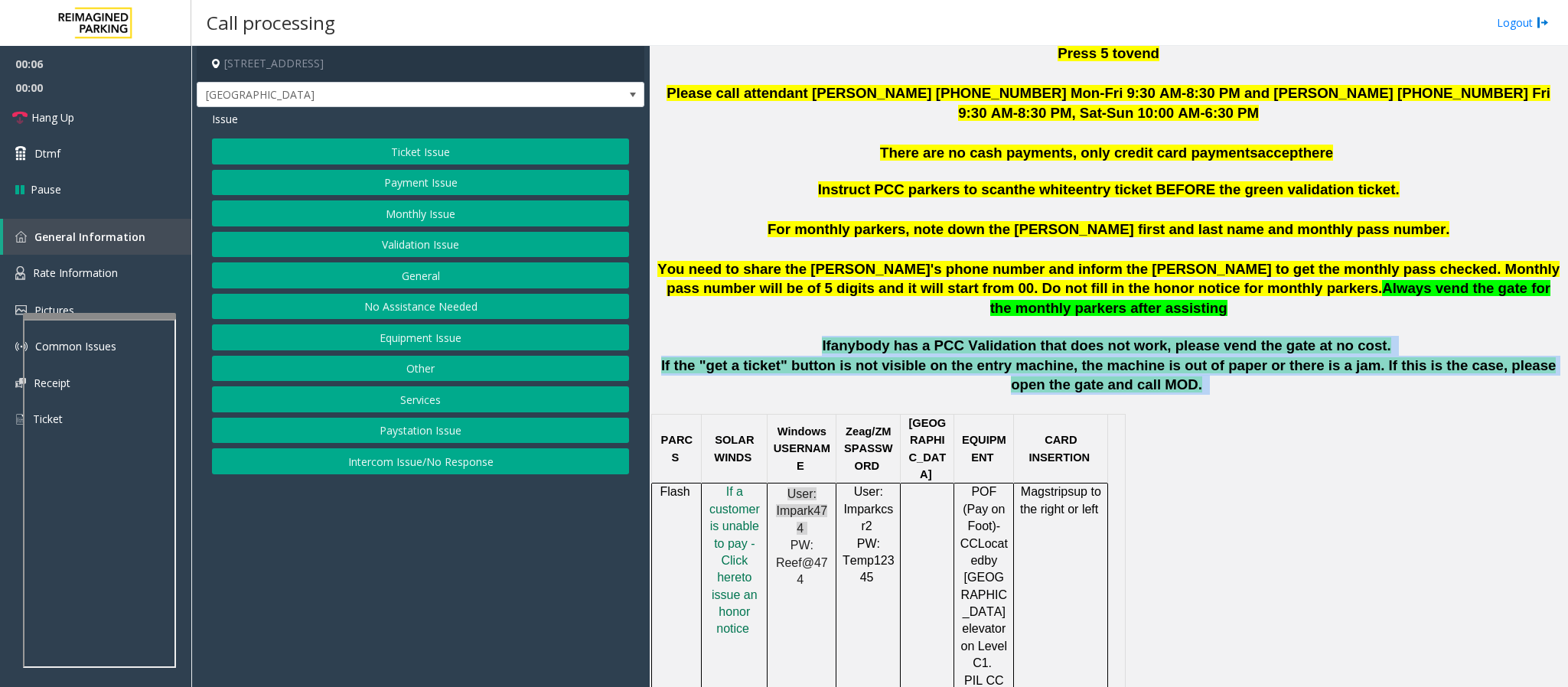
click at [846, 336] on p "If anybody has a PCC Validation that does not work, please vend the gate at no …" at bounding box center [1108, 345] width 906 height 20
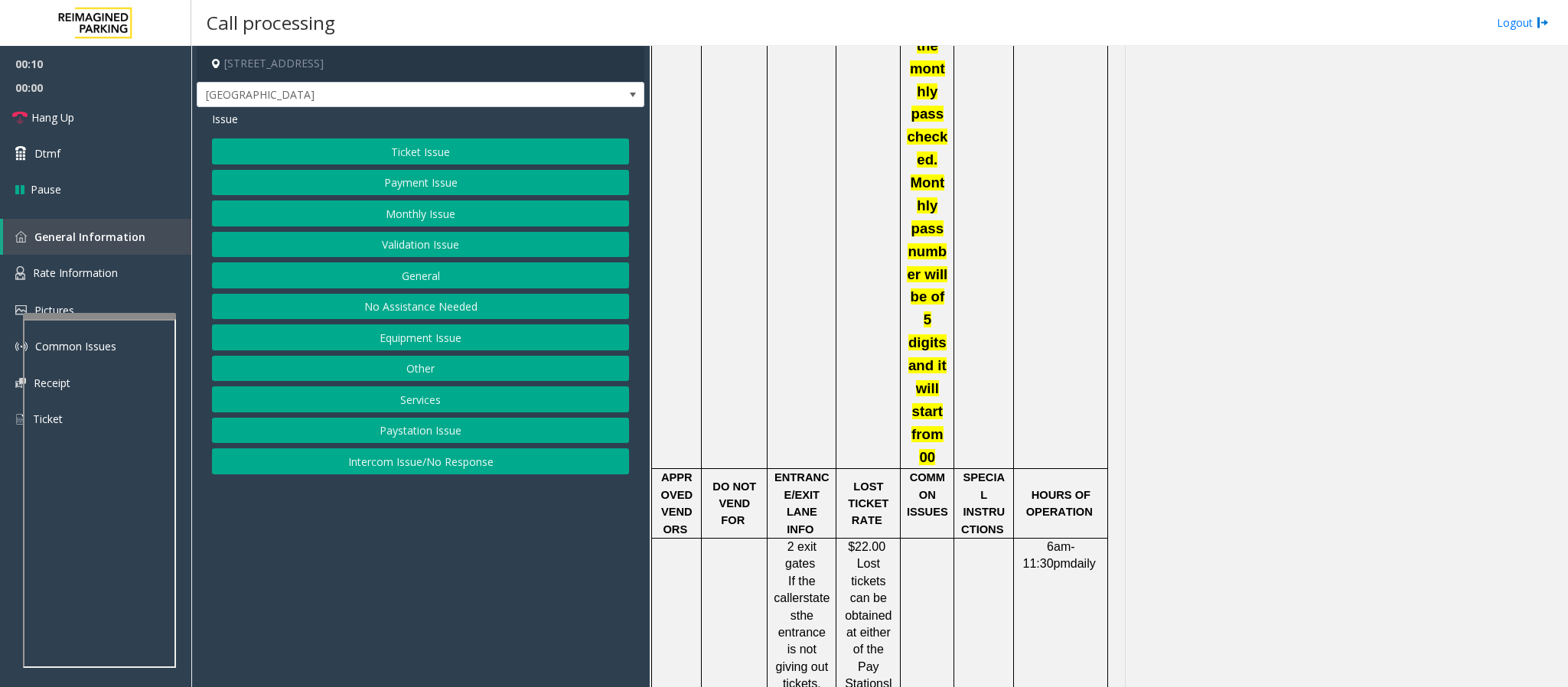
scroll to position [2411, 0]
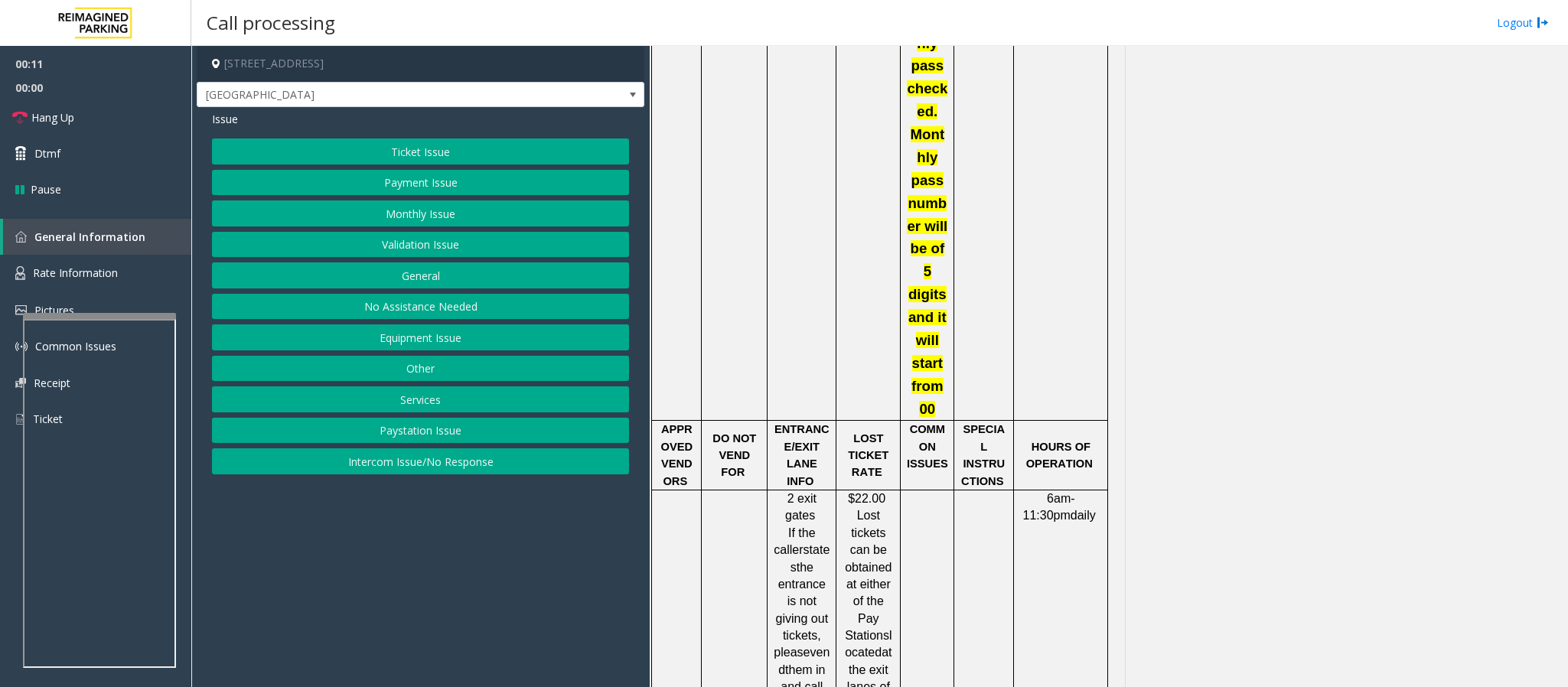
click at [436, 164] on button "Ticket Issue" at bounding box center [420, 152] width 417 height 26
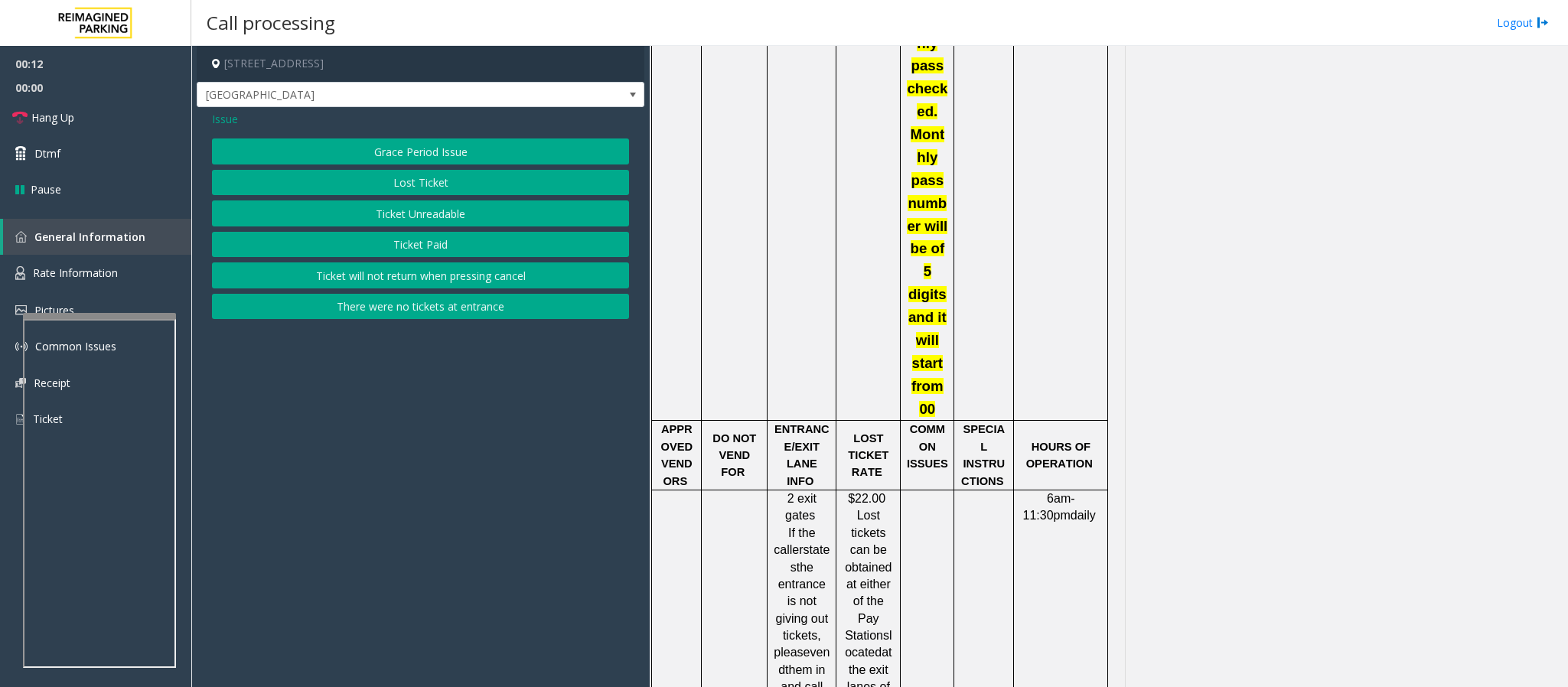
click at [409, 173] on button "Lost Ticket" at bounding box center [420, 183] width 417 height 26
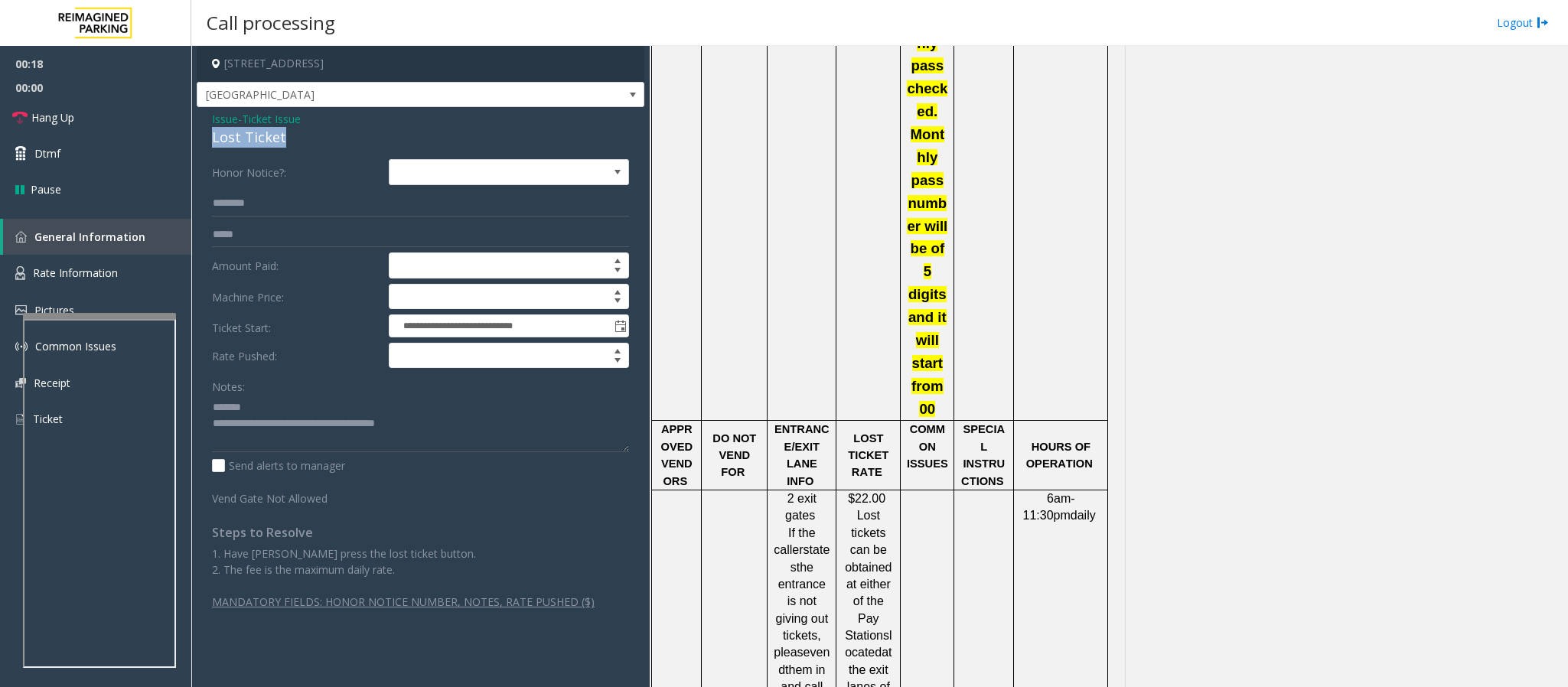
drag, startPoint x: 292, startPoint y: 131, endPoint x: 202, endPoint y: 132, distance: 90.0
click at [202, 132] on div "**********" at bounding box center [421, 365] width 448 height 518
drag, startPoint x: 451, startPoint y: 437, endPoint x: 276, endPoint y: 437, distance: 175.0
click at [276, 437] on textarea at bounding box center [420, 424] width 417 height 58
click at [64, 113] on span "Hang Up" at bounding box center [53, 117] width 43 height 16
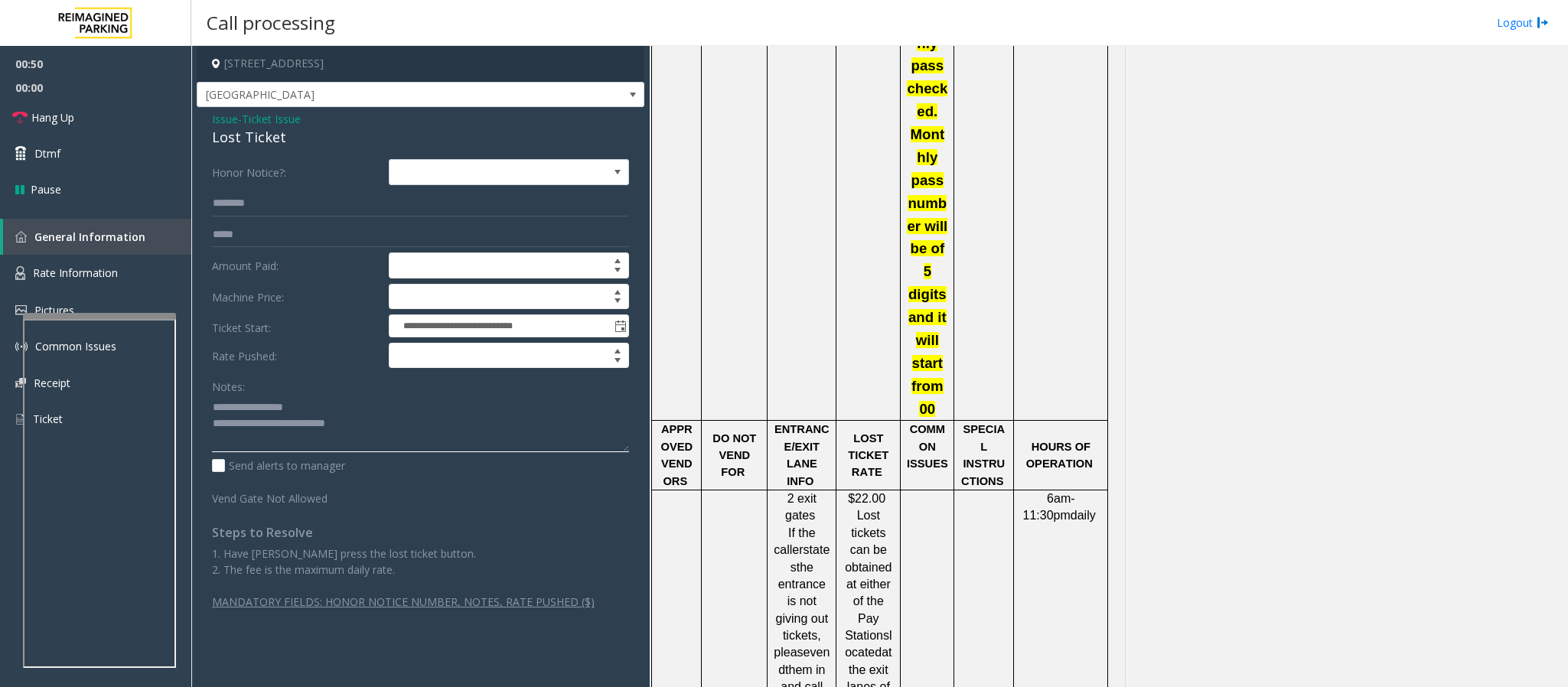
click at [383, 439] on textarea at bounding box center [420, 424] width 417 height 58
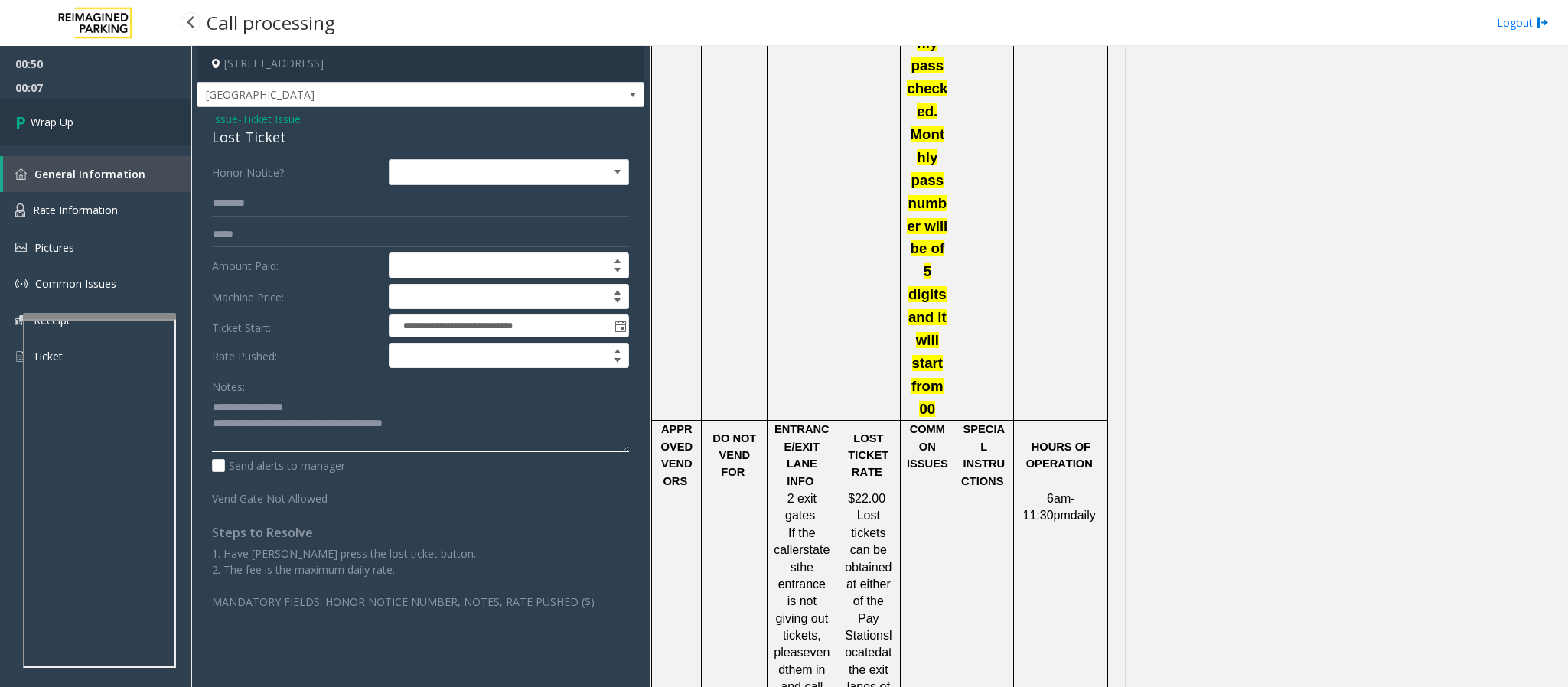
type textarea "**********"
click at [95, 126] on link "Wrap Up" at bounding box center [96, 122] width 191 height 46
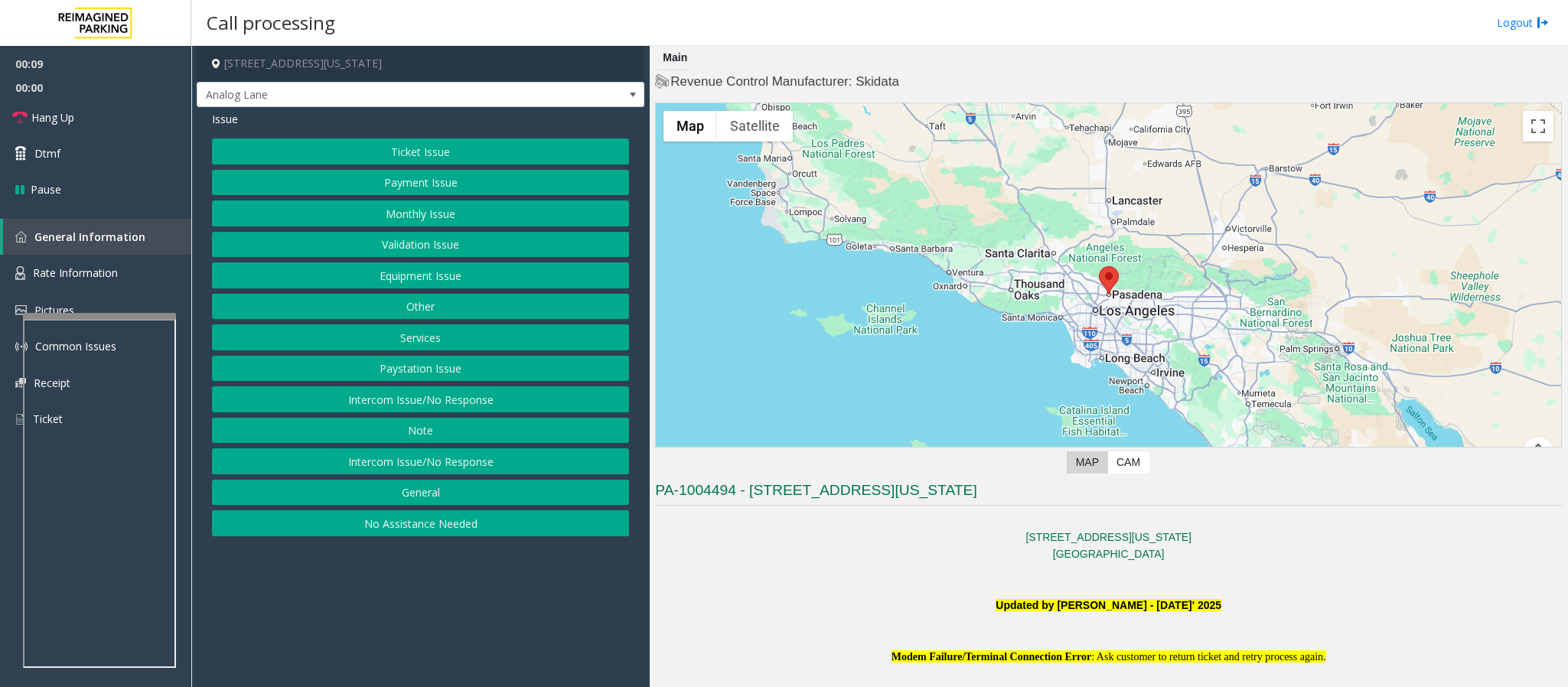
scroll to position [230, 0]
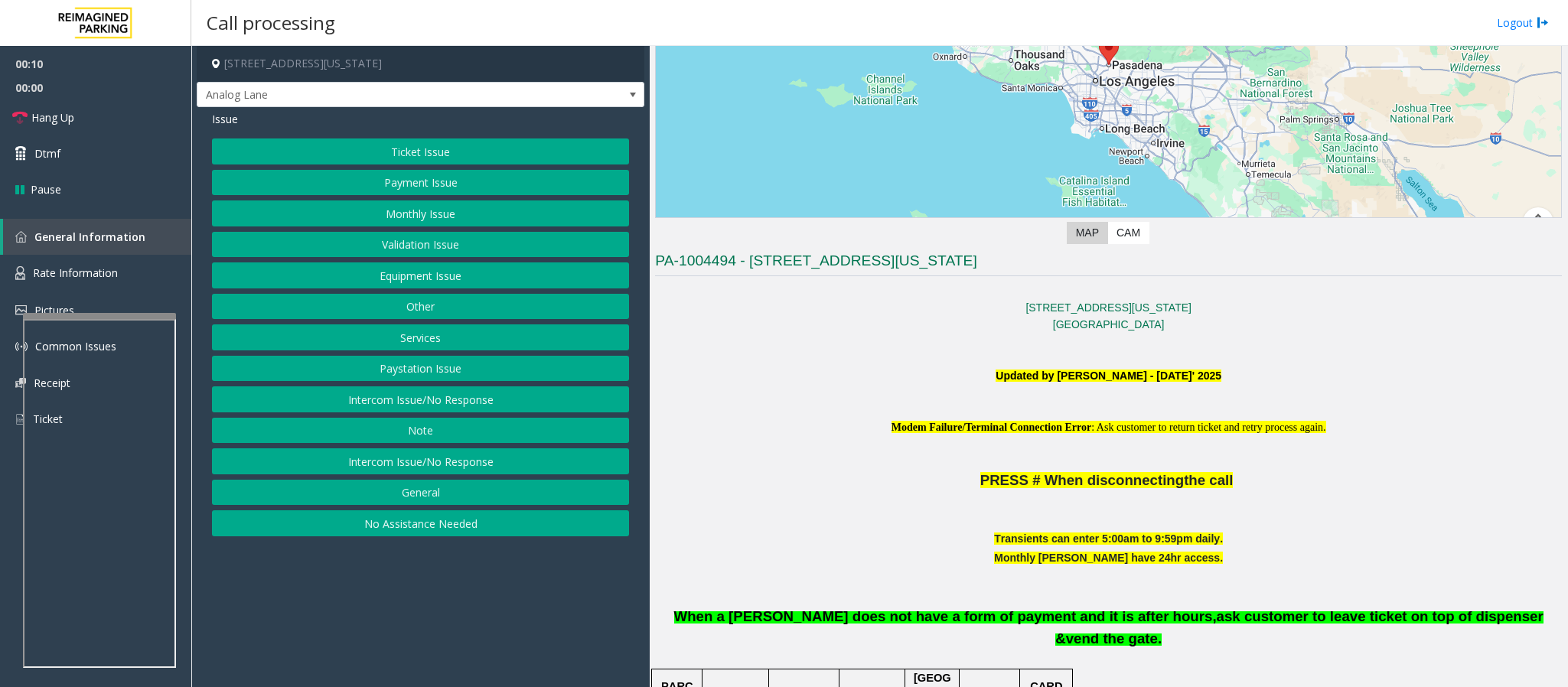
click at [430, 457] on button "Intercom Issue/No Response" at bounding box center [420, 461] width 417 height 26
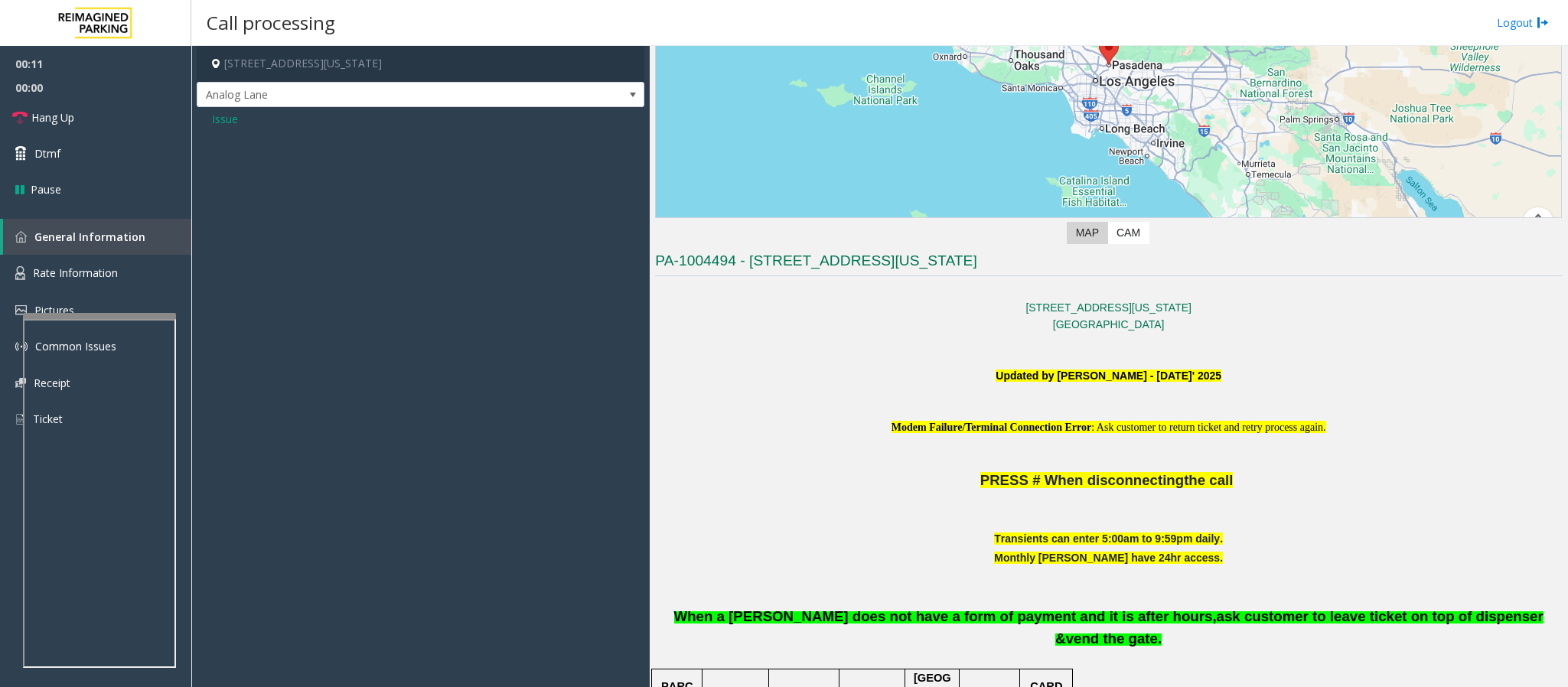
click at [220, 123] on span "Issue" at bounding box center [225, 118] width 26 height 16
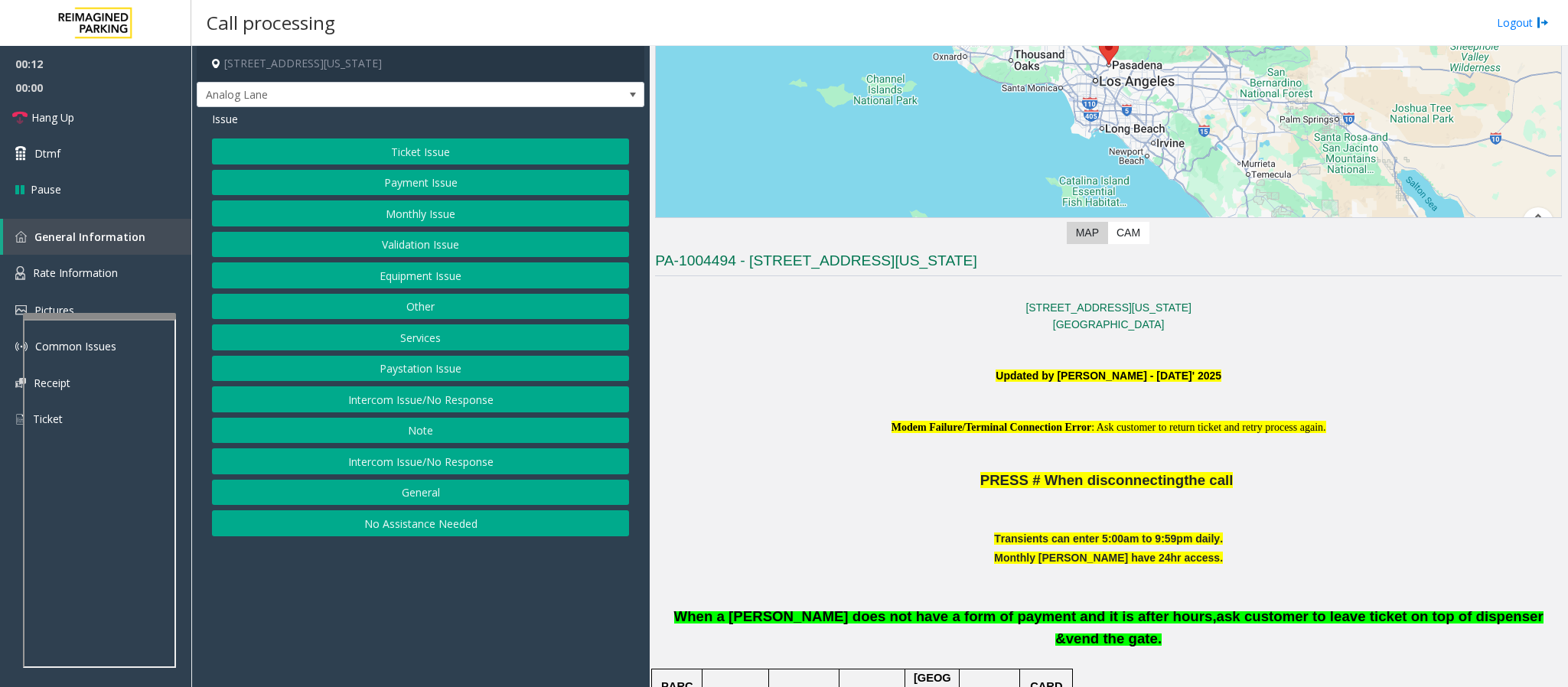
click at [388, 406] on button "Intercom Issue/No Response" at bounding box center [420, 400] width 417 height 26
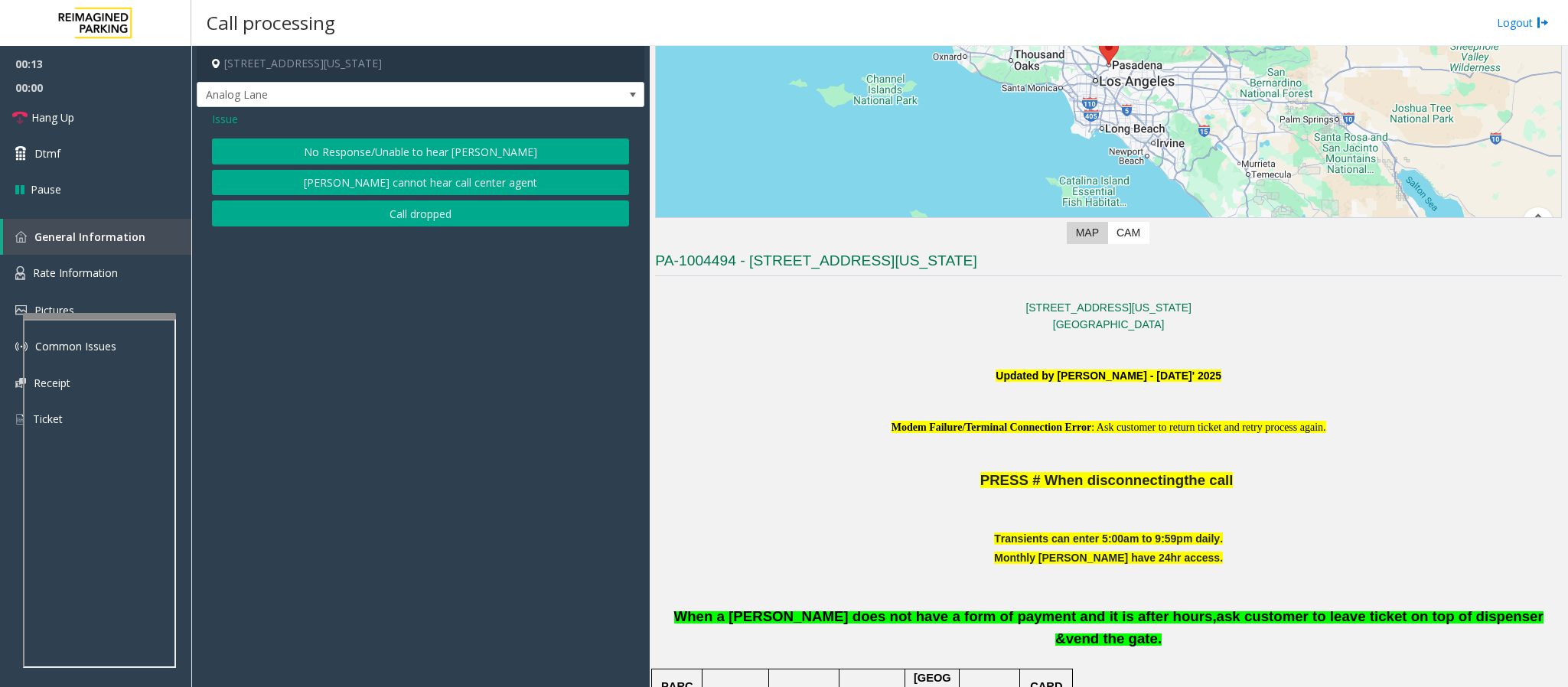
click at [373, 154] on button "No Response/Unable to hear [PERSON_NAME]" at bounding box center [420, 152] width 417 height 26
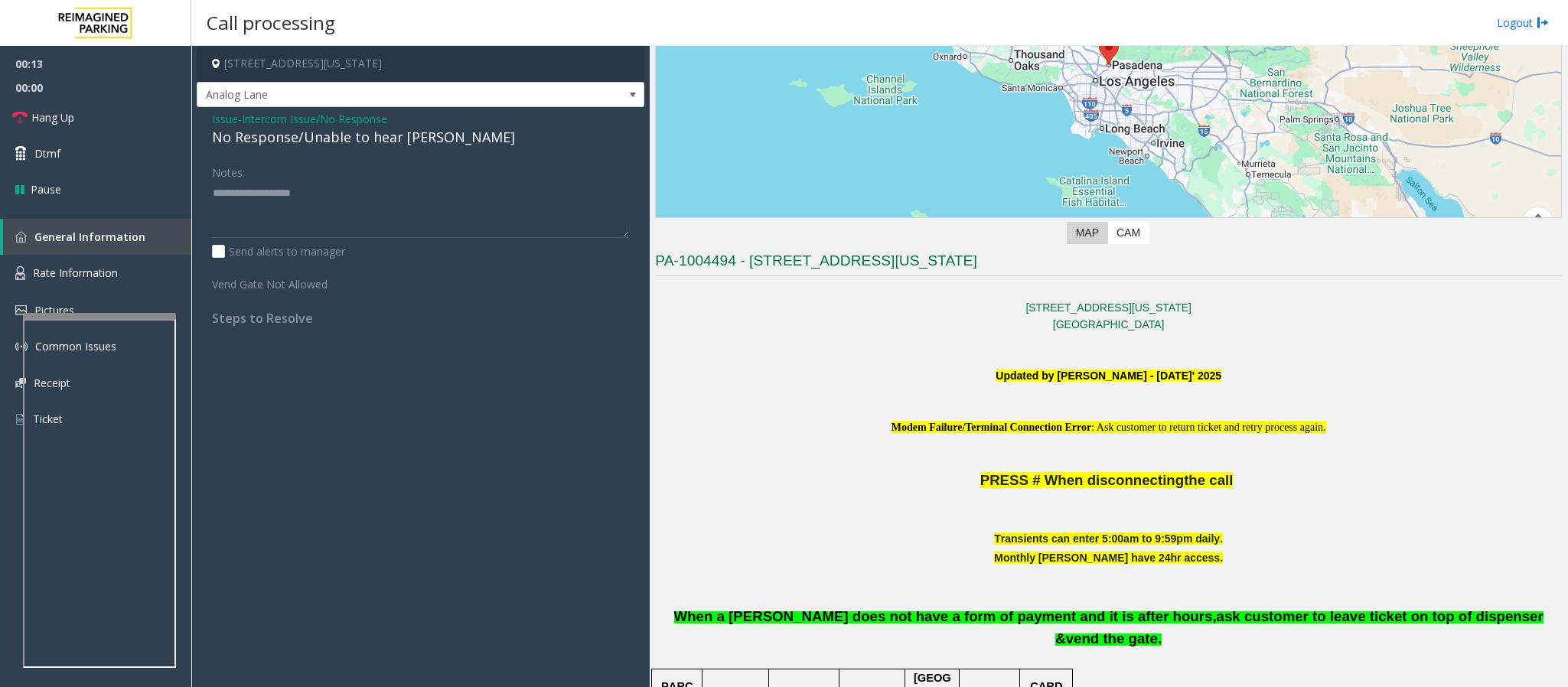
click at [365, 140] on div "No Response/Unable to hear [PERSON_NAME]" at bounding box center [420, 138] width 417 height 20
type textarea "**********"
click at [60, 117] on span "Hang Up" at bounding box center [53, 117] width 43 height 16
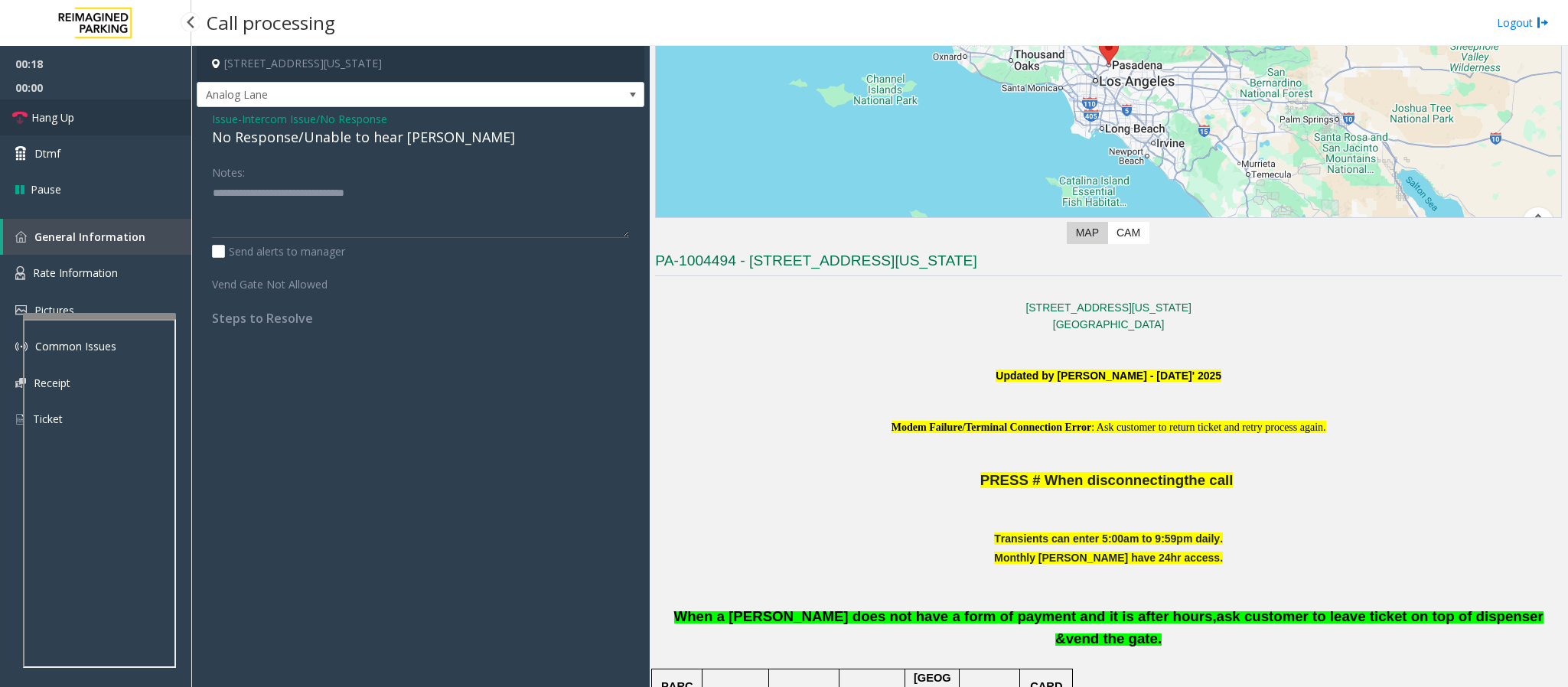
click at [60, 117] on span "Hang Up" at bounding box center [53, 117] width 43 height 16
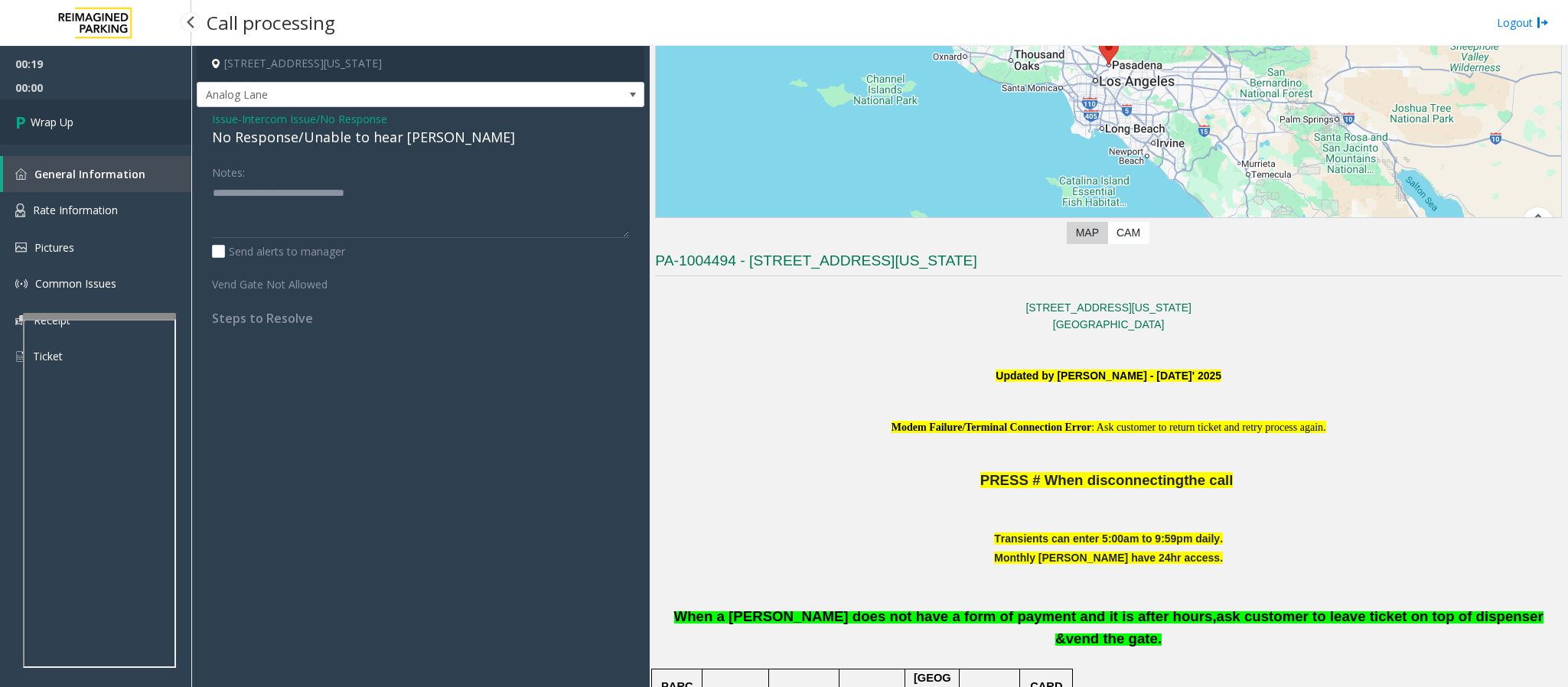
click at [67, 119] on span "Wrap Up" at bounding box center [52, 122] width 43 height 16
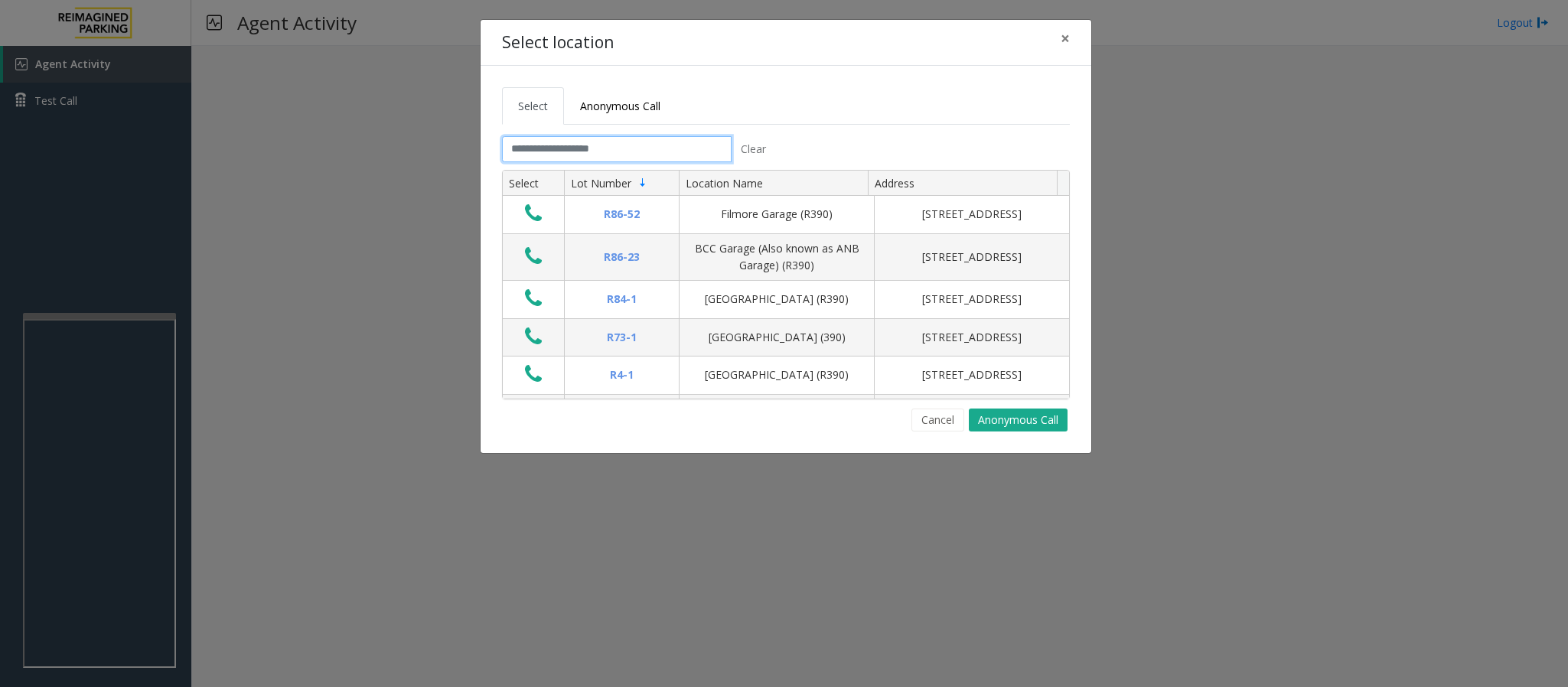
click at [583, 152] on input "text" at bounding box center [616, 150] width 230 height 26
click at [533, 148] on input "text" at bounding box center [616, 150] width 230 height 26
click at [613, 145] on input "text" at bounding box center [616, 150] width 230 height 26
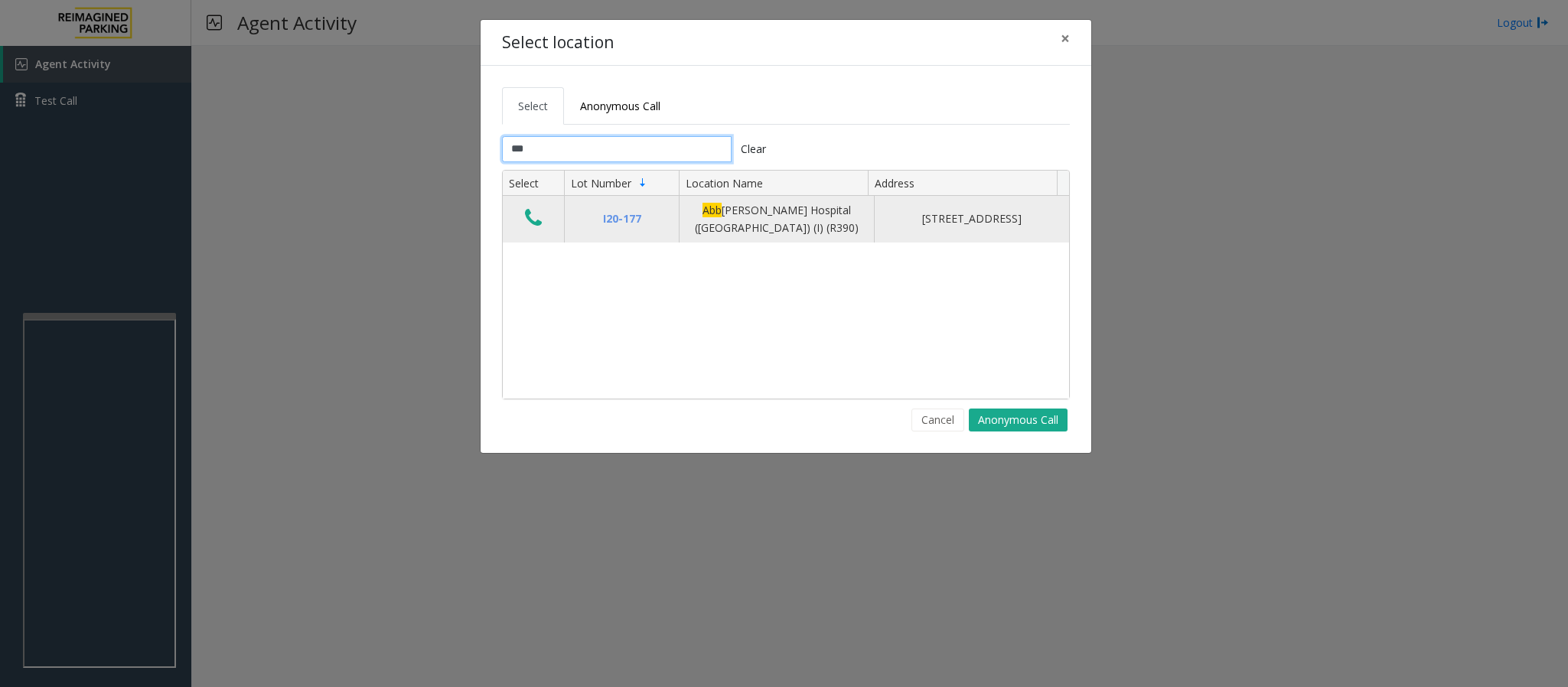
type input "***"
click at [528, 228] on icon "Data table" at bounding box center [534, 218] width 17 height 21
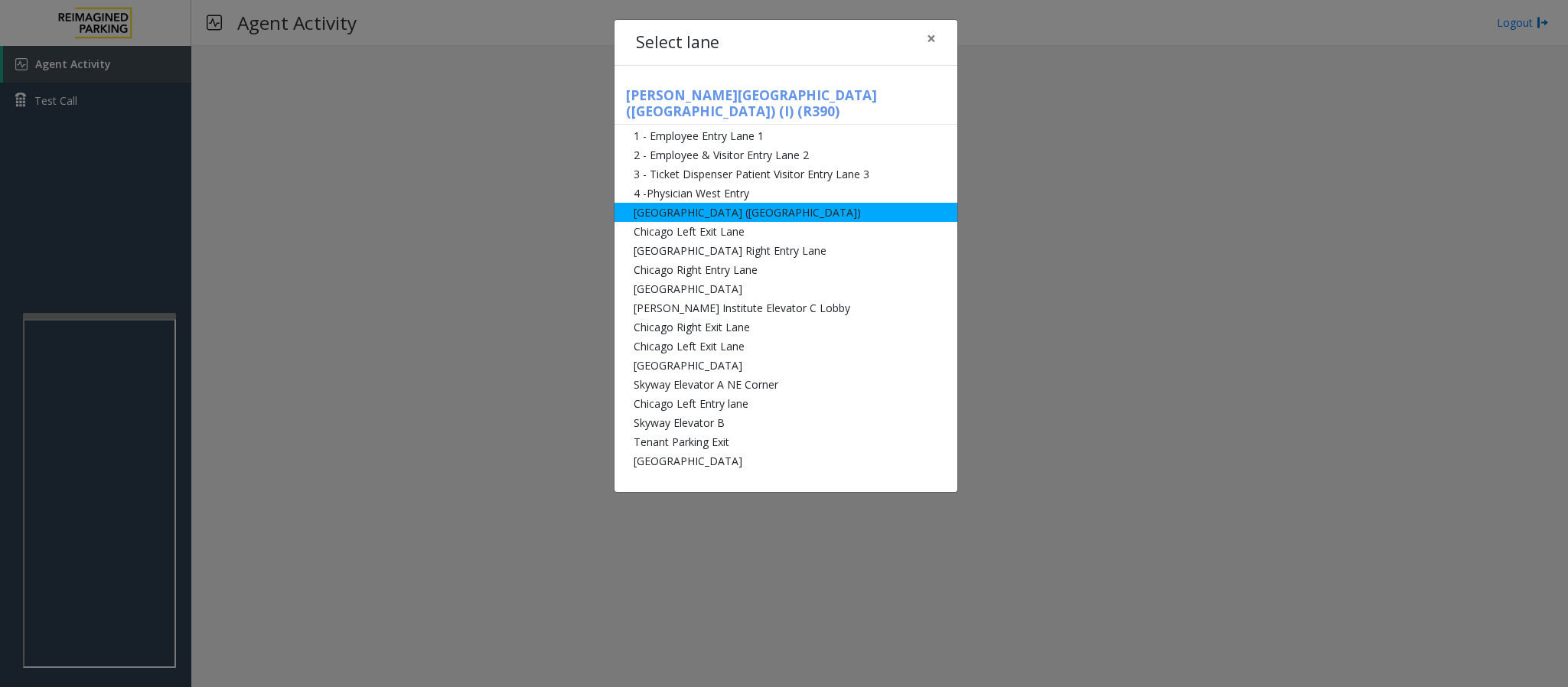
click at [703, 203] on li "[GEOGRAPHIC_DATA] ([GEOGRAPHIC_DATA])" at bounding box center [785, 212] width 343 height 20
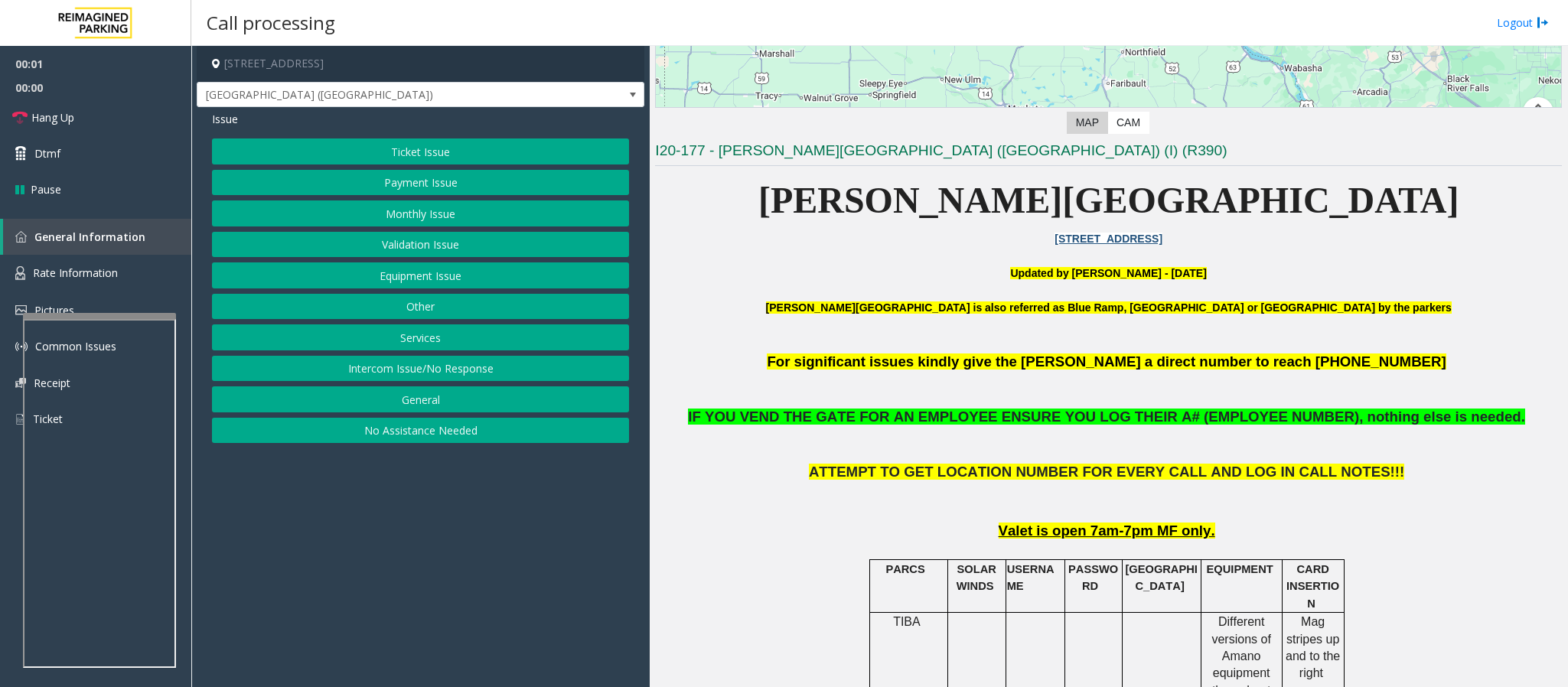
scroll to position [344, 0]
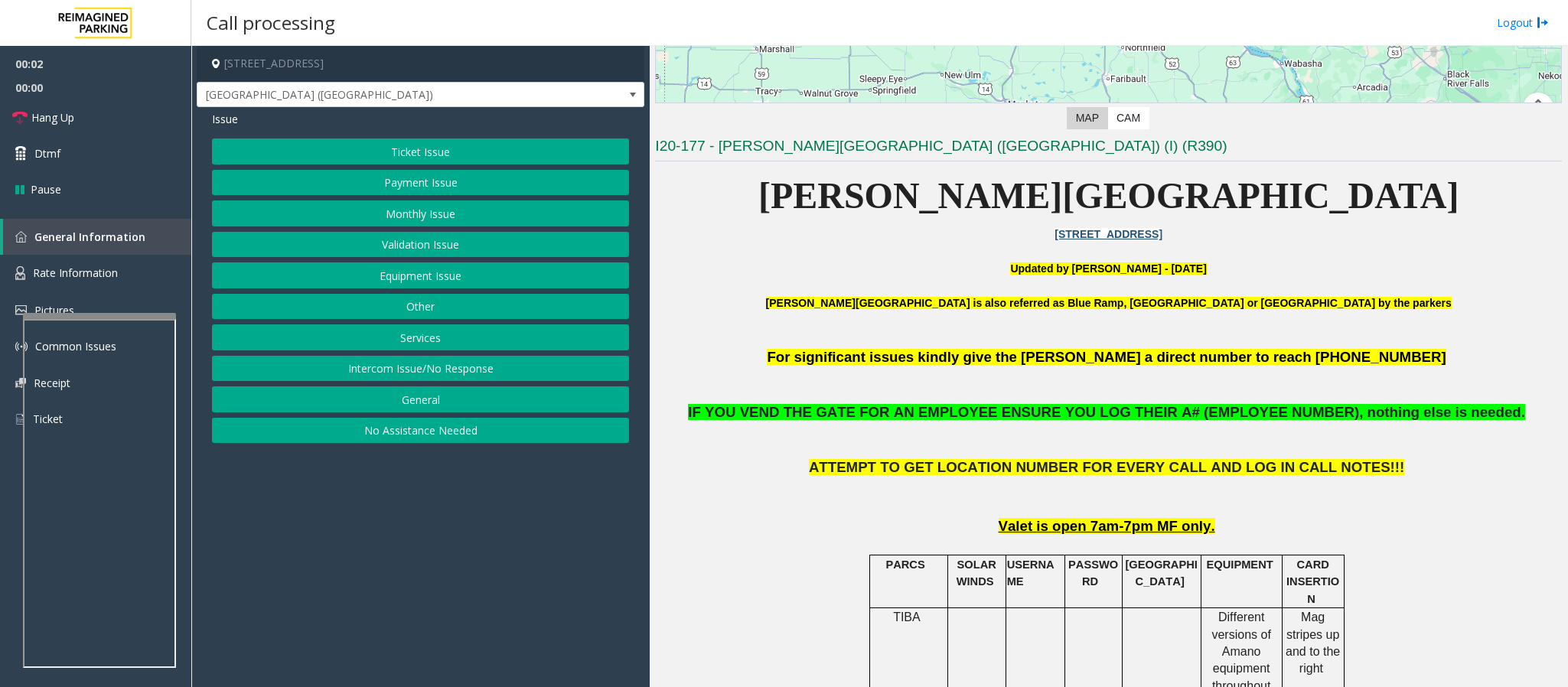
click at [431, 148] on button "Ticket Issue" at bounding box center [420, 152] width 417 height 26
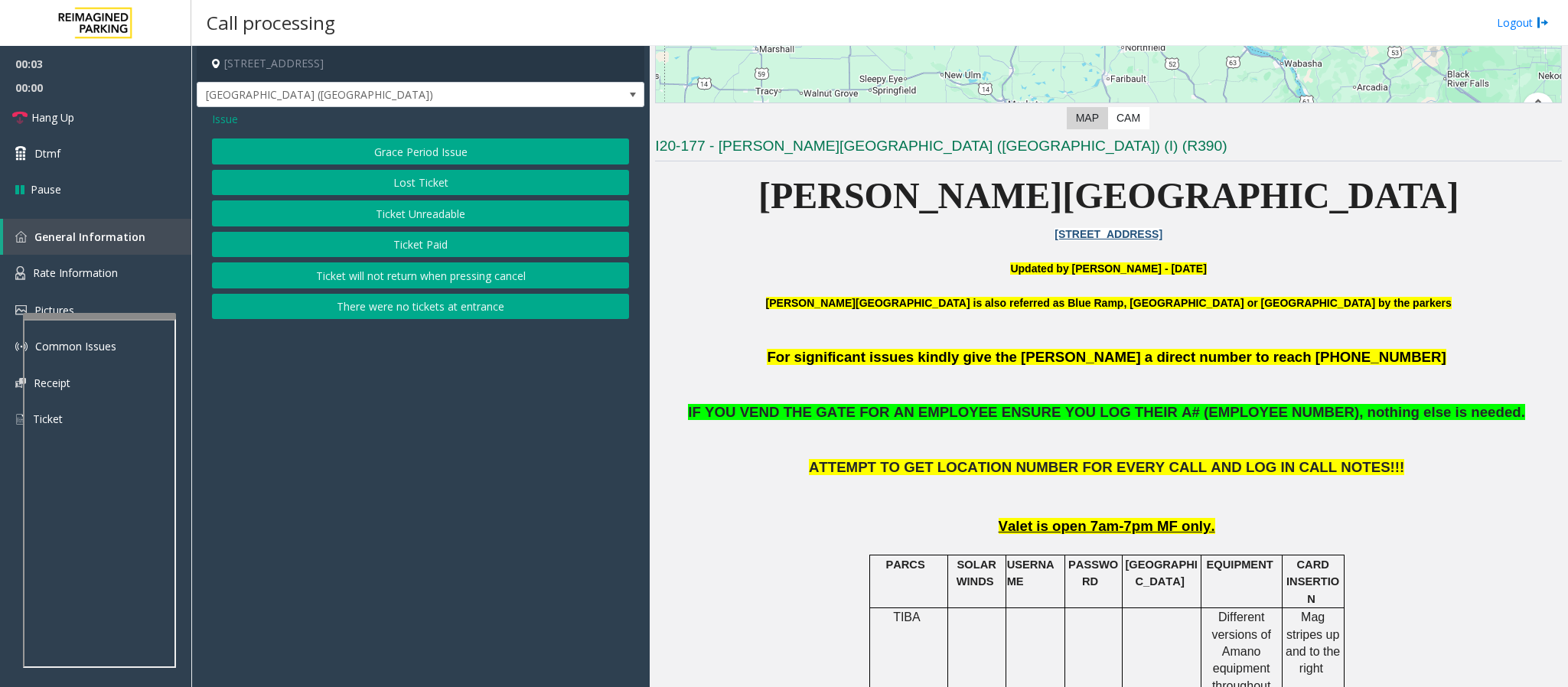
click at [460, 217] on button "Ticket Unreadable" at bounding box center [420, 214] width 417 height 26
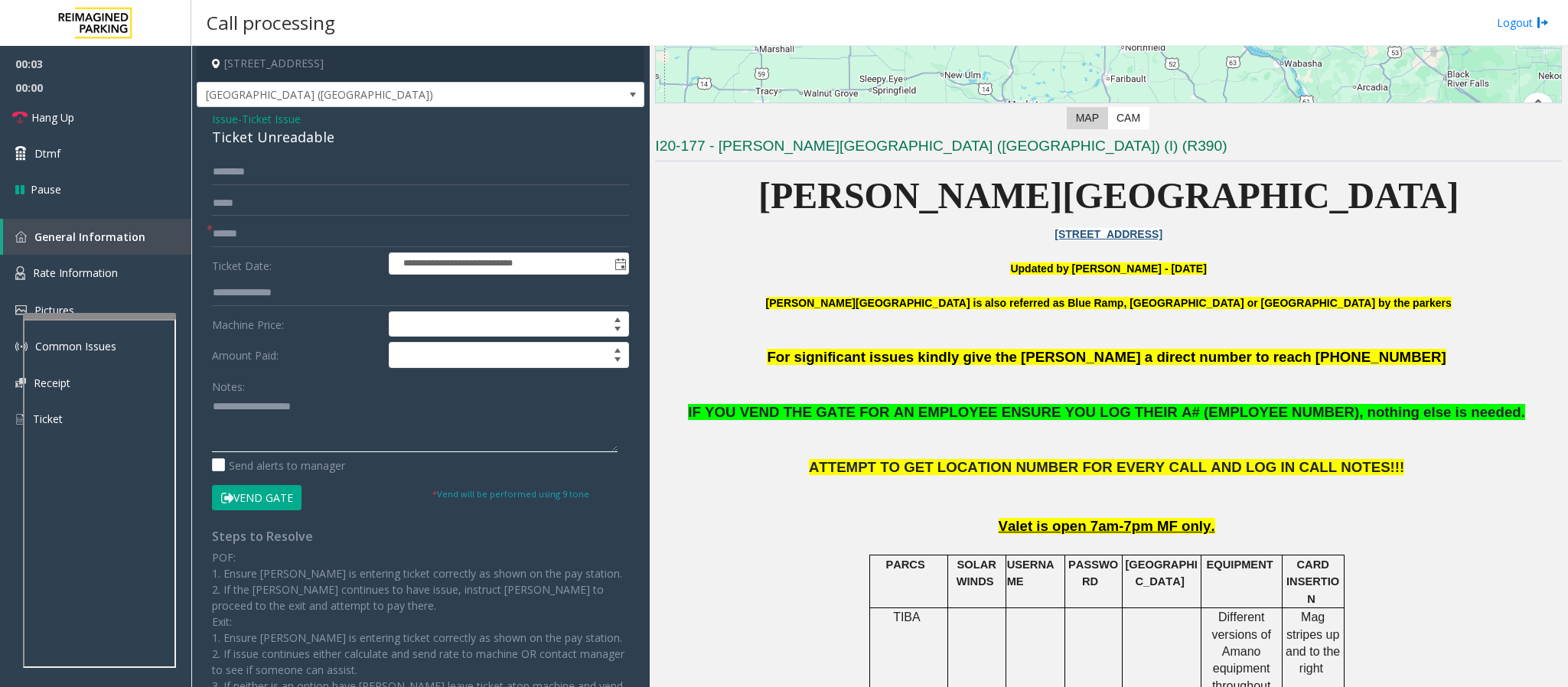
click at [260, 421] on textarea at bounding box center [415, 424] width 405 height 58
paste textarea "**********"
drag, startPoint x: 361, startPoint y: 140, endPoint x: 200, endPoint y: 138, distance: 161.0
click at [200, 138] on div "**********" at bounding box center [421, 432] width 448 height 651
type textarea "**********"
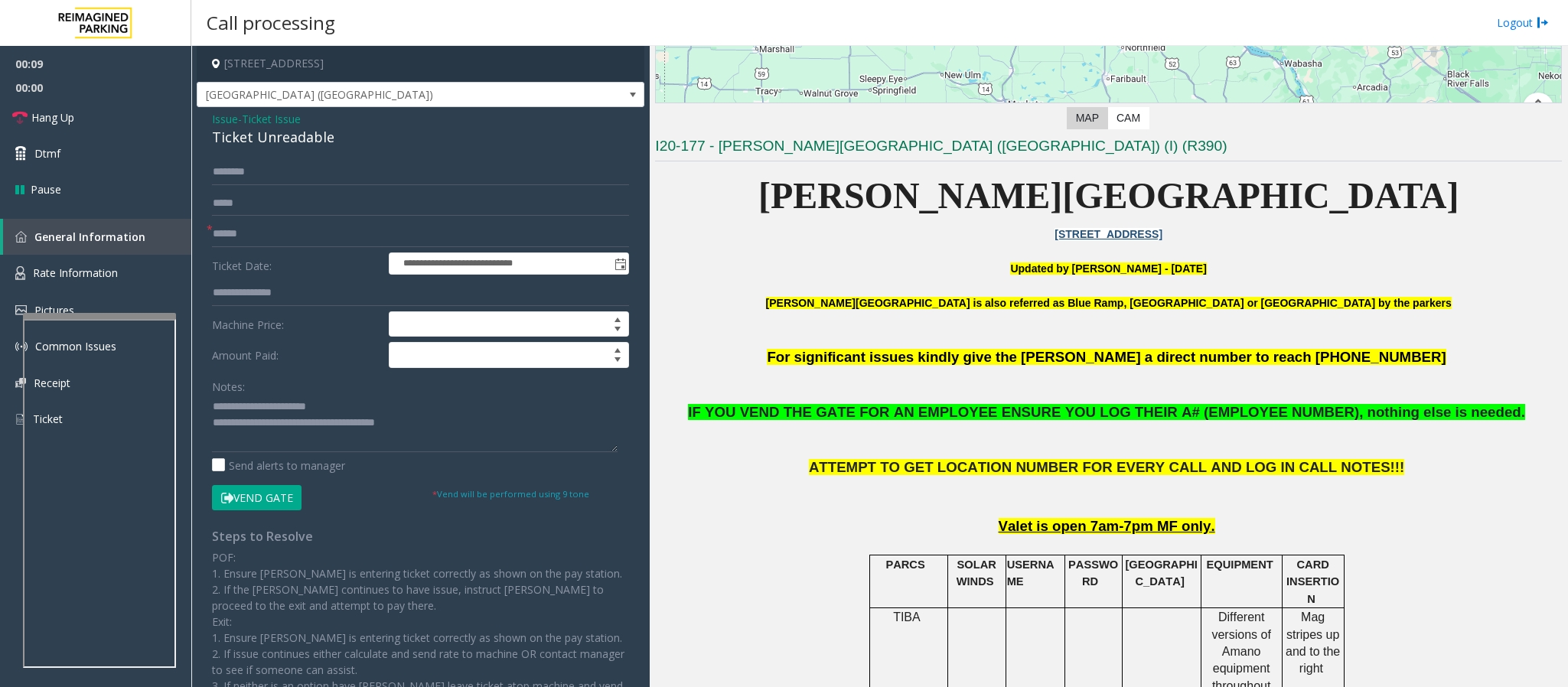
click at [249, 220] on form "**********" at bounding box center [420, 335] width 417 height 351
click at [249, 231] on input "text" at bounding box center [420, 234] width 417 height 26
type input "*********"
click at [289, 173] on input "text" at bounding box center [420, 172] width 417 height 26
click at [227, 181] on input "*****" at bounding box center [420, 172] width 417 height 26
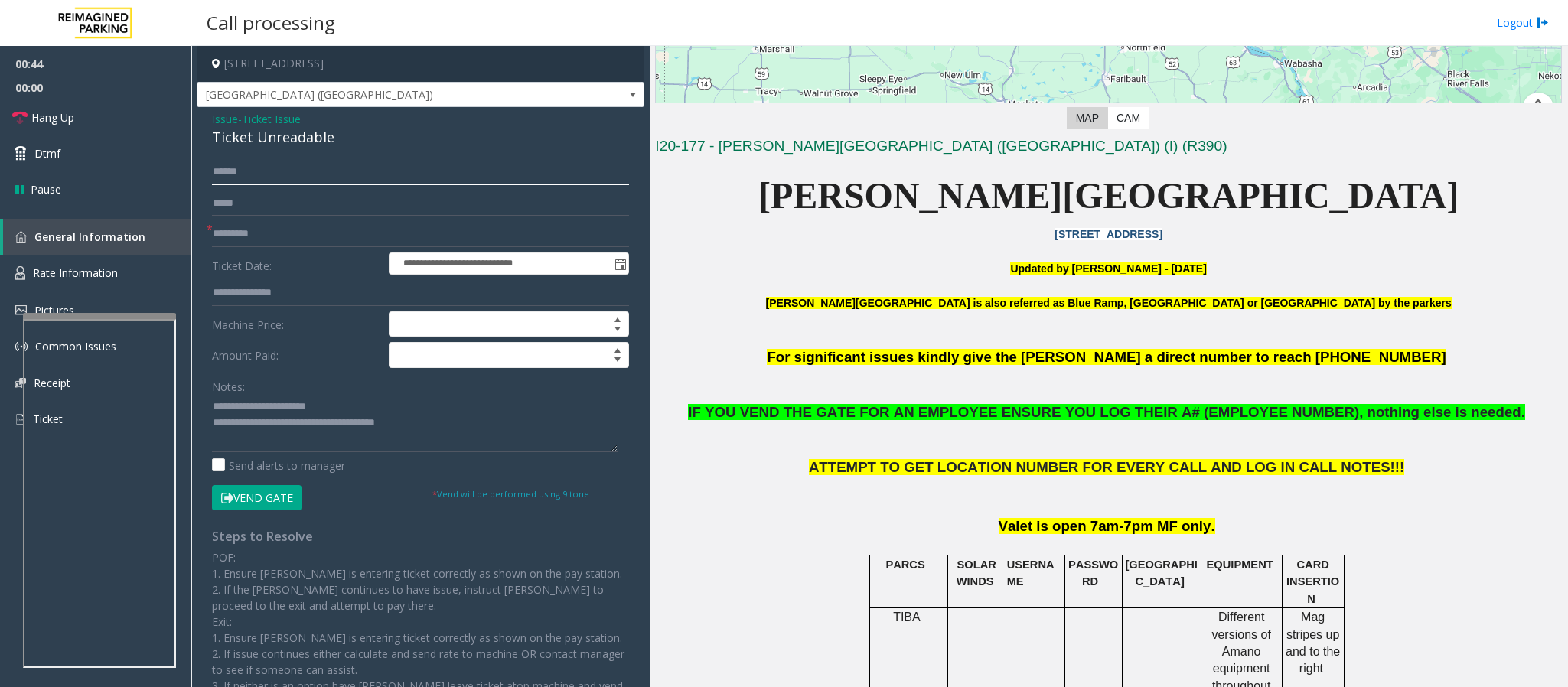
click at [230, 167] on input "*****" at bounding box center [420, 172] width 417 height 26
type input "******"
click at [260, 457] on button "Vend Gate" at bounding box center [257, 498] width 89 height 26
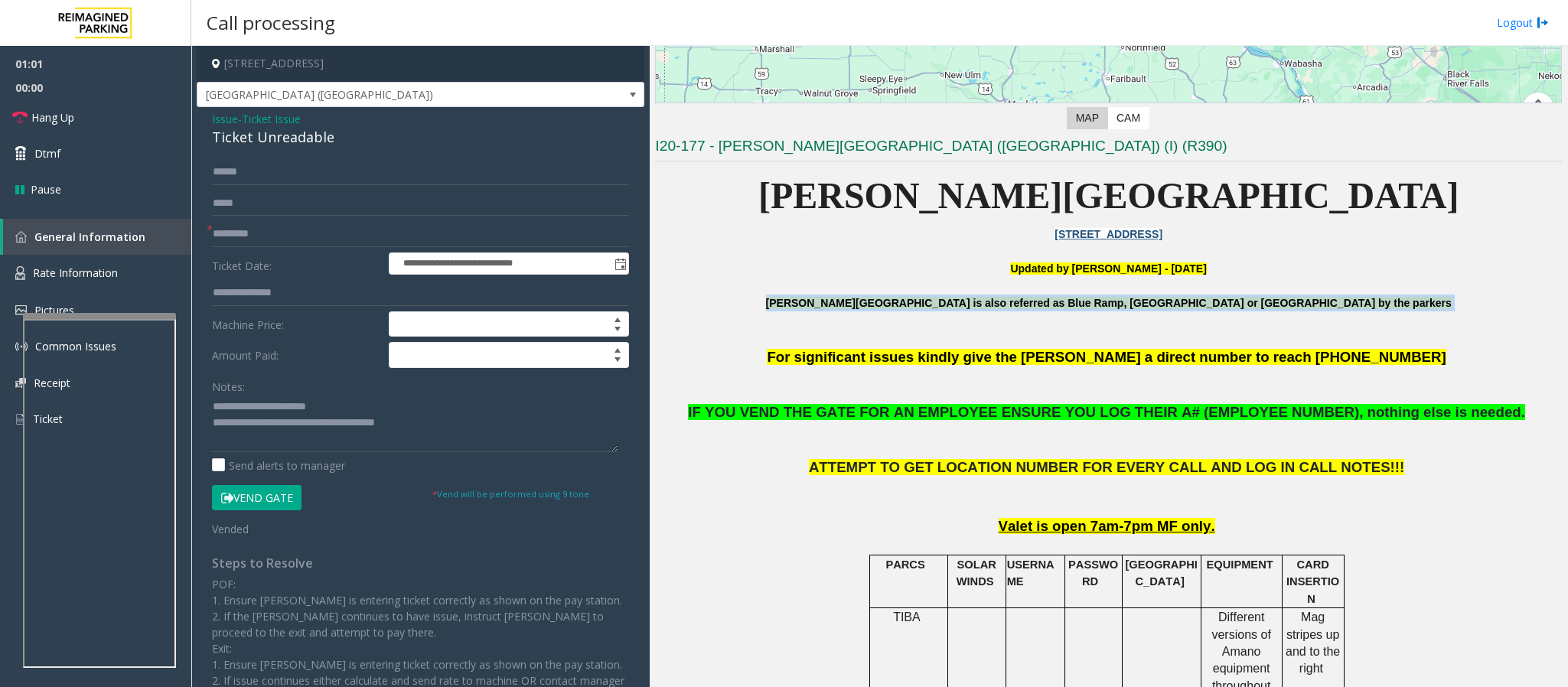
drag, startPoint x: 841, startPoint y: 300, endPoint x: 1370, endPoint y: 315, distance: 529.2
click at [1045, 315] on p "[PERSON_NAME][GEOGRAPHIC_DATA] is also referred as Blue Ramp, [GEOGRAPHIC_DATA]…" at bounding box center [1108, 311] width 906 height 34
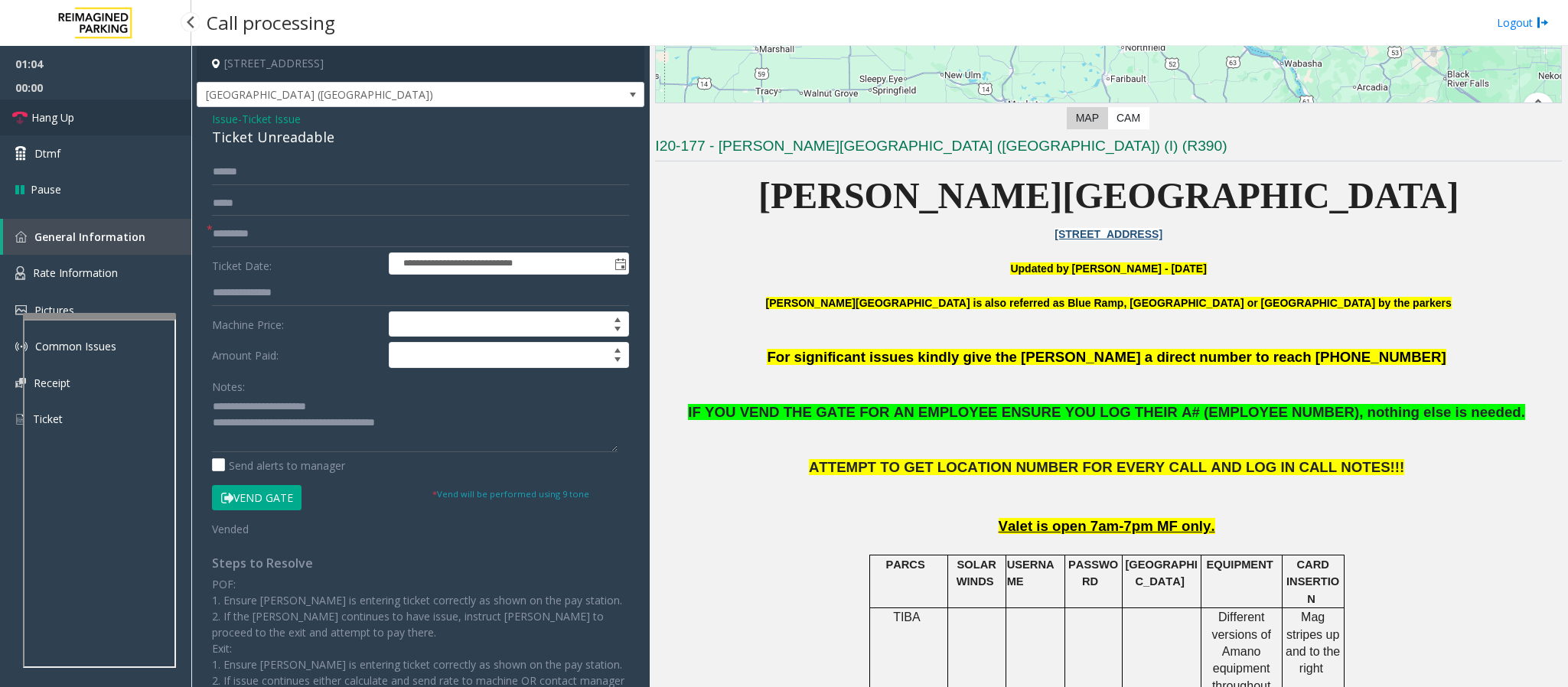
click at [62, 114] on span "Hang Up" at bounding box center [53, 117] width 43 height 16
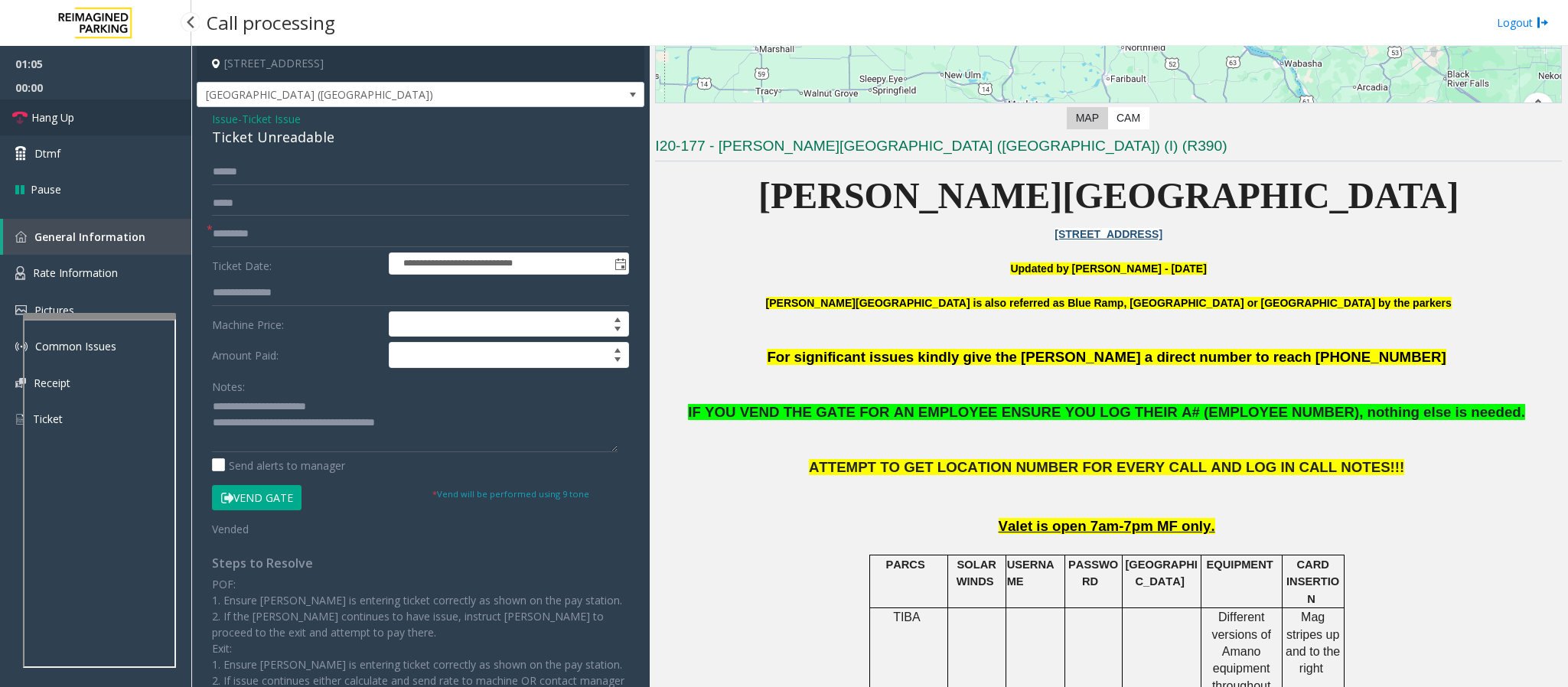
click at [62, 114] on span "Hang Up" at bounding box center [53, 117] width 43 height 16
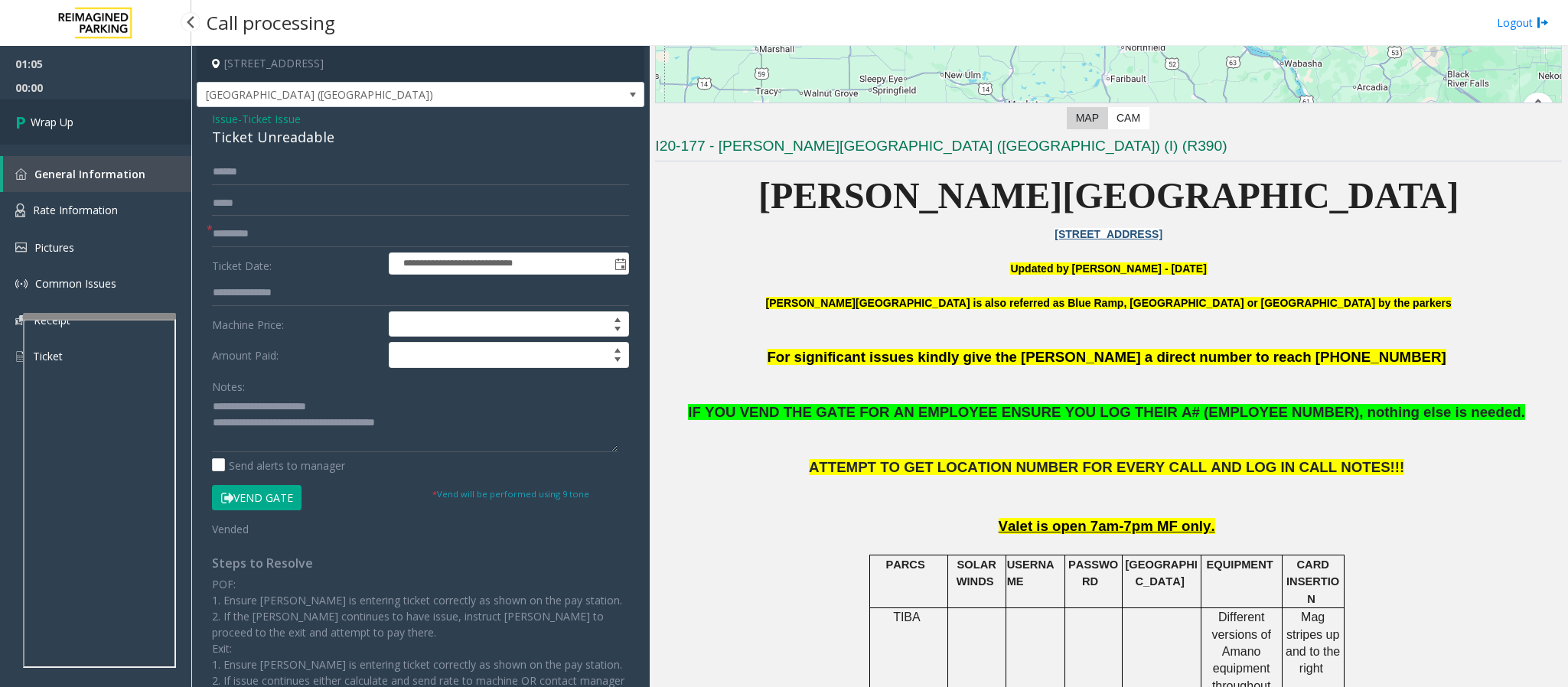
click at [67, 114] on span "Wrap Up" at bounding box center [52, 122] width 43 height 16
drag, startPoint x: 67, startPoint y: 114, endPoint x: 214, endPoint y: 192, distance: 166.4
click at [83, 123] on link "Wrap Up" at bounding box center [96, 122] width 191 height 46
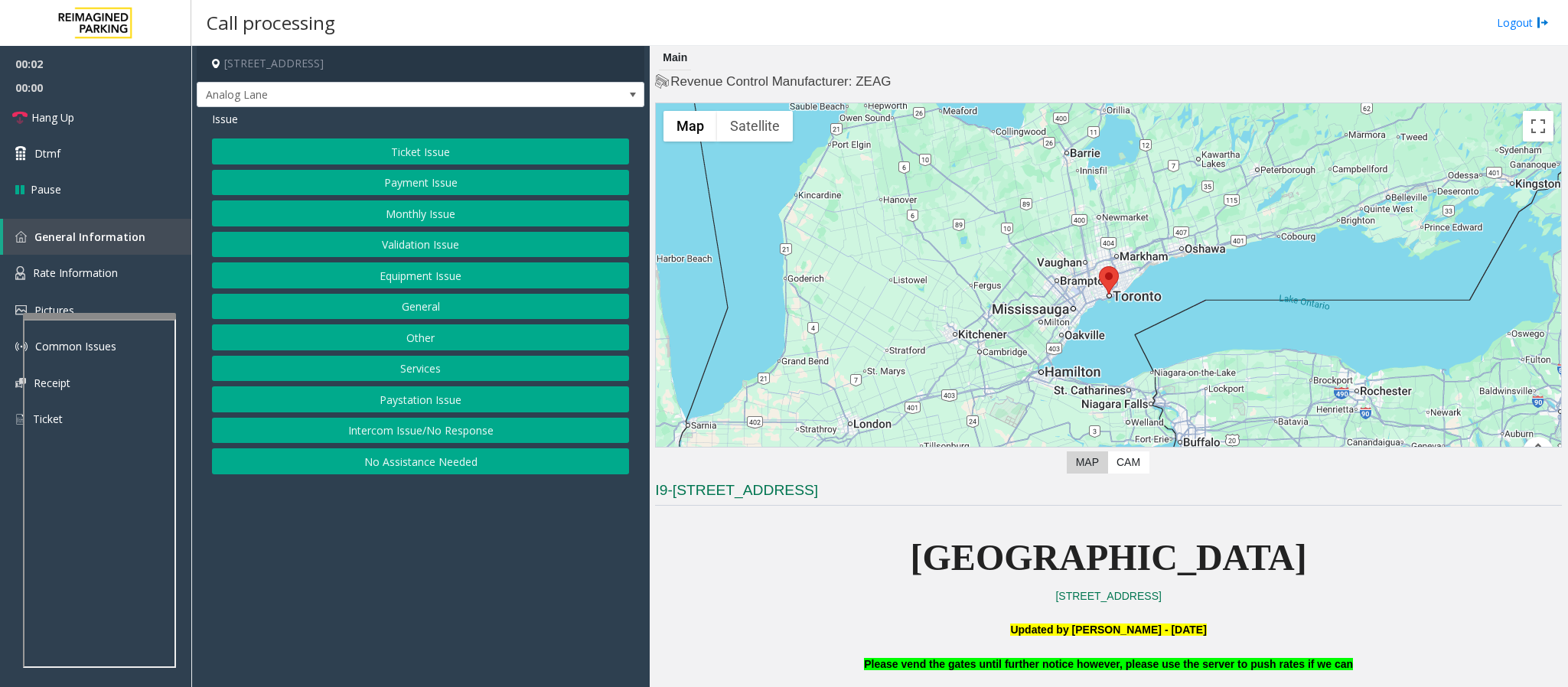
click at [815, 457] on p "[GEOGRAPHIC_DATA]" at bounding box center [1108, 558] width 906 height 59
click at [721, 457] on p "[GEOGRAPHIC_DATA]" at bounding box center [1108, 558] width 906 height 59
drag, startPoint x: 902, startPoint y: 547, endPoint x: 1476, endPoint y: 558, distance: 574.1
click at [1045, 457] on p "[GEOGRAPHIC_DATA]" at bounding box center [1108, 558] width 906 height 59
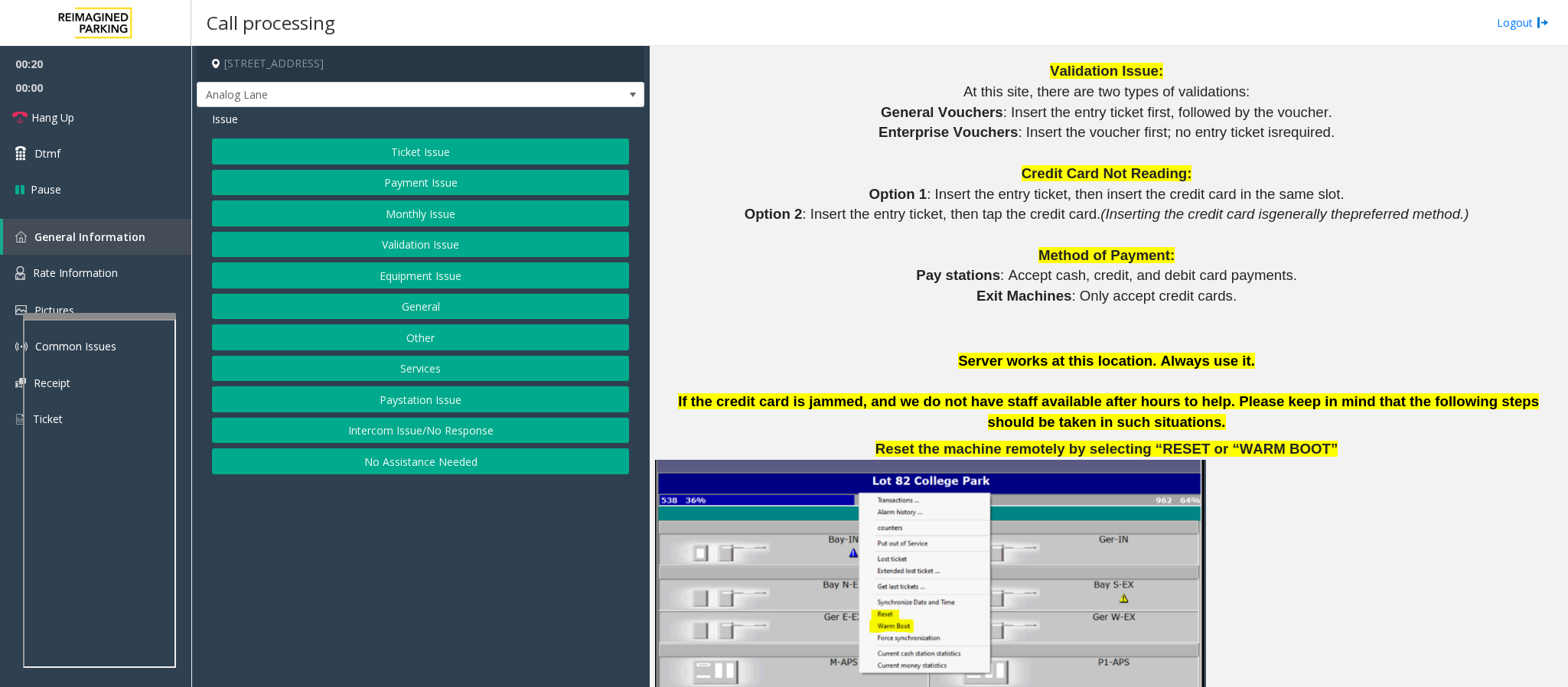
scroll to position [1460, 0]
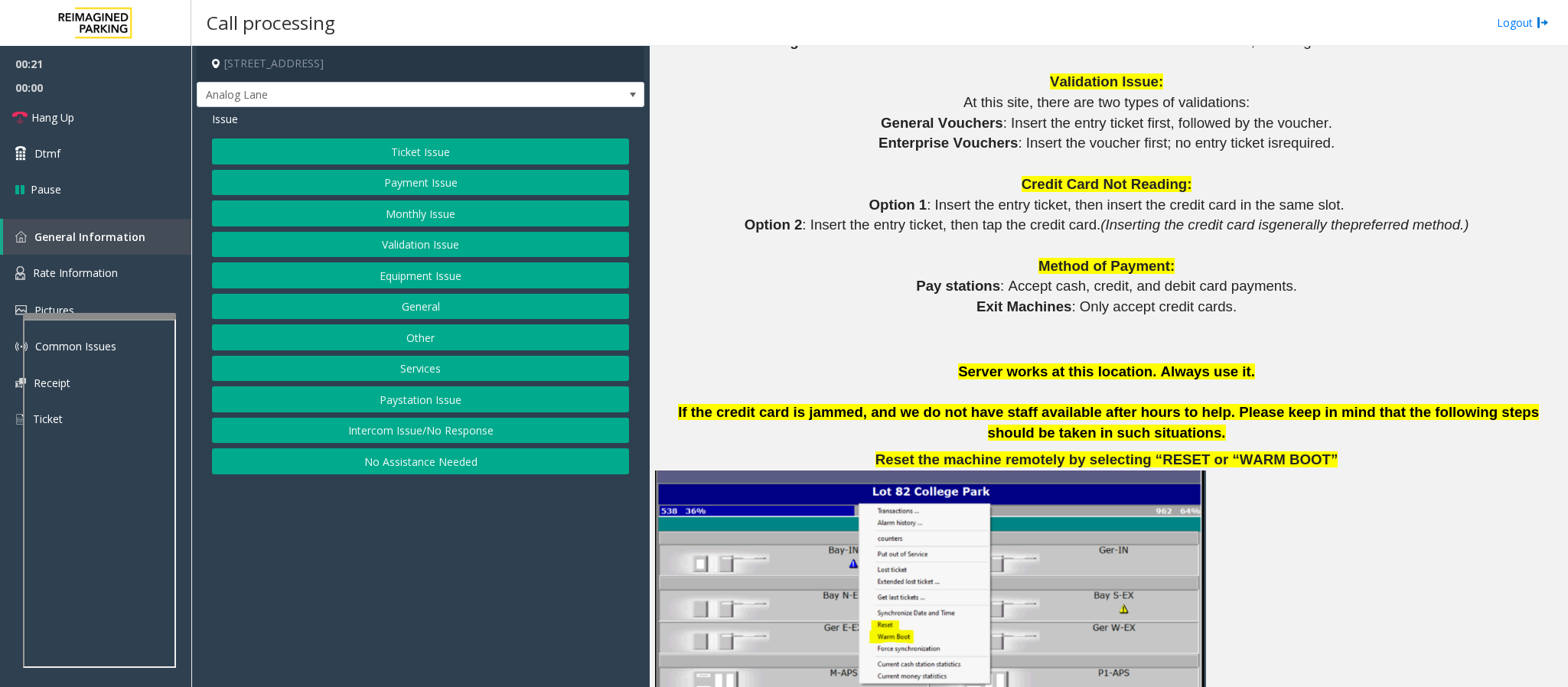
click at [423, 218] on button "Monthly Issue" at bounding box center [420, 214] width 417 height 26
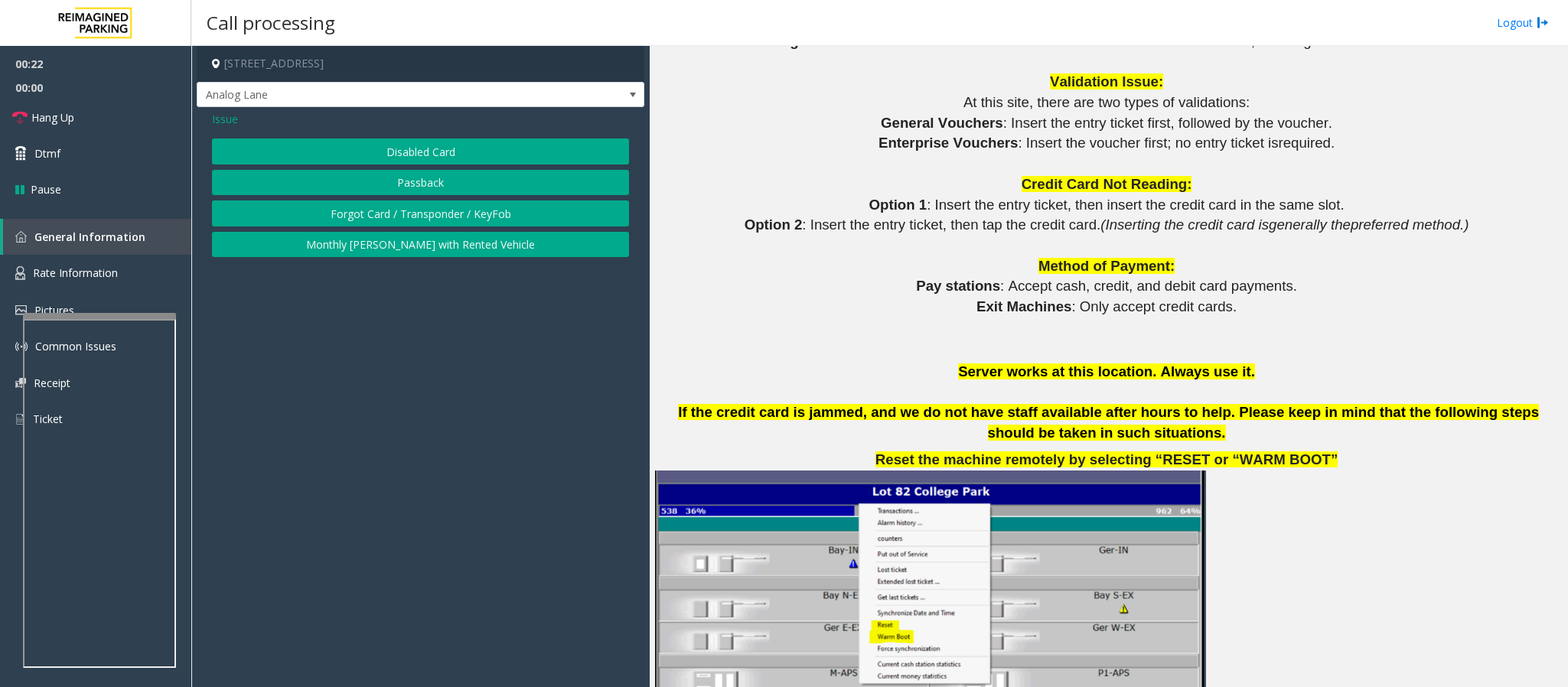
click at [421, 156] on button "Disabled Card" at bounding box center [420, 152] width 417 height 26
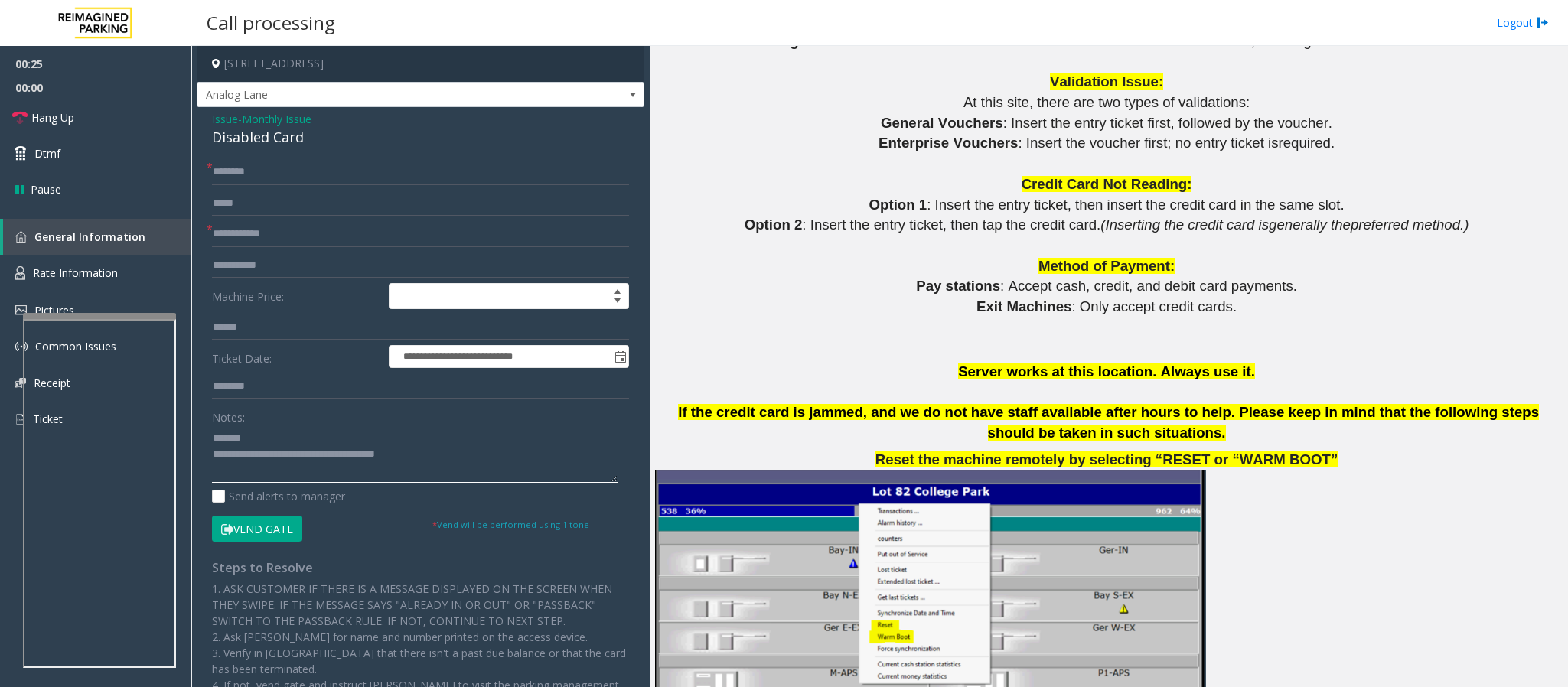
click at [267, 439] on textarea at bounding box center [415, 455] width 405 height 58
click at [244, 236] on input "text" at bounding box center [420, 234] width 417 height 26
click at [315, 439] on textarea at bounding box center [415, 455] width 405 height 58
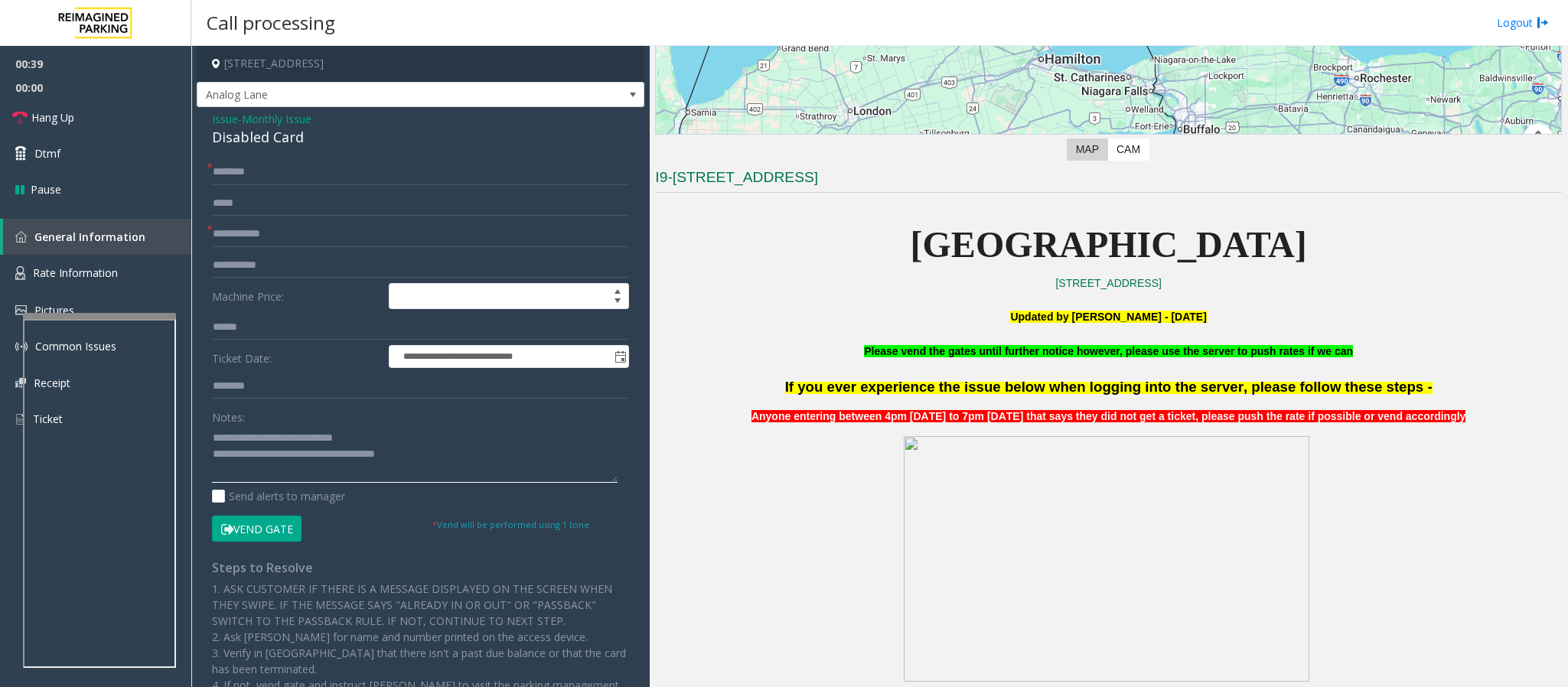
scroll to position [0, 0]
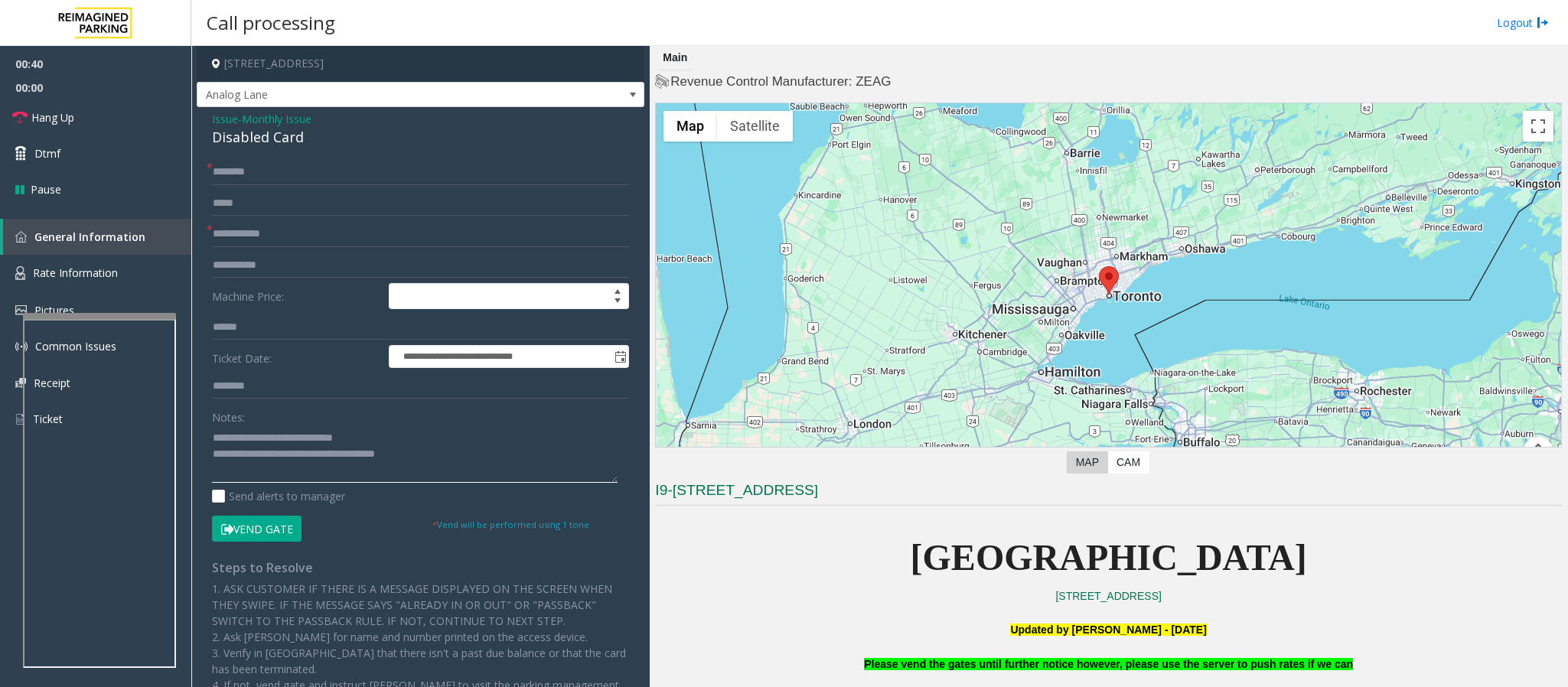
type textarea "**********"
click at [236, 242] on input "text" at bounding box center [420, 234] width 417 height 26
type input "*"
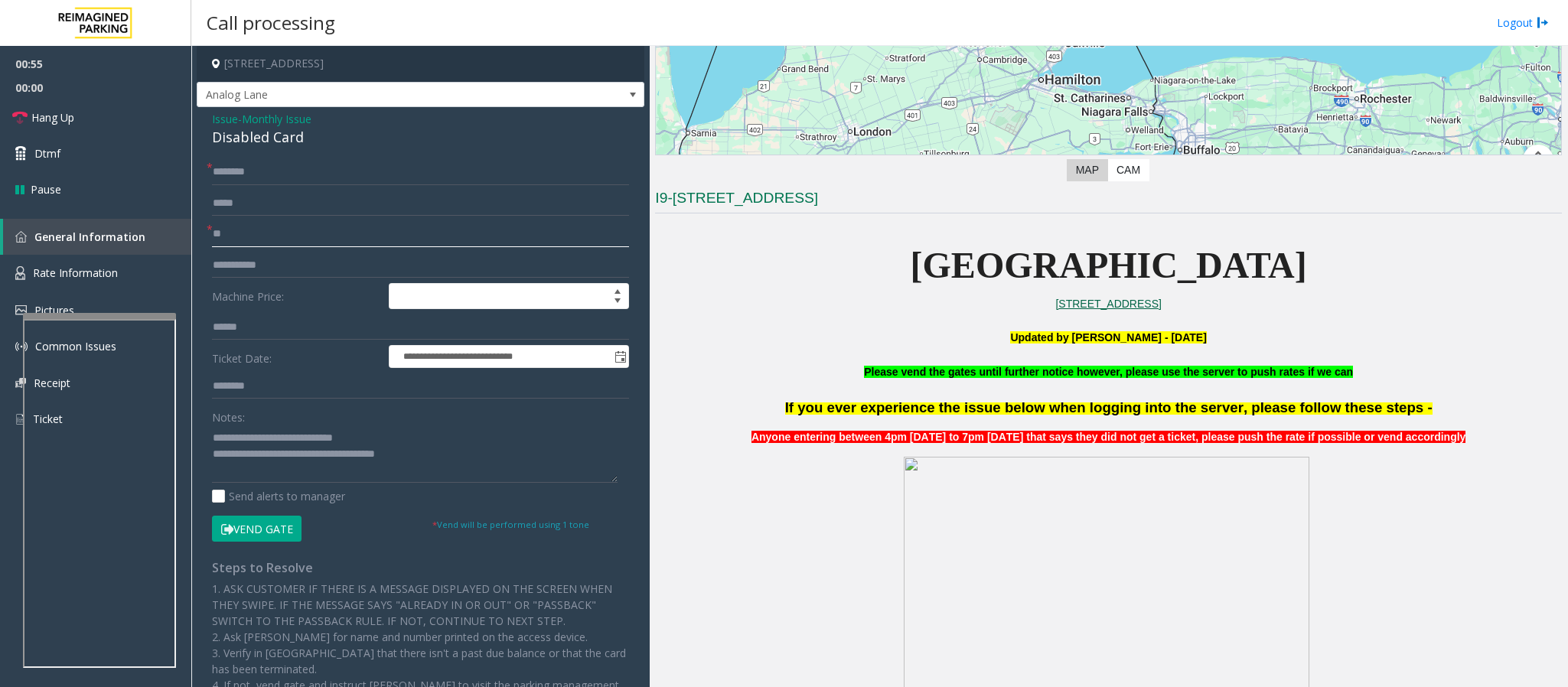
scroll to position [344, 0]
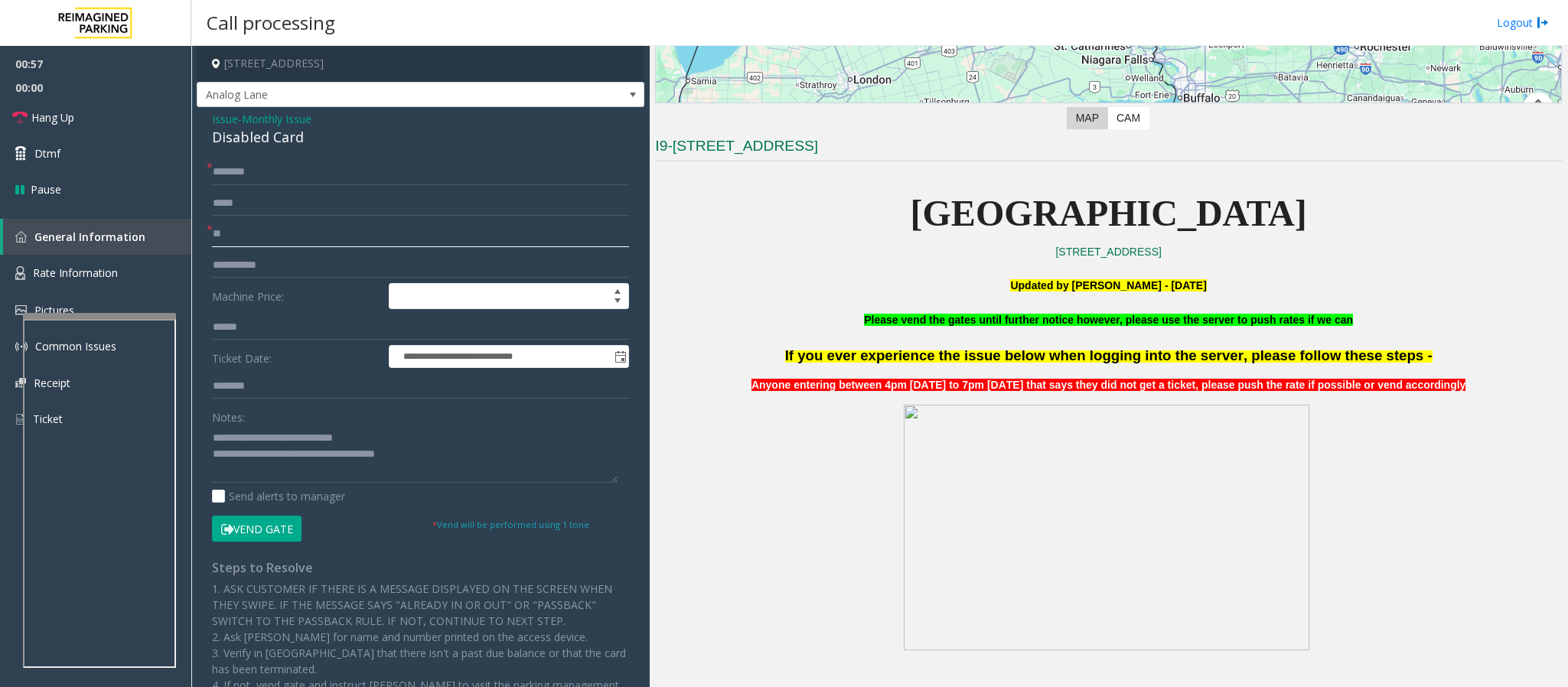
type input "**"
click at [228, 178] on input "text" at bounding box center [420, 172] width 417 height 26
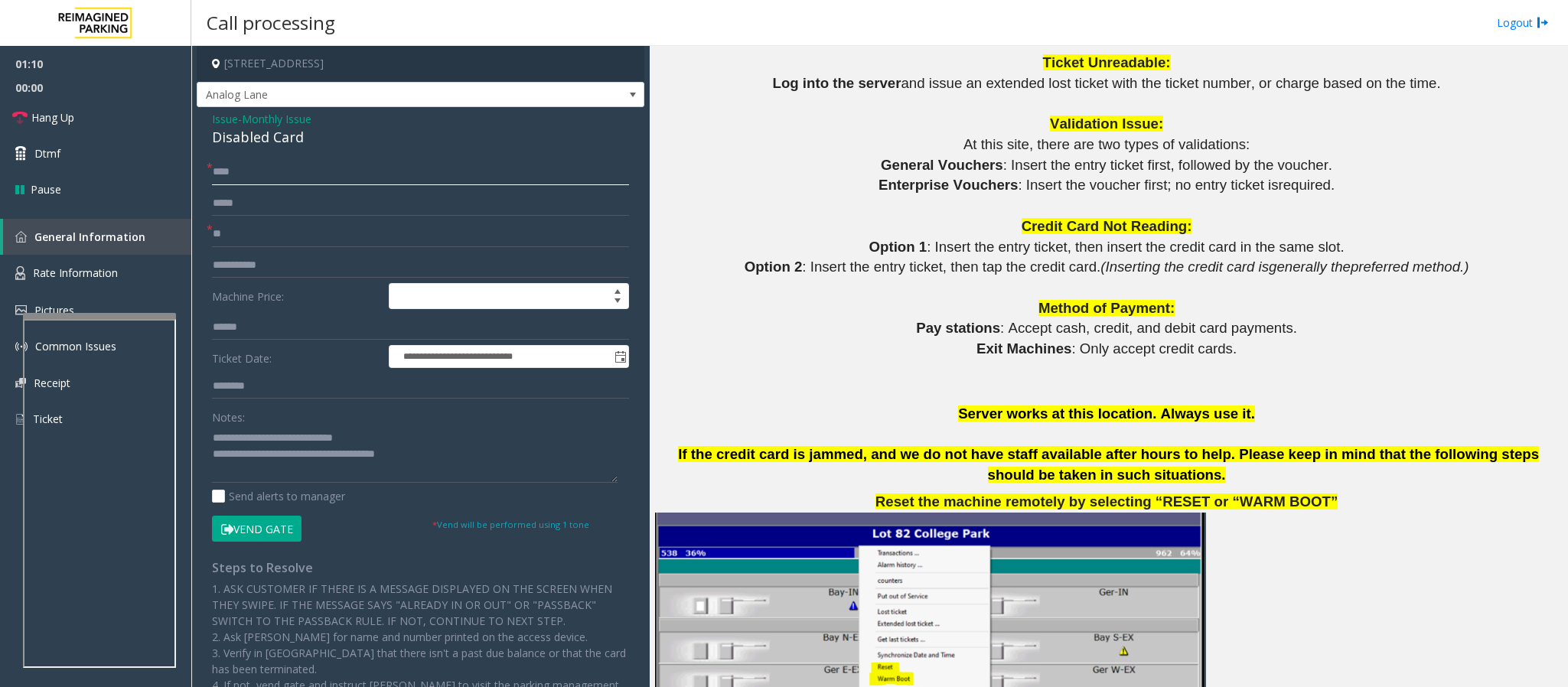
scroll to position [1722, 0]
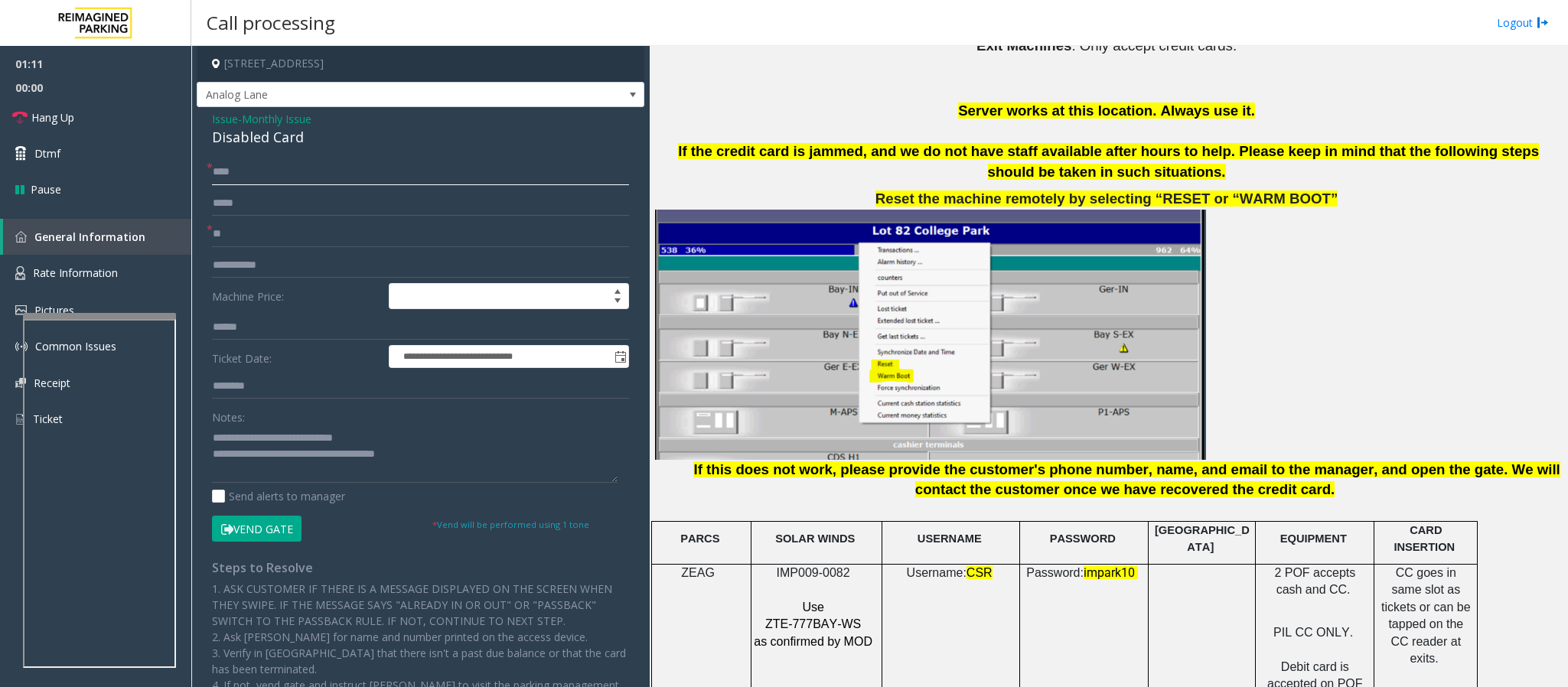
type input "****"
click at [257, 457] on button "Vend Gate" at bounding box center [257, 529] width 89 height 26
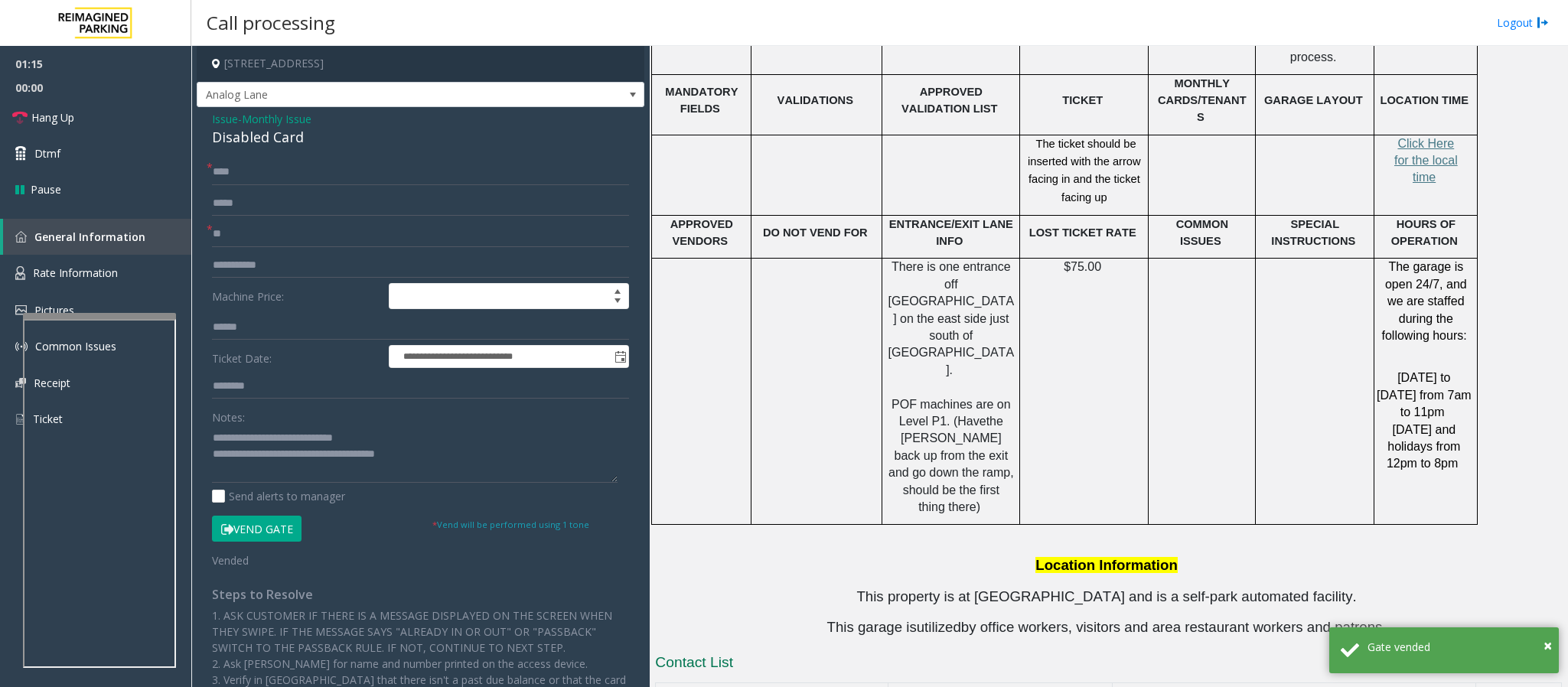
scroll to position [3074, 0]
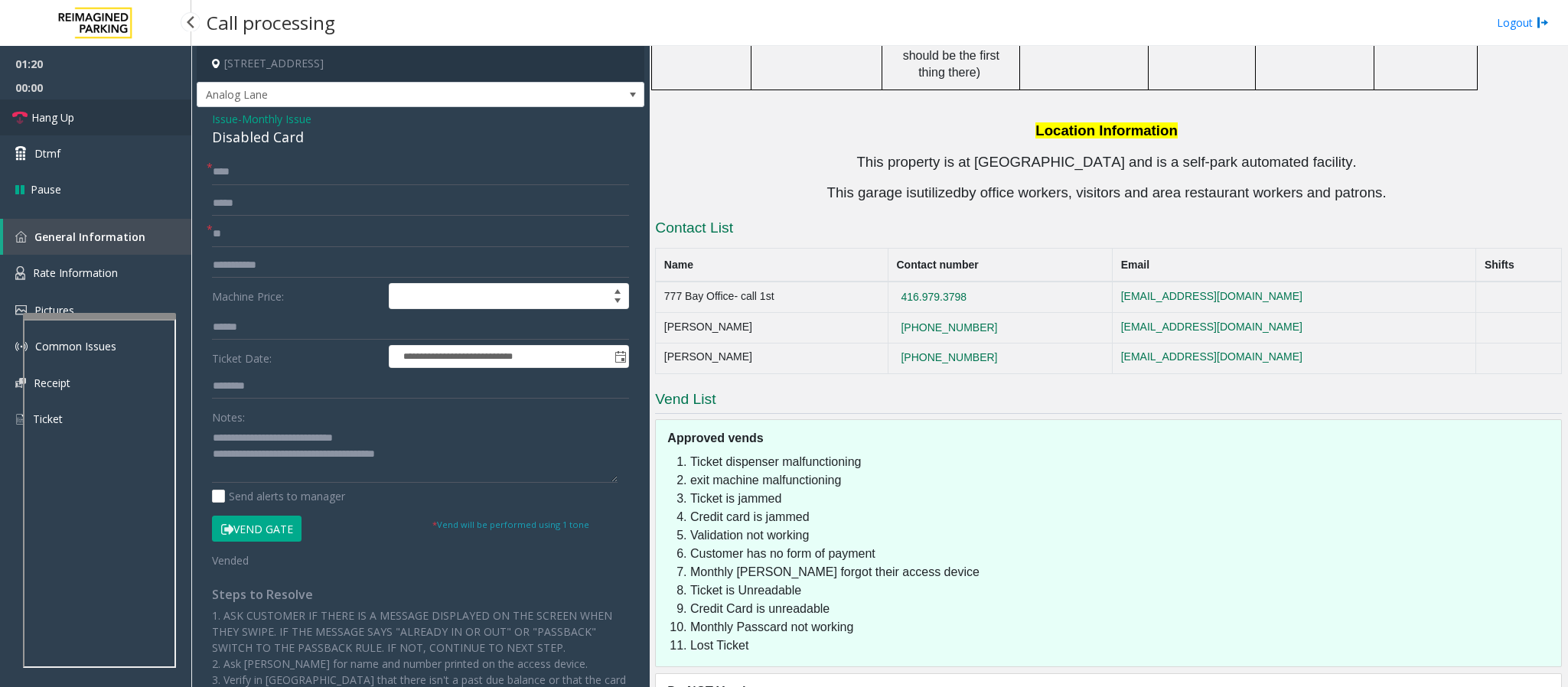
click at [76, 124] on link "Hang Up" at bounding box center [96, 117] width 191 height 36
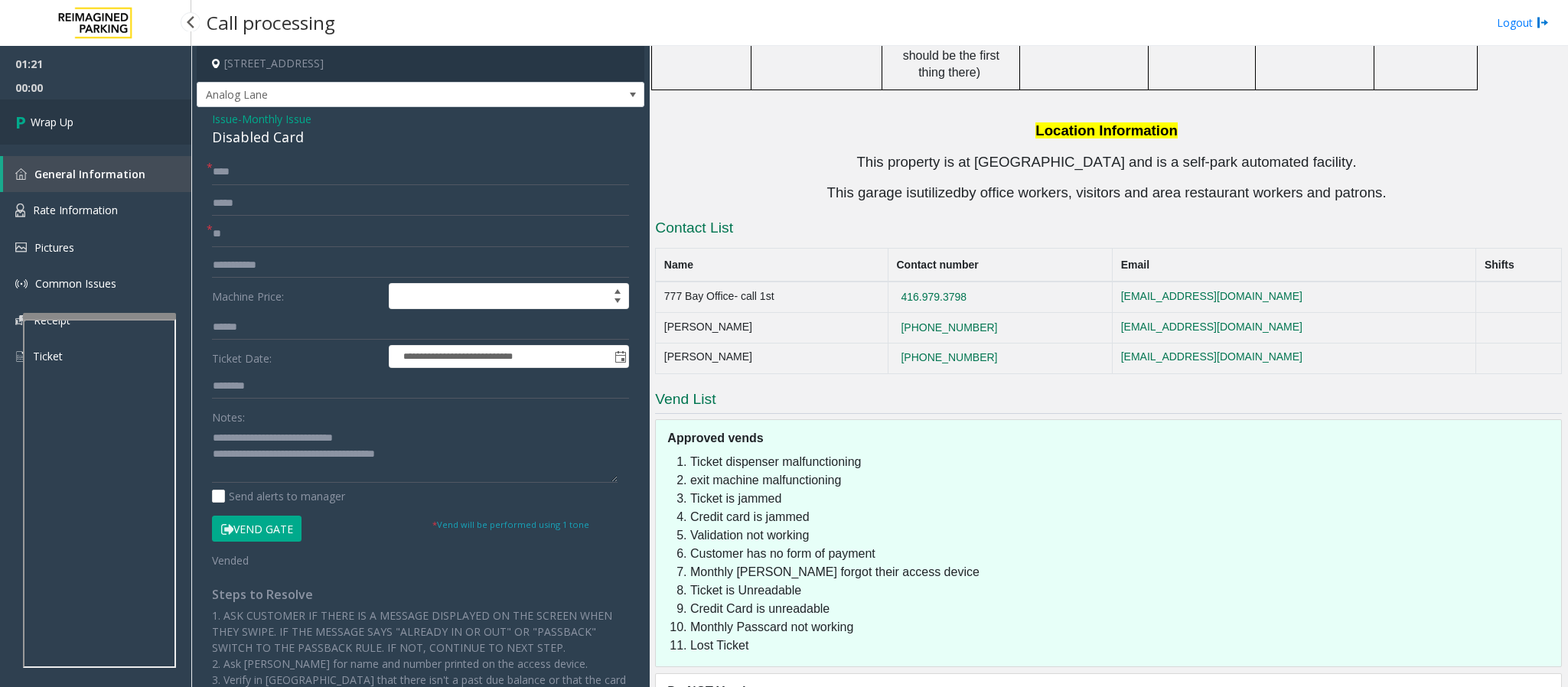
click at [70, 120] on span "Wrap Up" at bounding box center [52, 122] width 43 height 16
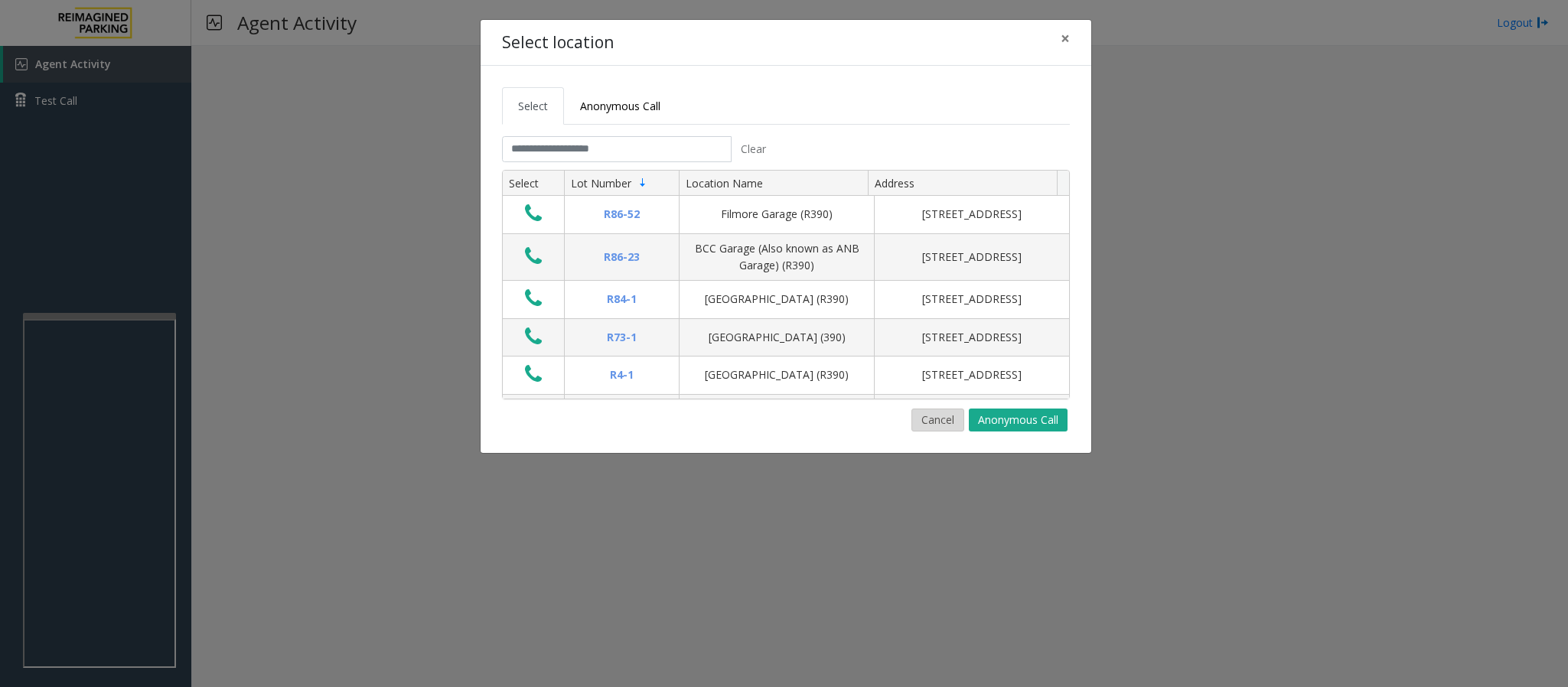
click at [935, 417] on button "Cancel" at bounding box center [937, 420] width 53 height 23
click at [576, 154] on input "text" at bounding box center [616, 150] width 230 height 26
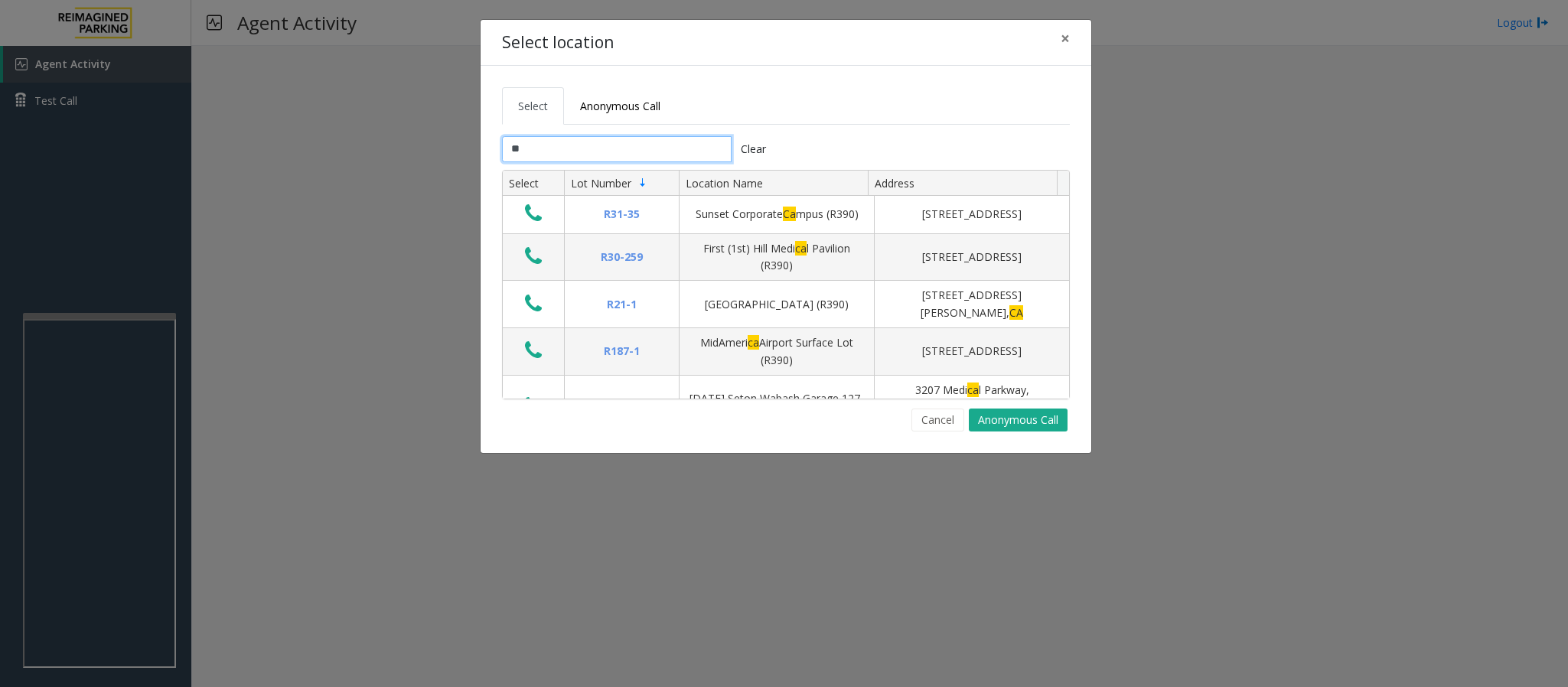
type input "*"
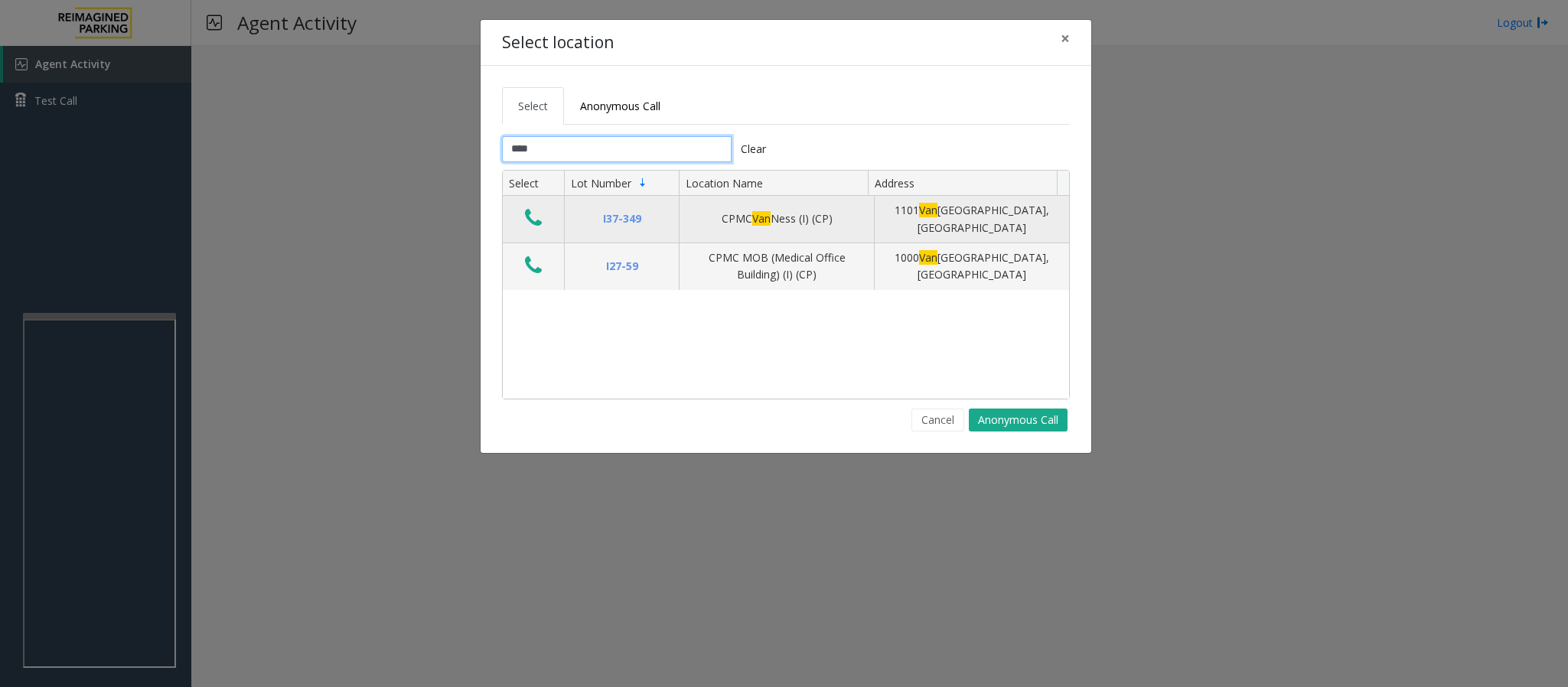
type input "***"
click at [530, 221] on icon "Data table" at bounding box center [534, 218] width 17 height 21
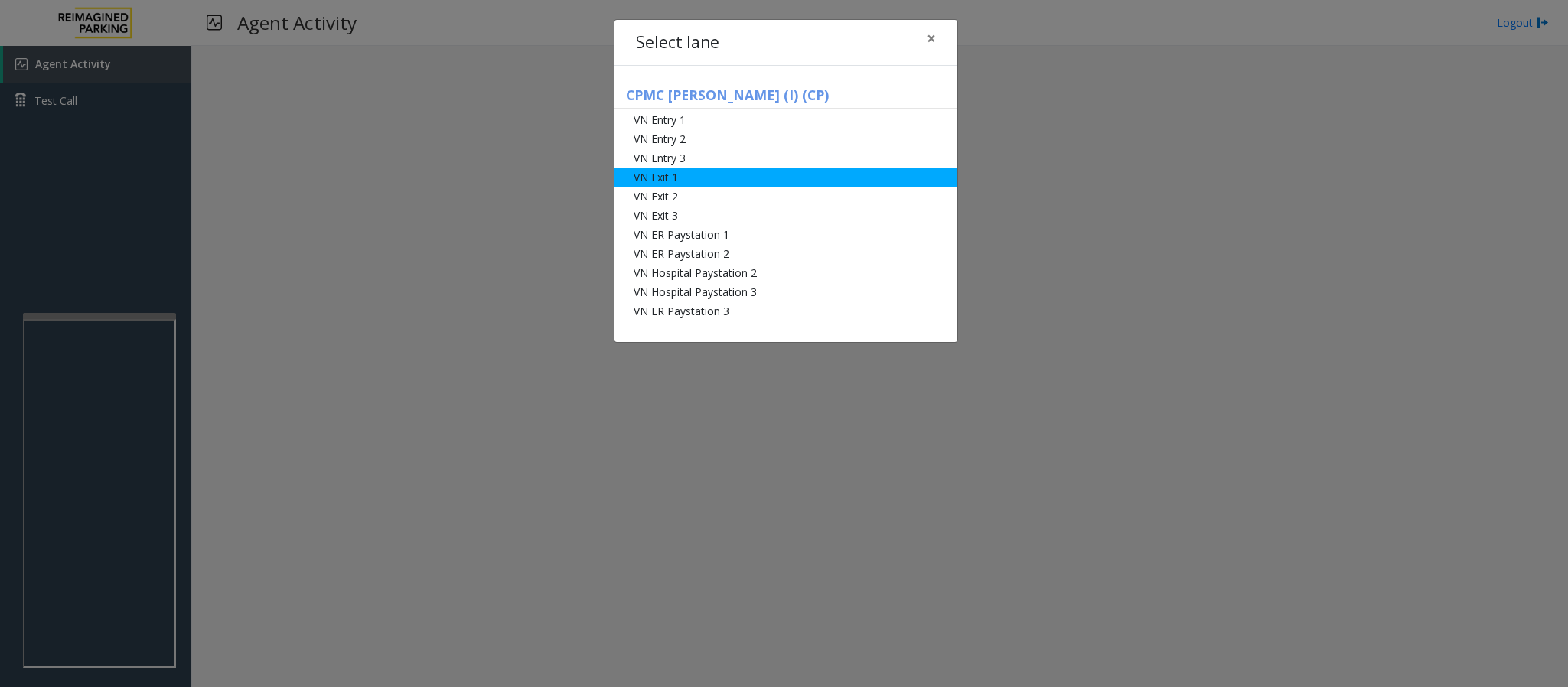
click at [746, 178] on li "VN Exit 1" at bounding box center [785, 177] width 343 height 20
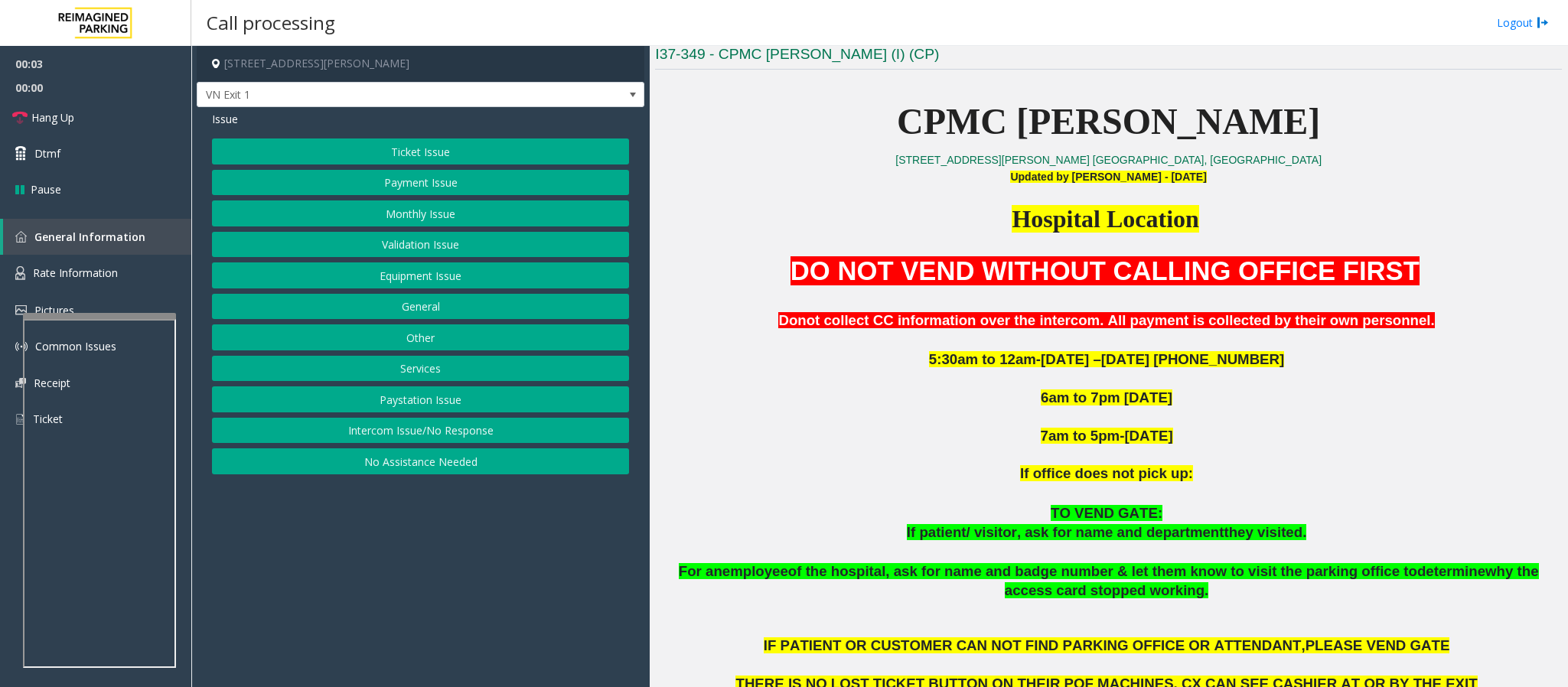
scroll to position [574, 0]
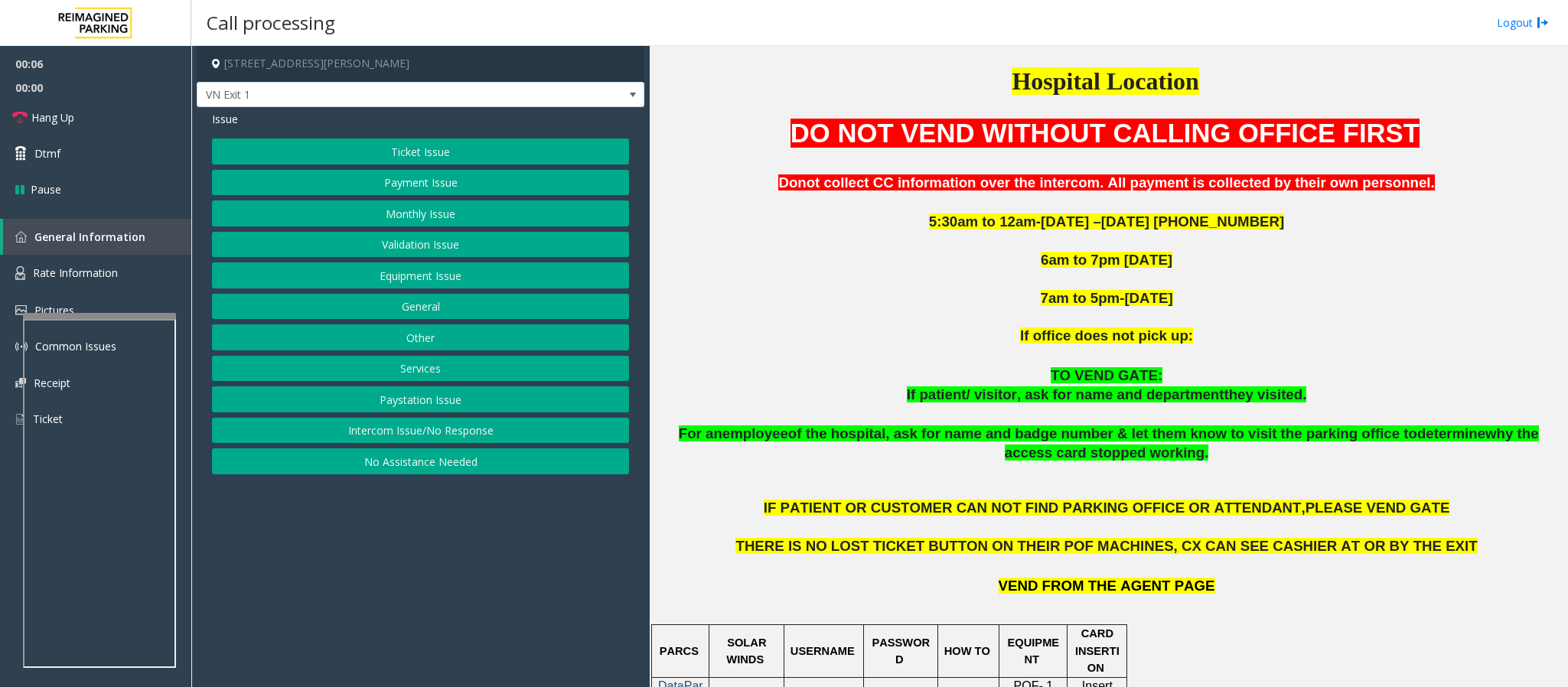
click at [409, 214] on button "Monthly Issue" at bounding box center [420, 214] width 417 height 26
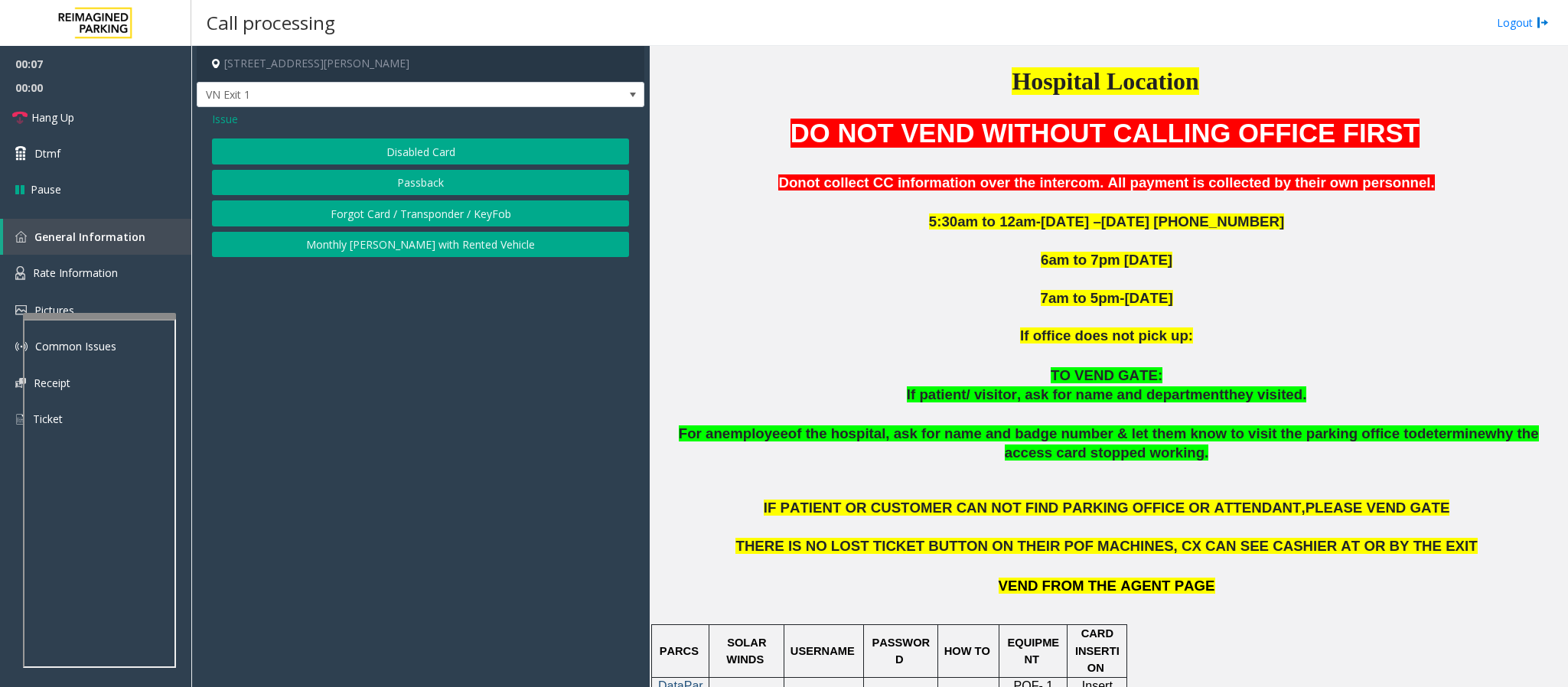
click at [409, 154] on button "Disabled Card" at bounding box center [420, 152] width 417 height 26
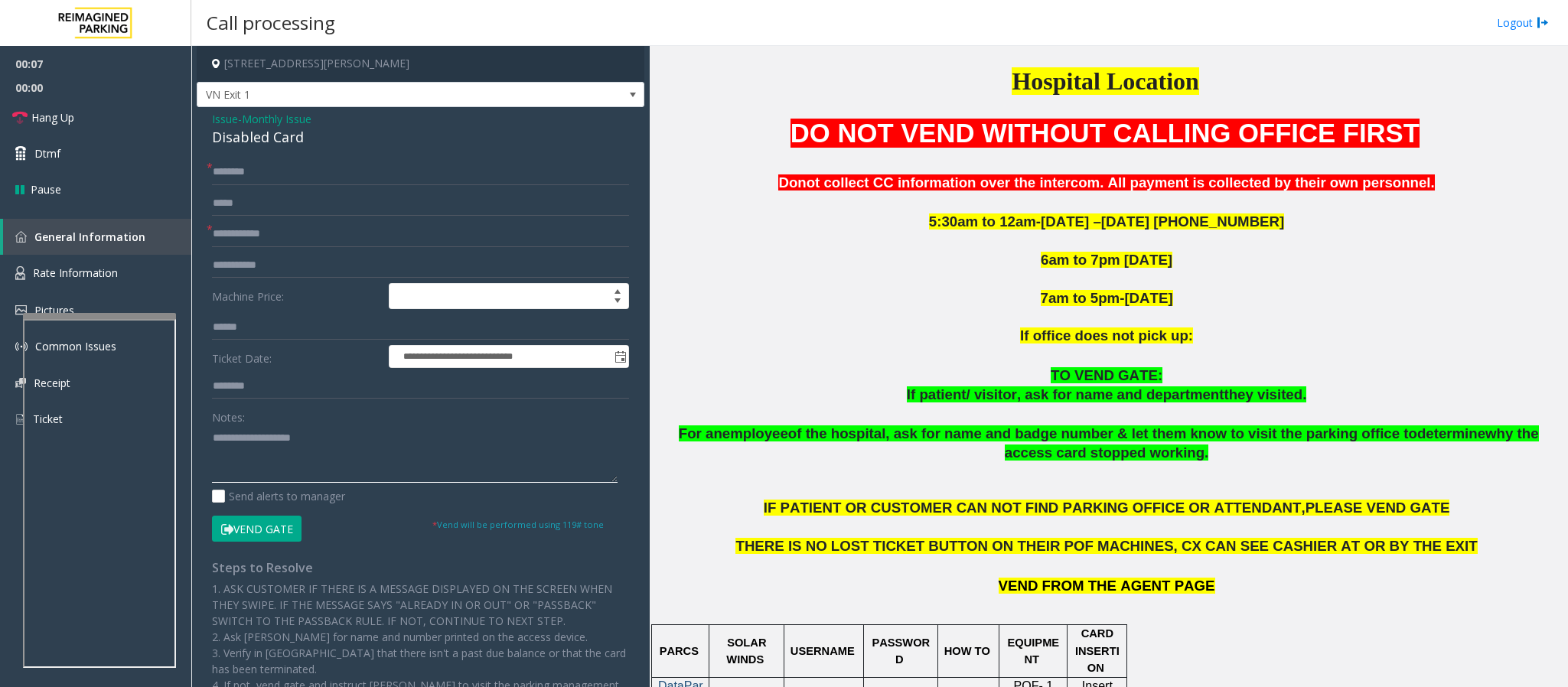
click at [289, 439] on textarea at bounding box center [415, 455] width 405 height 58
paste textarea "**********"
type textarea "**********"
click at [240, 226] on input "text" at bounding box center [420, 234] width 417 height 26
type input "*********"
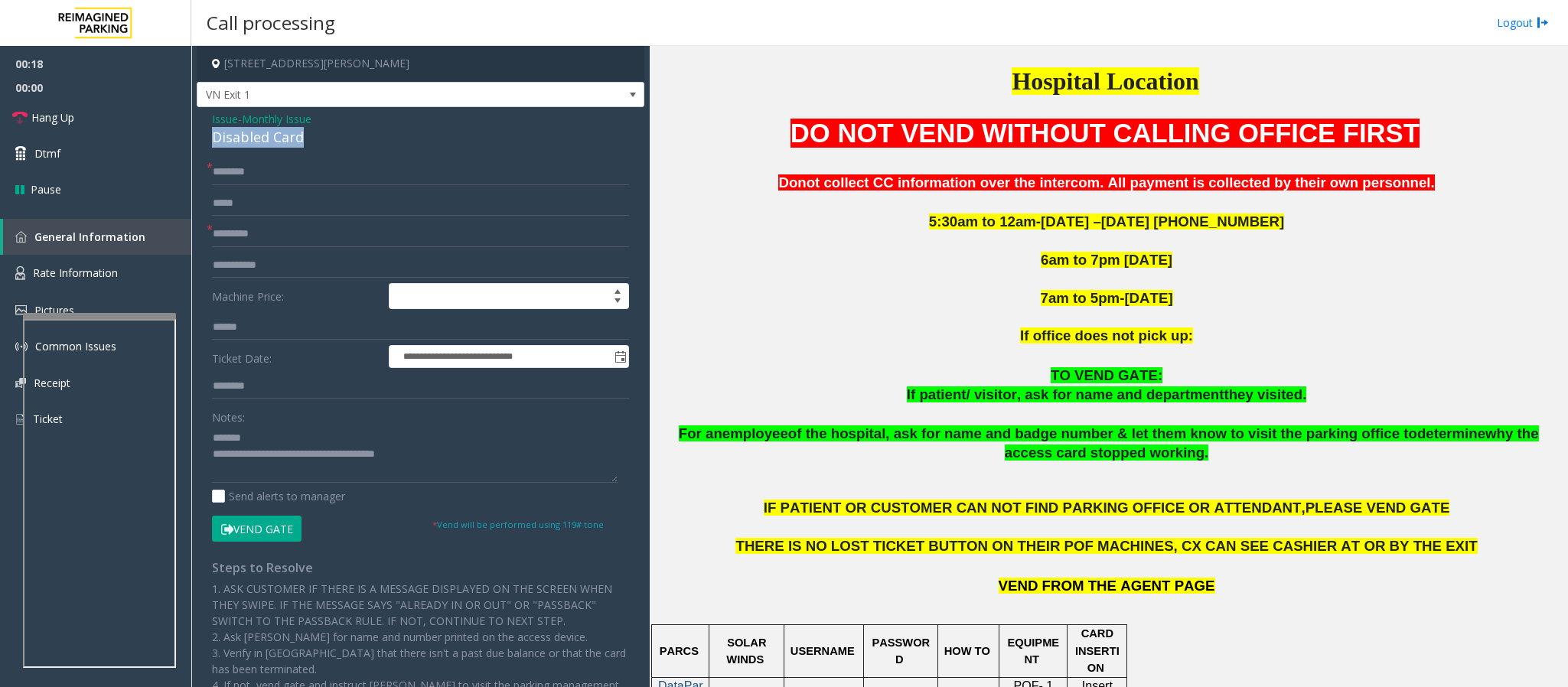
drag, startPoint x: 324, startPoint y: 138, endPoint x: 206, endPoint y: 134, distance: 118.1
click at [206, 134] on div "**********" at bounding box center [421, 495] width 448 height 778
type textarea "**********"
click at [248, 182] on input "text" at bounding box center [420, 172] width 417 height 26
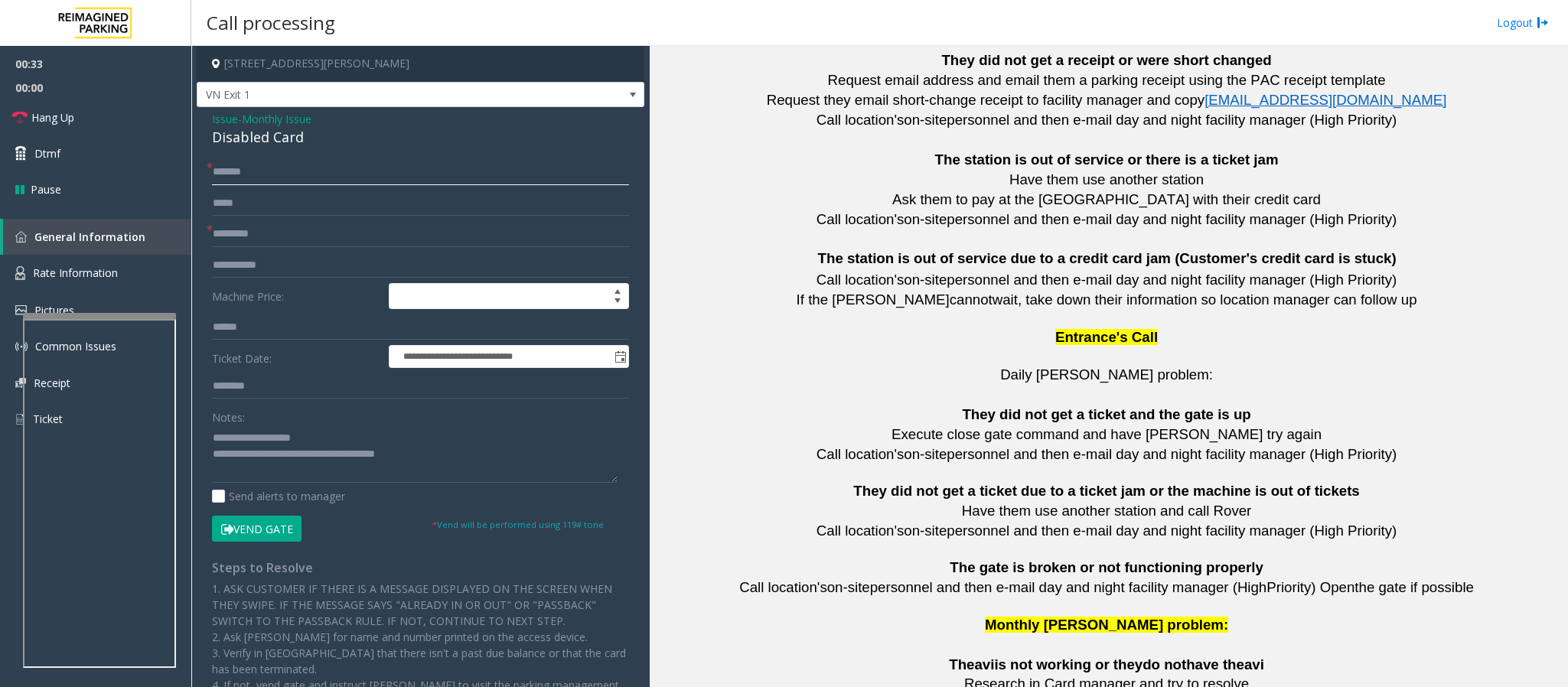
scroll to position [3367, 0]
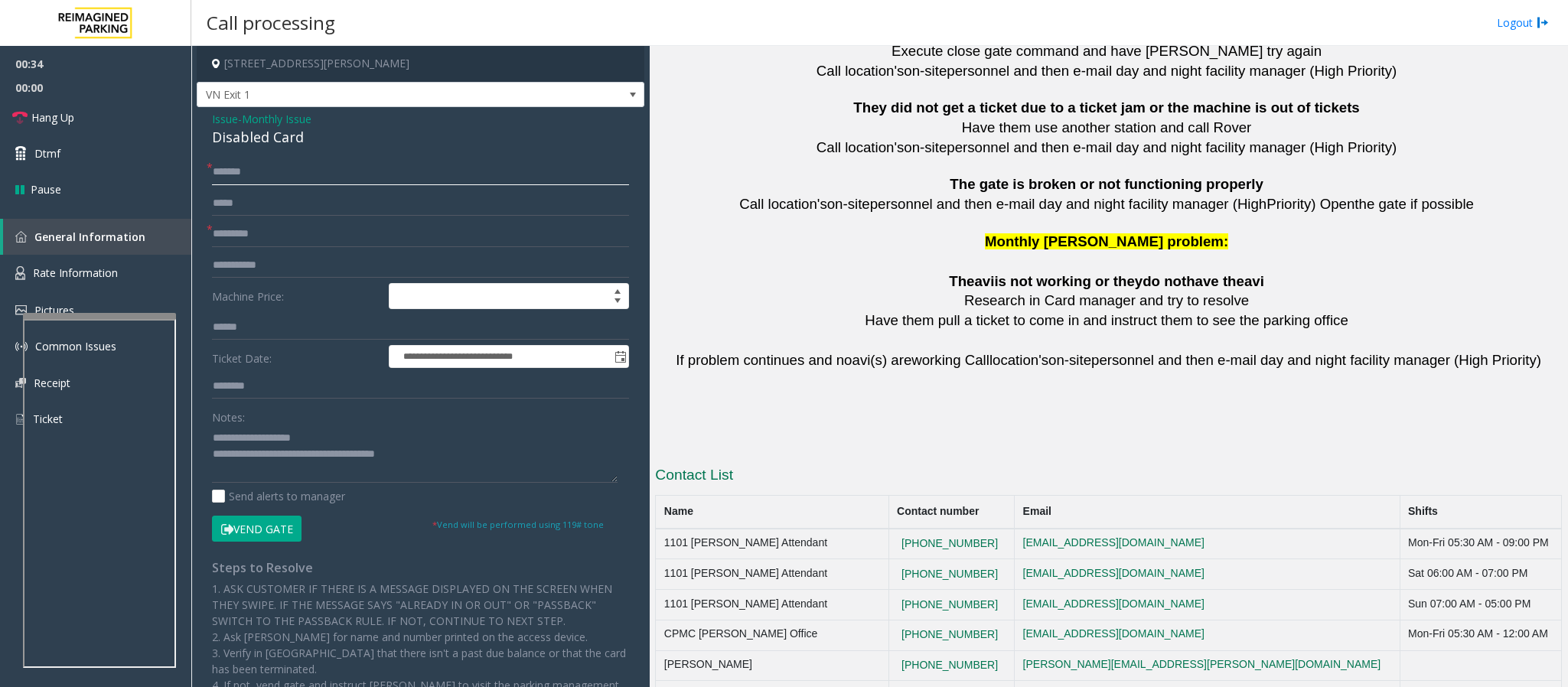
type input "*******"
drag, startPoint x: 995, startPoint y: 501, endPoint x: 877, endPoint y: 504, distance: 118.0
click at [877, 457] on tr "1101 [PERSON_NAME] Attendant [PHONE_NUMBER] [EMAIL_ADDRESS][DOMAIN_NAME] Mon-Fr…" at bounding box center [1108, 544] width 906 height 31
copy tr "[PHONE_NUMBER]"
click at [276, 453] on textarea at bounding box center [415, 455] width 405 height 58
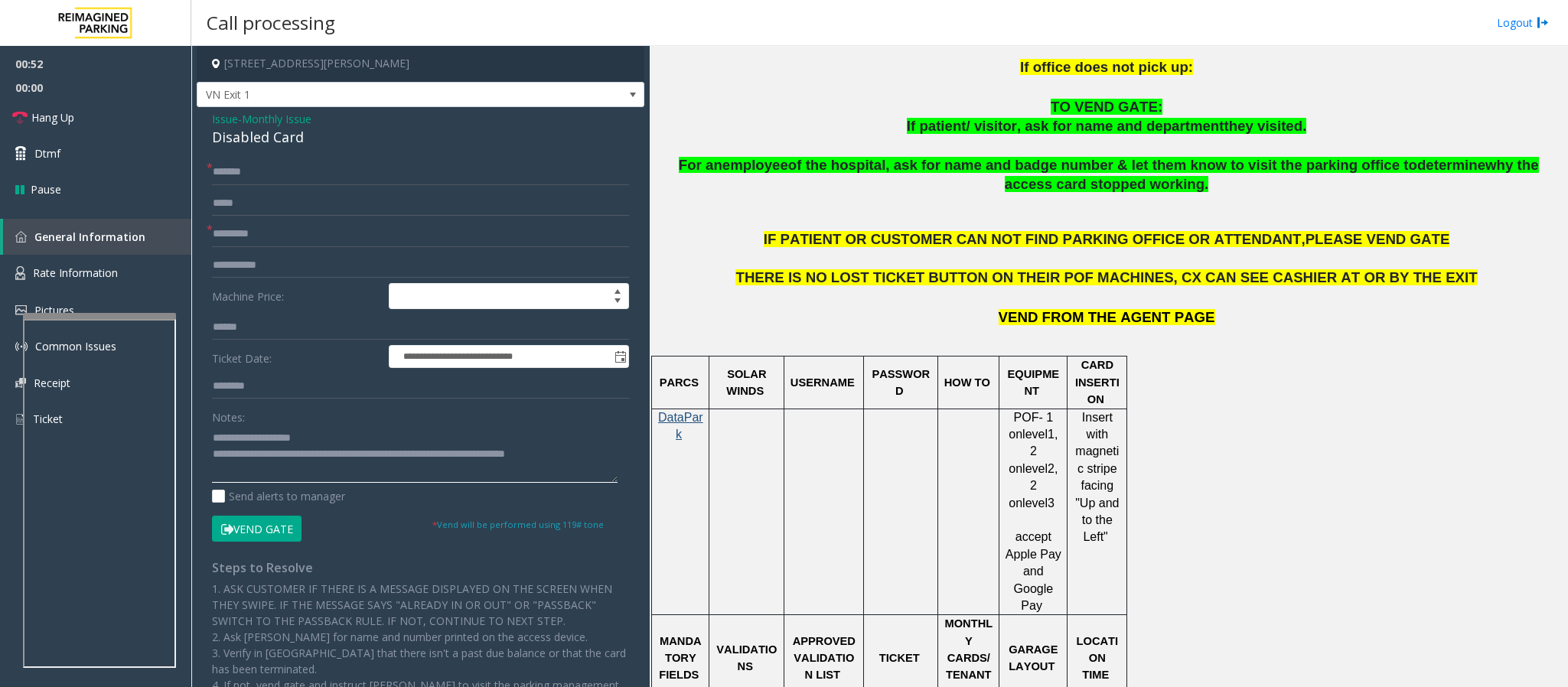
scroll to position [269, 0]
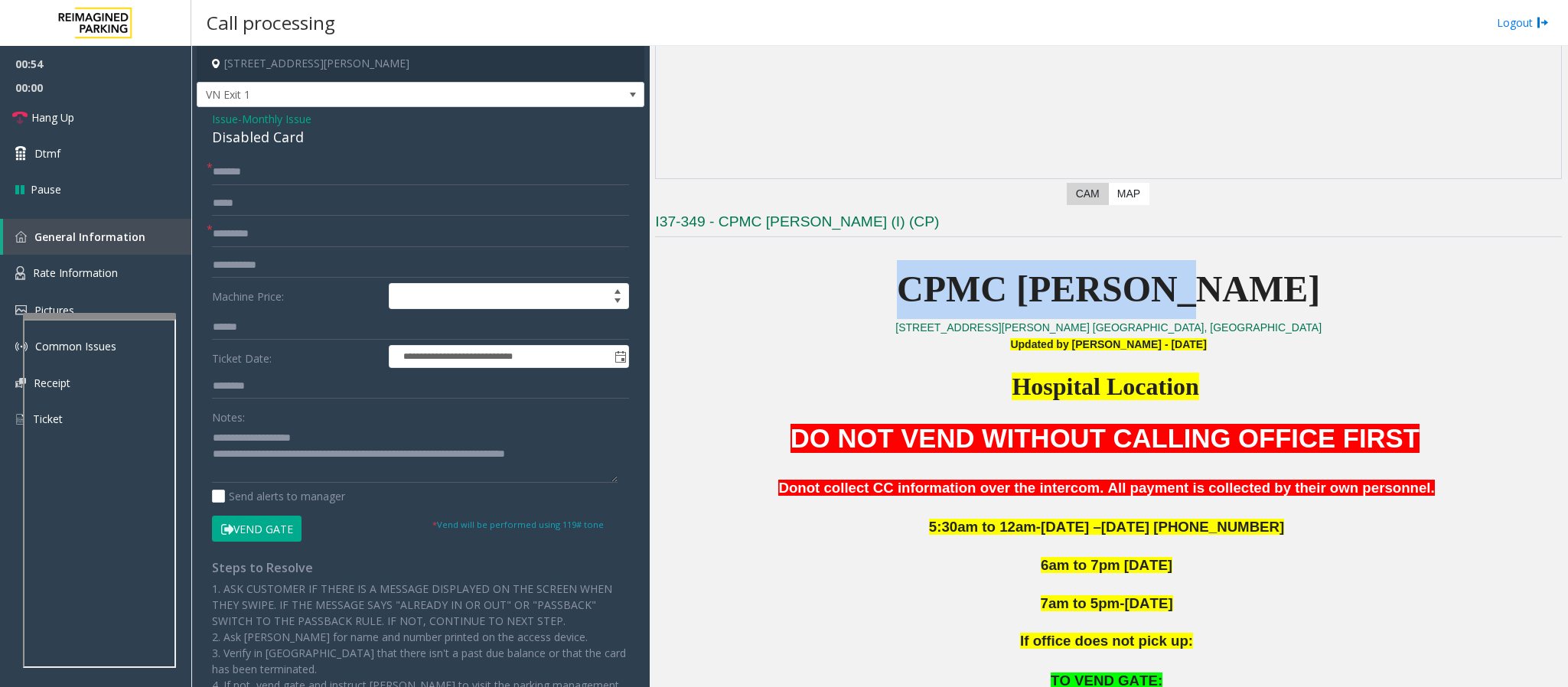
drag, startPoint x: 873, startPoint y: 267, endPoint x: 1424, endPoint y: 281, distance: 551.2
click at [1045, 281] on p "CPMC [PERSON_NAME]" at bounding box center [1108, 289] width 906 height 59
click at [1045, 284] on p "CPMC [PERSON_NAME]" at bounding box center [1108, 289] width 906 height 59
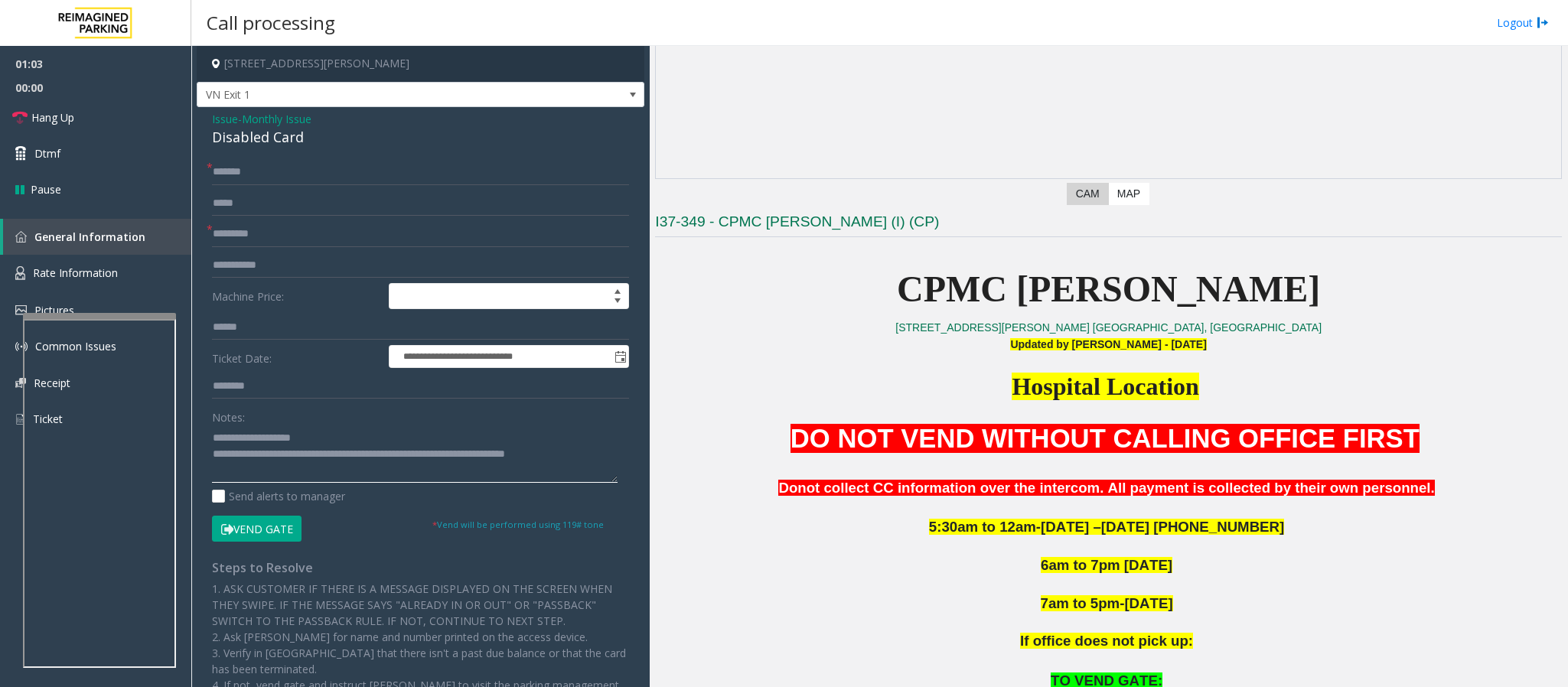
drag, startPoint x: 320, startPoint y: 453, endPoint x: 612, endPoint y: 456, distance: 292.0
click at [612, 456] on textarea at bounding box center [415, 455] width 405 height 58
drag, startPoint x: 99, startPoint y: 114, endPoint x: 113, endPoint y: 119, distance: 14.9
click at [99, 114] on link "Hang Up" at bounding box center [96, 117] width 191 height 36
click at [437, 457] on textarea at bounding box center [415, 455] width 405 height 58
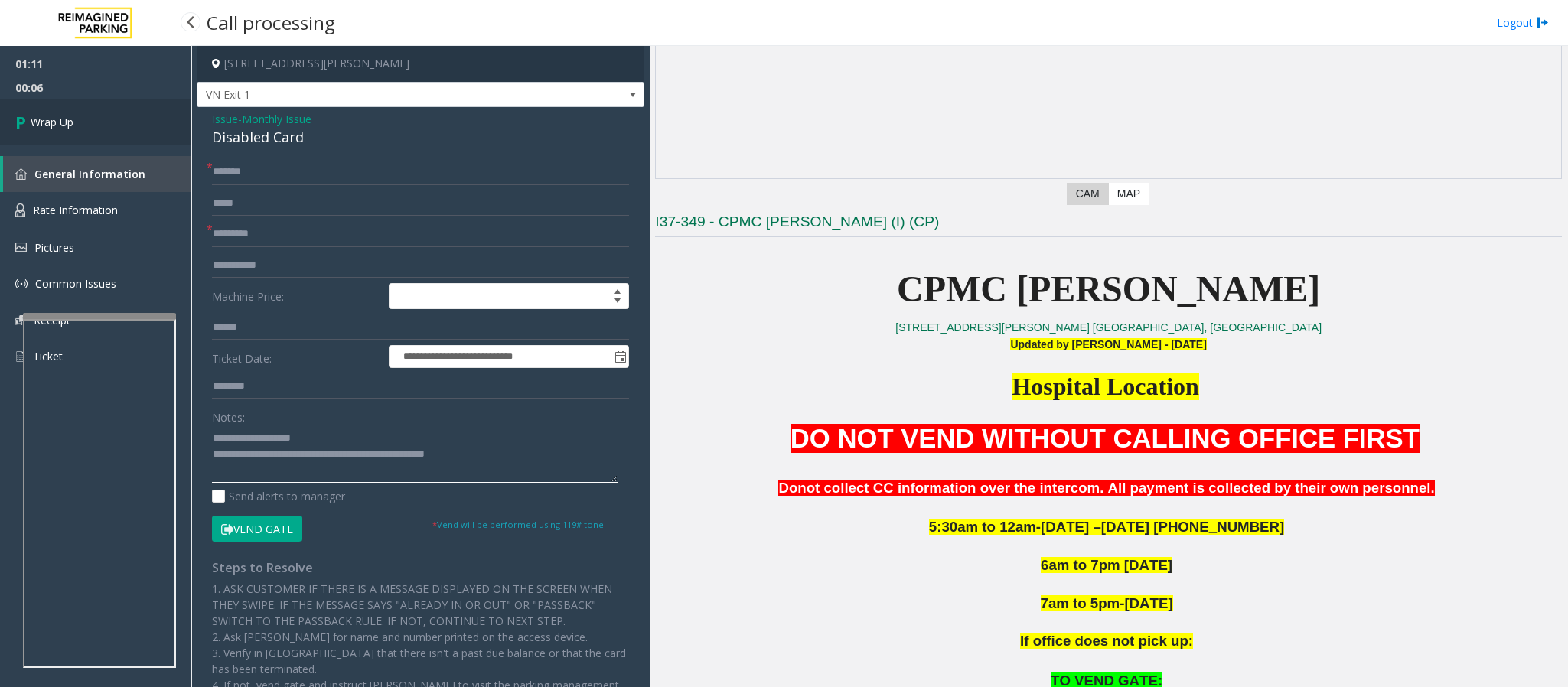
type textarea "**********"
click at [87, 127] on link "Wrap Up" at bounding box center [96, 122] width 191 height 46
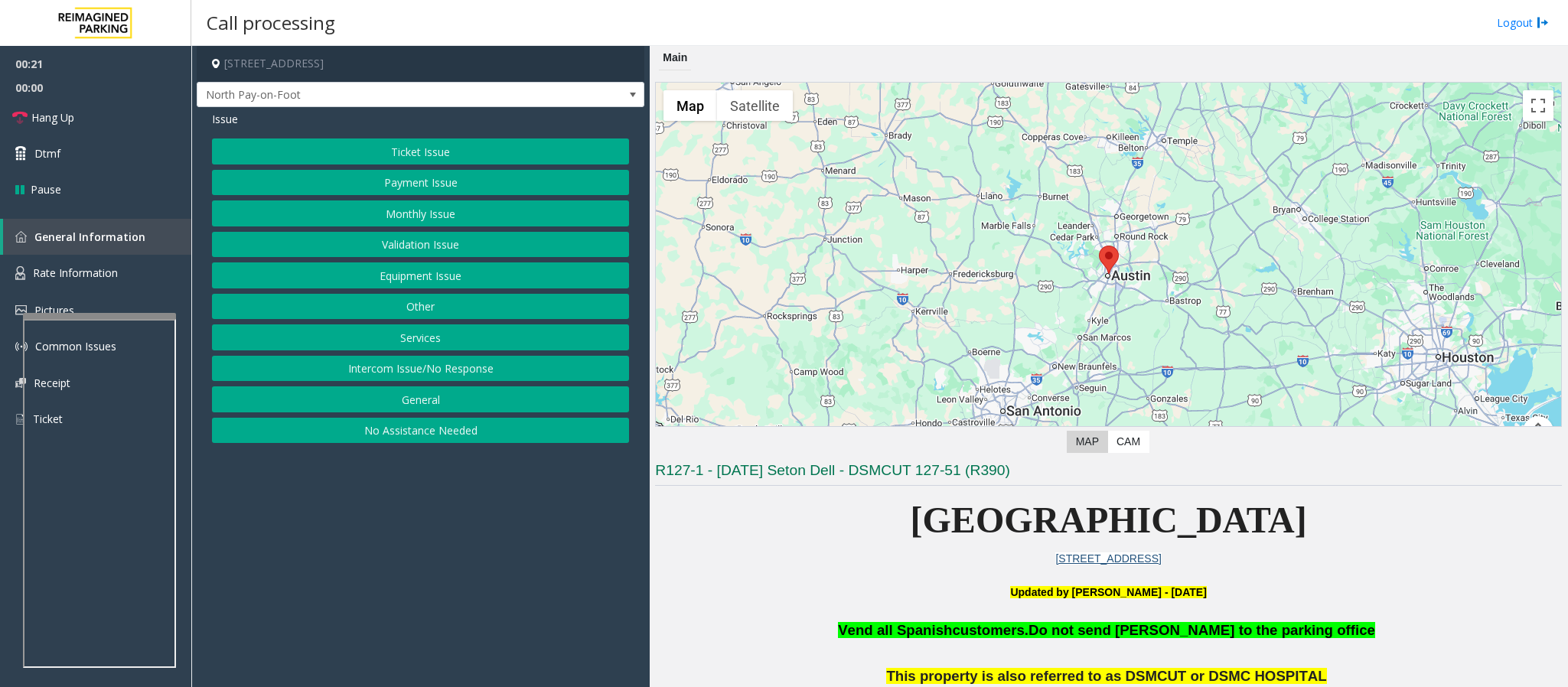
click at [798, 457] on p "[GEOGRAPHIC_DATA]" at bounding box center [1108, 520] width 906 height 59
click at [829, 457] on p "[GEOGRAPHIC_DATA]" at bounding box center [1108, 520] width 906 height 59
click at [815, 457] on p "[GEOGRAPHIC_DATA]" at bounding box center [1108, 520] width 906 height 59
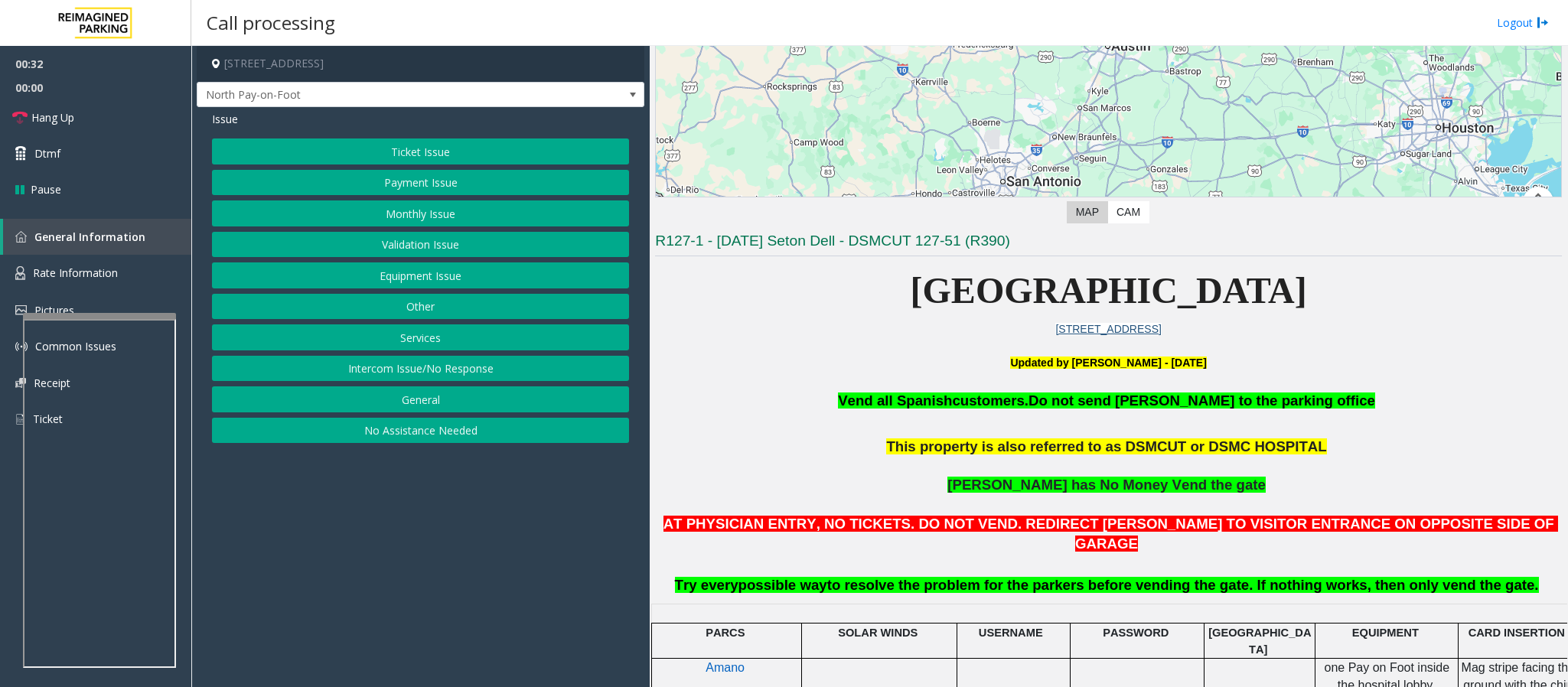
click at [504, 152] on button "Ticket Issue" at bounding box center [420, 152] width 417 height 26
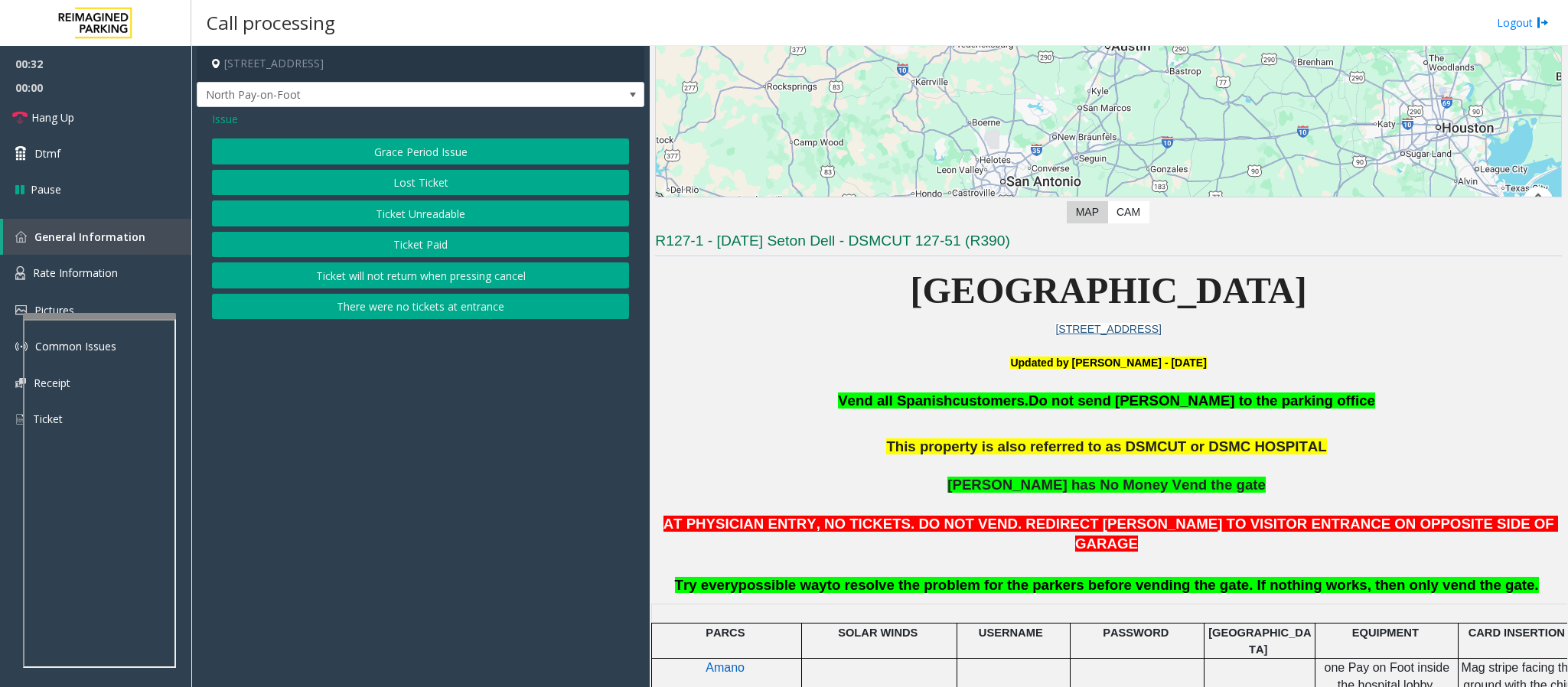
click at [466, 216] on button "Ticket Unreadable" at bounding box center [420, 214] width 417 height 26
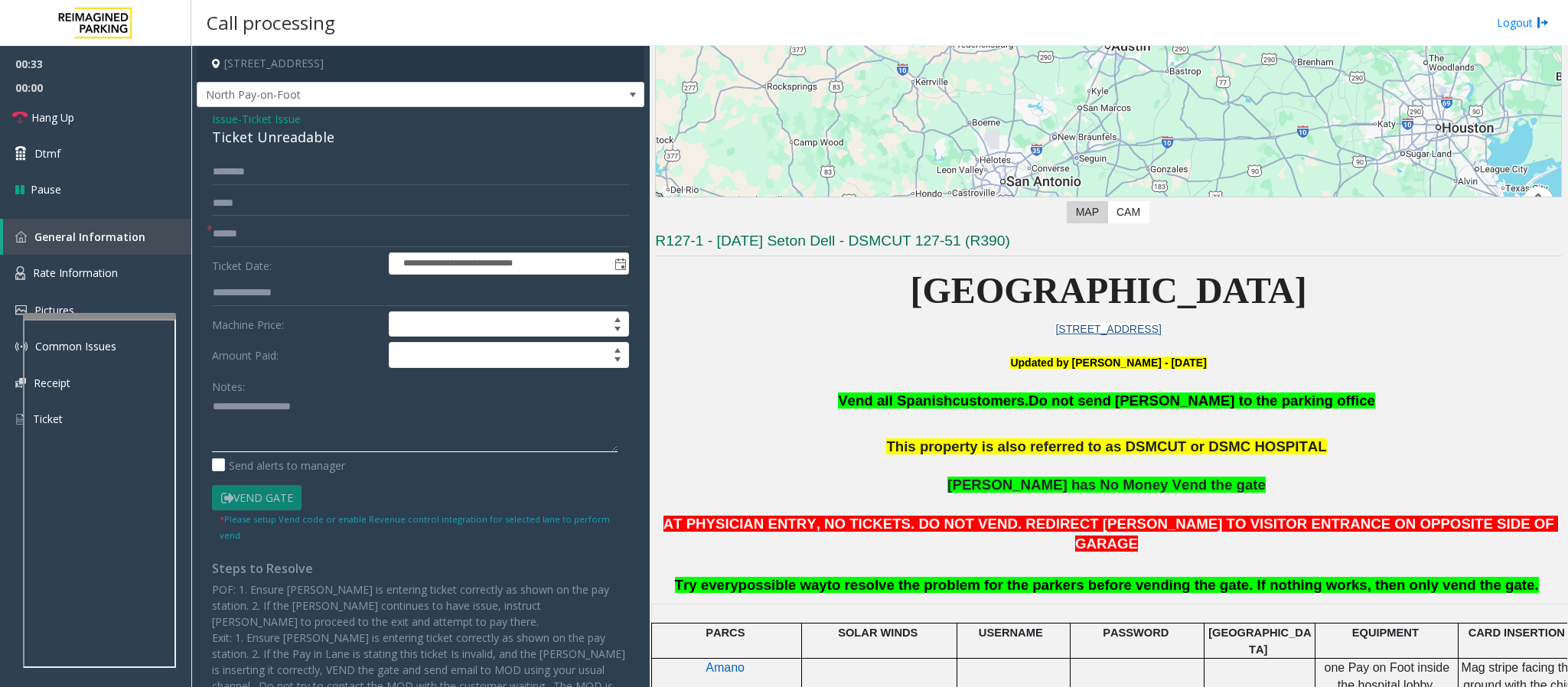
click at [260, 425] on textarea at bounding box center [415, 424] width 405 height 58
paste textarea "**********"
type textarea "**********"
click at [210, 228] on span "*" at bounding box center [209, 229] width 7 height 16
click at [361, 237] on input "text" at bounding box center [420, 234] width 417 height 26
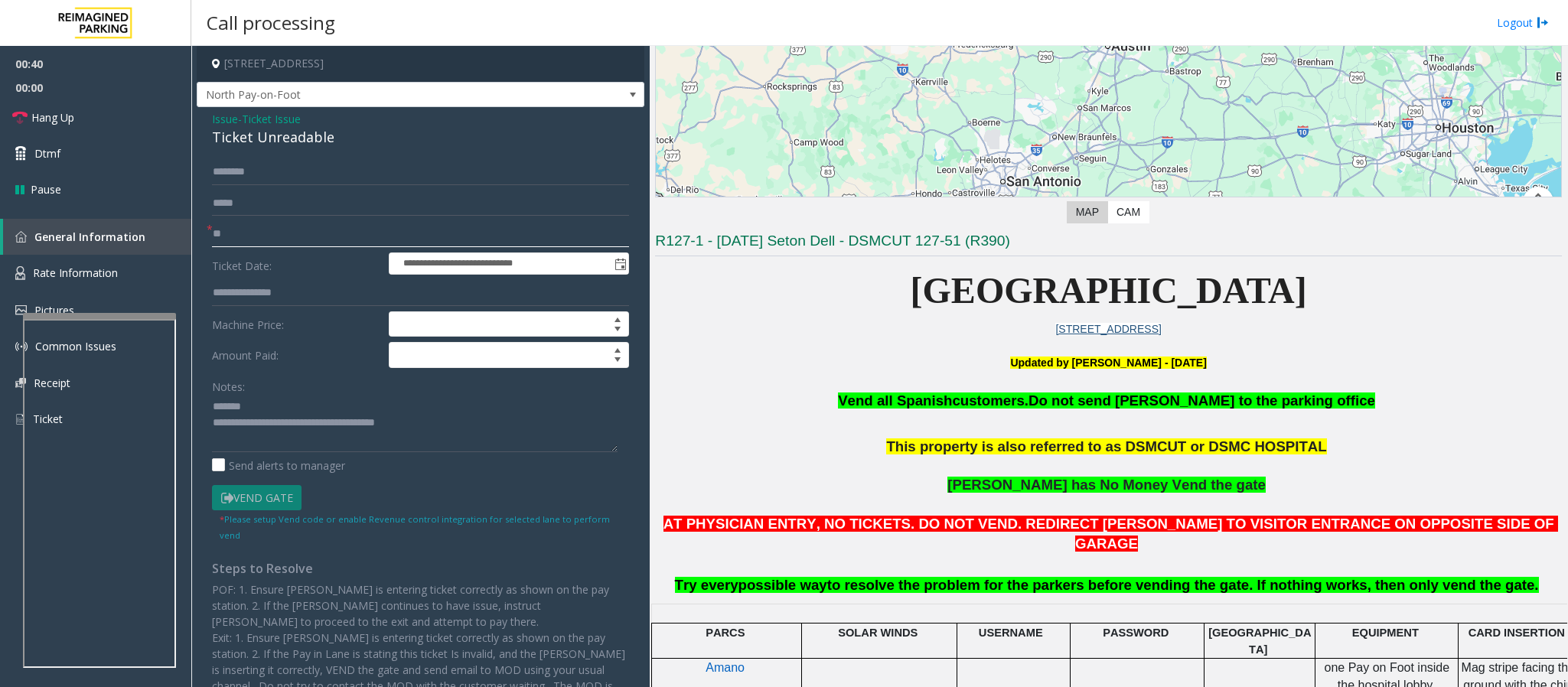
type input "**"
drag, startPoint x: 339, startPoint y: 128, endPoint x: 207, endPoint y: 143, distance: 132.8
click at [207, 143] on div "**********" at bounding box center [421, 432] width 448 height 651
drag, startPoint x: 443, startPoint y: 427, endPoint x: 276, endPoint y: 426, distance: 167.0
click at [276, 426] on textarea at bounding box center [415, 424] width 405 height 58
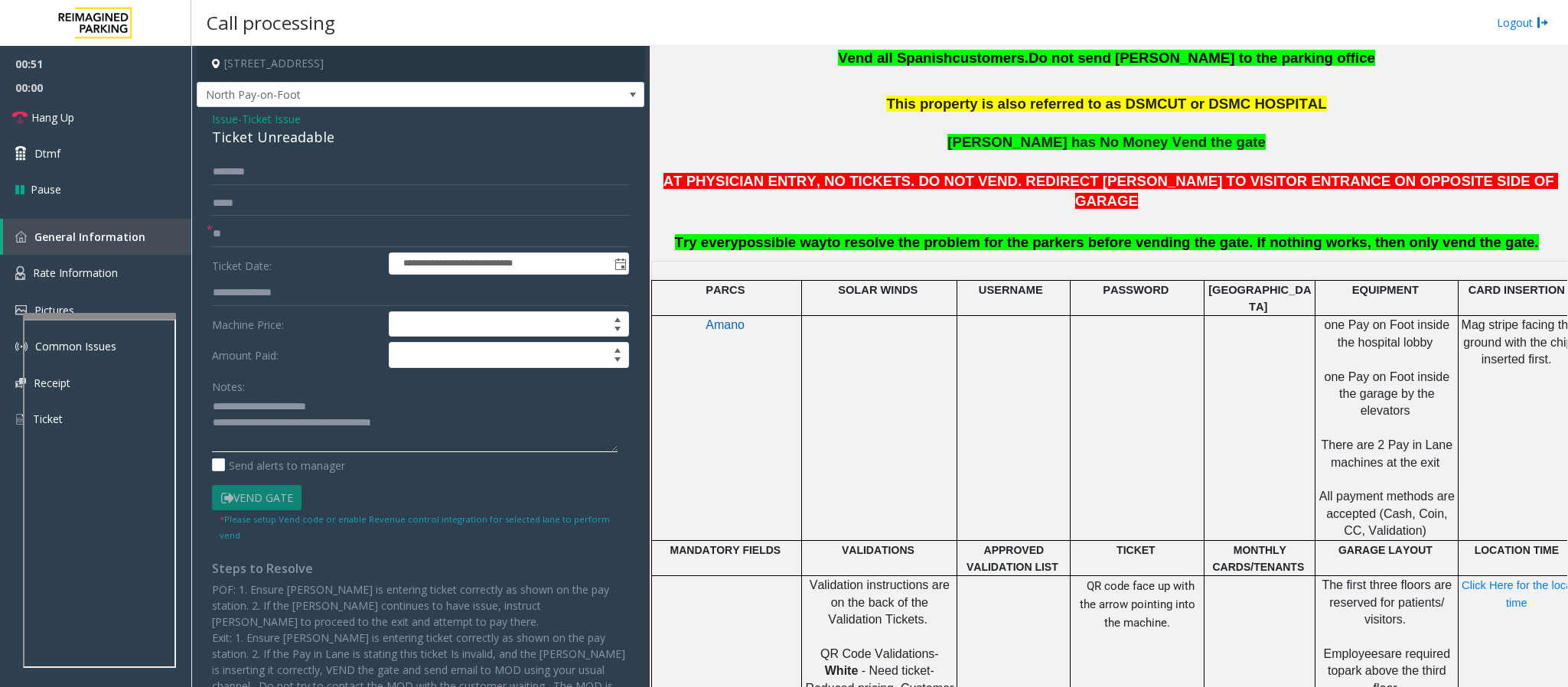
scroll to position [574, 0]
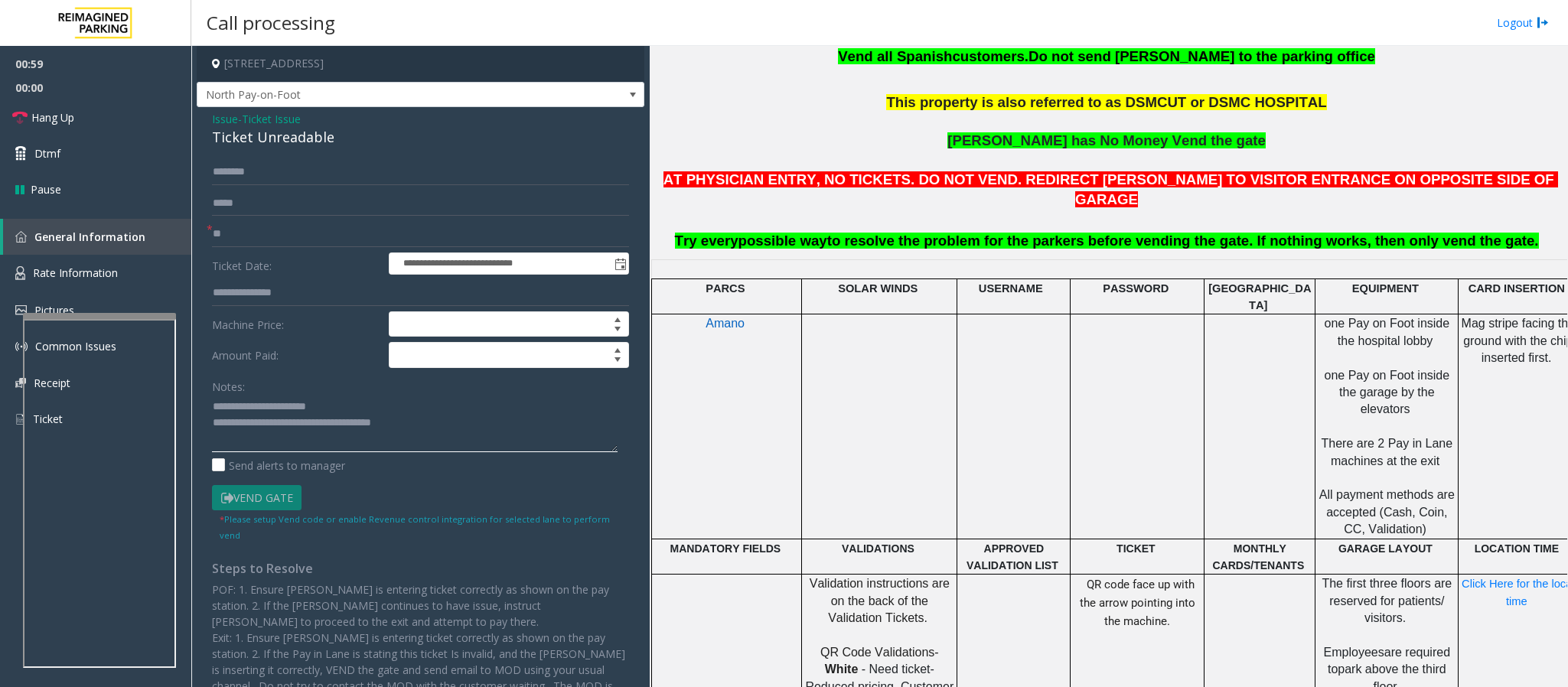
type textarea "**********"
drag, startPoint x: 1338, startPoint y: 303, endPoint x: 1424, endPoint y: 309, distance: 86.2
click at [1045, 315] on p "one Pay on Foot inside the hospital lobby one Pay on Foot inside the garage by …" at bounding box center [1386, 427] width 140 height 223
drag, startPoint x: 1359, startPoint y: 350, endPoint x: 1425, endPoint y: 363, distance: 67.3
click at [1045, 369] on span "one Pay on Foot inside the garage by the elevators" at bounding box center [1388, 392] width 128 height 47
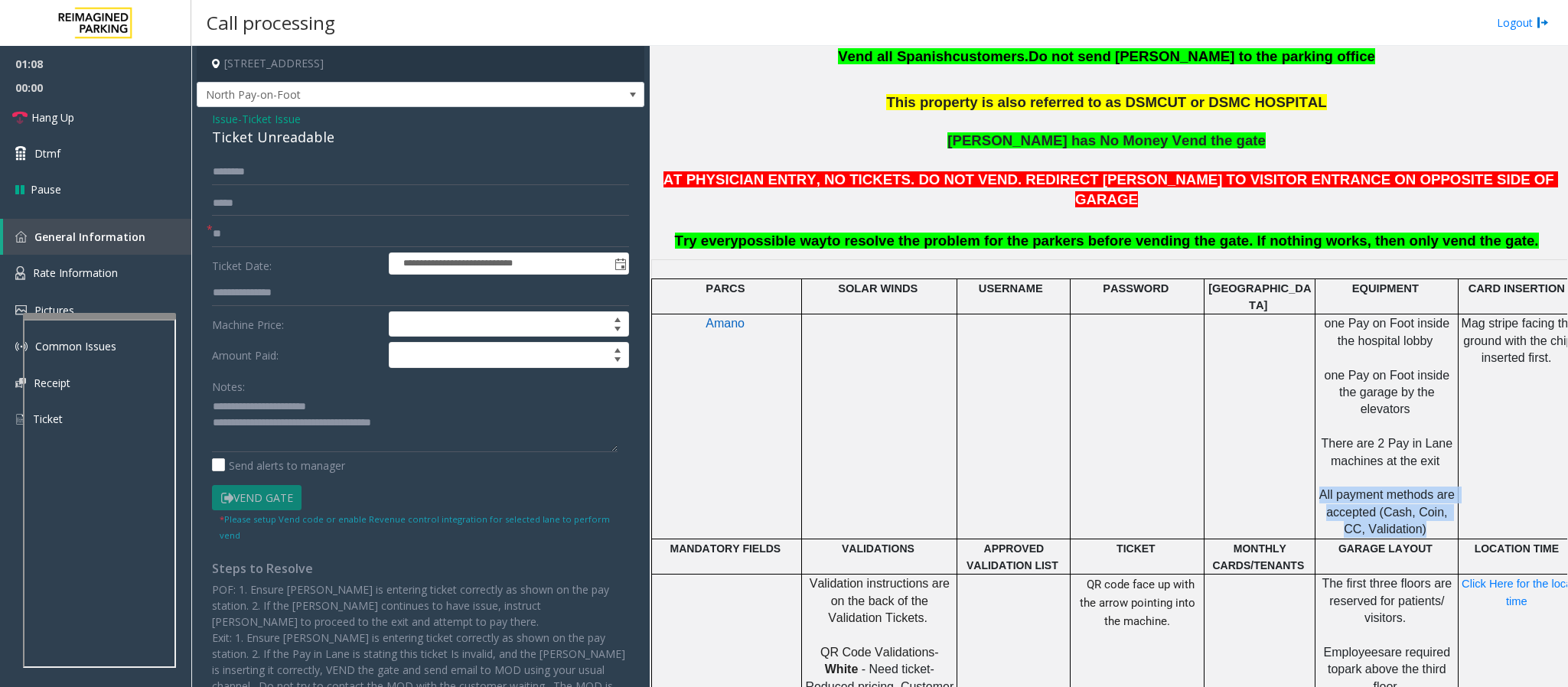
drag, startPoint x: 1414, startPoint y: 480, endPoint x: 1351, endPoint y: 453, distance: 68.5
click at [1045, 443] on p "one Pay on Foot inside the hospital lobby one Pay on Foot inside the garage by …" at bounding box center [1386, 427] width 140 height 223
click at [1045, 457] on span "All payment methods are accepted (Cash, Coin, CC, Validation)" at bounding box center [1388, 511] width 138 height 47
click at [459, 443] on textarea at bounding box center [415, 424] width 405 height 58
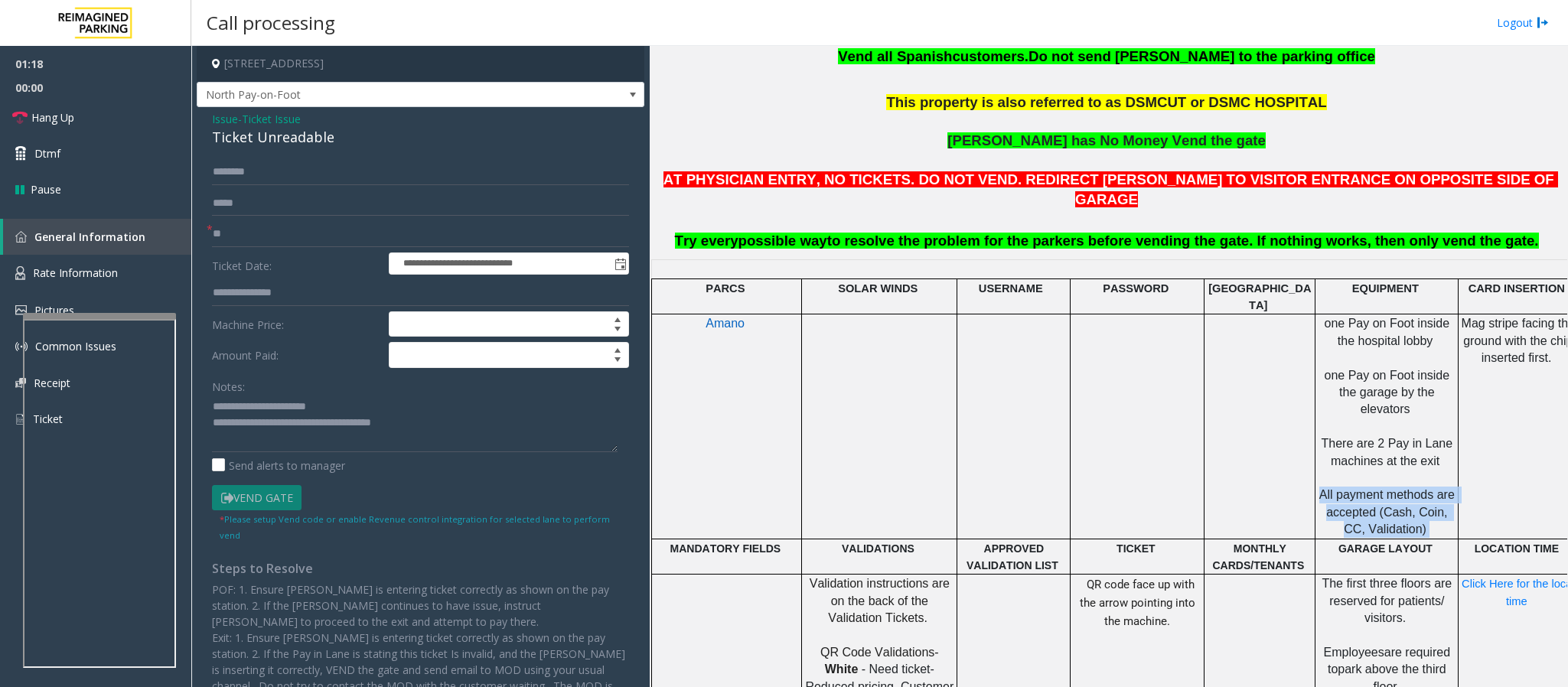
drag, startPoint x: 1424, startPoint y: 473, endPoint x: 1323, endPoint y: 442, distance: 105.7
click at [1045, 442] on p "one Pay on Foot inside the hospital lobby one Pay on Foot inside the garage by …" at bounding box center [1386, 427] width 140 height 223
click at [1045, 457] on p "one Pay on Foot inside the hospital lobby one Pay on Foot inside the garage by …" at bounding box center [1386, 427] width 140 height 223
drag, startPoint x: 1416, startPoint y: 480, endPoint x: 1321, endPoint y: 442, distance: 102.3
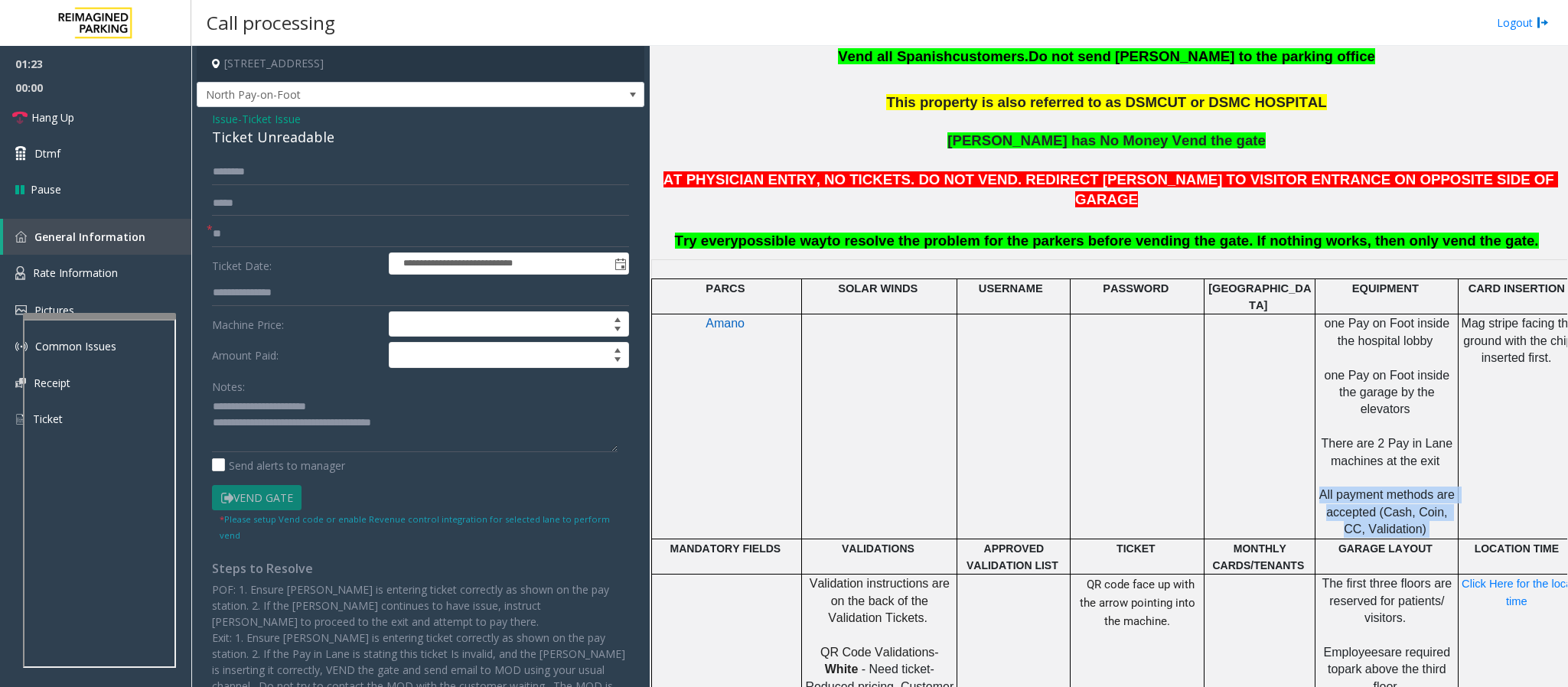
click at [1045, 442] on p "one Pay on Foot inside the hospital lobby one Pay on Foot inside the garage by …" at bounding box center [1386, 427] width 140 height 223
click at [1045, 457] on span "All payment methods are accepted (Cash, Coin, CC, Validation)" at bounding box center [1388, 511] width 138 height 47
click at [228, 178] on input "text" at bounding box center [420, 172] width 417 height 26
type input "**"
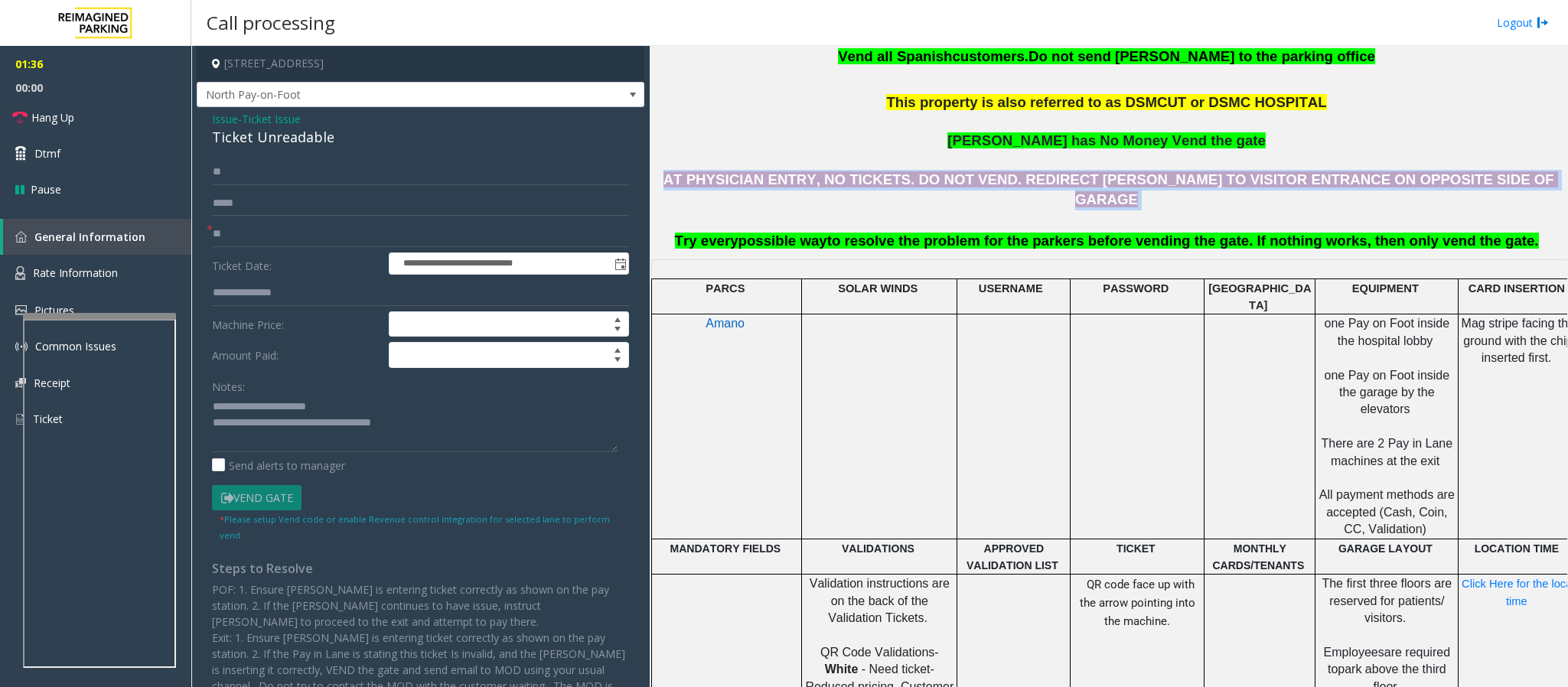
drag, startPoint x: 719, startPoint y: 178, endPoint x: 1510, endPoint y: 178, distance: 791.0
click at [1045, 178] on p "AT PHYSICIAN ENTRY, NO TICKETS. DO NOT VEND. REDIRECT [PERSON_NAME] TO VISITOR …" at bounding box center [1108, 211] width 906 height 82
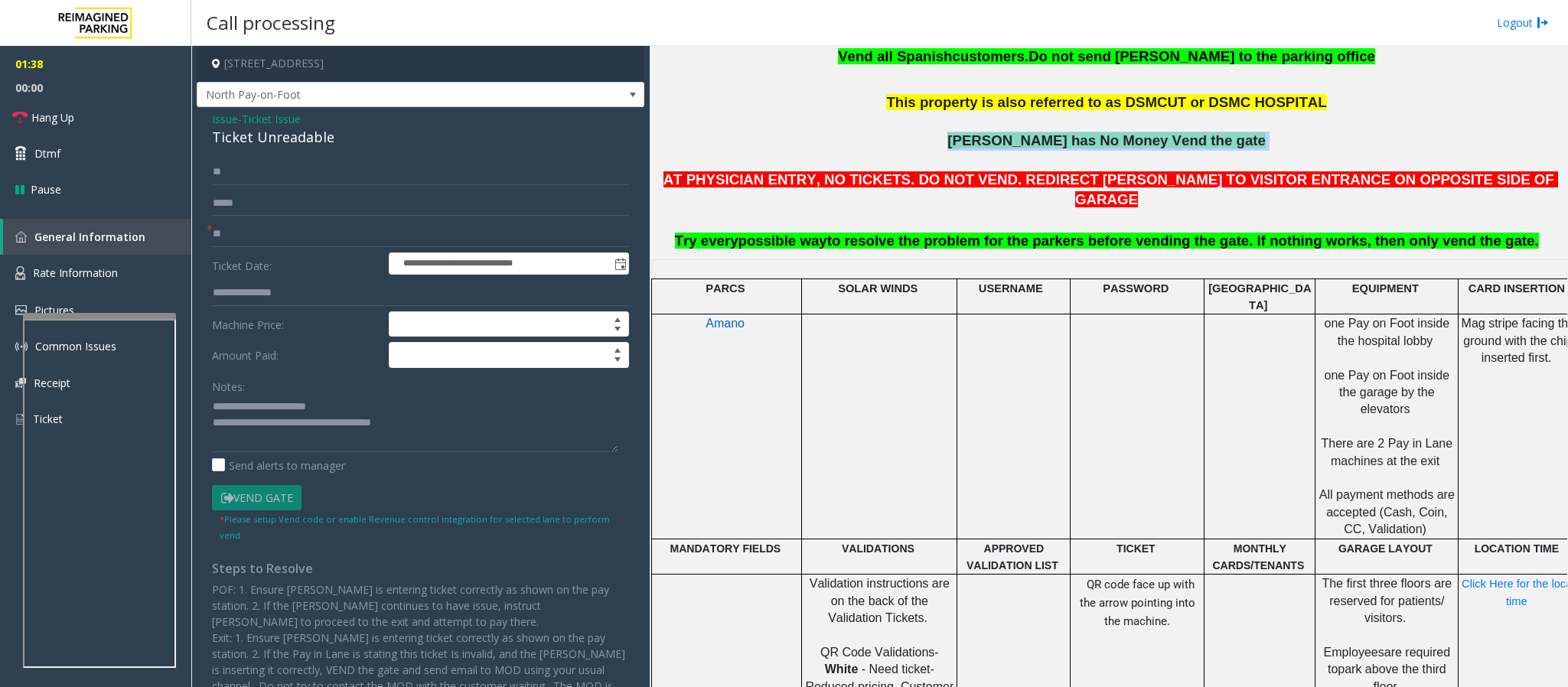
drag, startPoint x: 1270, startPoint y: 143, endPoint x: 910, endPoint y: 145, distance: 360.0
click at [910, 145] on p "[PERSON_NAME] has No Money Vend the gate" at bounding box center [1108, 151] width 906 height 38
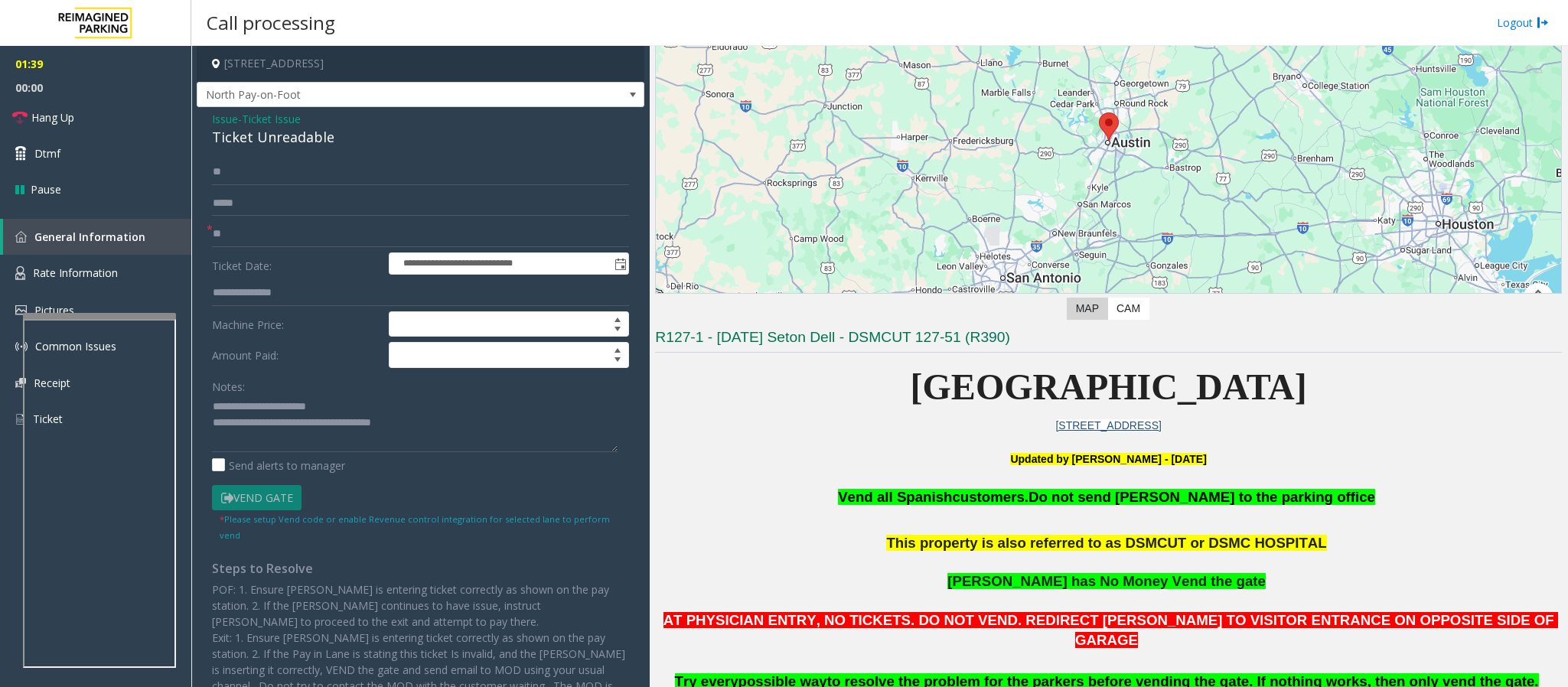
scroll to position [114, 0]
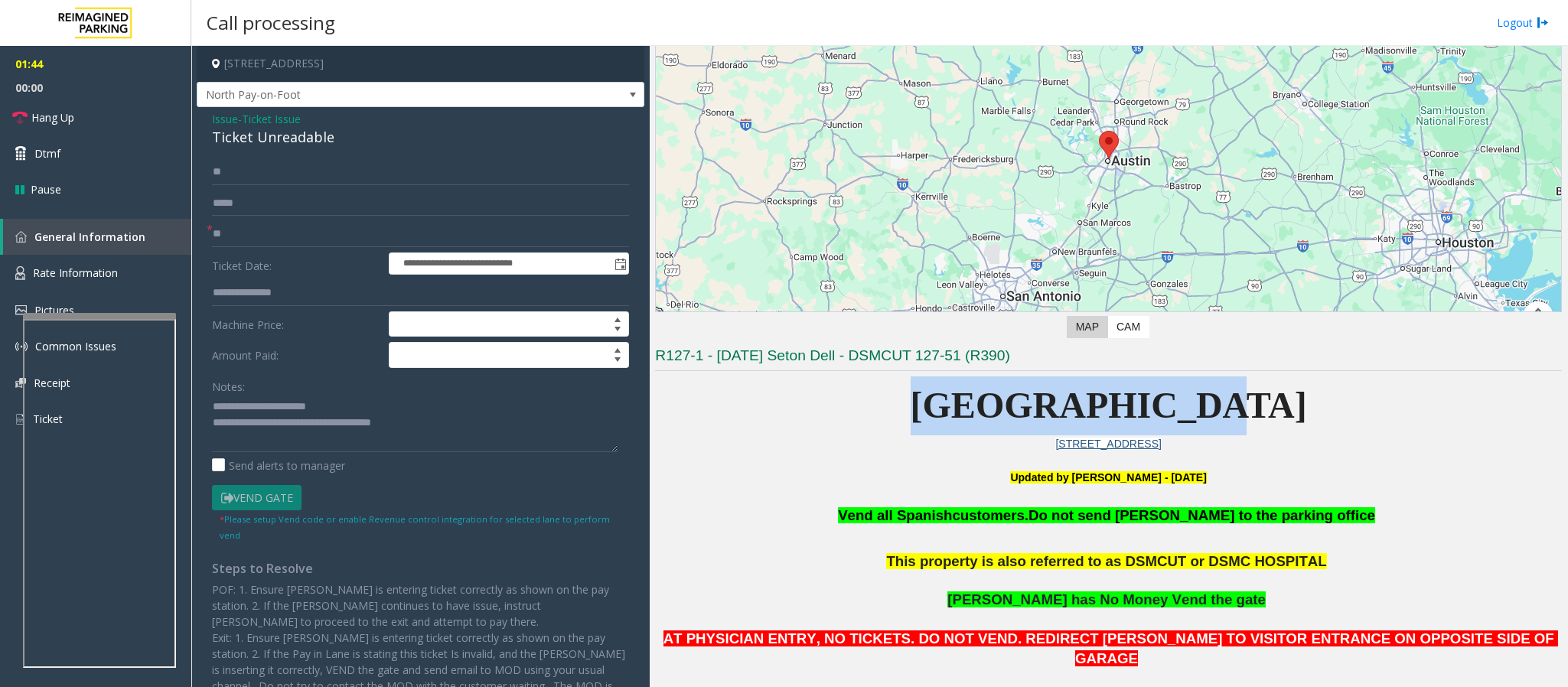
drag, startPoint x: 916, startPoint y: 398, endPoint x: 1430, endPoint y: 418, distance: 514.4
click at [1045, 418] on p "[GEOGRAPHIC_DATA]" at bounding box center [1108, 405] width 906 height 59
drag, startPoint x: 1416, startPoint y: 416, endPoint x: 955, endPoint y: 431, distance: 461.2
click at [955, 431] on p "[GEOGRAPHIC_DATA]" at bounding box center [1108, 405] width 906 height 59
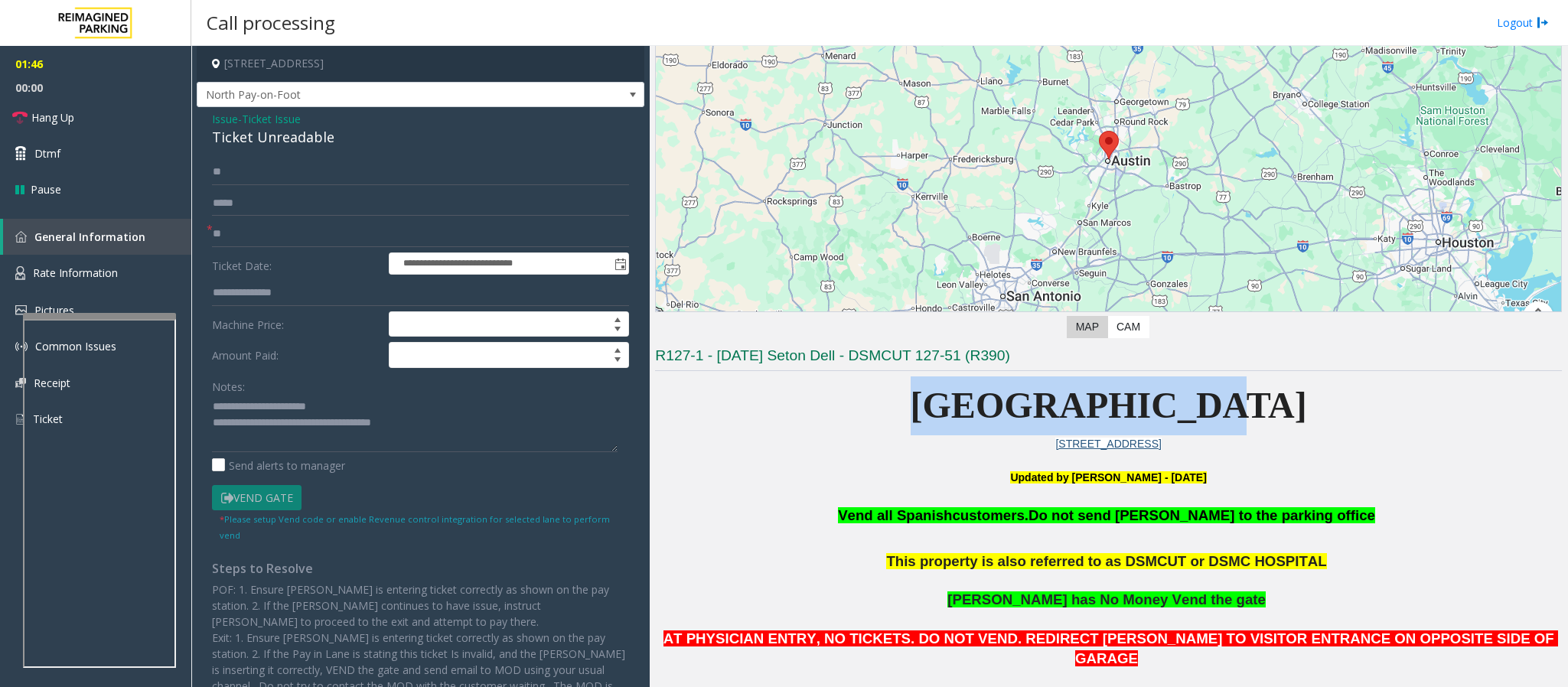
click at [955, 431] on p "[GEOGRAPHIC_DATA]" at bounding box center [1108, 405] width 906 height 59
drag, startPoint x: 945, startPoint y: 402, endPoint x: 1348, endPoint y: 413, distance: 403.2
click at [1045, 413] on p "[GEOGRAPHIC_DATA]" at bounding box center [1108, 405] width 906 height 59
drag, startPoint x: 910, startPoint y: 400, endPoint x: 1510, endPoint y: 429, distance: 600.7
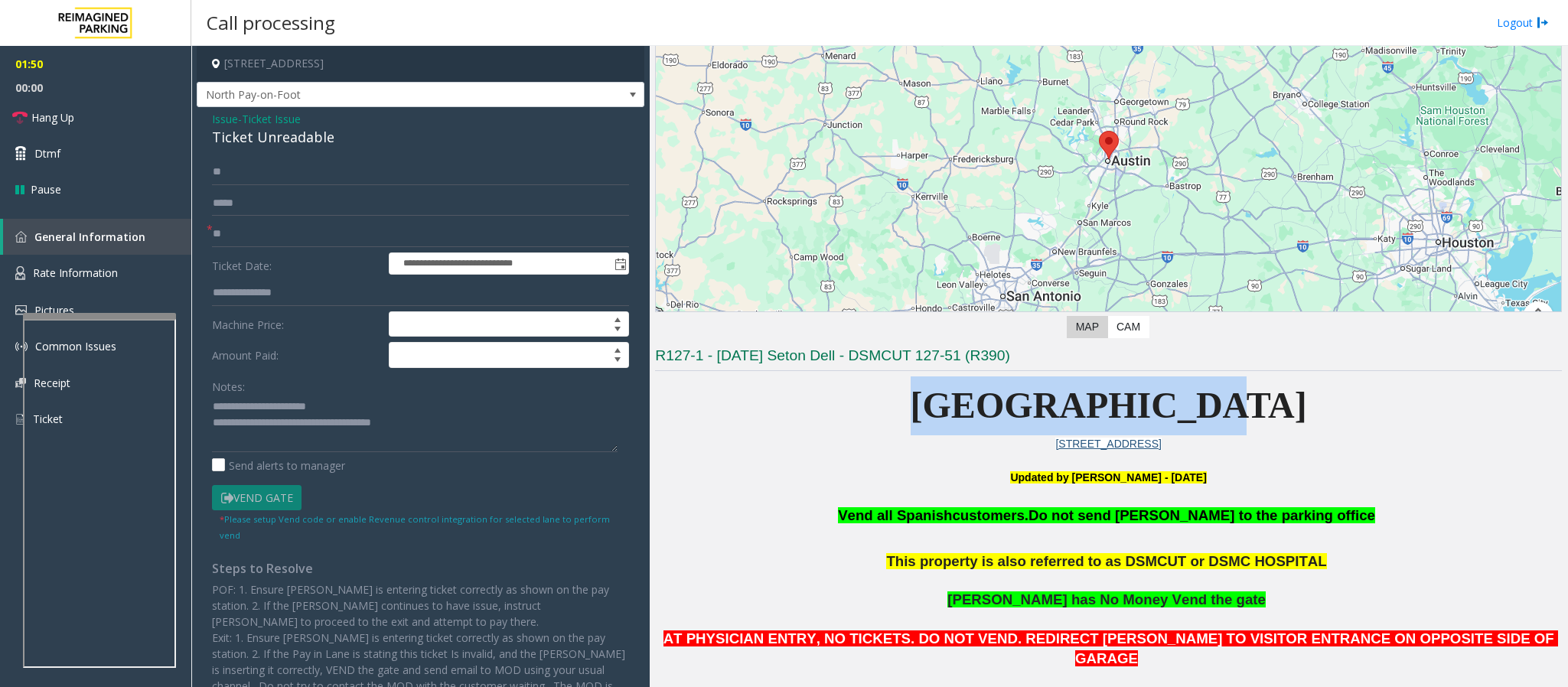
click at [1045, 429] on p "[GEOGRAPHIC_DATA]" at bounding box center [1108, 405] width 906 height 59
click at [31, 108] on link "Hang Up" at bounding box center [96, 117] width 191 height 36
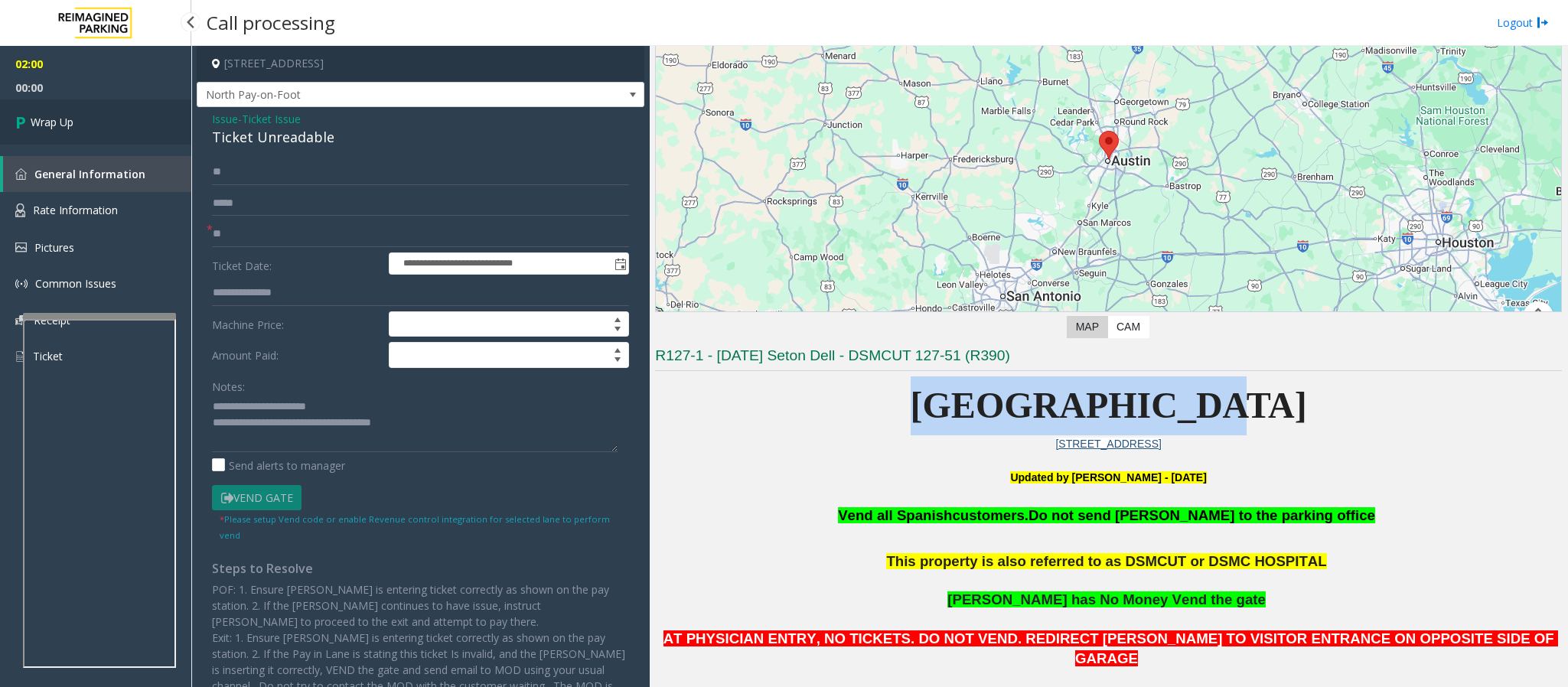
click at [64, 117] on span "Wrap Up" at bounding box center [52, 122] width 43 height 16
